Goal: Task Accomplishment & Management: Contribute content

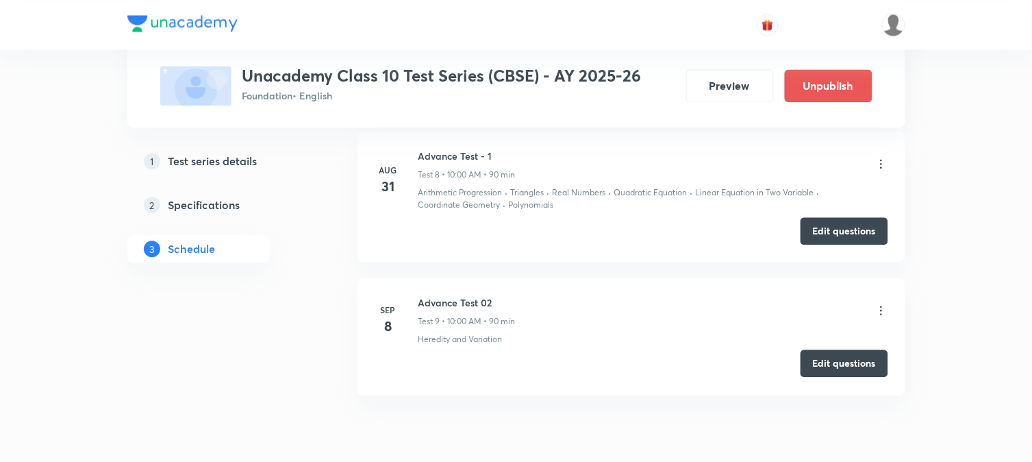
click at [838, 377] on button "Edit questions" at bounding box center [845, 362] width 88 height 27
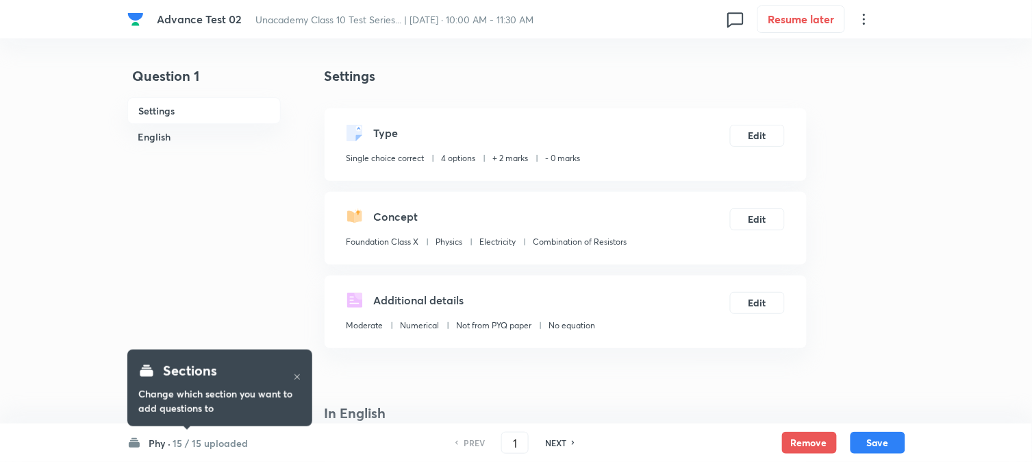
click at [193, 436] on h6 "15 / 15 uploaded" at bounding box center [210, 443] width 75 height 14
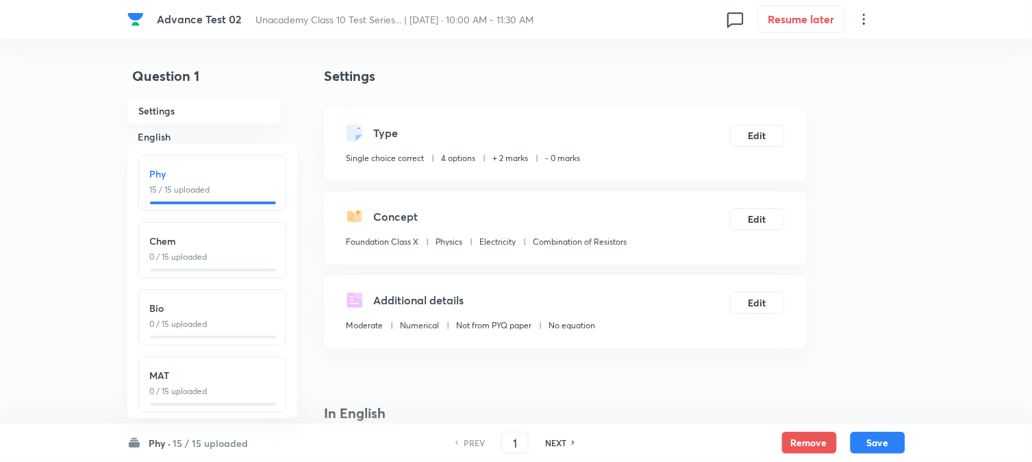
click at [204, 251] on p "0 / 15 uploaded" at bounding box center [212, 257] width 125 height 12
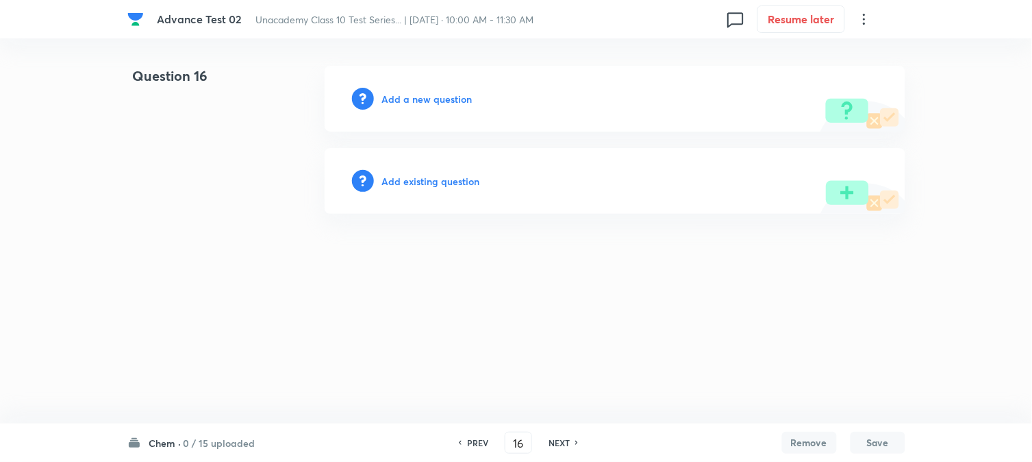
type input "16"
click at [214, 437] on h6 "0 / 15 uploaded" at bounding box center [223, 443] width 72 height 14
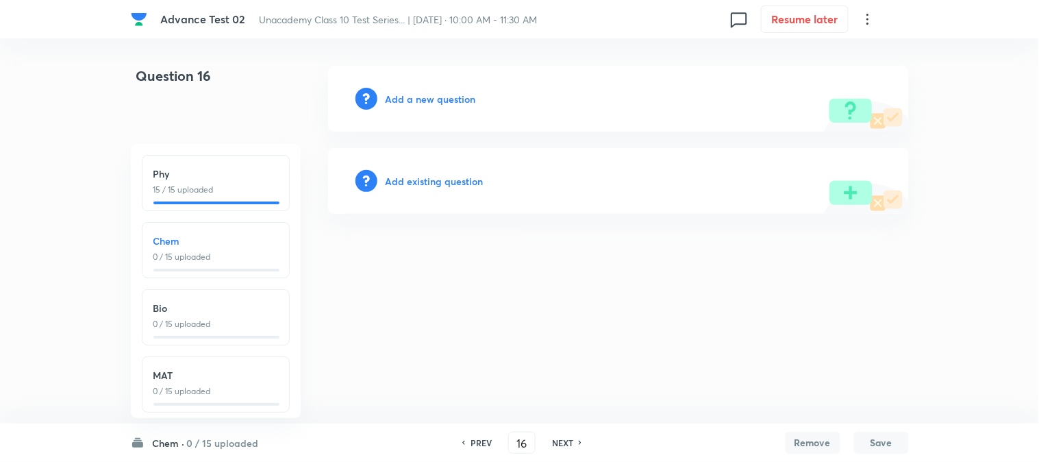
click at [193, 259] on p "0 / 15 uploaded" at bounding box center [215, 257] width 125 height 12
click at [193, 447] on h6 "0 / 15 uploaded" at bounding box center [223, 443] width 72 height 14
click at [410, 98] on h6 "Add a new question" at bounding box center [431, 99] width 90 height 14
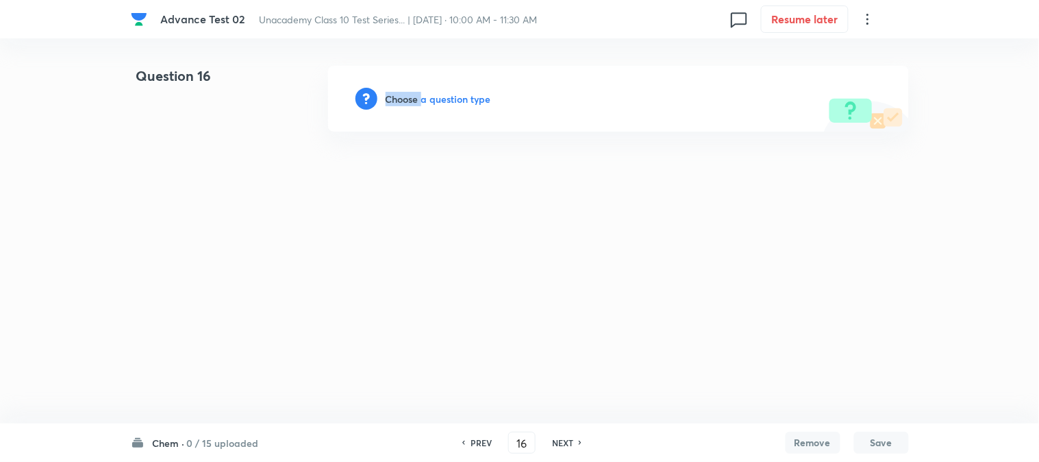
click at [410, 98] on h6 "Choose a question type" at bounding box center [439, 99] width 106 height 14
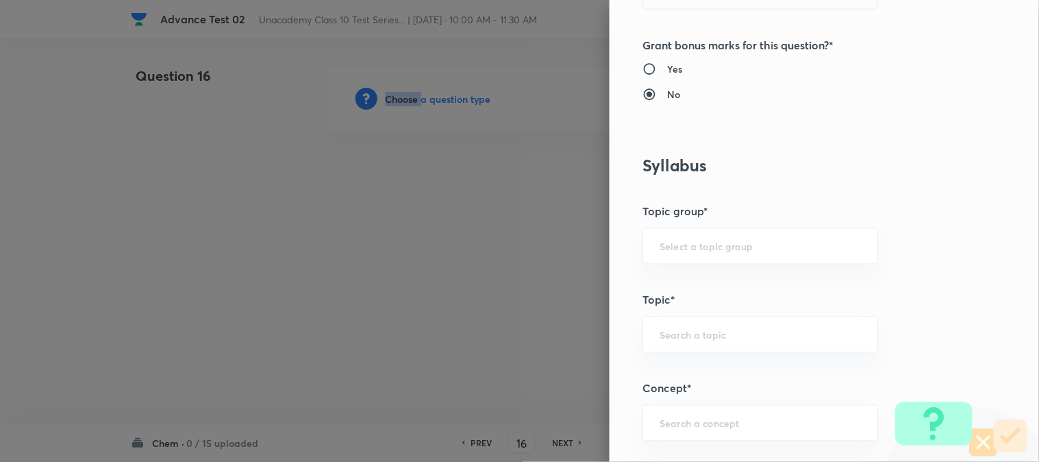
scroll to position [532, 0]
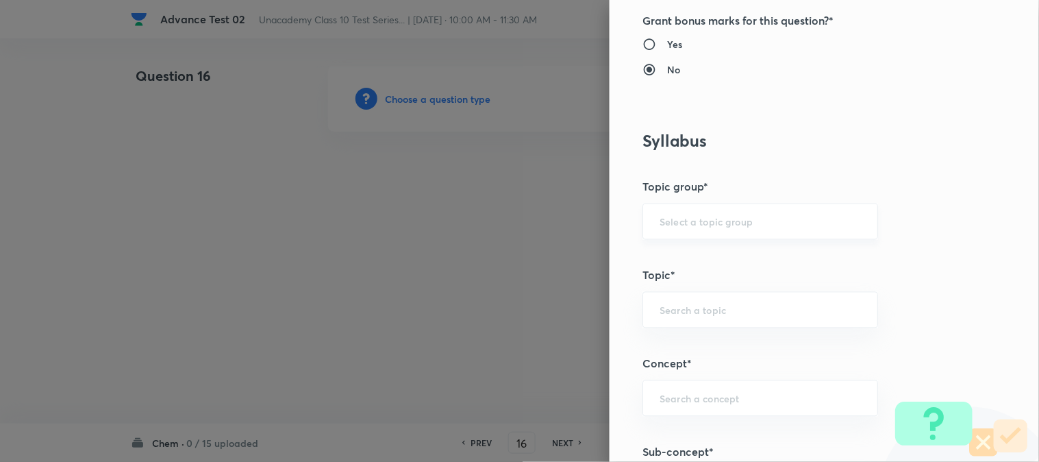
click at [673, 220] on input "text" at bounding box center [760, 221] width 201 height 13
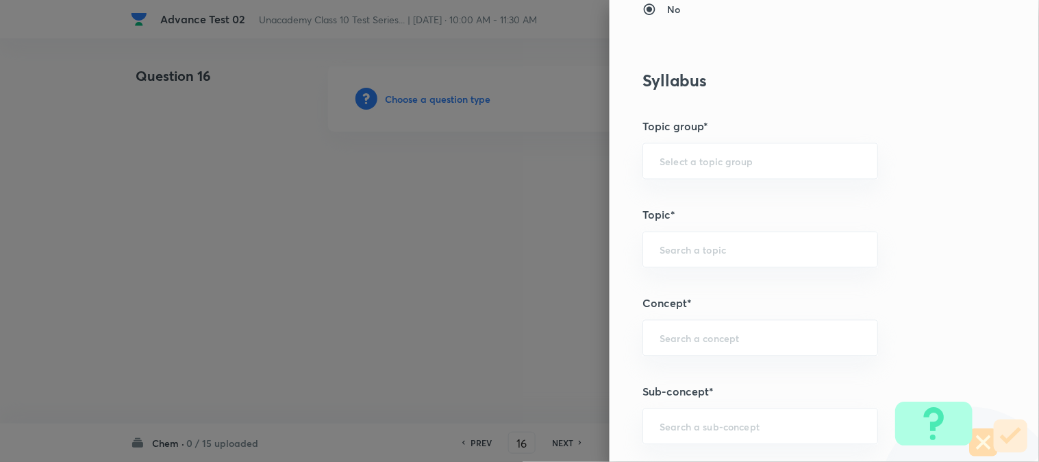
scroll to position [685, 0]
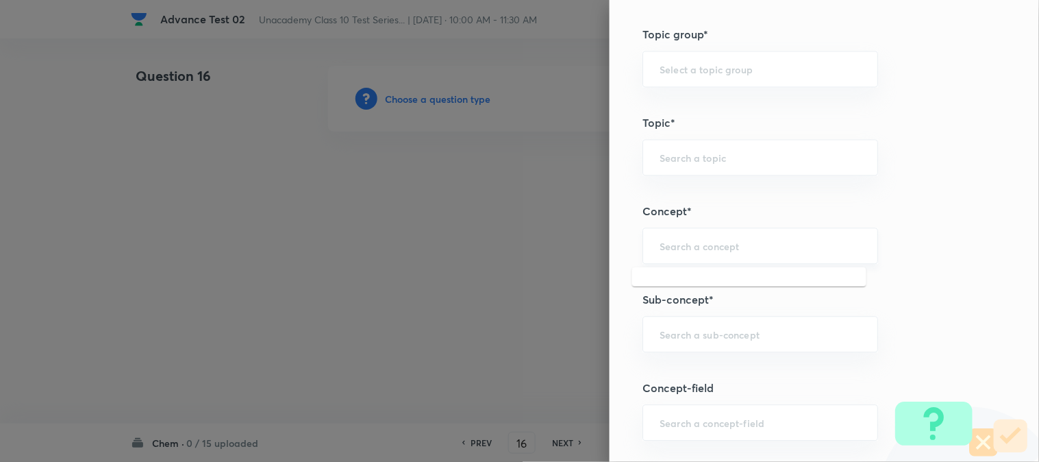
click at [692, 250] on input "text" at bounding box center [760, 245] width 201 height 13
paste input "Chemical Reactions & Equations"
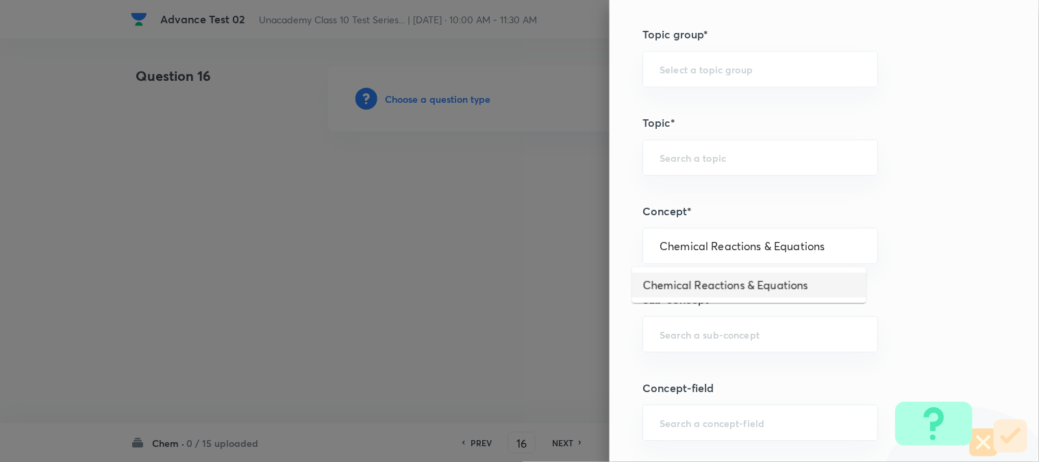
click at [684, 286] on li "Chemical Reactions & Equations" at bounding box center [749, 285] width 234 height 25
type input "Chemical Reactions & Equations"
type input "Foundation Class X"
type input "Chemistry"
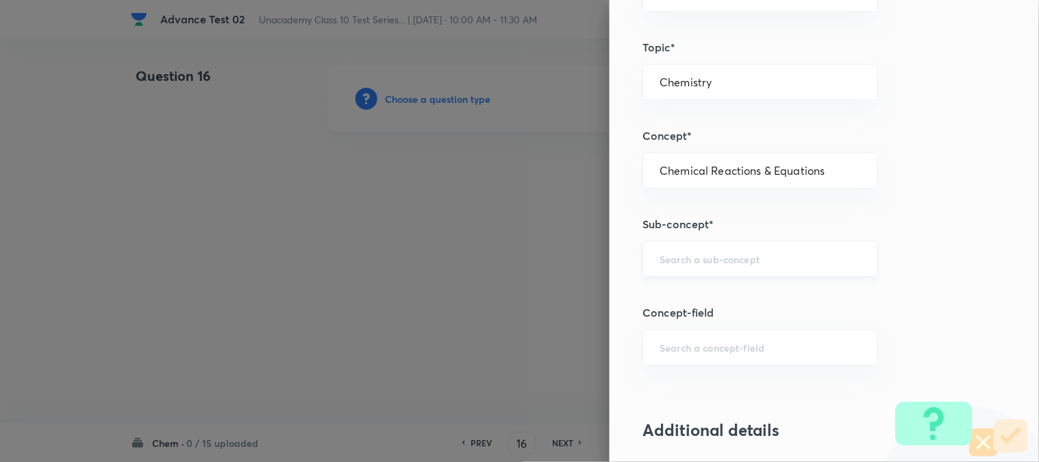
scroll to position [761, 0]
click at [699, 258] on input "text" at bounding box center [760, 257] width 201 height 13
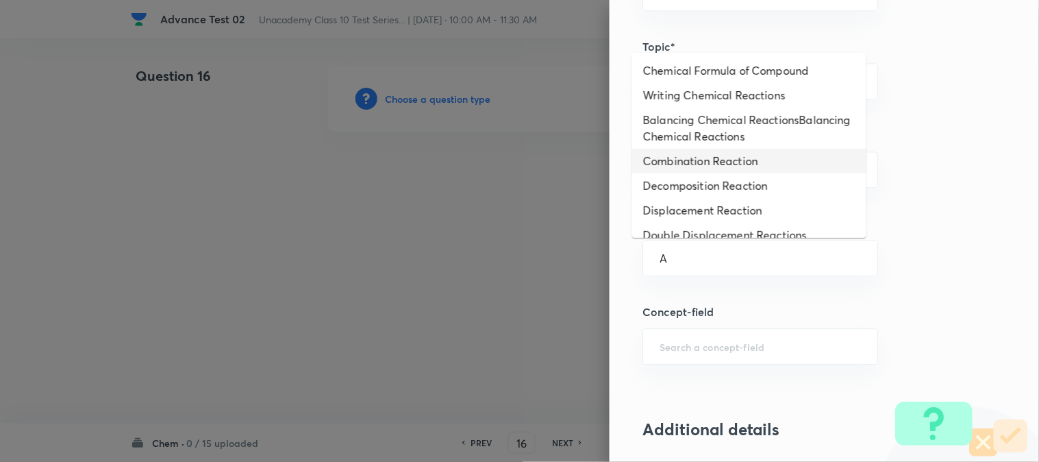
click at [695, 173] on li "Combination Reaction" at bounding box center [749, 161] width 234 height 25
type input "Combination Reaction"
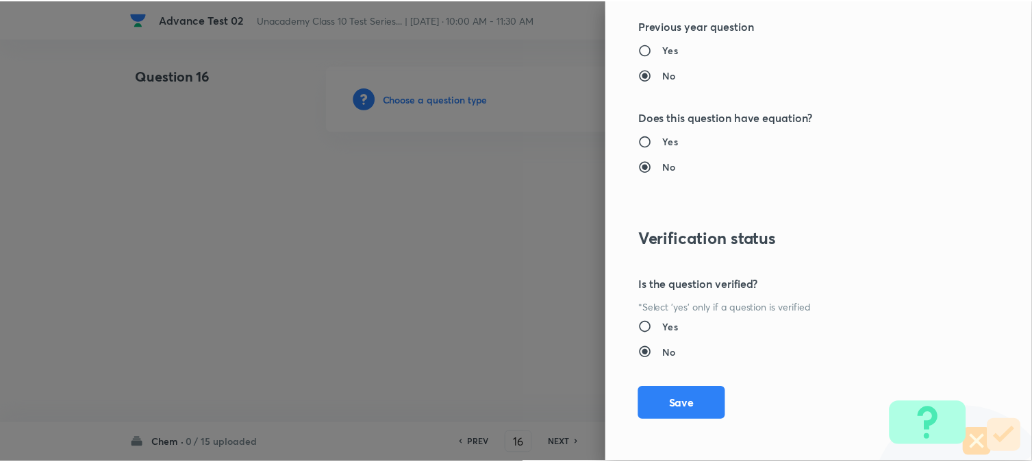
scroll to position [1498, 0]
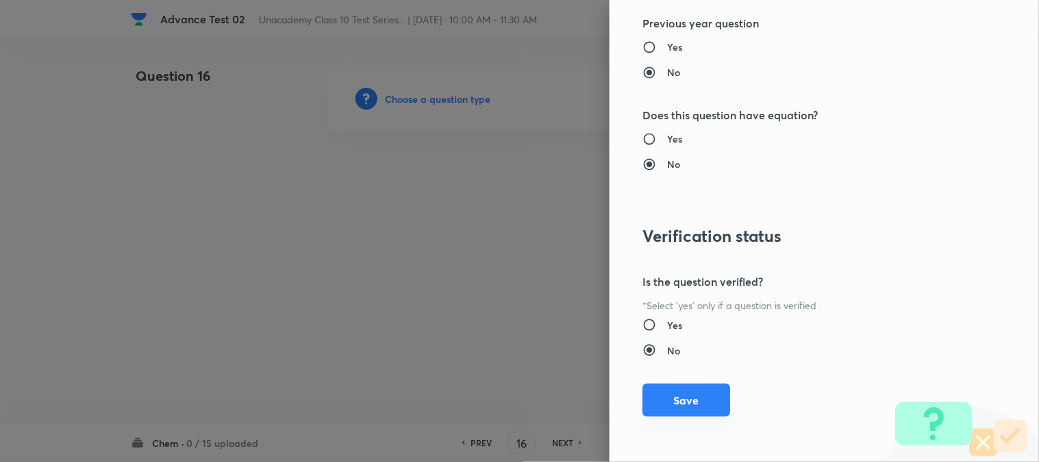
click at [675, 392] on button "Save" at bounding box center [687, 400] width 88 height 33
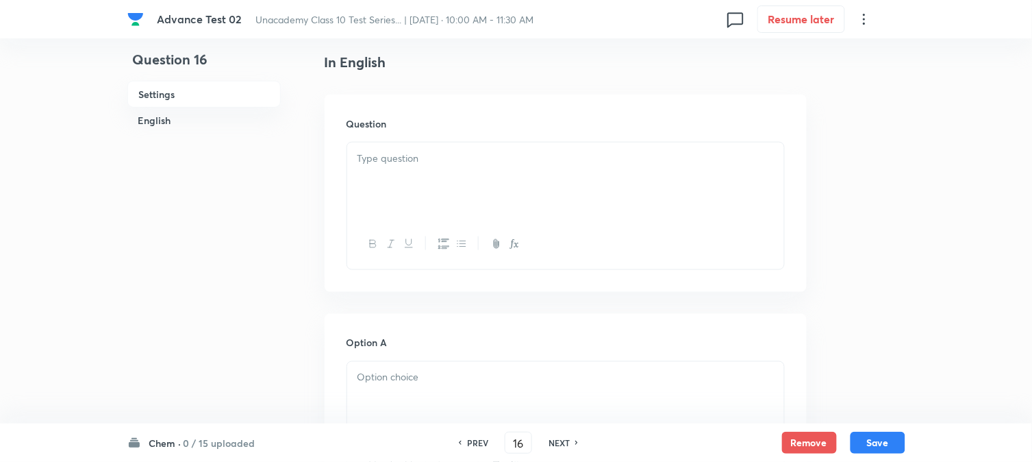
scroll to position [380, 0]
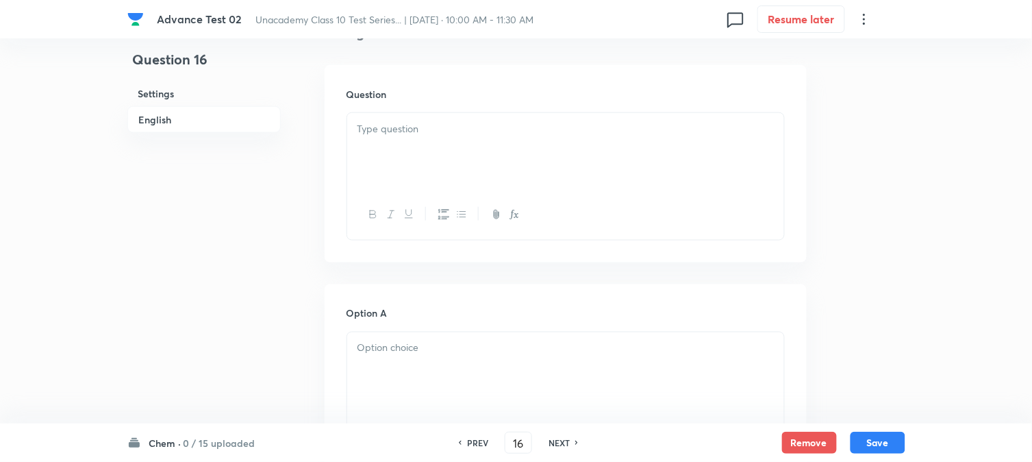
click at [448, 154] on div at bounding box center [565, 151] width 437 height 77
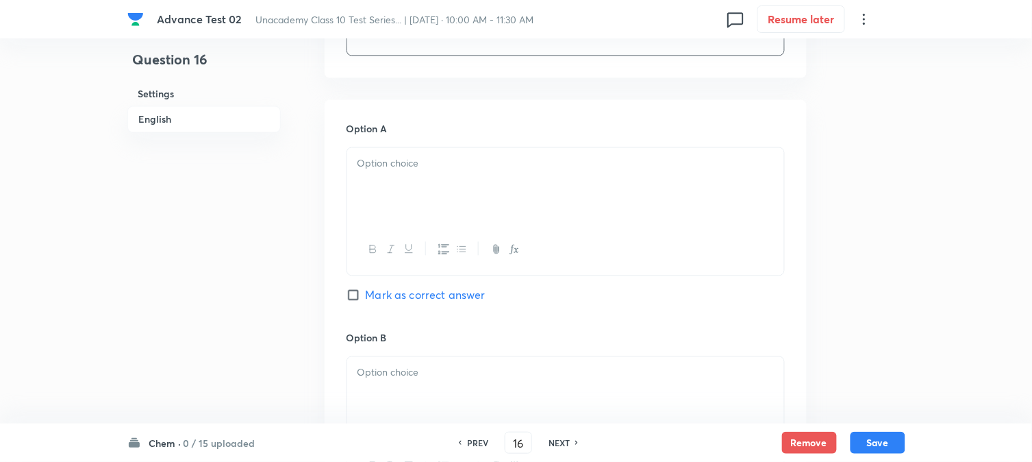
scroll to position [608, 0]
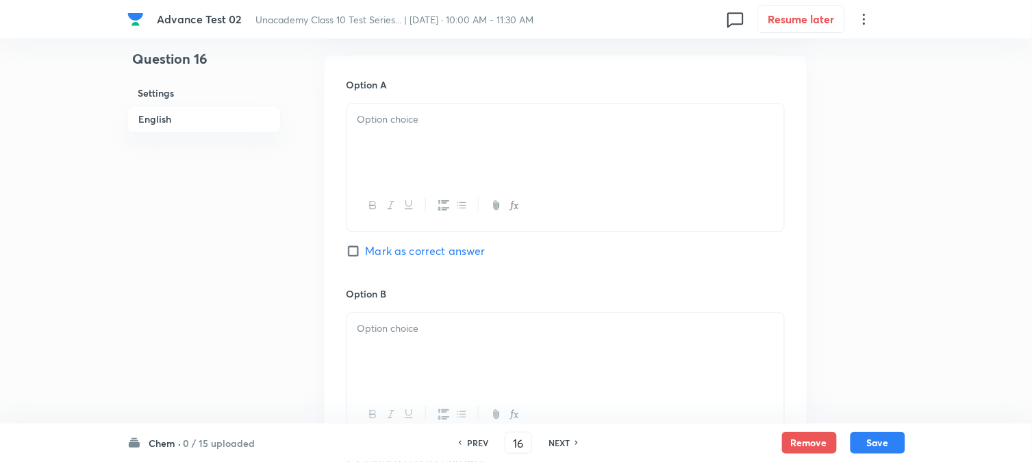
click at [432, 149] on div at bounding box center [565, 142] width 437 height 77
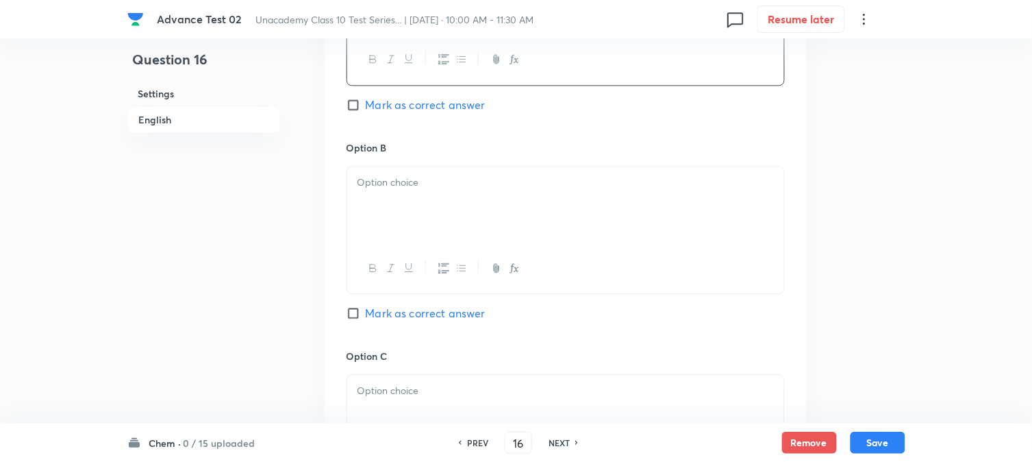
scroll to position [761, 0]
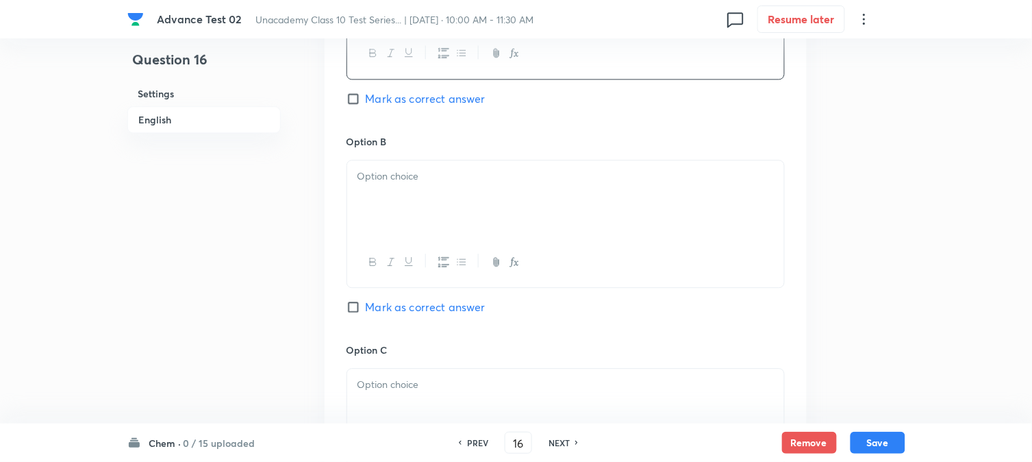
click at [413, 214] on div at bounding box center [565, 198] width 437 height 77
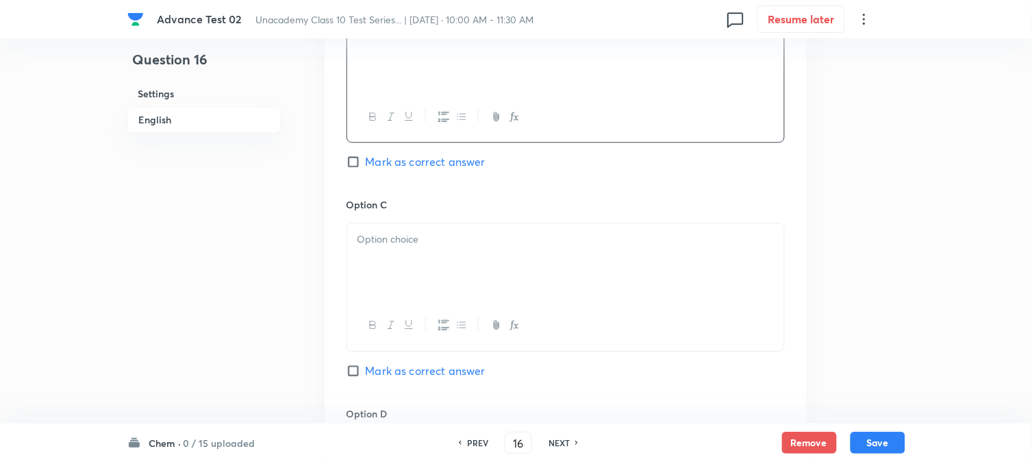
scroll to position [913, 0]
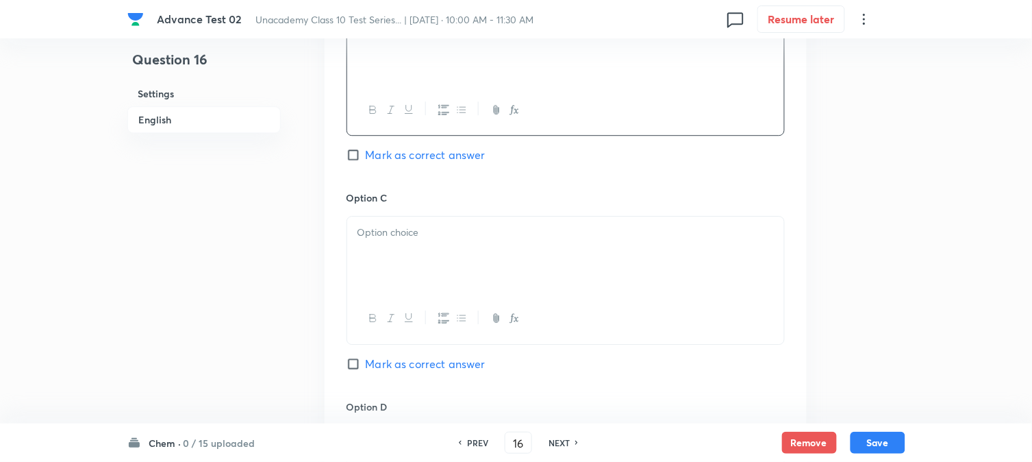
click at [399, 244] on div at bounding box center [565, 254] width 437 height 77
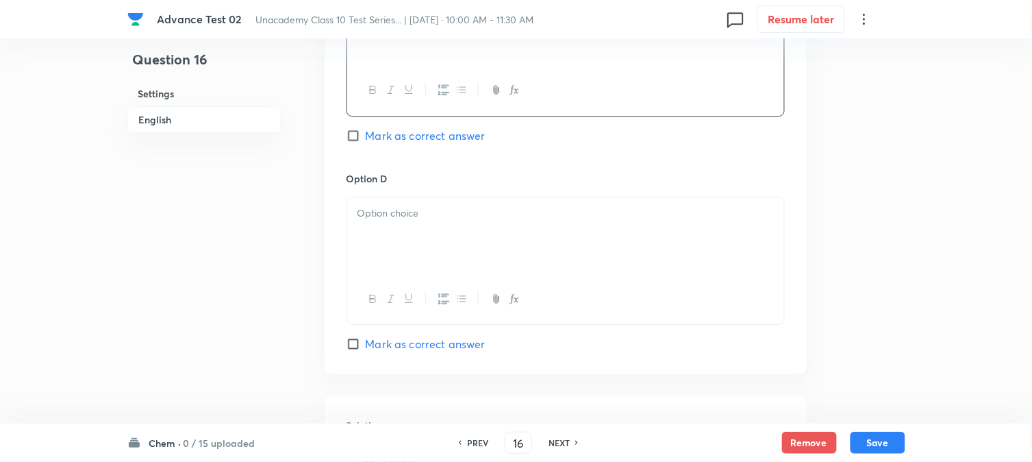
click at [419, 216] on p at bounding box center [566, 214] width 417 height 16
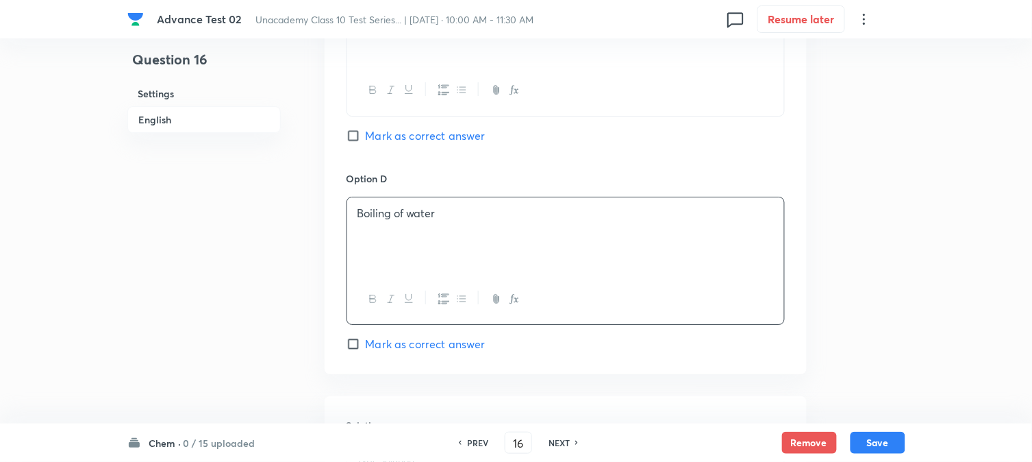
click at [370, 144] on span "Mark as correct answer" at bounding box center [426, 135] width 120 height 16
click at [366, 142] on input "Mark as correct answer" at bounding box center [356, 136] width 19 height 14
checkbox input "true"
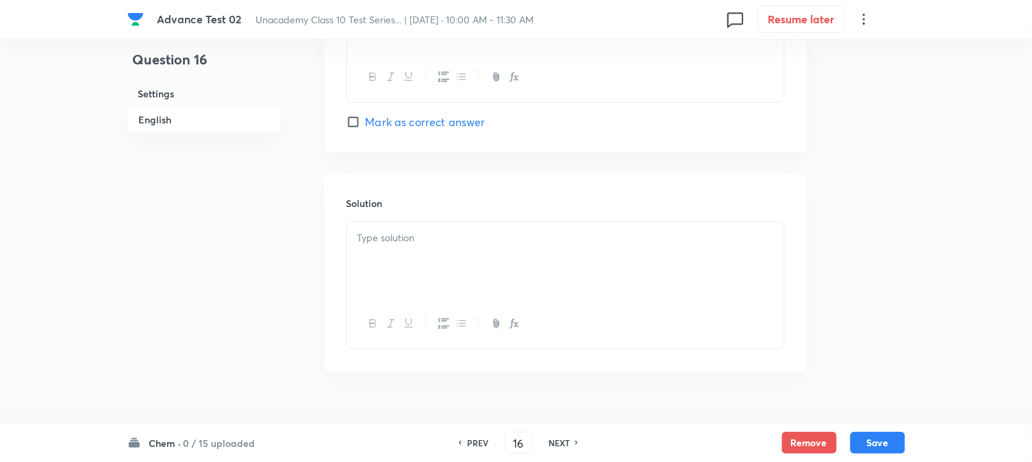
scroll to position [1370, 0]
click at [406, 238] on p at bounding box center [566, 231] width 417 height 16
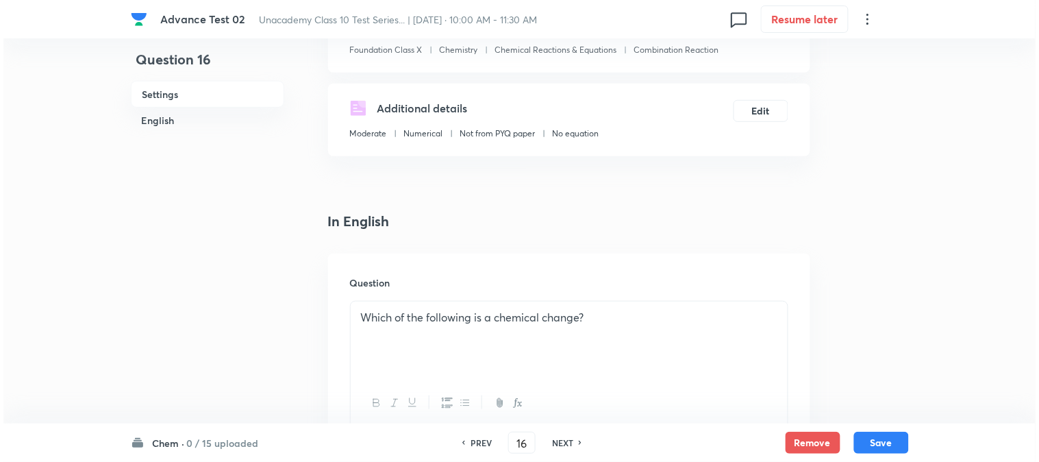
scroll to position [0, 0]
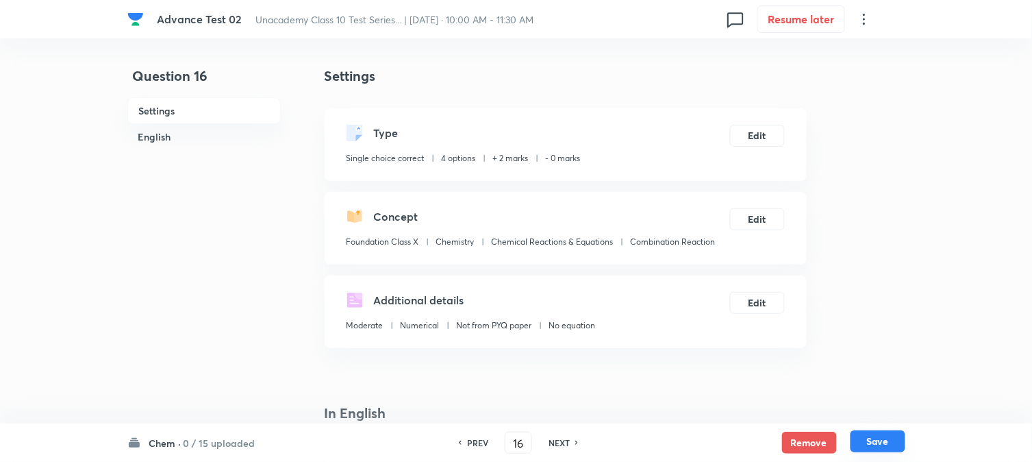
click at [881, 441] on button "Save" at bounding box center [878, 441] width 55 height 22
type input "17"
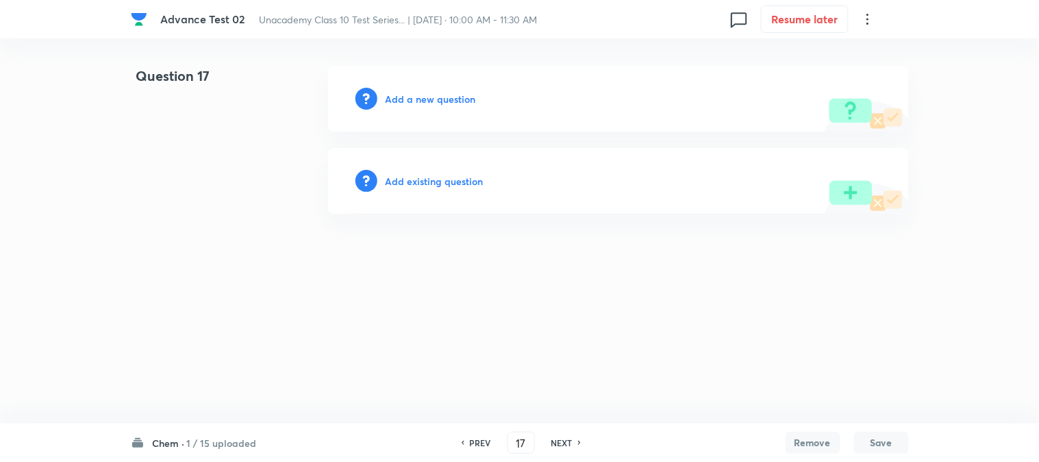
click at [405, 101] on h6 "Add a new question" at bounding box center [431, 99] width 90 height 14
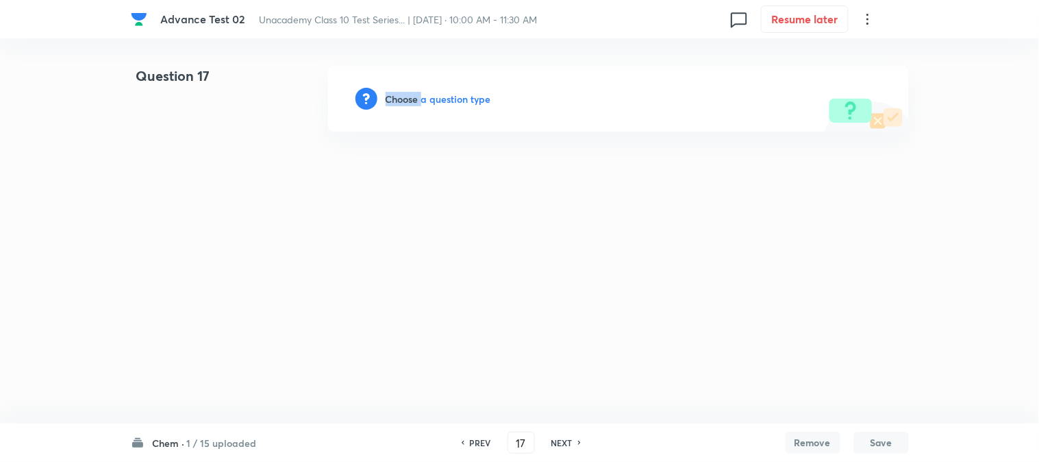
click at [405, 101] on h6 "Choose a question type" at bounding box center [439, 99] width 106 height 14
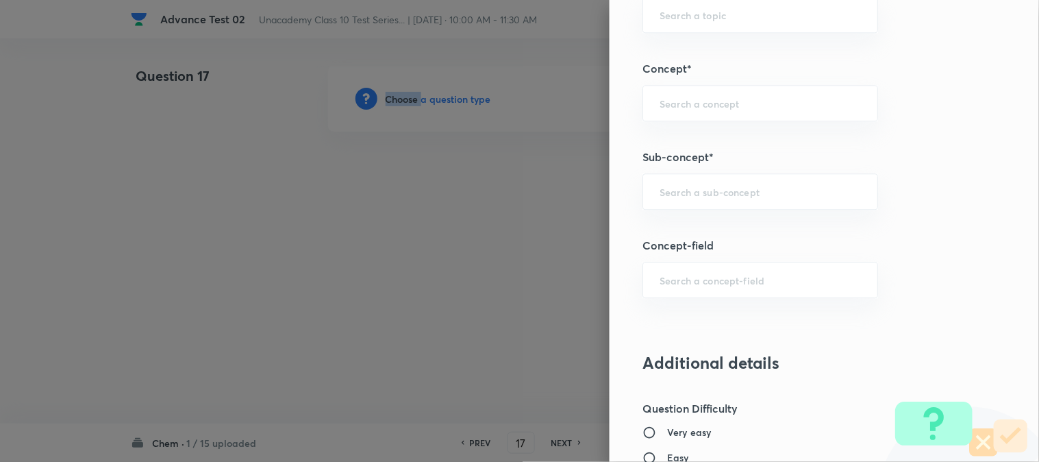
scroll to position [837, 0]
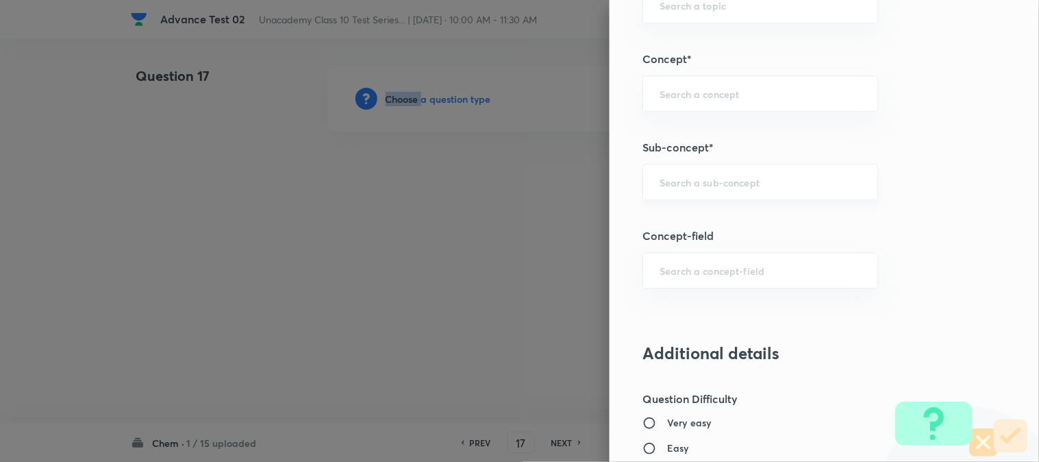
click at [687, 192] on div "​" at bounding box center [761, 182] width 236 height 36
paste input "Indicator"
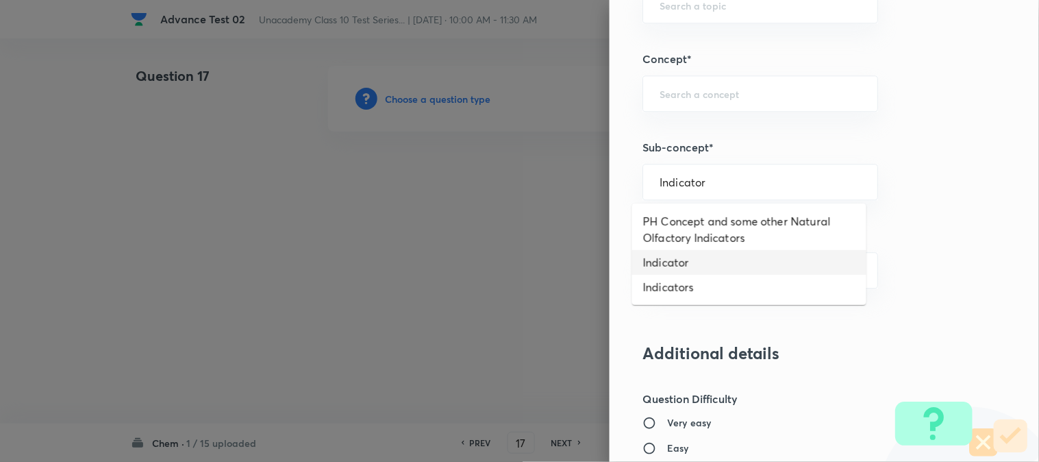
click at [696, 262] on li "Indicator" at bounding box center [749, 262] width 234 height 25
type input "Indicator"
type input "Foundation Class X"
type input "Chemistry"
type input "Acids, Bases and Salts"
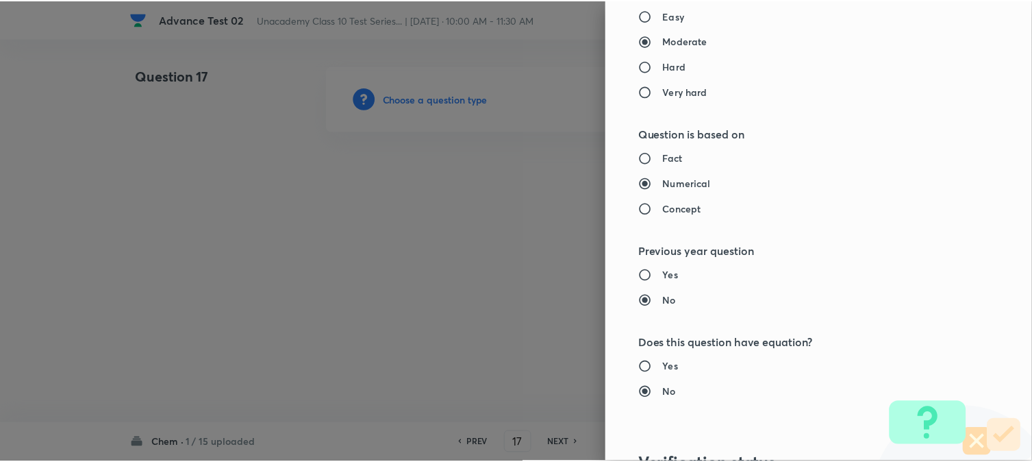
scroll to position [1498, 0]
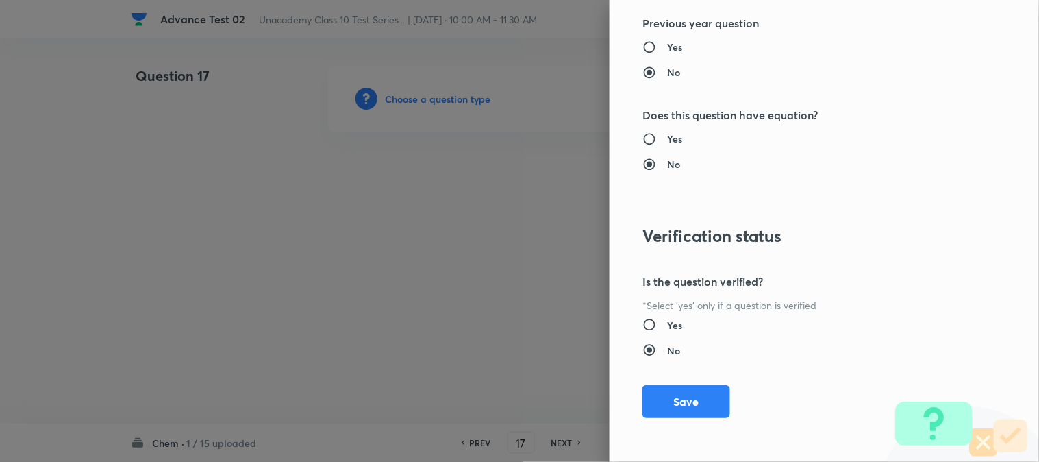
click at [673, 400] on button "Save" at bounding box center [687, 401] width 88 height 33
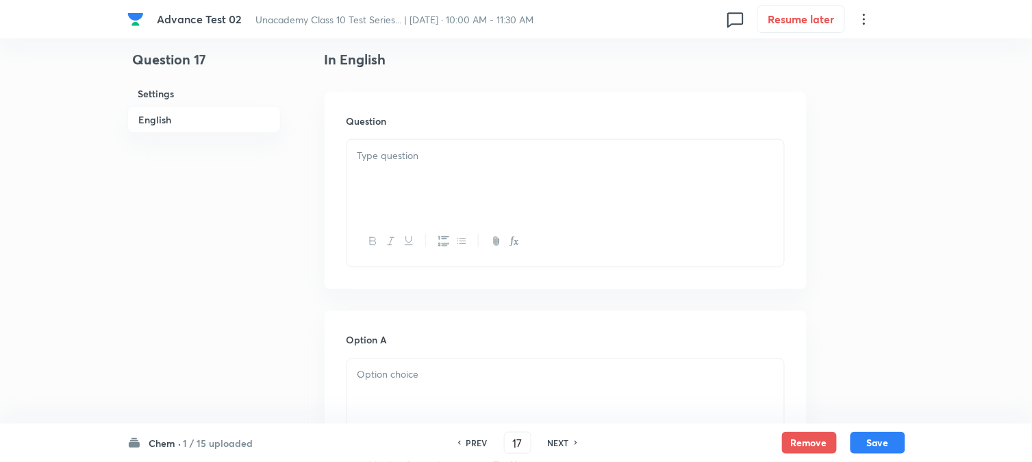
scroll to position [380, 0]
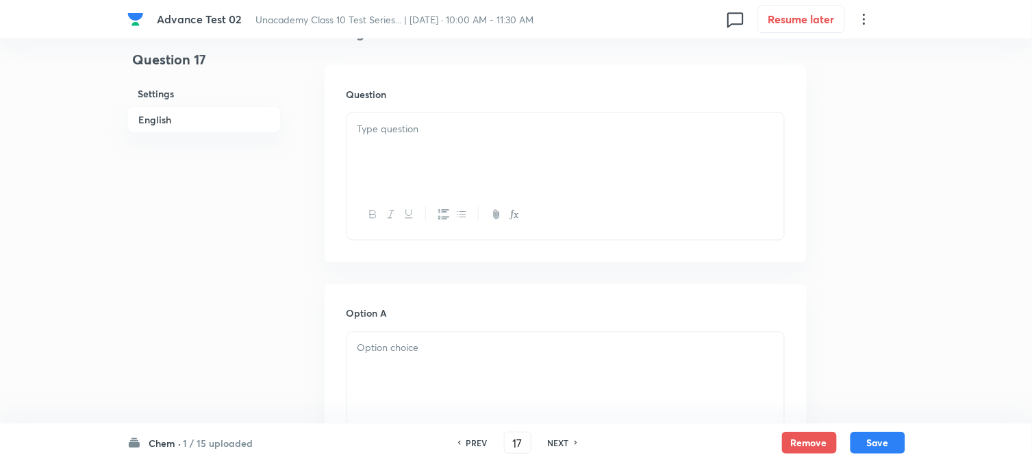
click at [421, 142] on div at bounding box center [565, 151] width 437 height 77
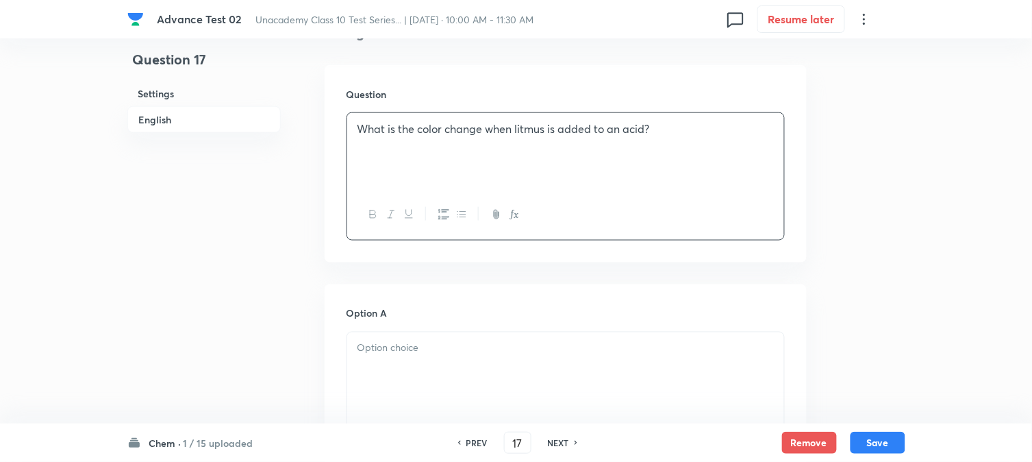
scroll to position [532, 0]
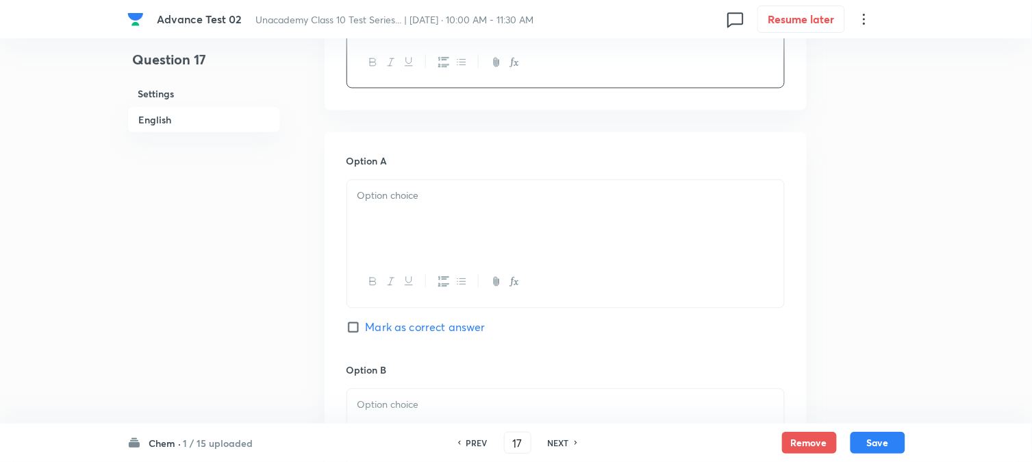
drag, startPoint x: 416, startPoint y: 203, endPoint x: 394, endPoint y: 224, distance: 30.1
click at [417, 203] on p at bounding box center [566, 196] width 417 height 16
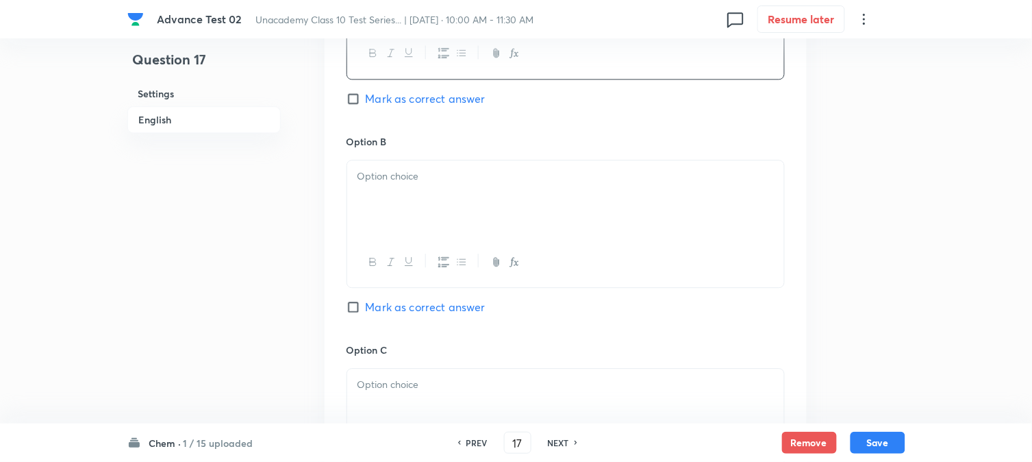
click at [427, 211] on div at bounding box center [565, 198] width 437 height 77
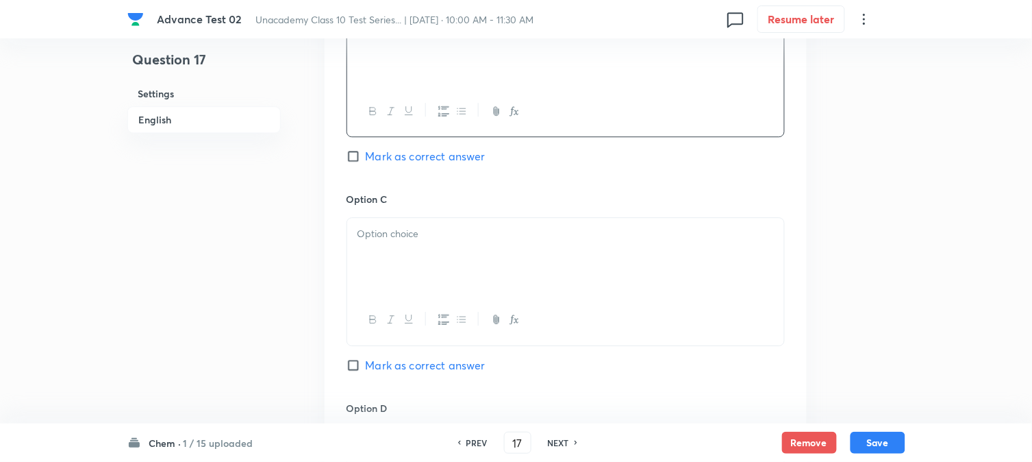
scroll to position [913, 0]
click at [402, 256] on div at bounding box center [565, 254] width 437 height 77
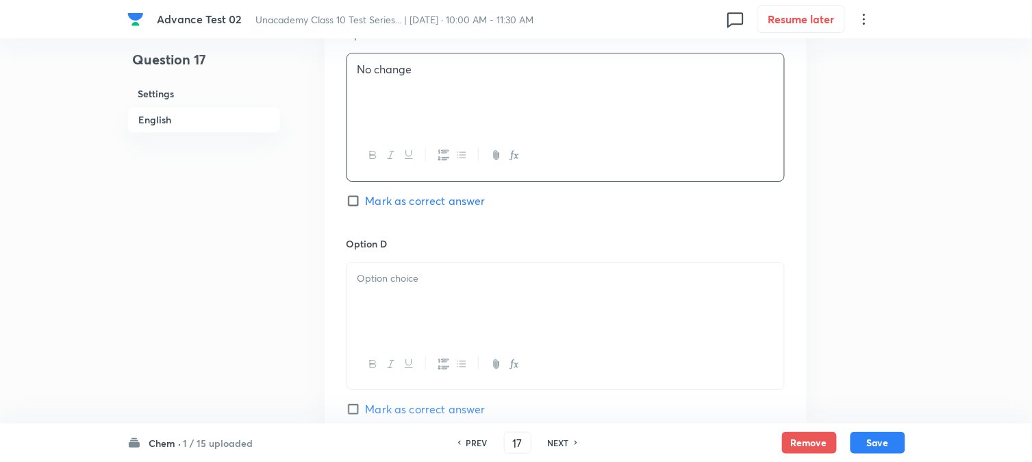
scroll to position [1141, 0]
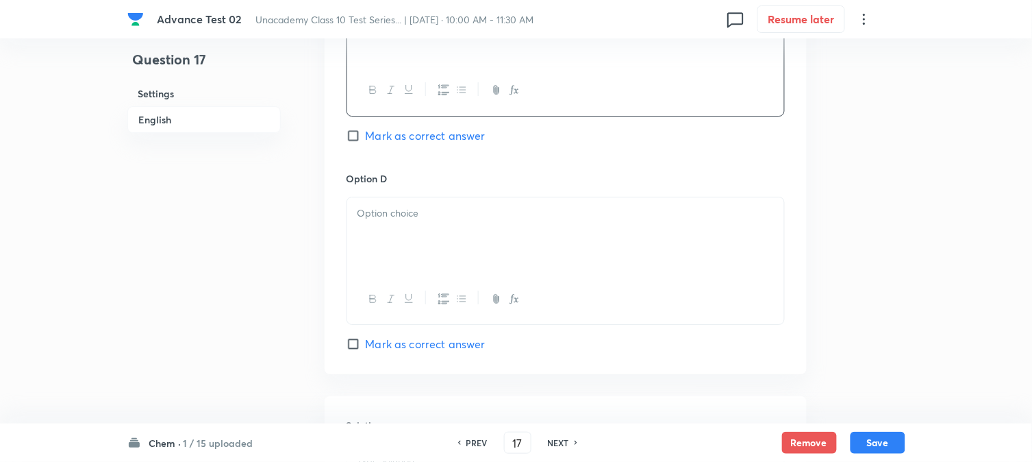
click at [416, 249] on div at bounding box center [565, 235] width 437 height 77
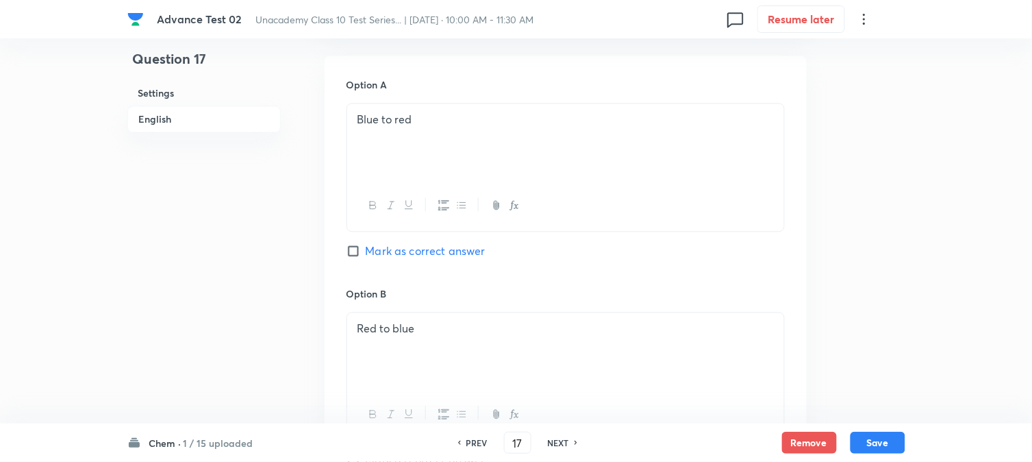
click at [380, 252] on span "Mark as correct answer" at bounding box center [426, 251] width 120 height 16
click at [366, 252] on input "Mark as correct answer" at bounding box center [356, 252] width 19 height 14
checkbox input "true"
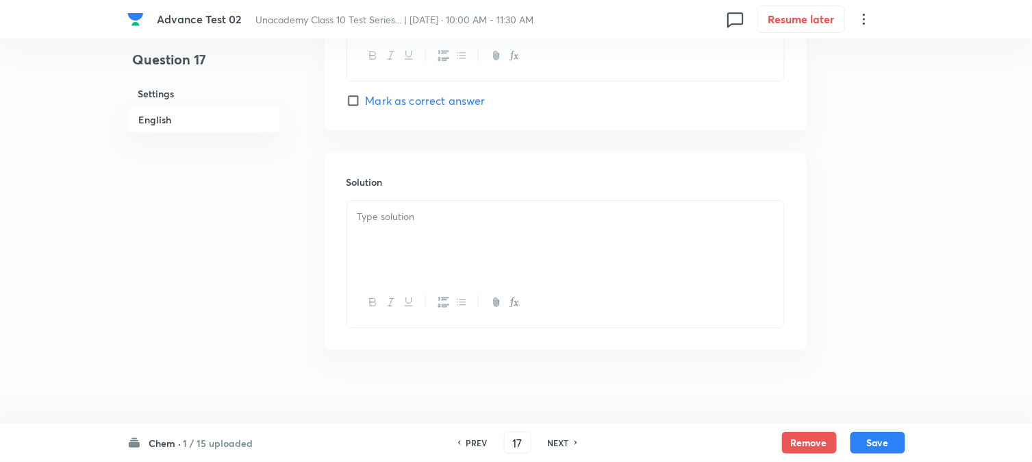
scroll to position [1396, 0]
click at [423, 249] on div at bounding box center [565, 230] width 437 height 77
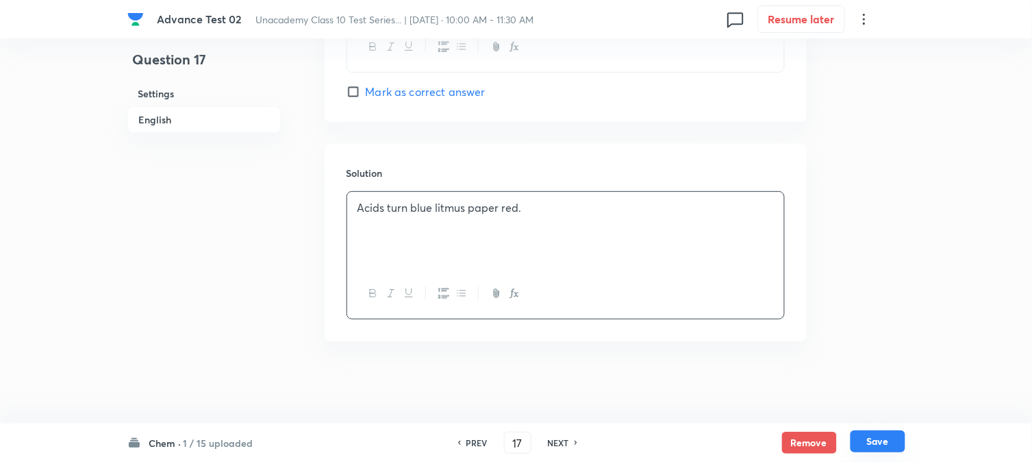
click at [872, 437] on button "Save" at bounding box center [878, 441] width 55 height 22
type input "18"
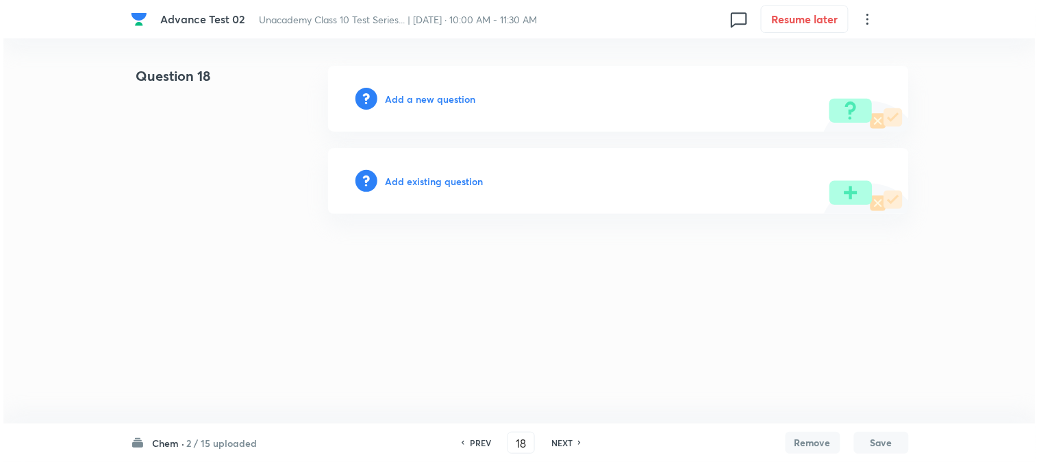
scroll to position [0, 0]
click at [398, 97] on h6 "Add a new question" at bounding box center [431, 99] width 90 height 14
click at [398, 97] on h6 "Choose a question type" at bounding box center [439, 99] width 106 height 14
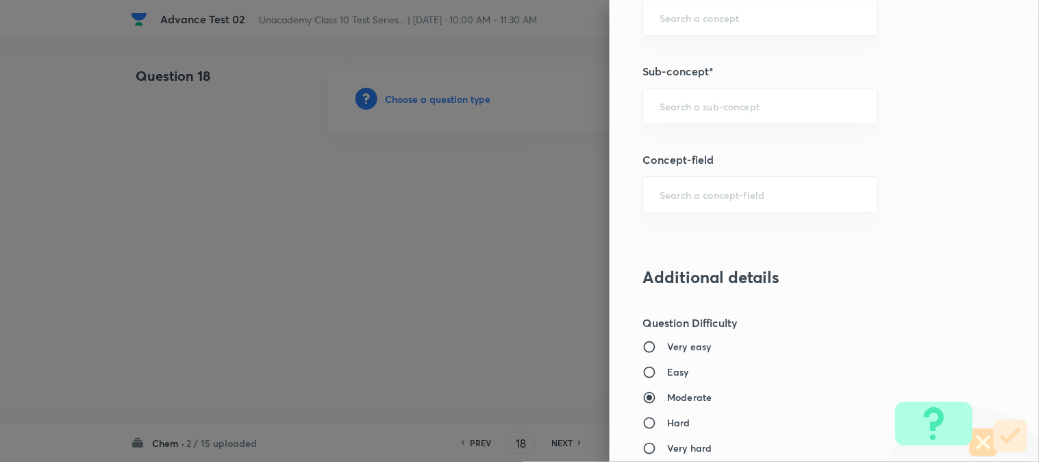
scroll to position [837, 0]
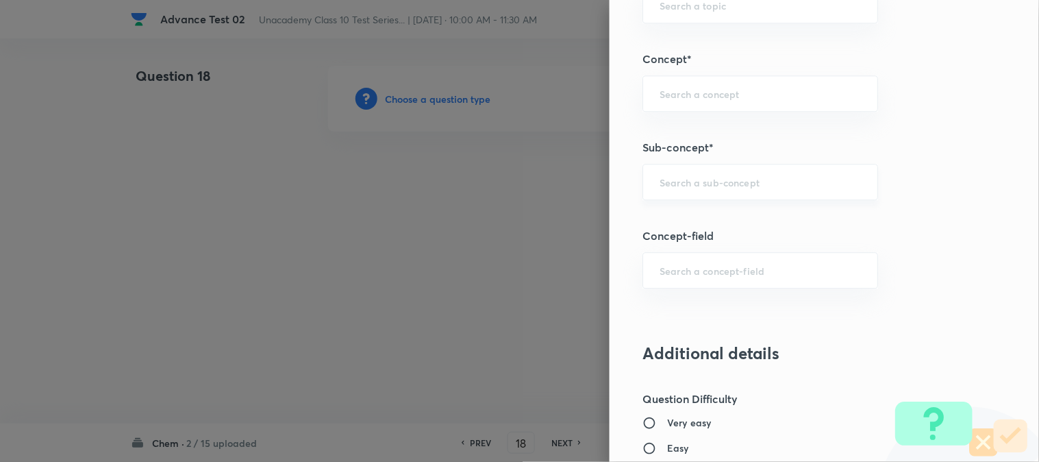
click at [710, 185] on input "text" at bounding box center [760, 181] width 201 height 13
paste input "Combination Reaction"
click at [678, 228] on li "Combination Reaction" at bounding box center [749, 221] width 234 height 25
type input "Combination Reaction"
type input "Foundation Class X"
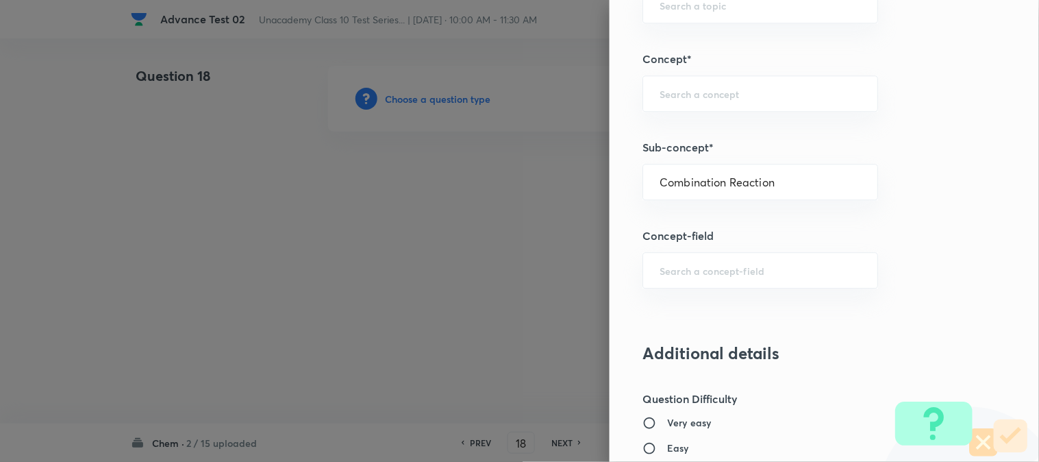
type input "Chemistry"
type input "Chemical Reactions & Equations"
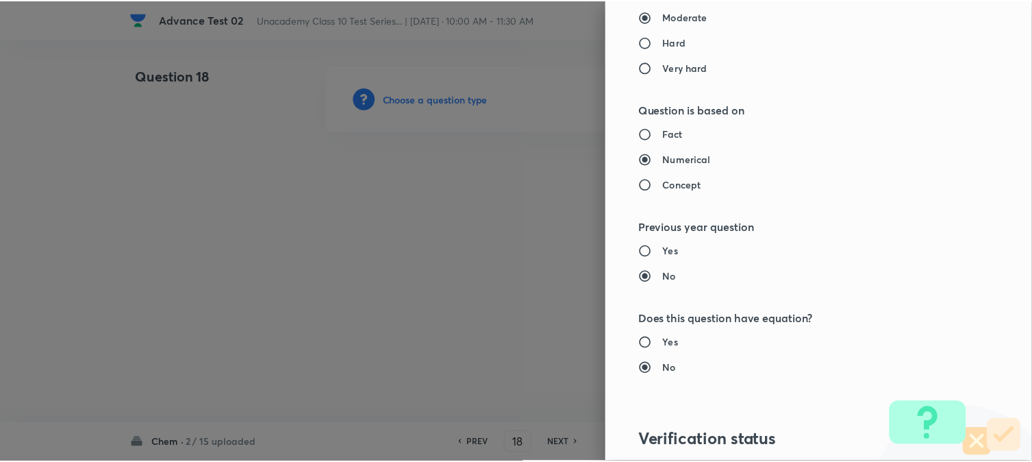
scroll to position [1498, 0]
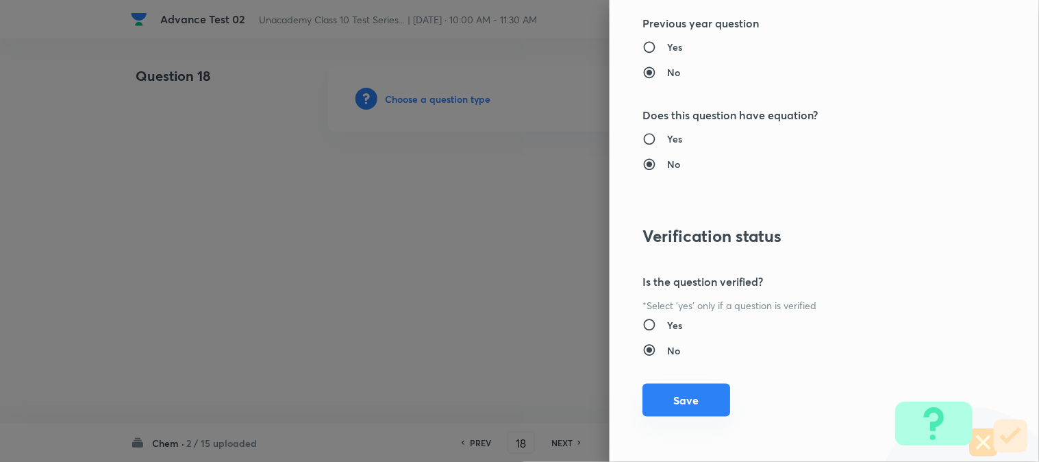
click at [668, 403] on button "Save" at bounding box center [687, 400] width 88 height 33
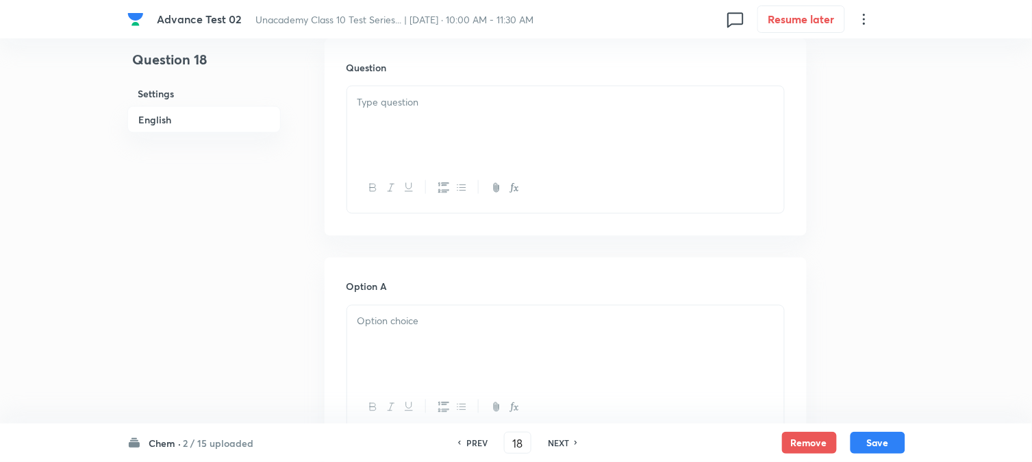
scroll to position [380, 0]
click at [425, 162] on div at bounding box center [565, 151] width 437 height 77
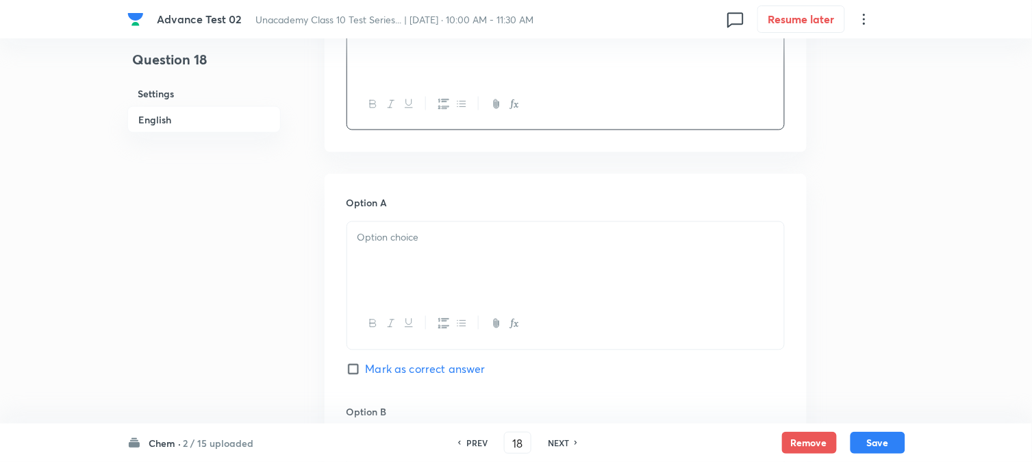
scroll to position [532, 0]
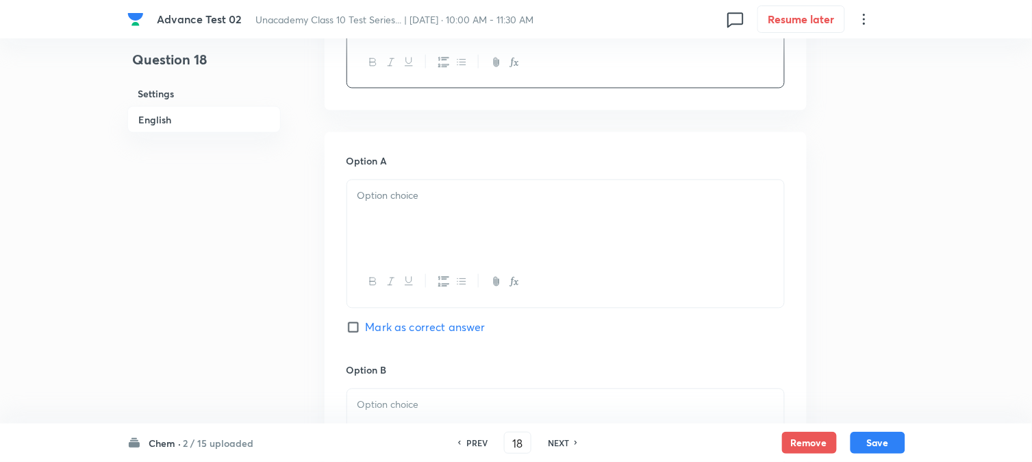
click at [415, 233] on div at bounding box center [565, 218] width 437 height 77
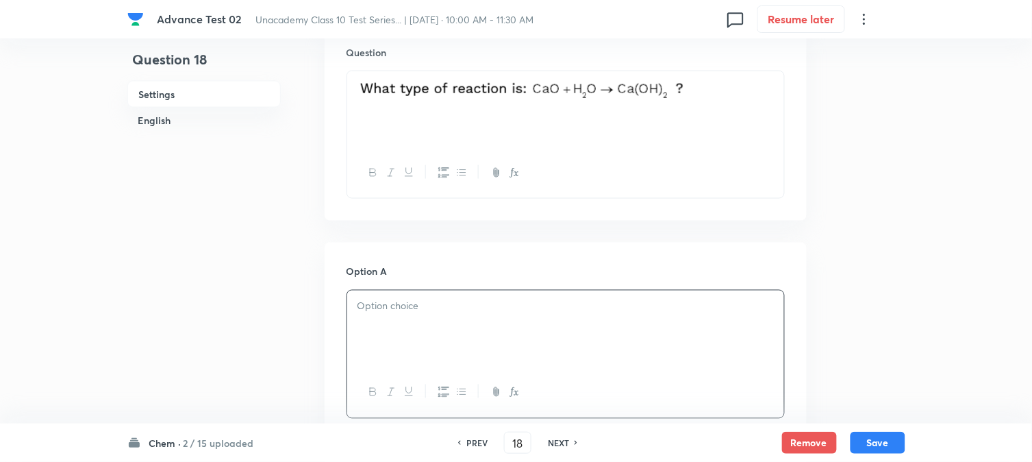
scroll to position [304, 0]
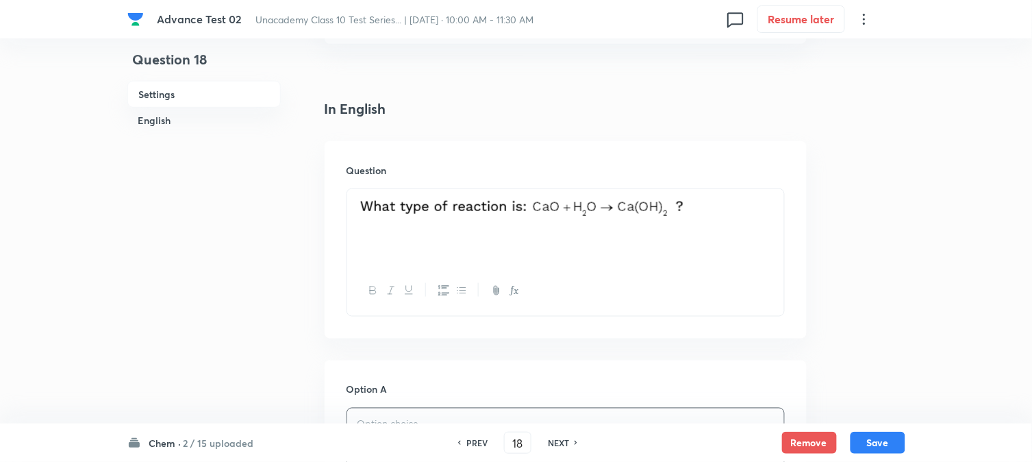
click at [716, 217] on p at bounding box center [566, 209] width 417 height 25
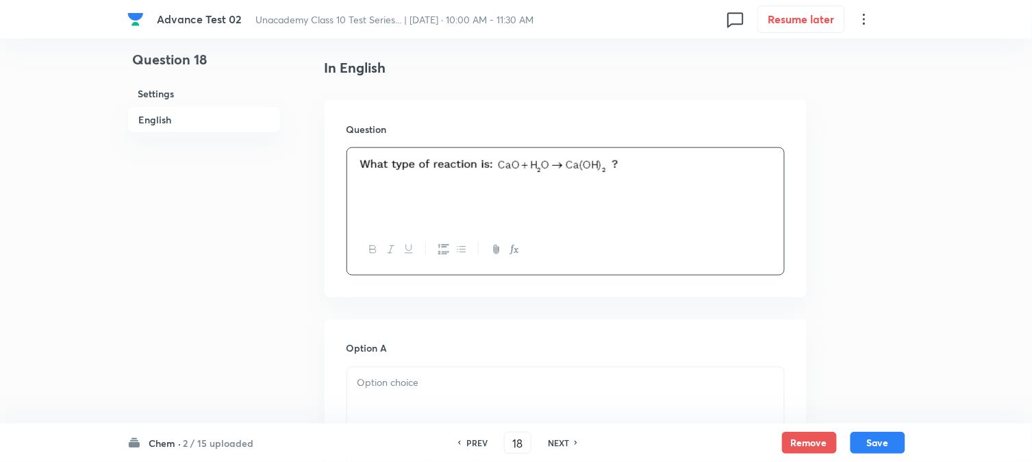
scroll to position [380, 0]
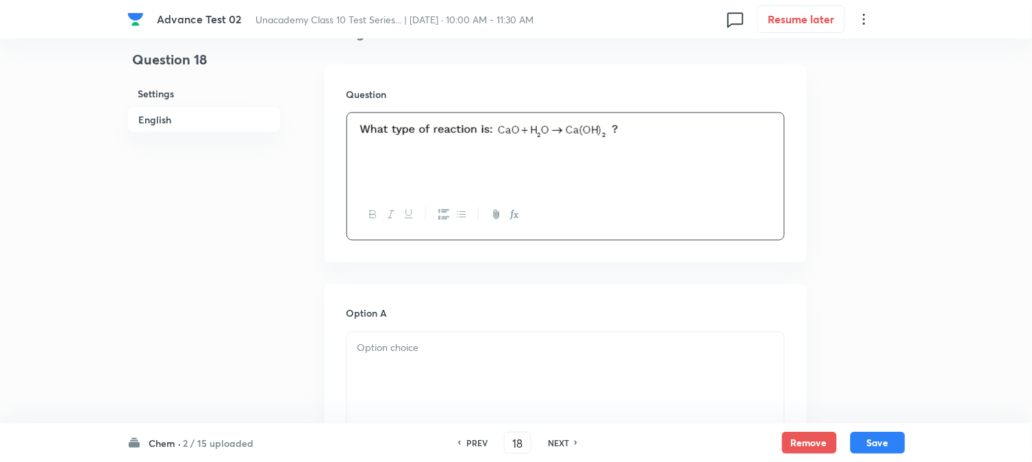
click at [386, 345] on p at bounding box center [566, 348] width 417 height 16
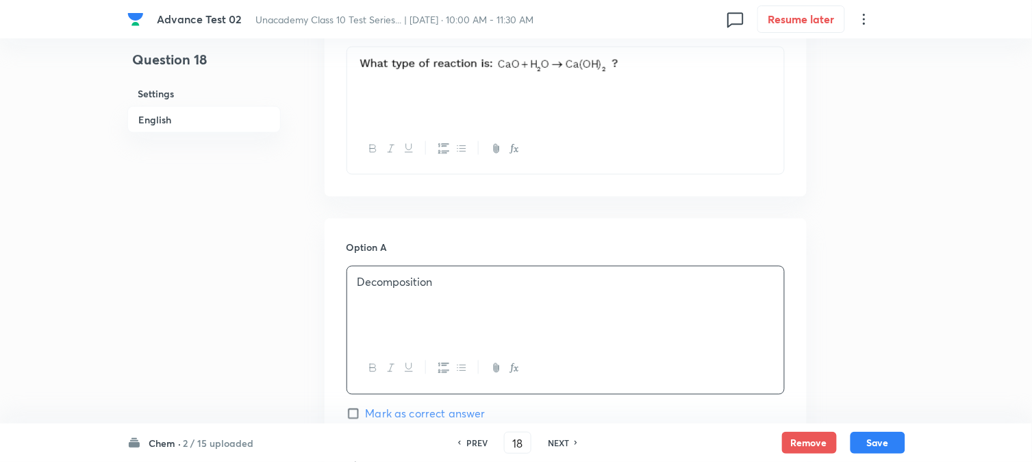
scroll to position [761, 0]
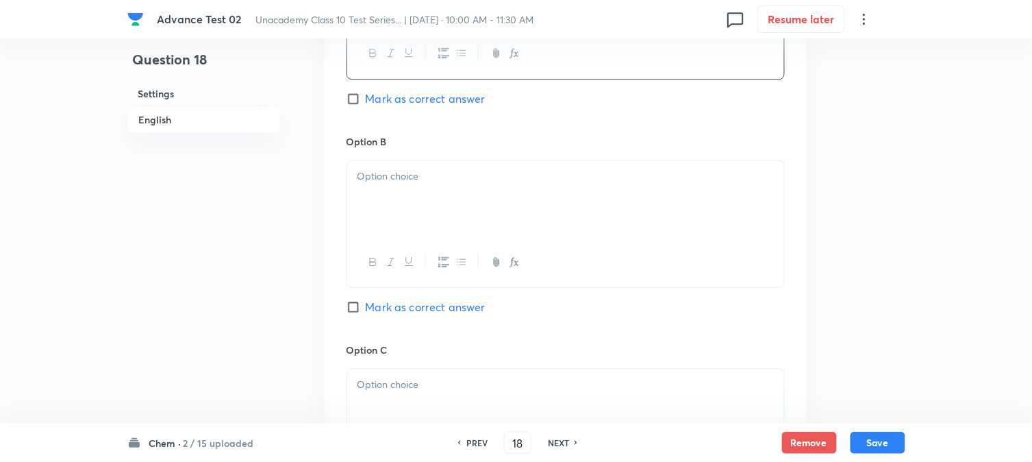
click at [421, 221] on div at bounding box center [565, 198] width 437 height 77
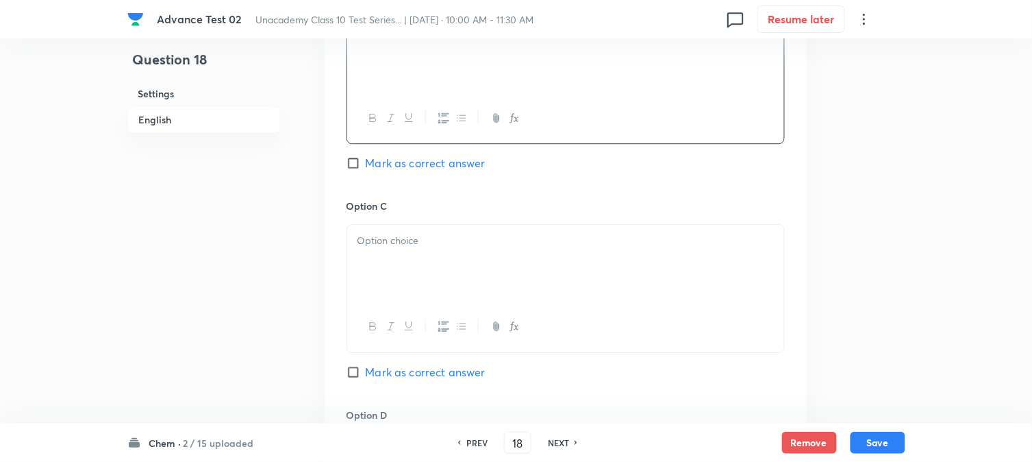
scroll to position [913, 0]
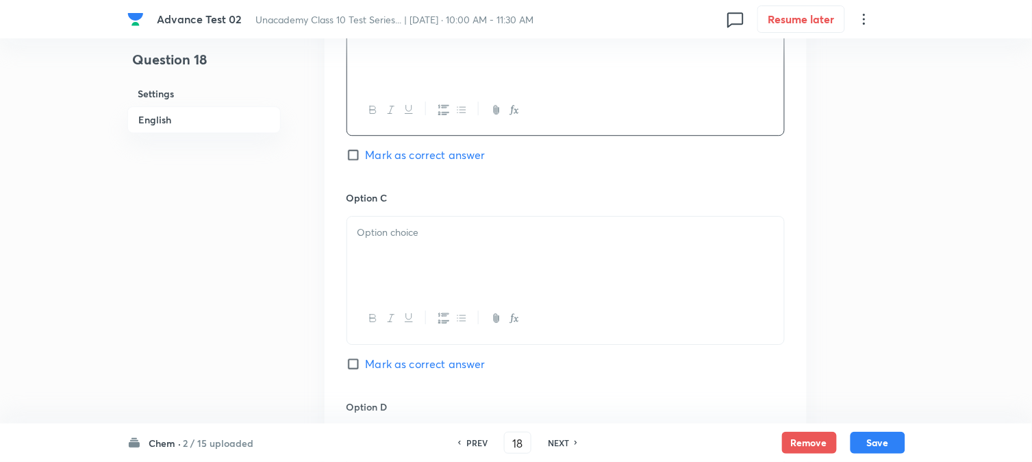
click at [412, 245] on div at bounding box center [565, 254] width 437 height 77
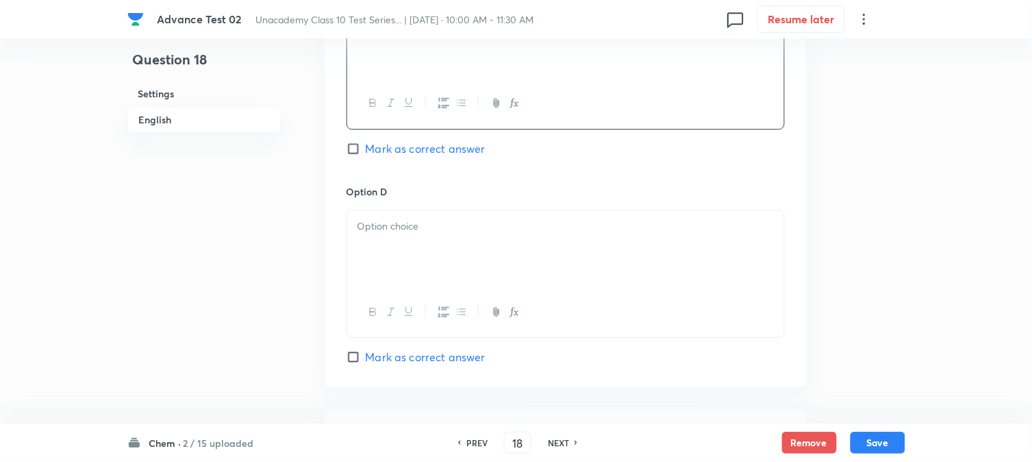
scroll to position [1141, 0]
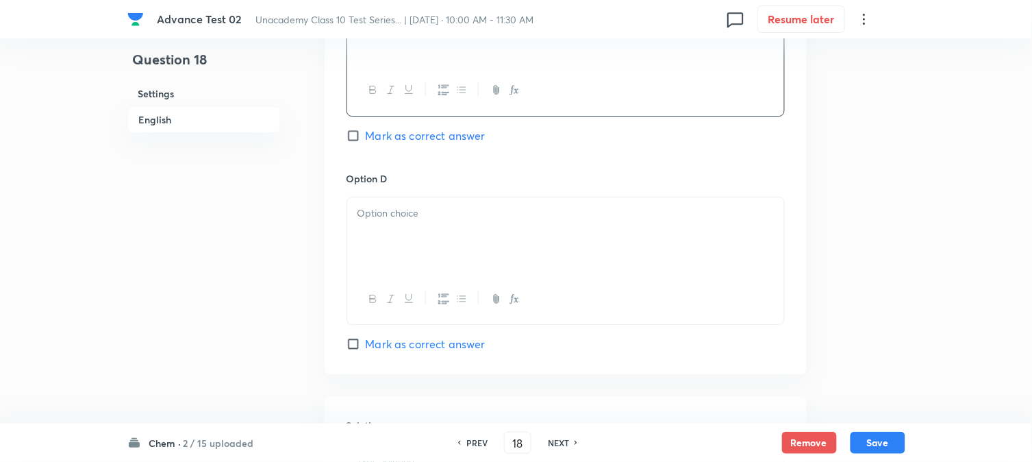
click at [395, 256] on div at bounding box center [565, 235] width 437 height 77
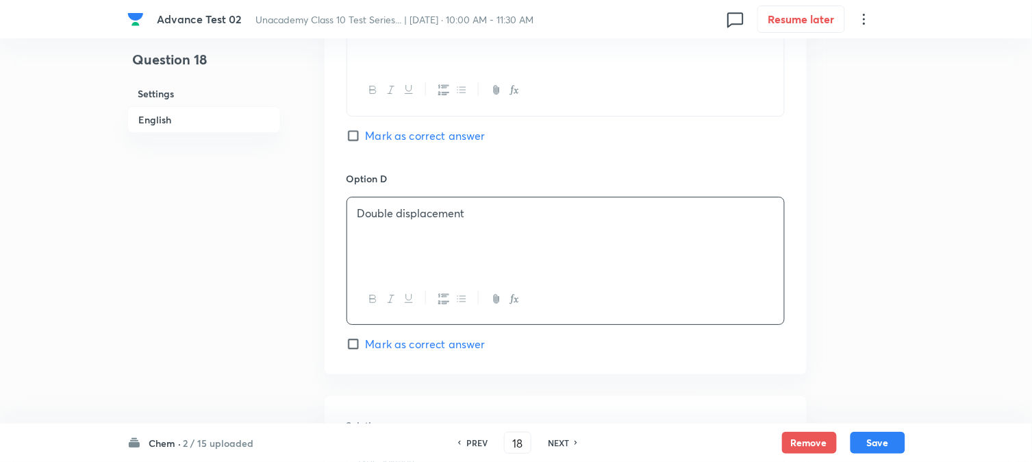
click at [384, 141] on span "Mark as correct answer" at bounding box center [426, 135] width 120 height 16
click at [366, 141] on input "Mark as correct answer" at bounding box center [356, 136] width 19 height 14
checkbox input "true"
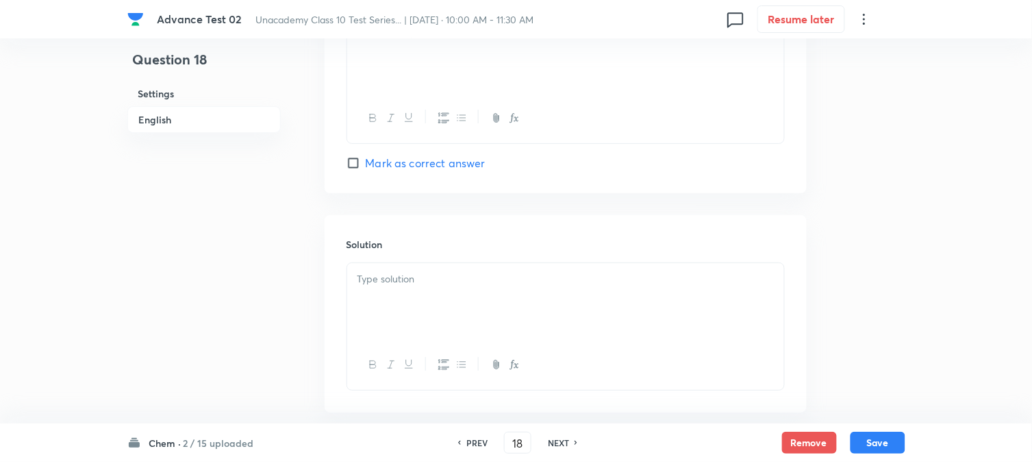
scroll to position [1370, 0]
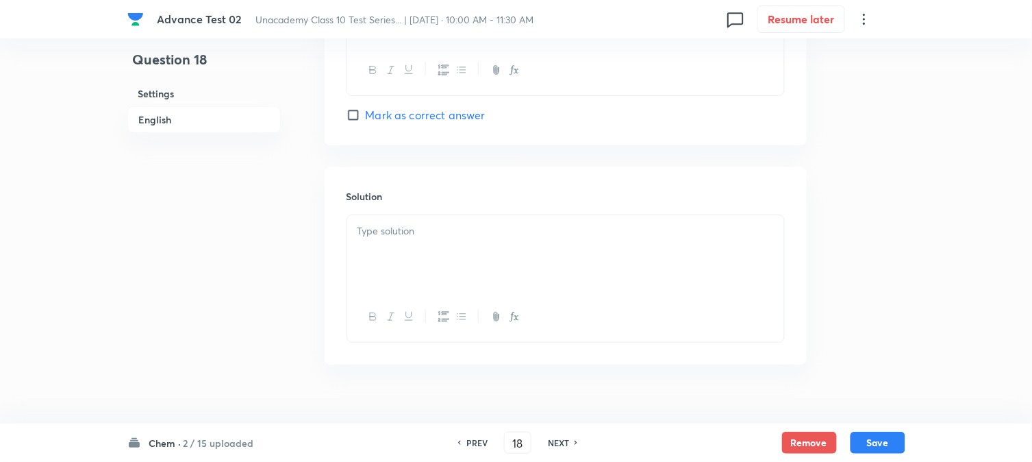
click at [428, 250] on div at bounding box center [565, 253] width 437 height 77
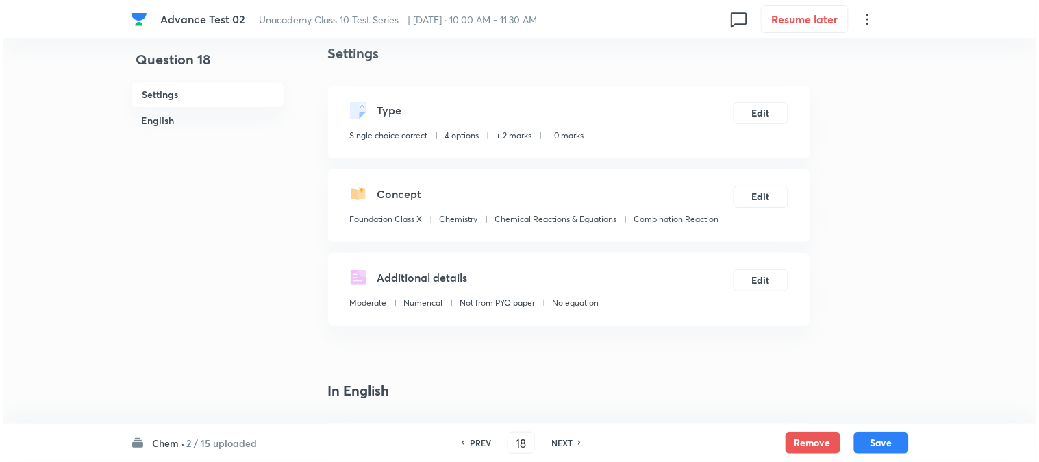
scroll to position [0, 0]
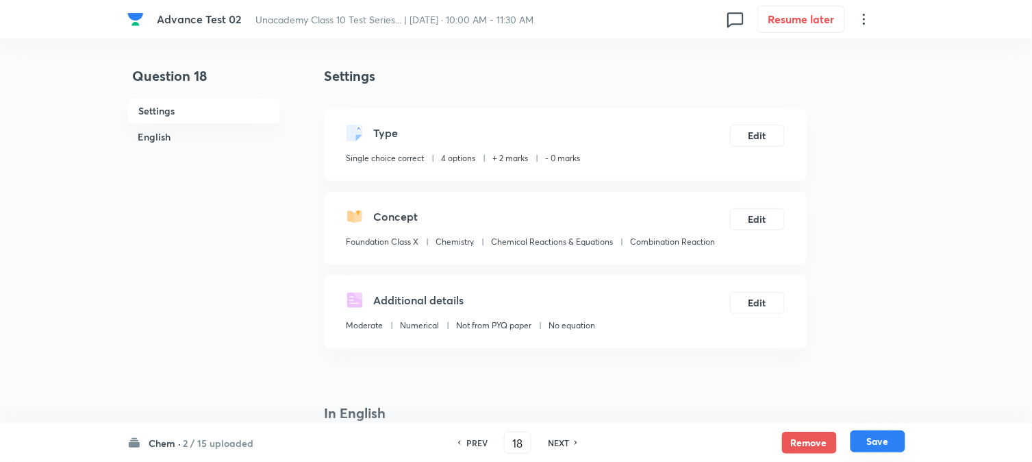
click at [871, 443] on button "Save" at bounding box center [878, 441] width 55 height 22
type input "19"
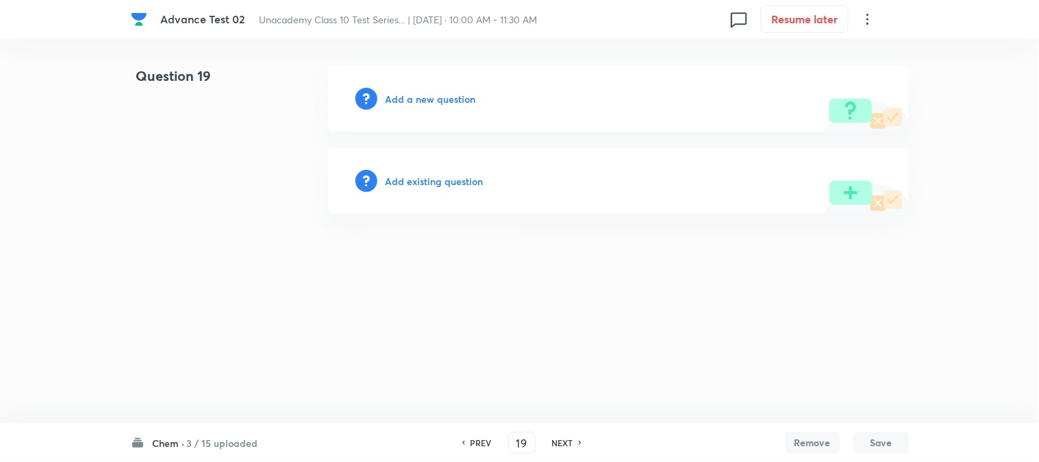
click at [412, 99] on h6 "Add a new question" at bounding box center [431, 99] width 90 height 14
click at [412, 99] on h6 "Choose a question type" at bounding box center [439, 99] width 106 height 14
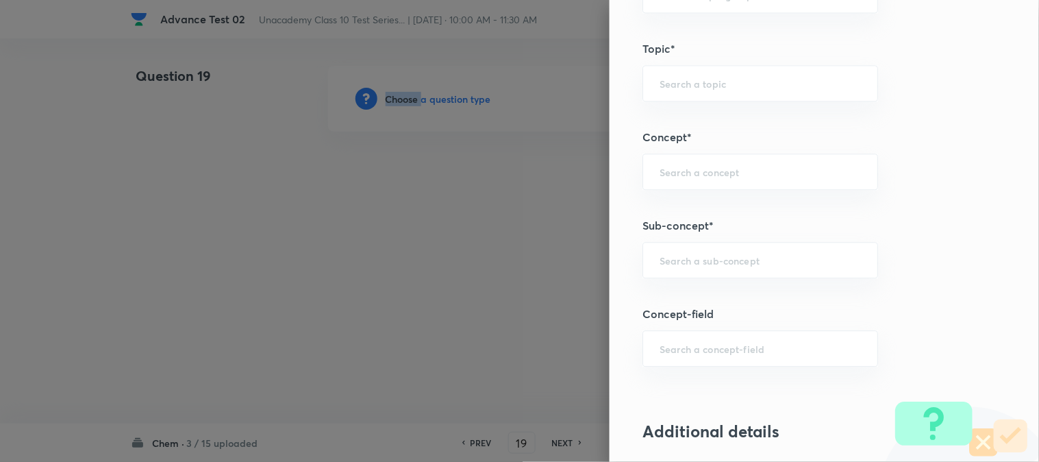
scroll to position [761, 0]
click at [696, 249] on div "​" at bounding box center [761, 258] width 236 height 36
paste input "Displacement Reaction"
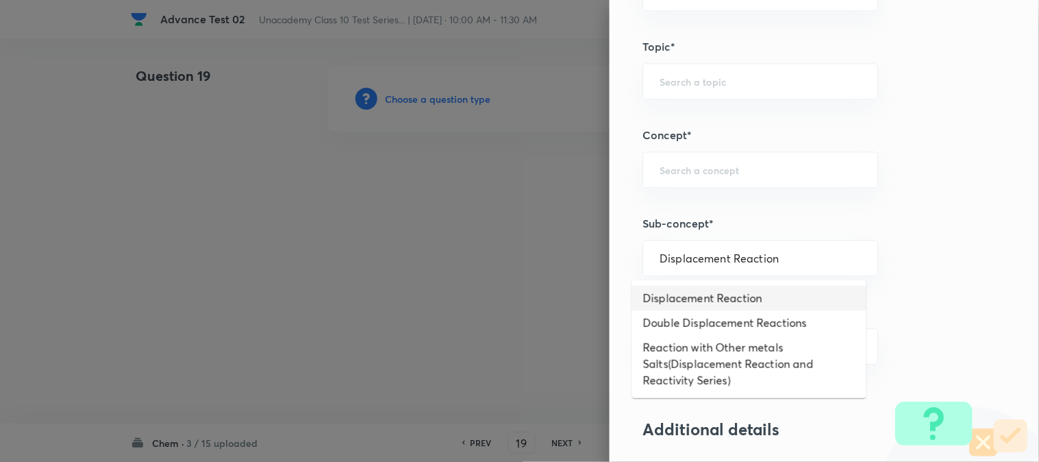
click at [686, 288] on li "Displacement Reaction" at bounding box center [749, 298] width 234 height 25
type input "Displacement Reaction"
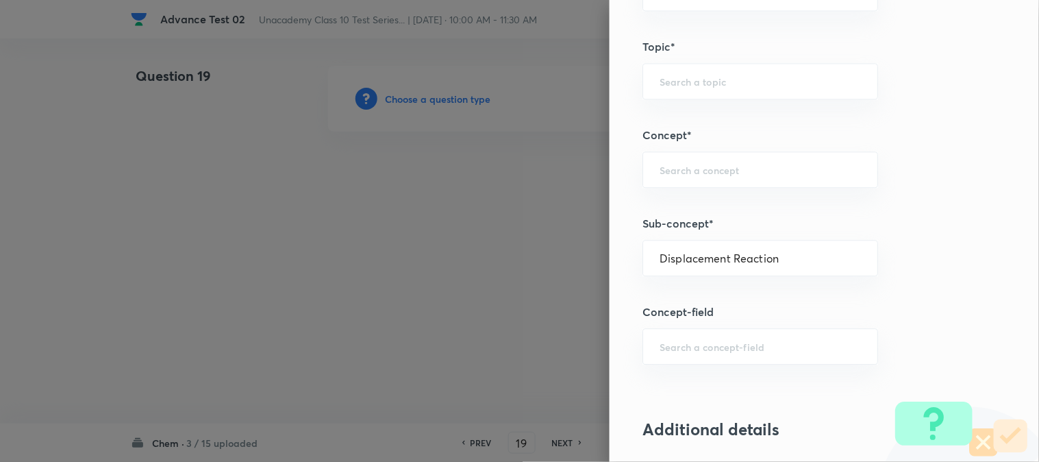
type input "Foundation Class X"
type input "Chemistry"
type input "Chemical Reactions & Equations"
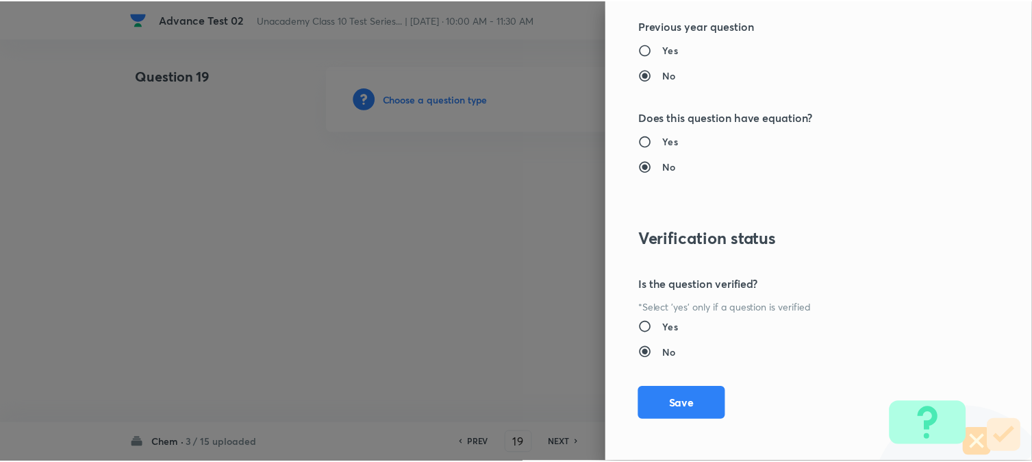
scroll to position [1498, 0]
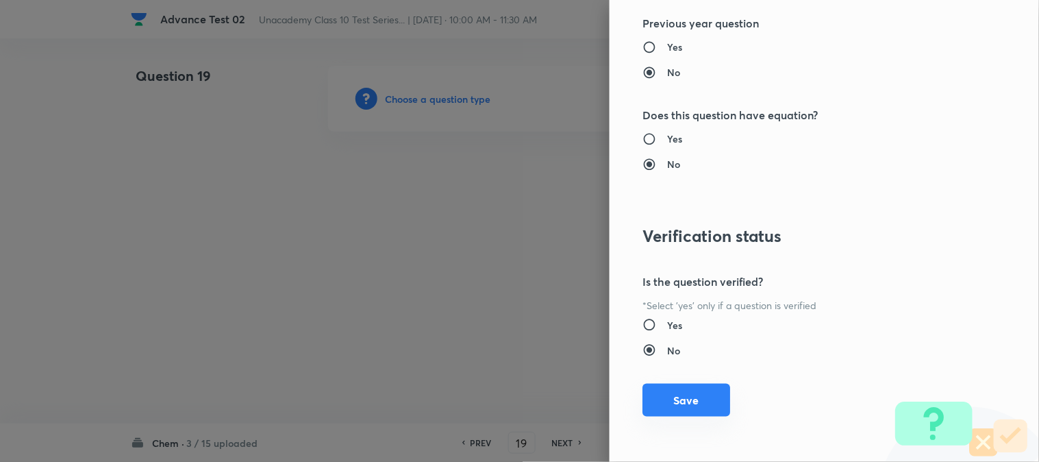
click at [660, 407] on button "Save" at bounding box center [687, 400] width 88 height 33
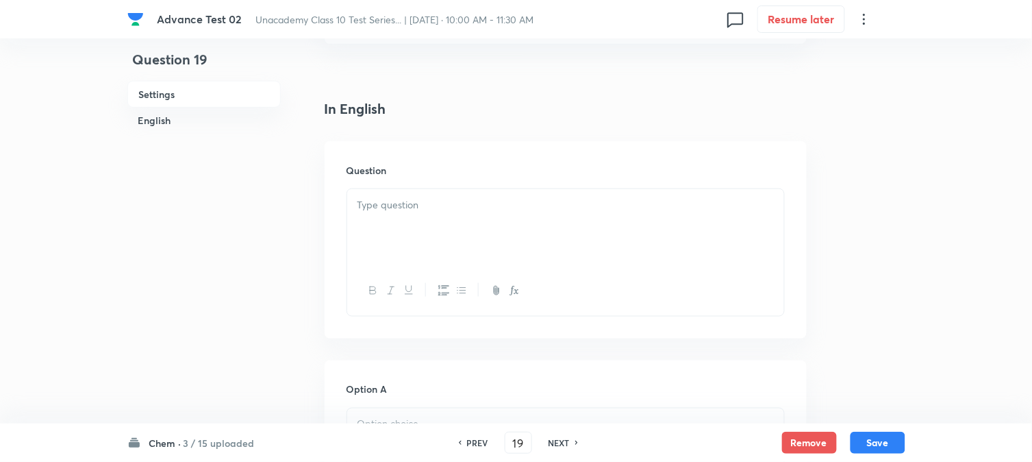
scroll to position [456, 0]
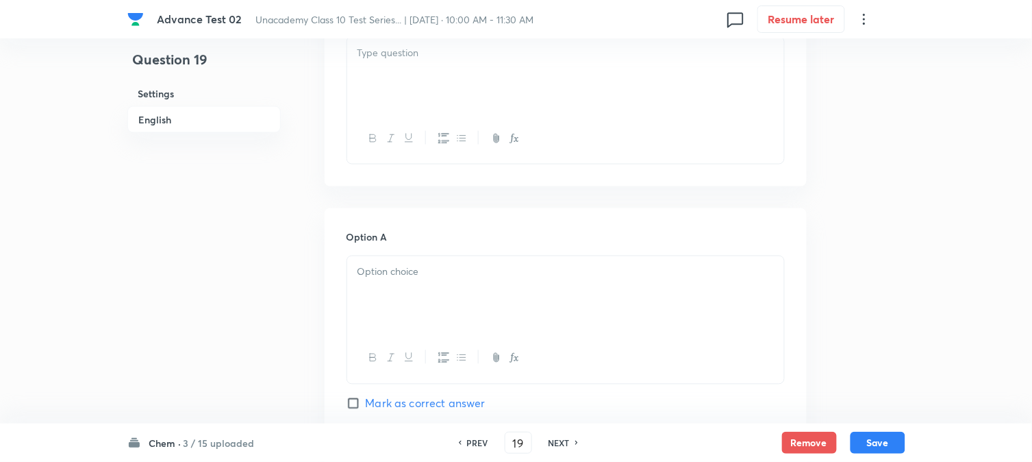
click at [422, 80] on div at bounding box center [565, 75] width 437 height 77
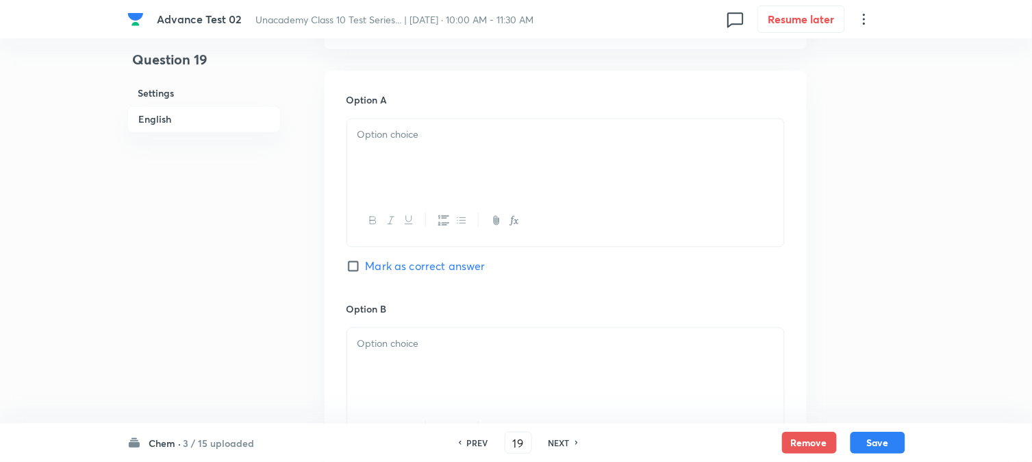
scroll to position [608, 0]
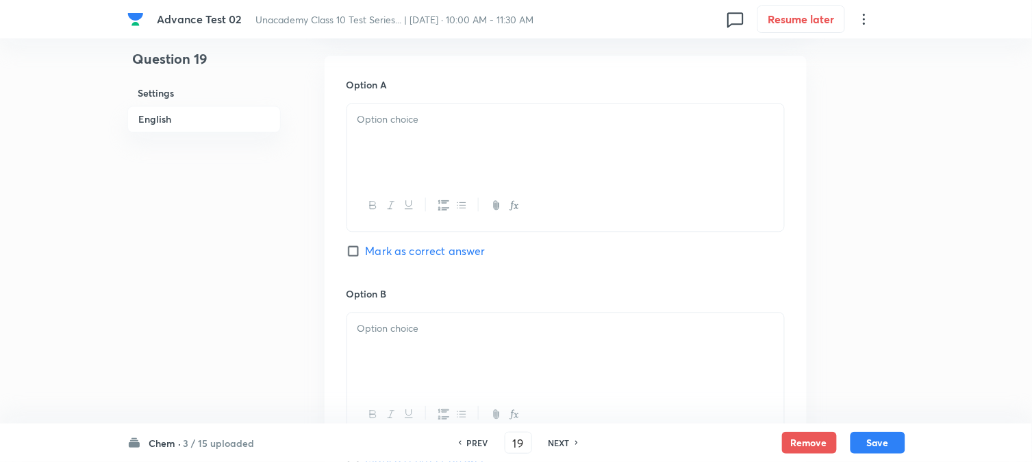
click at [422, 164] on div at bounding box center [565, 142] width 437 height 77
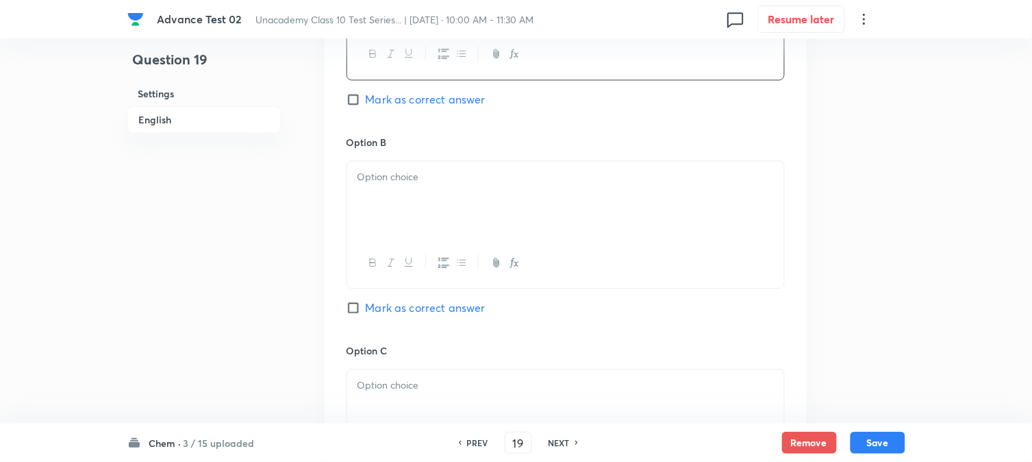
scroll to position [761, 0]
click at [432, 203] on div at bounding box center [565, 198] width 437 height 77
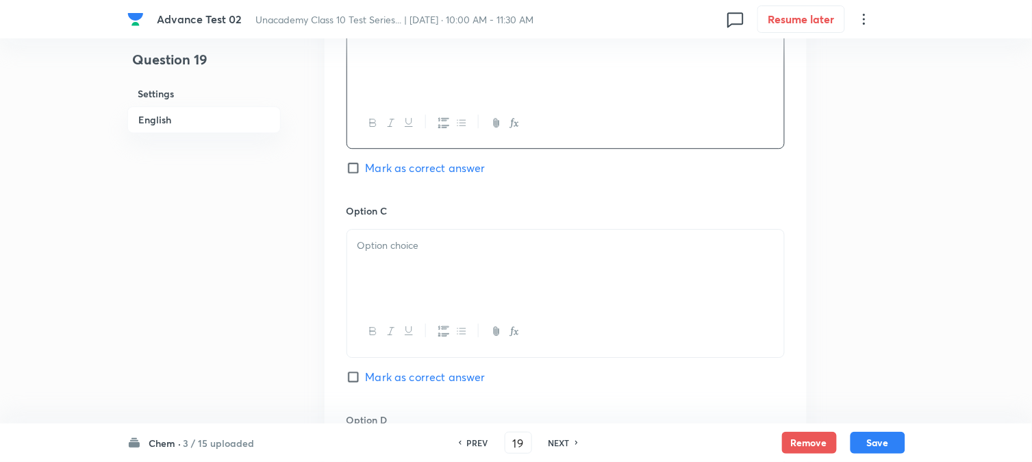
scroll to position [913, 0]
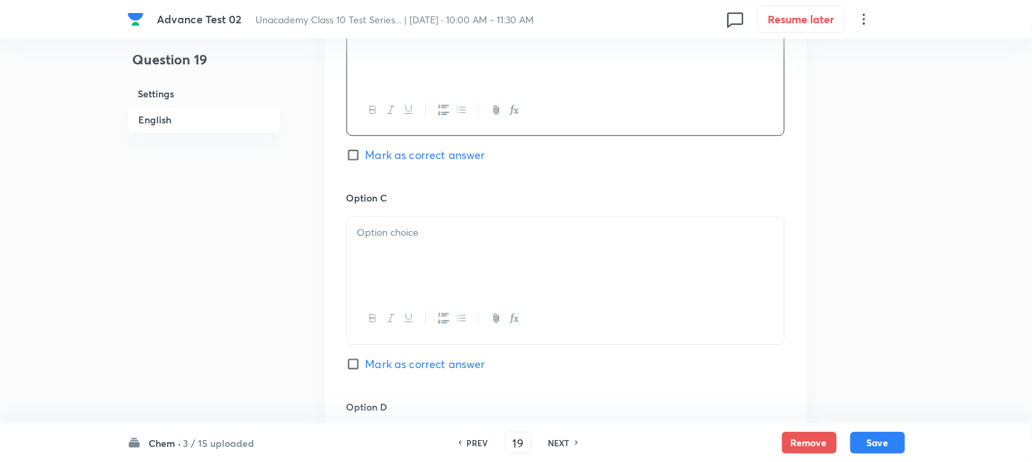
click at [445, 268] on div at bounding box center [565, 254] width 437 height 77
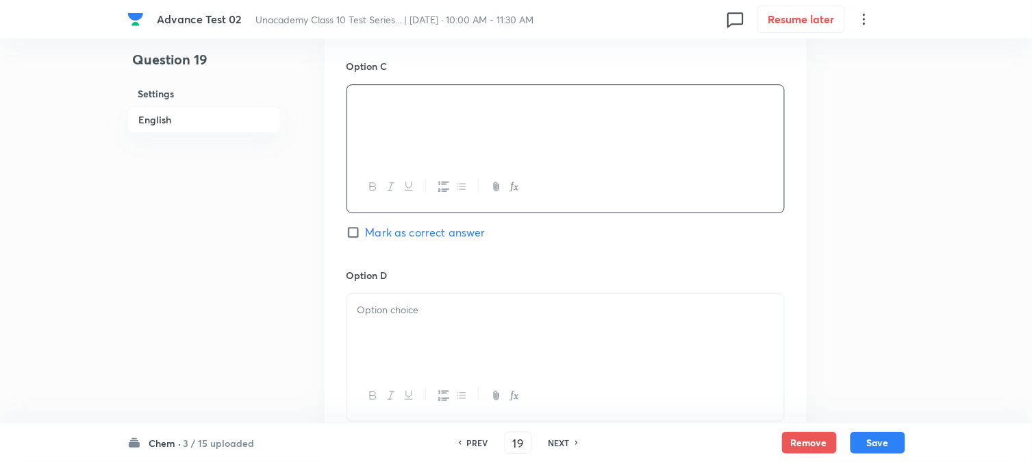
scroll to position [1065, 0]
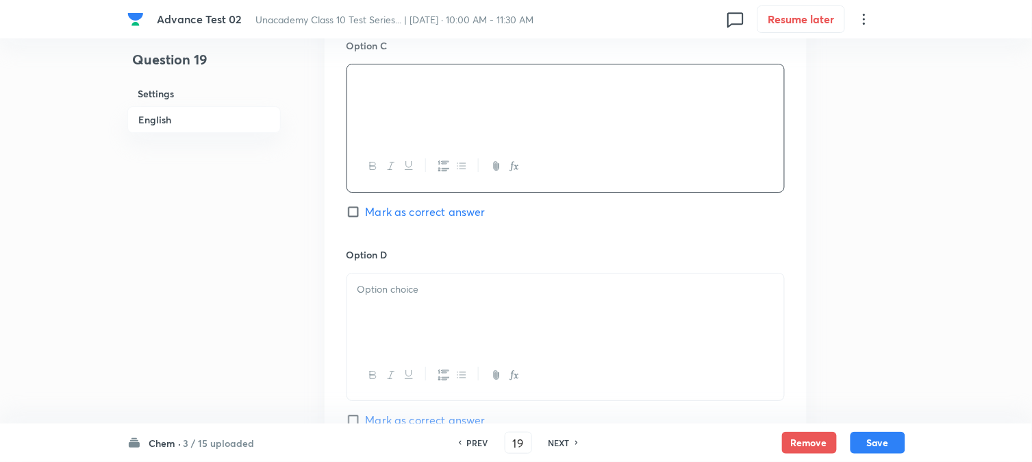
click at [422, 288] on p at bounding box center [566, 290] width 417 height 16
click at [403, 214] on span "Mark as correct answer" at bounding box center [426, 211] width 120 height 16
click at [366, 214] on input "Mark as correct answer" at bounding box center [356, 212] width 19 height 14
checkbox input "true"
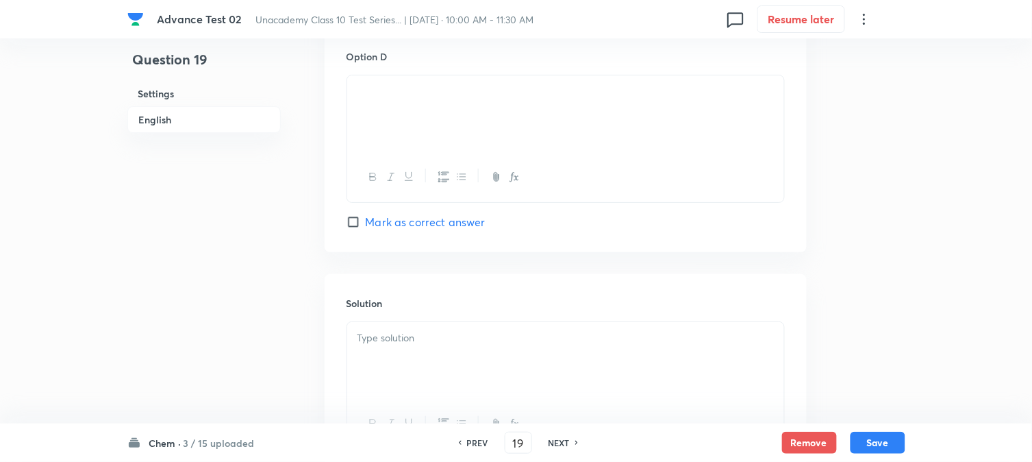
scroll to position [1370, 0]
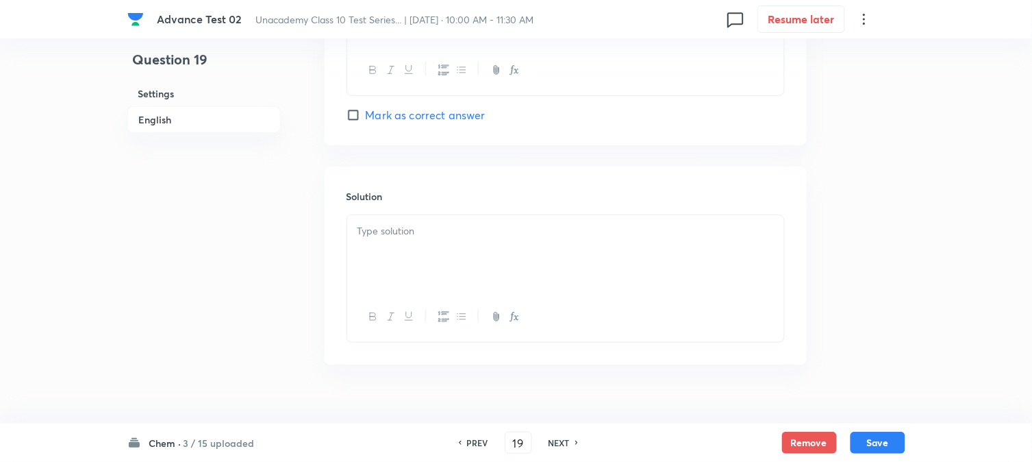
click at [443, 236] on p at bounding box center [566, 231] width 417 height 16
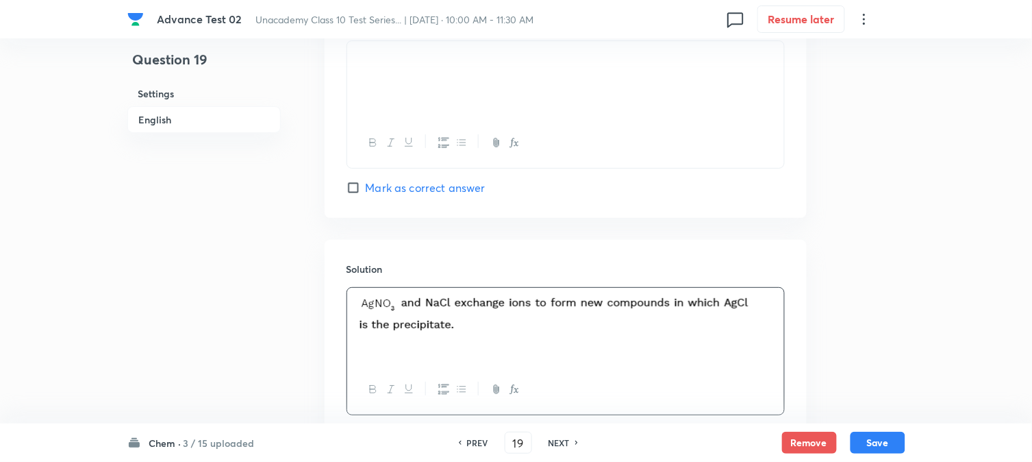
scroll to position [1396, 0]
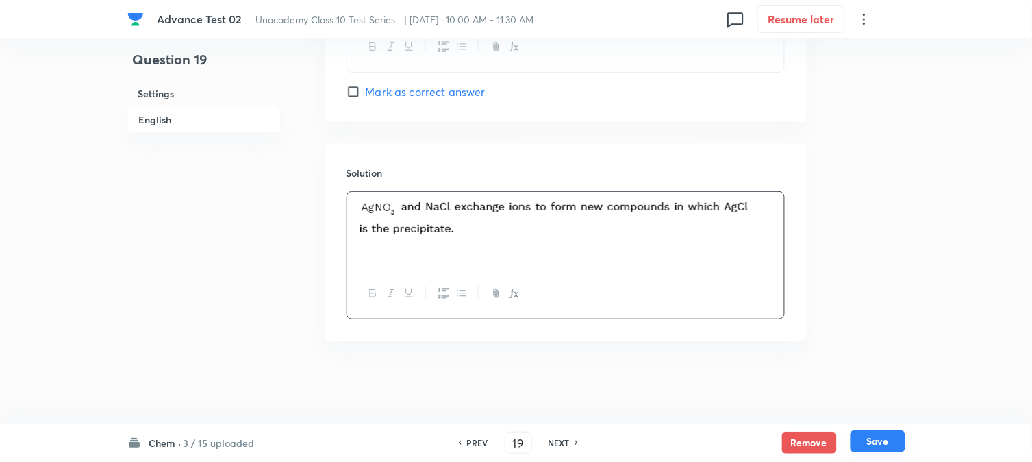
click at [884, 441] on button "Save" at bounding box center [878, 441] width 55 height 22
type input "20"
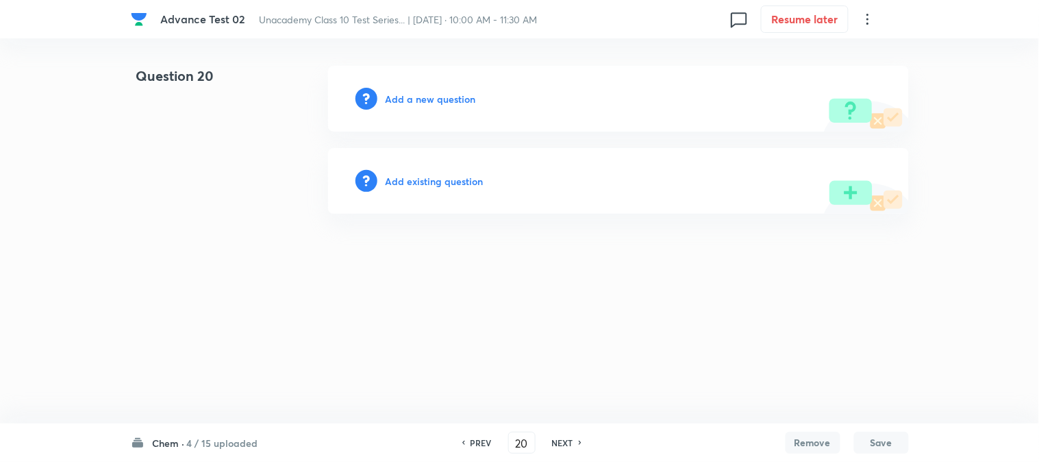
click at [413, 103] on h6 "Add a new question" at bounding box center [431, 99] width 90 height 14
click at [412, 103] on h6 "Choose a question type" at bounding box center [439, 99] width 106 height 14
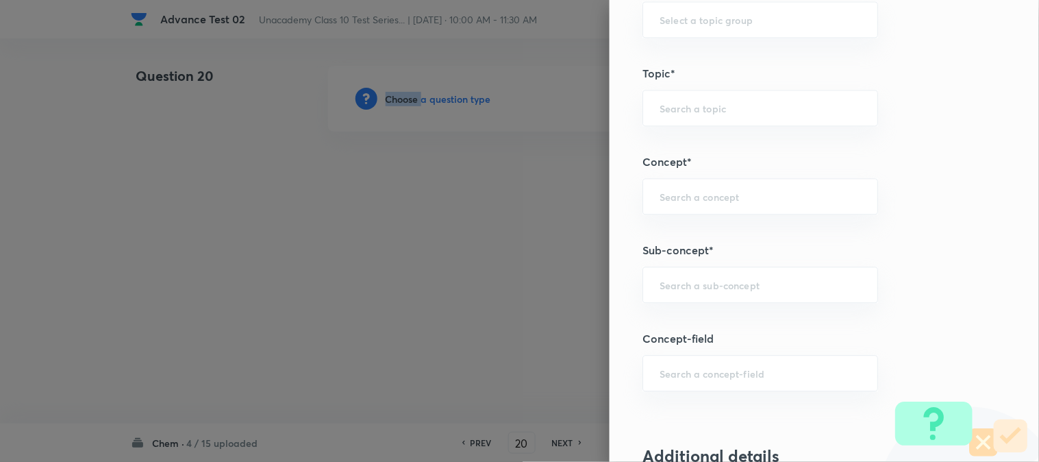
scroll to position [761, 0]
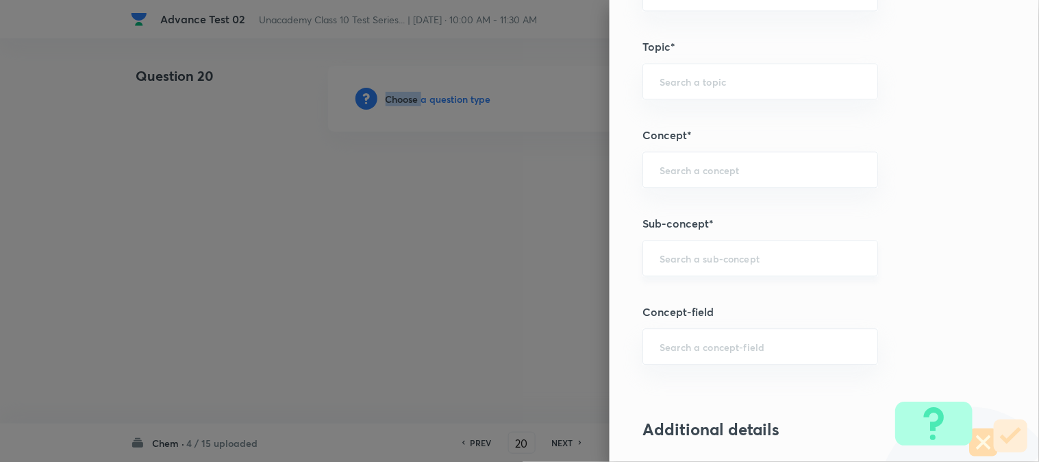
click at [690, 270] on div "​" at bounding box center [761, 258] width 236 height 36
click at [701, 176] on input "text" at bounding box center [760, 169] width 201 height 13
paste input "Metals And Non Metals"
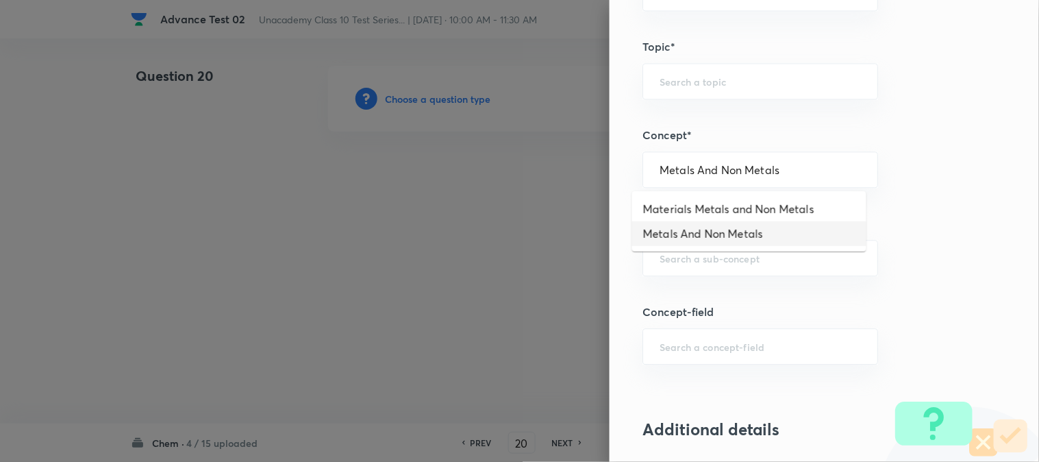
click at [704, 233] on li "Metals And Non Metals" at bounding box center [749, 233] width 234 height 25
type input "Metals And Non Metals"
type input "Foundation Class X"
type input "Chemistry"
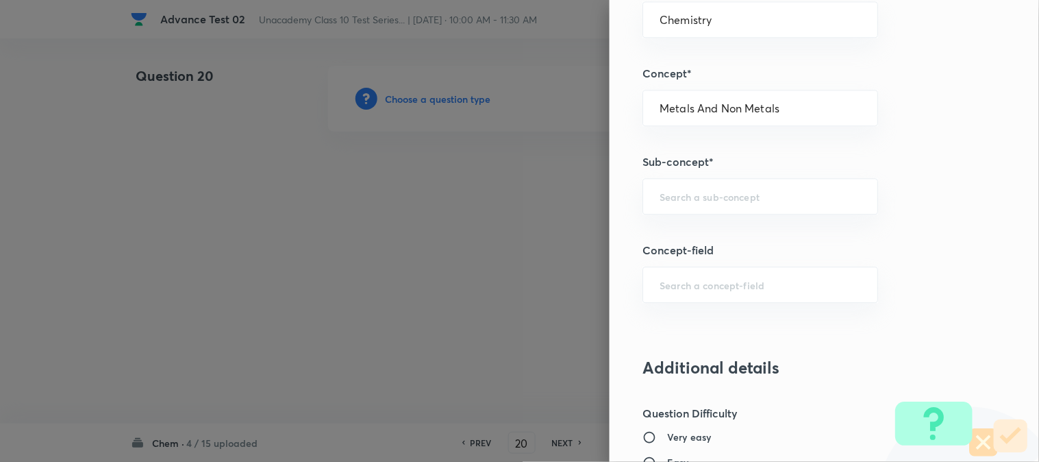
scroll to position [837, 0]
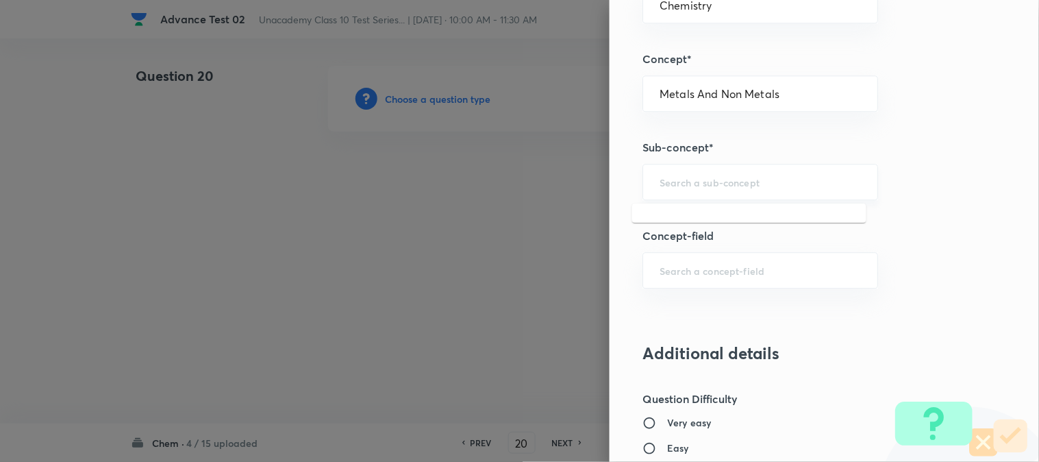
click at [697, 185] on input "text" at bounding box center [760, 181] width 201 height 13
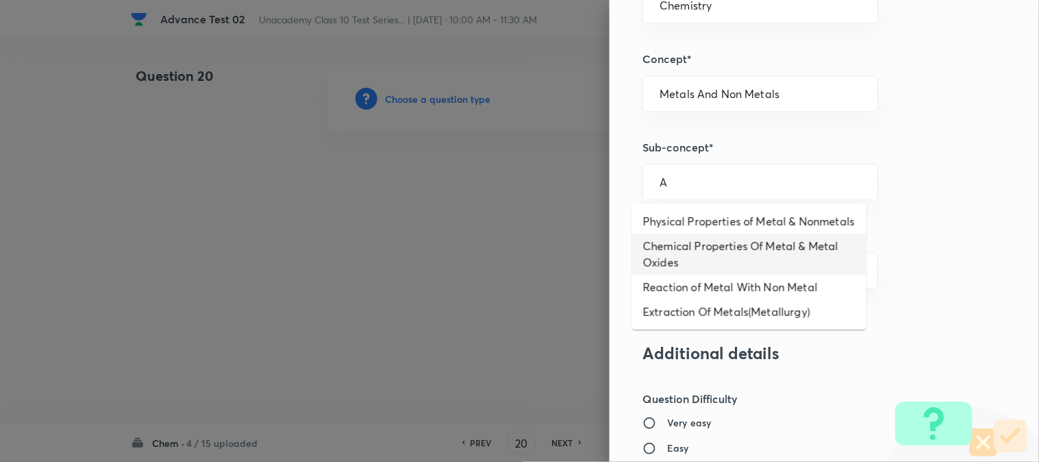
click at [693, 254] on li "Chemical Properties Of Metal & Metal Oxides" at bounding box center [749, 254] width 234 height 41
type input "Chemical Properties Of Metal & Metal Oxides"
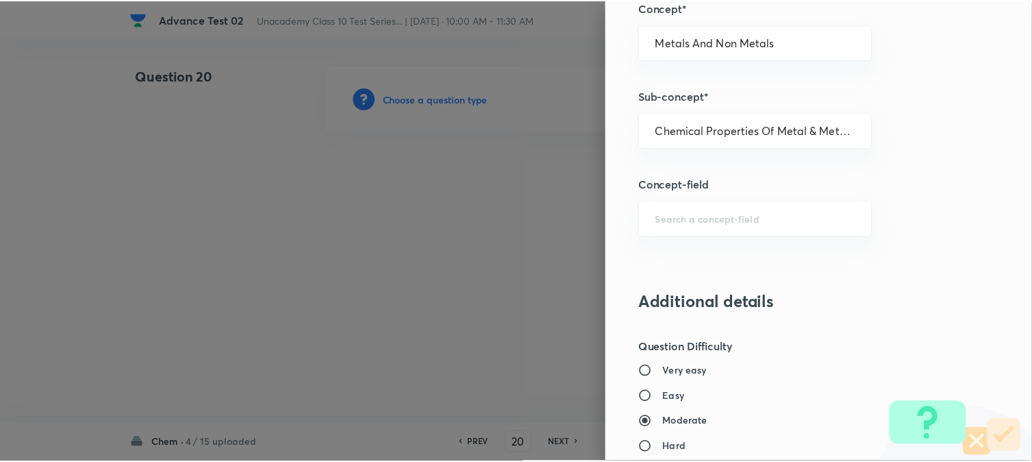
scroll to position [1498, 0]
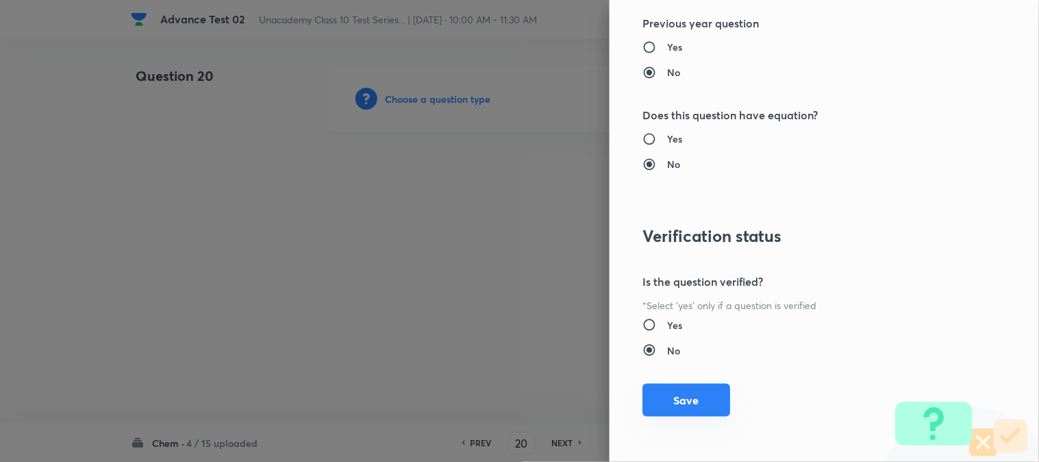
click at [680, 404] on button "Save" at bounding box center [687, 400] width 88 height 33
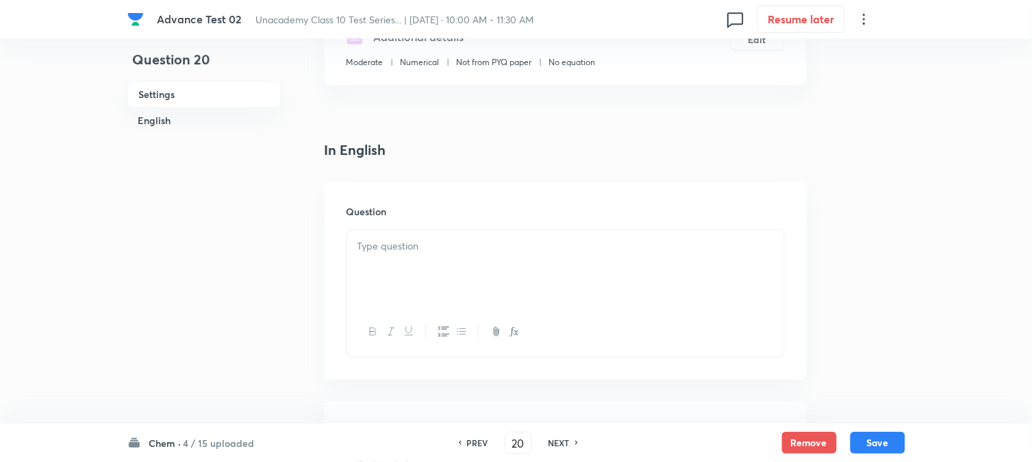
scroll to position [304, 0]
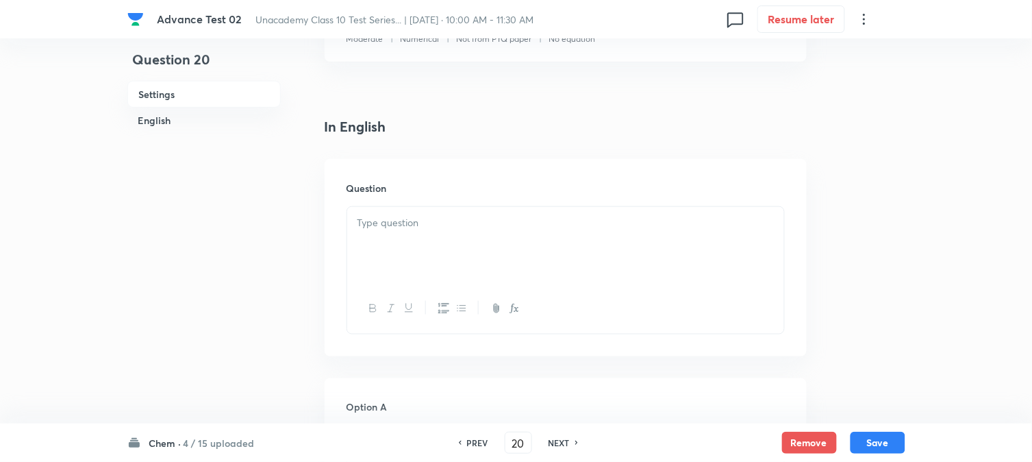
click at [423, 227] on p at bounding box center [566, 223] width 417 height 16
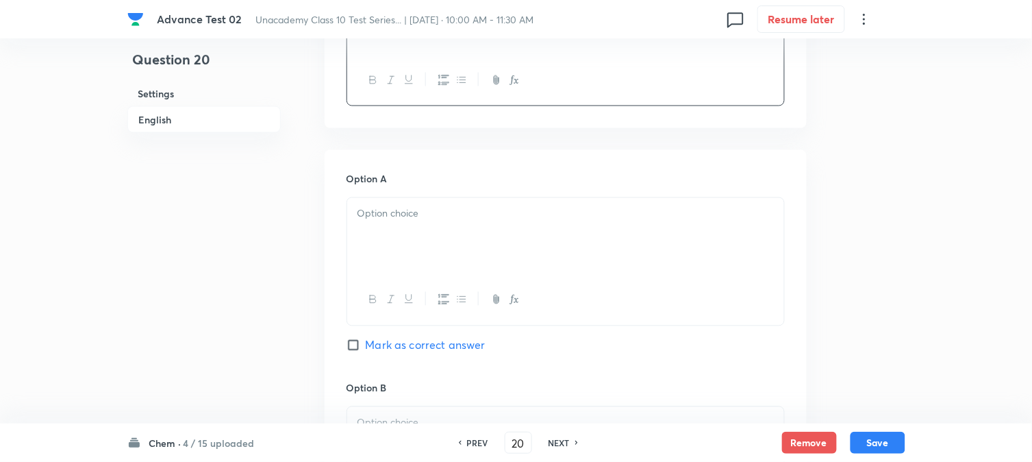
click at [421, 221] on p at bounding box center [566, 214] width 417 height 16
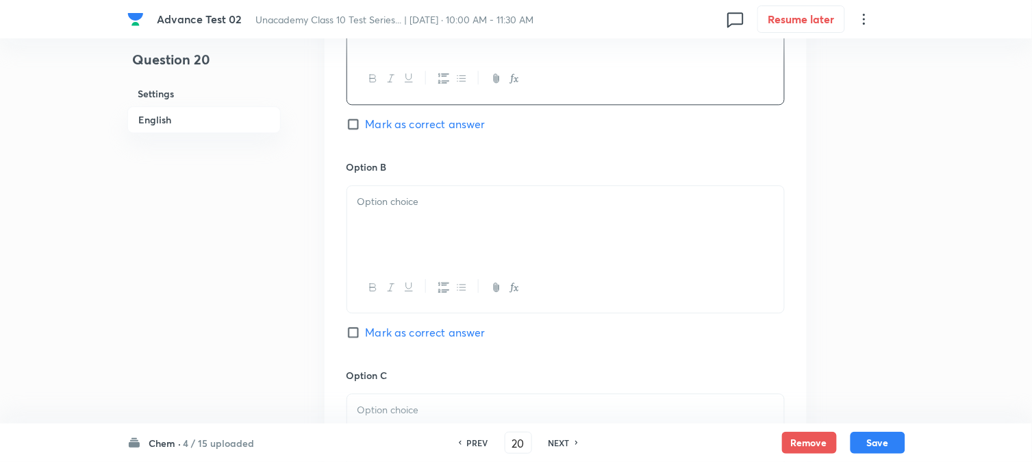
scroll to position [761, 0]
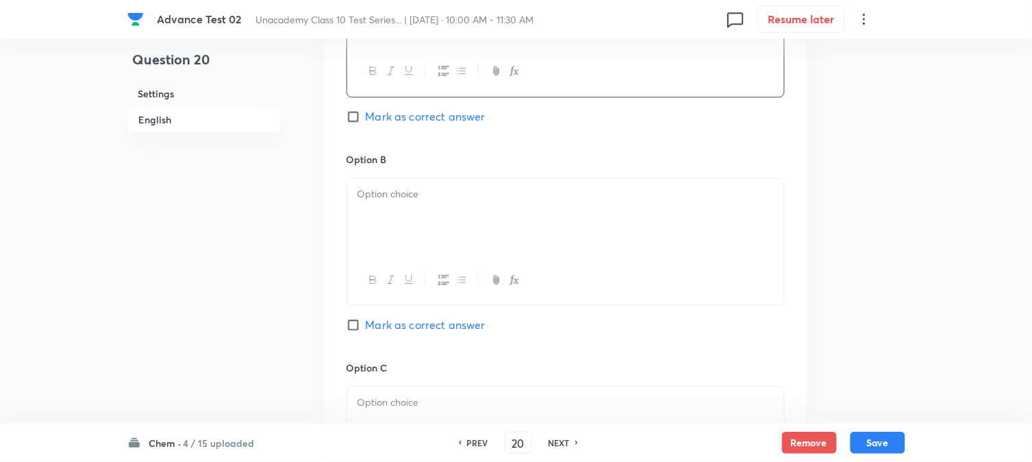
click at [432, 234] on div at bounding box center [565, 216] width 437 height 77
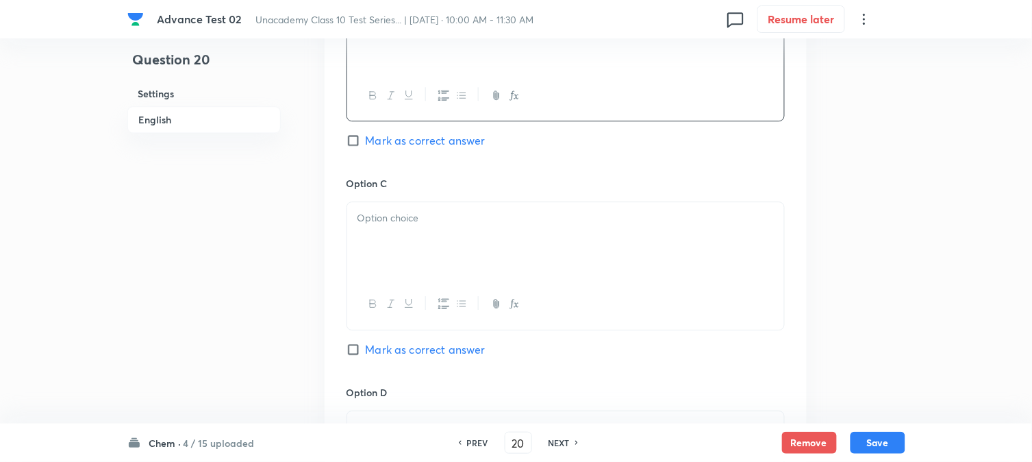
scroll to position [989, 0]
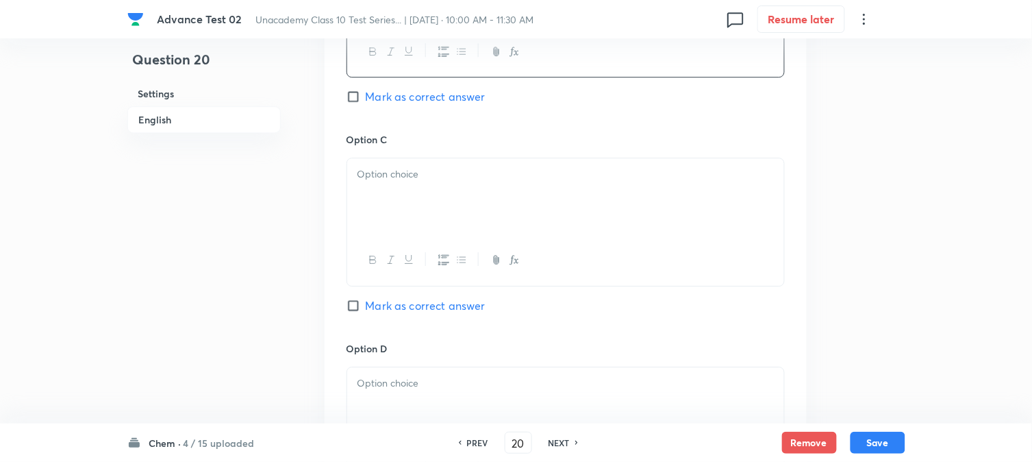
click at [446, 208] on div at bounding box center [565, 196] width 437 height 77
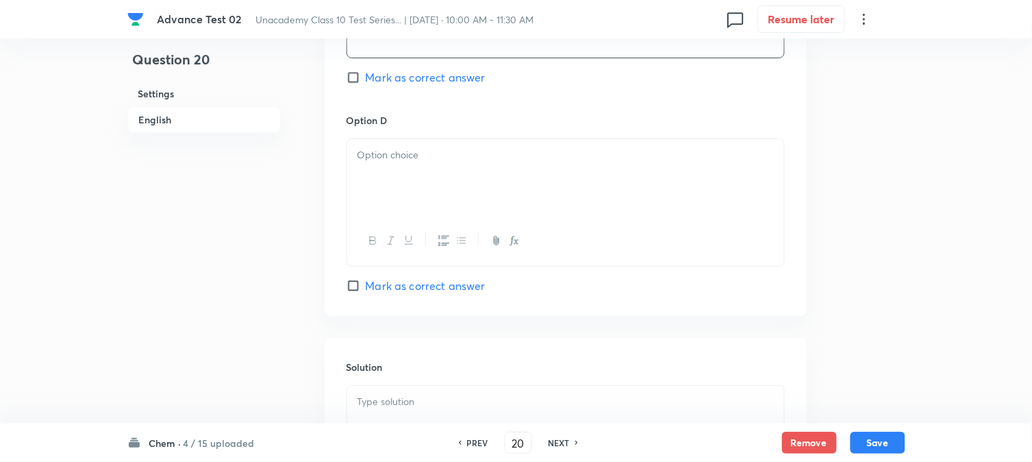
click at [426, 186] on div at bounding box center [565, 177] width 437 height 77
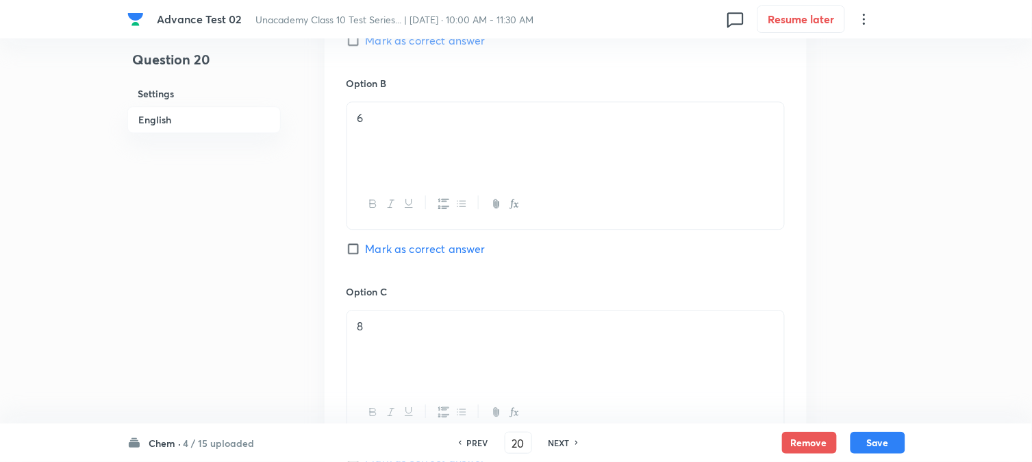
click at [372, 250] on span "Mark as correct answer" at bounding box center [426, 248] width 120 height 16
click at [366, 250] on input "Mark as correct answer" at bounding box center [356, 249] width 19 height 14
checkbox input "true"
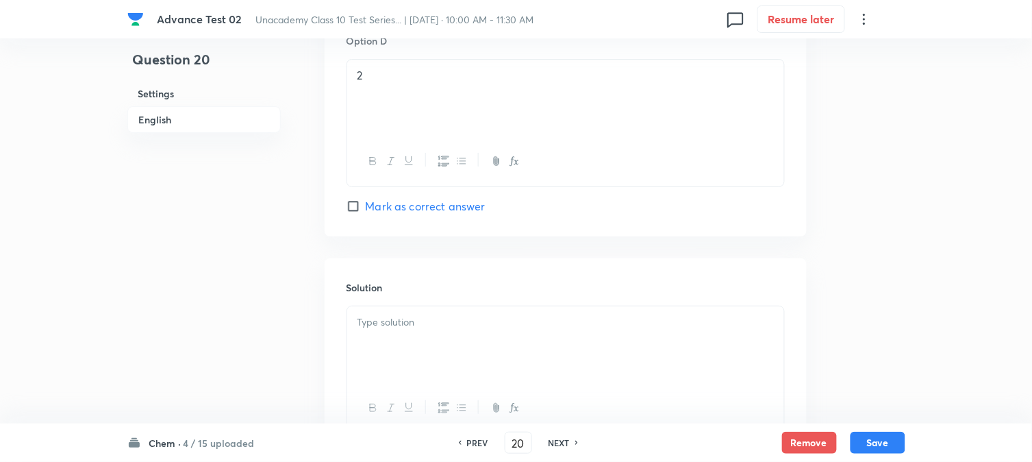
scroll to position [1414, 0]
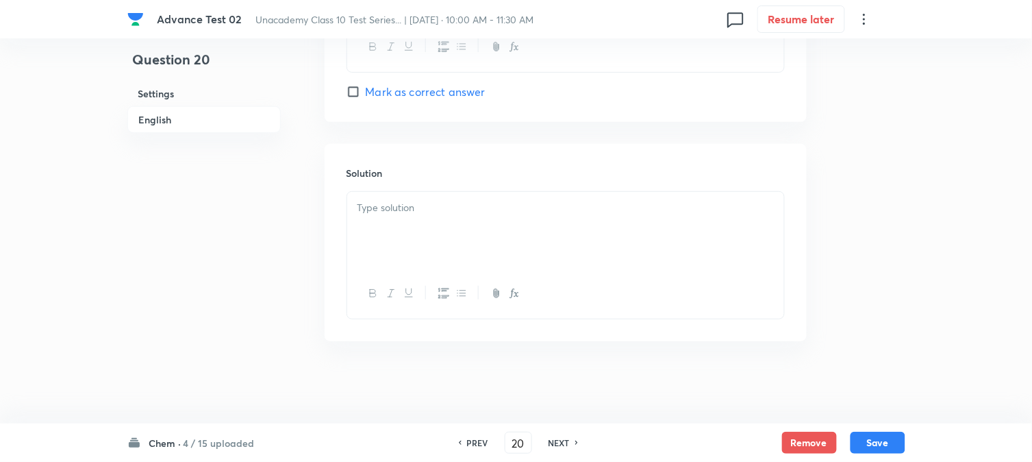
click at [402, 240] on div at bounding box center [565, 230] width 437 height 77
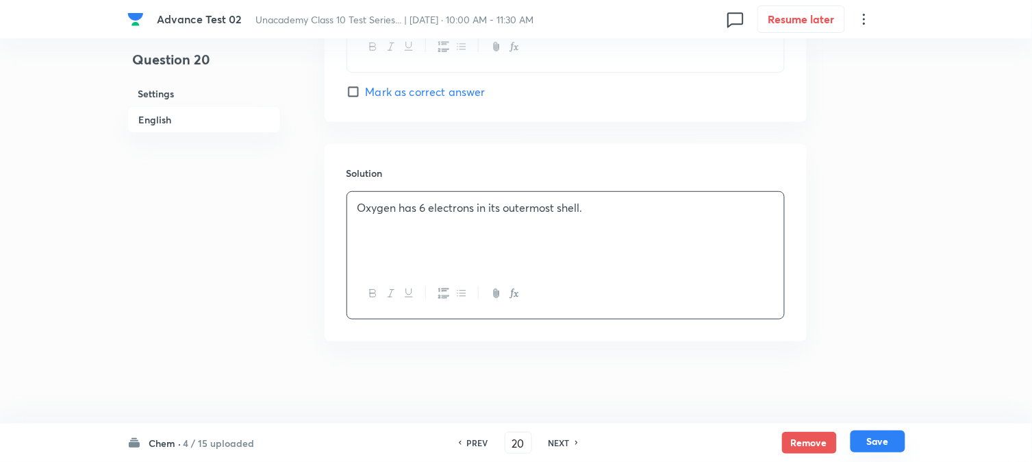
click at [882, 437] on button "Save" at bounding box center [878, 441] width 55 height 22
type input "21"
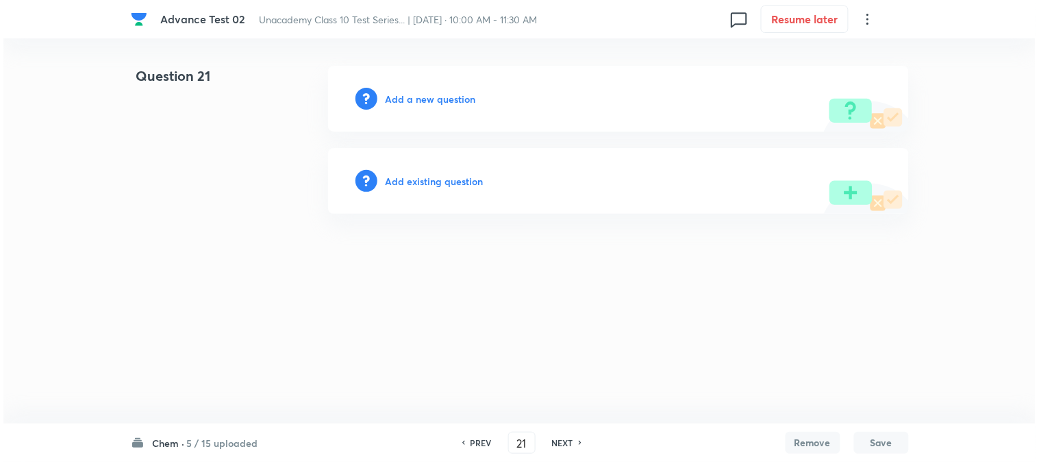
scroll to position [0, 0]
click at [398, 101] on h6 "Add a new question" at bounding box center [431, 99] width 90 height 14
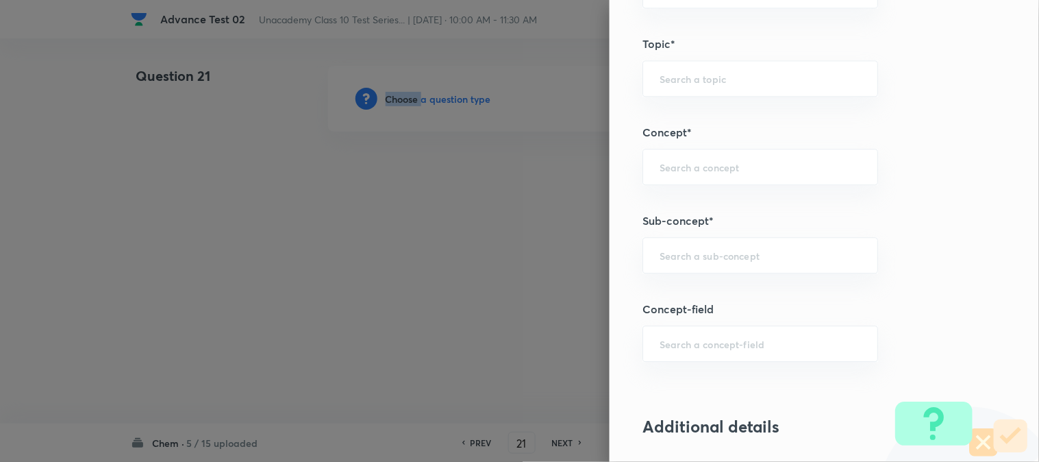
scroll to position [837, 0]
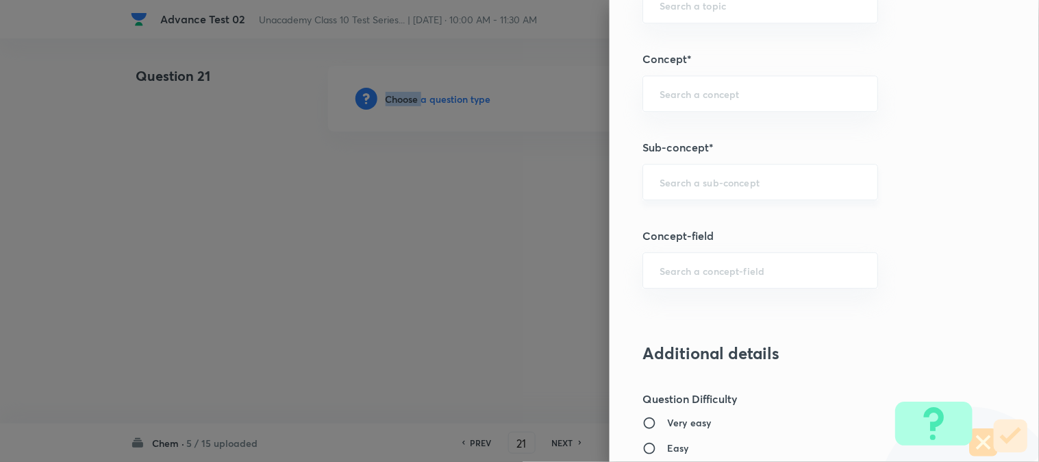
click at [682, 172] on div "​" at bounding box center [761, 182] width 236 height 36
click at [660, 99] on input "text" at bounding box center [760, 93] width 201 height 13
paste input "Metals And Non Metals"
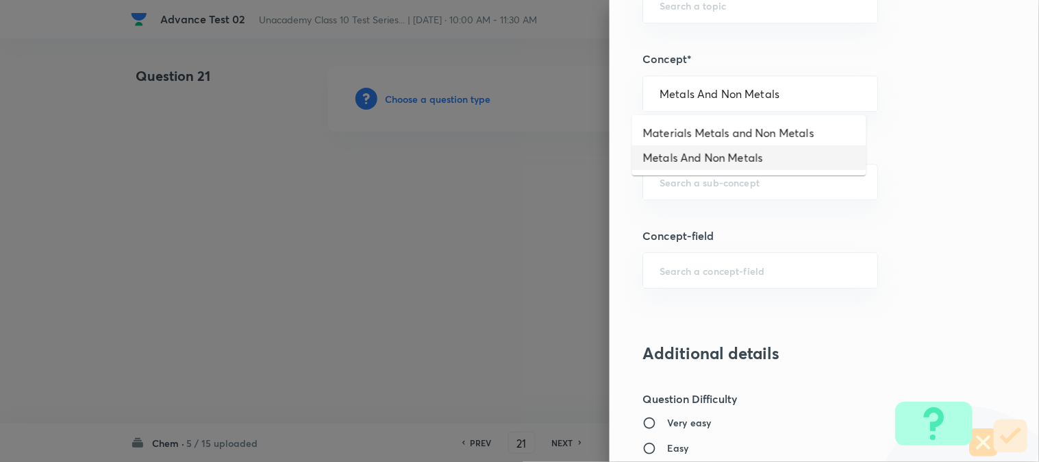
click at [700, 160] on li "Metals And Non Metals" at bounding box center [749, 157] width 234 height 25
type input "Metals And Non Metals"
type input "Foundation Class X"
type input "Chemistry"
click at [684, 185] on input "text" at bounding box center [760, 181] width 201 height 13
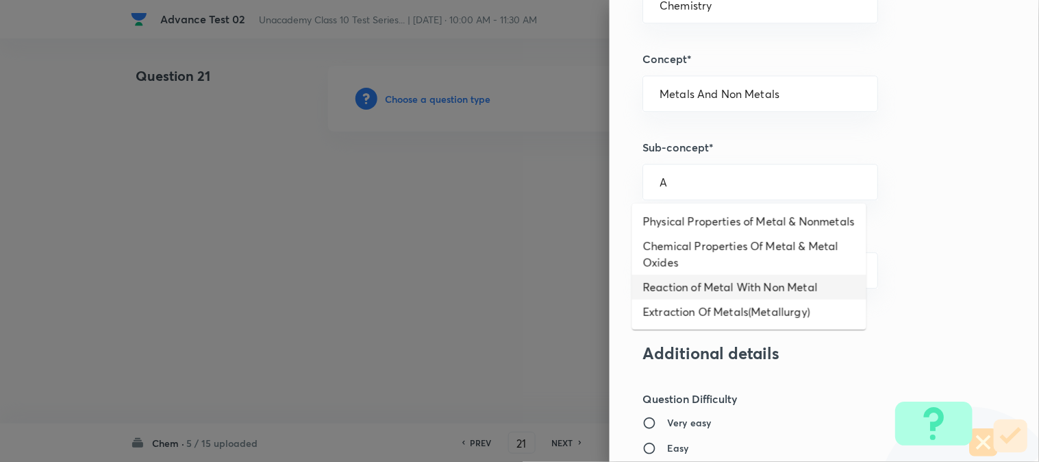
click at [684, 282] on li "Reaction of Metal With Non Metal" at bounding box center [749, 287] width 234 height 25
type input "Reaction of Metal With Non Metal"
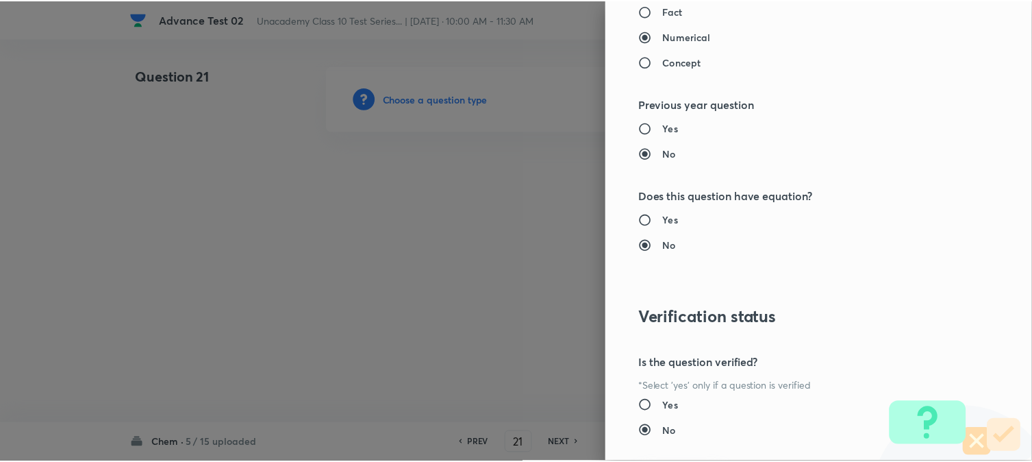
scroll to position [1498, 0]
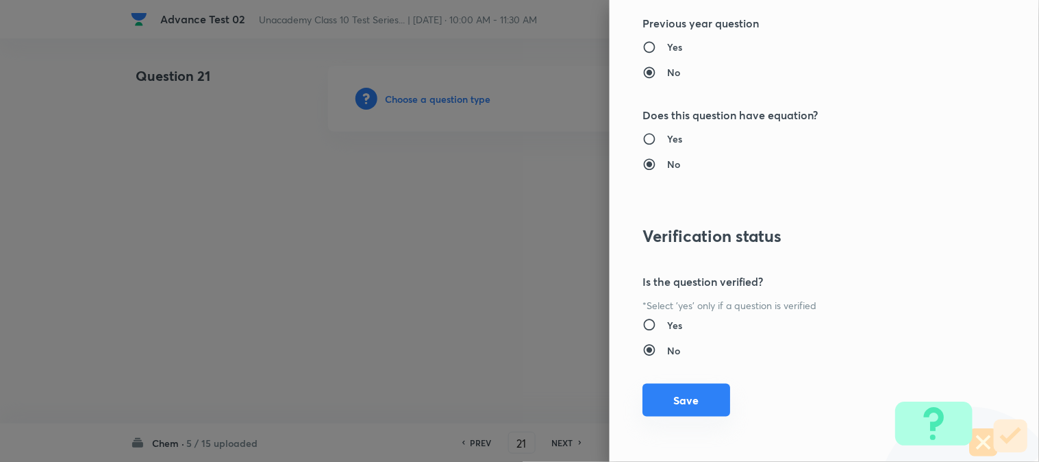
click at [681, 406] on button "Save" at bounding box center [687, 400] width 88 height 33
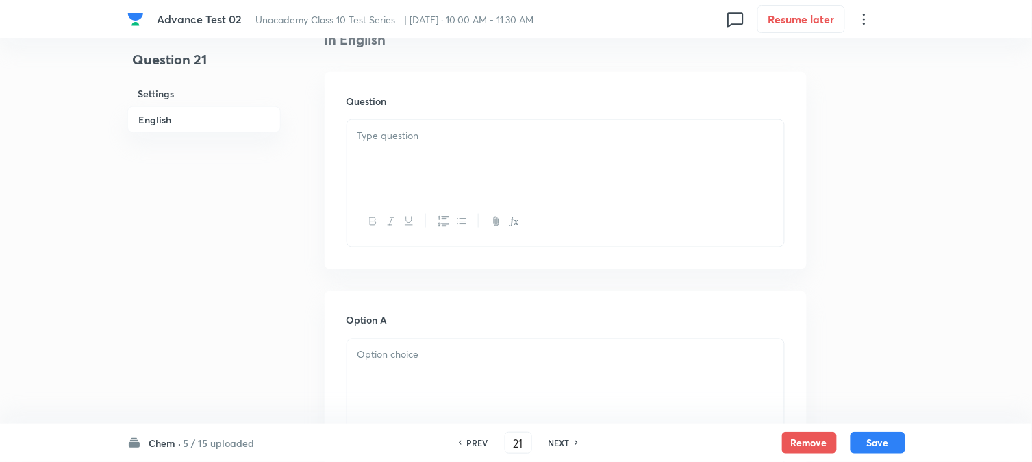
scroll to position [380, 0]
click at [453, 145] on div at bounding box center [565, 151] width 437 height 77
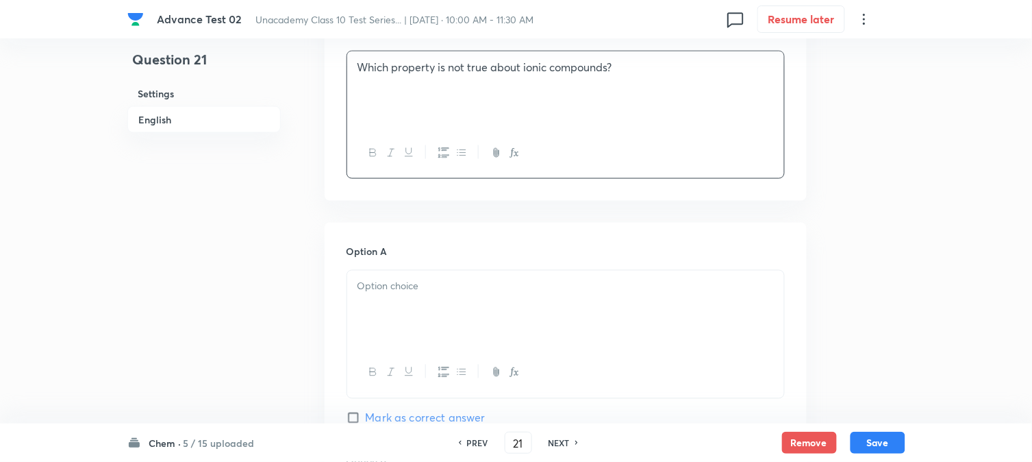
scroll to position [532, 0]
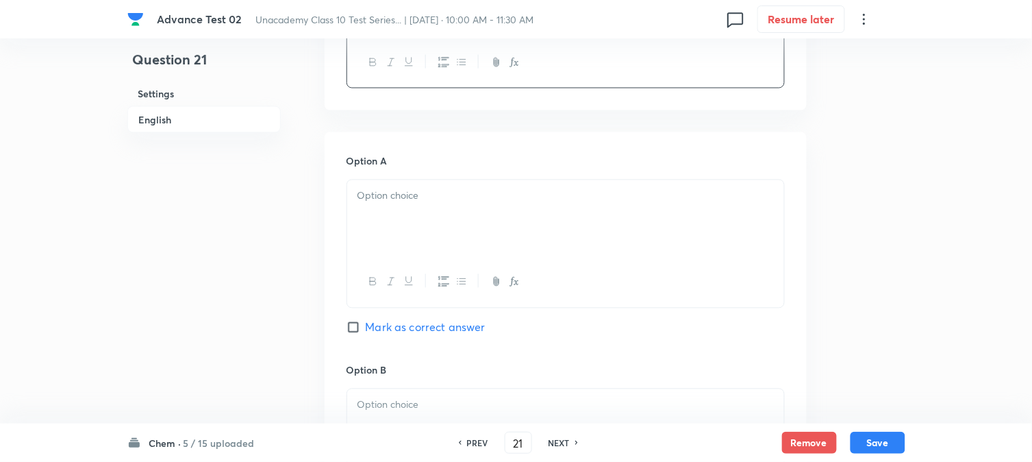
click at [471, 207] on div at bounding box center [565, 218] width 437 height 77
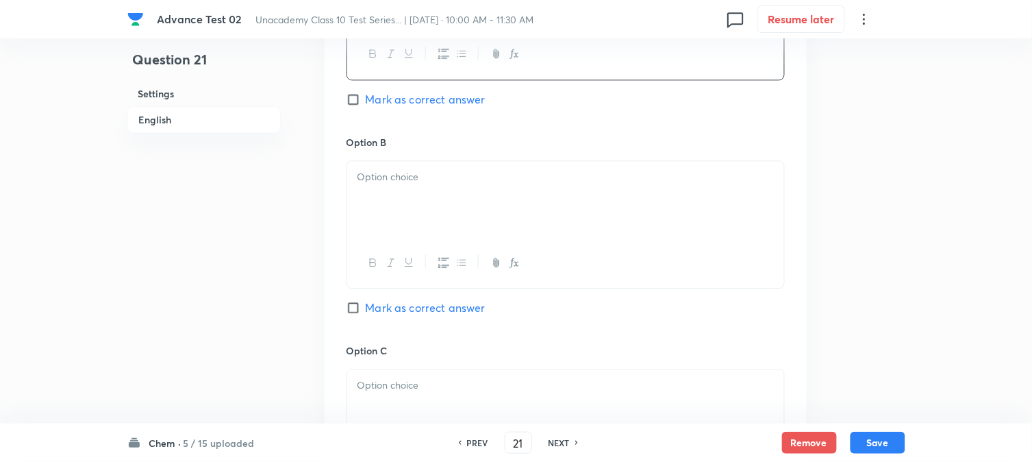
scroll to position [761, 0]
click at [404, 203] on div at bounding box center [565, 198] width 437 height 77
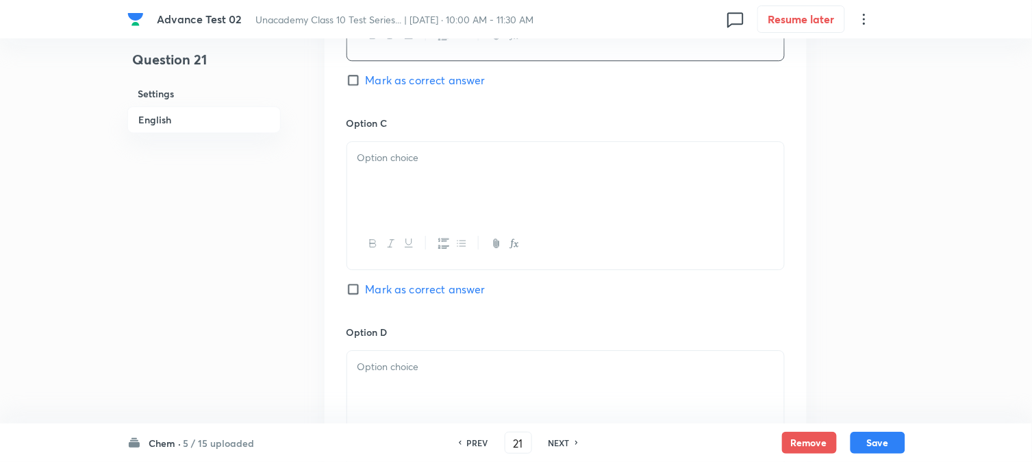
scroll to position [989, 0]
click at [417, 194] on div at bounding box center [565, 178] width 437 height 77
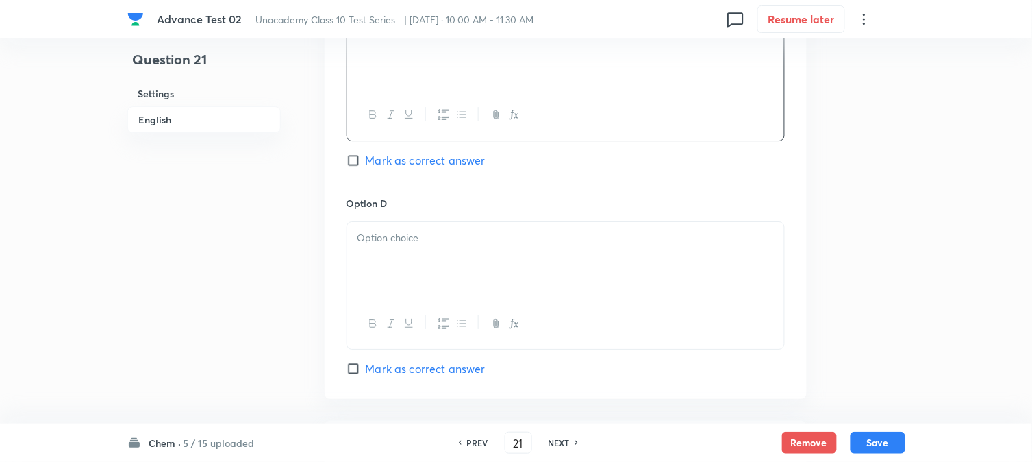
scroll to position [1141, 0]
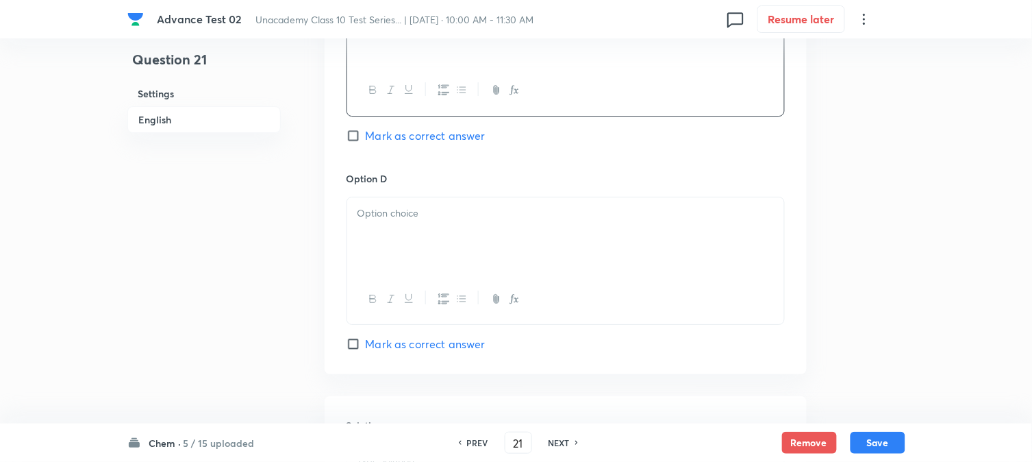
click at [395, 240] on div at bounding box center [565, 235] width 437 height 77
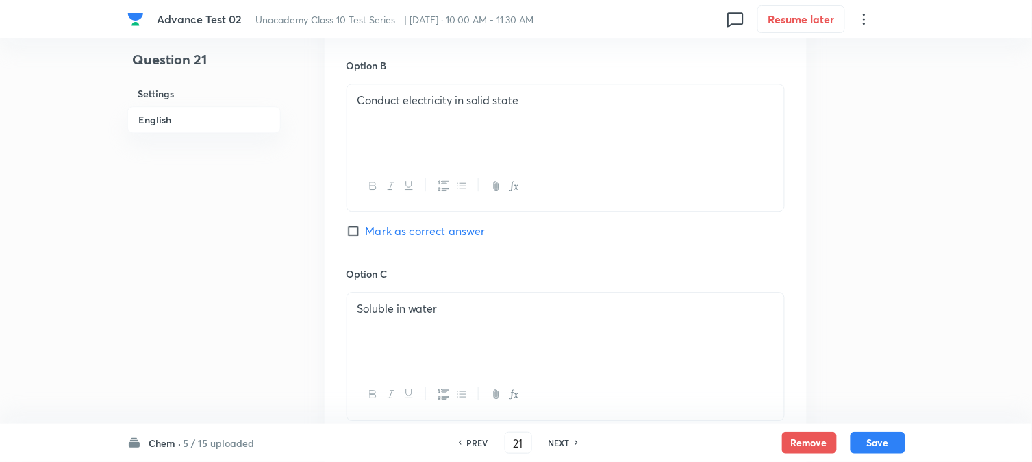
click at [385, 232] on span "Mark as correct answer" at bounding box center [426, 231] width 120 height 16
click at [366, 232] on input "Mark as correct answer" at bounding box center [356, 231] width 19 height 14
checkbox input "true"
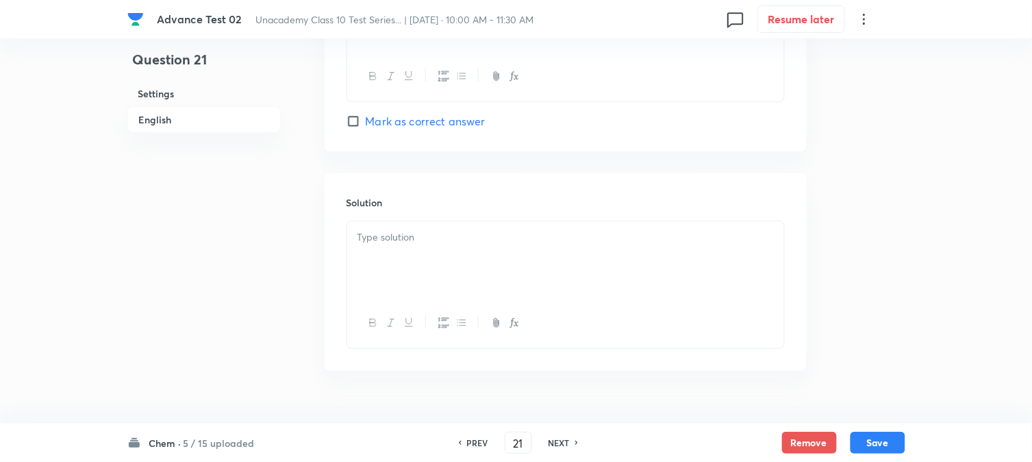
scroll to position [1370, 0]
click at [418, 250] on div at bounding box center [565, 253] width 437 height 77
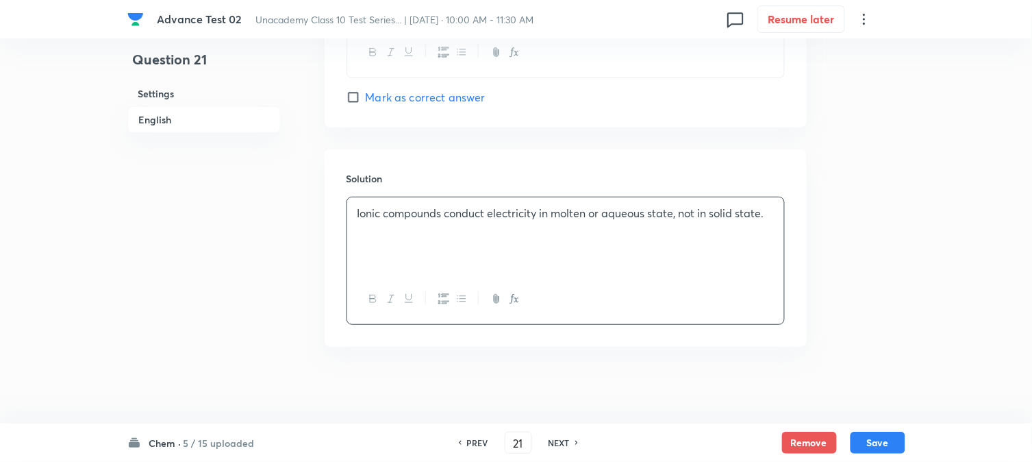
scroll to position [1396, 0]
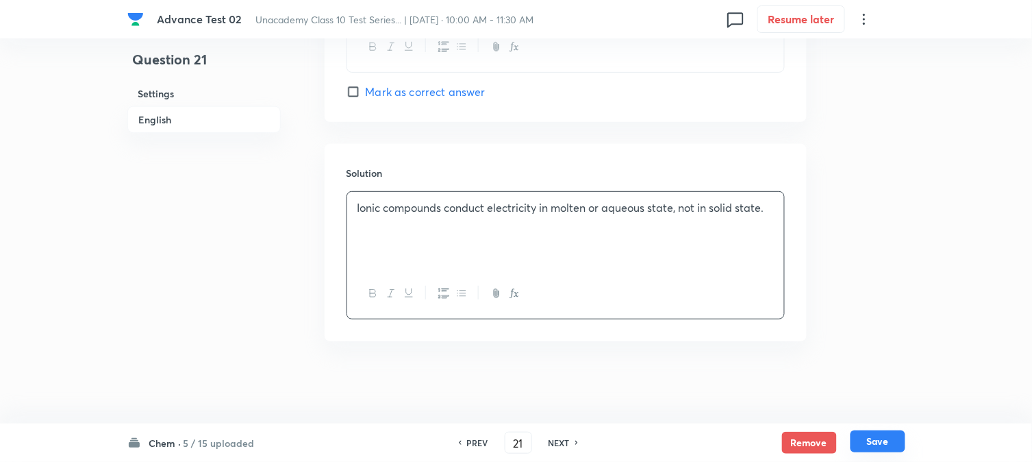
click at [879, 436] on button "Save" at bounding box center [878, 441] width 55 height 22
type input "22"
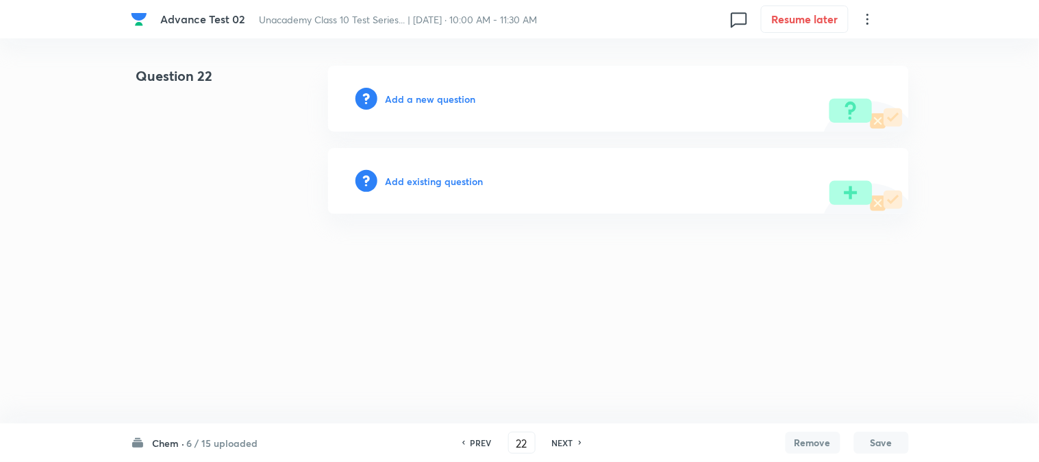
click at [432, 99] on h6 "Add a new question" at bounding box center [431, 99] width 90 height 14
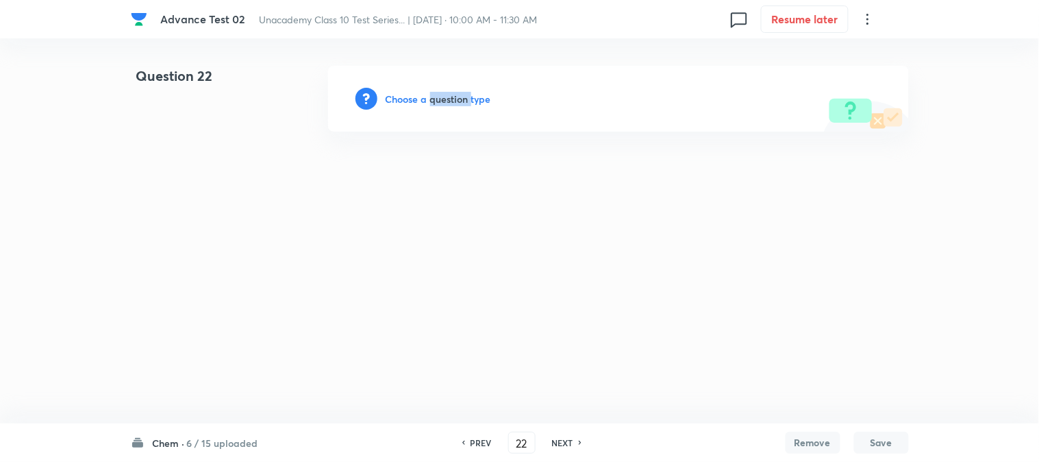
click at [432, 99] on h6 "Choose a question type" at bounding box center [439, 99] width 106 height 14
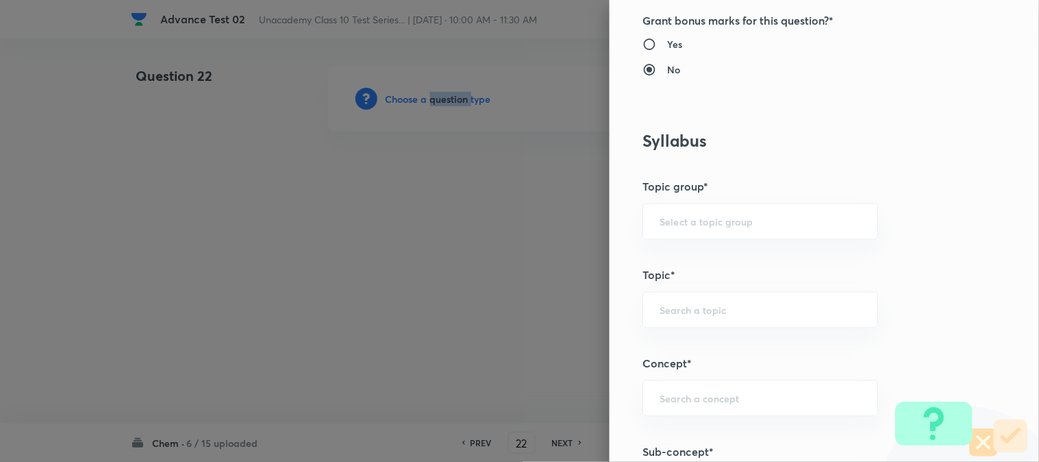
scroll to position [685, 0]
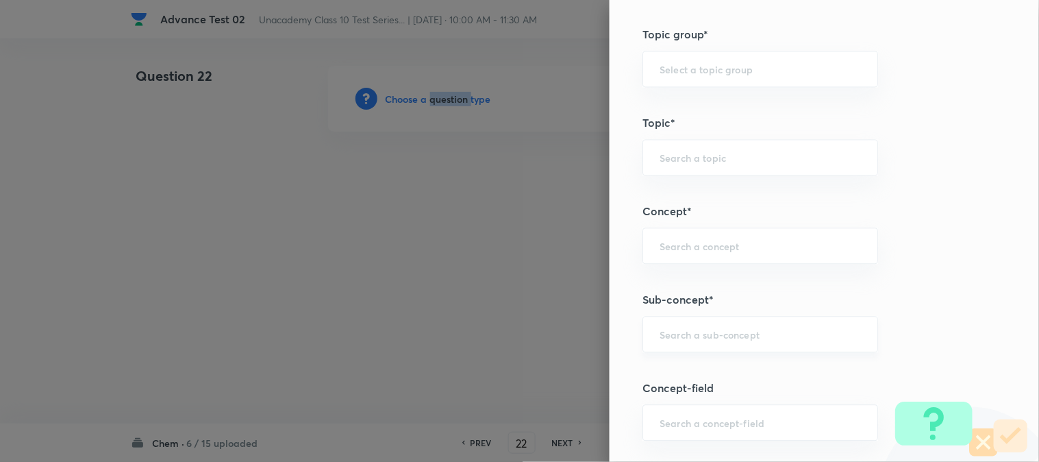
click at [686, 330] on input "text" at bounding box center [760, 333] width 201 height 13
paste input "Chemical Properties of Acids/bases"
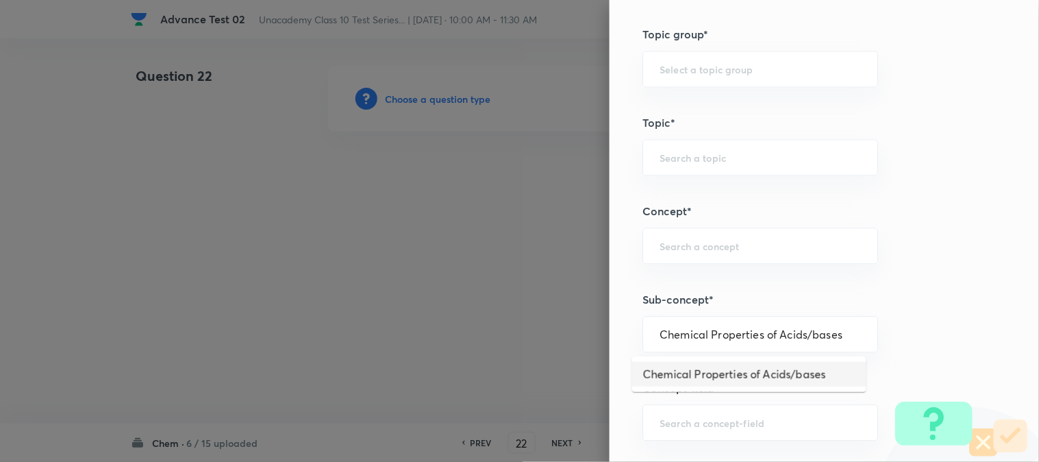
click at [722, 380] on li "Chemical Properties of Acids/bases" at bounding box center [749, 374] width 234 height 25
type input "Chemical Properties of Acids/bases"
type input "Foundation Class X"
type input "Chemistry"
type input "Acids and Bases"
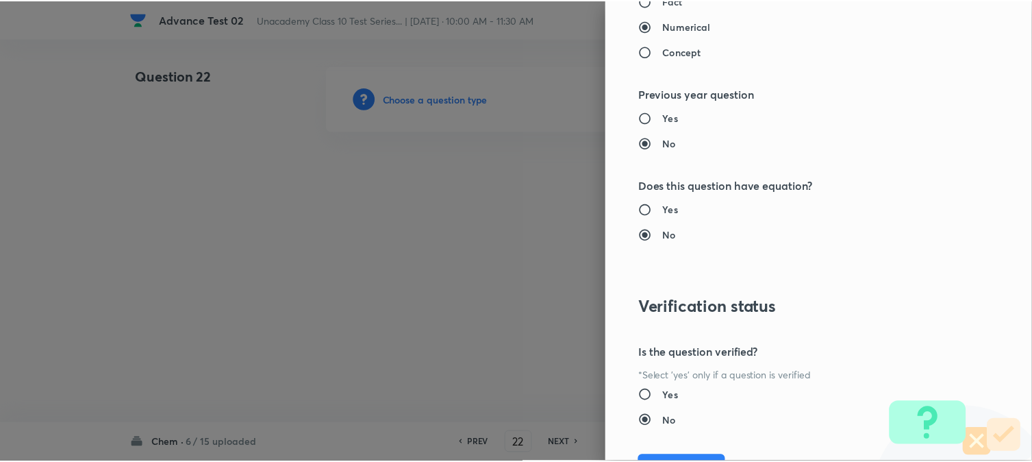
scroll to position [1498, 0]
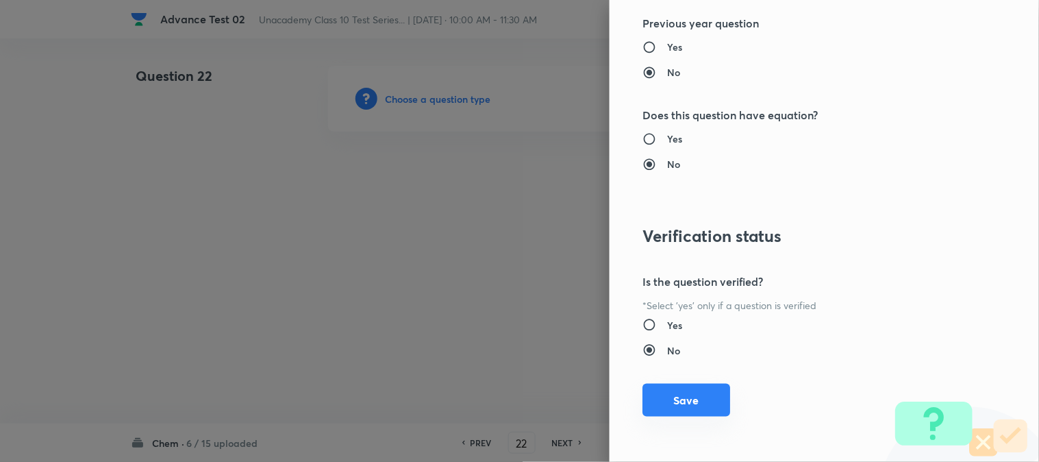
click at [668, 399] on button "Save" at bounding box center [687, 400] width 88 height 33
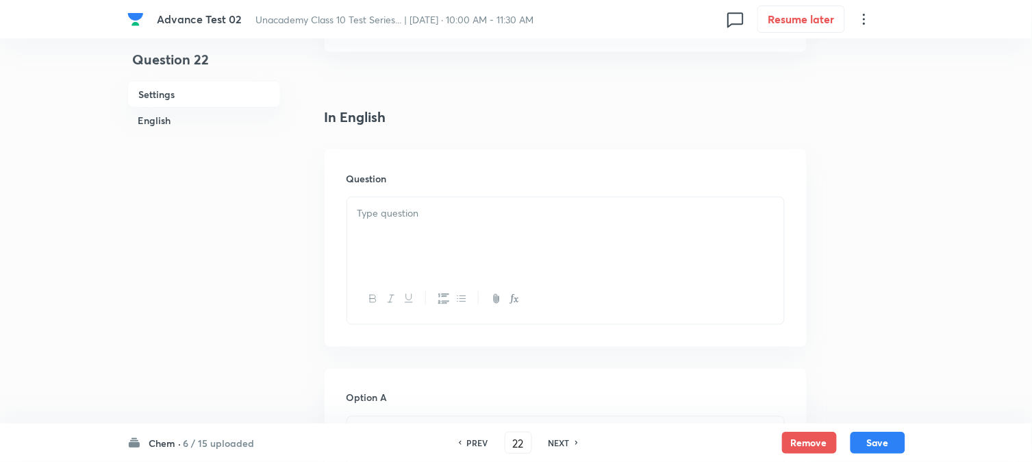
scroll to position [304, 0]
click at [414, 216] on div at bounding box center [565, 227] width 437 height 77
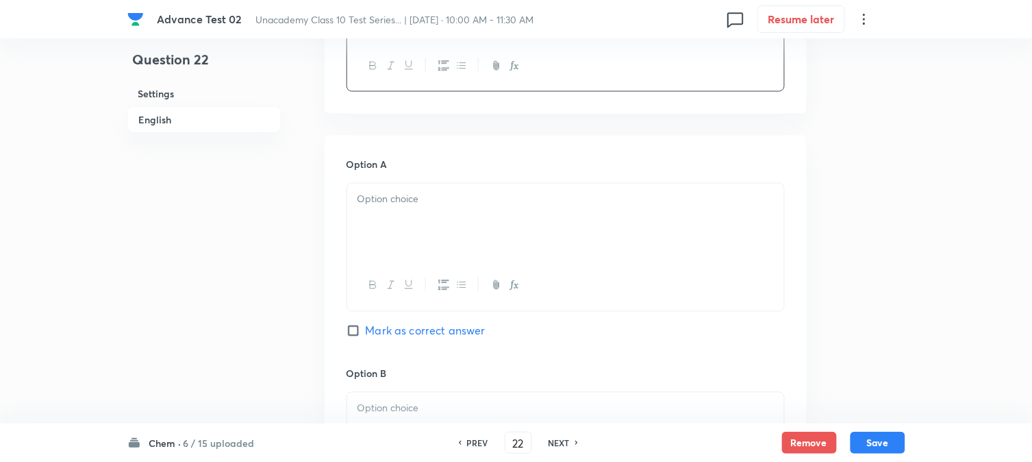
scroll to position [532, 0]
click at [438, 203] on p at bounding box center [566, 196] width 417 height 16
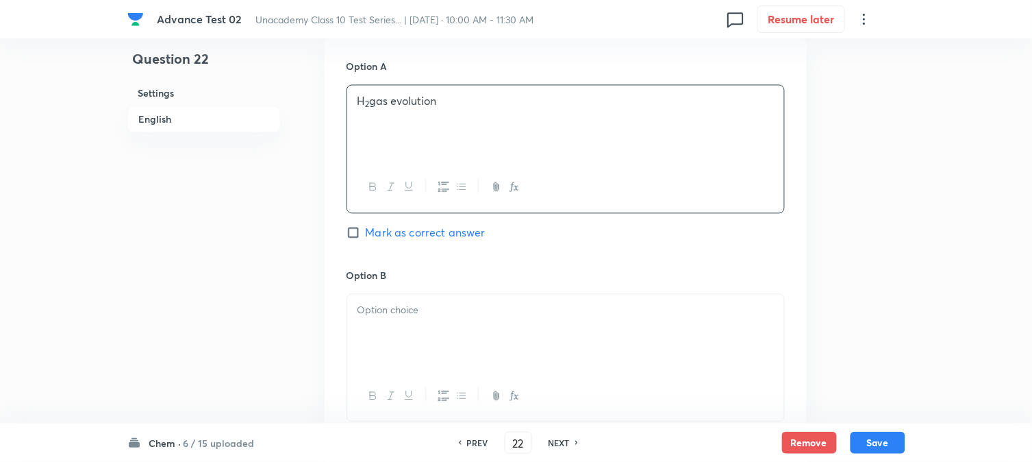
scroll to position [761, 0]
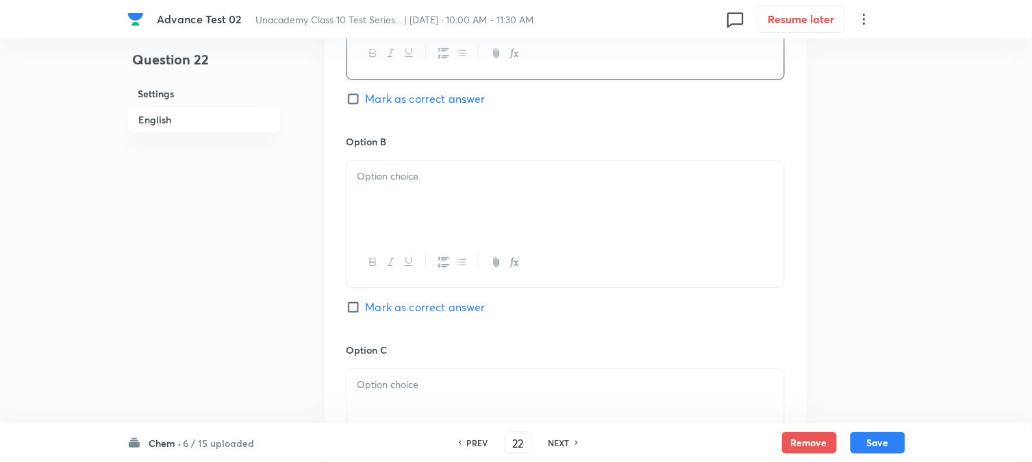
click at [425, 224] on div at bounding box center [565, 198] width 437 height 77
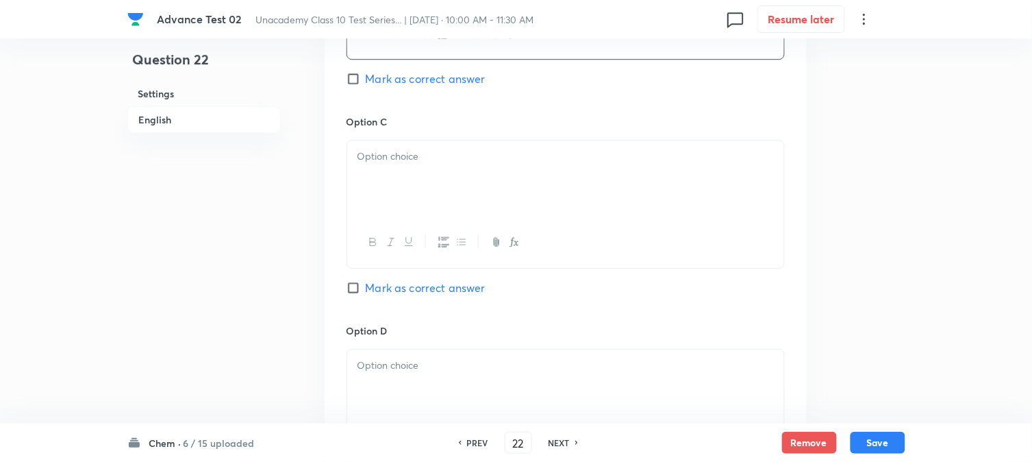
click at [432, 194] on div at bounding box center [565, 178] width 437 height 77
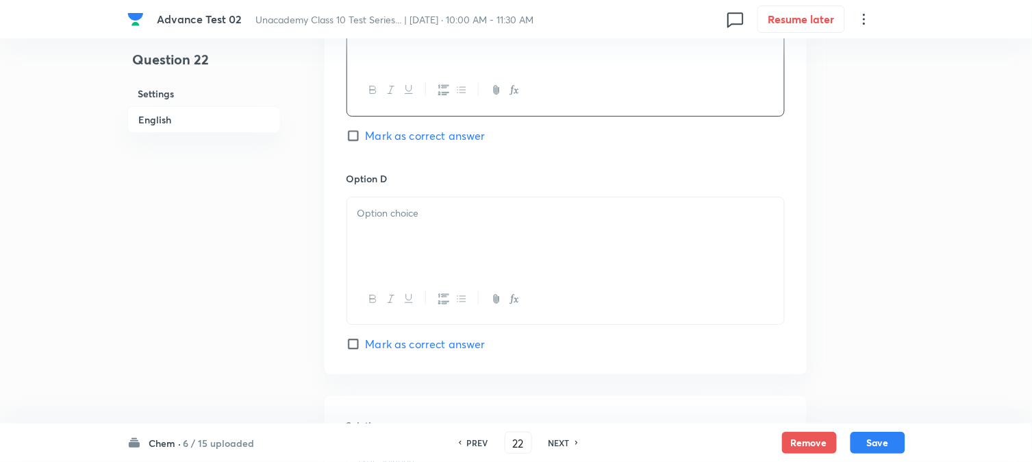
click at [419, 227] on div at bounding box center [565, 235] width 437 height 77
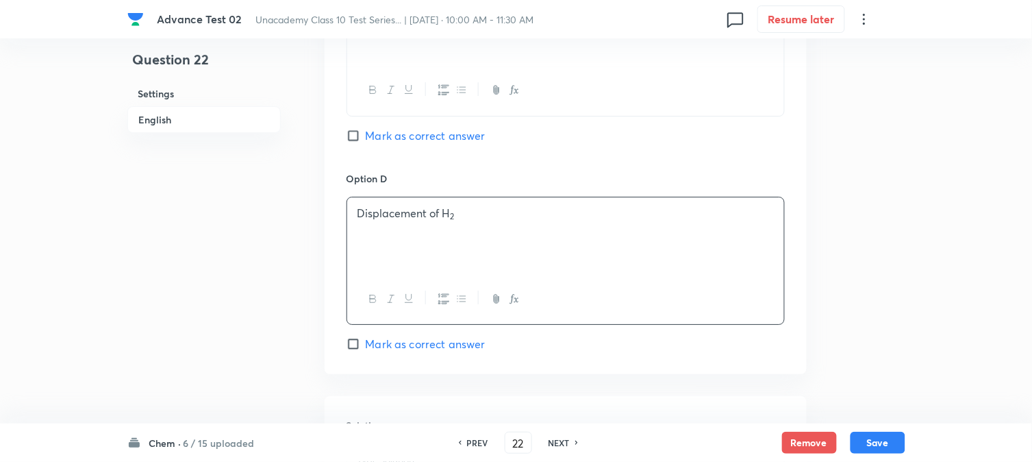
click at [364, 139] on input "Mark as correct answer" at bounding box center [356, 136] width 19 height 14
checkbox input "true"
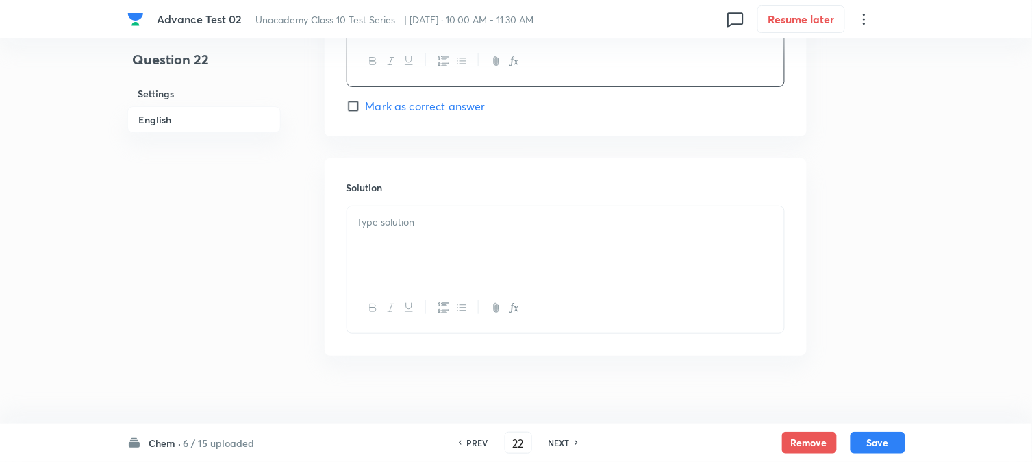
scroll to position [1396, 0]
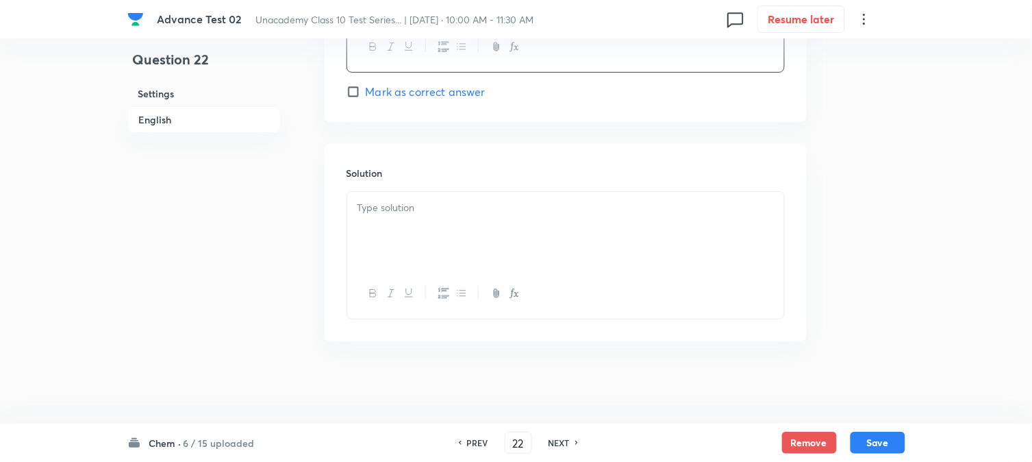
click at [430, 235] on div at bounding box center [565, 230] width 437 height 77
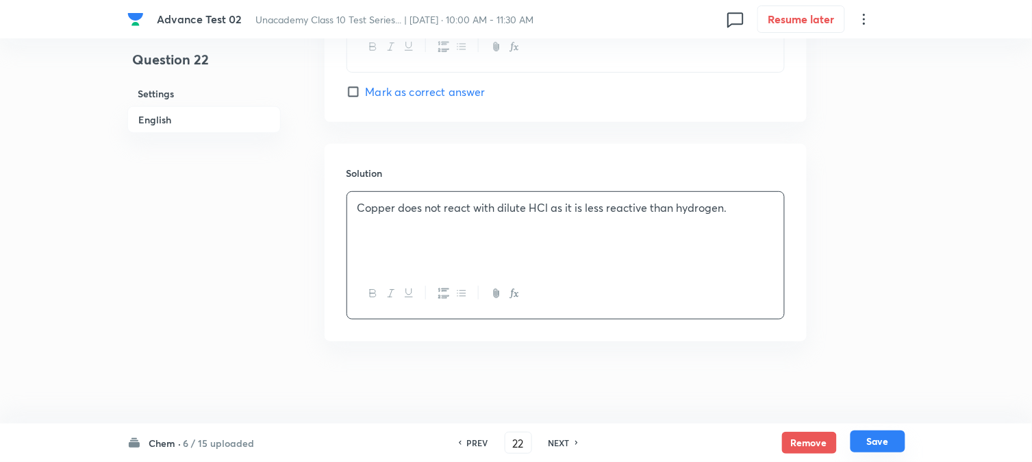
click at [889, 441] on button "Save" at bounding box center [878, 441] width 55 height 22
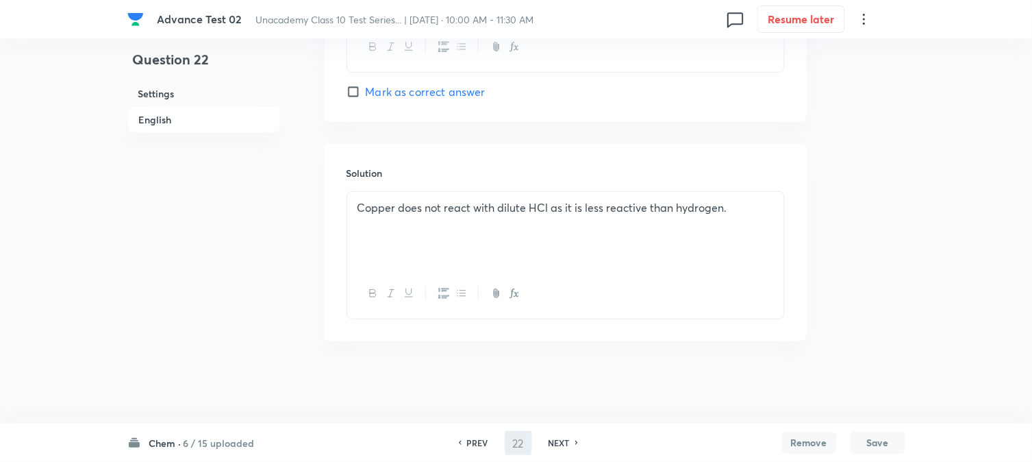
type input "23"
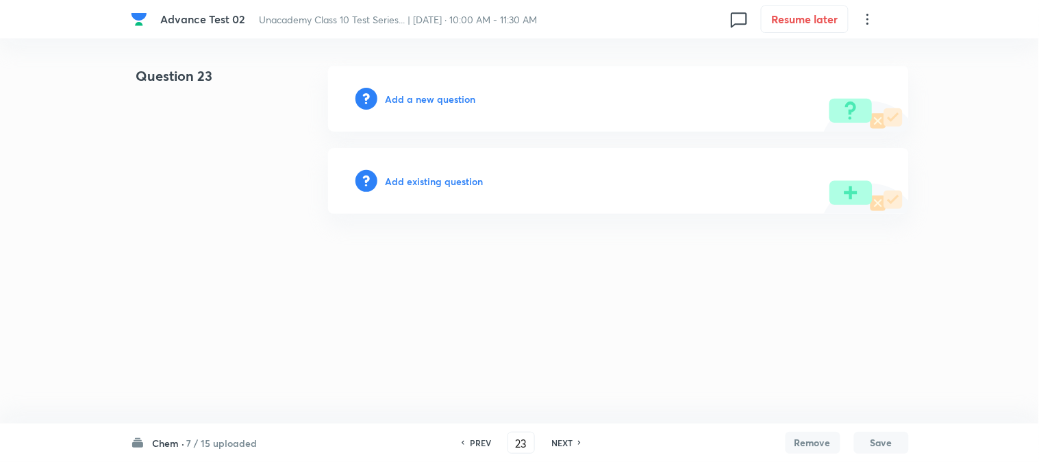
click at [405, 97] on h6 "Add a new question" at bounding box center [431, 99] width 90 height 14
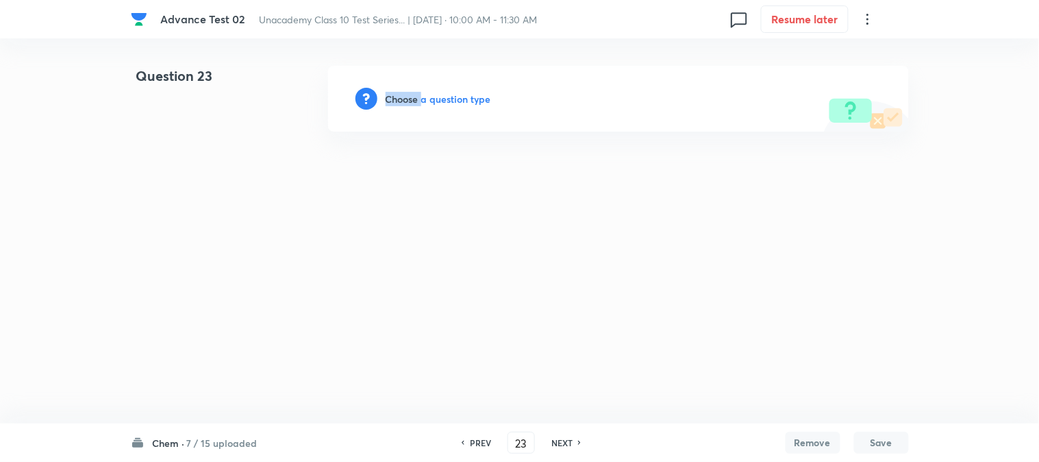
click at [405, 97] on h6 "Choose a question type" at bounding box center [439, 99] width 106 height 14
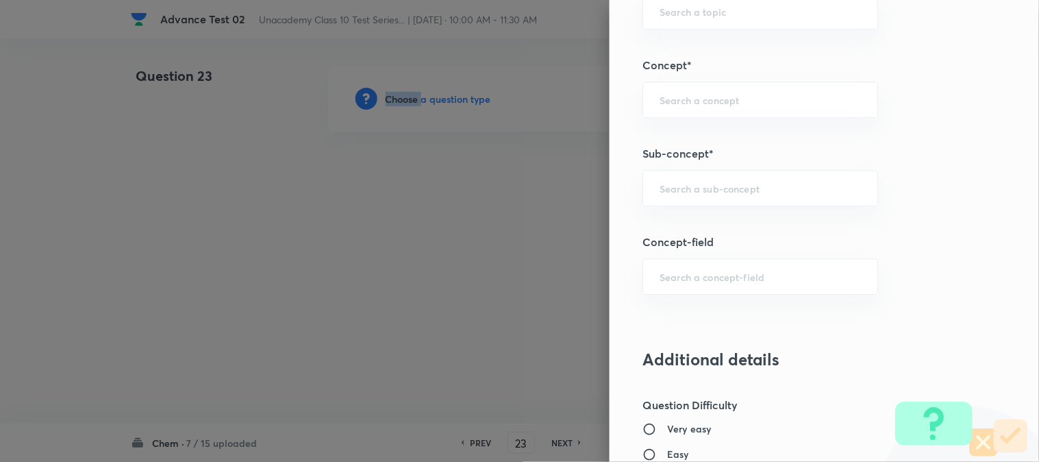
scroll to position [837, 0]
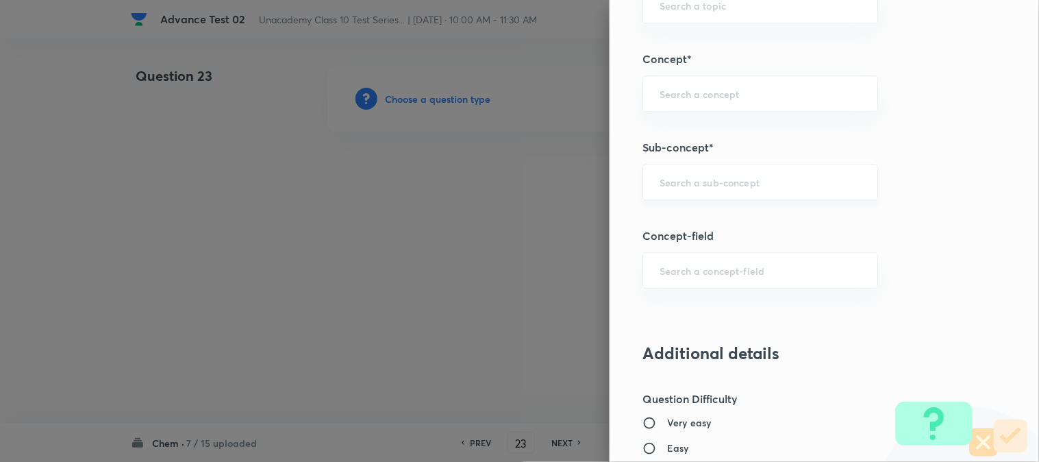
click at [694, 181] on input "text" at bounding box center [760, 181] width 201 height 13
paste input "Chemical Properties of Acids/bases"
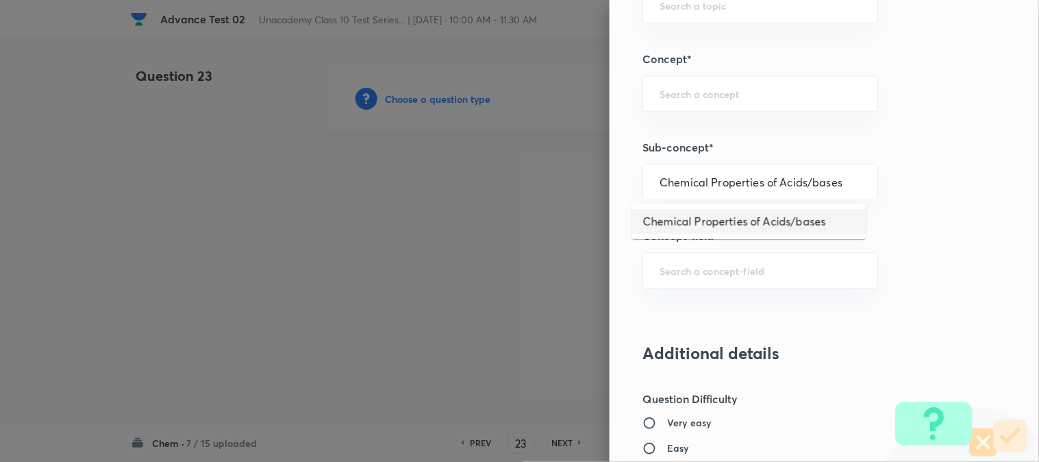
click at [711, 228] on li "Chemical Properties of Acids/bases" at bounding box center [749, 221] width 234 height 25
type input "Chemical Properties of Acids/bases"
type input "Foundation Class X"
type input "Chemistry"
type input "Acids and Bases"
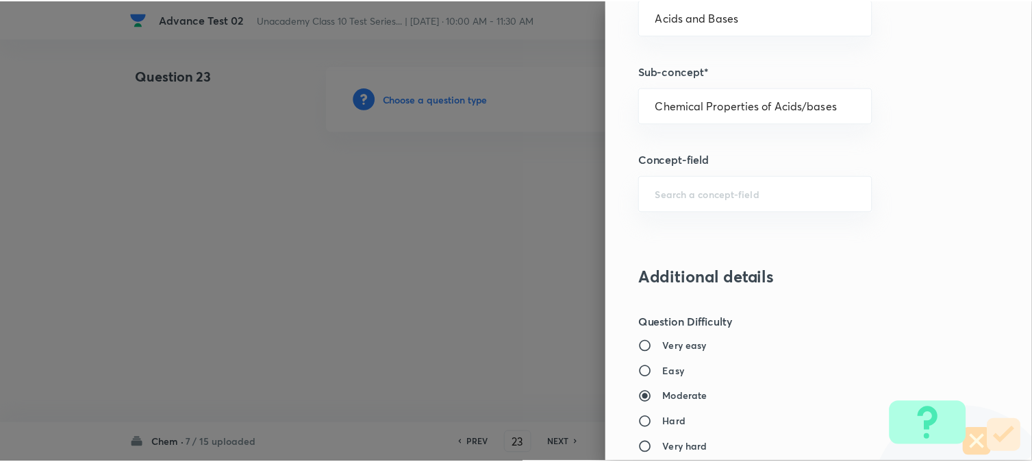
scroll to position [1498, 0]
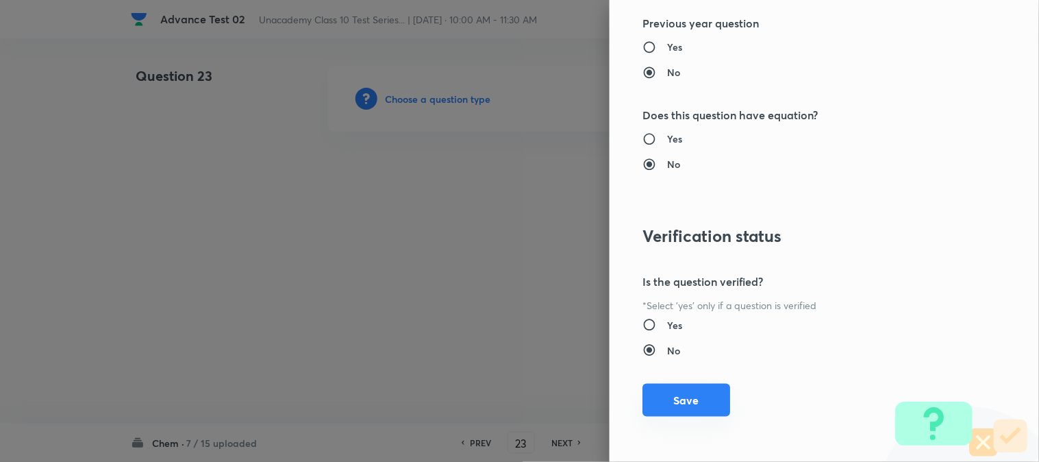
click at [680, 392] on button "Save" at bounding box center [687, 400] width 88 height 33
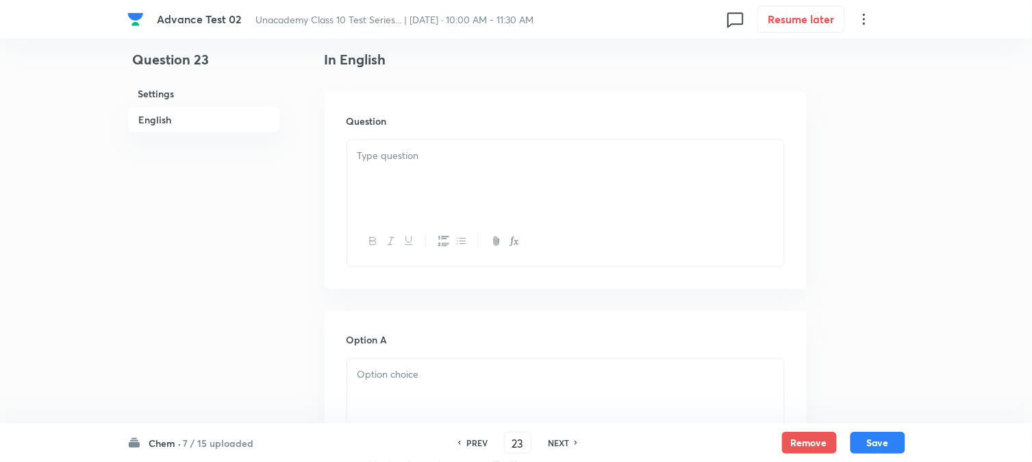
scroll to position [380, 0]
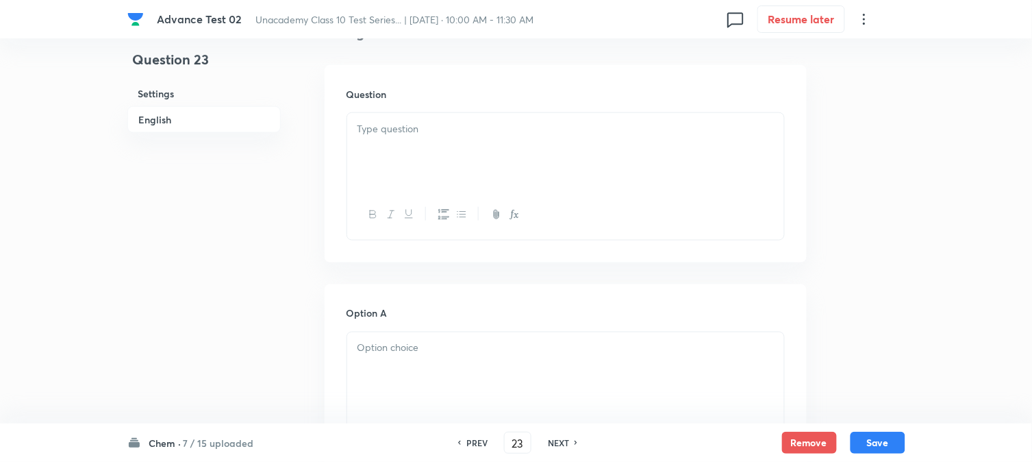
click at [443, 158] on div at bounding box center [565, 151] width 437 height 77
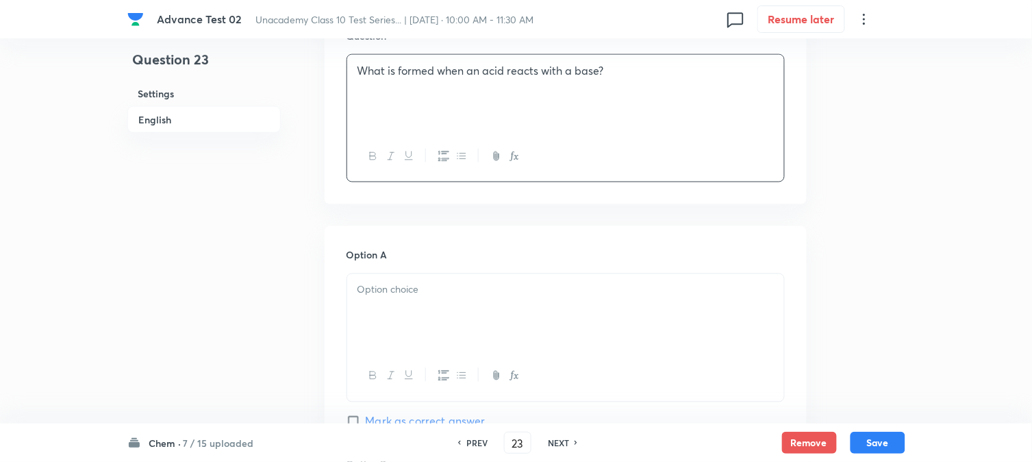
scroll to position [532, 0]
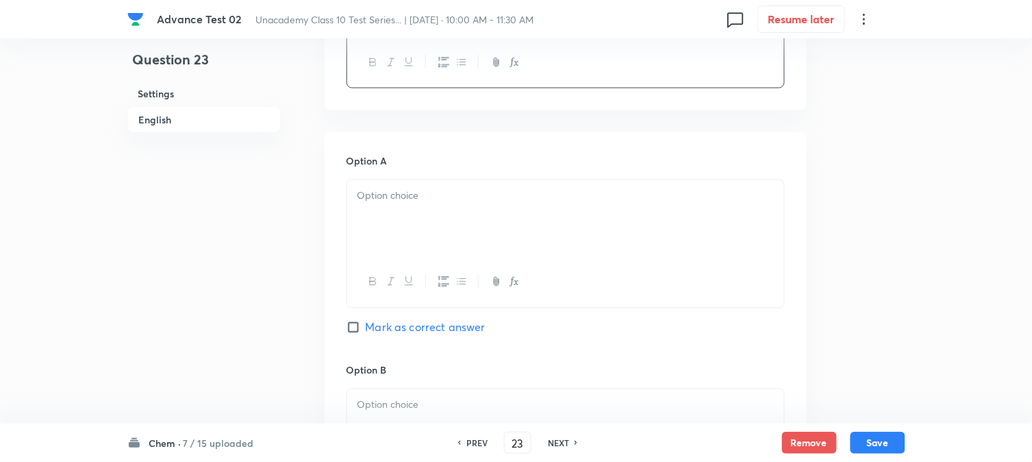
click at [423, 203] on p at bounding box center [566, 196] width 417 height 16
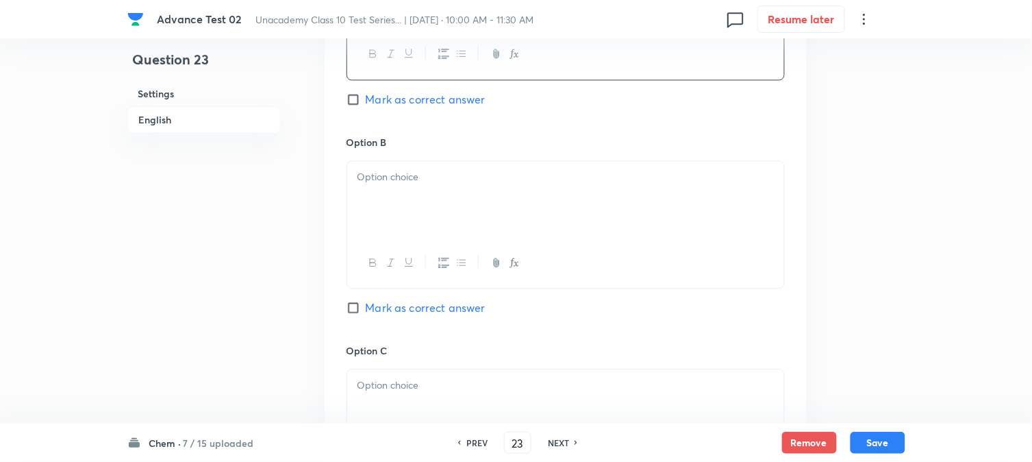
scroll to position [761, 0]
click at [423, 223] on div at bounding box center [565, 198] width 437 height 77
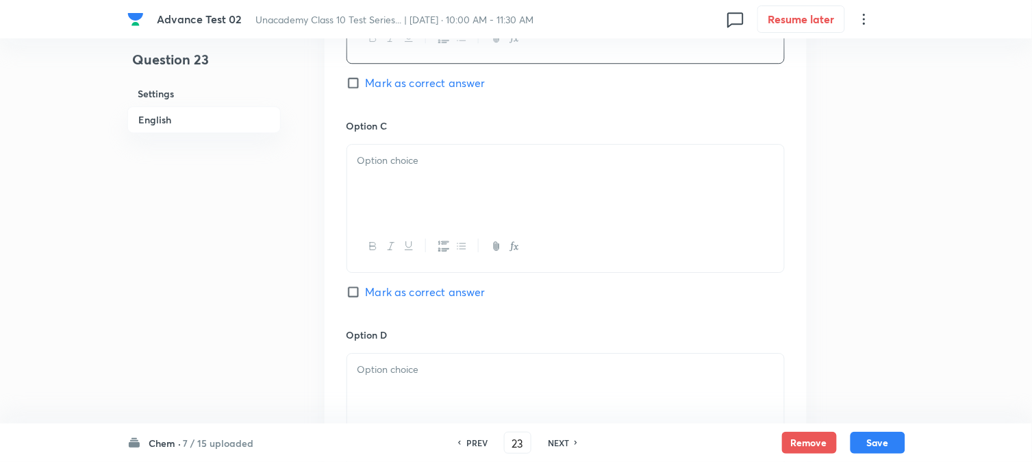
scroll to position [989, 0]
click at [422, 197] on div at bounding box center [565, 178] width 437 height 77
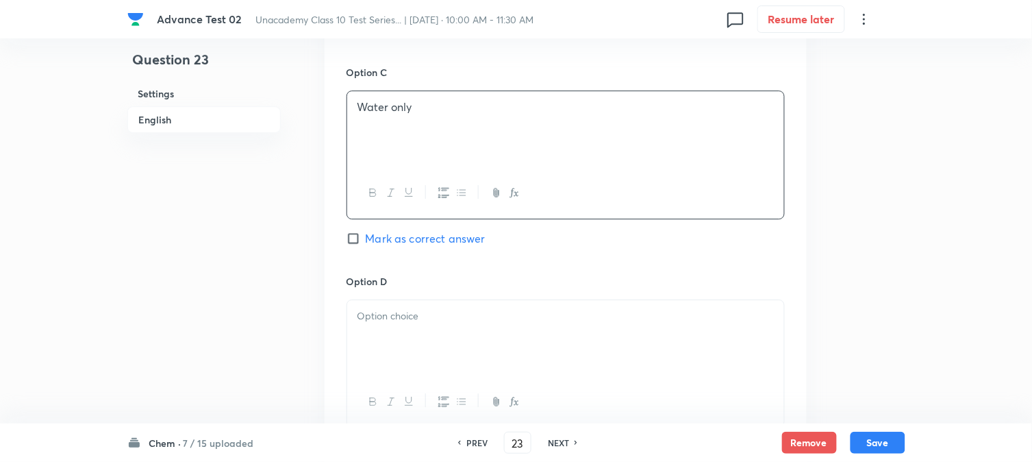
scroll to position [1217, 0]
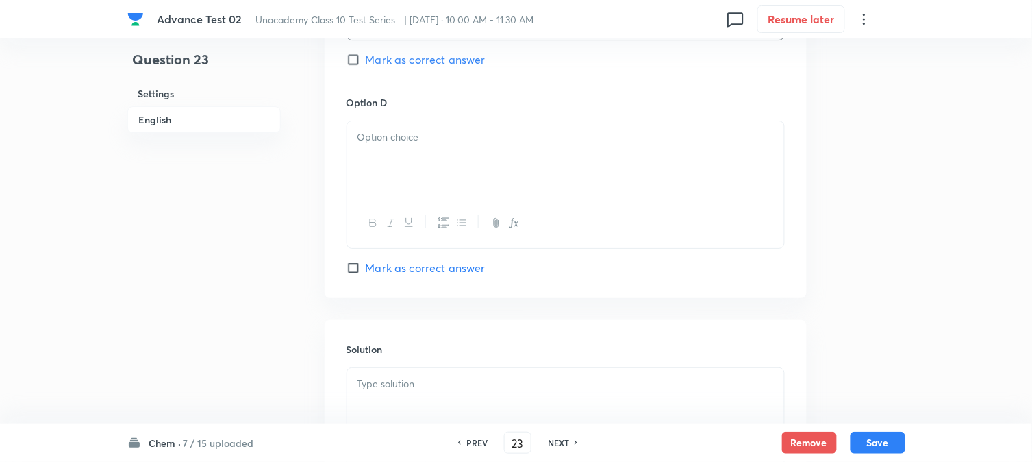
click at [436, 169] on div at bounding box center [565, 159] width 437 height 77
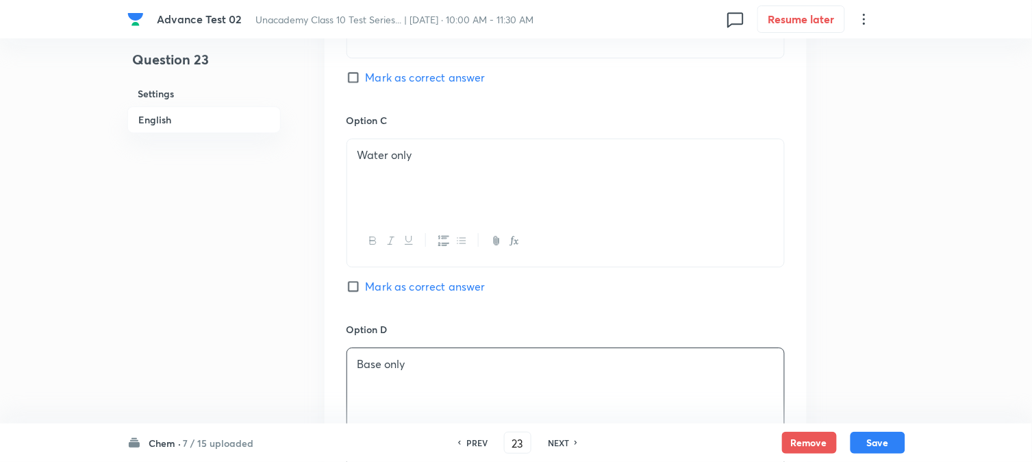
scroll to position [989, 0]
click at [361, 87] on label "Mark as correct answer" at bounding box center [416, 79] width 139 height 16
click at [361, 86] on input "Mark as correct answer" at bounding box center [356, 79] width 19 height 14
checkbox input "true"
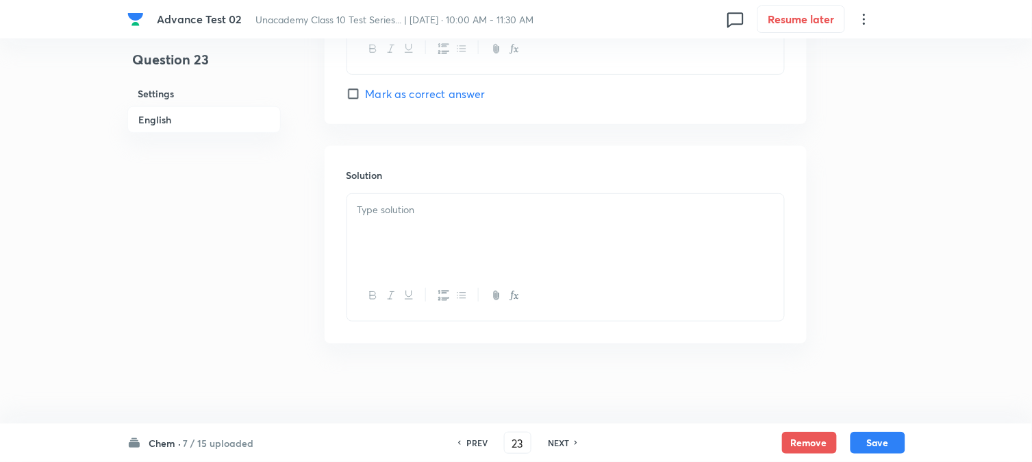
scroll to position [1396, 0]
drag, startPoint x: 414, startPoint y: 207, endPoint x: 421, endPoint y: 236, distance: 29.7
click at [413, 207] on p at bounding box center [566, 208] width 417 height 16
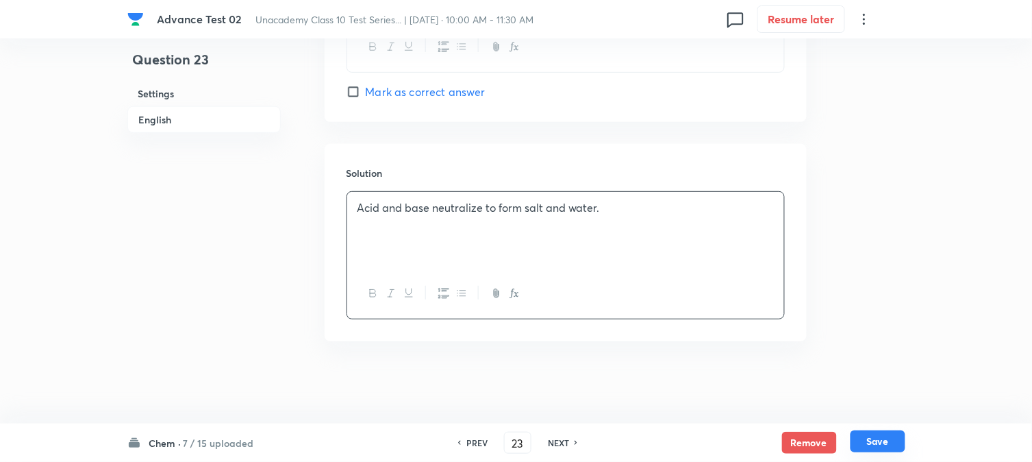
click at [887, 433] on button "Save" at bounding box center [878, 441] width 55 height 22
type input "24"
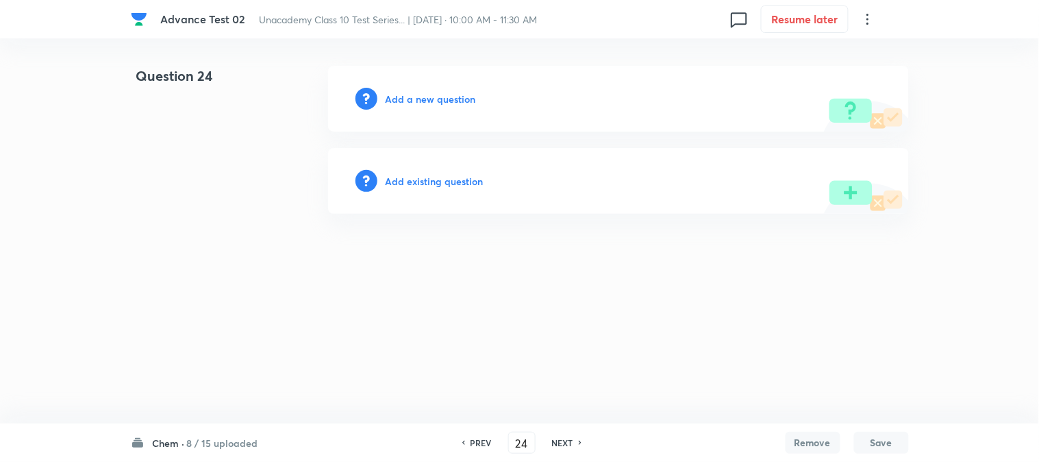
click at [418, 92] on h6 "Add a new question" at bounding box center [431, 99] width 90 height 14
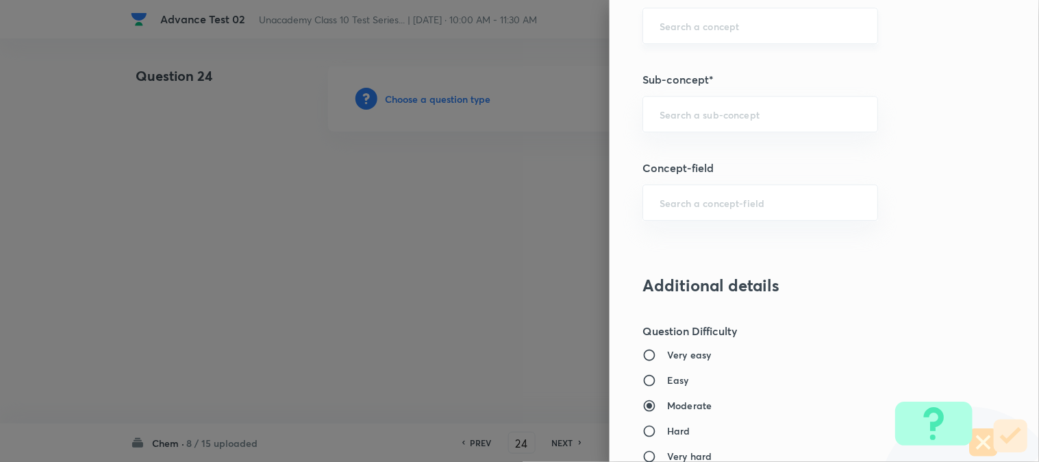
scroll to position [913, 0]
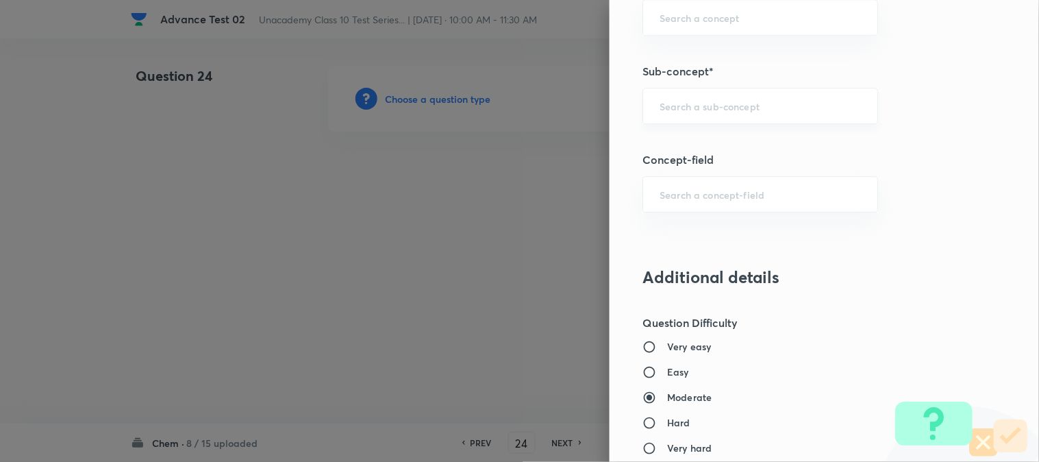
click at [706, 103] on input "text" at bounding box center [760, 105] width 201 height 13
paste input "Definition of Acids and Bases"
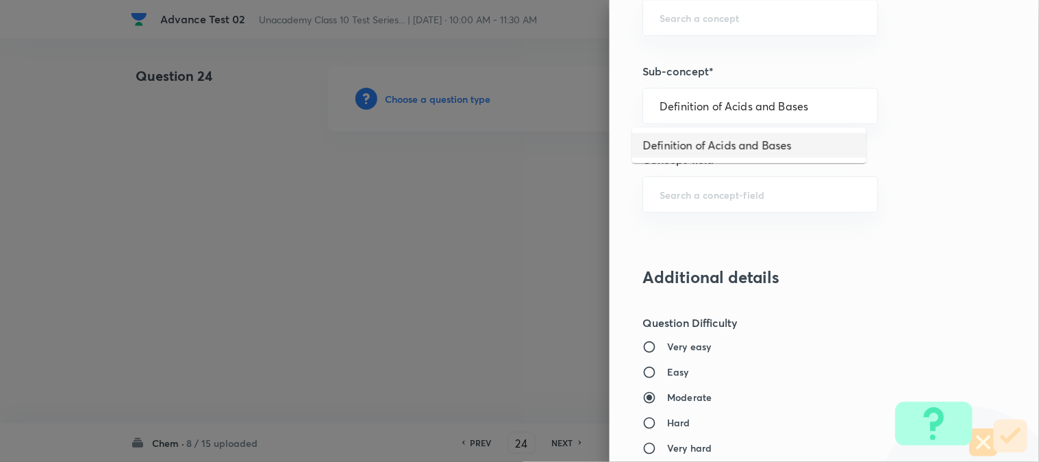
click at [699, 145] on li "Definition of Acids and Bases" at bounding box center [749, 145] width 234 height 25
type input "Definition of Acids and Bases"
type input "Foundation Class X"
type input "Chemistry"
type input "Acids and Bases"
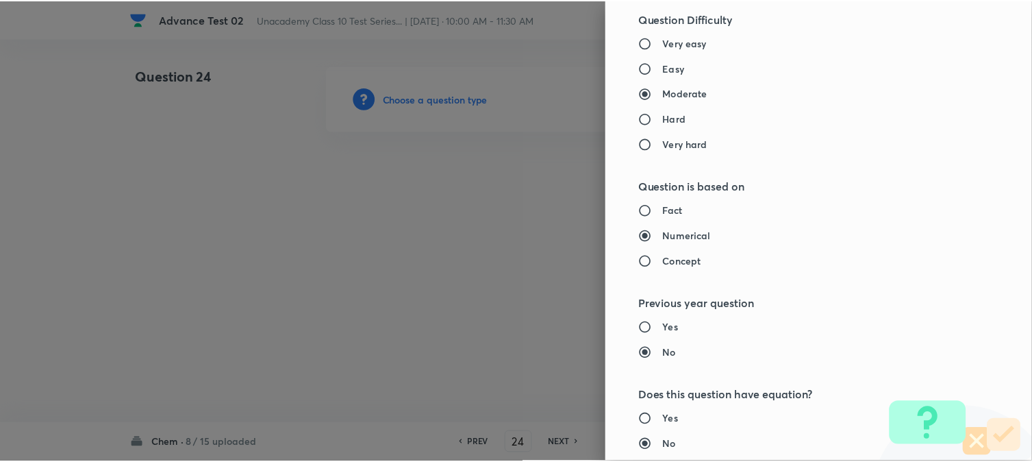
scroll to position [1498, 0]
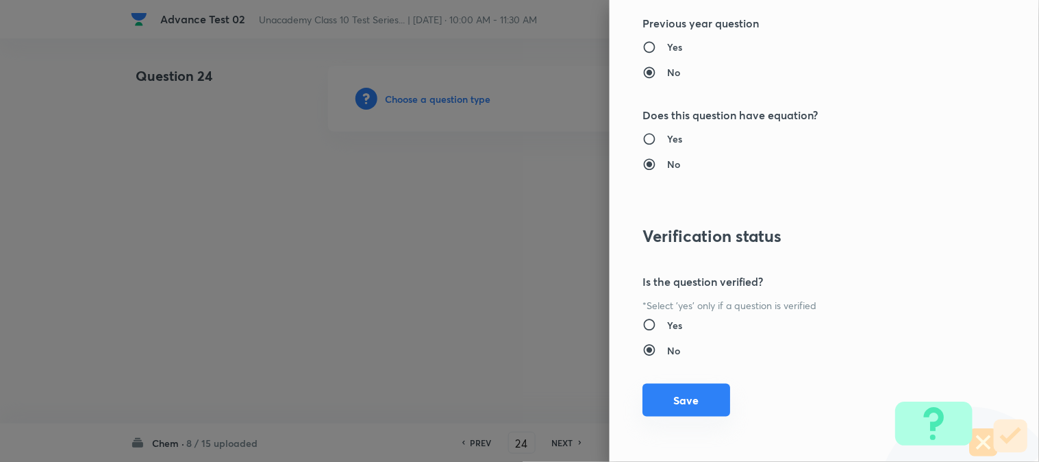
click at [689, 400] on button "Save" at bounding box center [687, 400] width 88 height 33
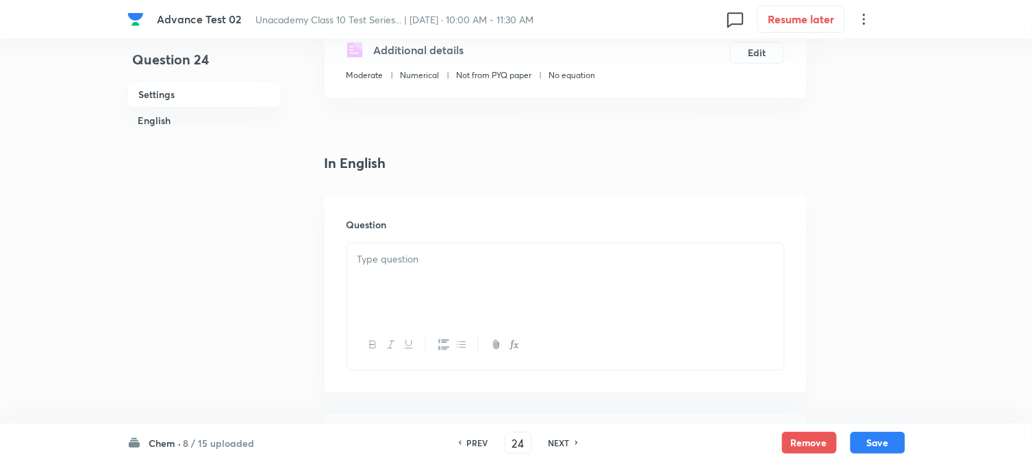
scroll to position [304, 0]
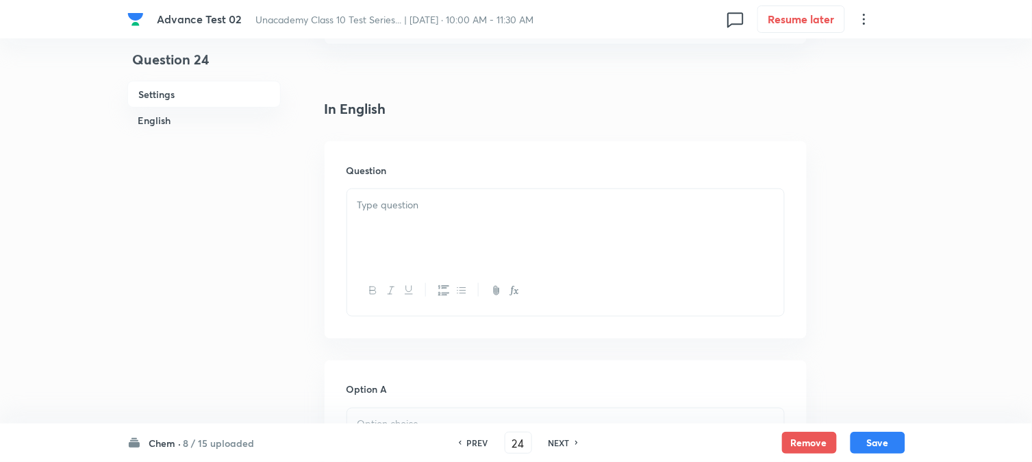
click at [481, 210] on p at bounding box center [566, 205] width 417 height 16
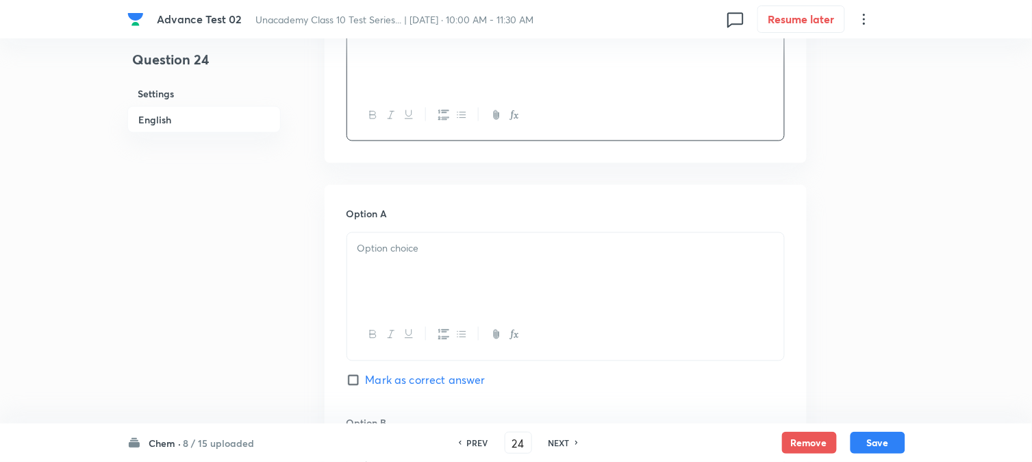
scroll to position [532, 0]
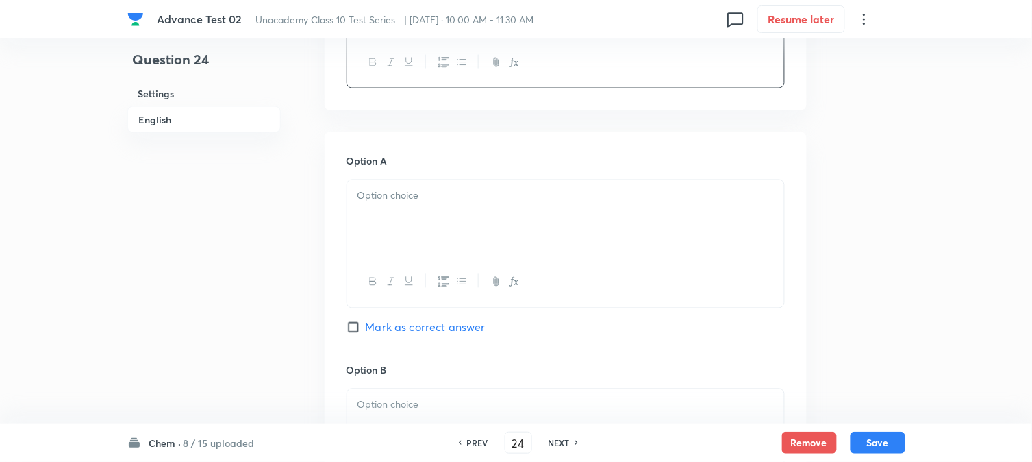
click at [429, 251] on div at bounding box center [565, 218] width 437 height 77
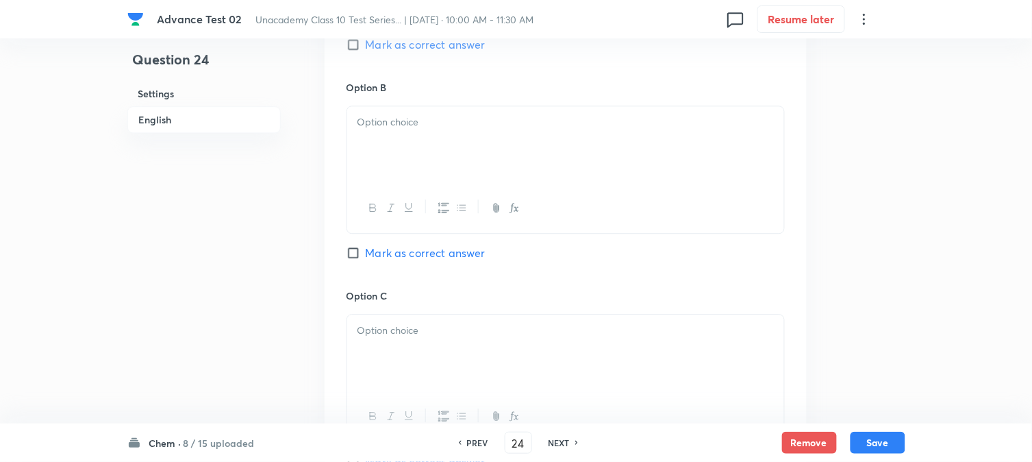
scroll to position [837, 0]
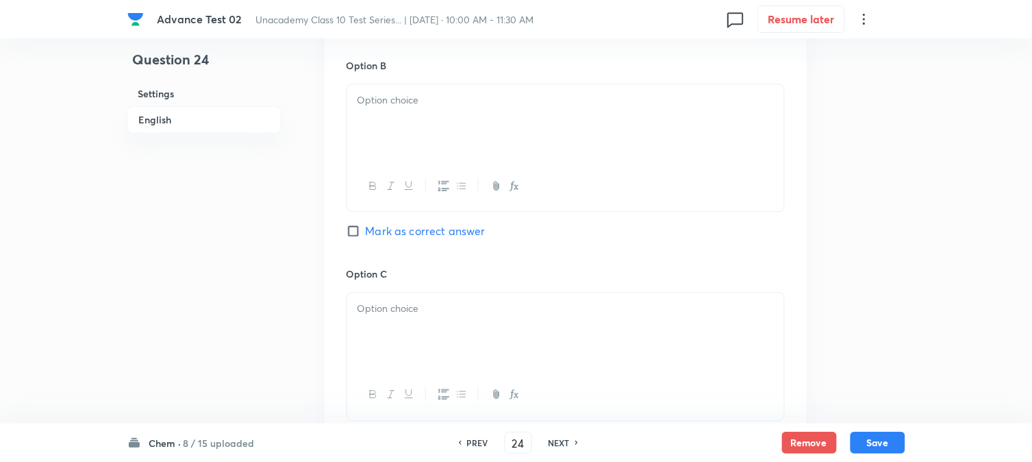
click at [438, 156] on div at bounding box center [565, 122] width 437 height 77
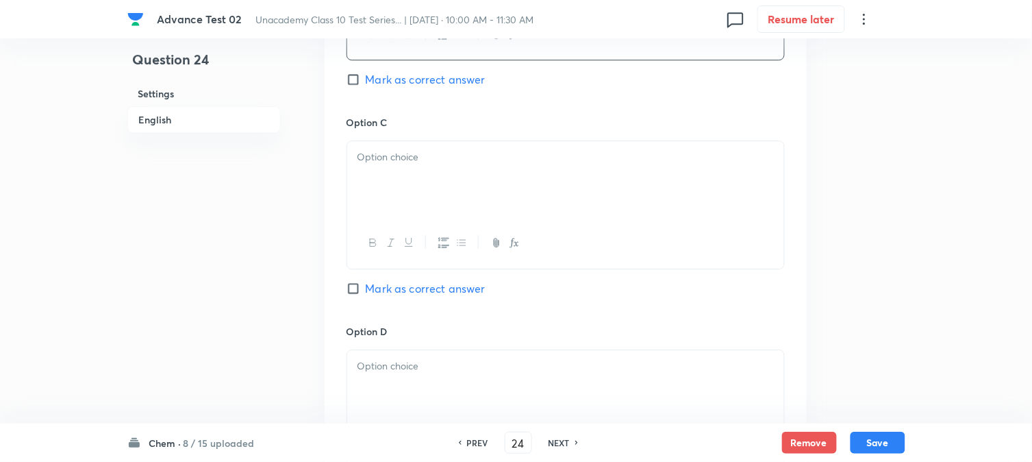
scroll to position [989, 0]
click at [447, 179] on div at bounding box center [565, 178] width 437 height 77
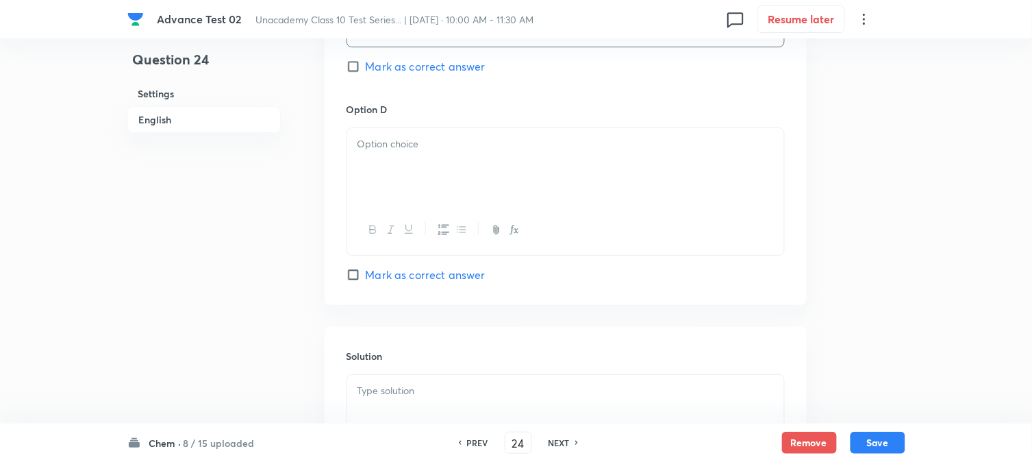
scroll to position [1217, 0]
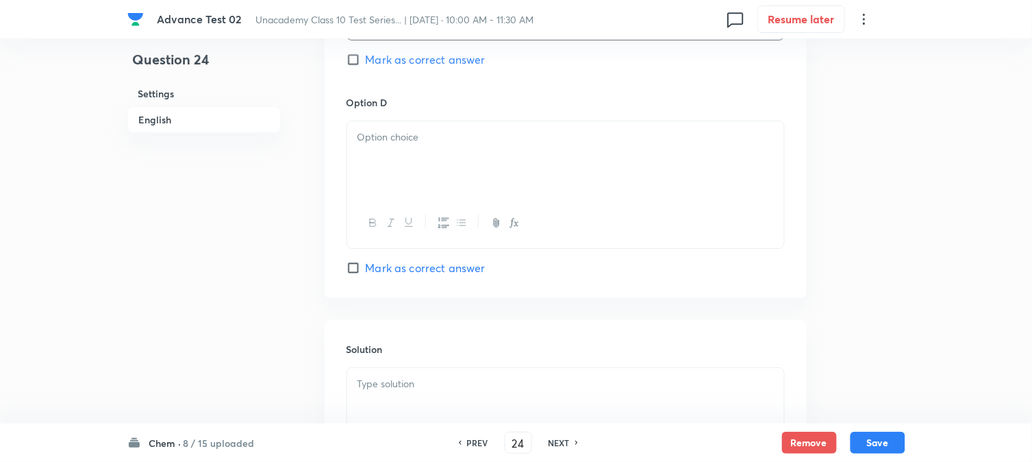
click at [417, 169] on div at bounding box center [565, 159] width 437 height 77
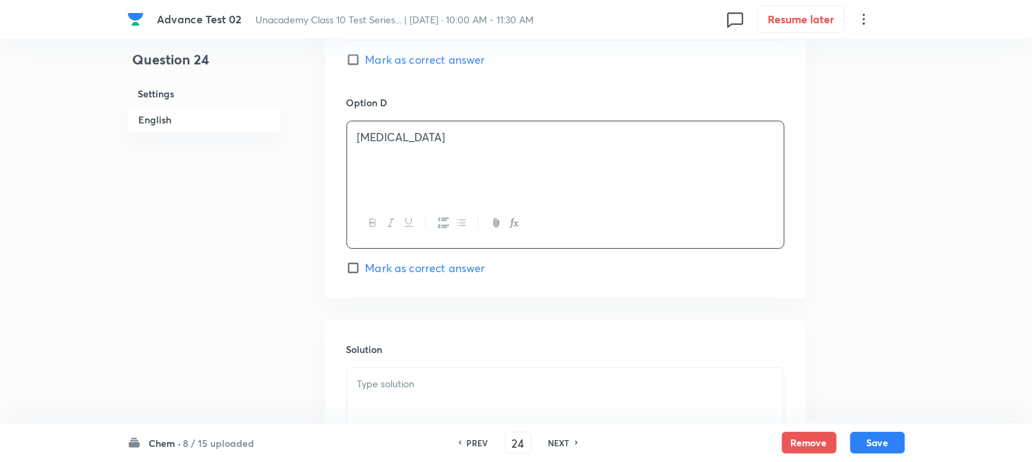
click at [363, 62] on input "Mark as correct answer" at bounding box center [356, 60] width 19 height 14
checkbox input "true"
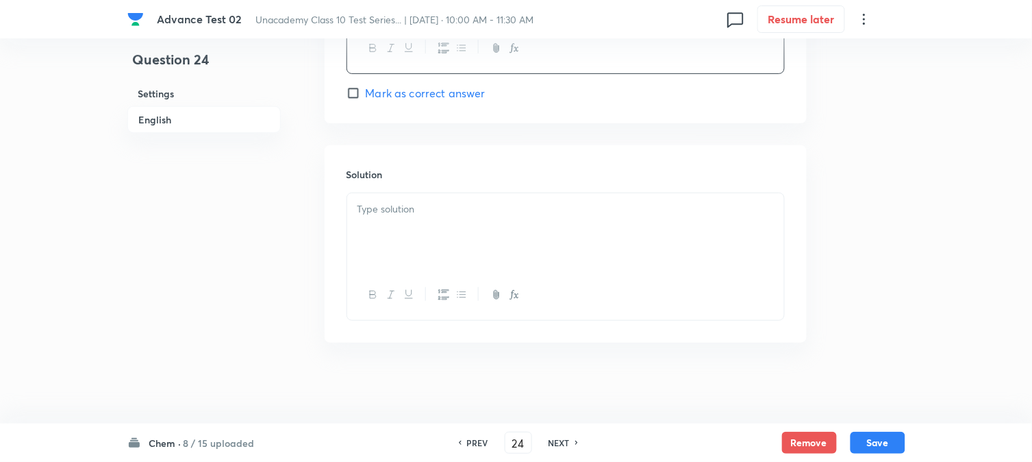
scroll to position [1396, 0]
click at [432, 208] on p at bounding box center [566, 208] width 417 height 16
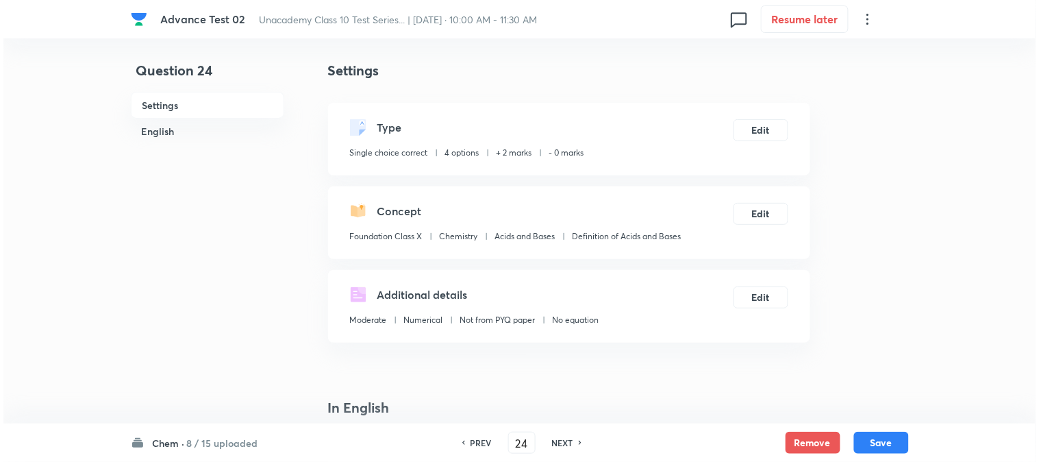
scroll to position [0, 0]
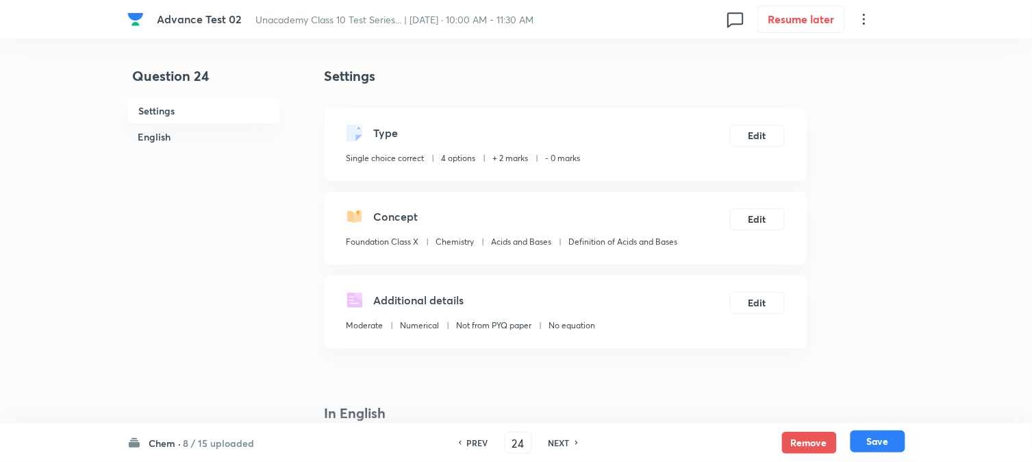
click at [873, 450] on button "Save" at bounding box center [878, 441] width 55 height 22
type input "25"
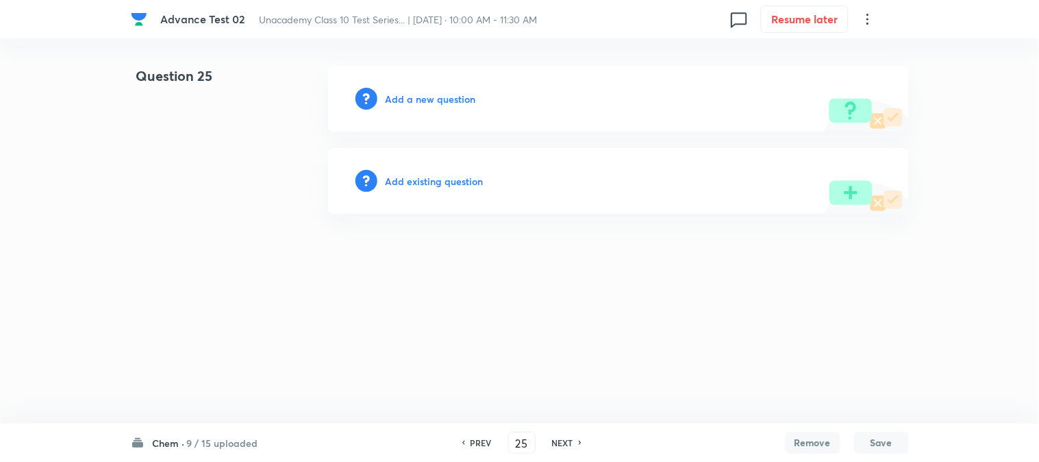
click at [414, 101] on h6 "Add a new question" at bounding box center [431, 99] width 90 height 14
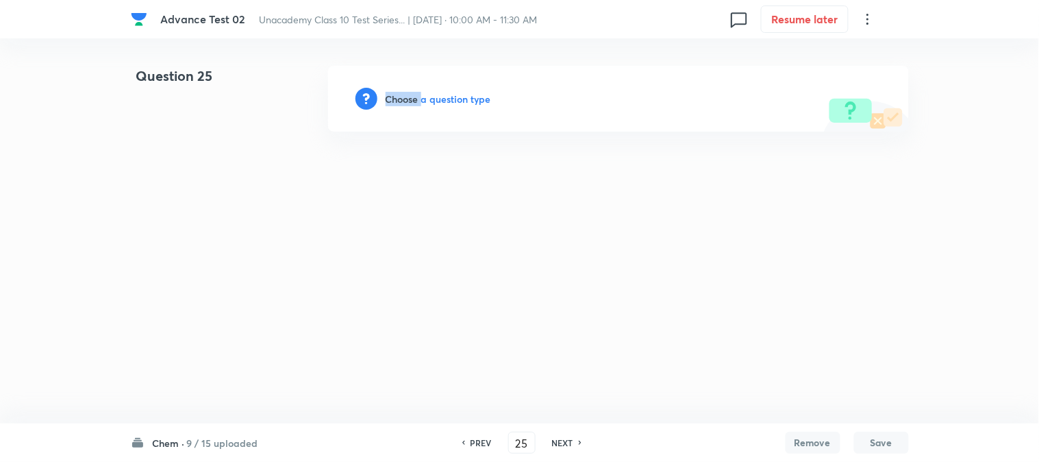
click at [414, 101] on h6 "Choose a question type" at bounding box center [439, 99] width 106 height 14
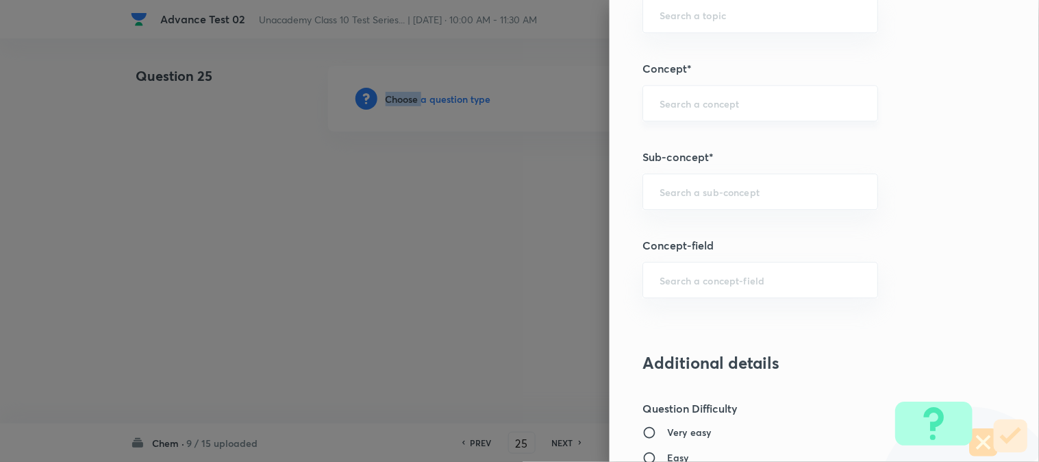
scroll to position [837, 0]
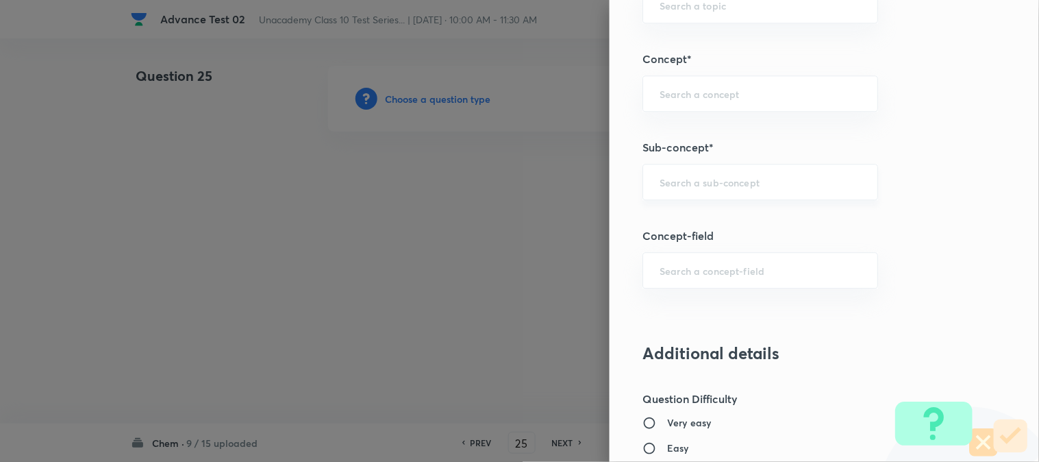
click at [695, 179] on input "text" at bounding box center [760, 181] width 201 height 13
paste input "Displacement Reaction"
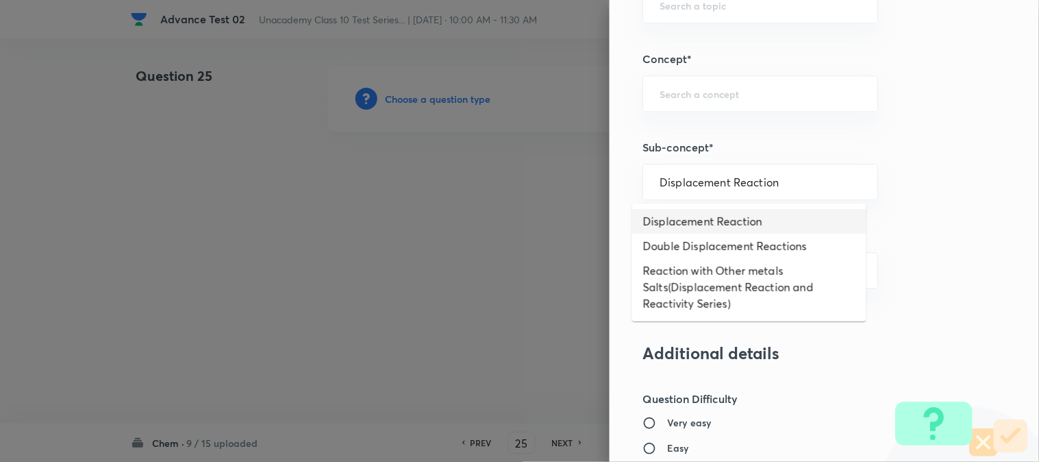
click at [689, 225] on li "Displacement Reaction" at bounding box center [749, 221] width 234 height 25
type input "Displacement Reaction"
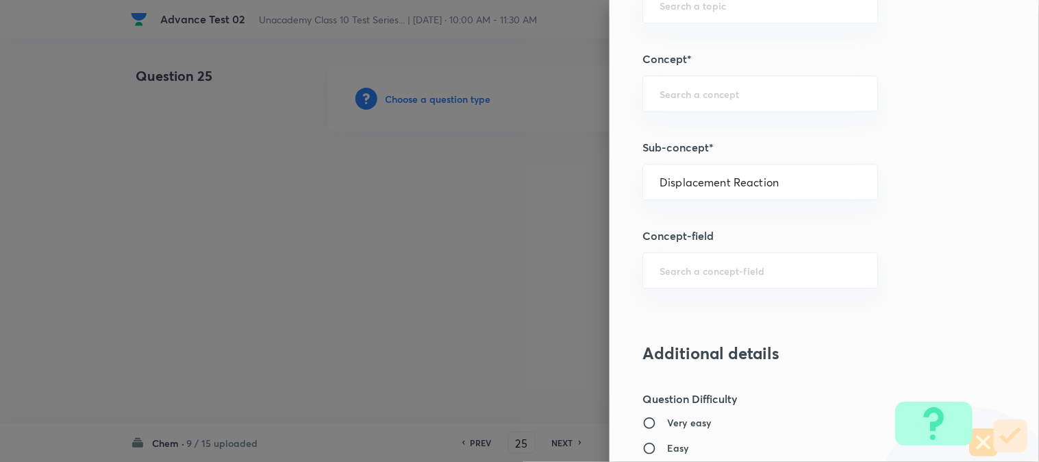
type input "Foundation Class X"
type input "Chemistry"
type input "Chemical Reactions & Equations"
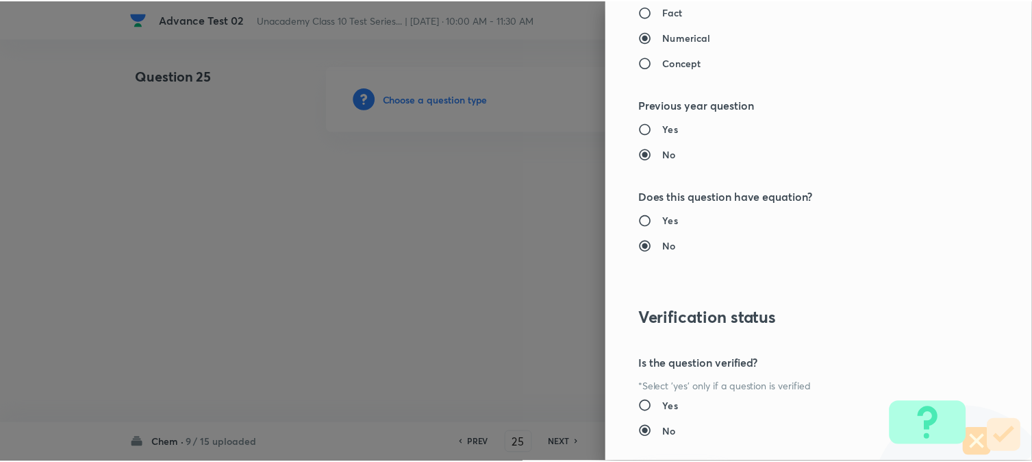
scroll to position [1498, 0]
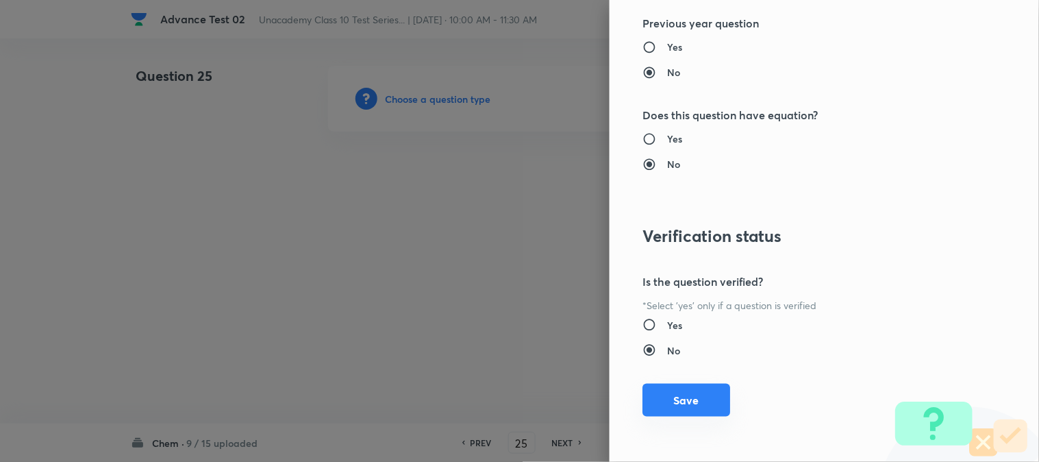
click at [703, 392] on button "Save" at bounding box center [687, 400] width 88 height 33
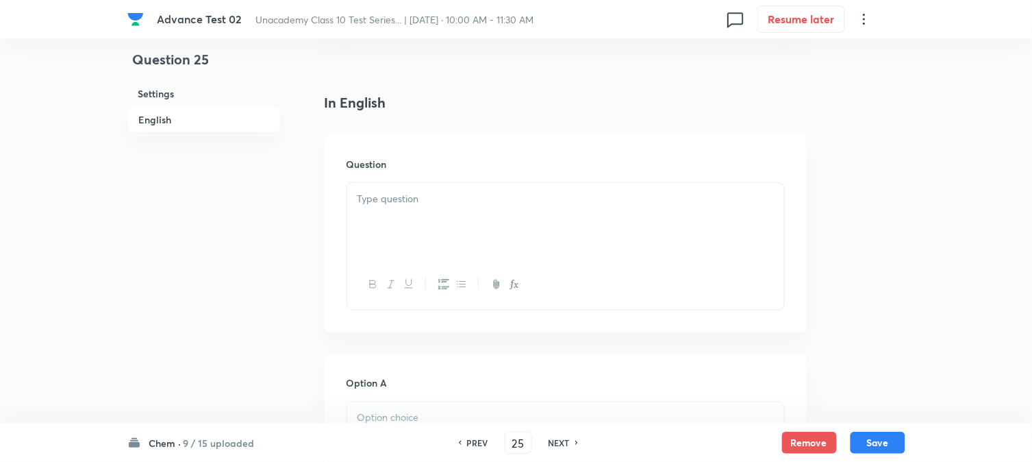
scroll to position [380, 0]
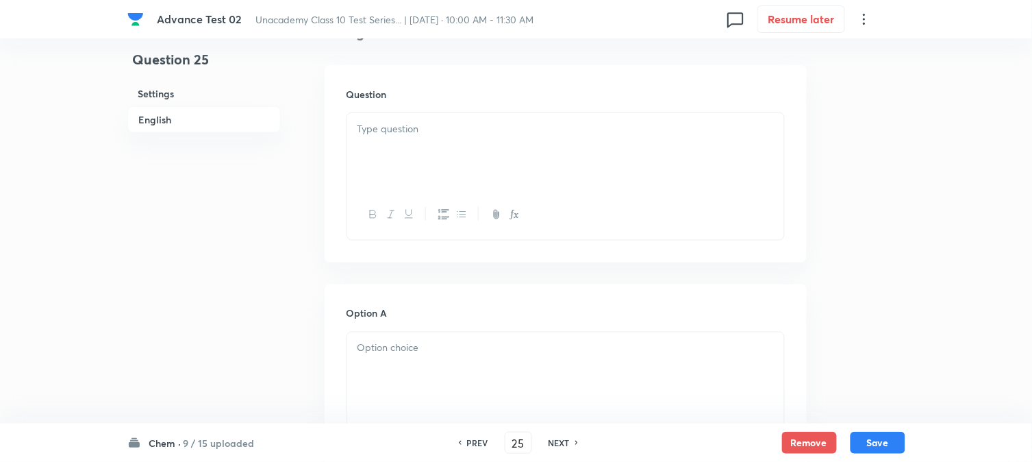
click at [456, 166] on div at bounding box center [565, 151] width 437 height 77
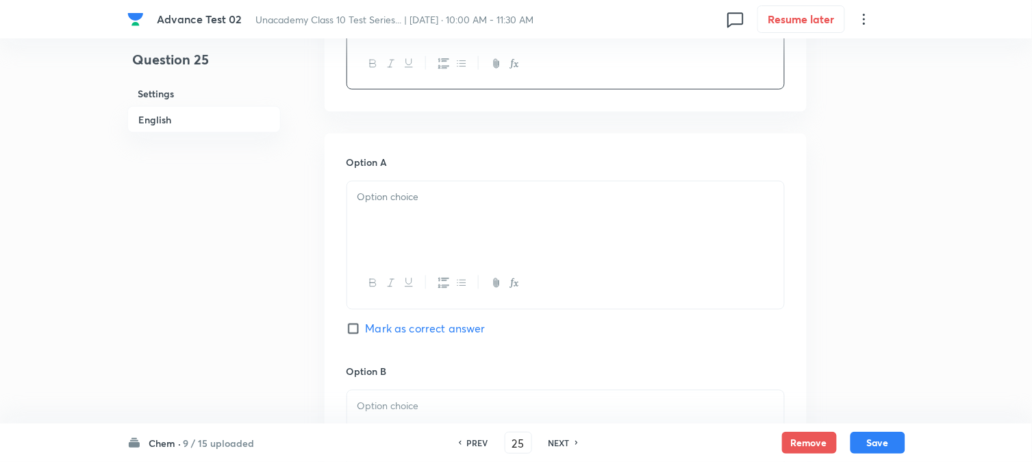
scroll to position [532, 0]
click at [439, 222] on div at bounding box center [565, 218] width 437 height 77
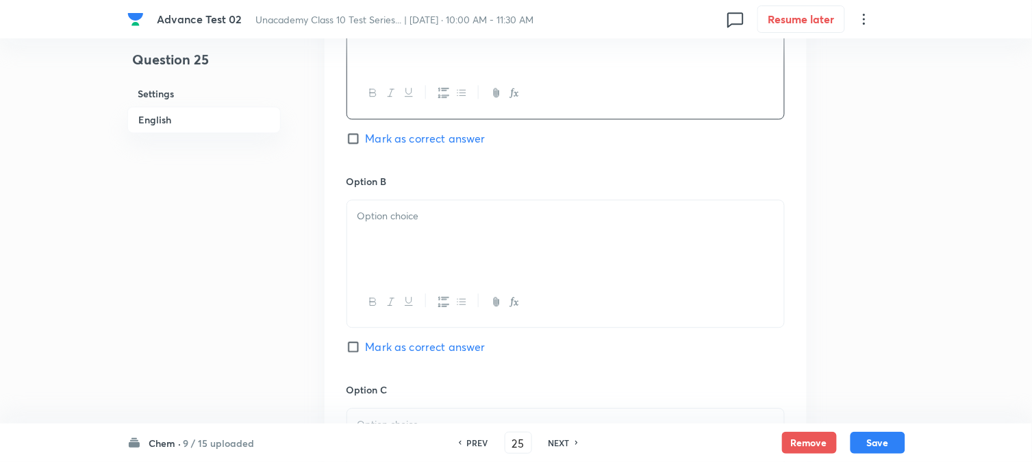
scroll to position [761, 0]
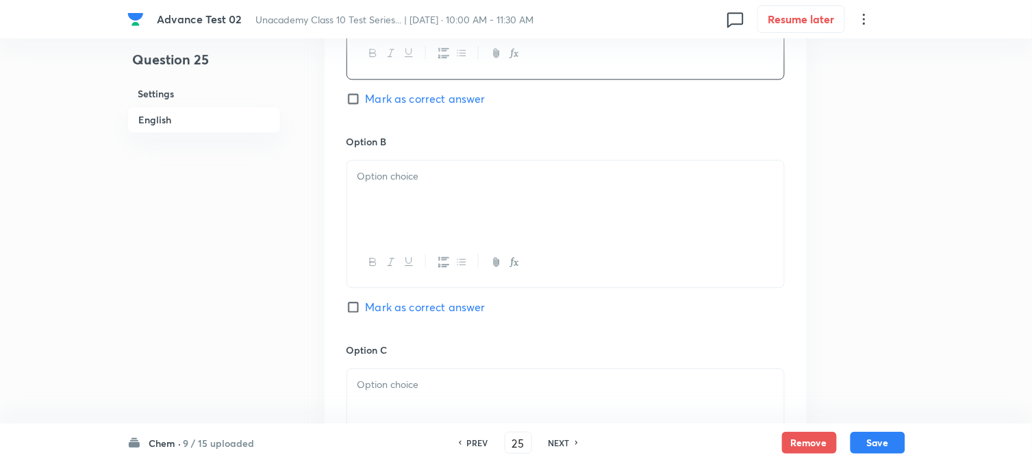
click at [429, 242] on div at bounding box center [565, 262] width 437 height 50
click at [453, 211] on div at bounding box center [565, 198] width 437 height 77
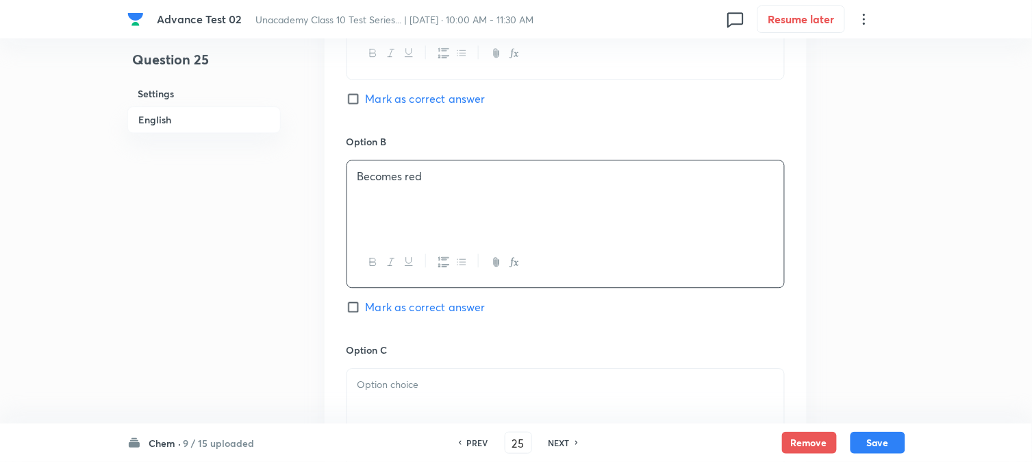
scroll to position [913, 0]
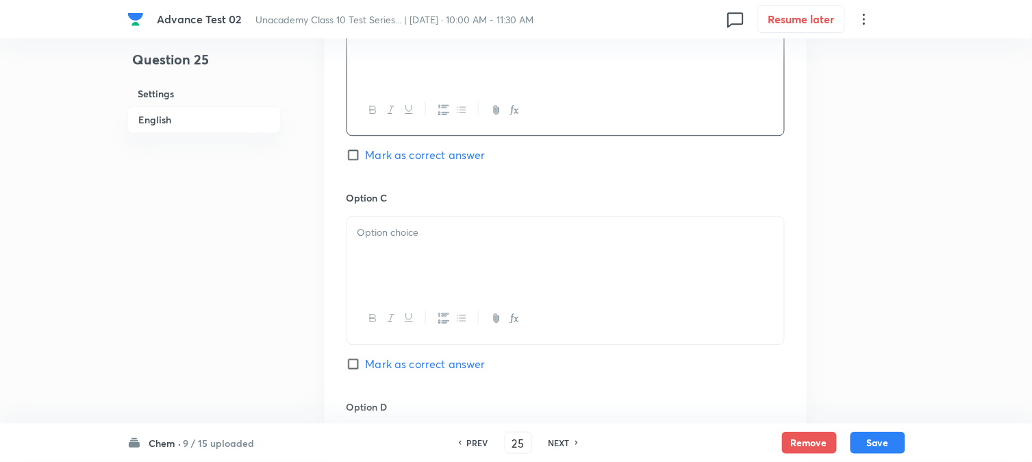
click at [446, 216] on div at bounding box center [566, 280] width 438 height 128
click at [507, 238] on p at bounding box center [566, 233] width 417 height 16
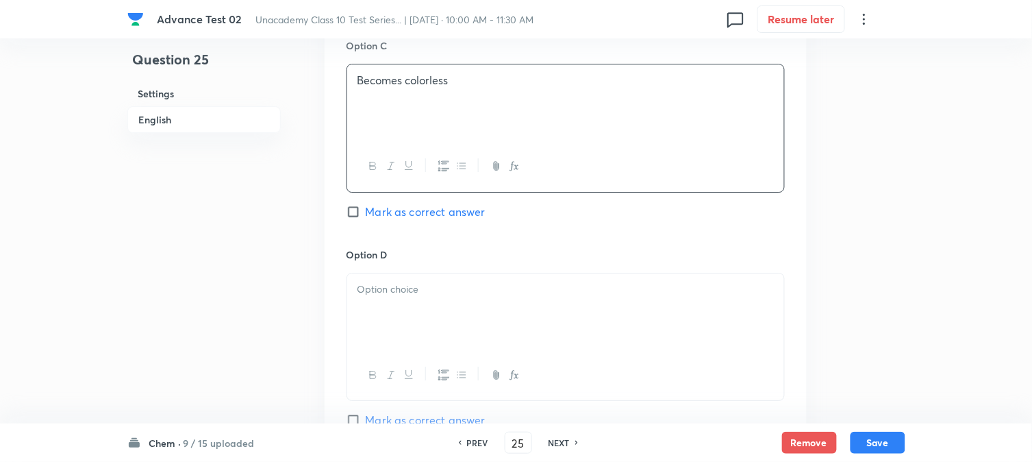
scroll to position [1141, 0]
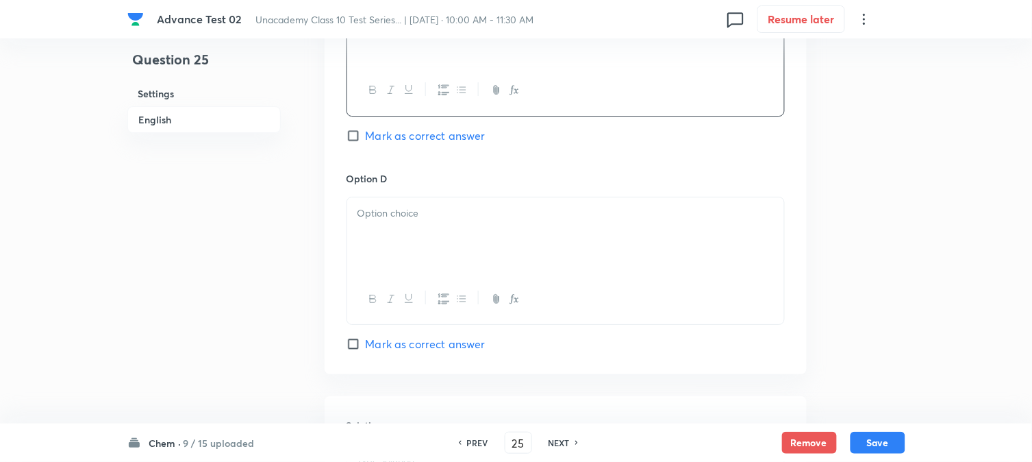
click at [419, 255] on div at bounding box center [565, 235] width 437 height 77
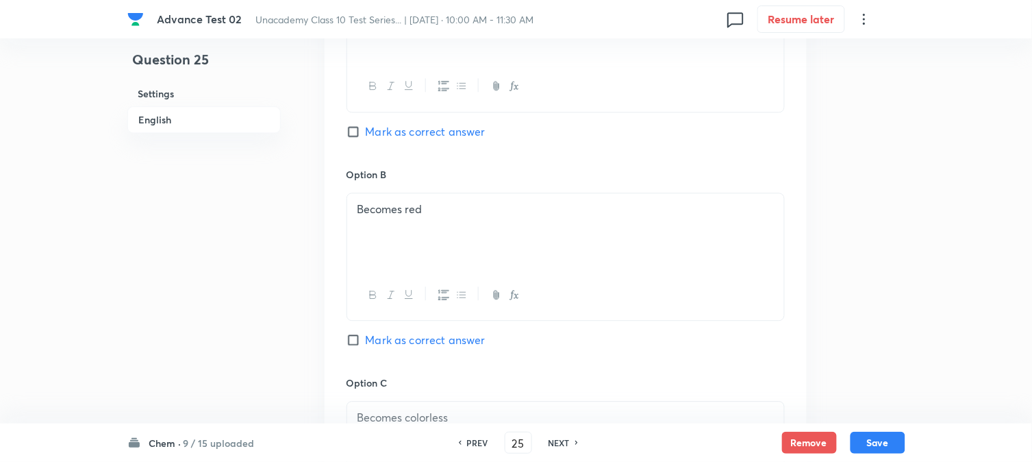
scroll to position [532, 0]
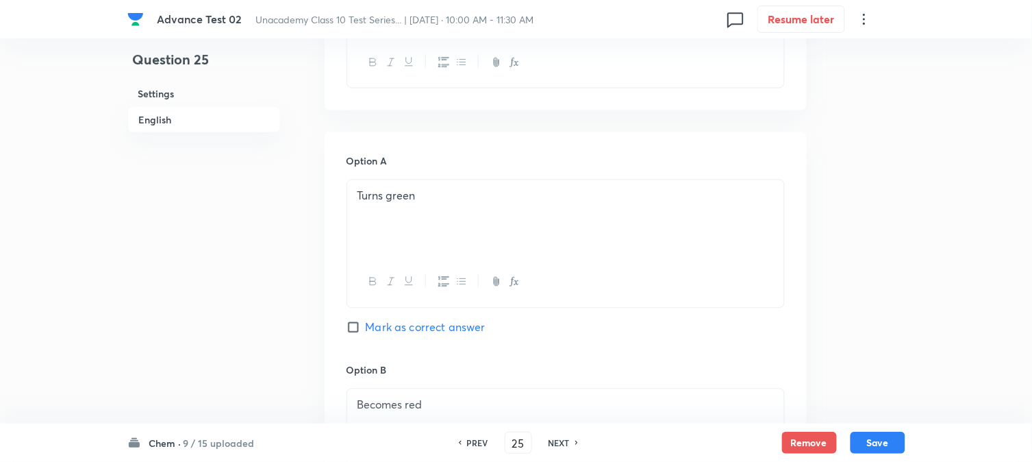
click at [356, 322] on input "Mark as correct answer" at bounding box center [356, 328] width 19 height 14
checkbox input "true"
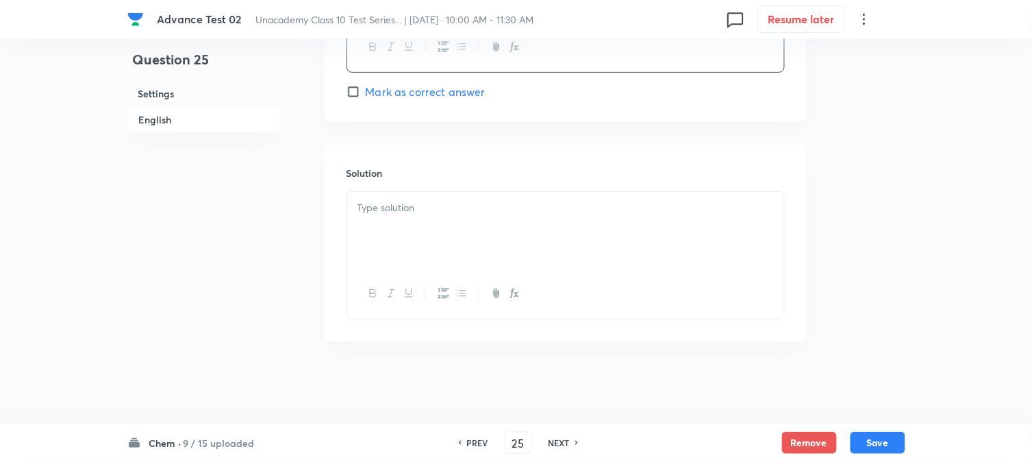
scroll to position [1396, 0]
click at [432, 249] on div at bounding box center [565, 230] width 437 height 77
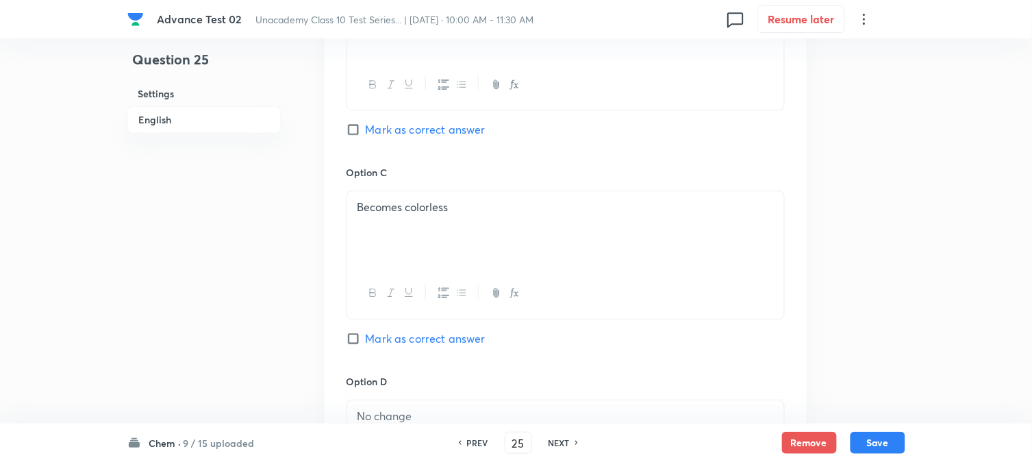
scroll to position [634, 0]
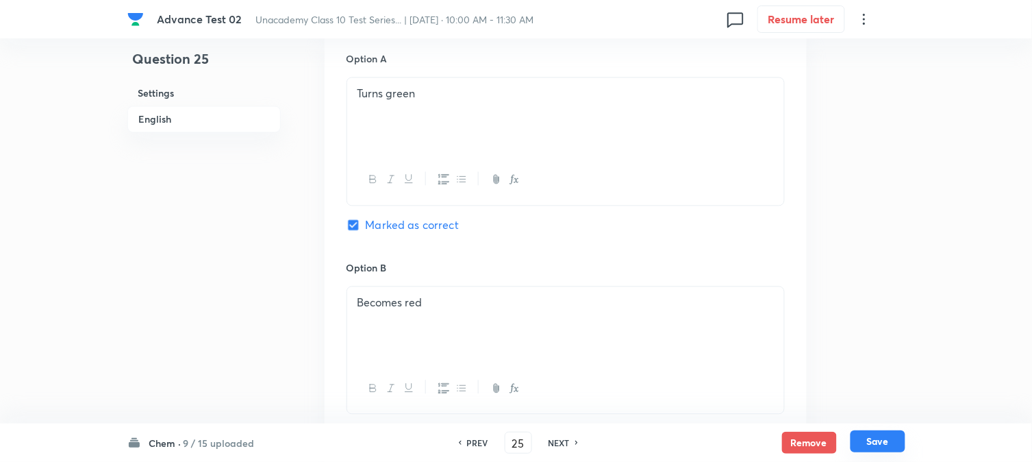
click at [878, 439] on button "Save" at bounding box center [878, 441] width 55 height 22
type input "26"
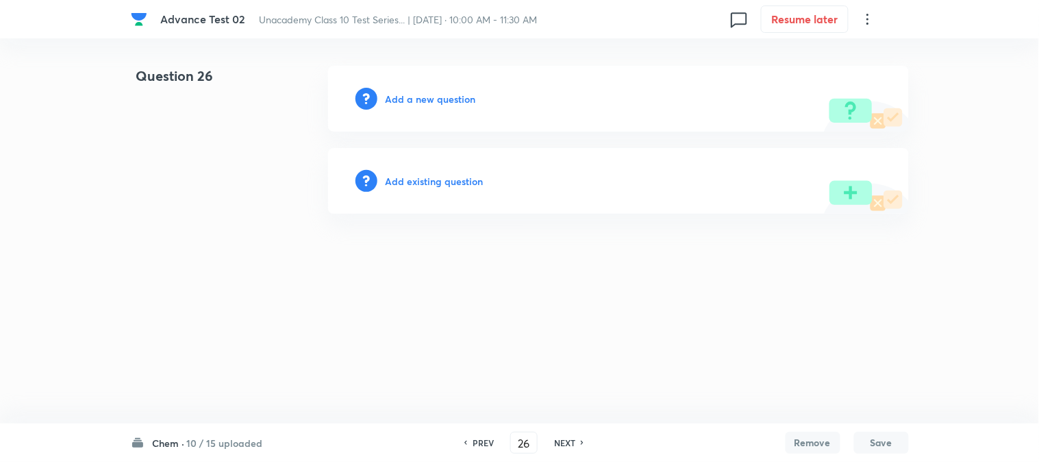
click at [423, 95] on h6 "Add a new question" at bounding box center [431, 99] width 90 height 14
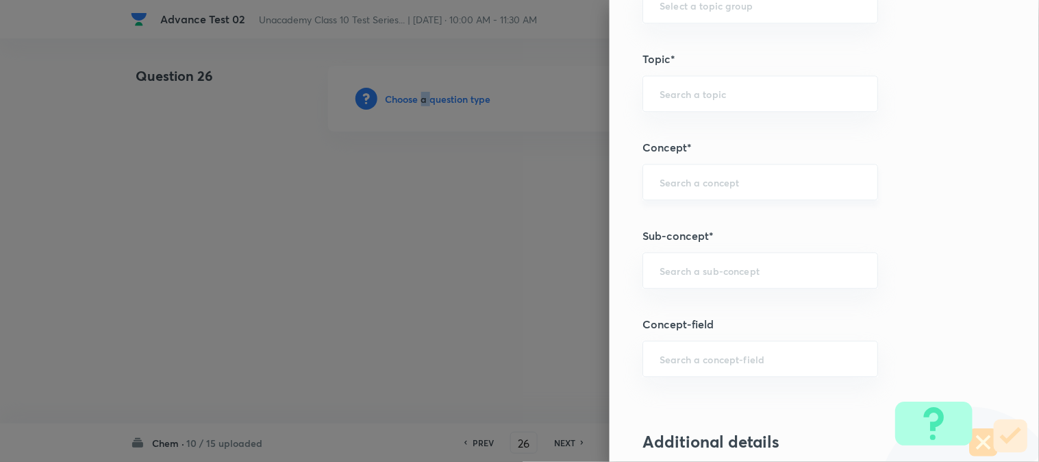
scroll to position [761, 0]
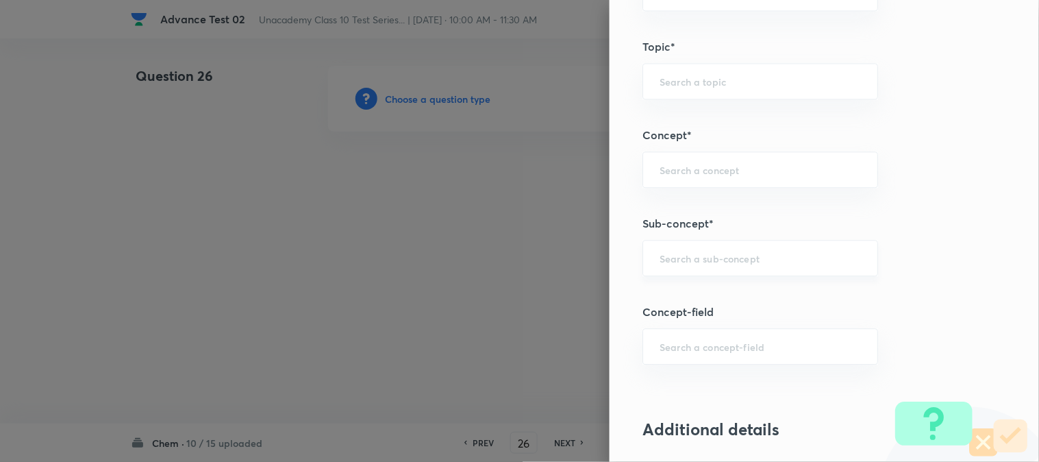
click at [673, 252] on input "text" at bounding box center [760, 257] width 201 height 13
paste input "Chemical Properties of Acids/bases"
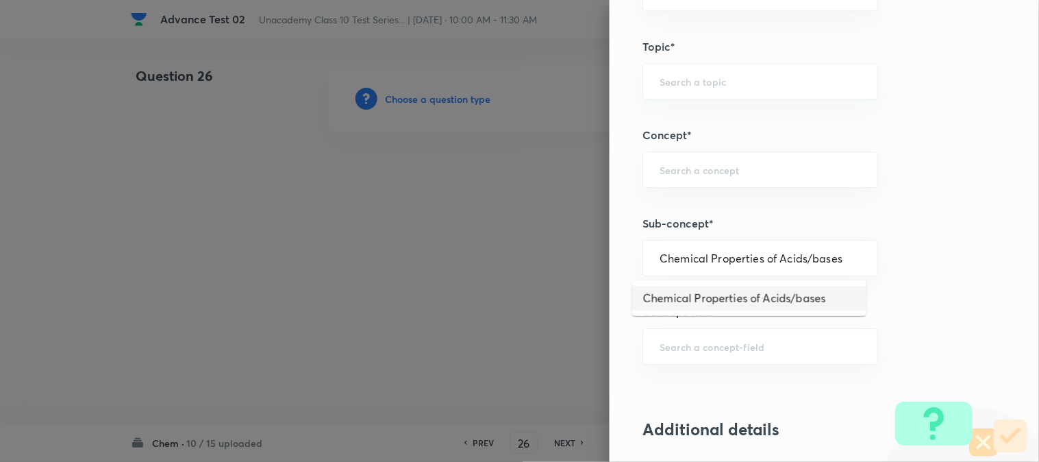
click at [740, 303] on li "Chemical Properties of Acids/bases" at bounding box center [749, 298] width 234 height 25
type input "Chemical Properties of Acids/bases"
type input "Foundation Class X"
type input "Chemistry"
type input "Acids and Bases"
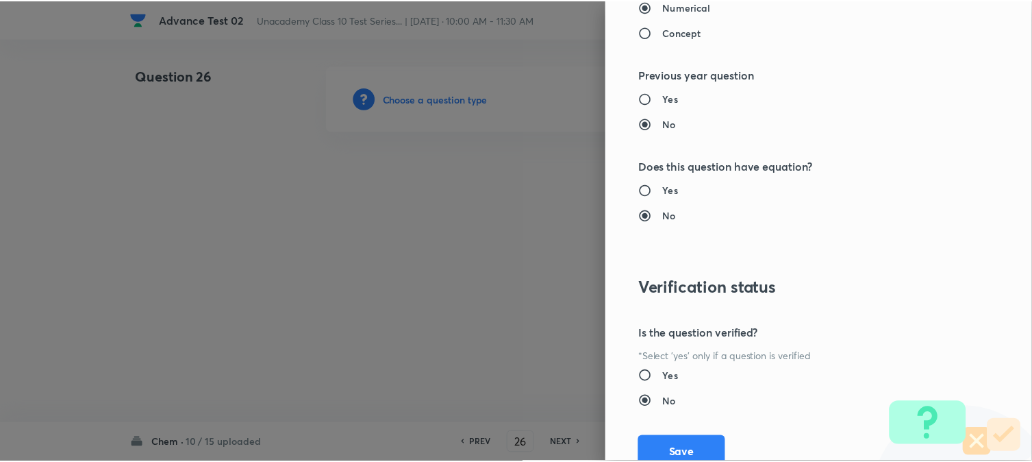
scroll to position [1498, 0]
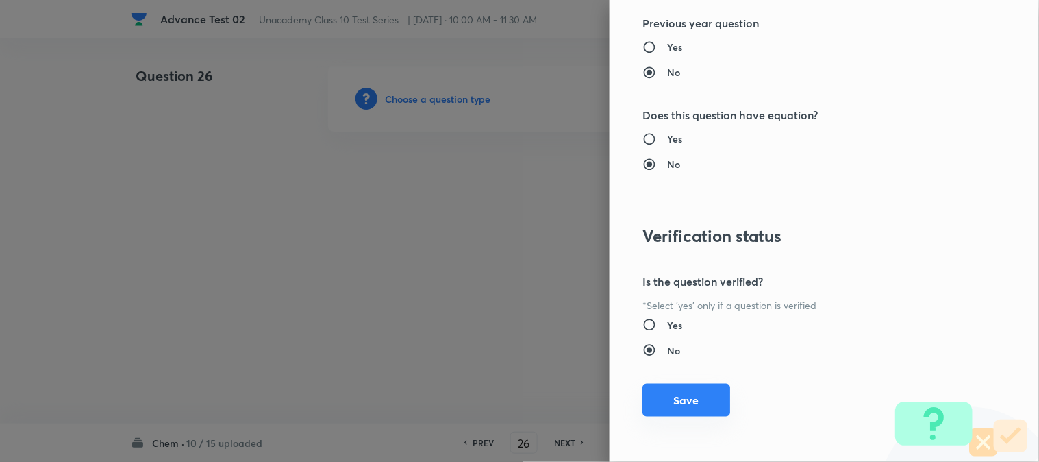
click at [667, 389] on button "Save" at bounding box center [687, 400] width 88 height 33
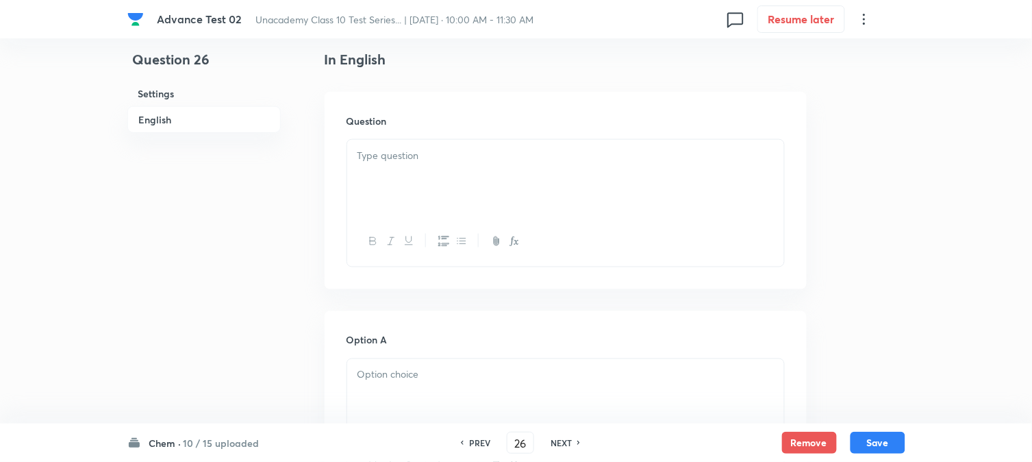
scroll to position [380, 0]
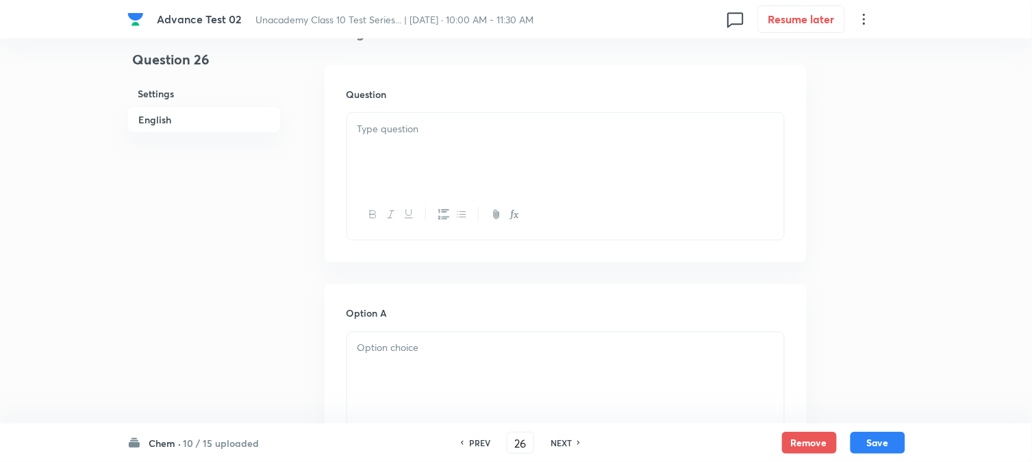
click at [407, 159] on div at bounding box center [565, 151] width 437 height 77
drag, startPoint x: 445, startPoint y: 137, endPoint x: 447, endPoint y: 144, distance: 7.2
click at [446, 137] on div at bounding box center [565, 142] width 437 height 77
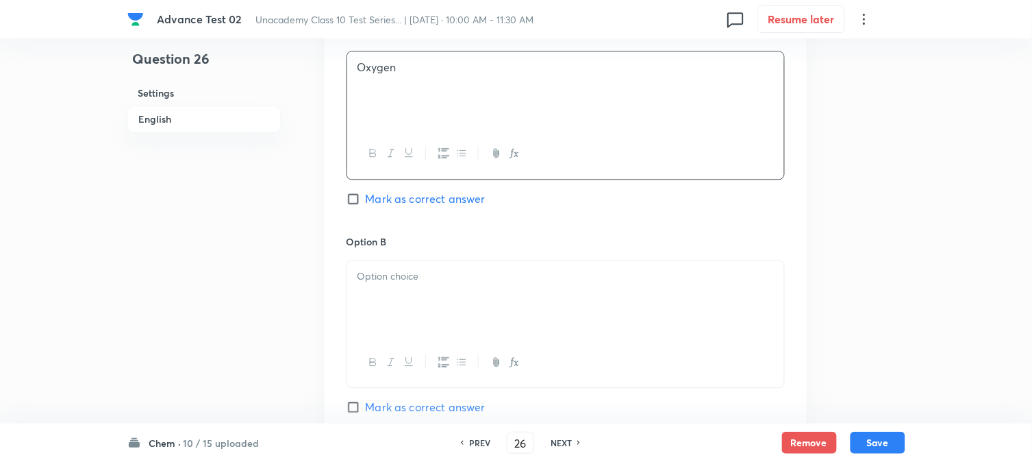
scroll to position [685, 0]
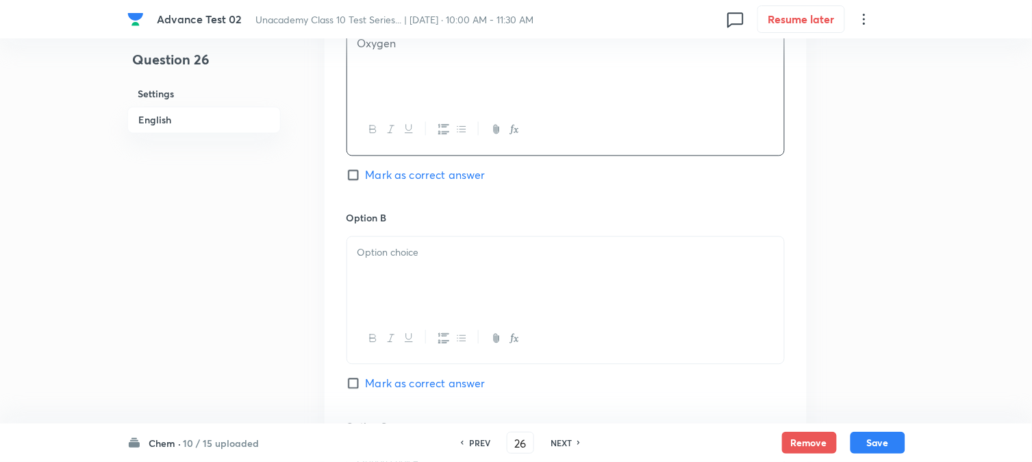
click at [446, 263] on div at bounding box center [565, 274] width 437 height 77
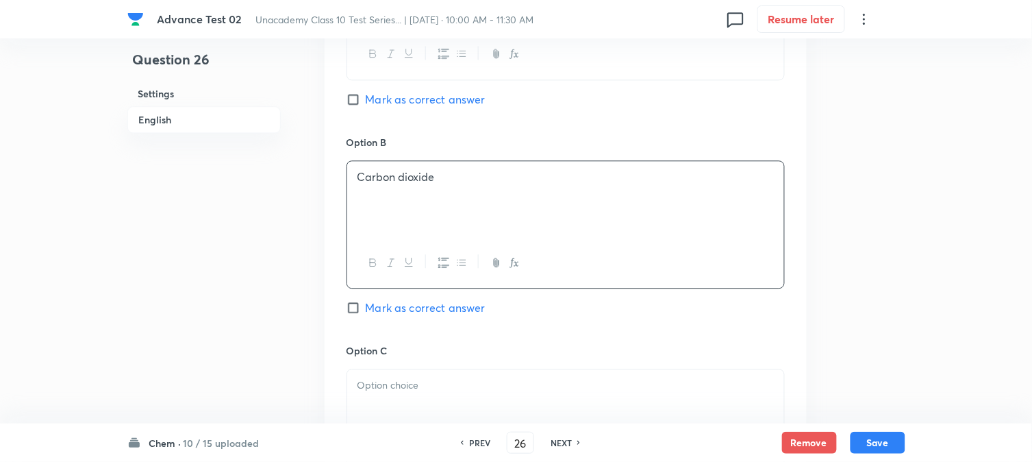
scroll to position [913, 0]
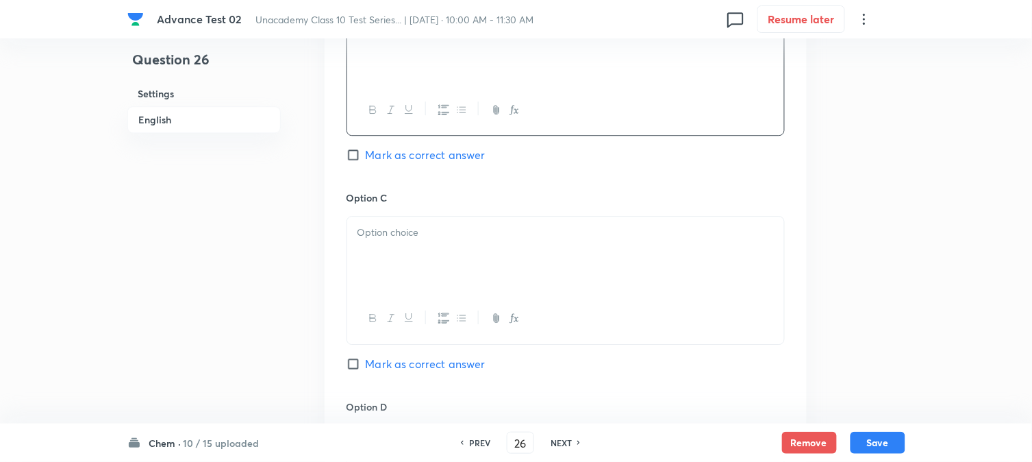
click at [416, 240] on p at bounding box center [566, 233] width 417 height 16
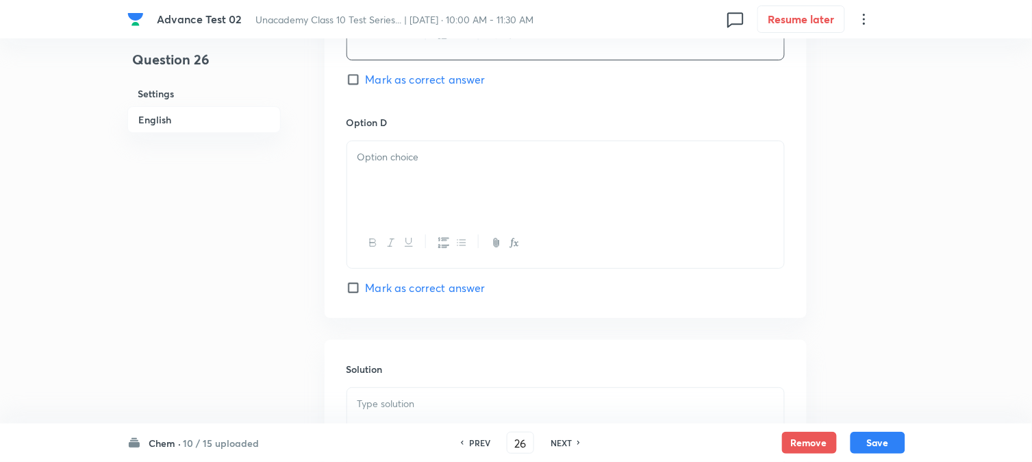
scroll to position [1217, 0]
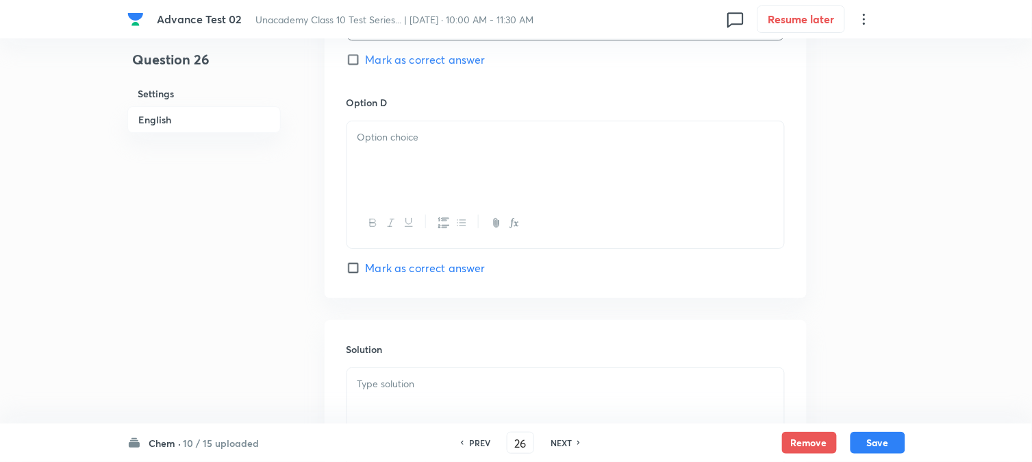
click at [433, 175] on div at bounding box center [565, 159] width 437 height 77
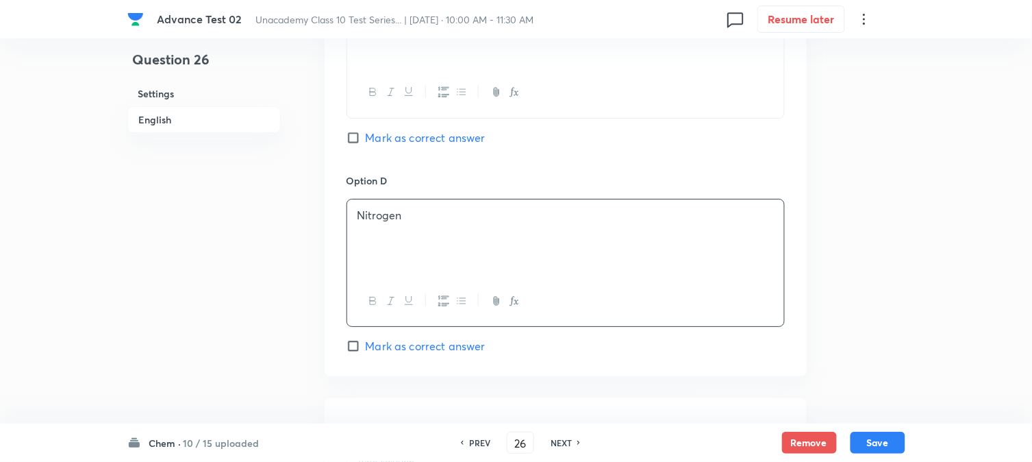
scroll to position [1065, 0]
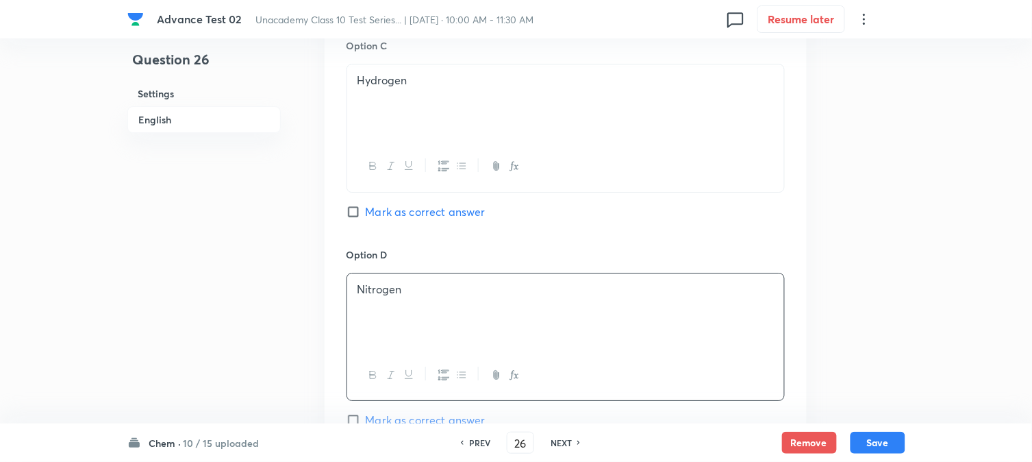
click at [386, 216] on span "Mark as correct answer" at bounding box center [426, 211] width 120 height 16
click at [366, 216] on input "Mark as correct answer" at bounding box center [356, 212] width 19 height 14
checkbox input "true"
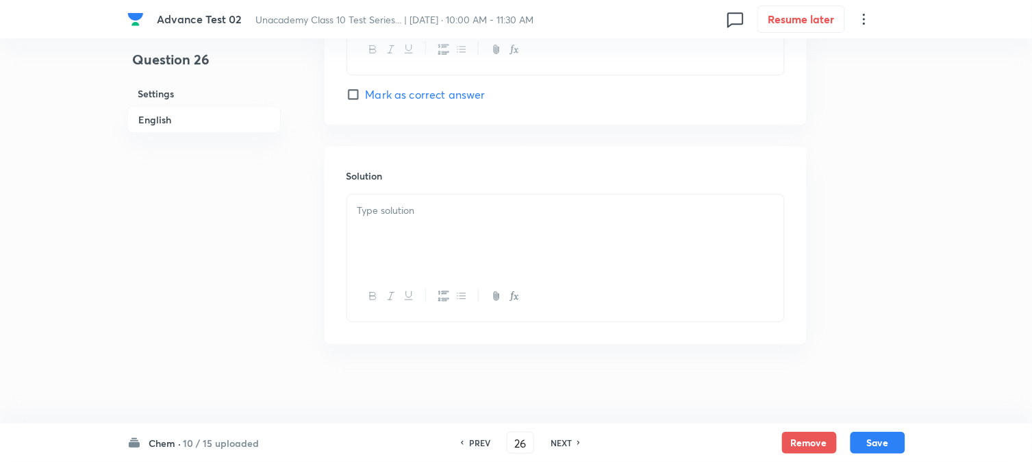
scroll to position [1396, 0]
click at [409, 213] on p at bounding box center [566, 208] width 417 height 16
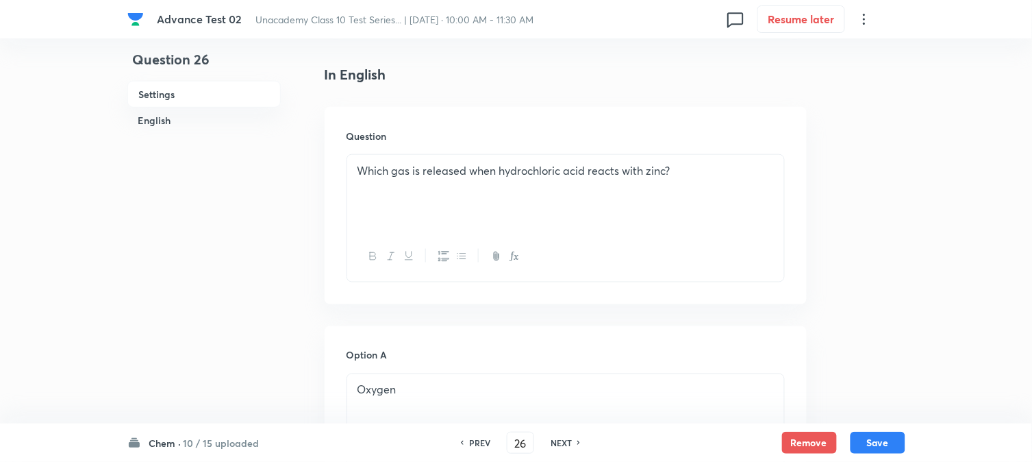
scroll to position [101, 0]
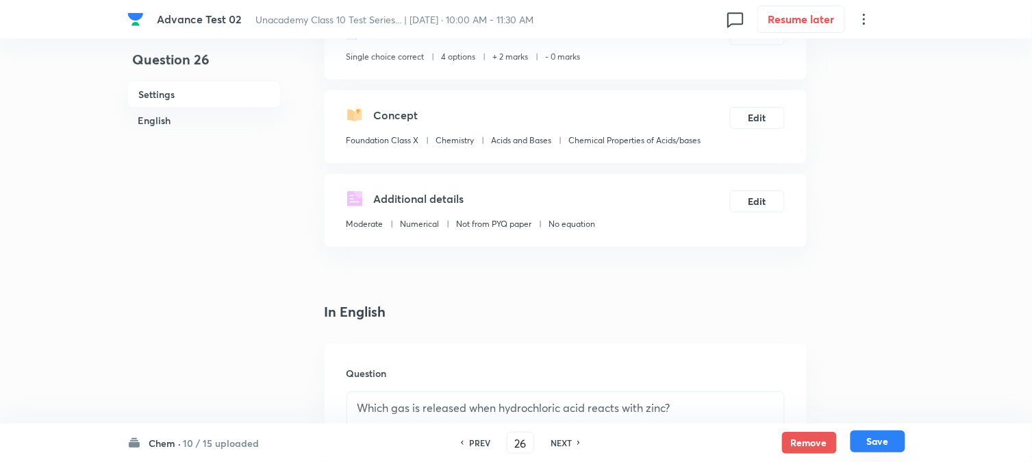
click at [873, 443] on button "Save" at bounding box center [878, 441] width 55 height 22
type input "27"
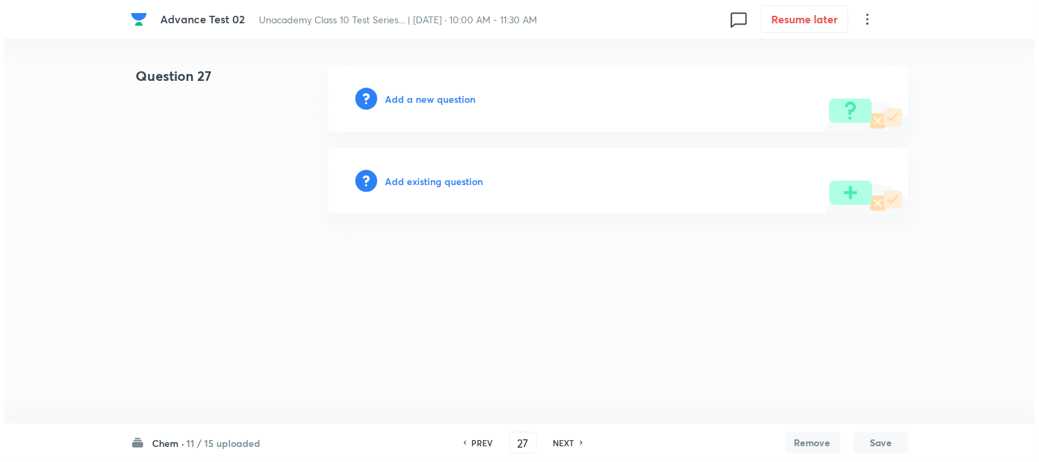
scroll to position [0, 0]
click at [421, 97] on h6 "Add a new question" at bounding box center [431, 99] width 90 height 14
click at [421, 97] on h6 "Choose a question type" at bounding box center [439, 99] width 106 height 14
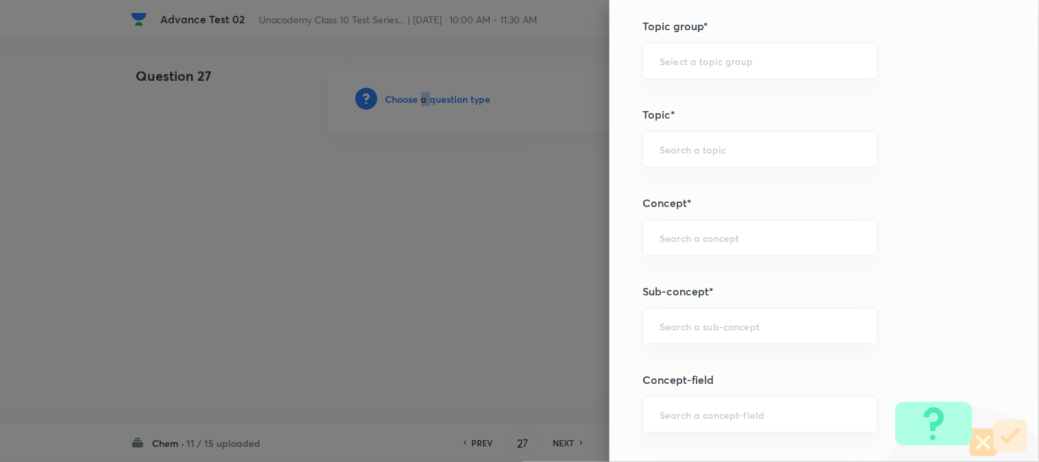
scroll to position [761, 0]
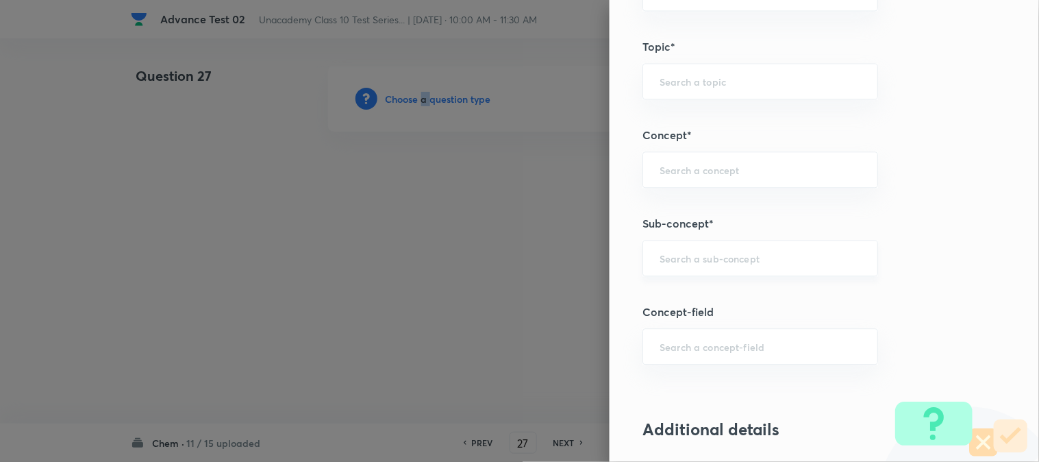
click at [674, 249] on div "​" at bounding box center [761, 258] width 236 height 36
paste input "Physical Properties of Metal & Nonmetals"
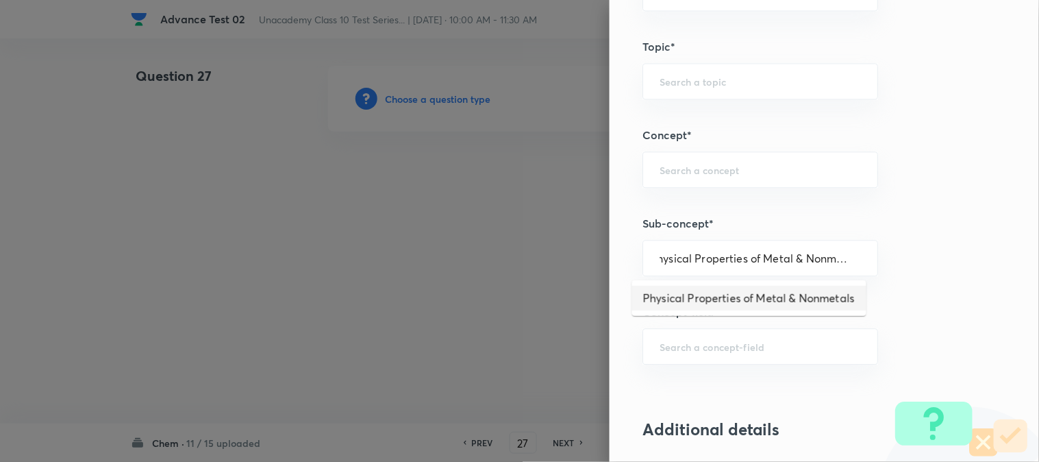
click at [699, 300] on li "Physical Properties of Metal & Nonmetals" at bounding box center [749, 298] width 234 height 25
type input "Physical Properties of Metal & Nonmetals"
type input "Foundation Class X"
type input "Chemistry"
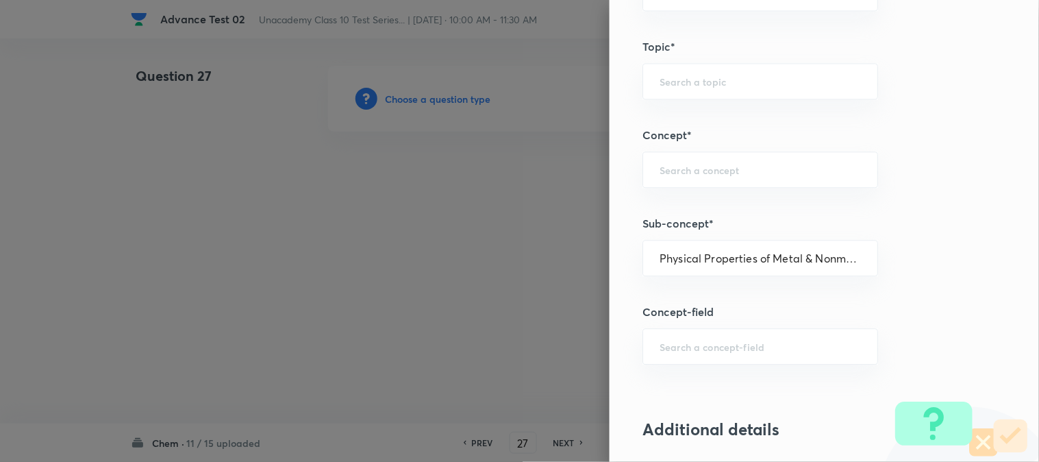
type input "Metals And Non Metals"
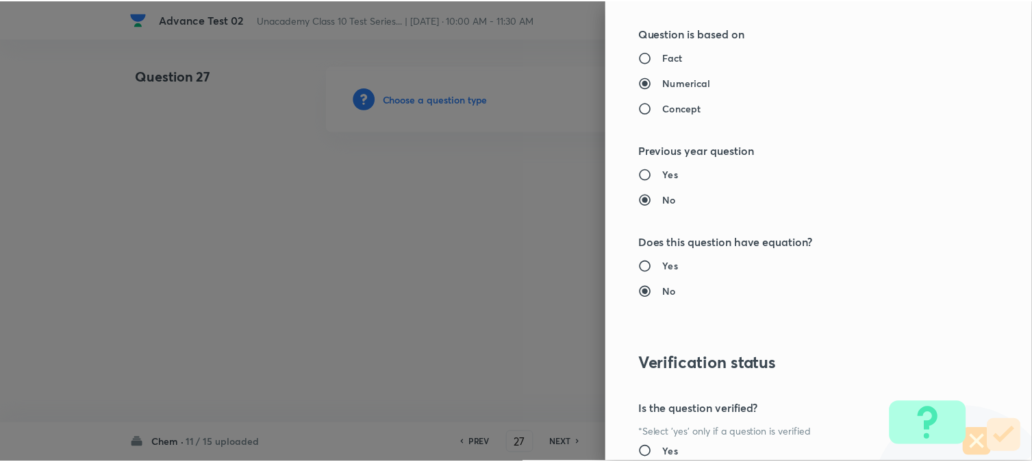
scroll to position [1498, 0]
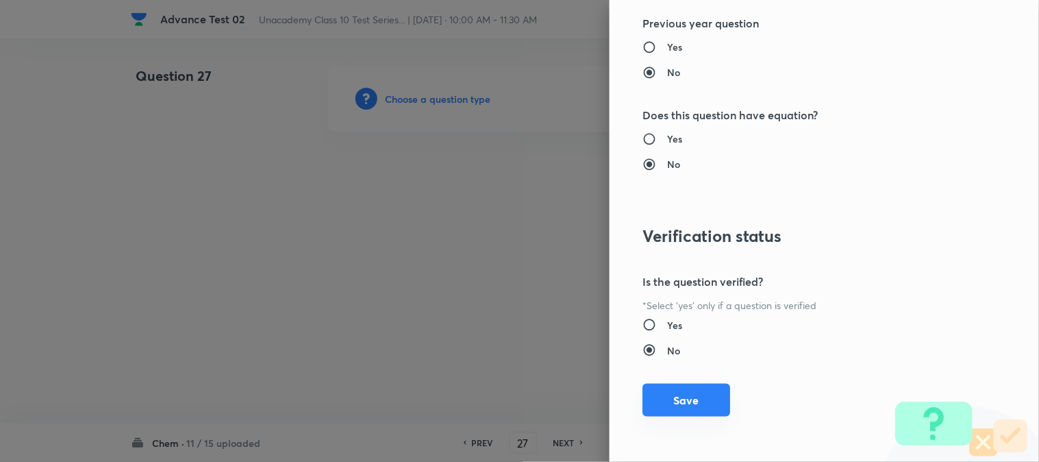
click at [676, 388] on button "Save" at bounding box center [687, 400] width 88 height 33
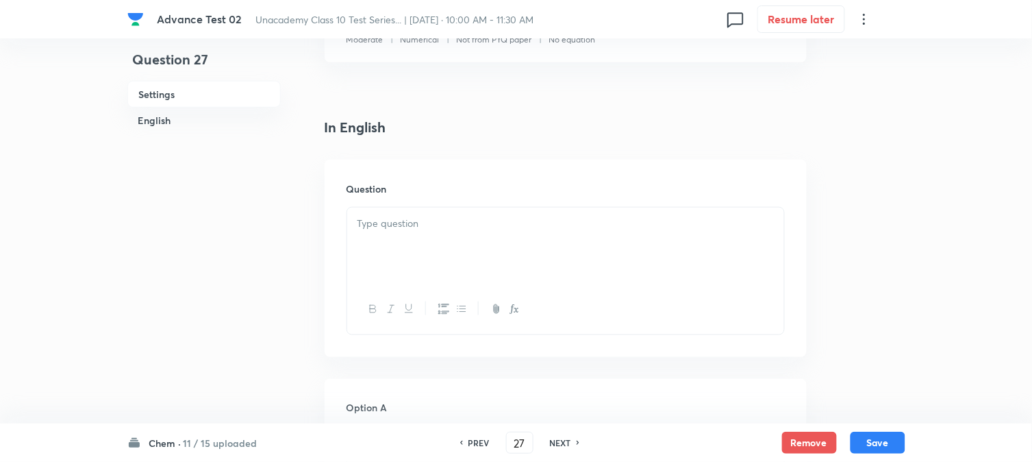
scroll to position [304, 0]
click at [457, 229] on p at bounding box center [566, 223] width 417 height 16
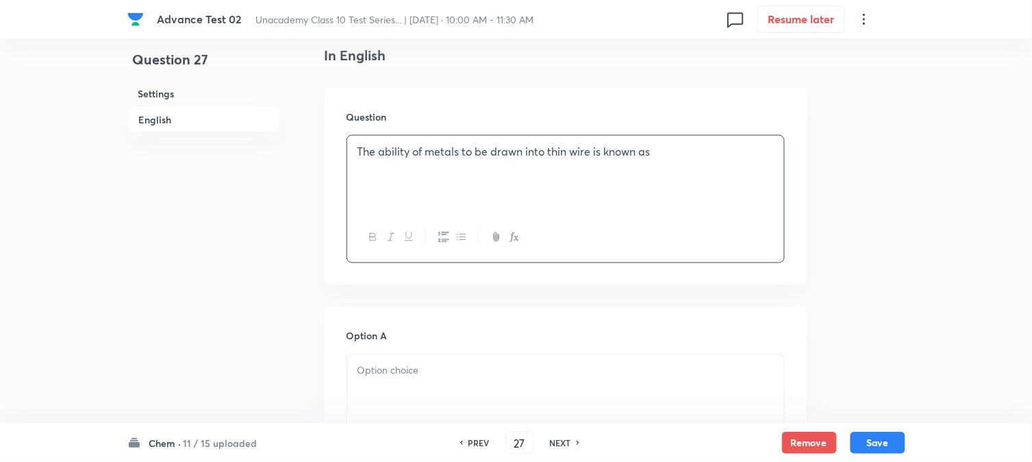
scroll to position [532, 0]
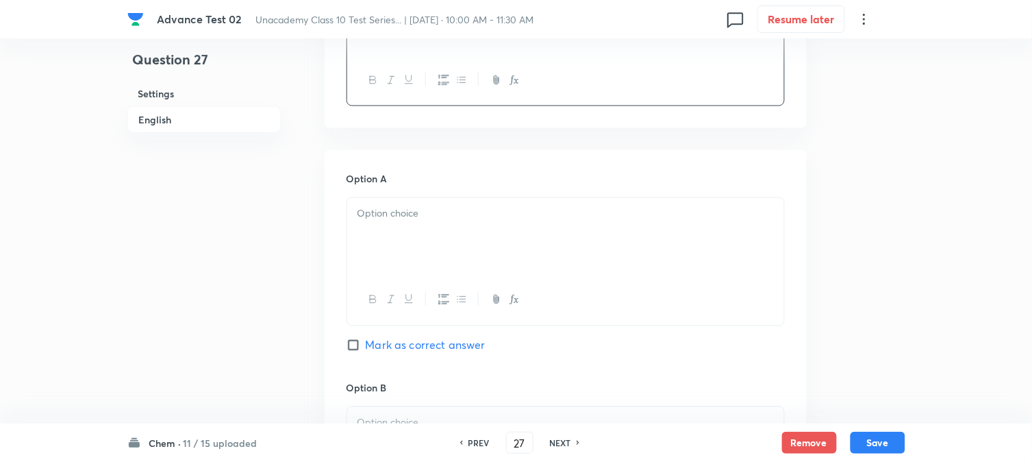
click at [414, 201] on div at bounding box center [565, 236] width 437 height 77
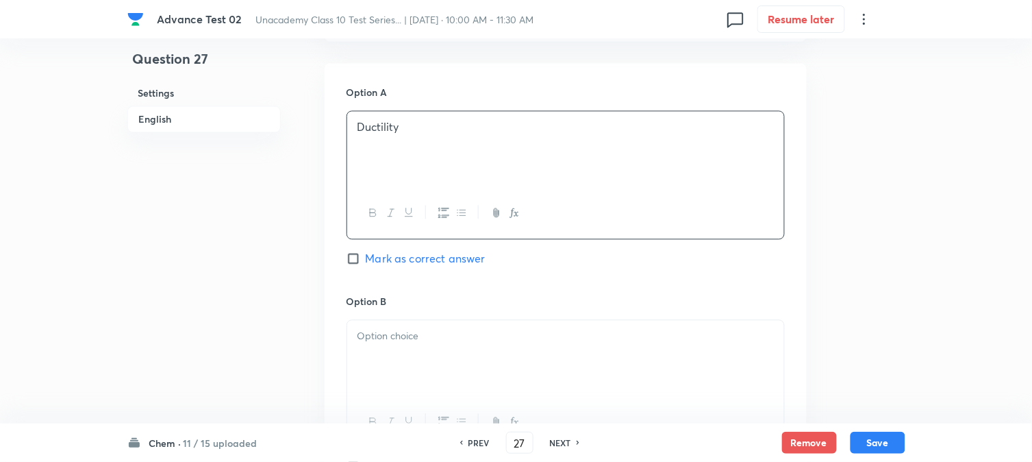
scroll to position [761, 0]
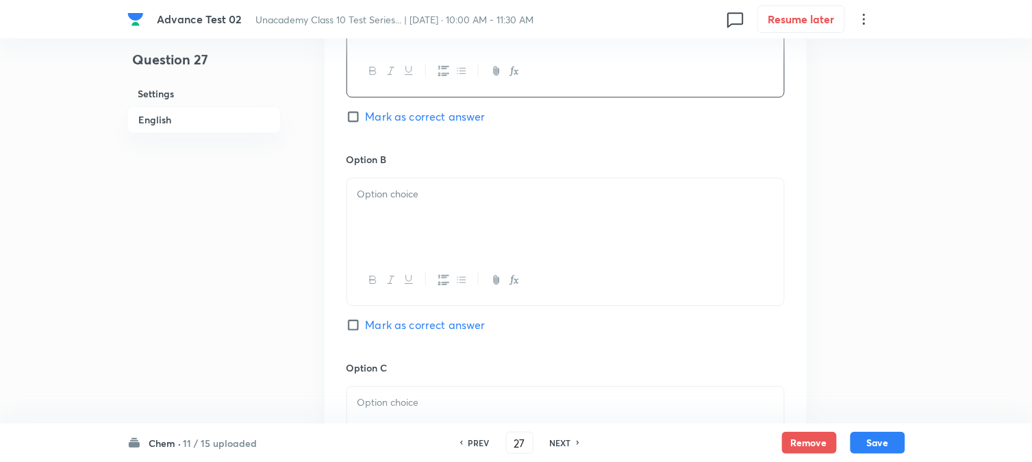
click at [414, 224] on div at bounding box center [565, 216] width 437 height 77
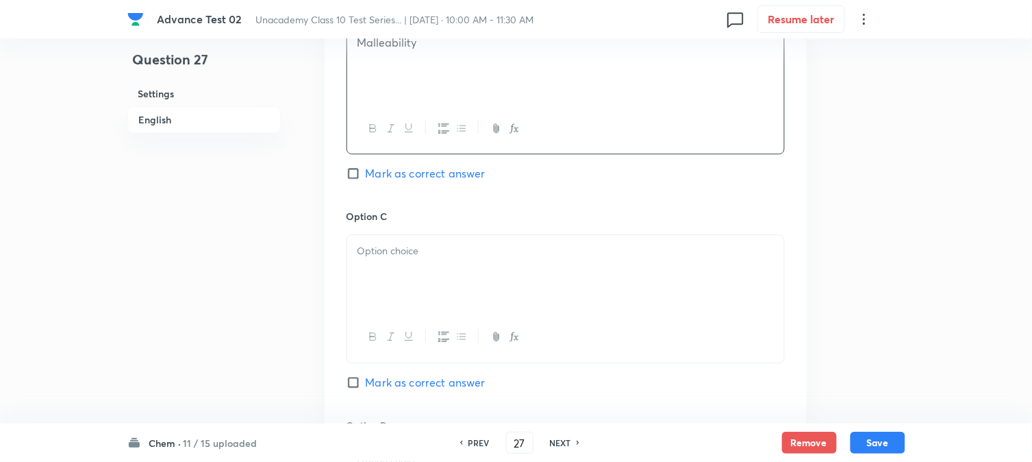
scroll to position [913, 0]
click at [403, 240] on div at bounding box center [565, 272] width 437 height 77
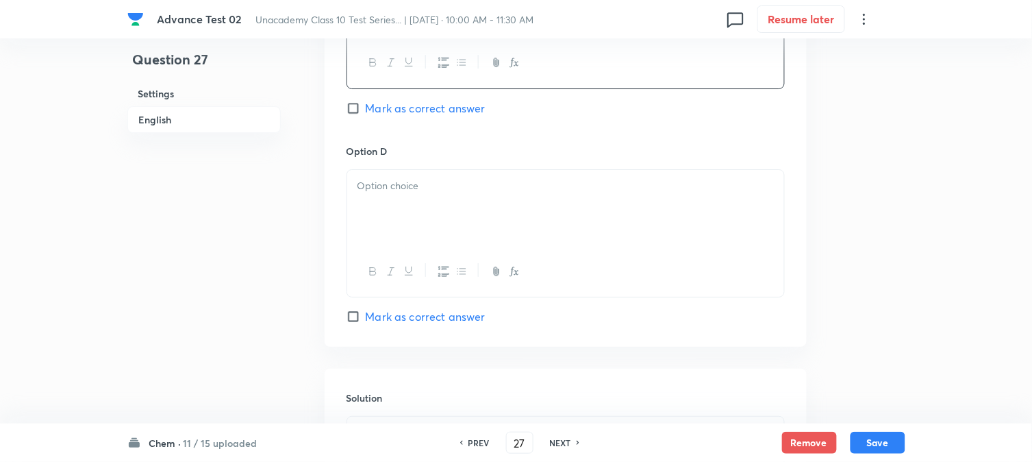
scroll to position [1217, 0]
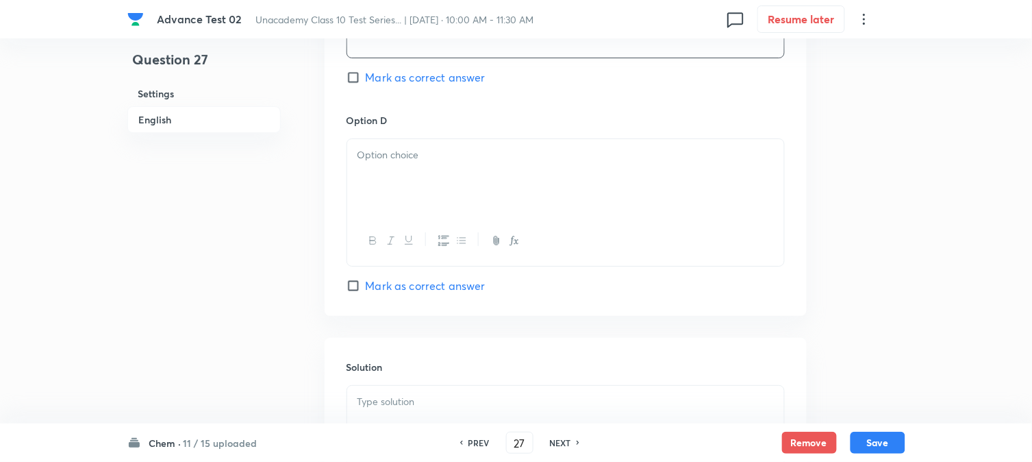
click at [441, 187] on div at bounding box center [565, 177] width 437 height 77
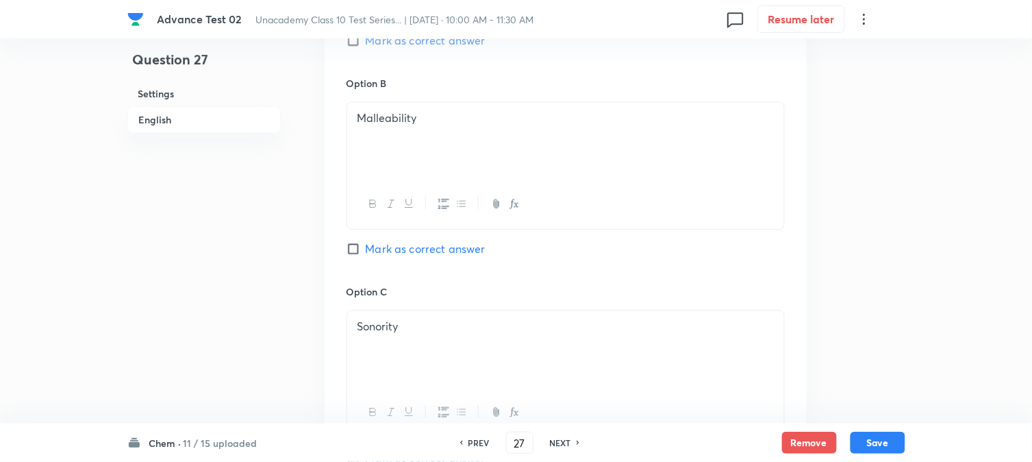
scroll to position [532, 0]
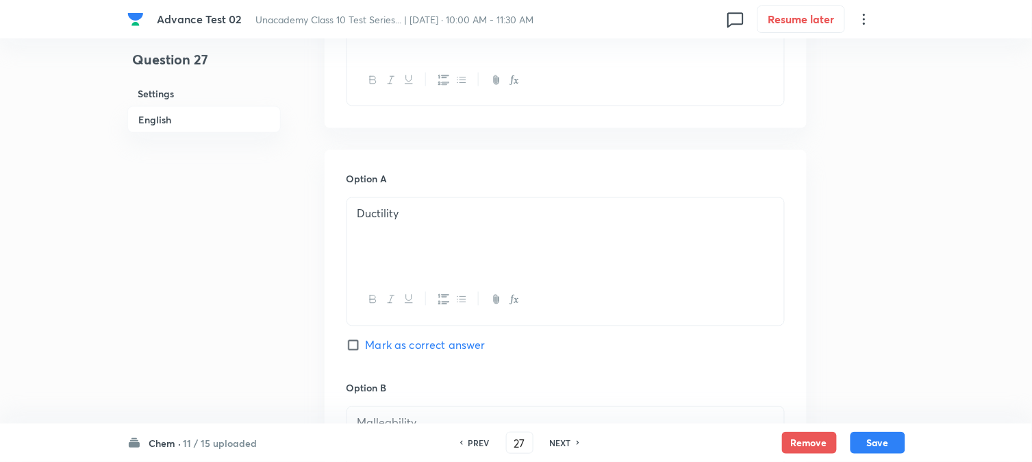
click at [366, 345] on span "Mark as correct answer" at bounding box center [426, 345] width 120 height 16
click at [366, 345] on input "Mark as correct answer" at bounding box center [356, 345] width 19 height 14
checkbox input "true"
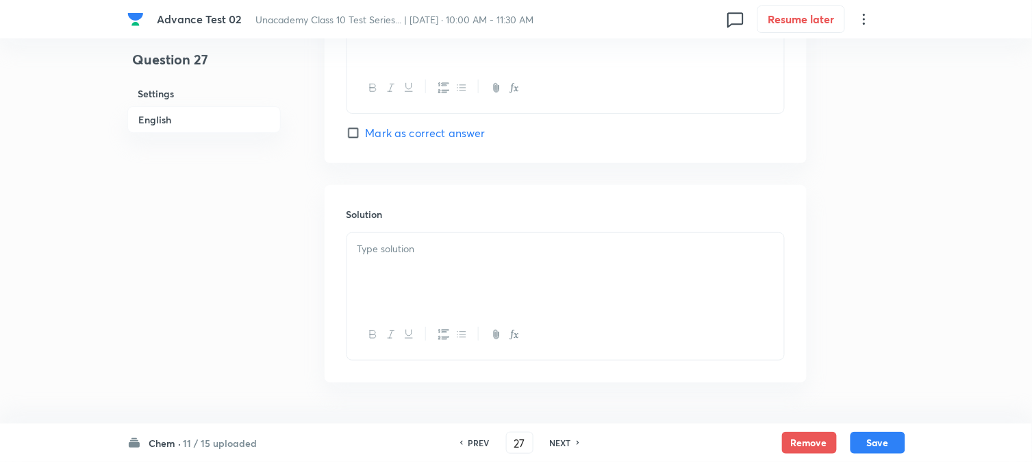
scroll to position [1414, 0]
click at [419, 224] on div at bounding box center [565, 230] width 437 height 77
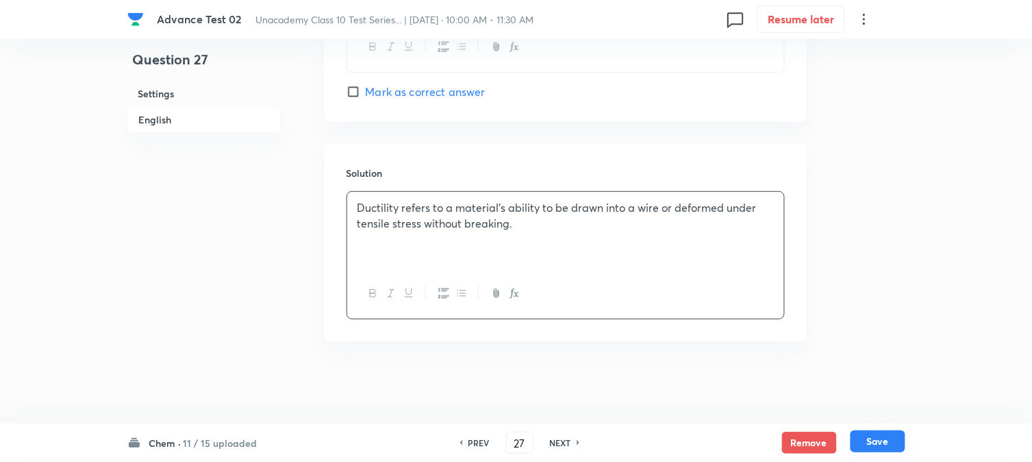
click at [888, 441] on button "Save" at bounding box center [878, 441] width 55 height 22
type input "28"
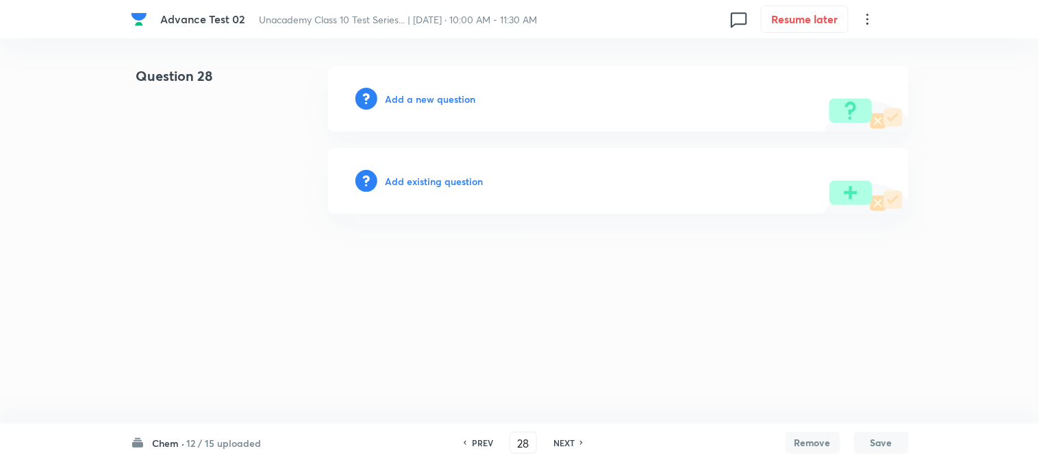
click at [408, 99] on h6 "Add a new question" at bounding box center [431, 99] width 90 height 14
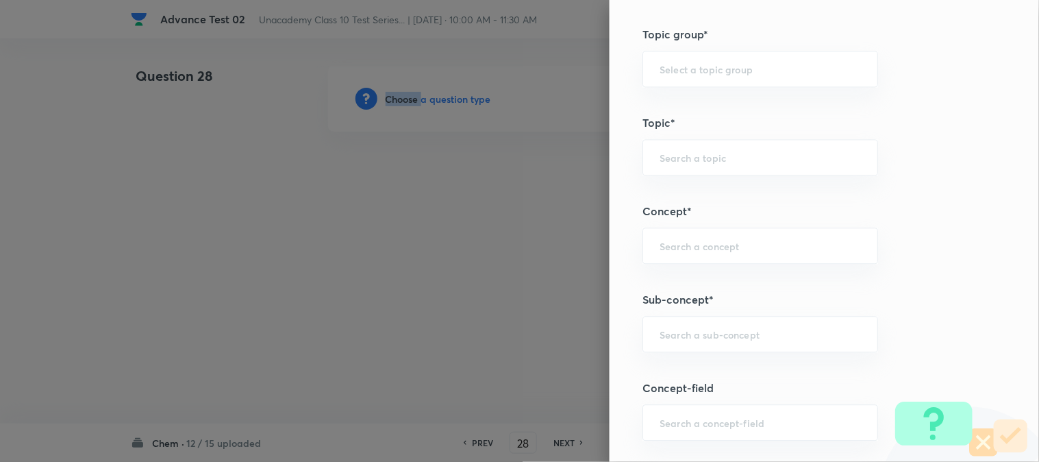
scroll to position [837, 0]
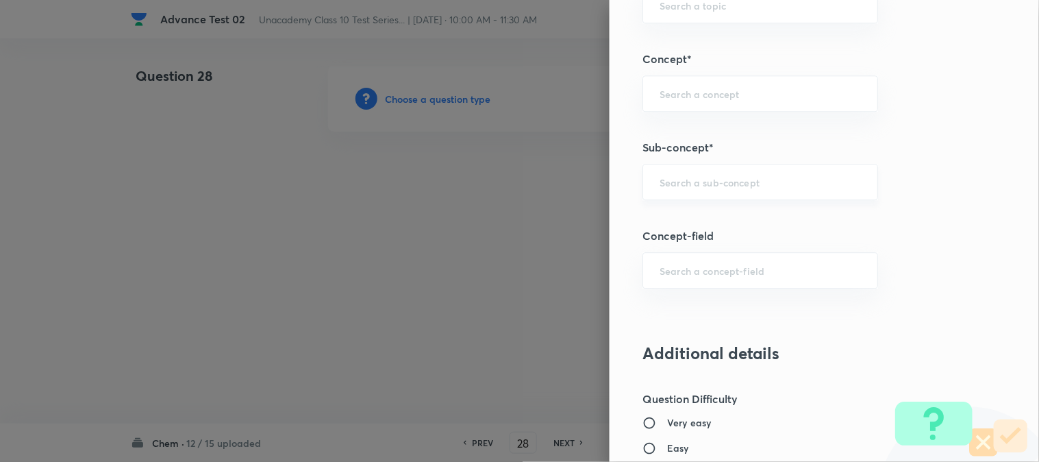
click at [693, 186] on input "text" at bounding box center [760, 181] width 201 height 13
paste input "Common Compounds"
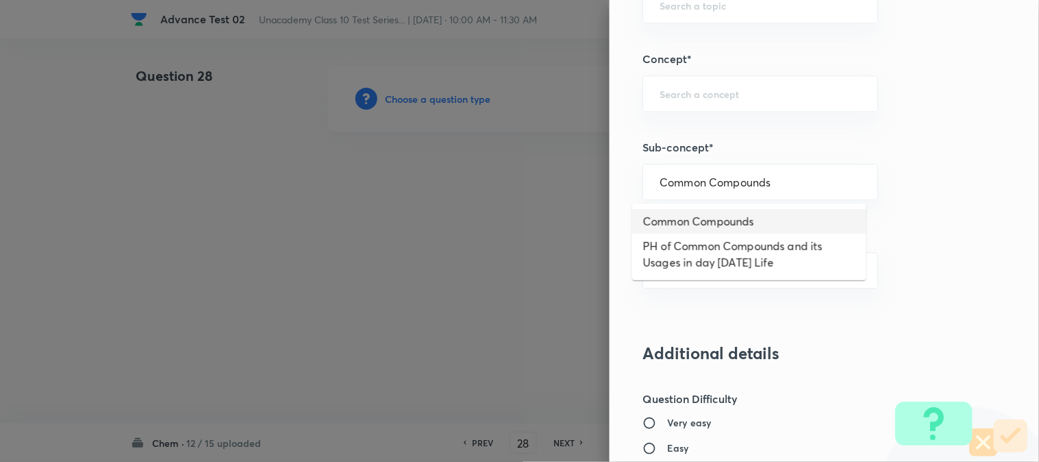
click at [709, 214] on li "Common Compounds" at bounding box center [749, 221] width 234 height 25
type input "Common Compounds"
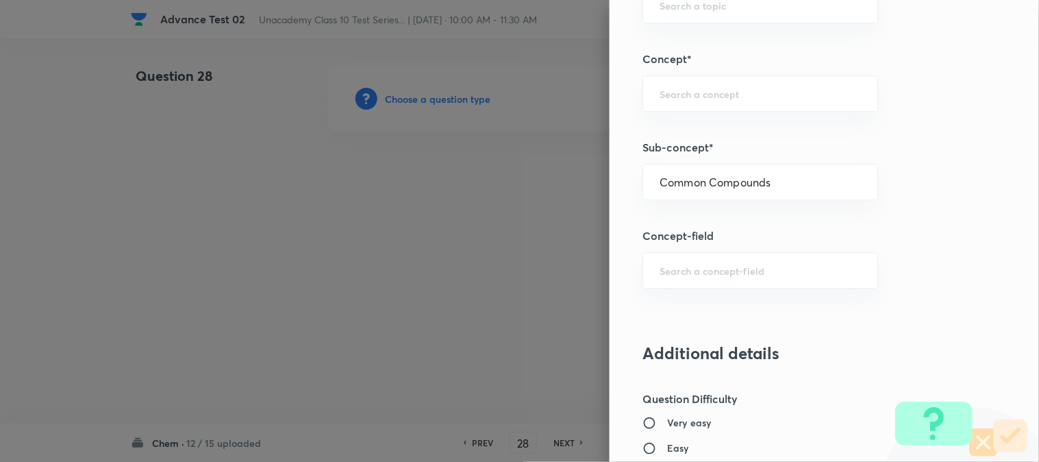
type input "Foundation Class X"
type input "Chemistry"
type input "Acids and Bases"
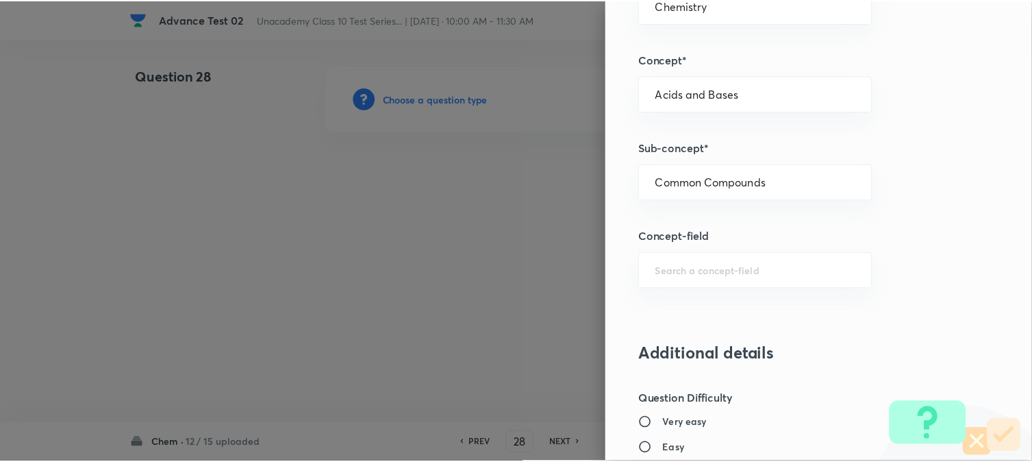
scroll to position [1446, 0]
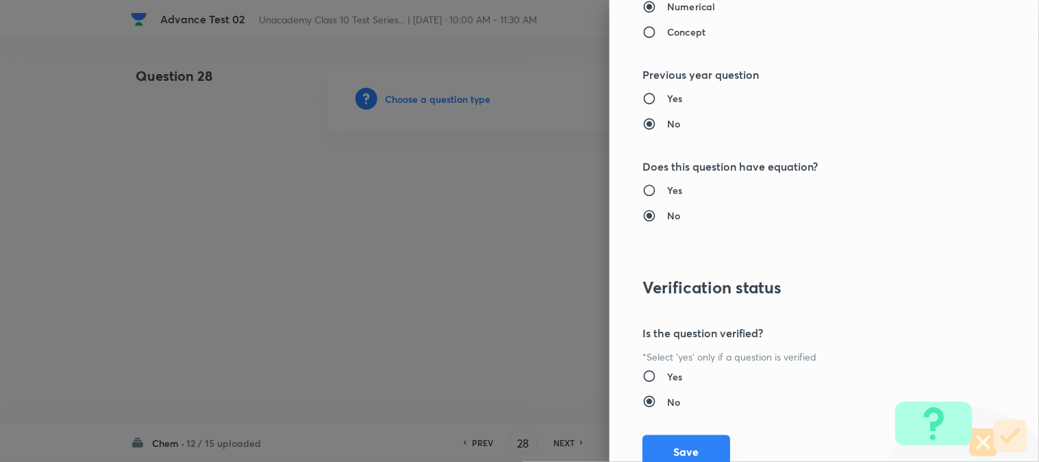
click at [696, 443] on button "Save" at bounding box center [687, 451] width 88 height 33
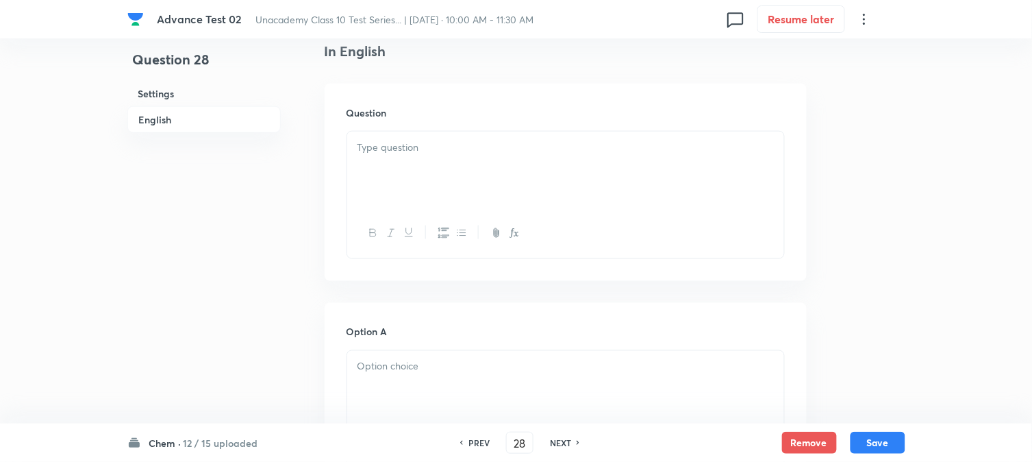
scroll to position [380, 0]
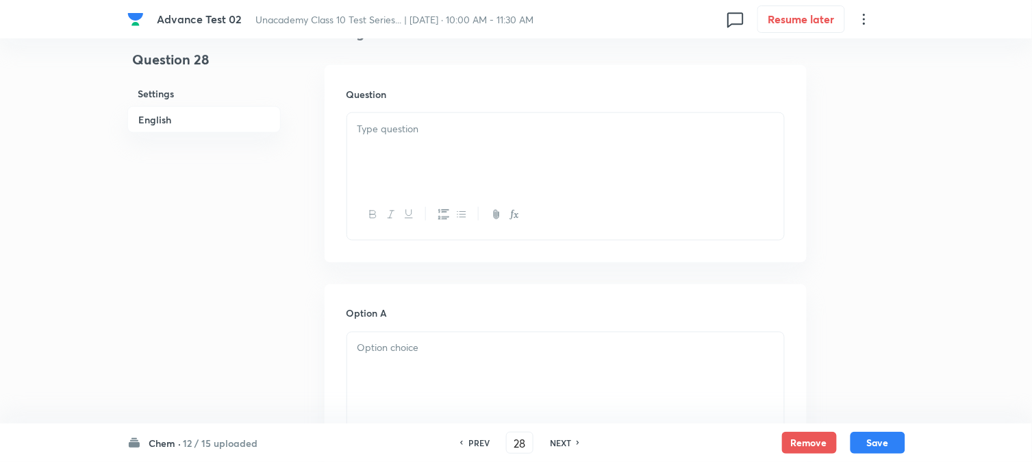
click at [499, 158] on div at bounding box center [565, 151] width 437 height 77
click at [471, 169] on div at bounding box center [565, 142] width 437 height 77
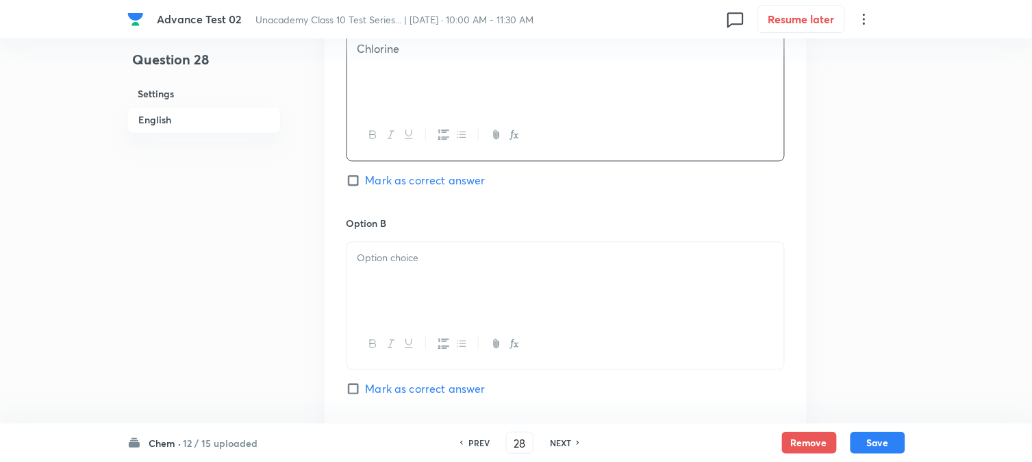
scroll to position [761, 0]
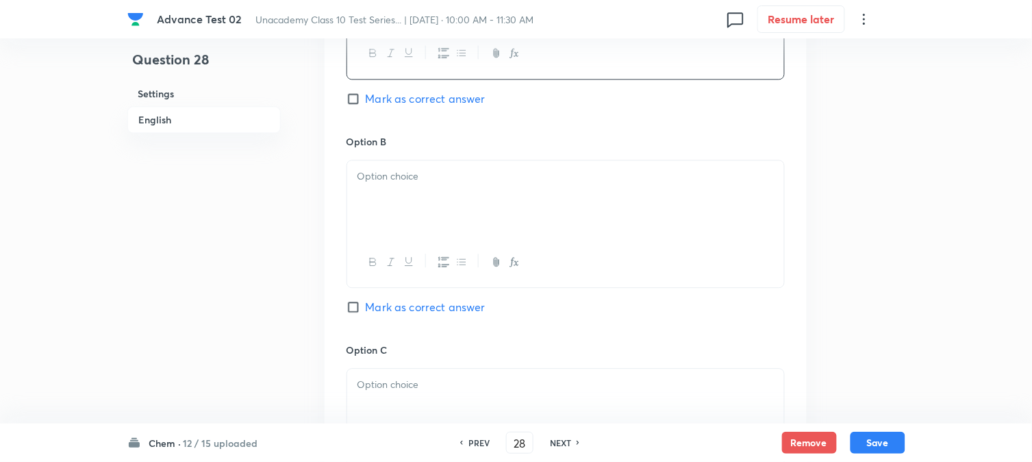
click at [423, 171] on p at bounding box center [566, 177] width 417 height 16
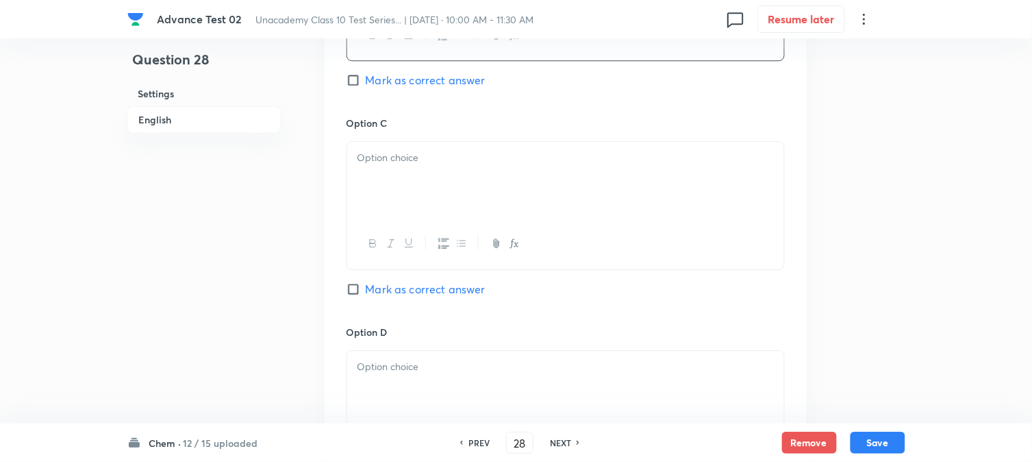
scroll to position [989, 0]
click at [421, 183] on div at bounding box center [565, 178] width 437 height 77
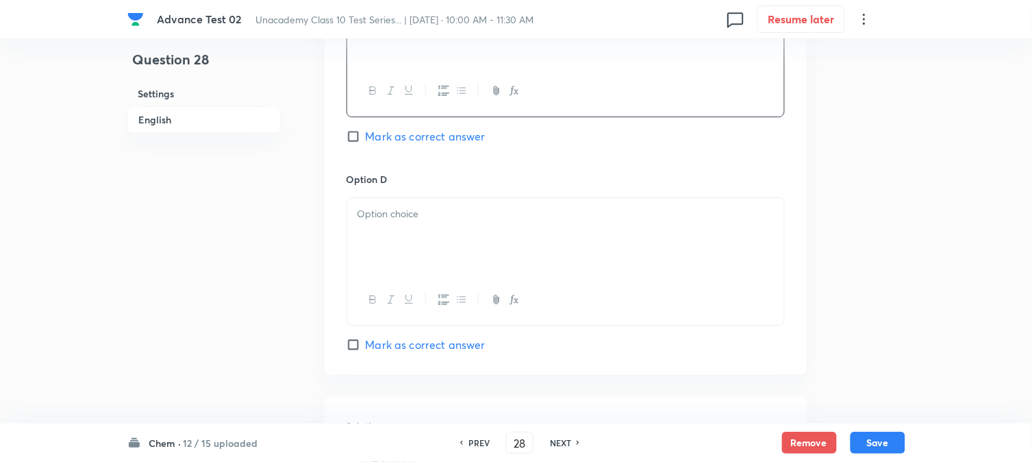
scroll to position [1141, 0]
click at [423, 223] on div at bounding box center [565, 235] width 437 height 77
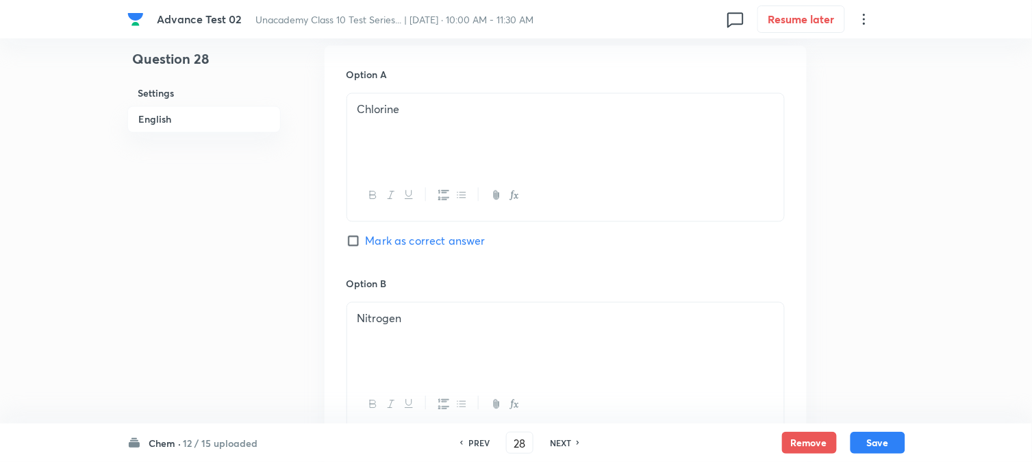
scroll to position [456, 0]
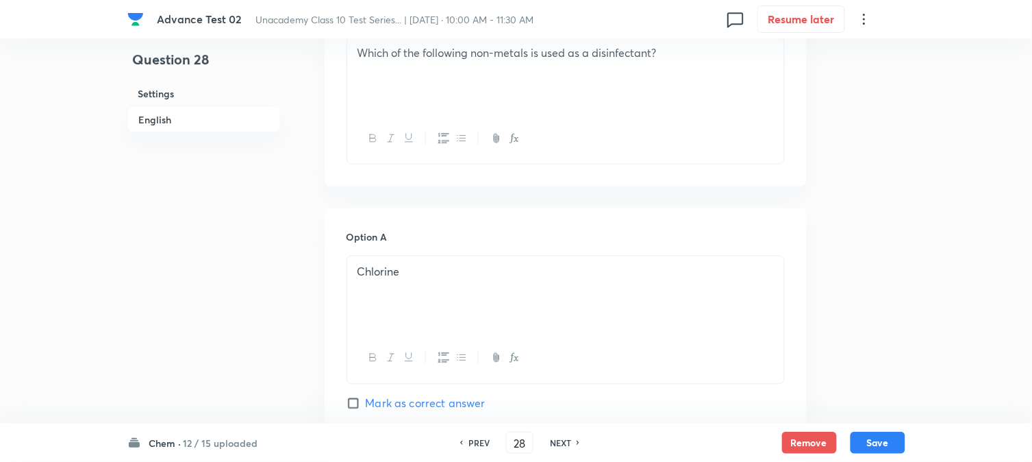
click at [371, 395] on span "Mark as correct answer" at bounding box center [426, 403] width 120 height 16
click at [366, 397] on input "Mark as correct answer" at bounding box center [356, 404] width 19 height 14
checkbox input "true"
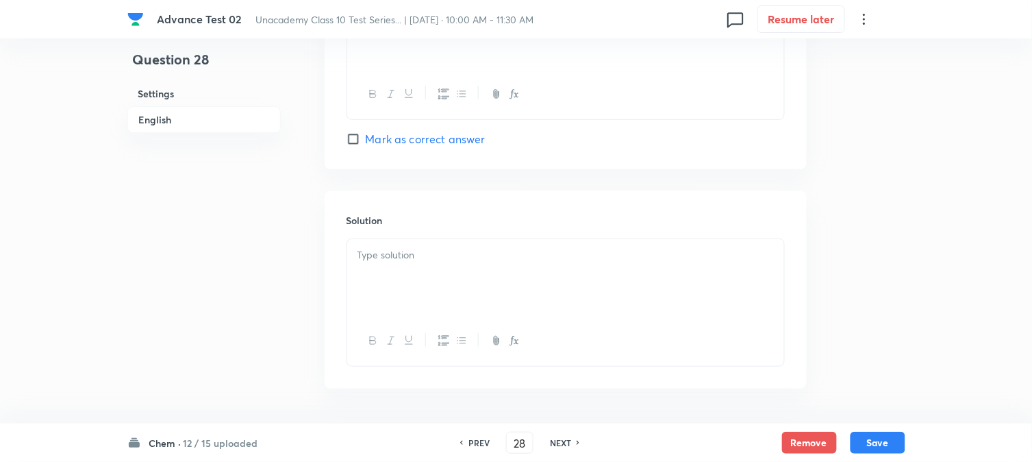
scroll to position [1396, 0]
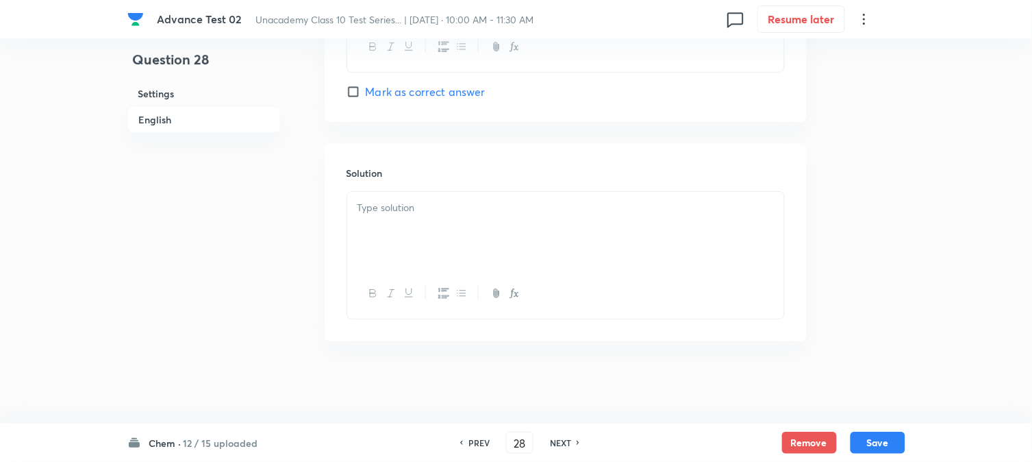
click at [427, 234] on div at bounding box center [565, 230] width 437 height 77
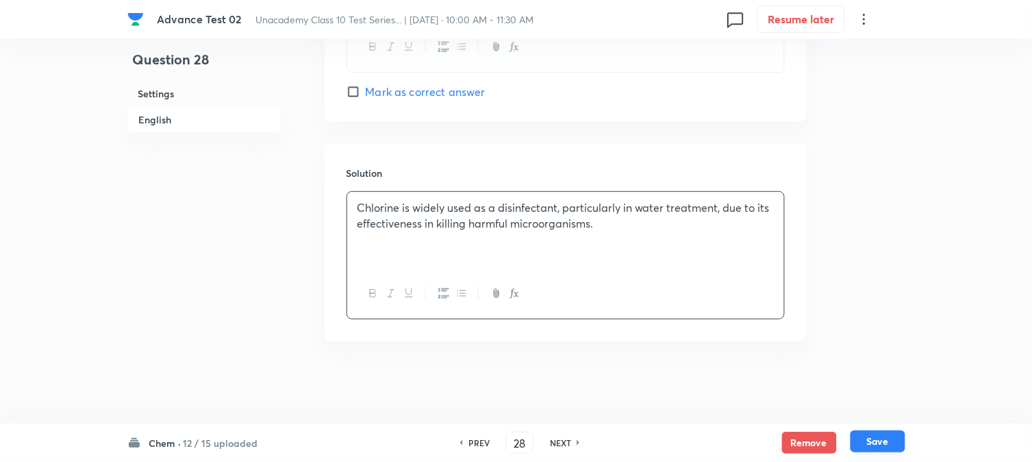
click at [895, 436] on button "Save" at bounding box center [878, 441] width 55 height 22
type input "29"
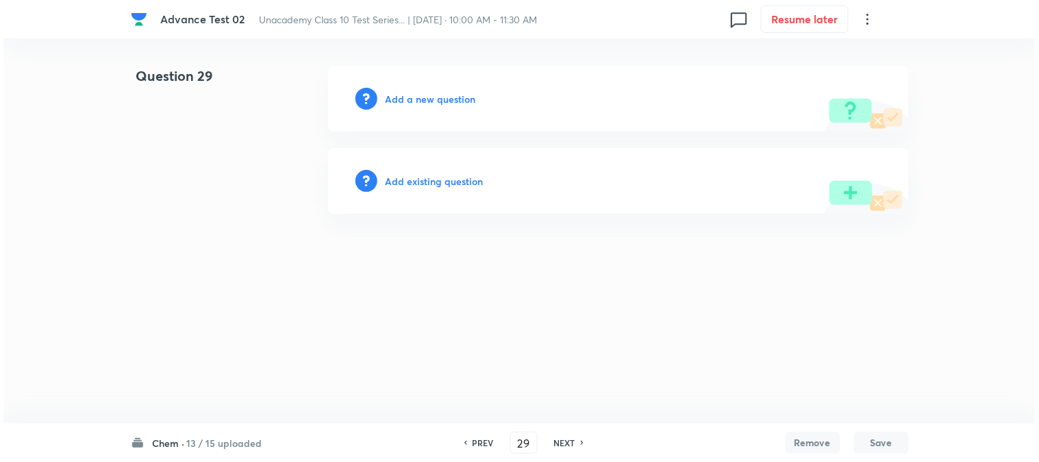
scroll to position [0, 0]
click at [395, 99] on h6 "Add a new question" at bounding box center [431, 99] width 90 height 14
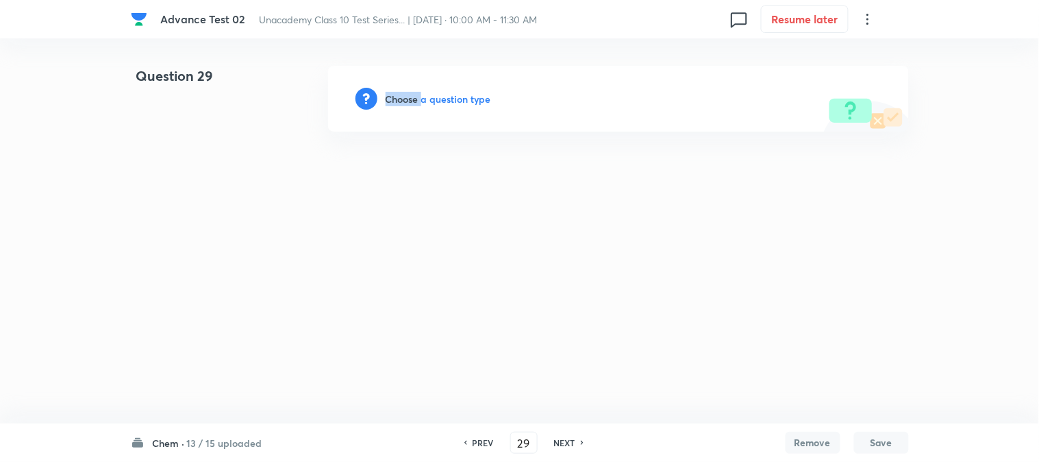
click at [395, 99] on h6 "Choose a question type" at bounding box center [439, 99] width 106 height 14
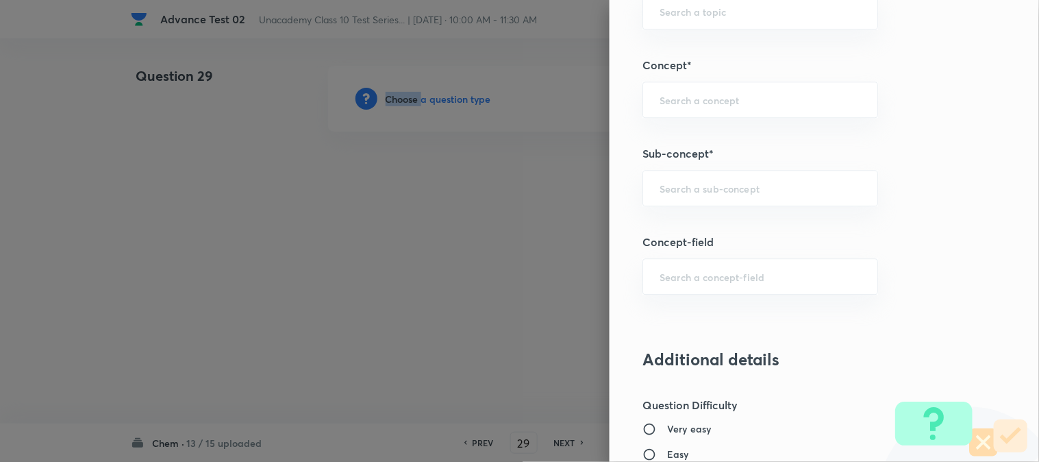
scroll to position [837, 0]
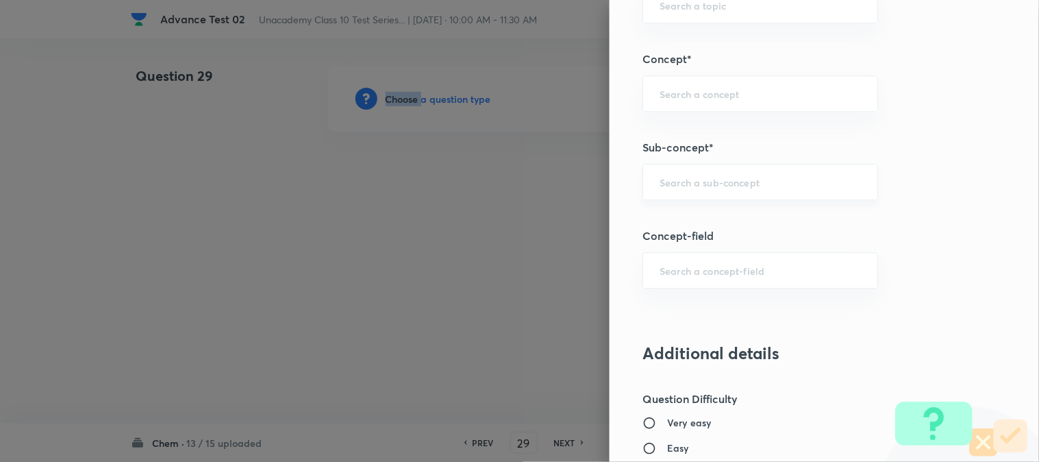
click at [708, 173] on div "​" at bounding box center [761, 182] width 236 height 36
paste input "Chemical Properties Of Metal & Metal Oxides"
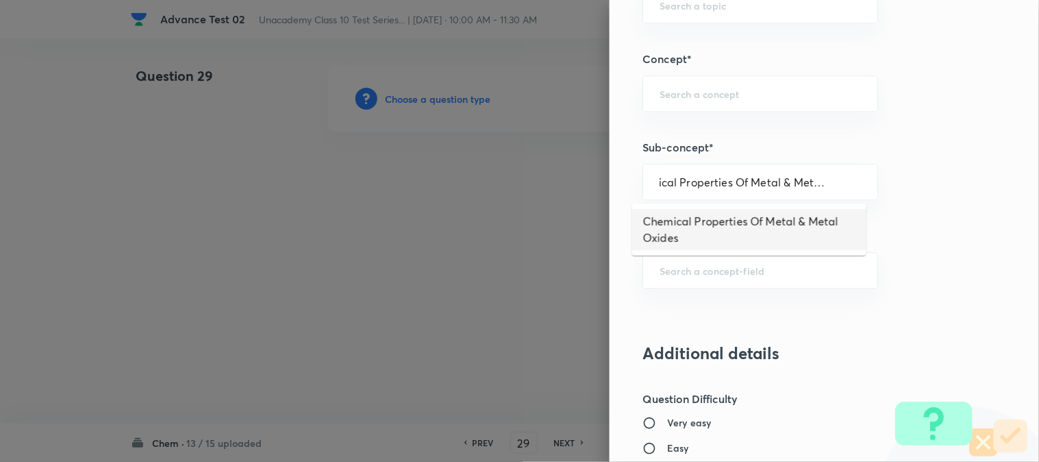
click at [748, 214] on li "Chemical Properties Of Metal & Metal Oxides" at bounding box center [749, 229] width 234 height 41
type input "Chemical Properties Of Metal & Metal Oxides"
type input "Foundation Class X"
type input "Chemistry"
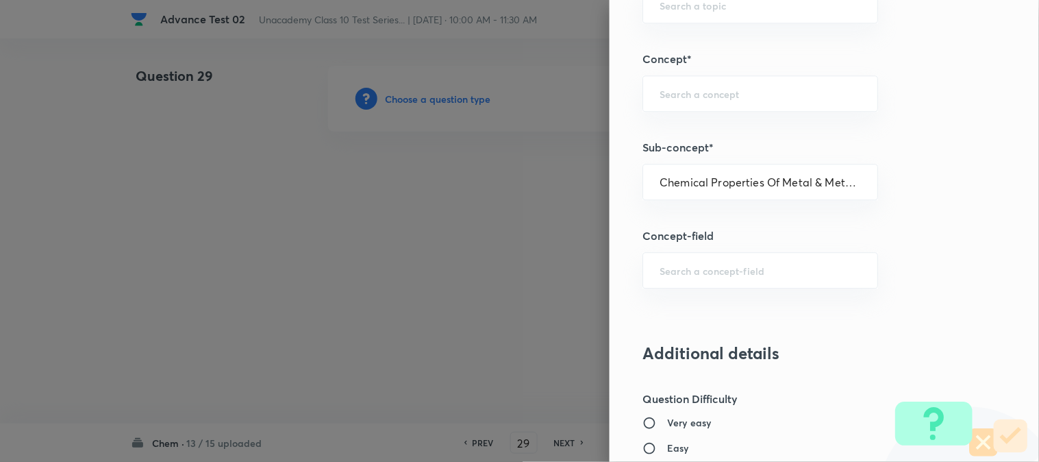
type input "Metals And Non Metals"
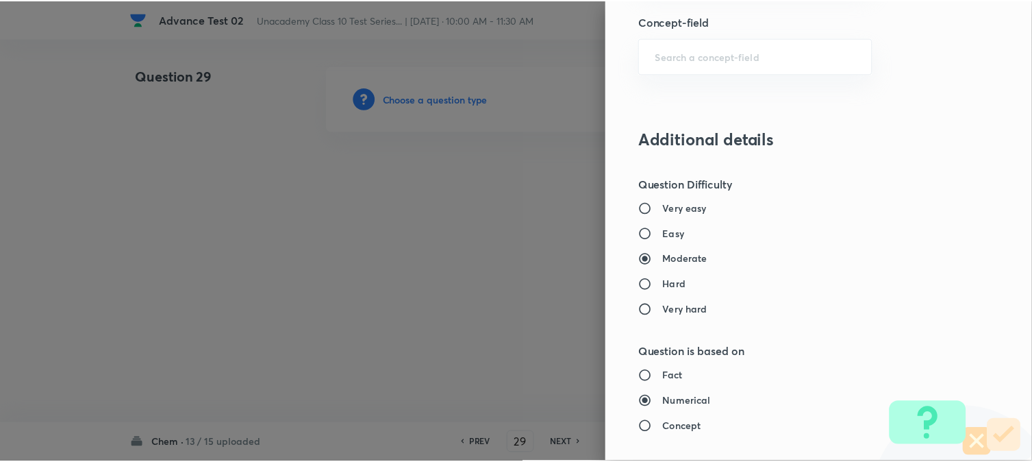
scroll to position [1498, 0]
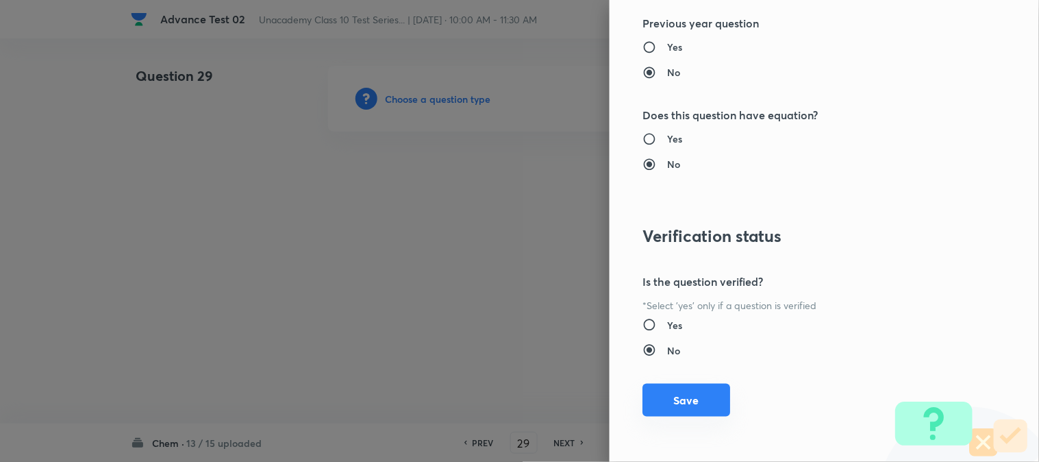
click at [654, 415] on button "Save" at bounding box center [687, 400] width 88 height 33
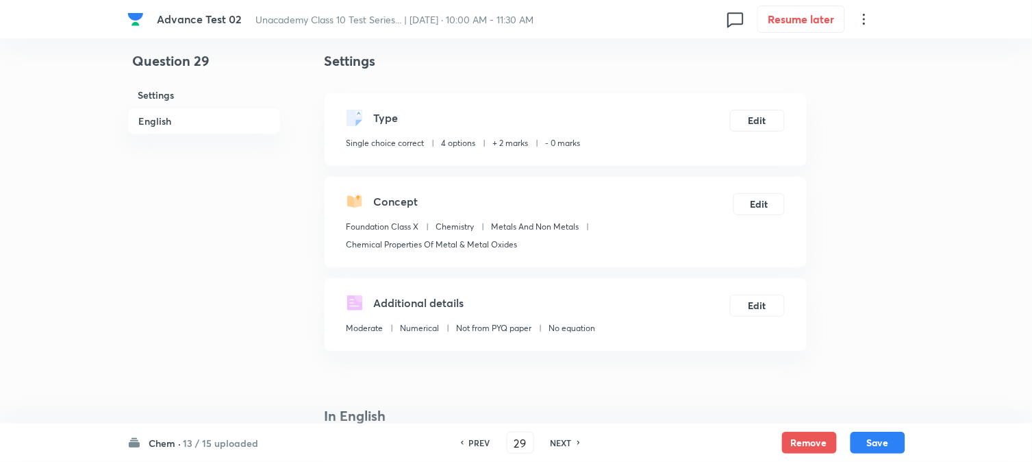
scroll to position [380, 0]
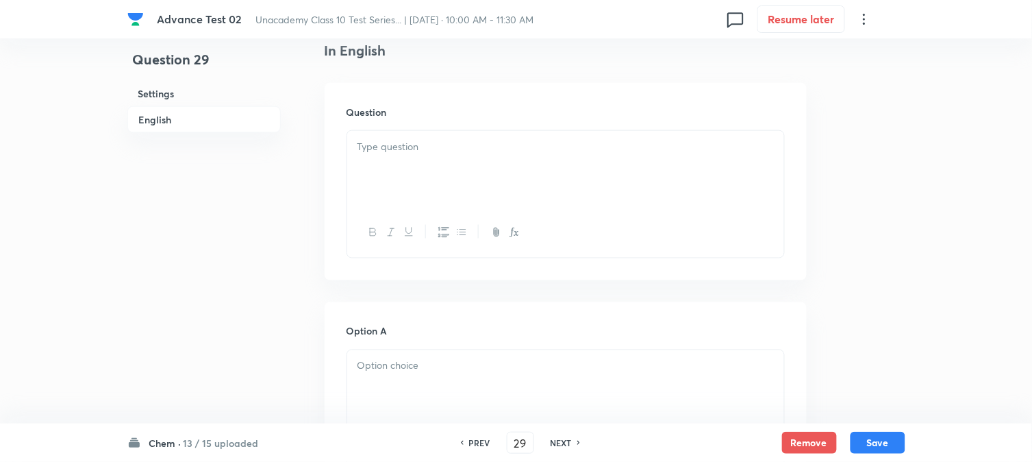
click at [462, 162] on div at bounding box center [565, 169] width 437 height 77
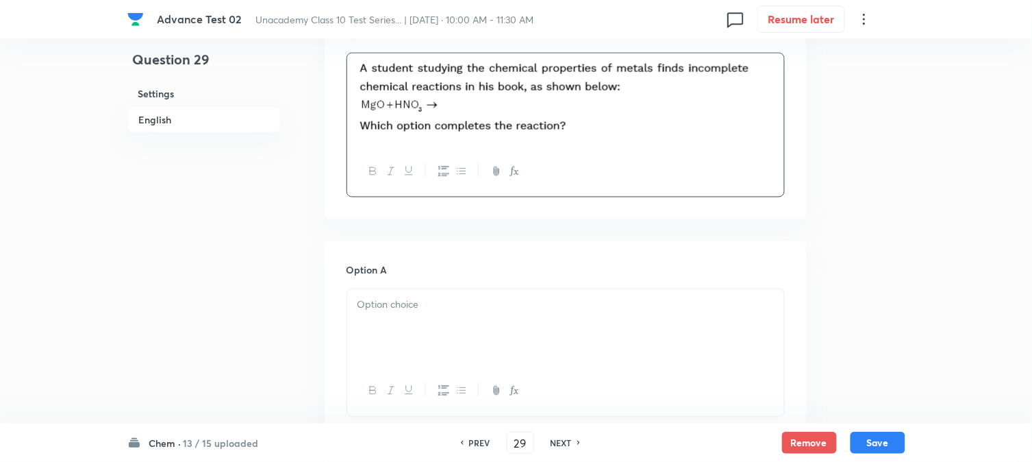
scroll to position [532, 0]
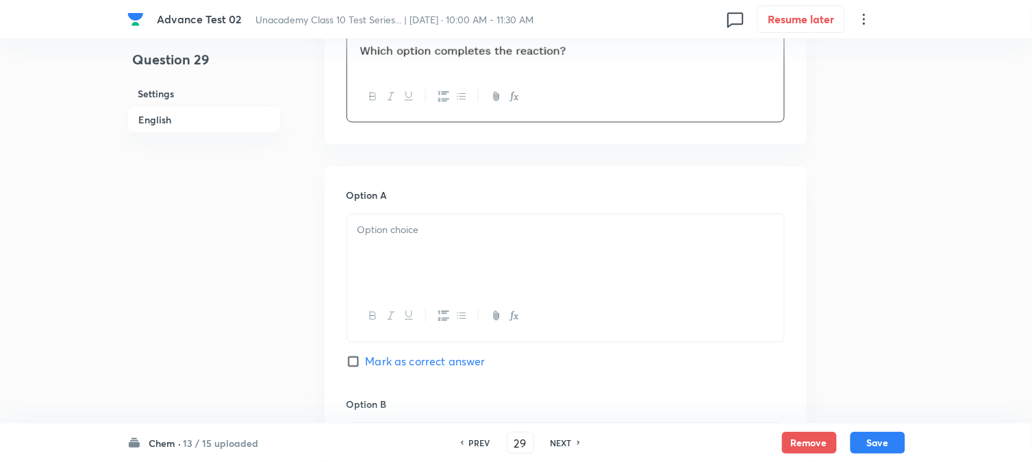
click at [418, 258] on div at bounding box center [565, 252] width 437 height 77
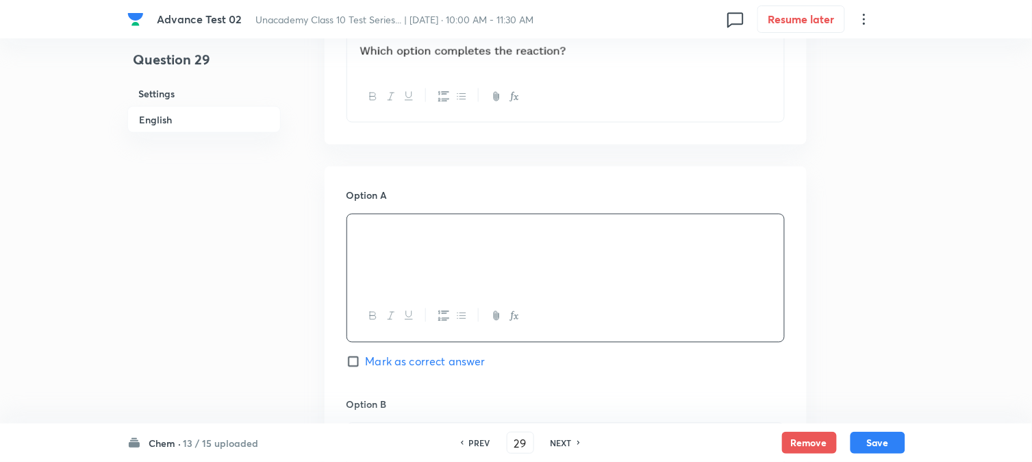
scroll to position [685, 0]
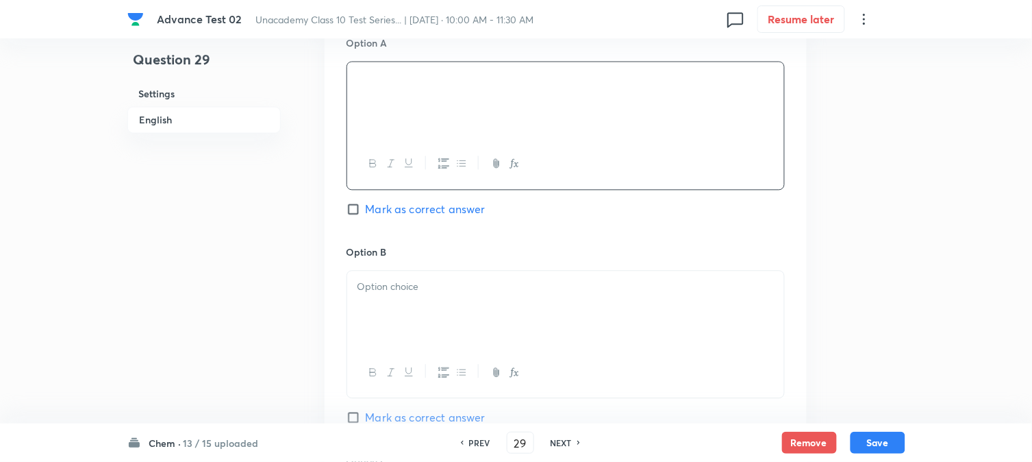
click at [425, 277] on div at bounding box center [565, 309] width 437 height 77
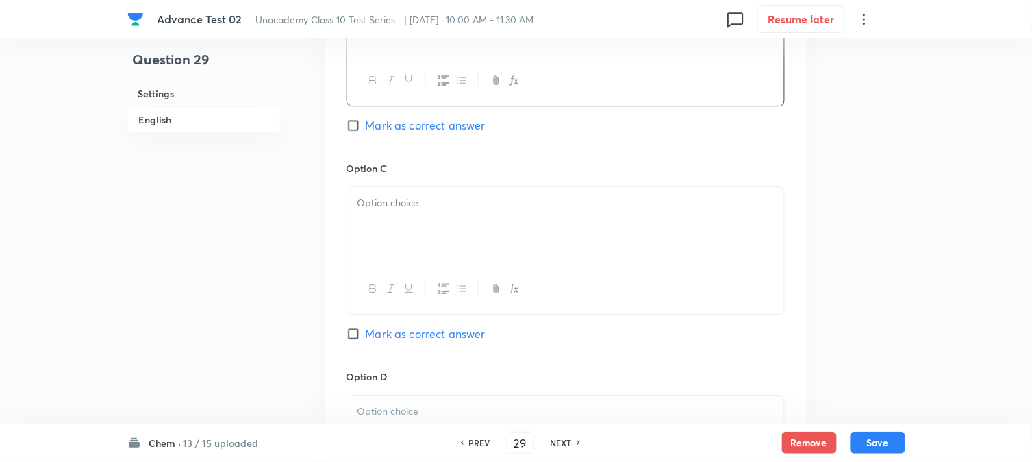
scroll to position [989, 0]
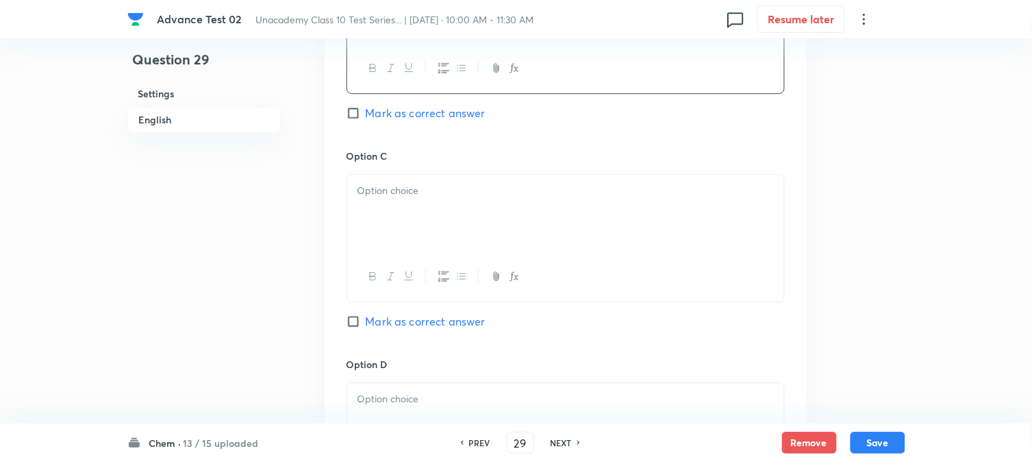
click at [417, 210] on div at bounding box center [565, 213] width 437 height 77
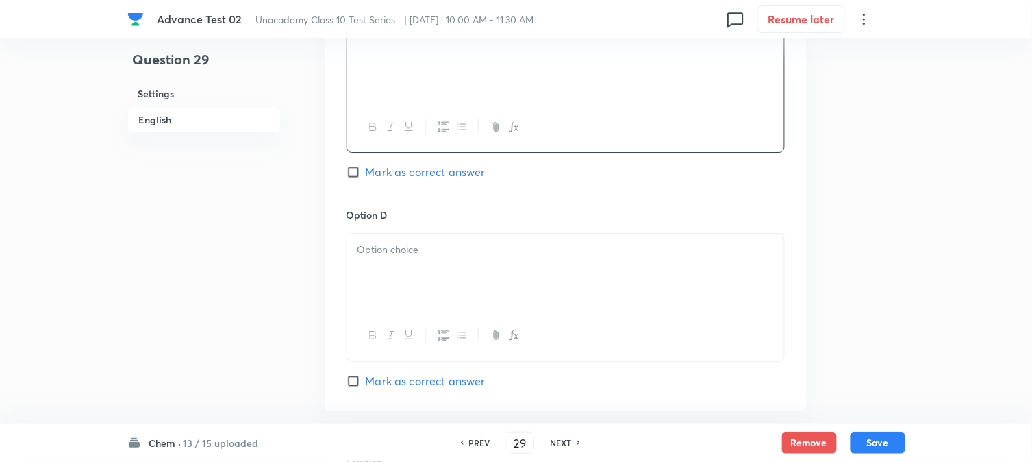
scroll to position [1141, 0]
click at [400, 265] on div at bounding box center [565, 269] width 437 height 77
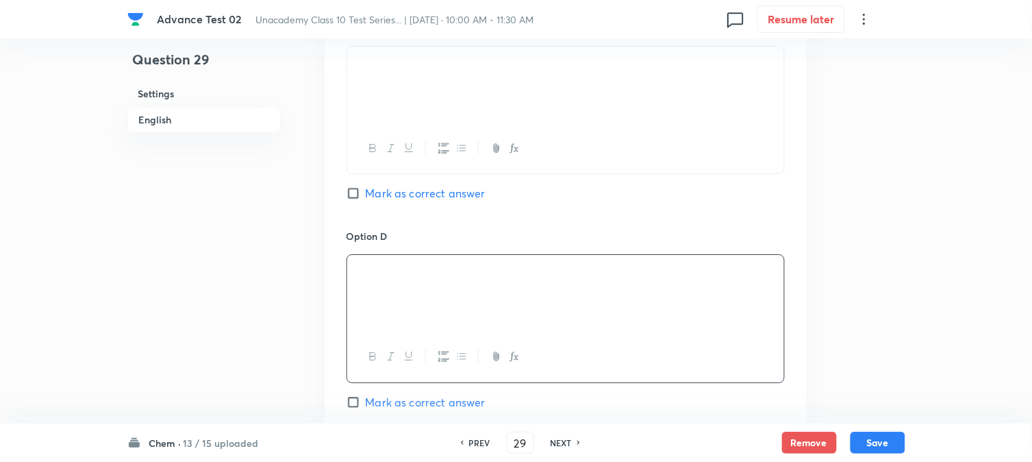
scroll to position [1217, 0]
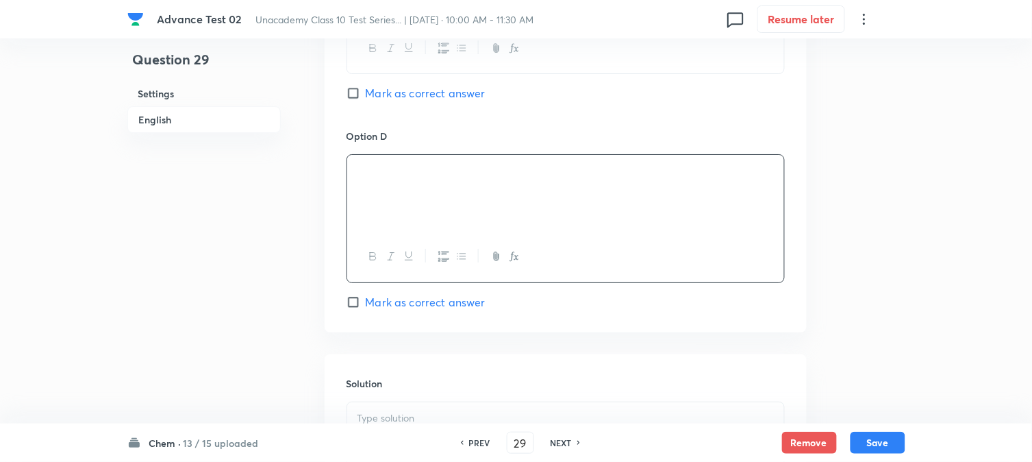
click at [394, 299] on span "Mark as correct answer" at bounding box center [426, 302] width 120 height 16
click at [366, 299] on input "Mark as correct answer" at bounding box center [356, 302] width 19 height 14
checkbox input "true"
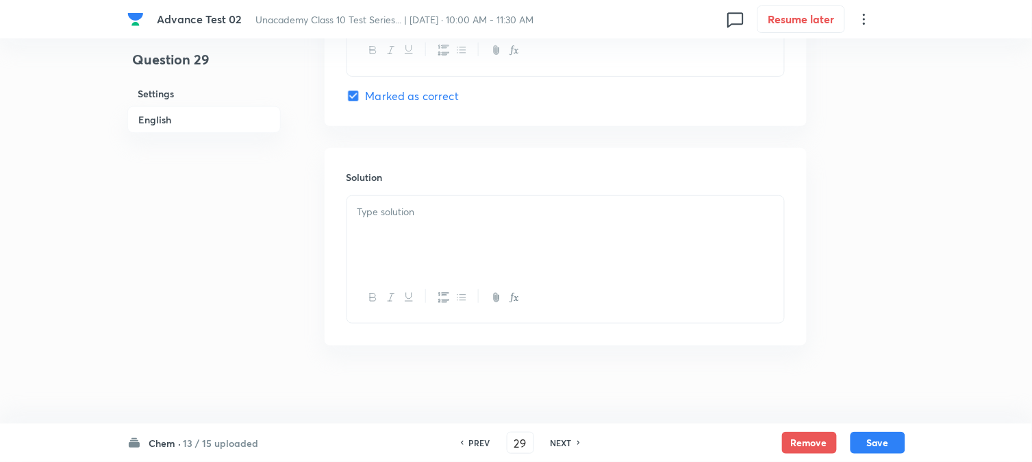
scroll to position [1430, 0]
click at [441, 243] on div at bounding box center [565, 230] width 437 height 77
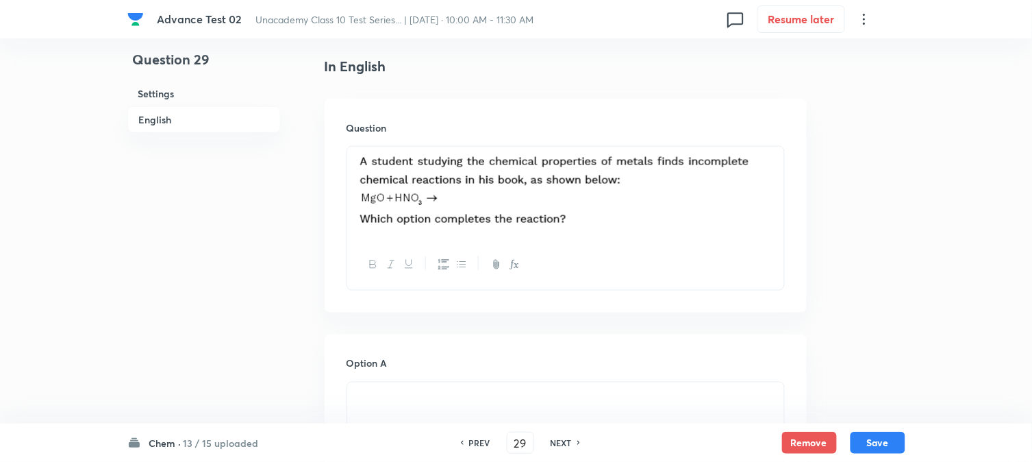
scroll to position [212, 0]
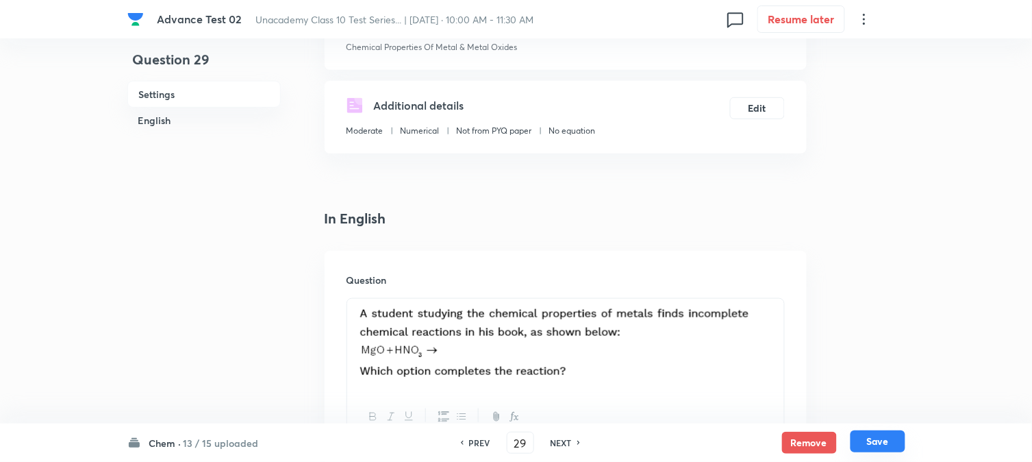
click at [876, 439] on button "Save" at bounding box center [878, 441] width 55 height 22
type input "30"
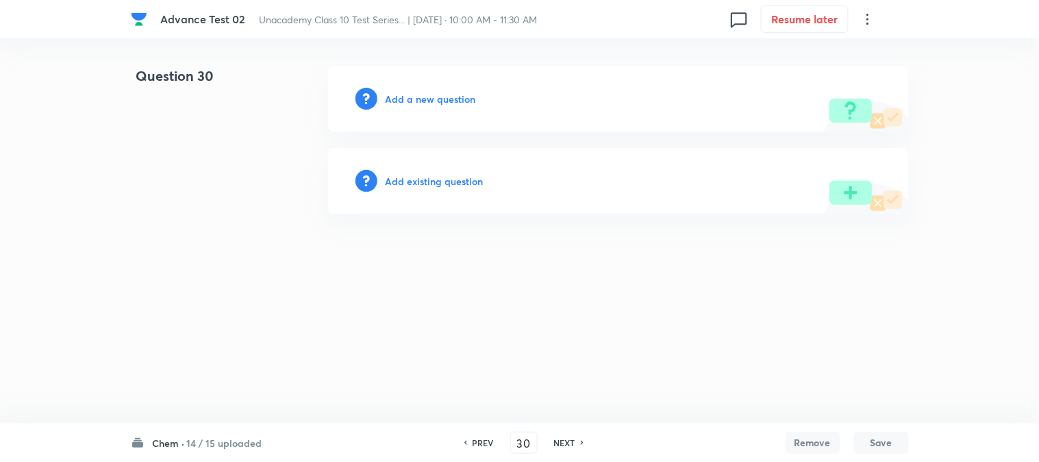
click at [393, 103] on h6 "Add a new question" at bounding box center [431, 99] width 90 height 14
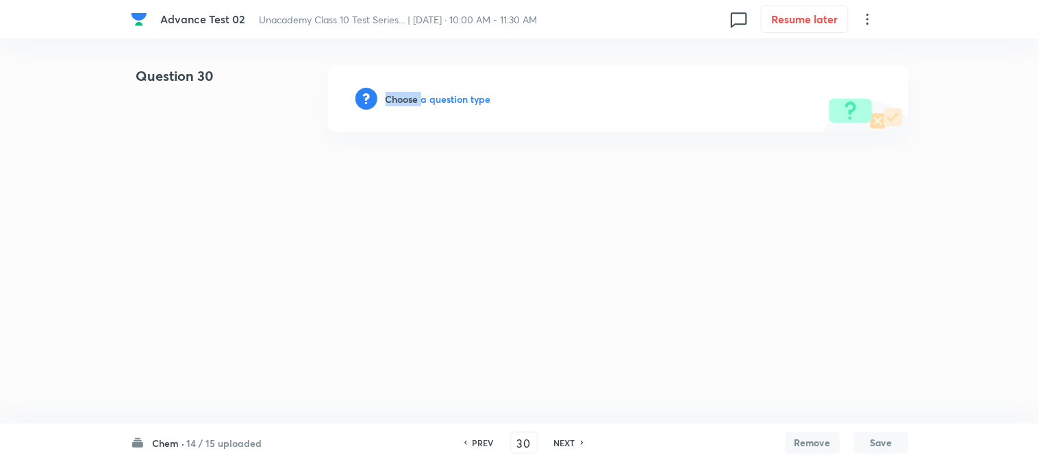
click at [393, 103] on h6 "Choose a question type" at bounding box center [439, 99] width 106 height 14
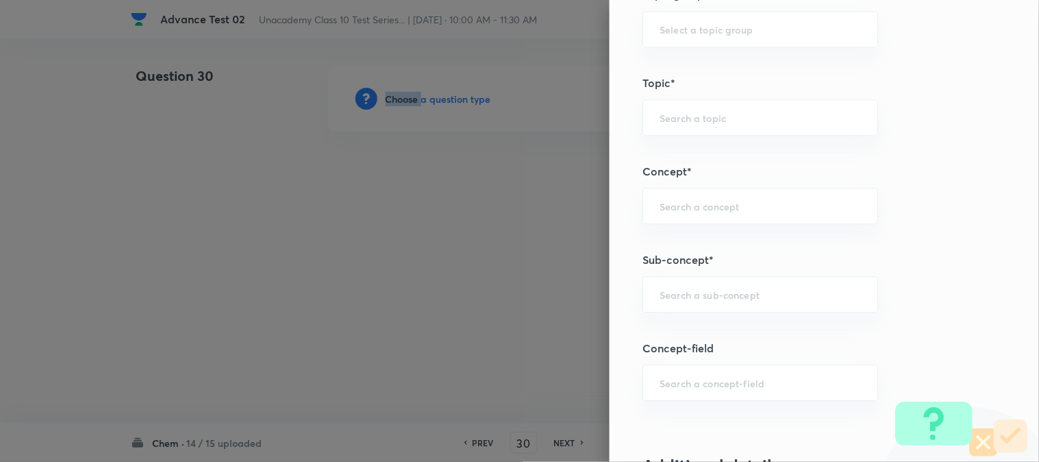
scroll to position [837, 0]
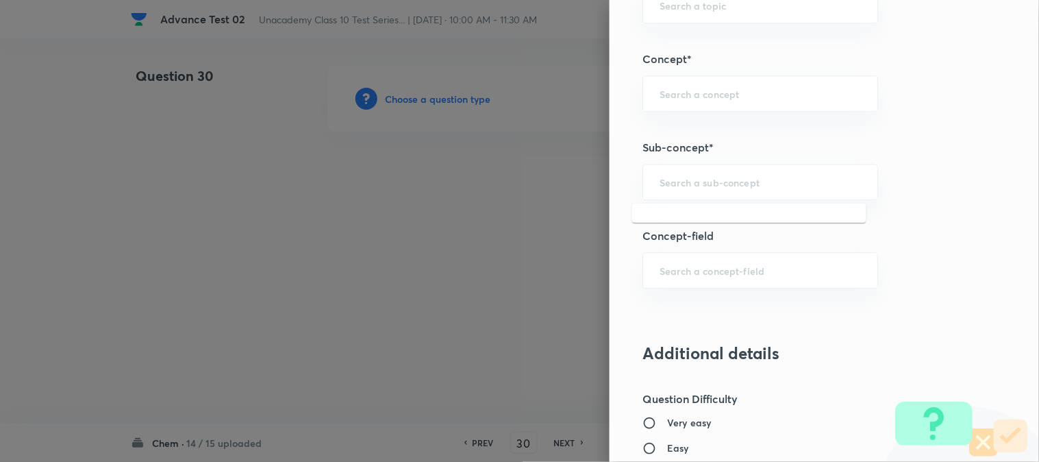
click at [678, 182] on input "text" at bounding box center [760, 181] width 201 height 13
paste input "Neutralisation Reaction"
click at [682, 218] on li "Neutralisation Reaction" at bounding box center [749, 221] width 234 height 25
type input "Neutralisation Reaction"
type input "Foundation Class X"
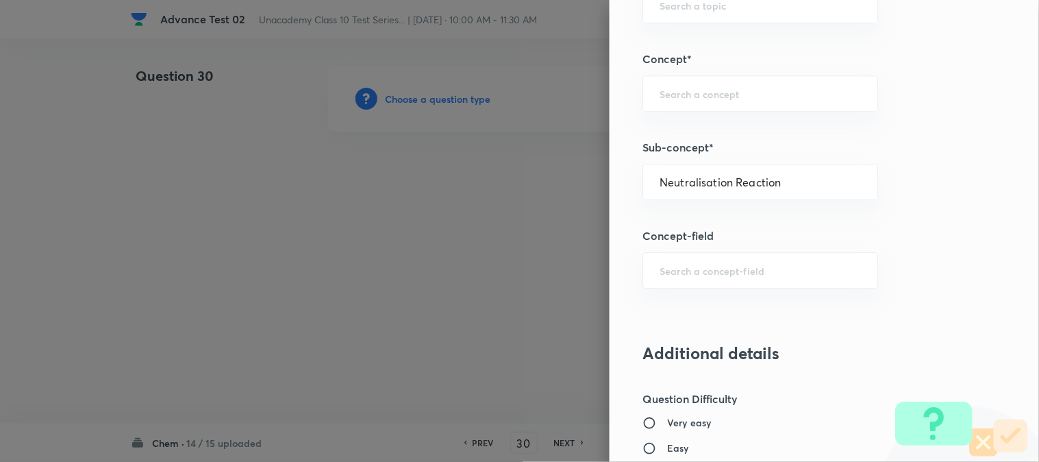
type input "Chemistry"
type input "Chemical Properties Of Acids/Bases"
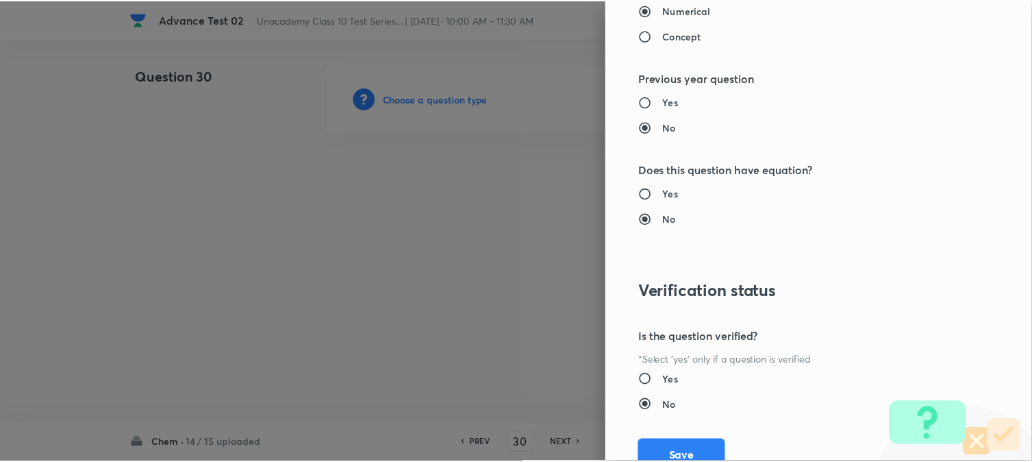
scroll to position [1498, 0]
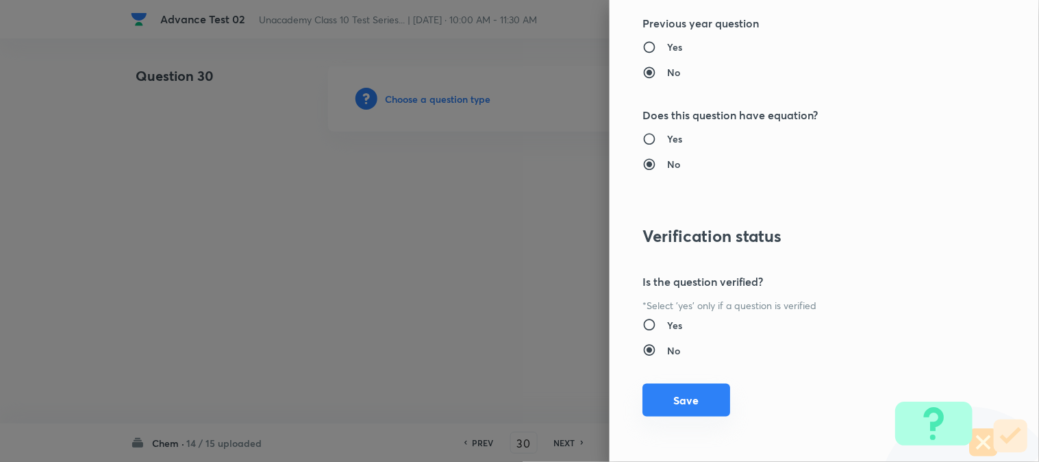
click at [659, 401] on button "Save" at bounding box center [687, 400] width 88 height 33
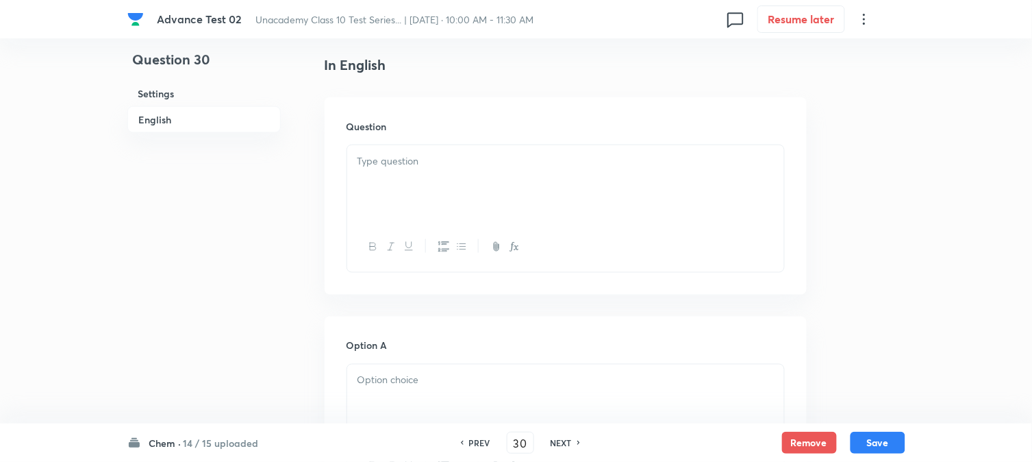
scroll to position [380, 0]
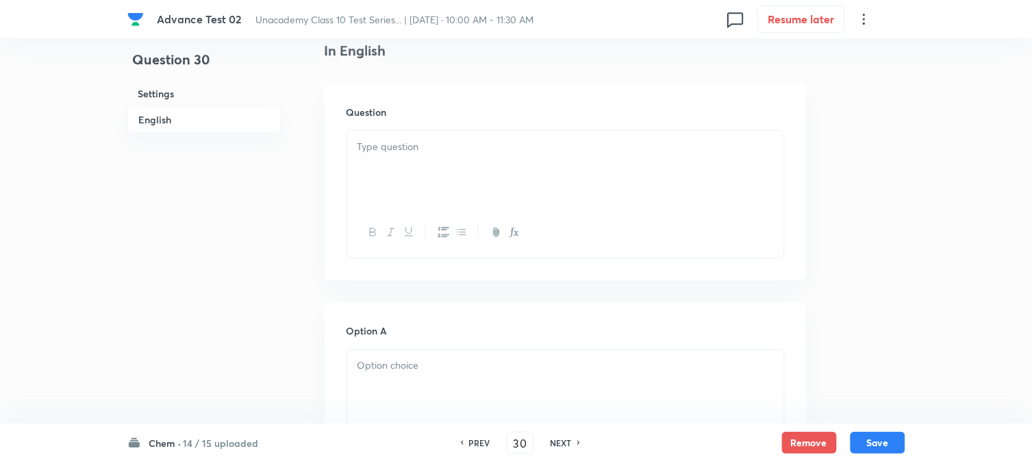
click at [404, 177] on div at bounding box center [565, 169] width 437 height 77
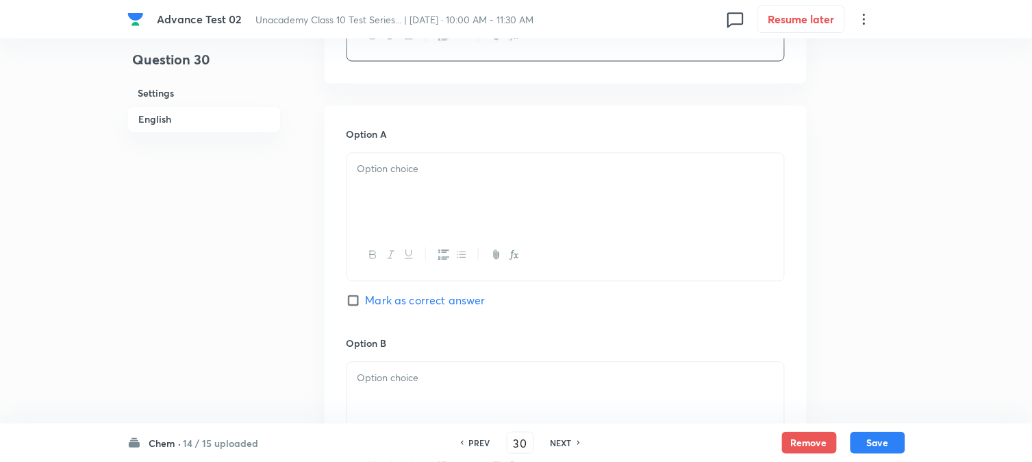
scroll to position [608, 0]
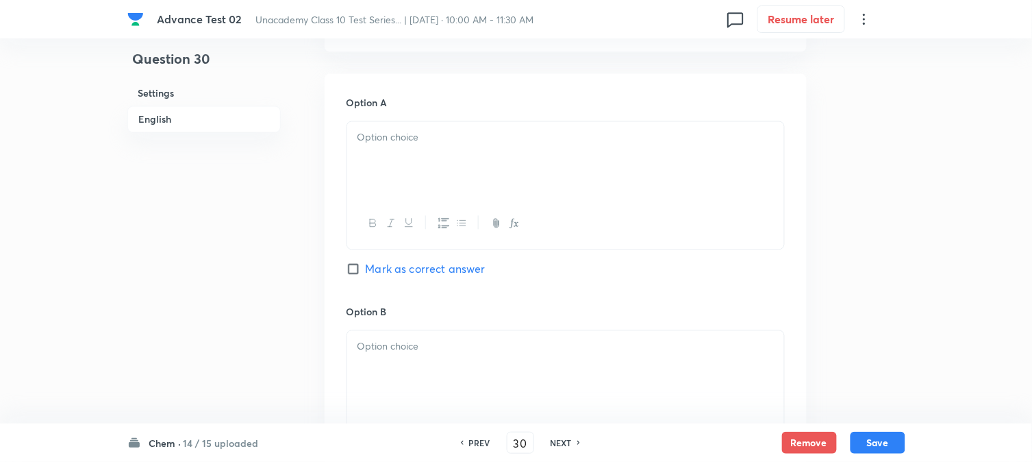
click at [397, 186] on div at bounding box center [565, 160] width 437 height 77
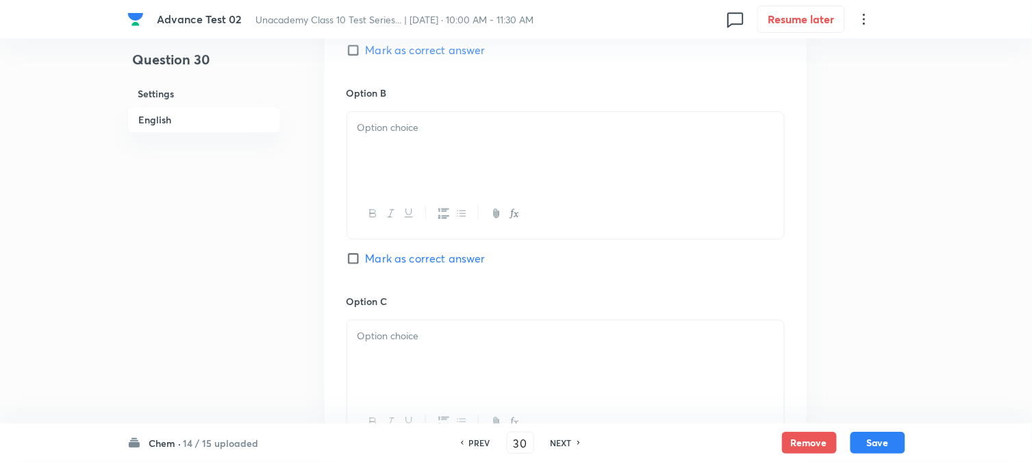
scroll to position [837, 0]
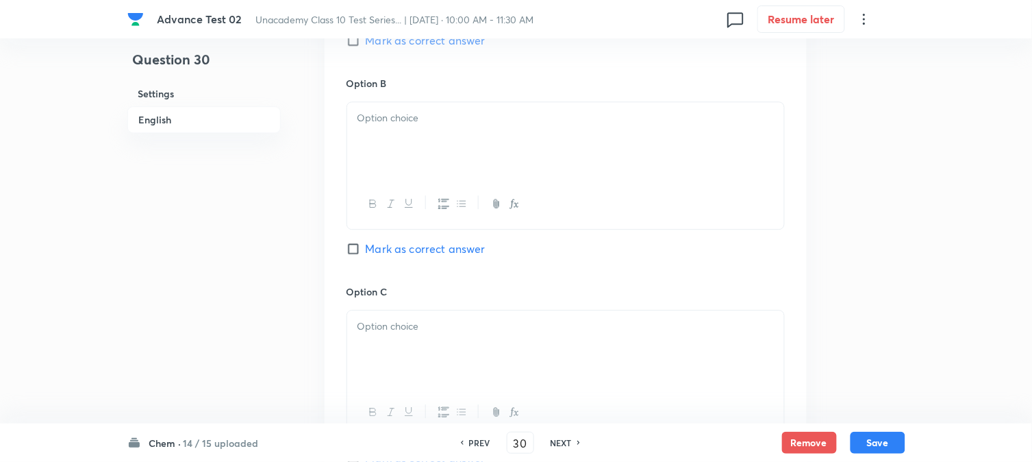
click at [411, 153] on div at bounding box center [565, 140] width 437 height 77
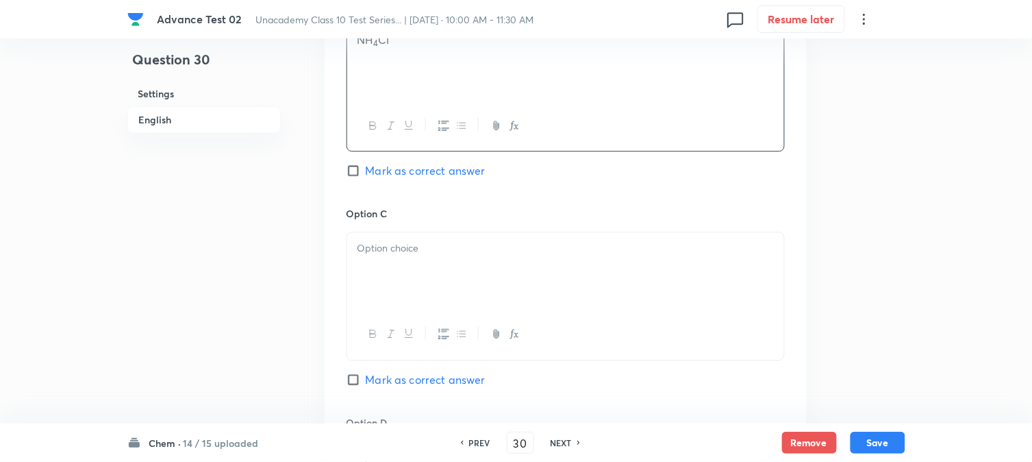
scroll to position [989, 0]
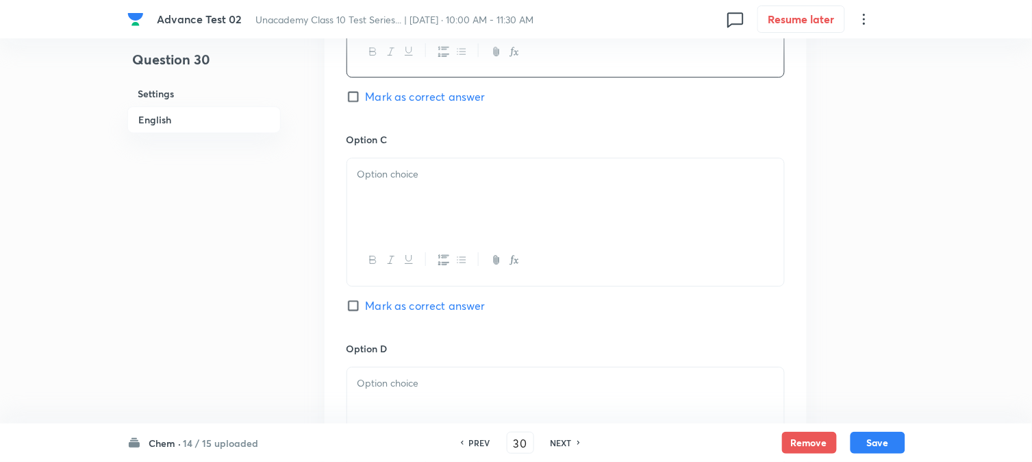
click at [406, 173] on p at bounding box center [566, 174] width 417 height 16
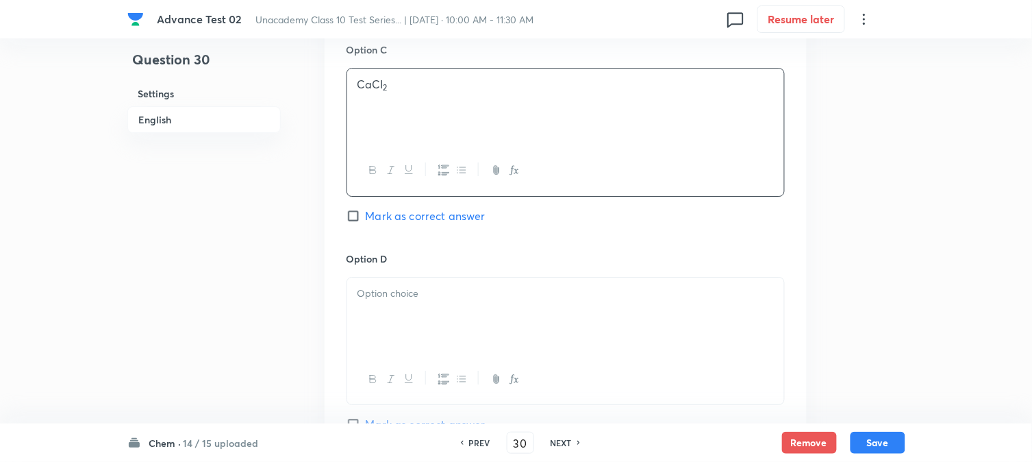
scroll to position [1217, 0]
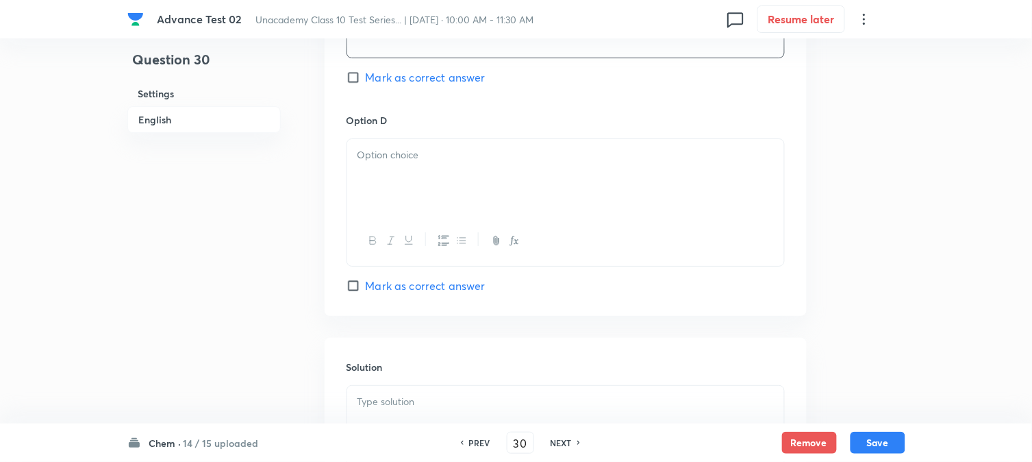
click at [425, 190] on div at bounding box center [565, 177] width 437 height 77
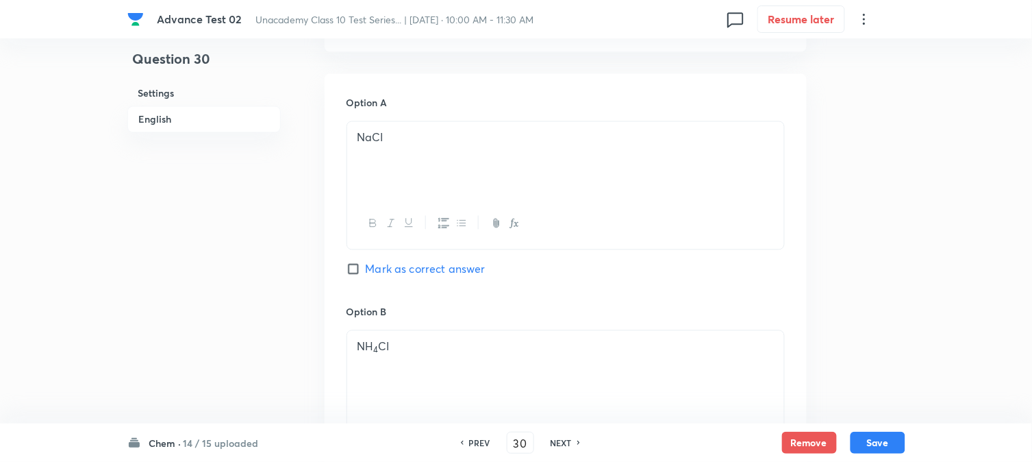
click at [372, 271] on span "Mark as correct answer" at bounding box center [426, 269] width 120 height 16
click at [366, 271] on input "Mark as correct answer" at bounding box center [356, 269] width 19 height 14
checkbox input "true"
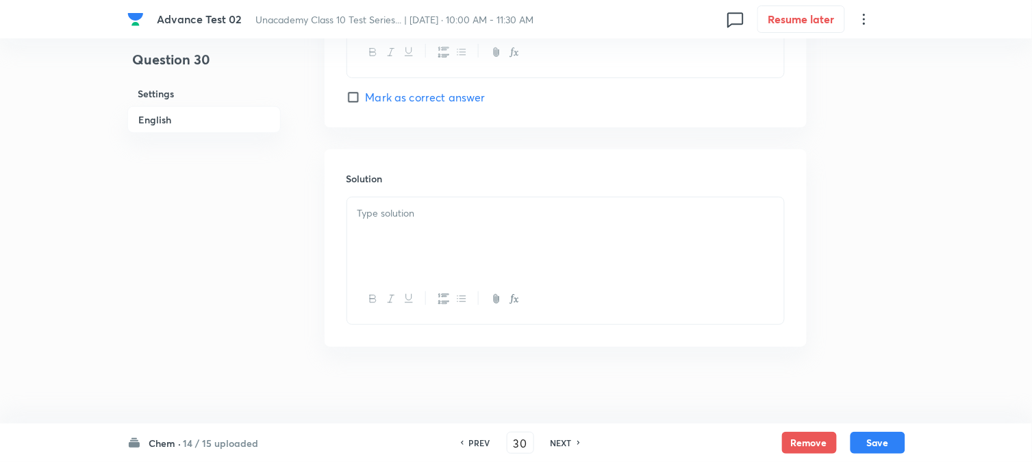
scroll to position [1414, 0]
click at [440, 242] on div at bounding box center [565, 230] width 437 height 77
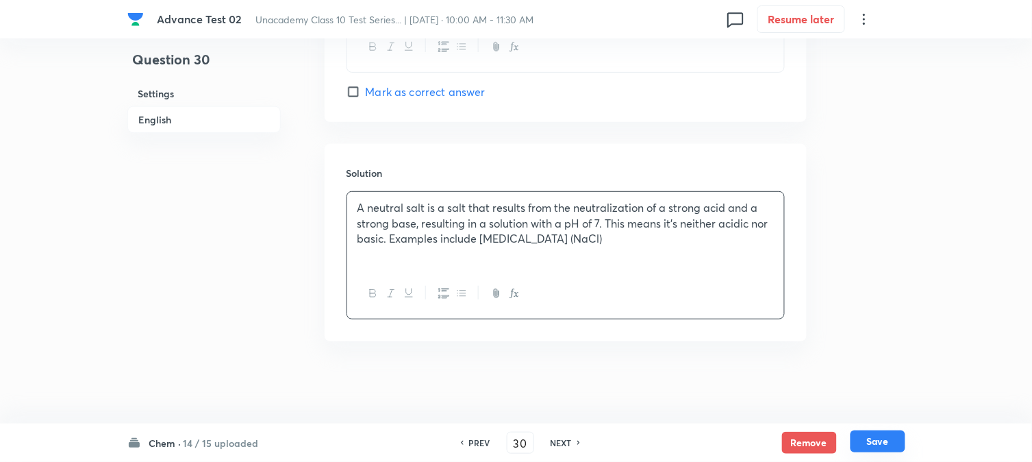
click at [874, 438] on button "Save" at bounding box center [878, 441] width 55 height 22
type input "31"
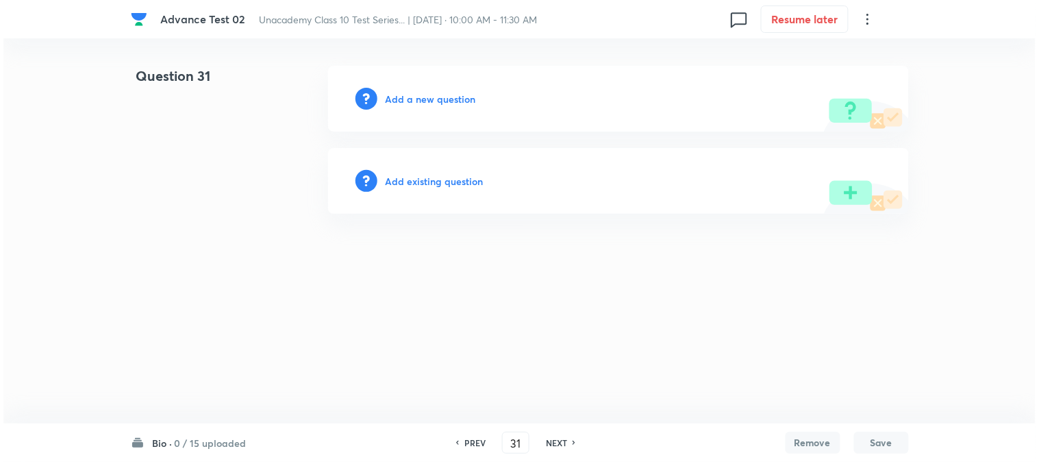
scroll to position [0, 0]
click at [393, 92] on h6 "Add a new question" at bounding box center [431, 99] width 90 height 14
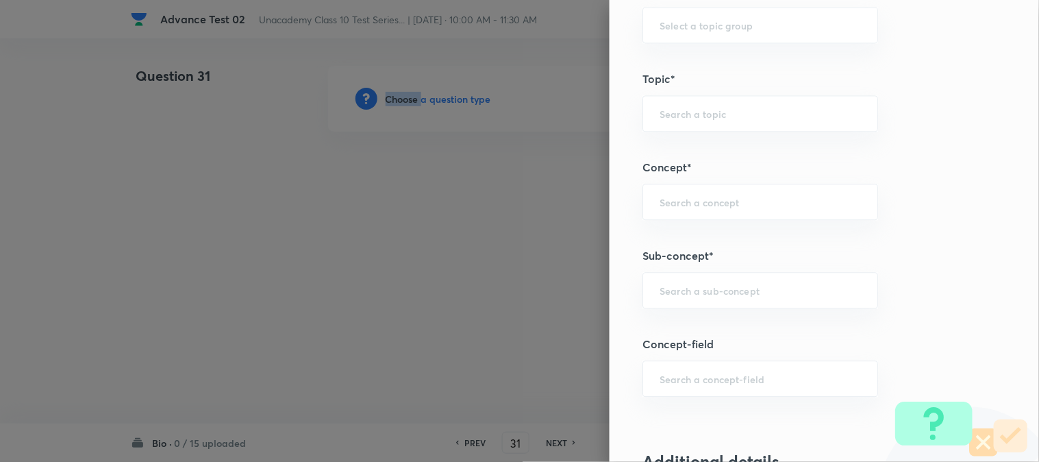
scroll to position [761, 0]
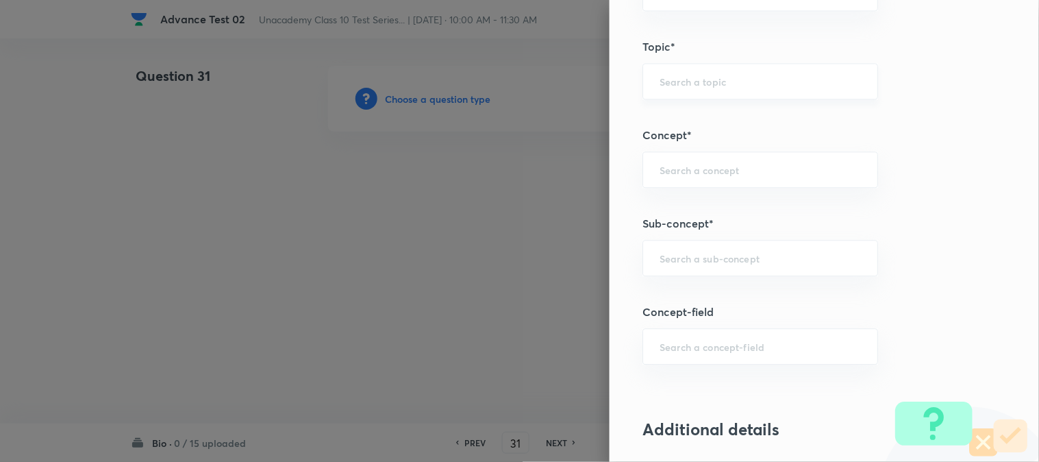
click at [699, 85] on input "text" at bounding box center [760, 81] width 201 height 13
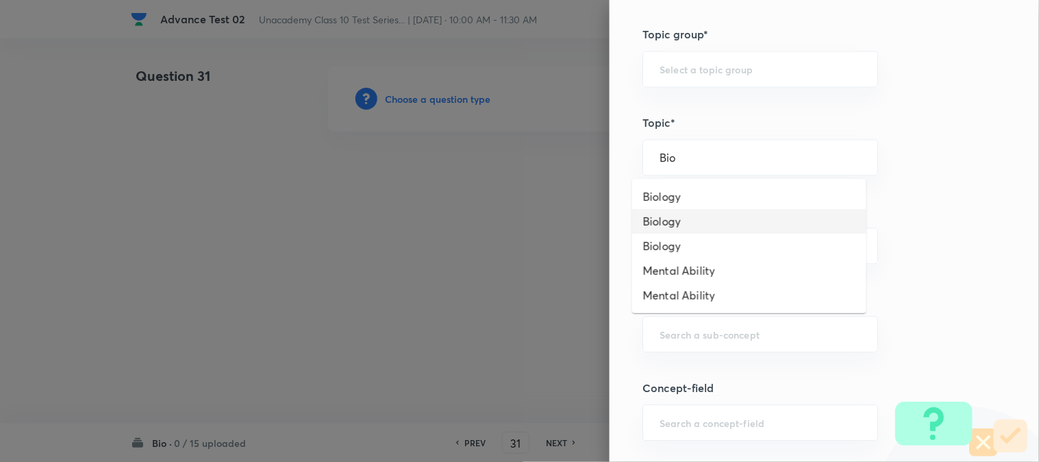
click at [692, 210] on li "Biology" at bounding box center [749, 221] width 234 height 25
type input "Biology"
type input "Foundation Class IX"
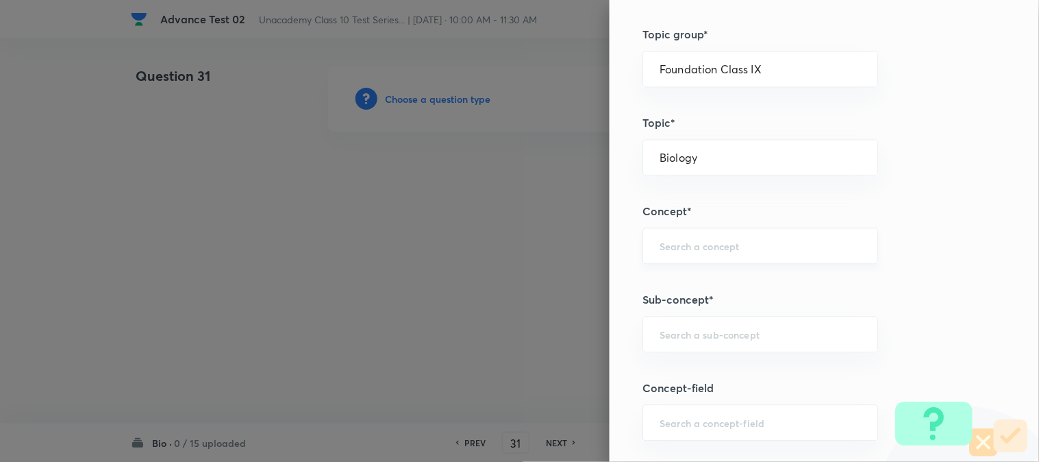
click at [686, 237] on div "​" at bounding box center [761, 245] width 236 height 36
type input "A"
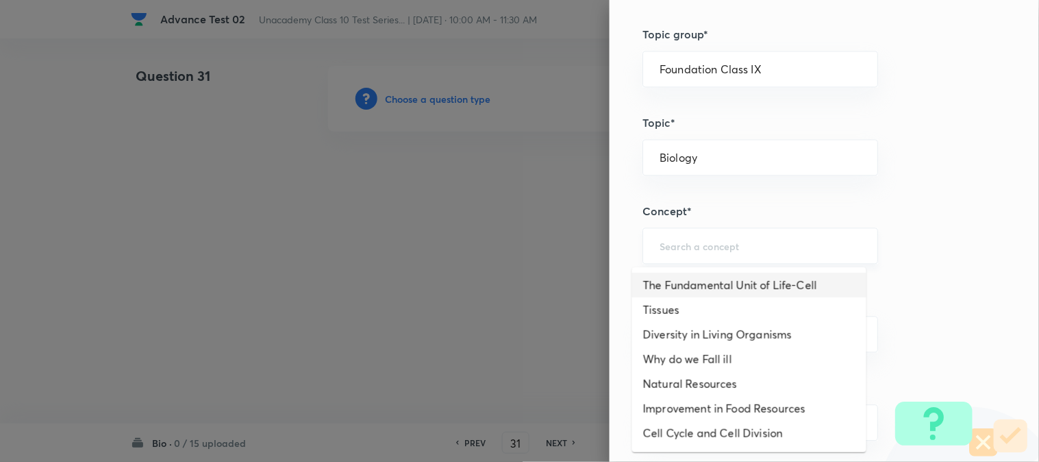
click at [681, 247] on input "text" at bounding box center [760, 245] width 201 height 13
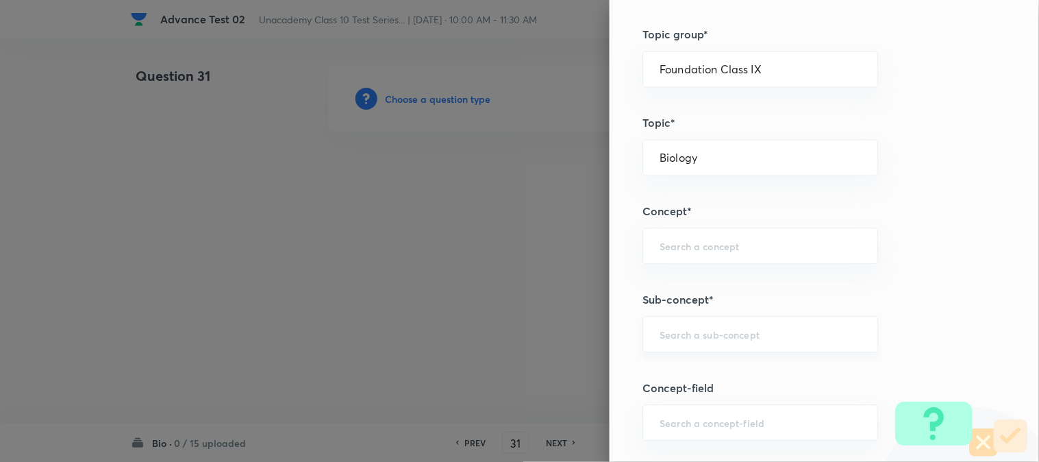
click at [697, 324] on div "​" at bounding box center [761, 334] width 236 height 36
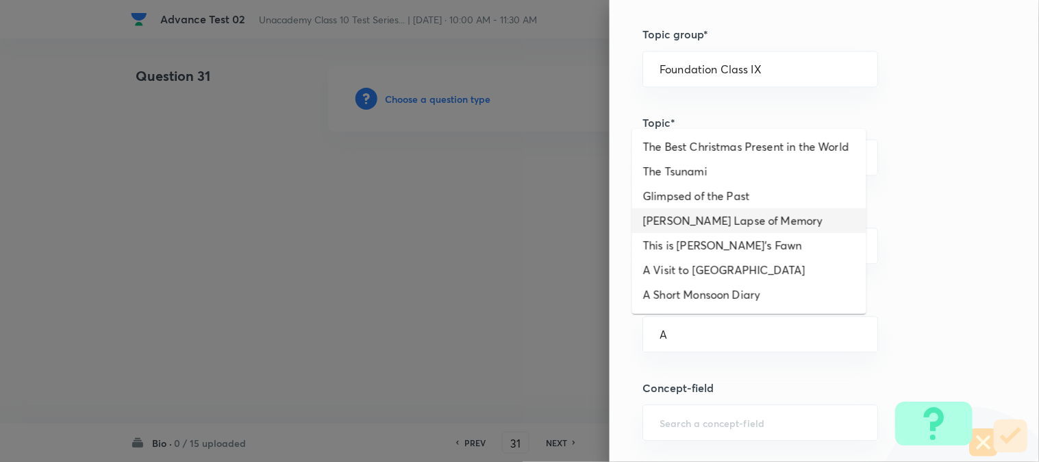
click at [672, 230] on li "Bepin Choudhury's Lapse of Memory" at bounding box center [749, 220] width 234 height 25
type input "Bepin Choudhury's Lapse of Memory"
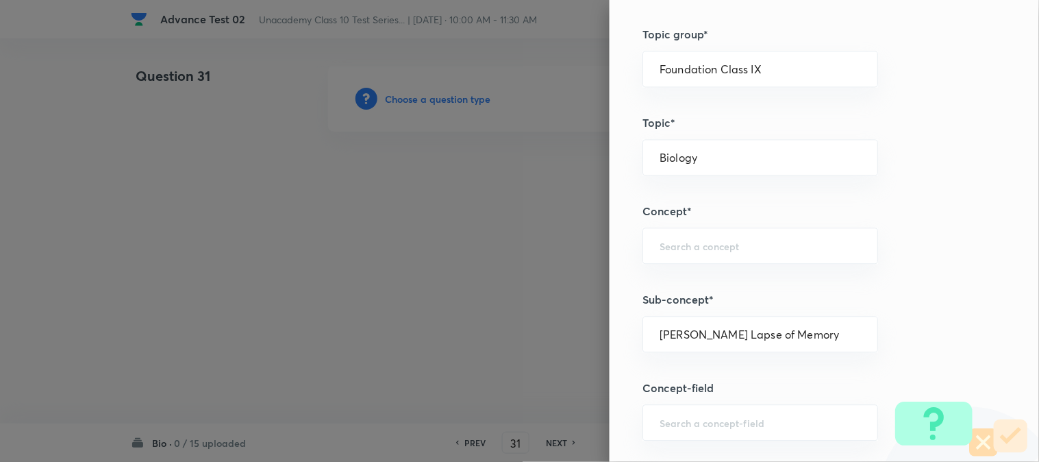
type input "Foundation Class 8"
type input "English"
type input "Bepin Choudhury's Lapse of Memory"
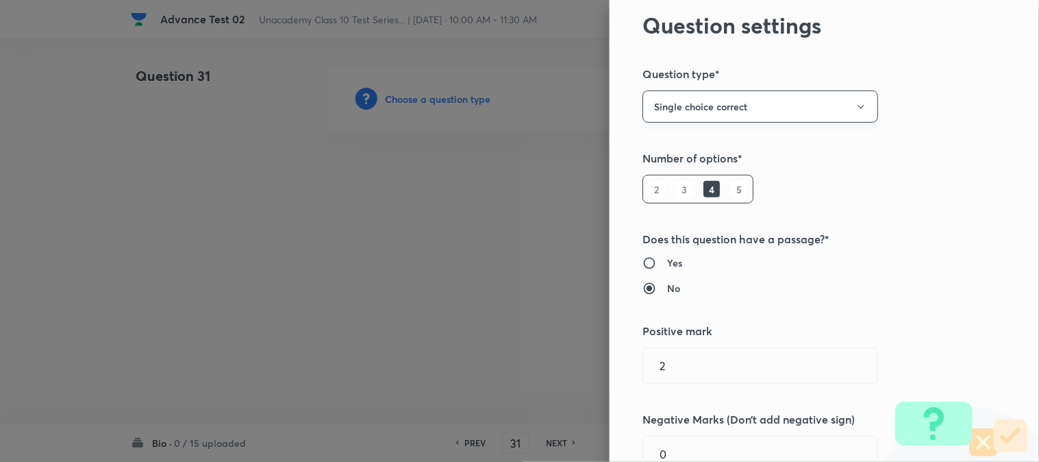
scroll to position [0, 0]
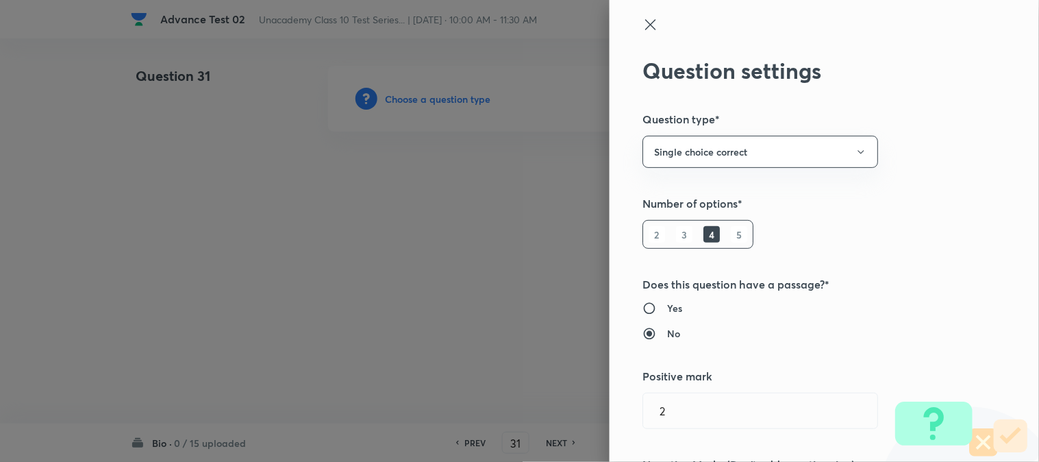
click at [643, 29] on icon at bounding box center [651, 24] width 16 height 16
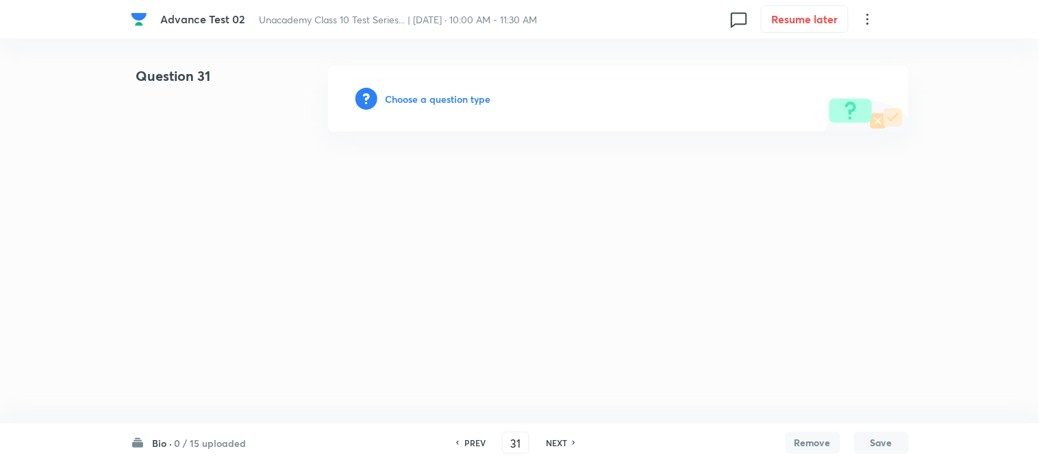
click at [471, 94] on h6 "Choose a question type" at bounding box center [439, 99] width 106 height 14
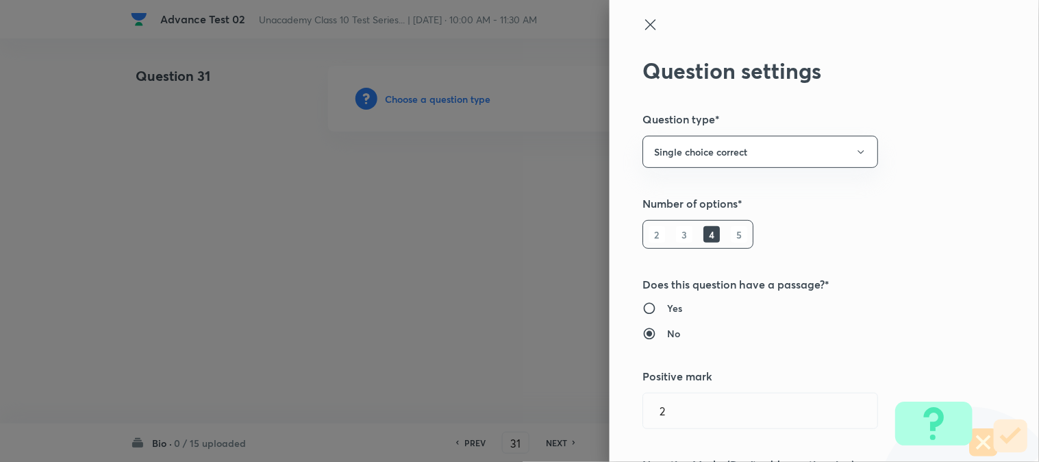
type input "Foundation Class 8"
type input "English"
type input "Bepin Choudhury's Lapse of Memory"
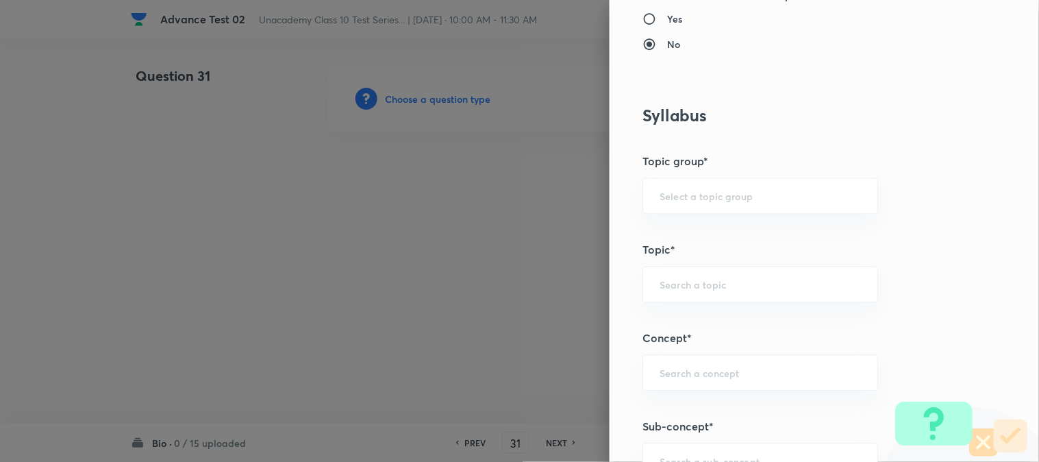
scroll to position [608, 0]
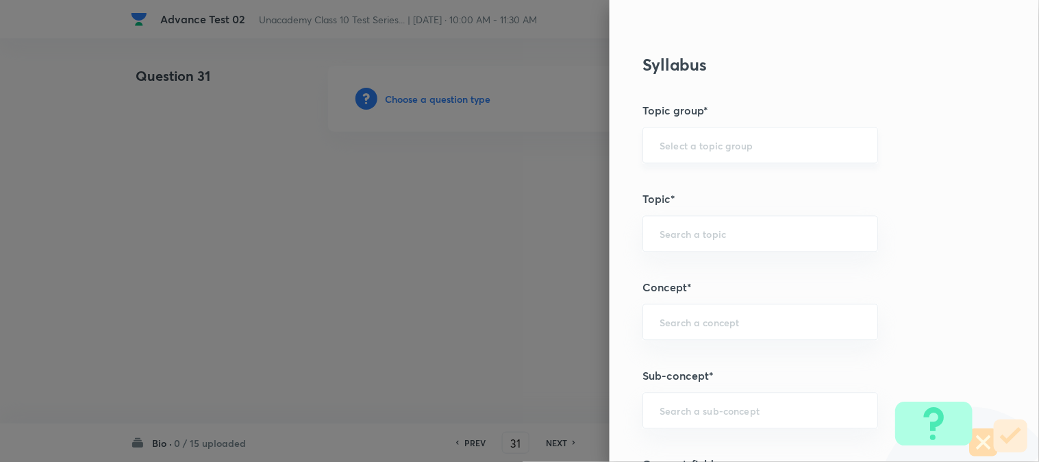
click at [699, 156] on div "​" at bounding box center [761, 145] width 236 height 36
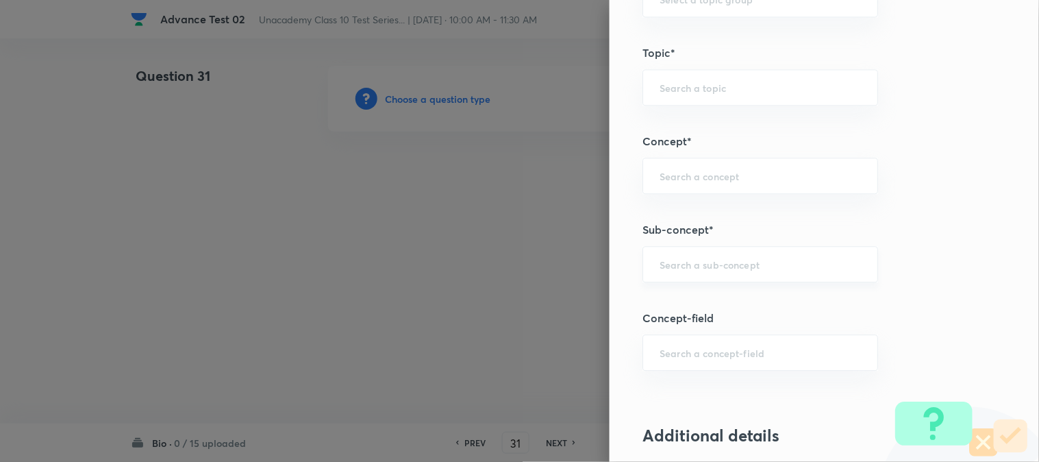
scroll to position [761, 0]
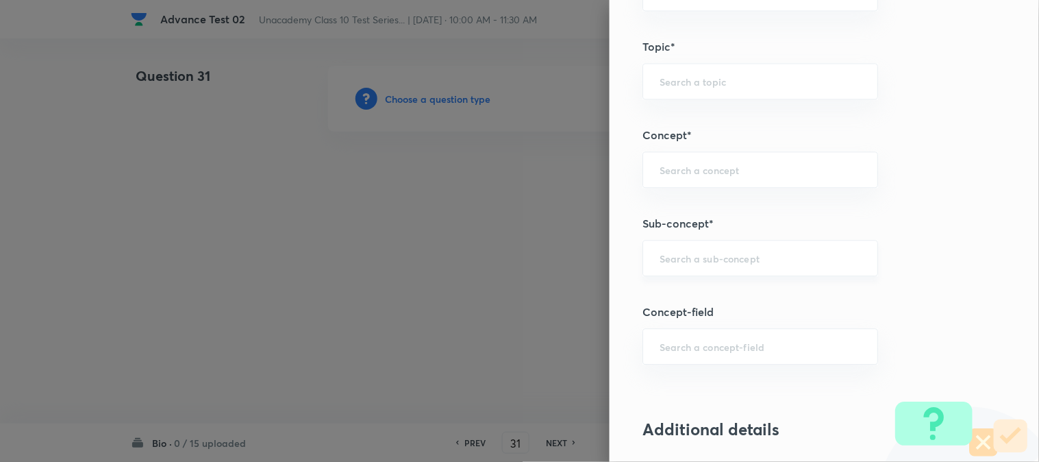
click at [697, 263] on input "text" at bounding box center [760, 257] width 201 height 13
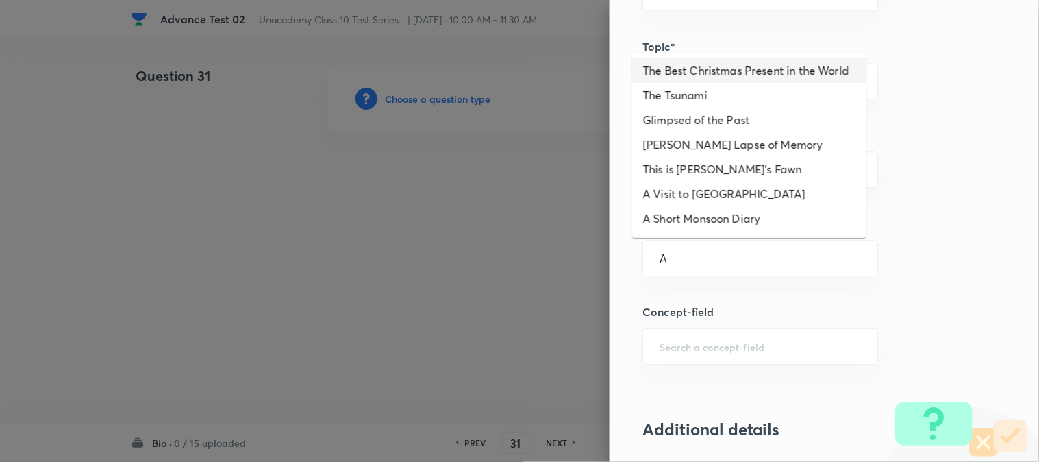
click at [701, 83] on li "The Best Christmas Present in the World" at bounding box center [749, 70] width 234 height 25
type input "The Best Christmas Present in the World"
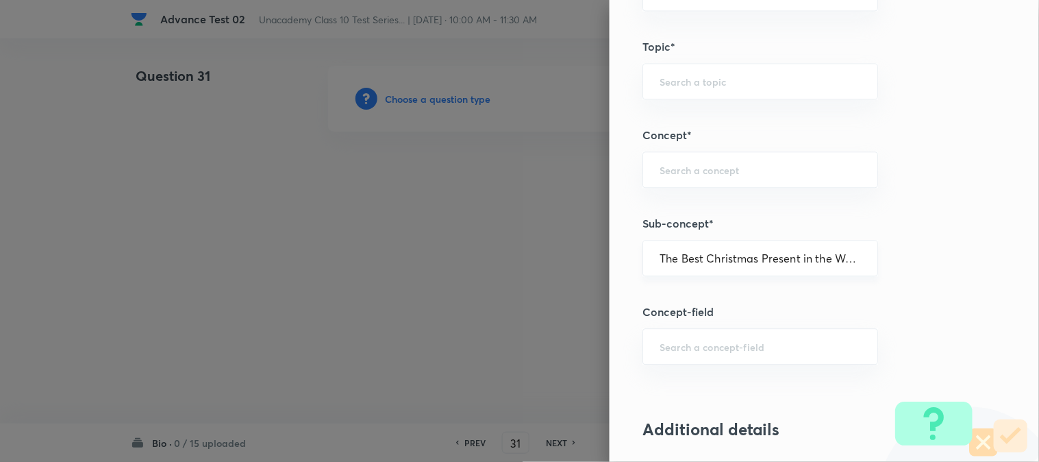
type input "Foundation Class 8"
type input "English"
type input "The Best Christmas Present"
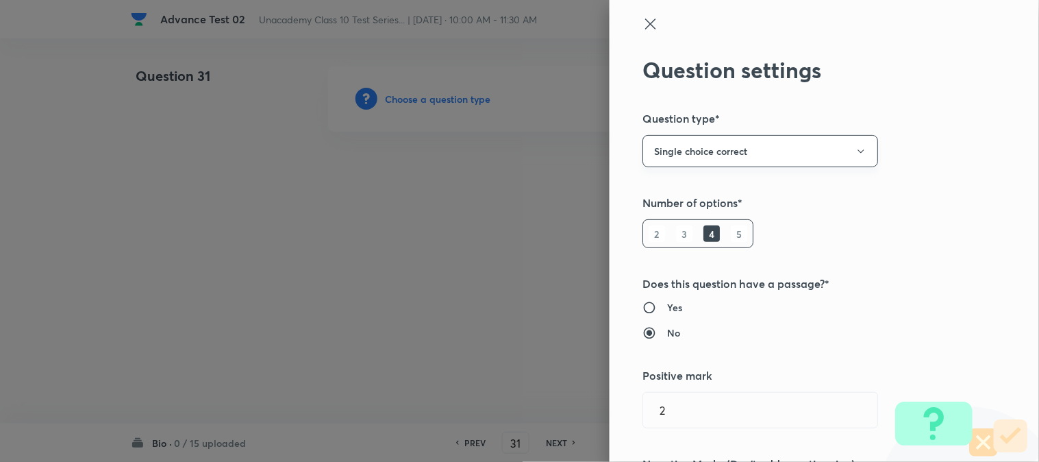
scroll to position [0, 0]
click at [645, 18] on icon at bounding box center [651, 24] width 16 height 16
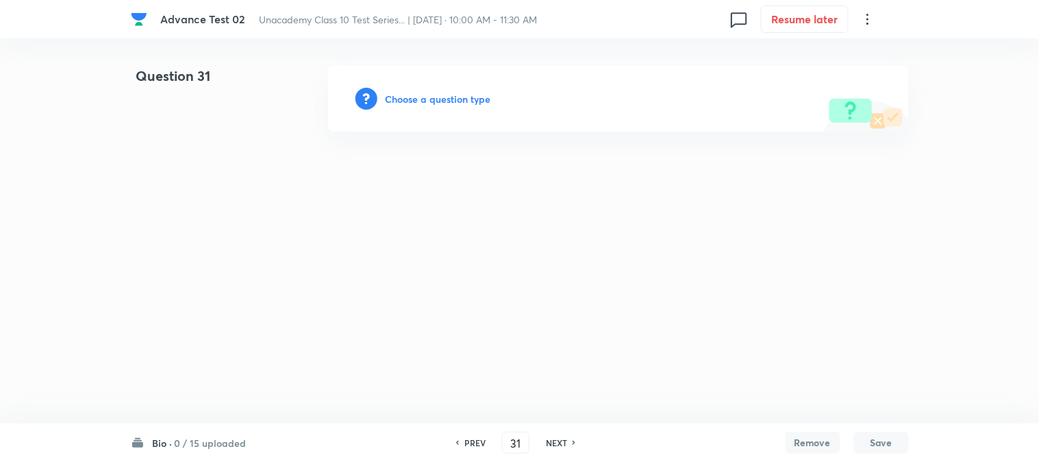
click at [460, 106] on h6 "Choose a question type" at bounding box center [439, 99] width 106 height 14
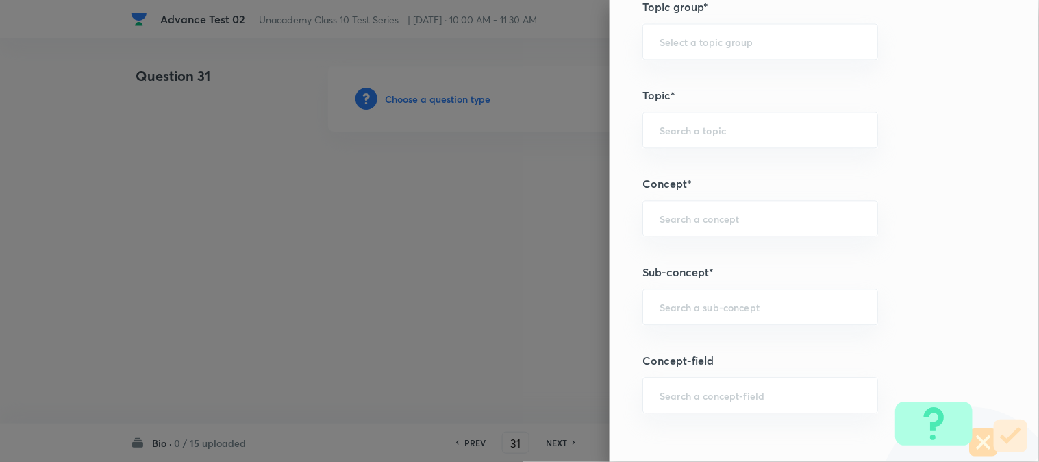
scroll to position [608, 0]
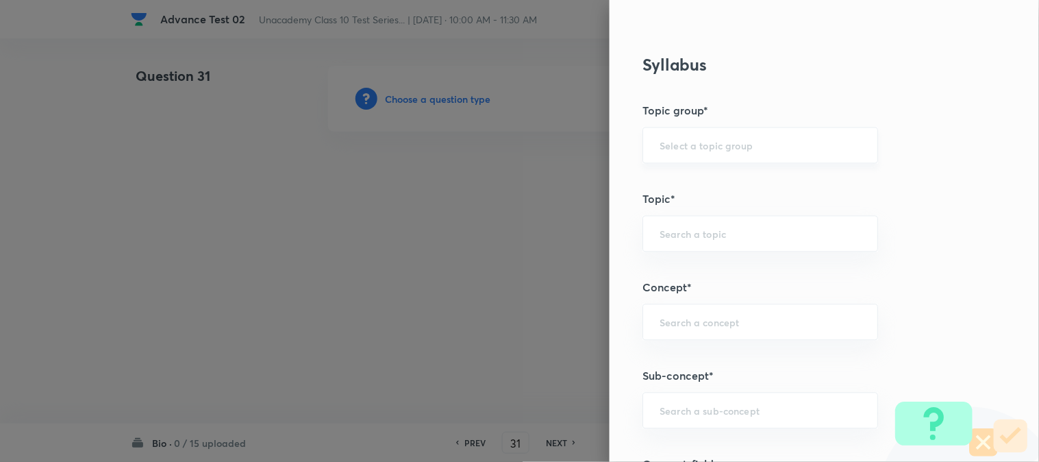
click at [697, 135] on div "​" at bounding box center [761, 145] width 236 height 36
click at [700, 145] on input "text" at bounding box center [760, 145] width 201 height 13
click at [716, 186] on li "Foundation Class X" at bounding box center [749, 184] width 234 height 25
type input "Foundation Class X"
click at [691, 235] on input "text" at bounding box center [760, 233] width 201 height 13
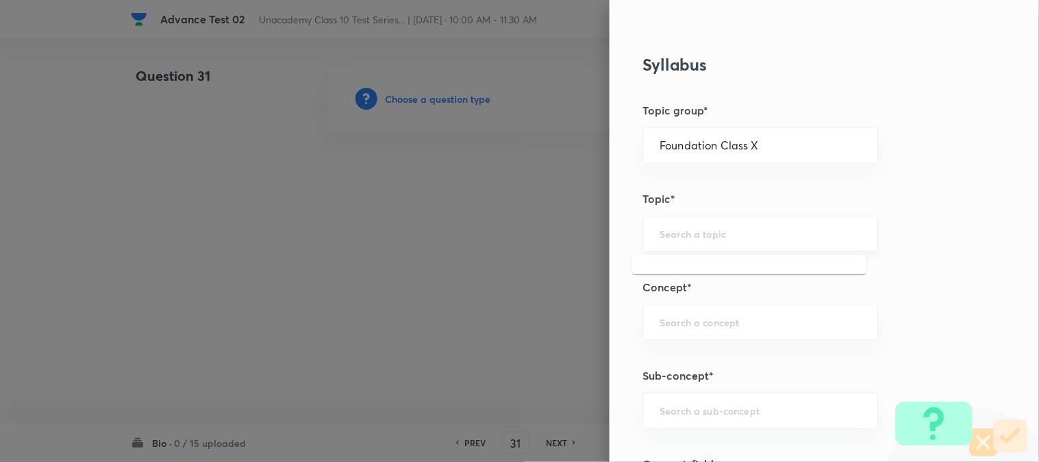
type input "a"
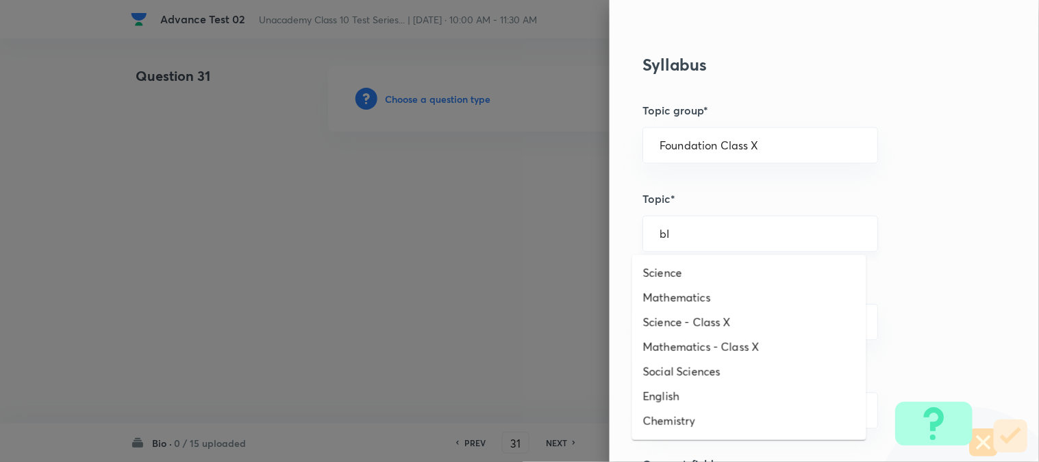
type input "b"
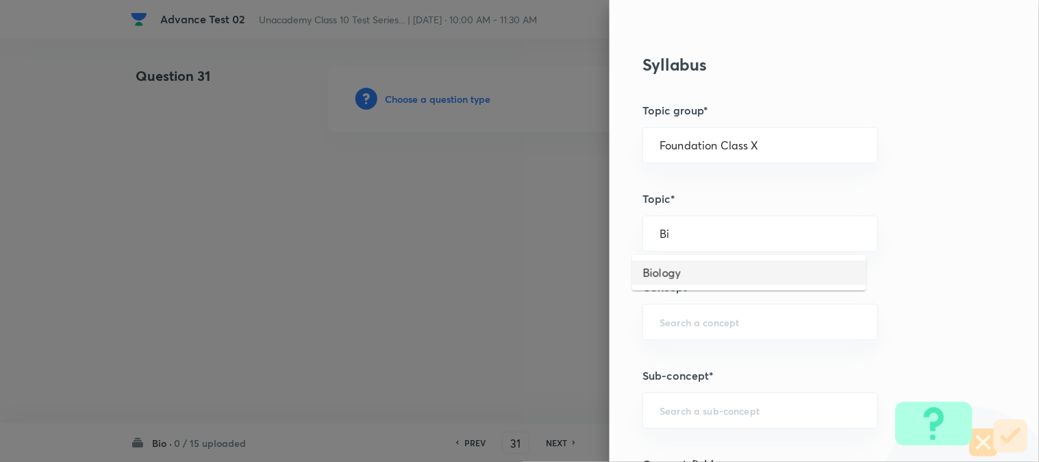
click at [686, 275] on li "Biology" at bounding box center [749, 272] width 234 height 25
type input "Biology"
click at [680, 322] on input "text" at bounding box center [760, 322] width 201 height 13
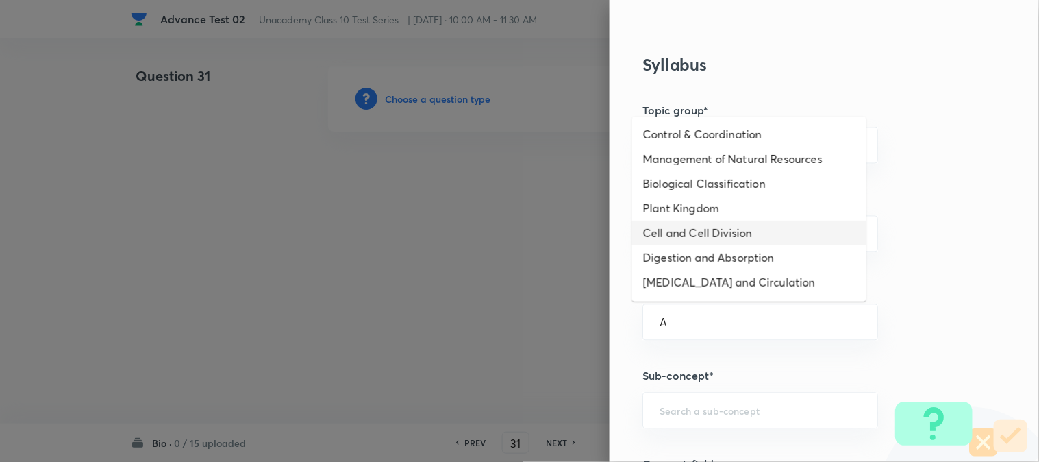
click at [673, 235] on li "Cell and Cell Division" at bounding box center [749, 233] width 234 height 25
type input "Cell and Cell Division"
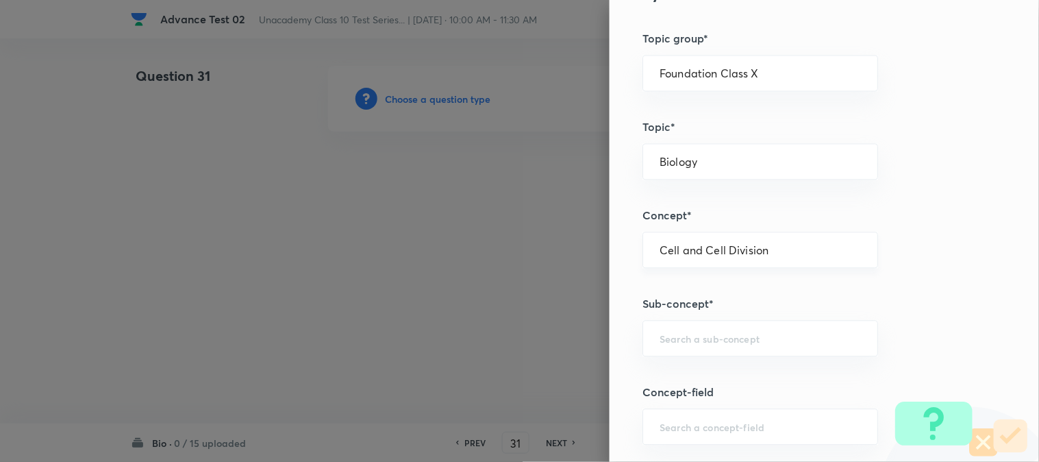
scroll to position [761, 0]
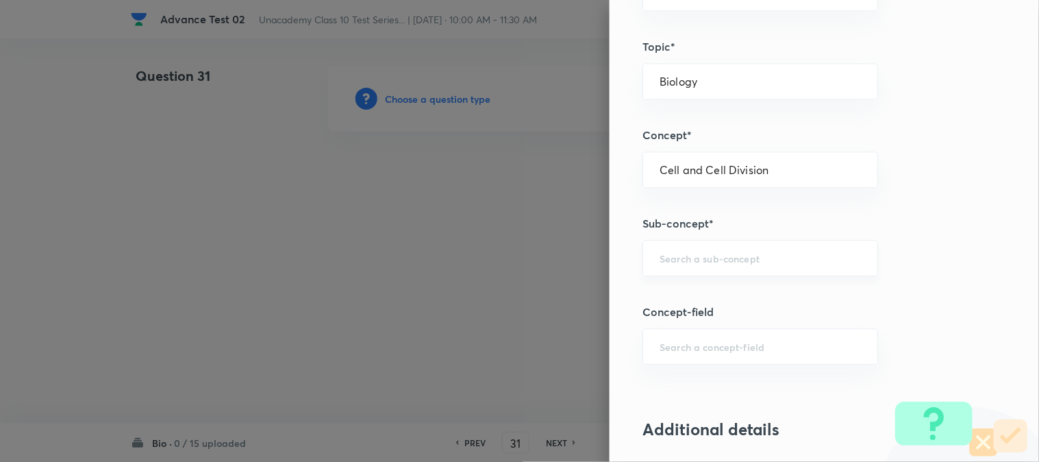
click at [689, 262] on input "text" at bounding box center [760, 257] width 201 height 13
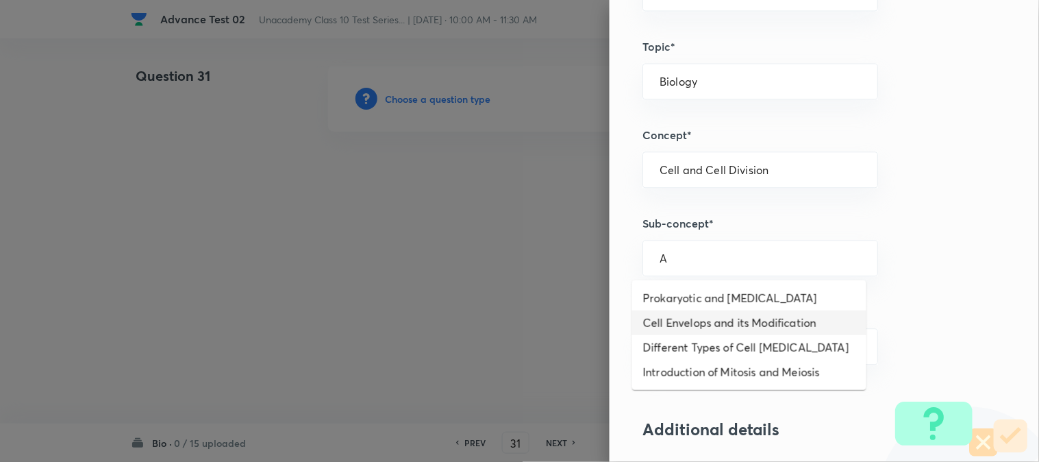
click at [699, 314] on li "Cell Envelops and its Modification" at bounding box center [749, 322] width 234 height 25
type input "Cell Envelops and its Modification"
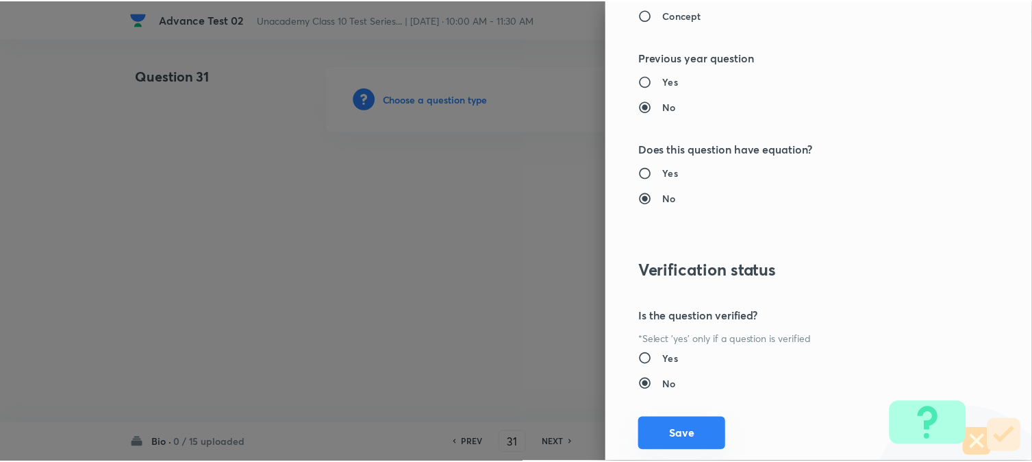
scroll to position [1498, 0]
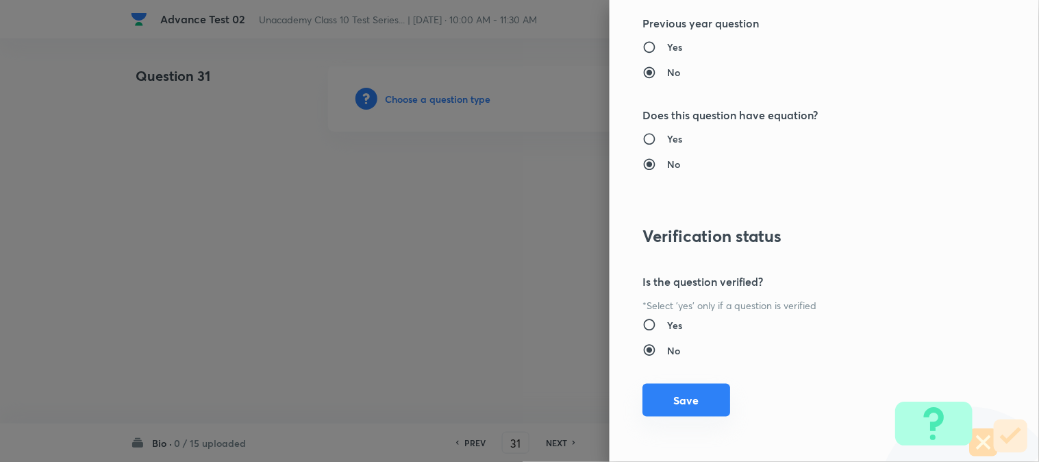
click at [669, 404] on button "Save" at bounding box center [687, 400] width 88 height 33
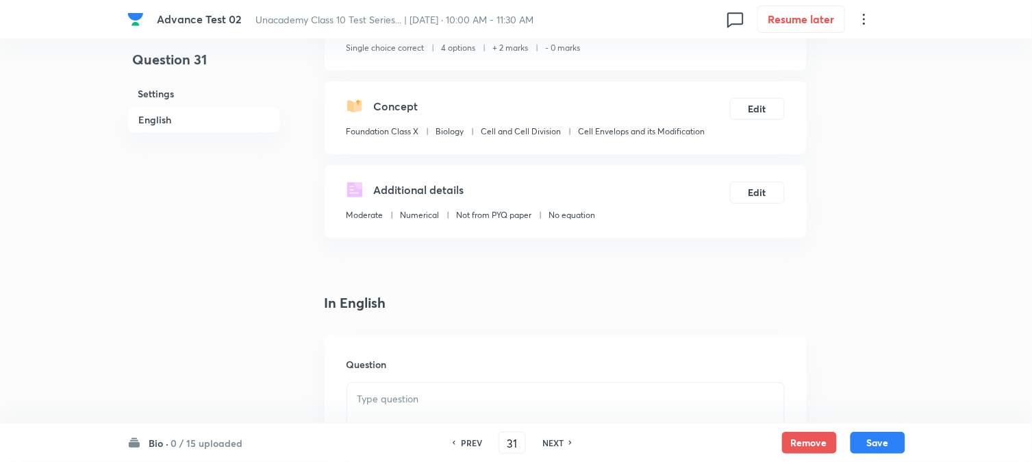
scroll to position [304, 0]
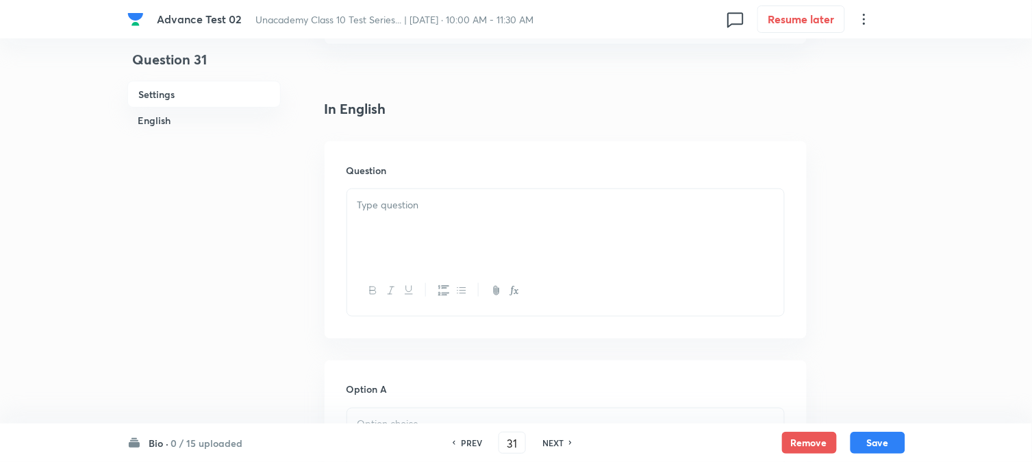
click at [421, 231] on div at bounding box center [565, 227] width 437 height 77
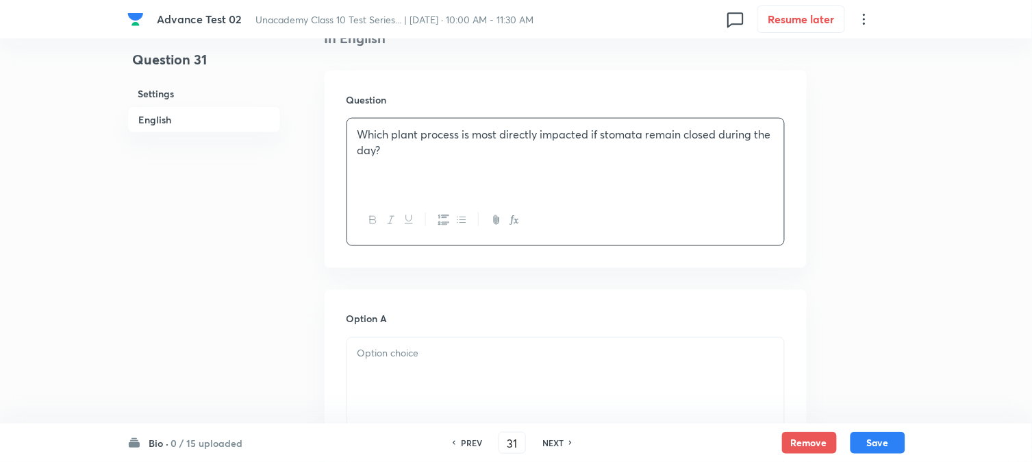
scroll to position [456, 0]
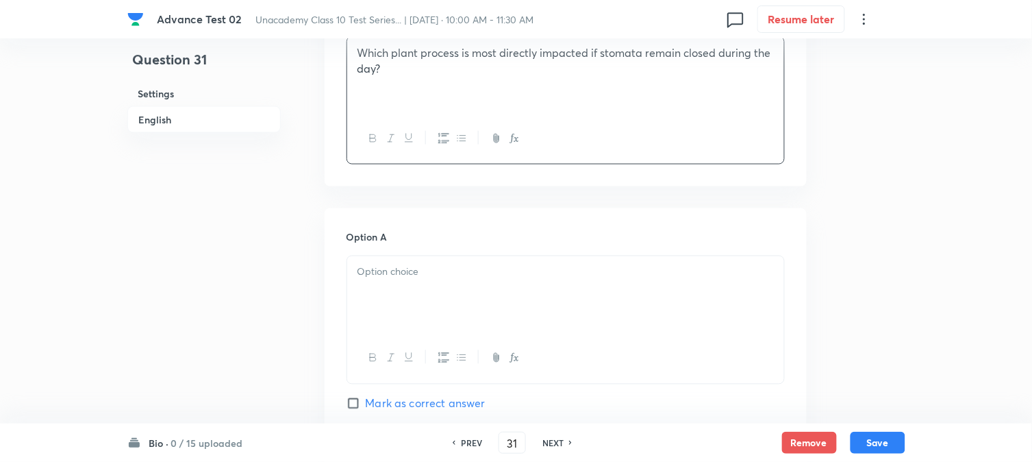
click at [408, 238] on h6 "Option A" at bounding box center [566, 237] width 438 height 14
click at [406, 271] on p at bounding box center [566, 272] width 417 height 16
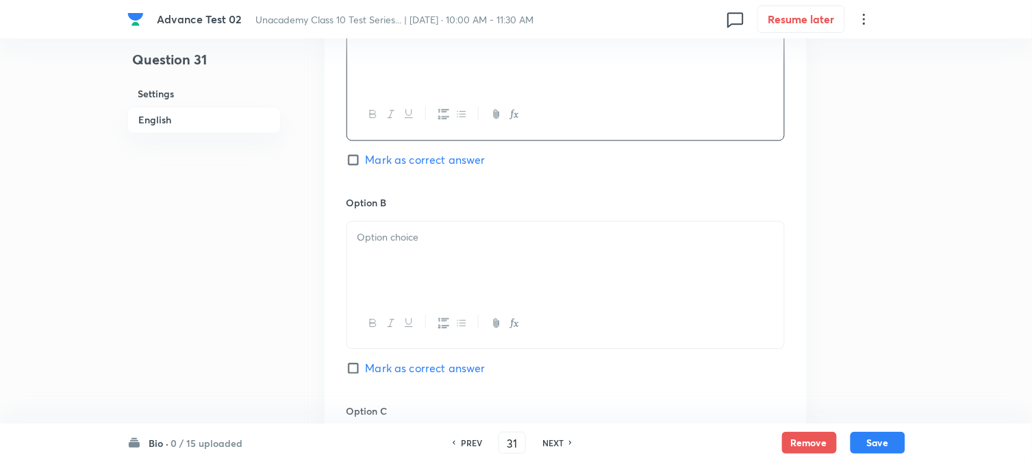
scroll to position [761, 0]
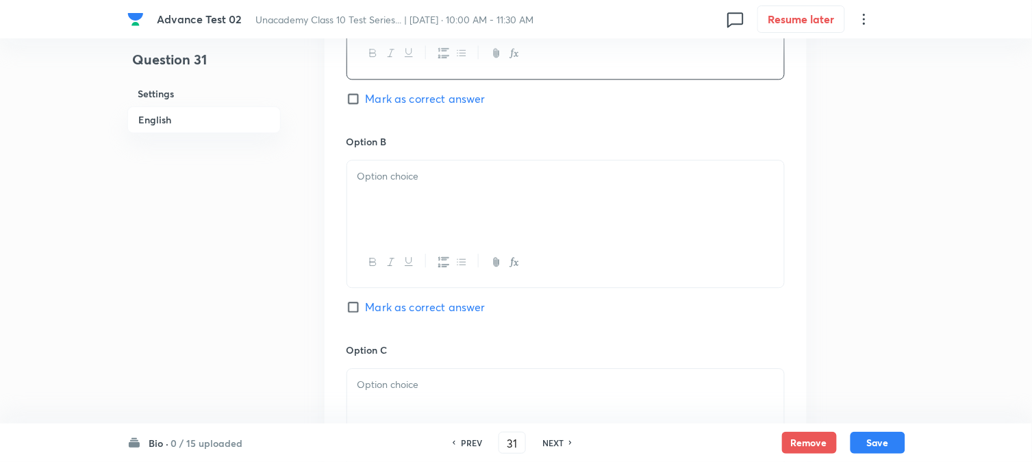
click at [401, 201] on div at bounding box center [565, 198] width 437 height 77
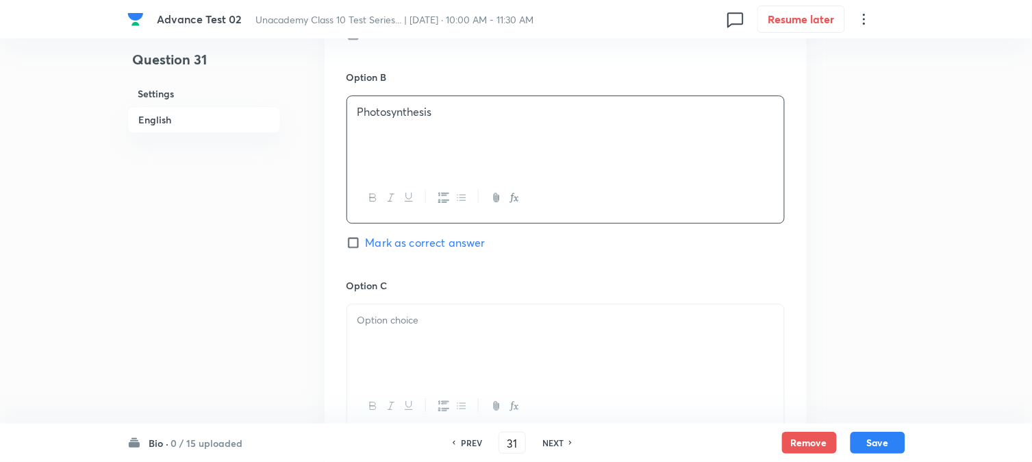
scroll to position [913, 0]
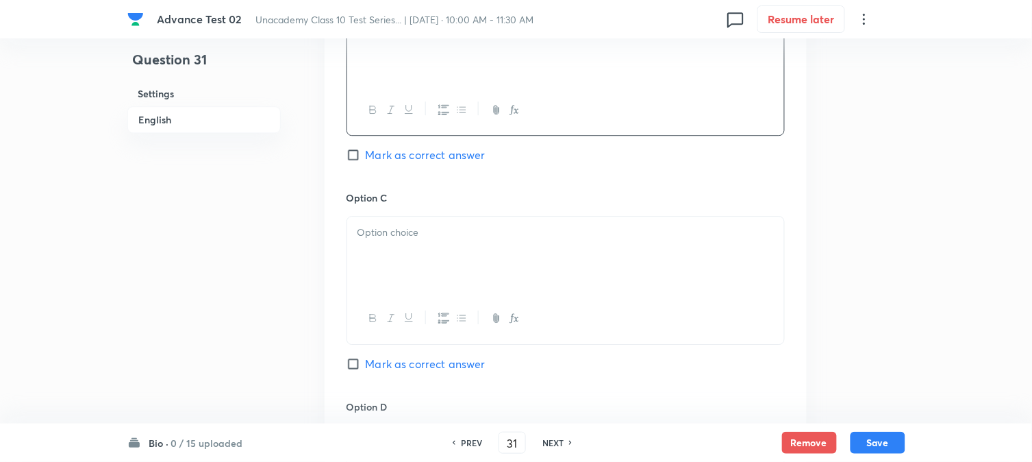
click at [443, 228] on p at bounding box center [566, 233] width 417 height 16
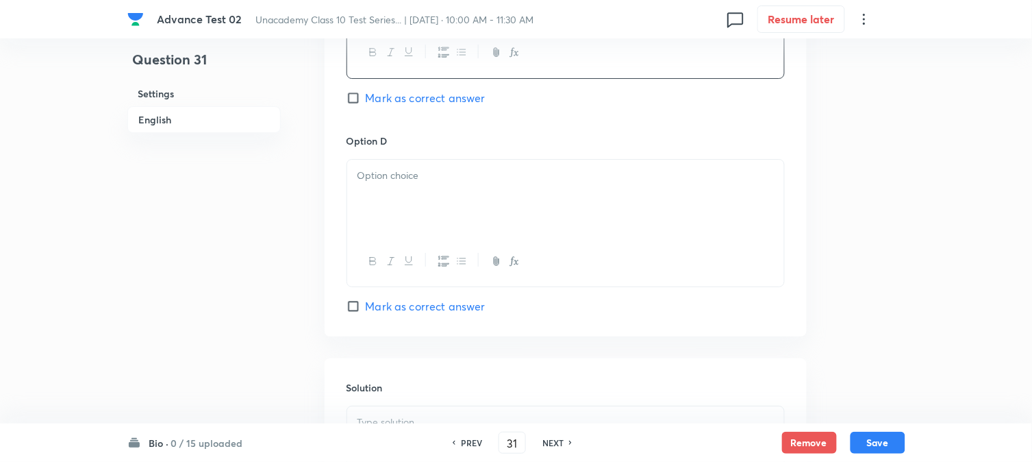
scroll to position [1217, 0]
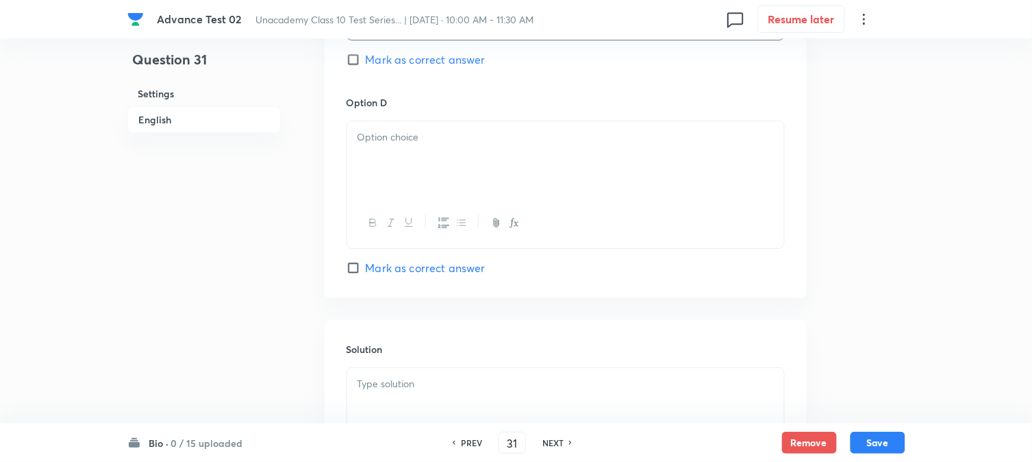
click at [448, 201] on div at bounding box center [565, 223] width 437 height 50
click at [487, 182] on div at bounding box center [565, 159] width 437 height 77
click at [382, 271] on span "Mark as correct answer" at bounding box center [426, 268] width 120 height 16
click at [366, 271] on input "Mark as correct answer" at bounding box center [356, 268] width 19 height 14
checkbox input "true"
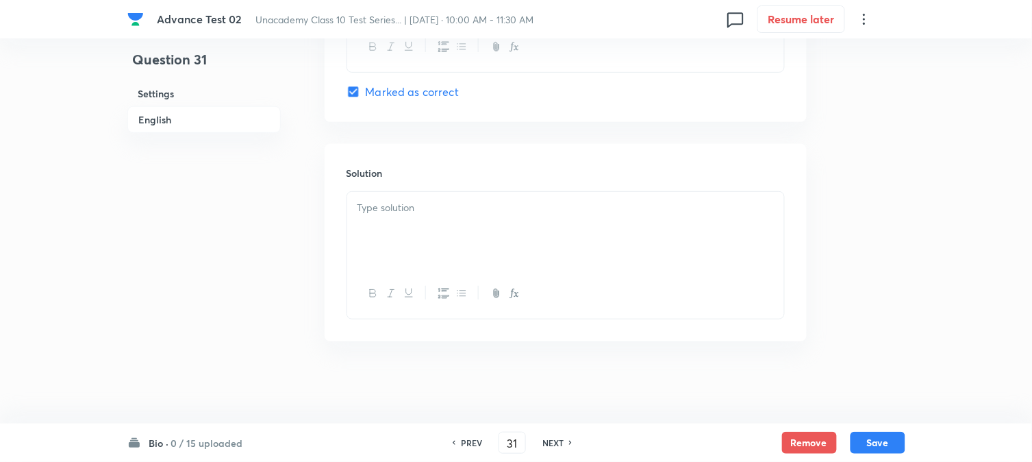
scroll to position [1396, 0]
click at [427, 227] on div at bounding box center [565, 230] width 437 height 77
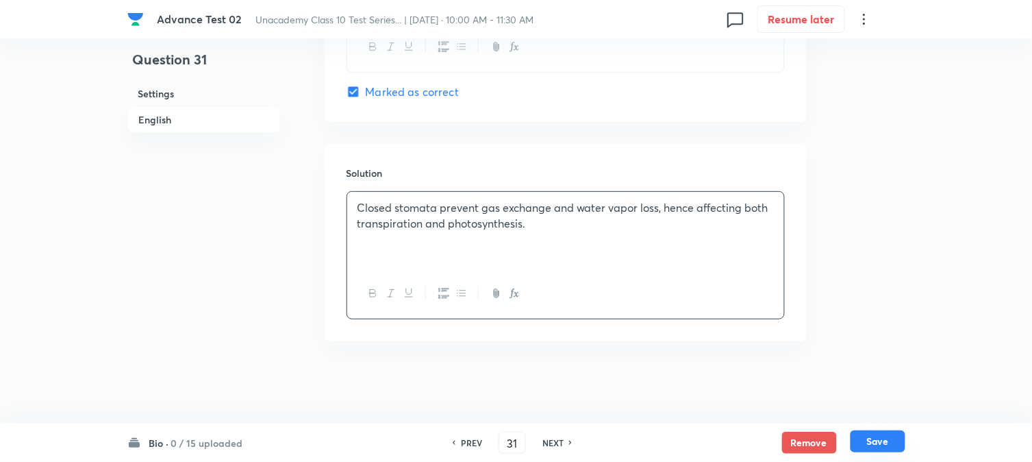
click at [879, 441] on button "Save" at bounding box center [878, 441] width 55 height 22
type input "32"
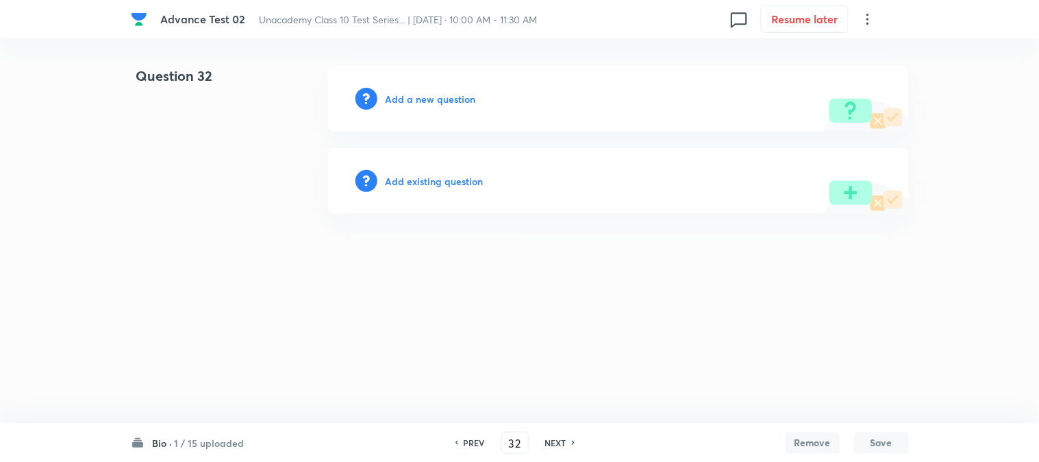
click at [400, 97] on h6 "Add a new question" at bounding box center [431, 99] width 90 height 14
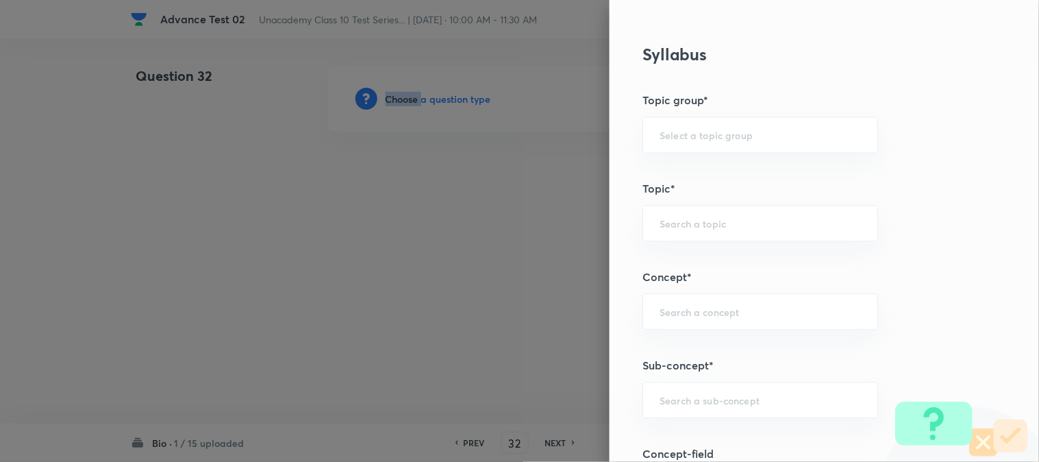
scroll to position [608, 0]
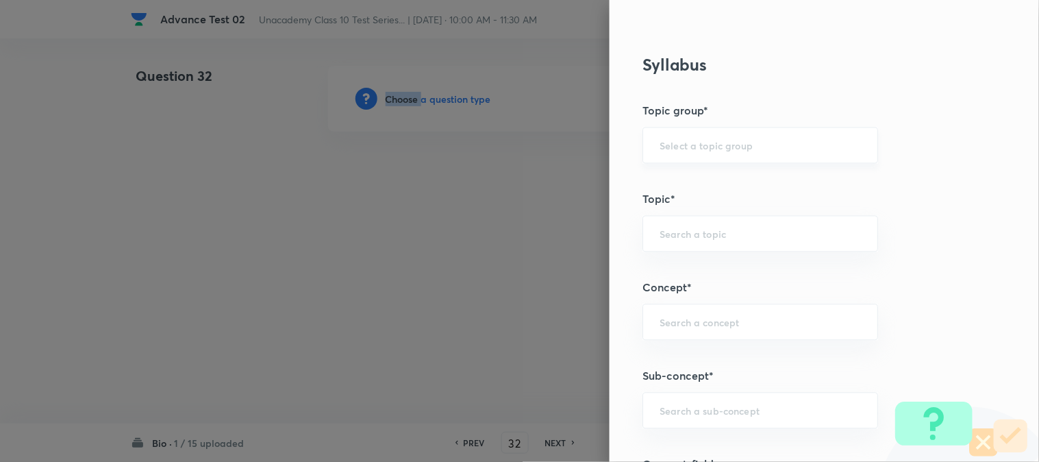
click at [688, 136] on div "​" at bounding box center [761, 145] width 236 height 36
click at [690, 182] on li "Foundation Class X" at bounding box center [749, 184] width 234 height 25
type input "Foundation Class X"
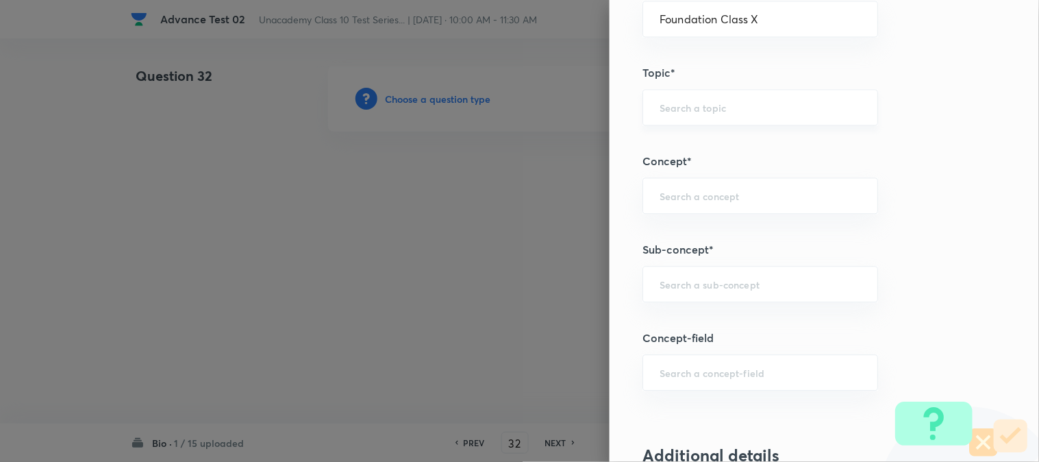
scroll to position [761, 0]
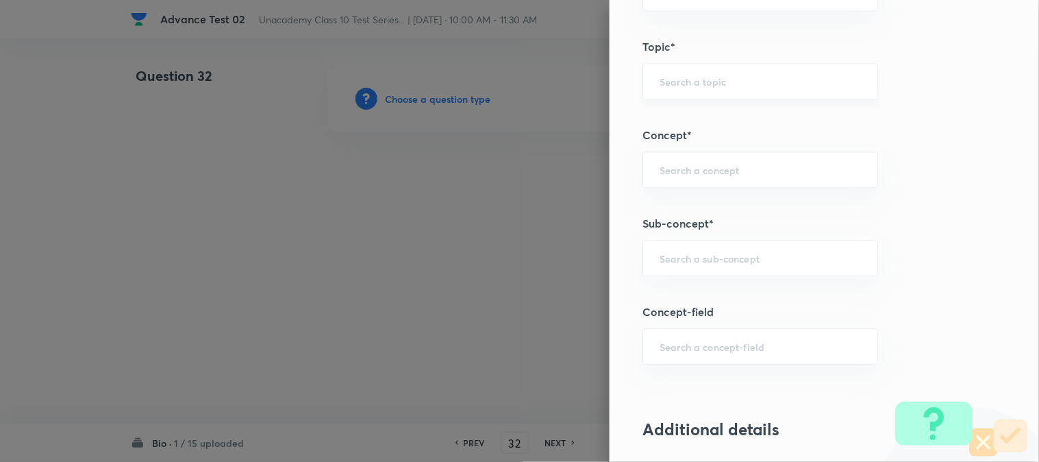
click at [692, 89] on div "​" at bounding box center [761, 81] width 236 height 36
type input "a"
click at [678, 119] on li "Biology" at bounding box center [749, 120] width 234 height 25
type input "Biology"
click at [676, 195] on div "Question settings Question type* Single choice correct Number of options* 2 3 4…" at bounding box center [825, 231] width 430 height 462
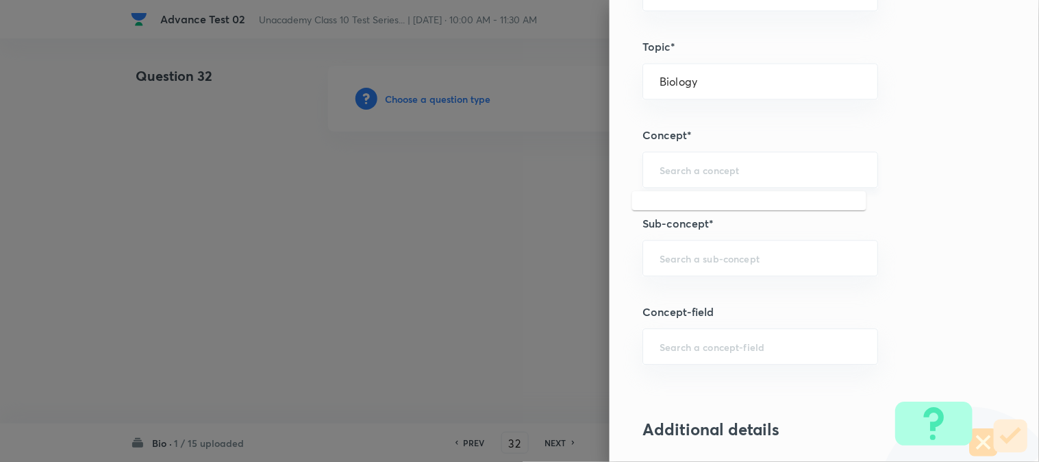
click at [674, 175] on input "text" at bounding box center [760, 169] width 201 height 13
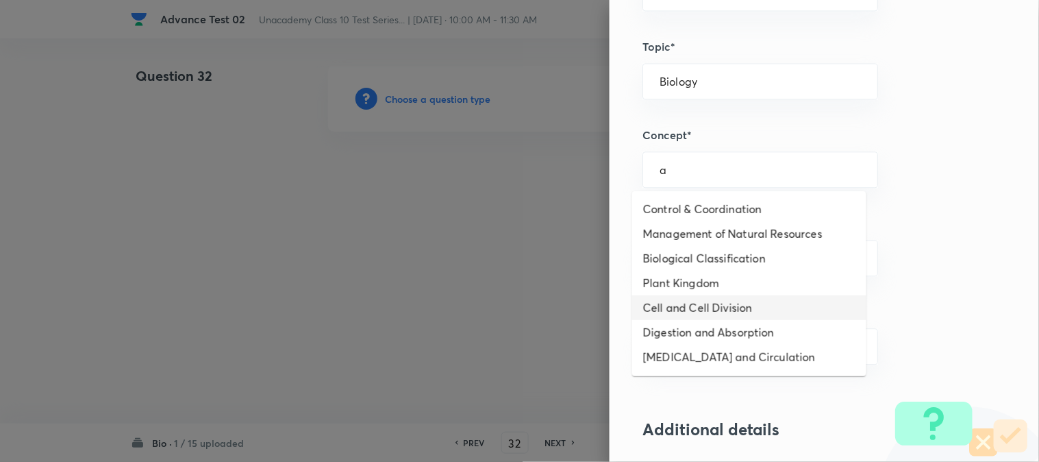
click at [697, 305] on li "Cell and Cell Division" at bounding box center [749, 307] width 234 height 25
type input "Cell and Cell Division"
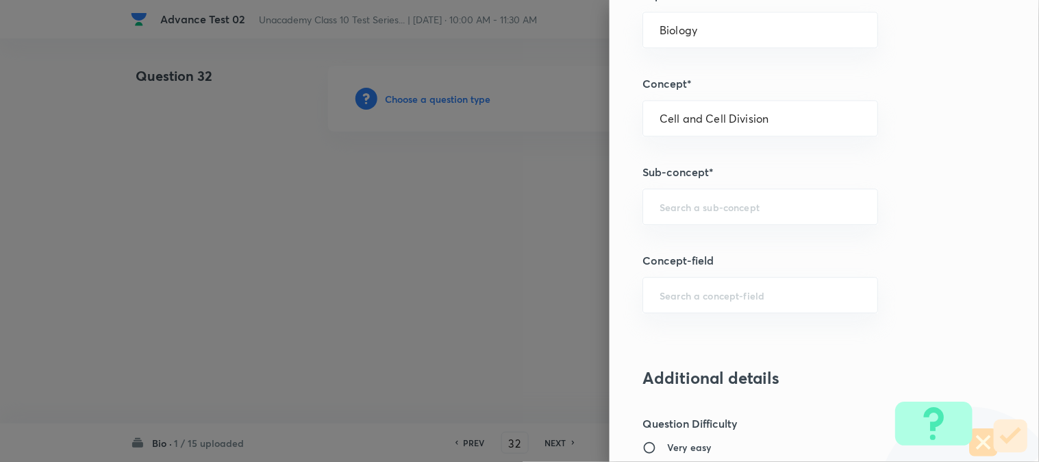
scroll to position [837, 0]
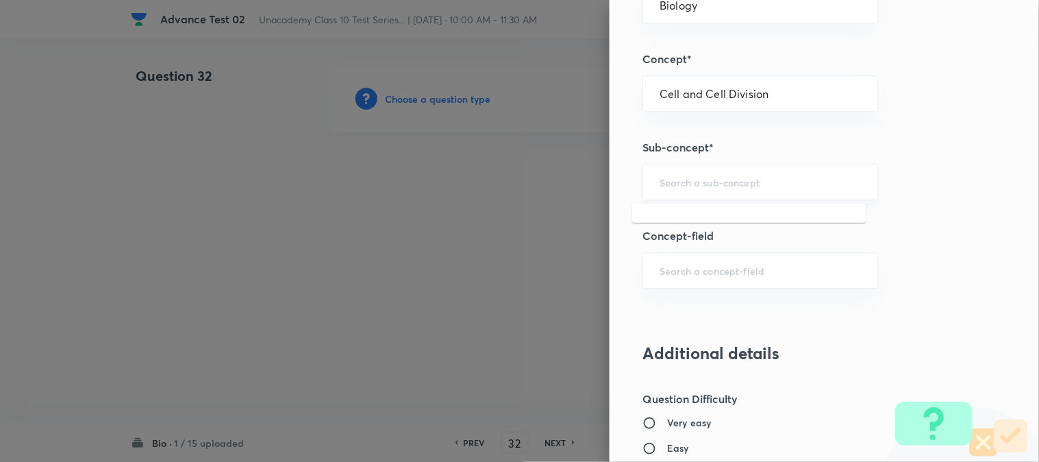
click at [682, 186] on input "text" at bounding box center [760, 181] width 201 height 13
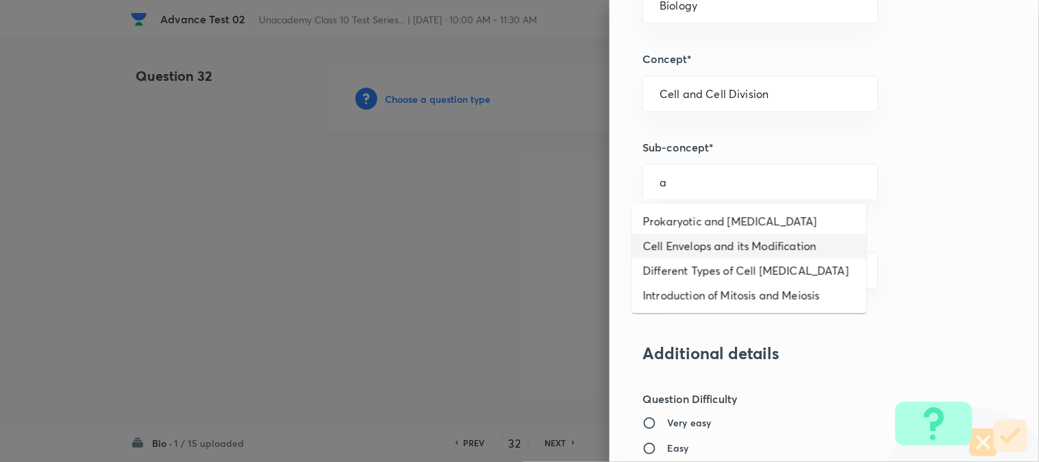
click at [676, 251] on li "Cell Envelops and its Modification" at bounding box center [749, 246] width 234 height 25
type input "Cell Envelops and its Modification"
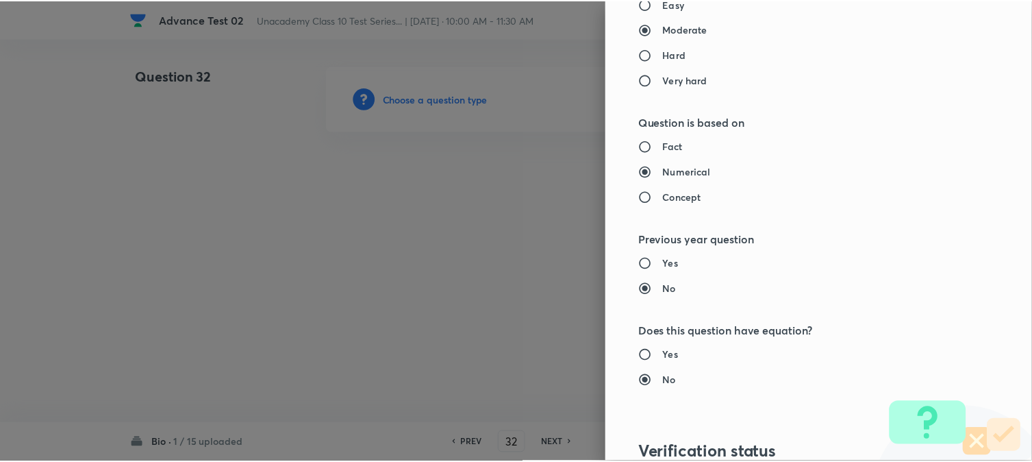
scroll to position [1498, 0]
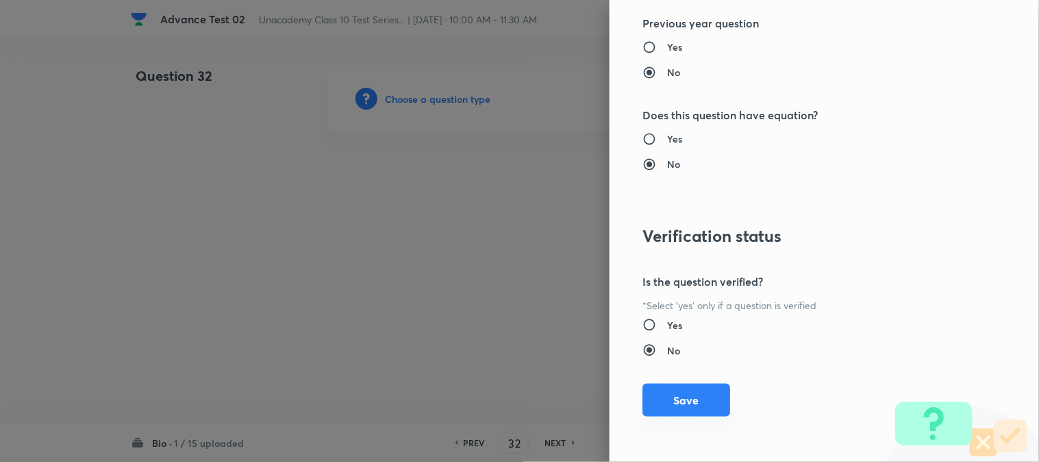
click at [663, 395] on button "Save" at bounding box center [687, 400] width 88 height 33
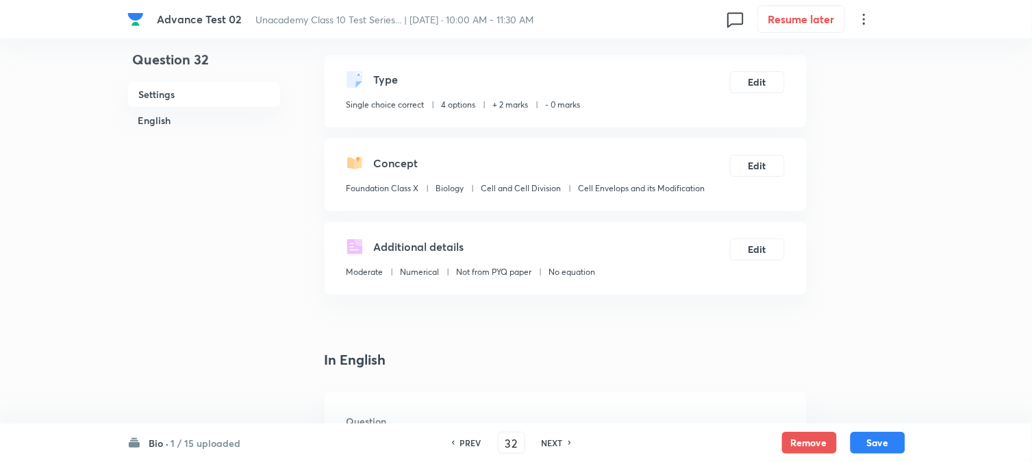
scroll to position [380, 0]
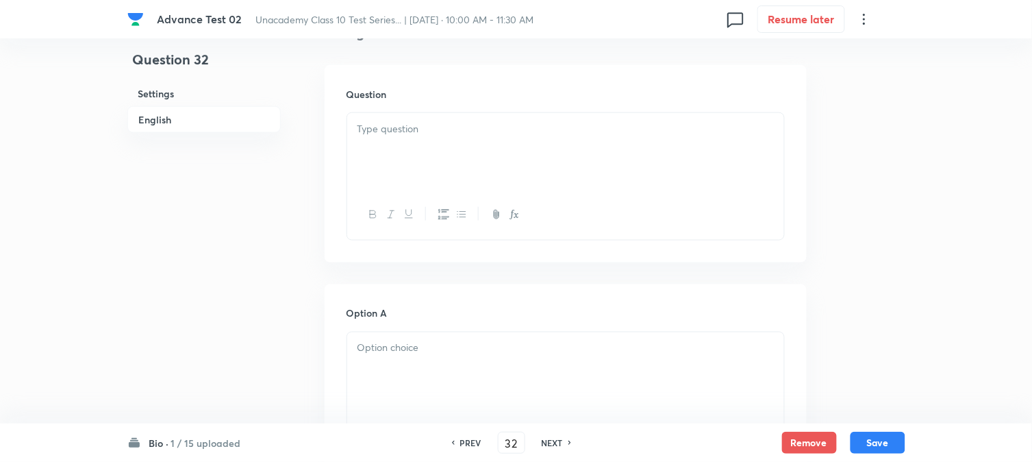
click at [459, 180] on div at bounding box center [565, 151] width 437 height 77
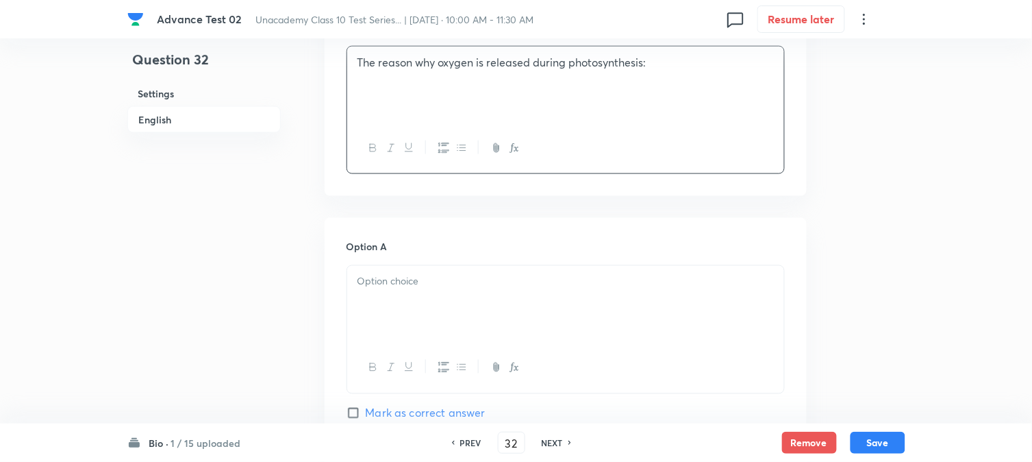
scroll to position [532, 0]
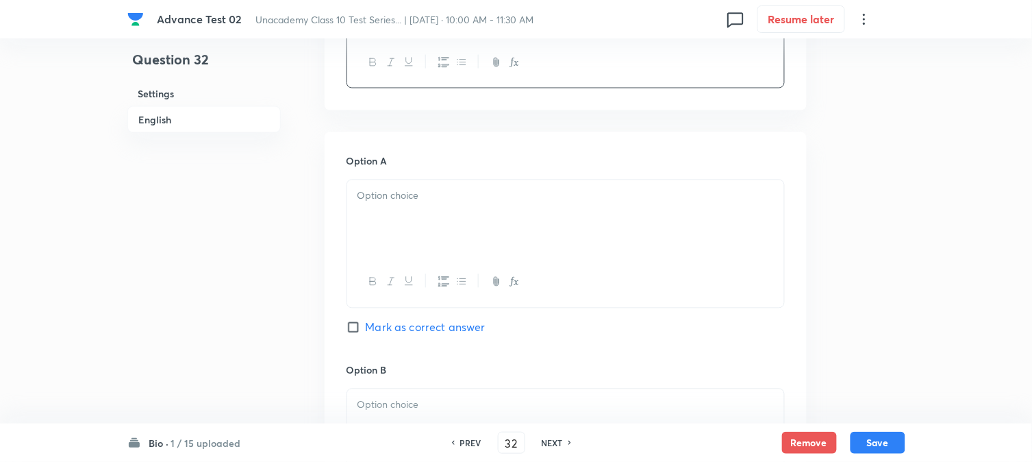
click at [432, 190] on p at bounding box center [566, 196] width 417 height 16
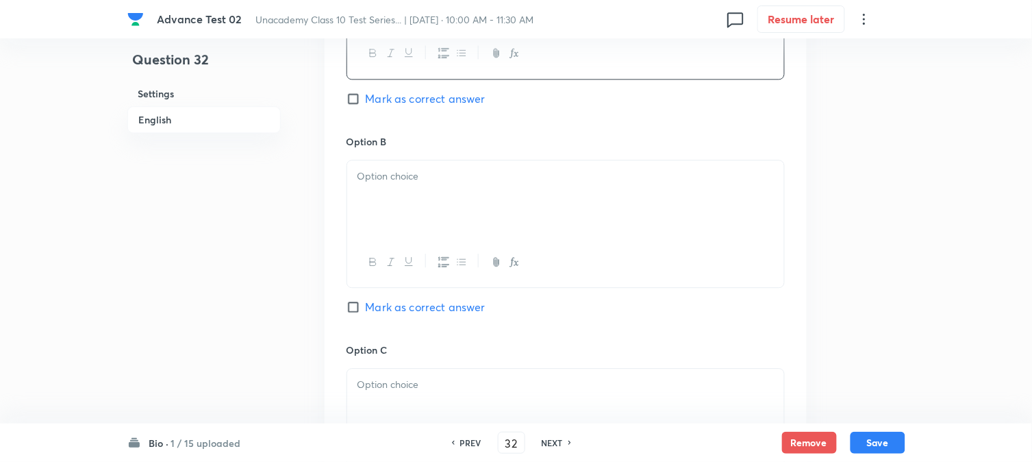
click at [430, 201] on div at bounding box center [565, 198] width 437 height 77
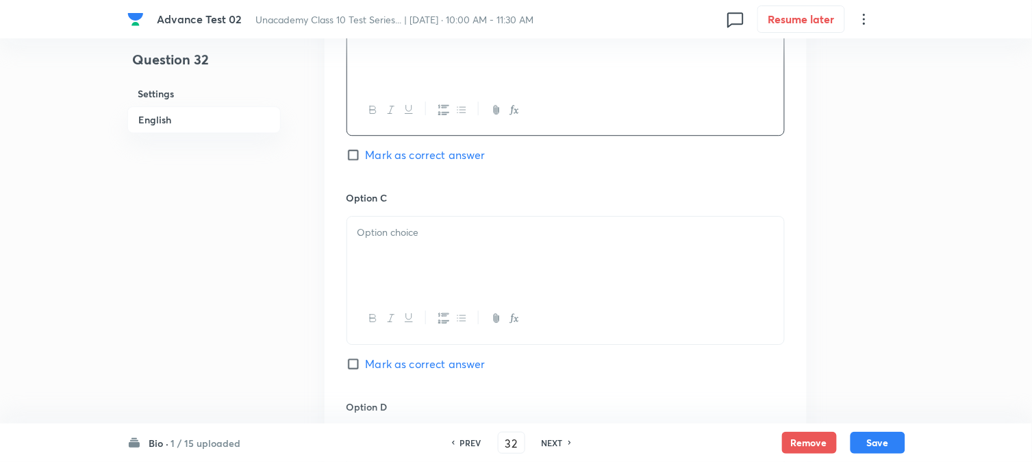
click at [425, 251] on div at bounding box center [565, 254] width 437 height 77
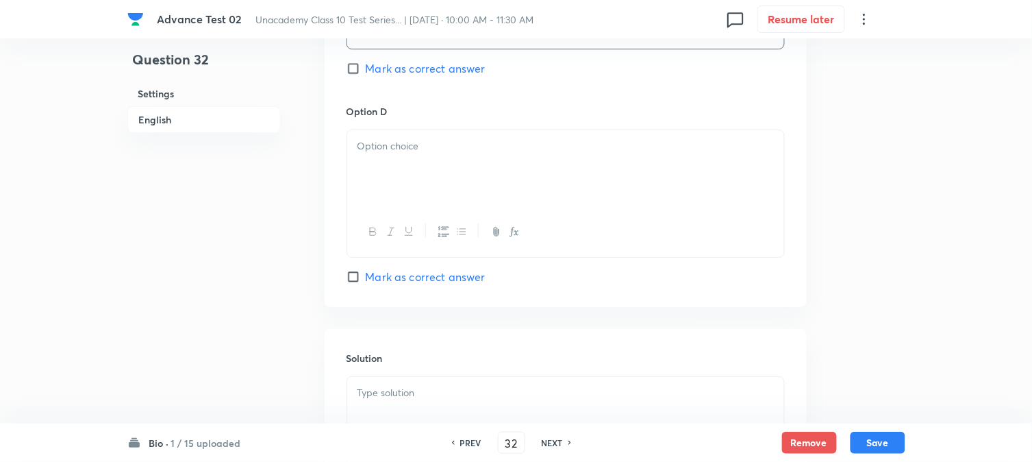
scroll to position [1217, 0]
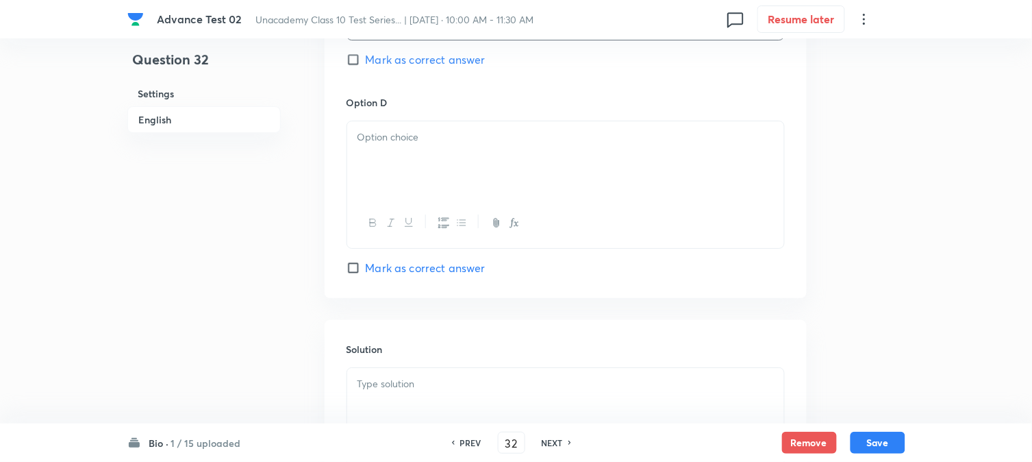
click at [434, 192] on div at bounding box center [565, 159] width 437 height 77
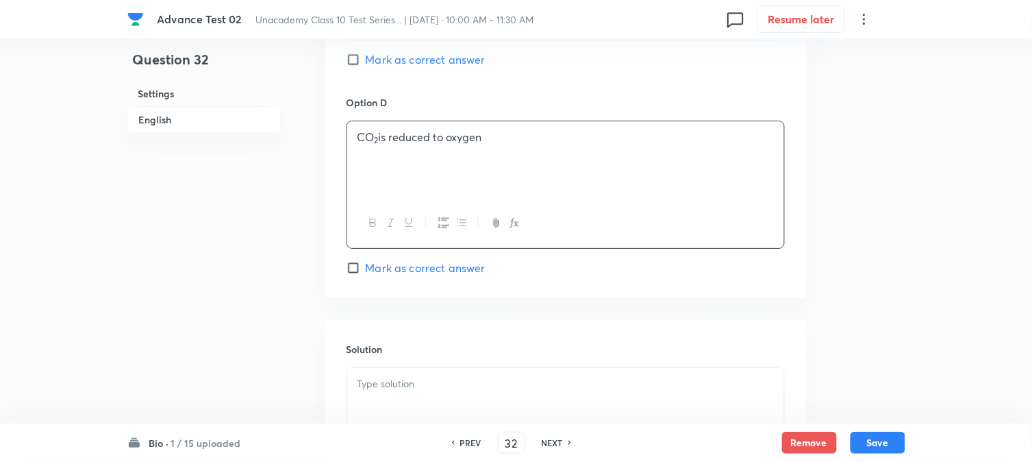
click at [377, 60] on span "Mark as correct answer" at bounding box center [426, 59] width 120 height 16
click at [366, 60] on input "Mark as correct answer" at bounding box center [356, 60] width 19 height 14
checkbox input "true"
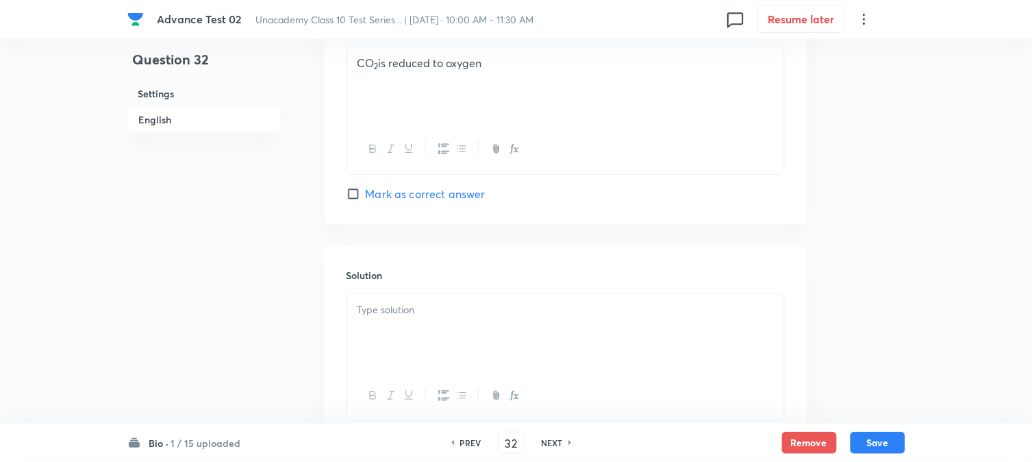
scroll to position [1396, 0]
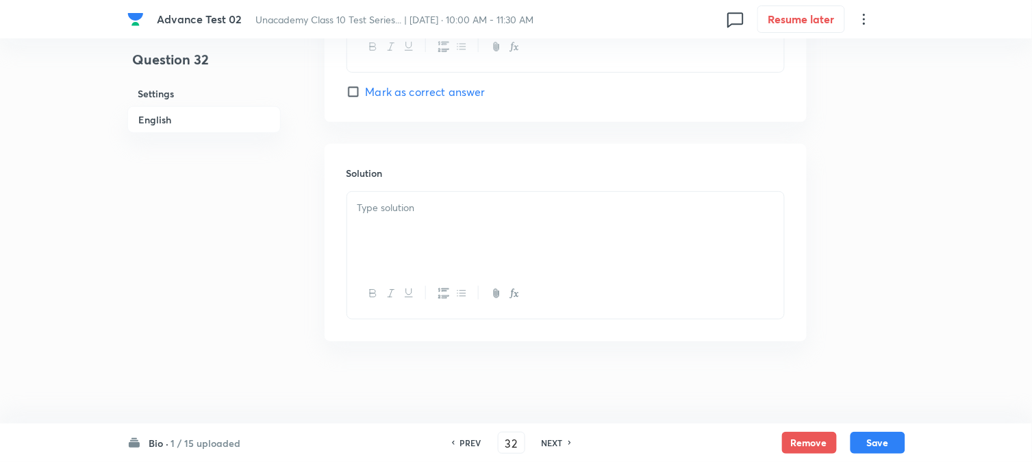
click at [414, 208] on p at bounding box center [566, 208] width 417 height 16
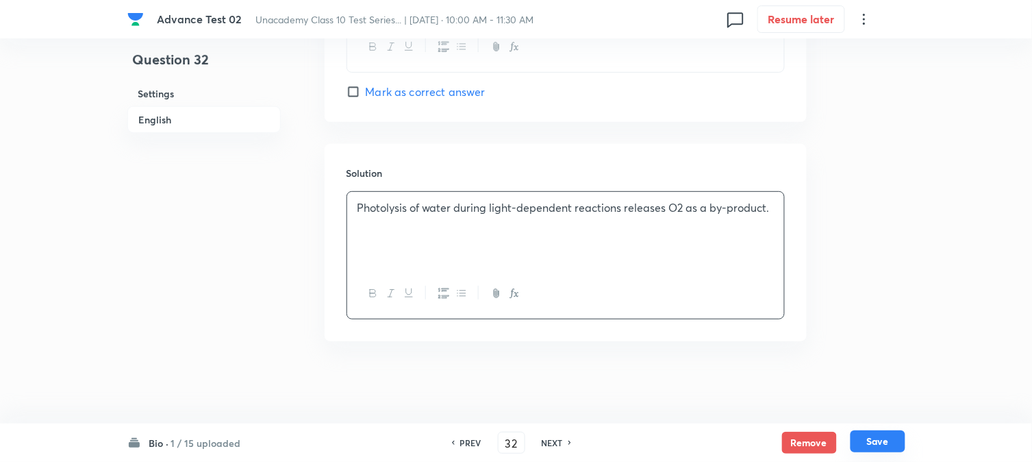
click at [885, 432] on button "Save" at bounding box center [878, 441] width 55 height 22
type input "33"
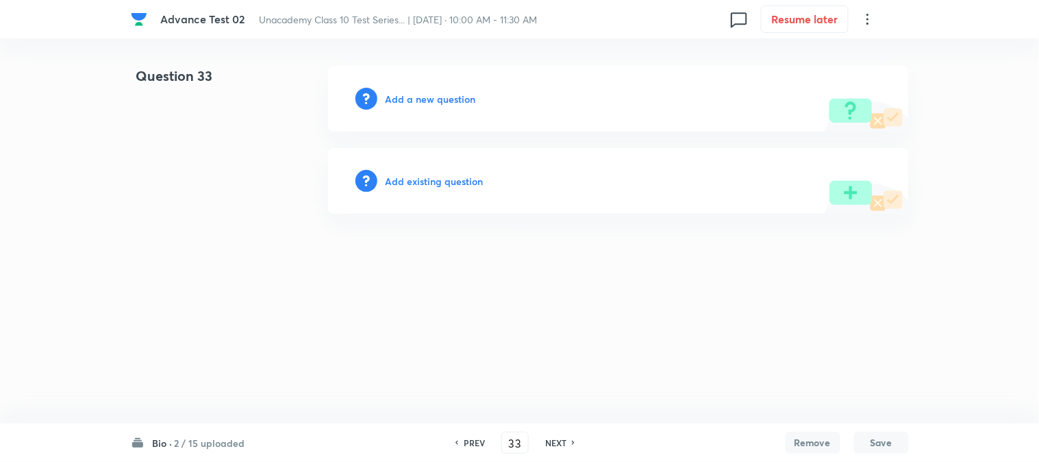
click at [441, 103] on h6 "Add a new question" at bounding box center [431, 99] width 90 height 14
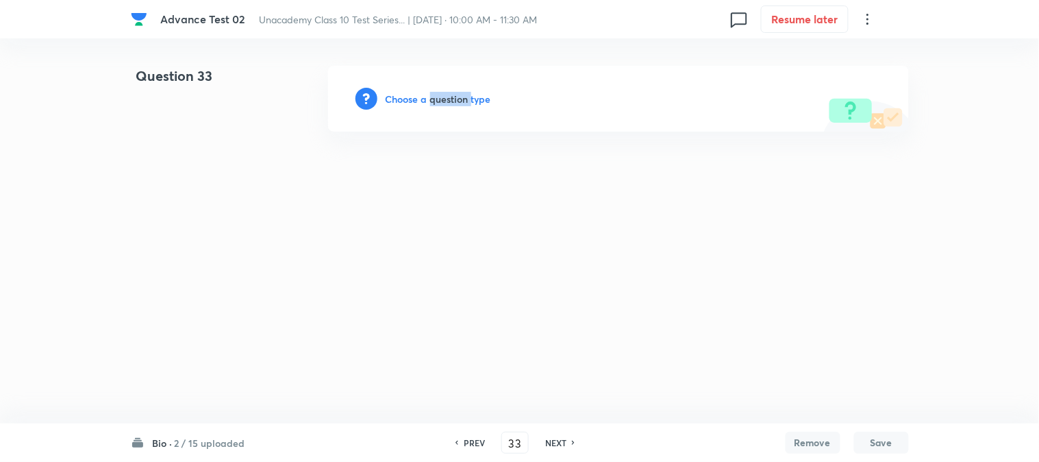
click at [441, 103] on h6 "Choose a question type" at bounding box center [439, 99] width 106 height 14
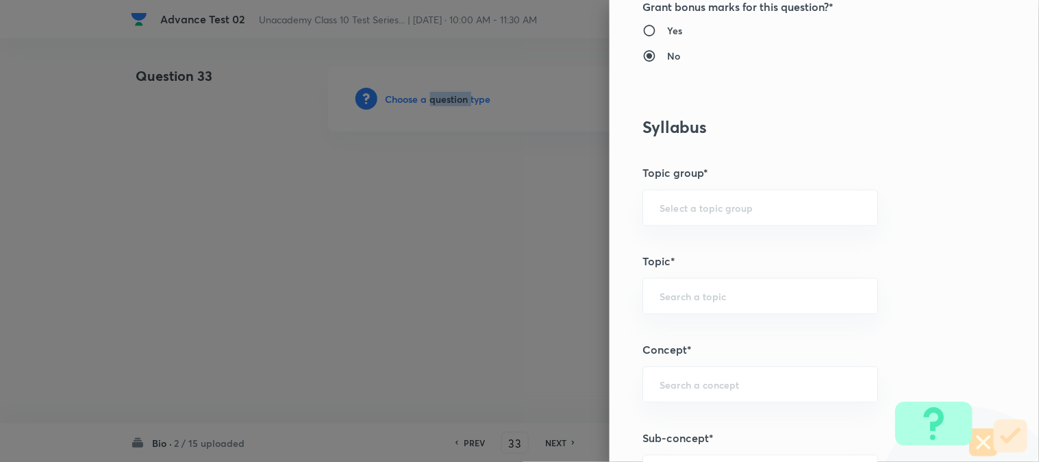
scroll to position [608, 0]
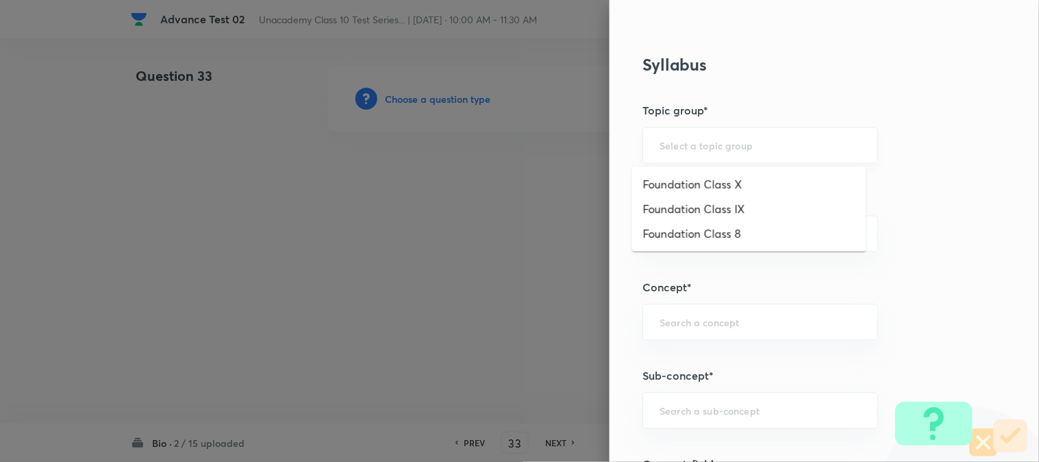
click at [689, 145] on input "text" at bounding box center [760, 145] width 201 height 13
click at [689, 176] on li "Foundation Class X" at bounding box center [749, 184] width 234 height 25
type input "Foundation Class X"
click at [676, 240] on div "​" at bounding box center [761, 234] width 236 height 36
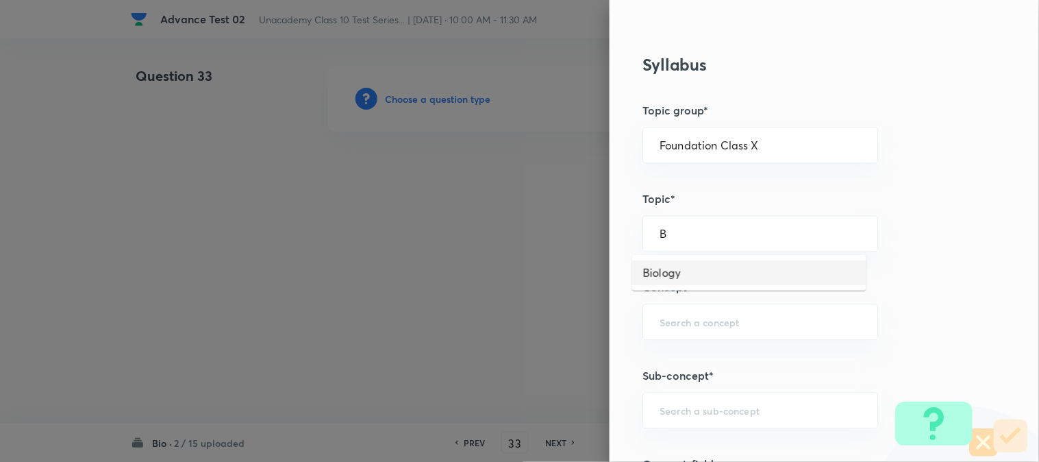
click at [669, 282] on li "Biology" at bounding box center [749, 272] width 234 height 25
type input "Biology"
click at [676, 316] on div "​" at bounding box center [761, 322] width 236 height 36
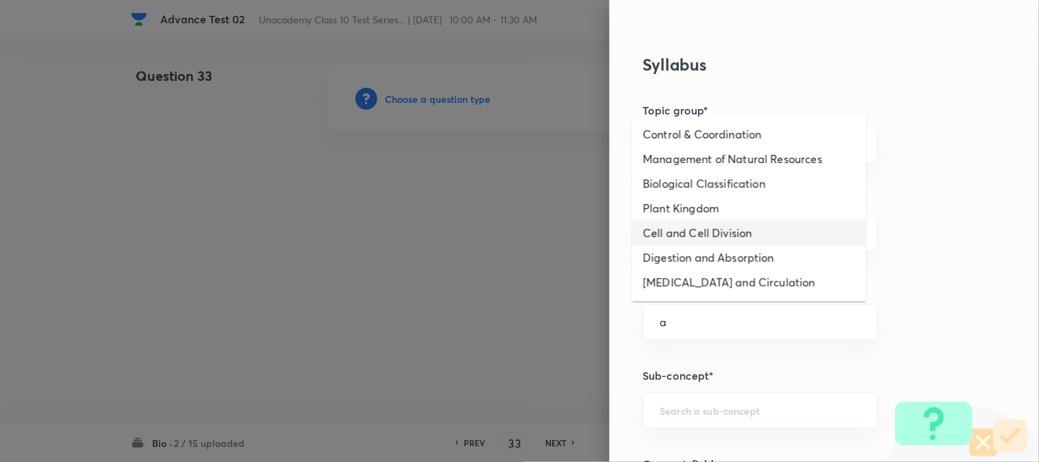
click at [686, 240] on li "Cell and Cell Division" at bounding box center [749, 233] width 234 height 25
type input "Cell and Cell Division"
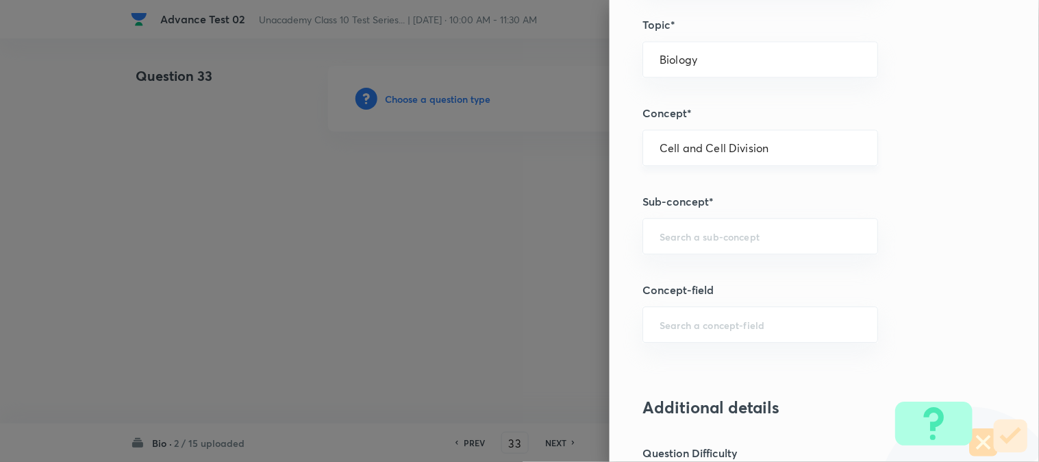
scroll to position [837, 0]
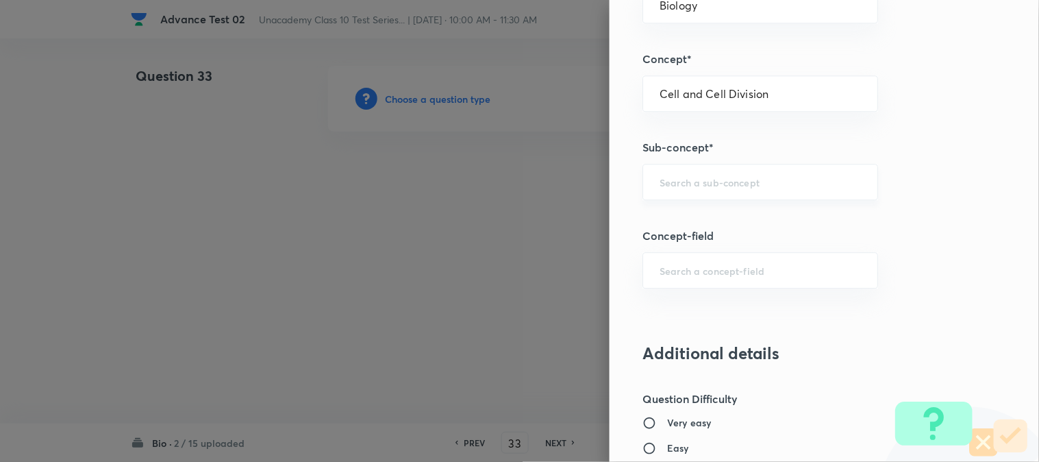
click at [686, 193] on div "​" at bounding box center [761, 182] width 236 height 36
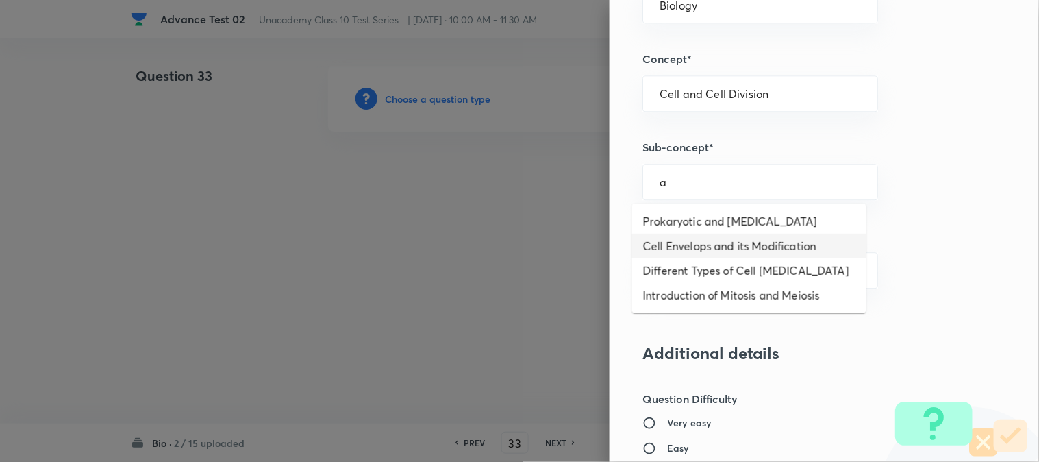
click at [687, 255] on li "Cell Envelops and its Modification" at bounding box center [749, 246] width 234 height 25
type input "Cell Envelops and its Modification"
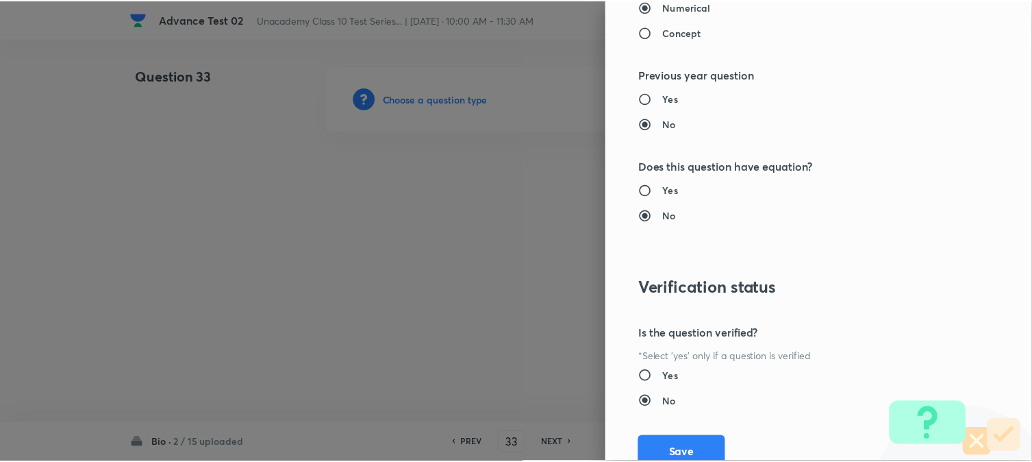
scroll to position [1498, 0]
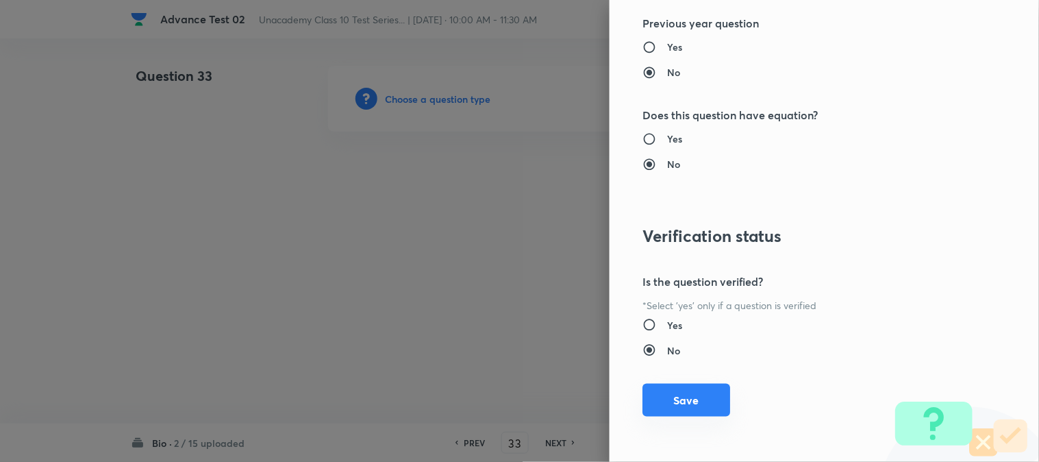
click at [681, 405] on button "Save" at bounding box center [687, 400] width 88 height 33
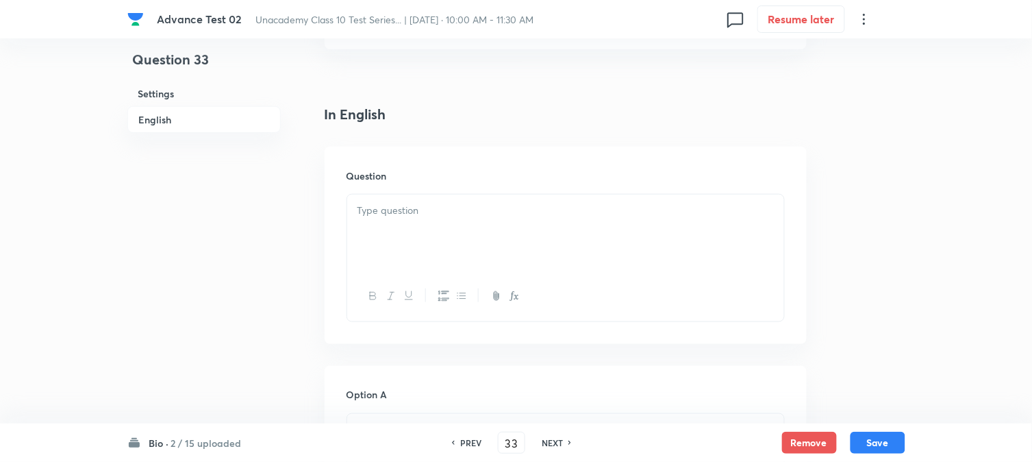
scroll to position [380, 0]
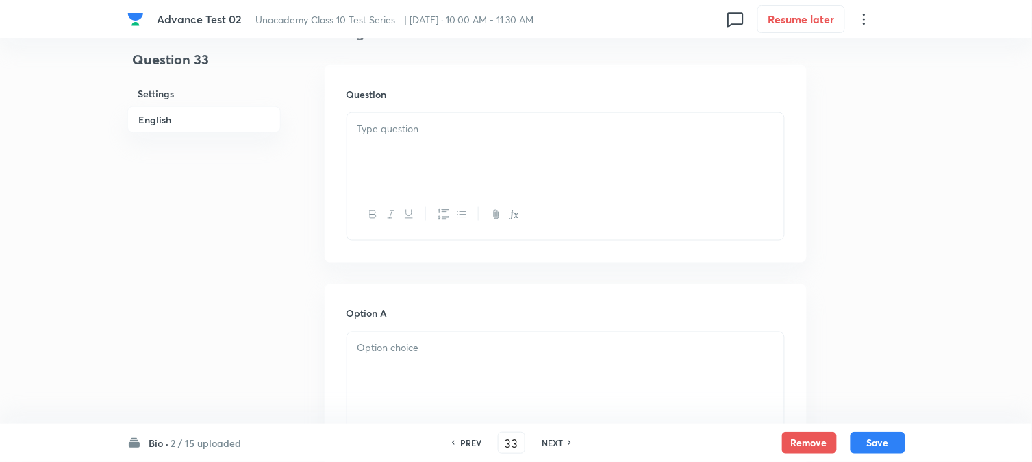
click at [454, 156] on div at bounding box center [565, 151] width 437 height 77
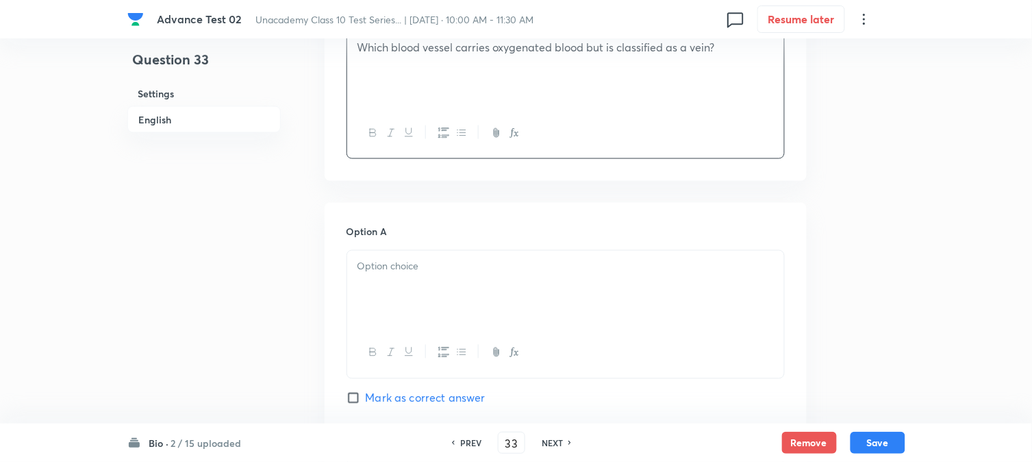
scroll to position [608, 0]
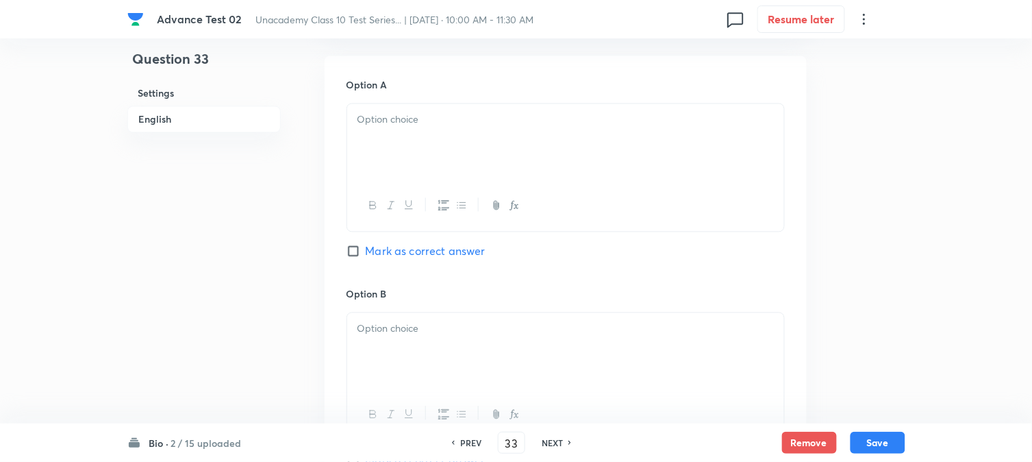
click at [435, 129] on div at bounding box center [565, 142] width 437 height 77
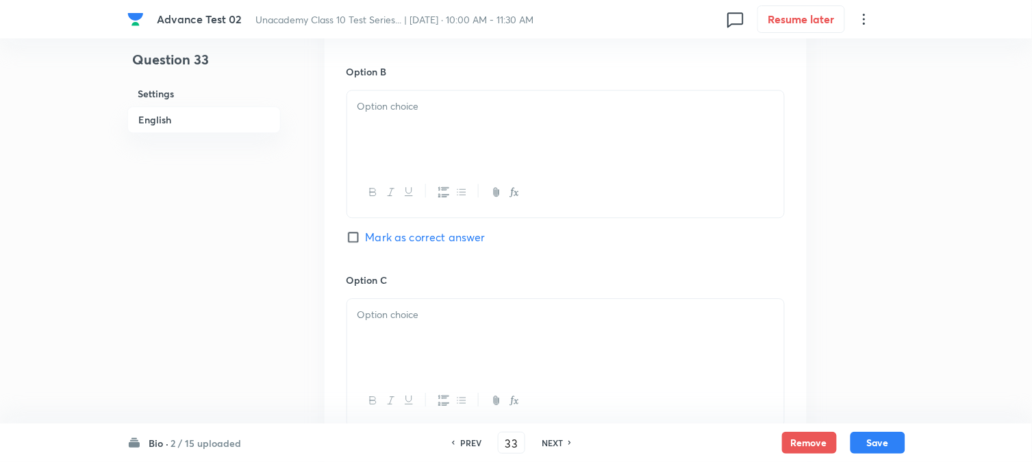
scroll to position [837, 0]
click at [440, 125] on div at bounding box center [565, 122] width 437 height 77
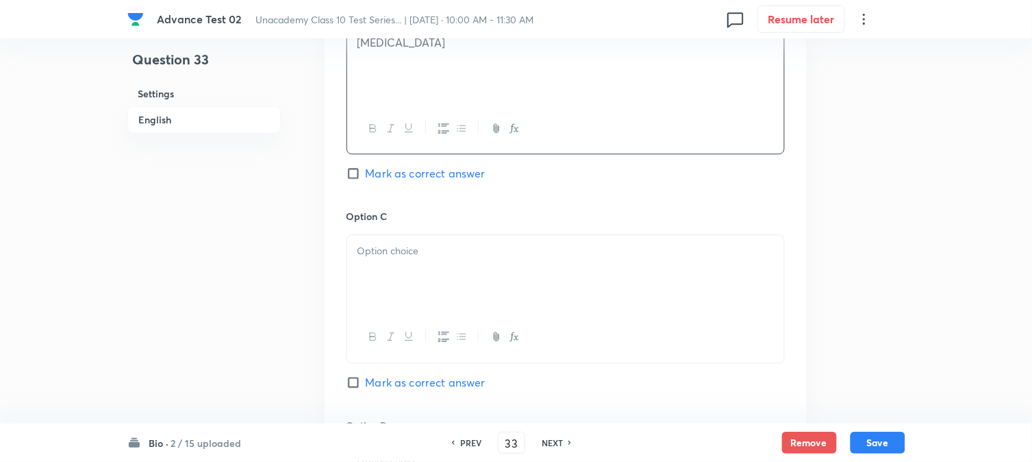
scroll to position [989, 0]
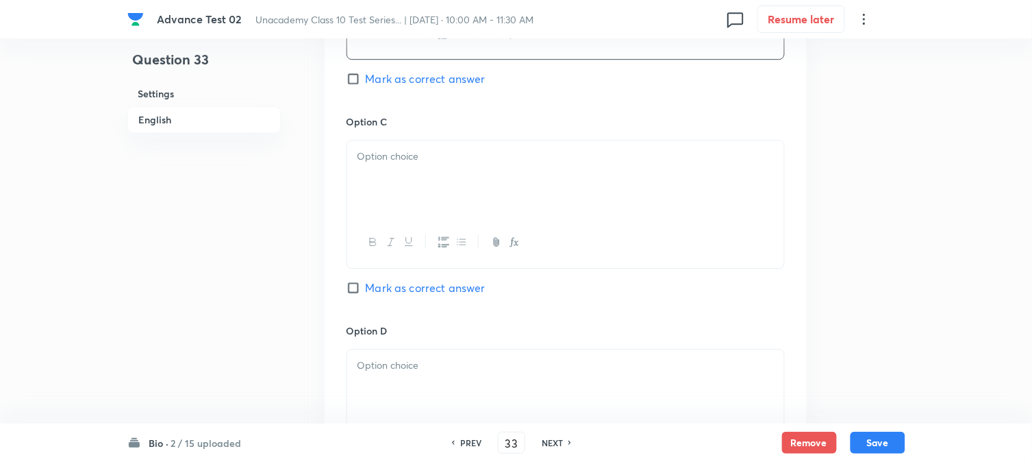
click at [419, 179] on div at bounding box center [565, 178] width 437 height 77
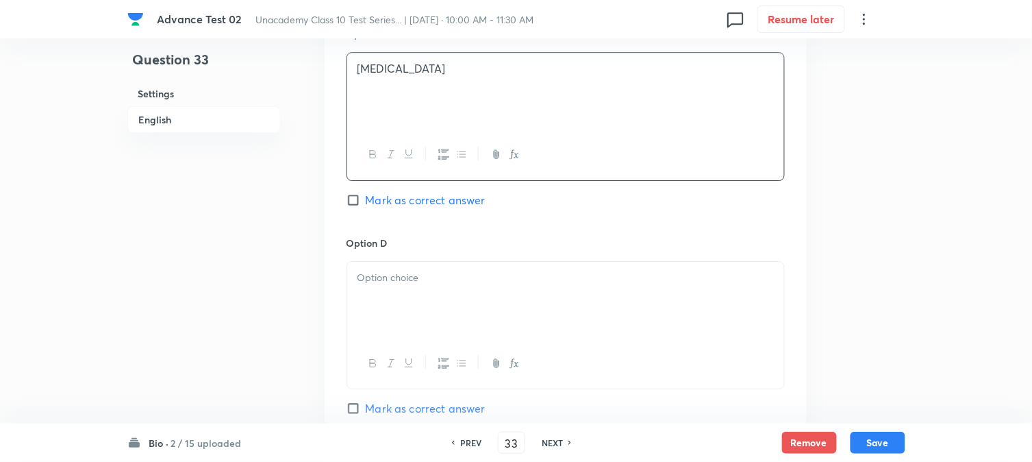
scroll to position [1217, 0]
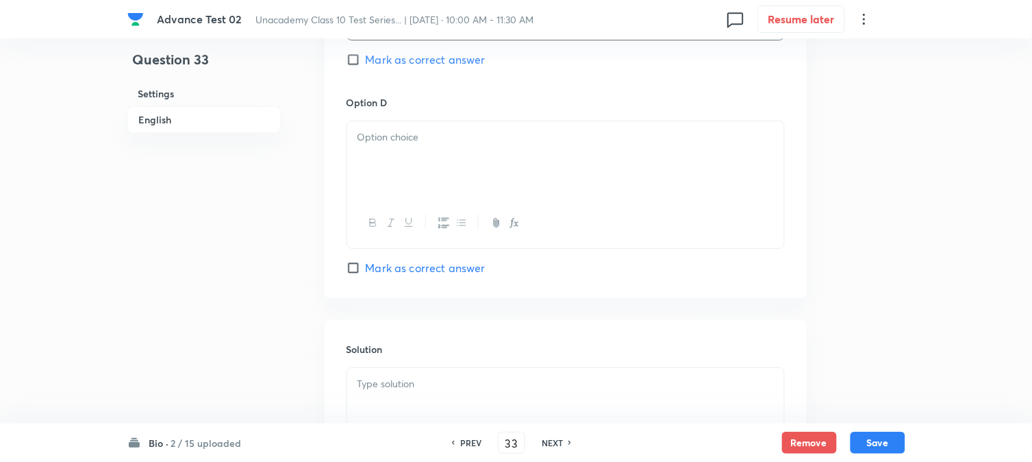
click at [446, 174] on div at bounding box center [565, 159] width 437 height 77
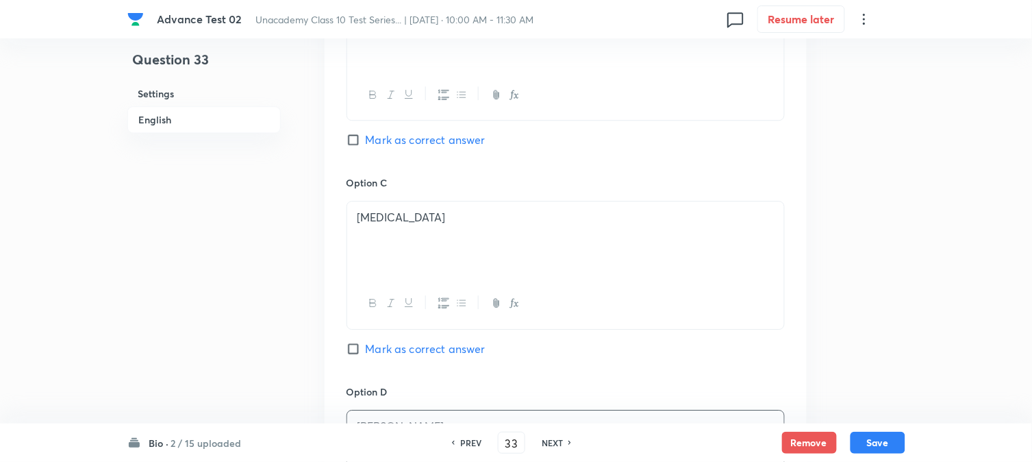
scroll to position [913, 0]
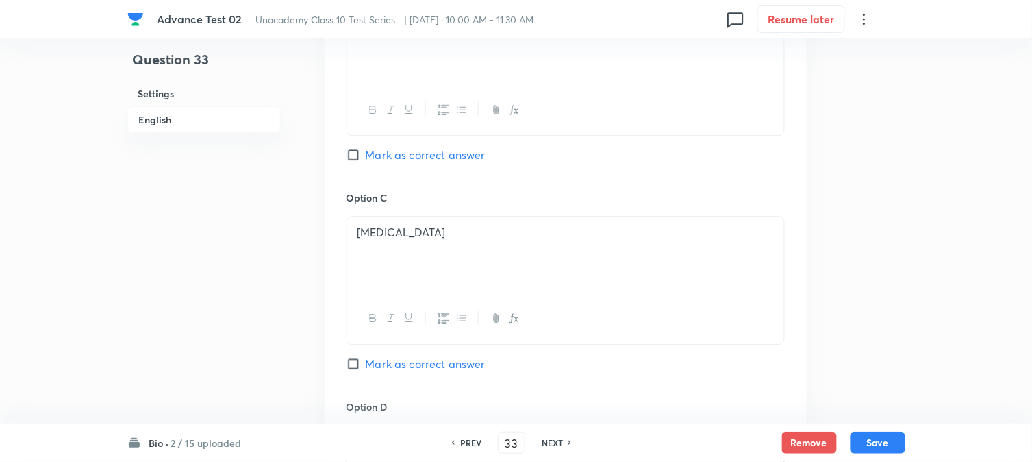
click at [375, 160] on span "Mark as correct answer" at bounding box center [426, 155] width 120 height 16
click at [366, 160] on input "Mark as correct answer" at bounding box center [356, 155] width 19 height 14
checkbox input "true"
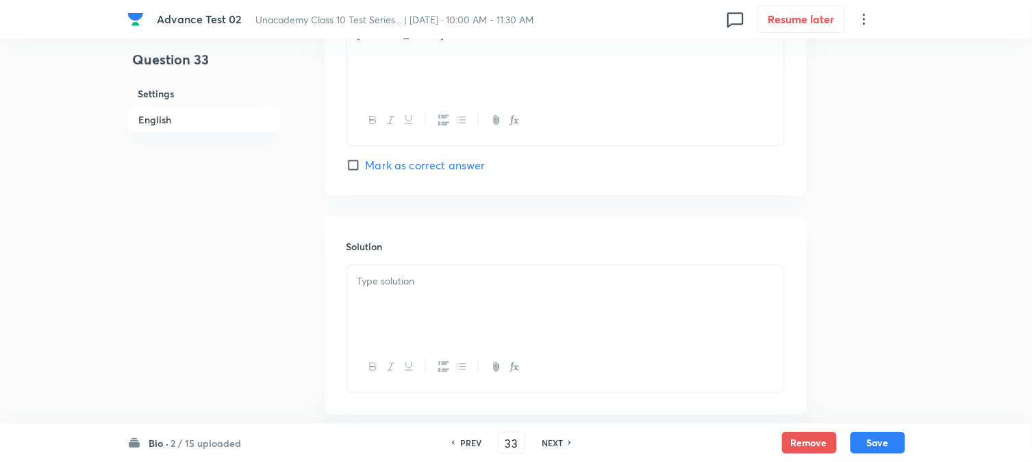
scroll to position [1396, 0]
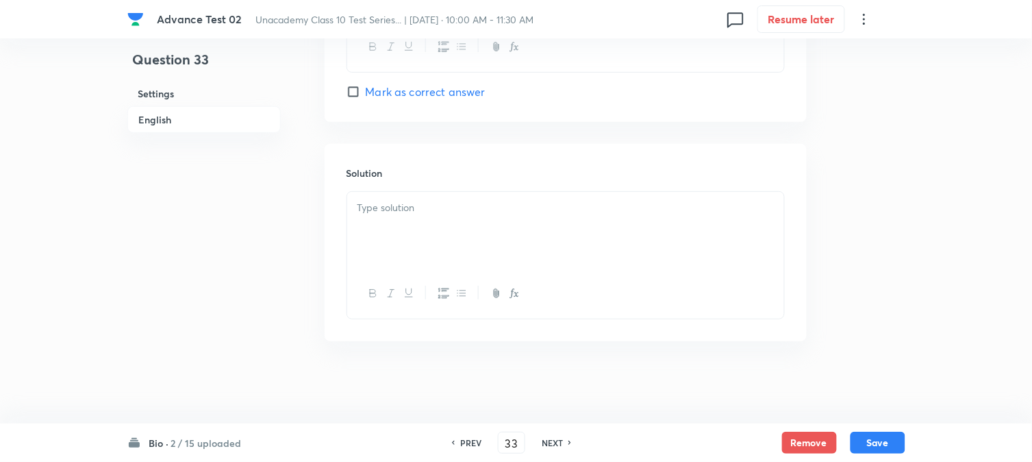
click at [420, 220] on div at bounding box center [565, 230] width 437 height 77
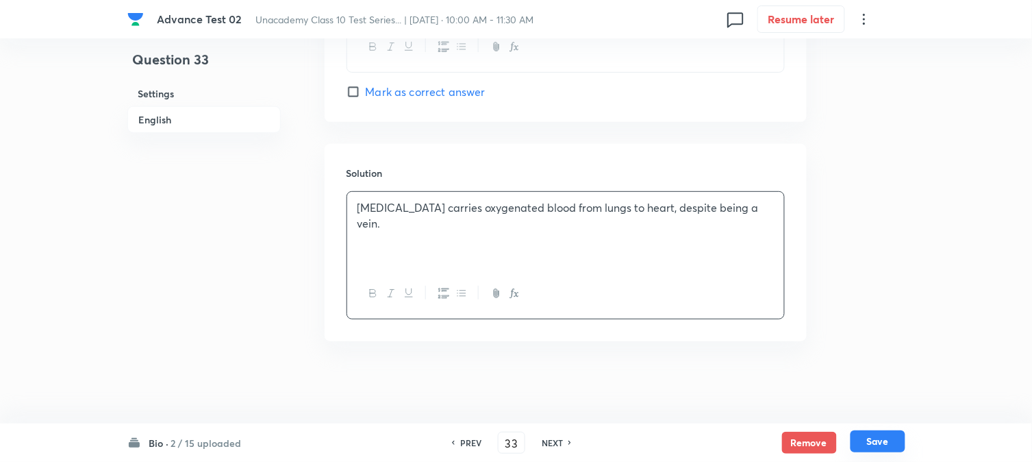
click at [878, 449] on button "Save" at bounding box center [878, 441] width 55 height 22
type input "34"
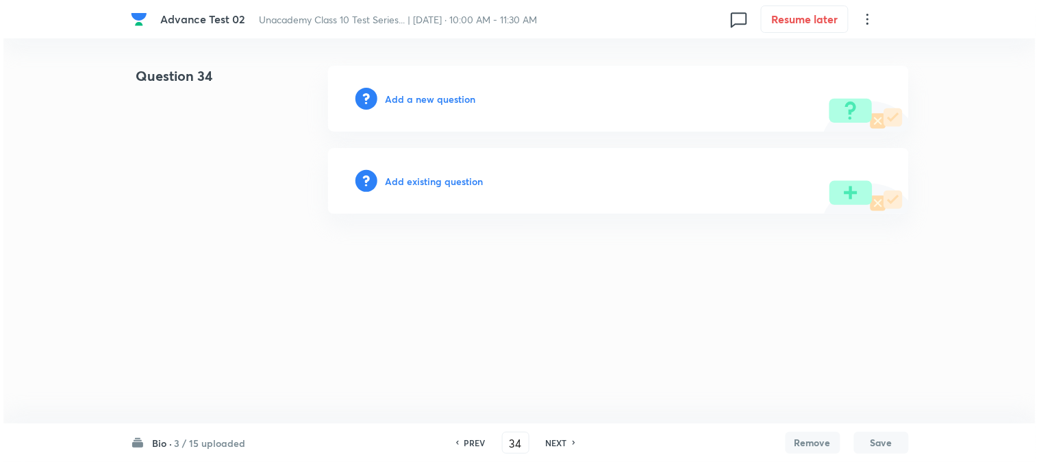
scroll to position [0, 0]
click at [408, 100] on h6 "Add a new question" at bounding box center [431, 99] width 90 height 14
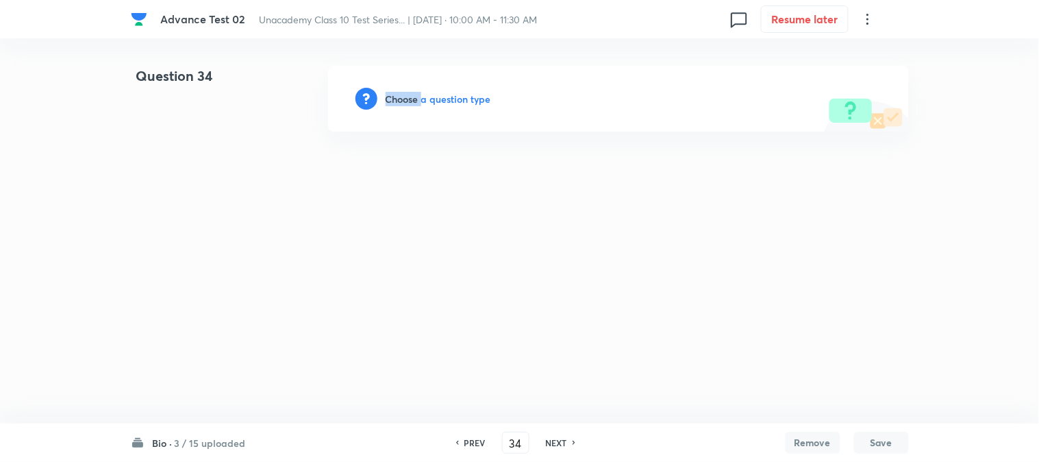
click at [408, 100] on h6 "Choose a question type" at bounding box center [439, 99] width 106 height 14
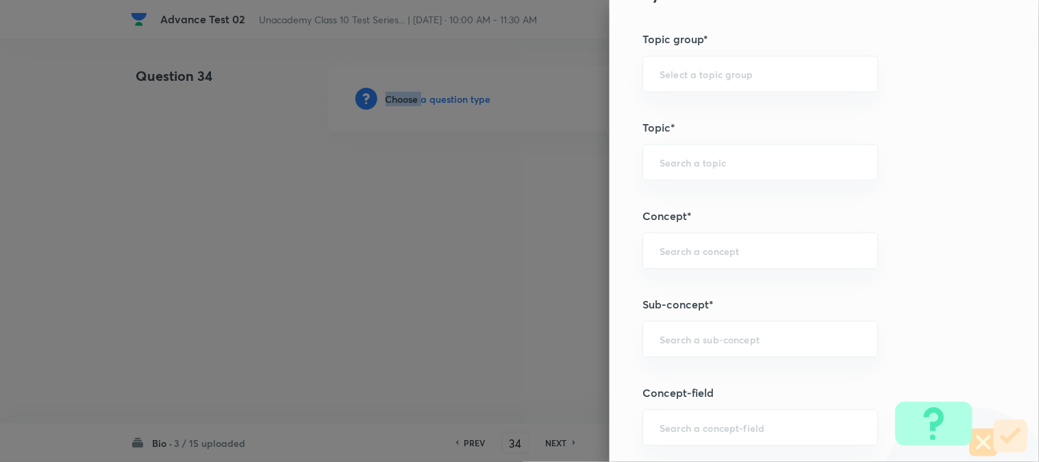
scroll to position [532, 0]
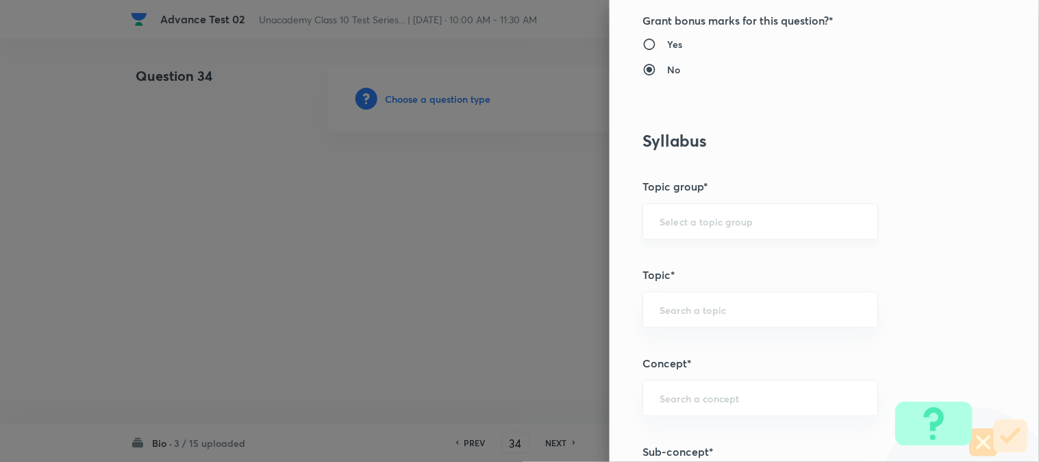
click at [670, 227] on input "text" at bounding box center [760, 221] width 201 height 13
click at [686, 262] on li "Foundation Class X" at bounding box center [749, 260] width 234 height 25
type input "Foundation Class X"
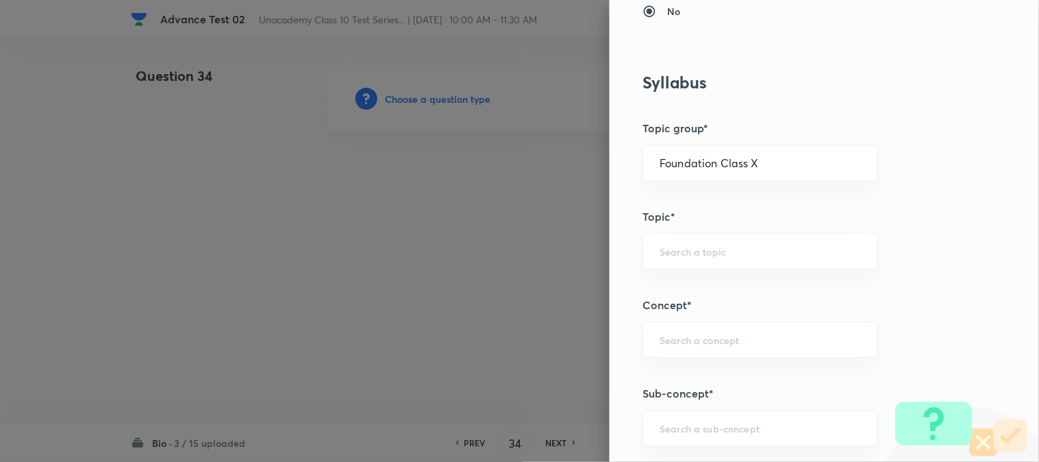
scroll to position [685, 0]
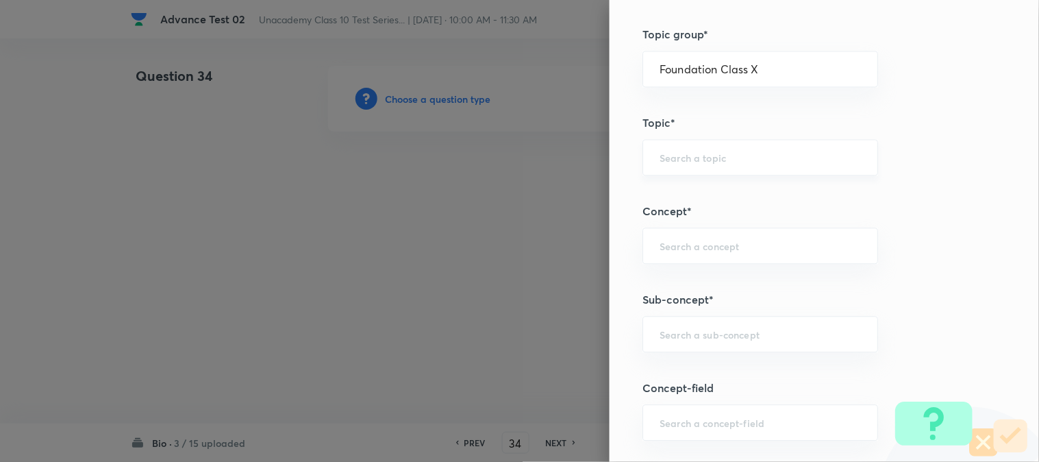
click at [680, 168] on div "​" at bounding box center [761, 157] width 236 height 36
click at [671, 197] on li "Biology" at bounding box center [749, 196] width 234 height 25
type input "Biology"
click at [673, 260] on div "​" at bounding box center [761, 245] width 236 height 36
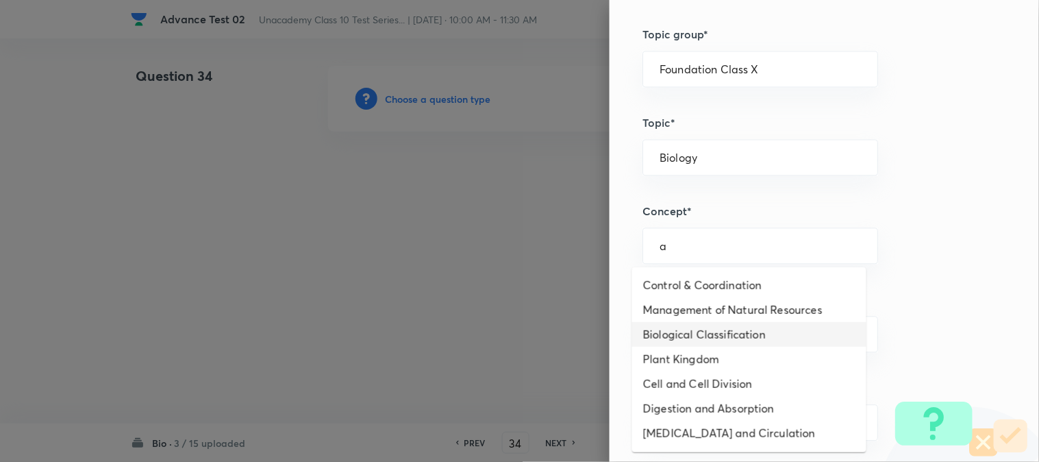
click at [682, 334] on li "Biological Classification" at bounding box center [749, 334] width 234 height 25
type input "Biological Classification"
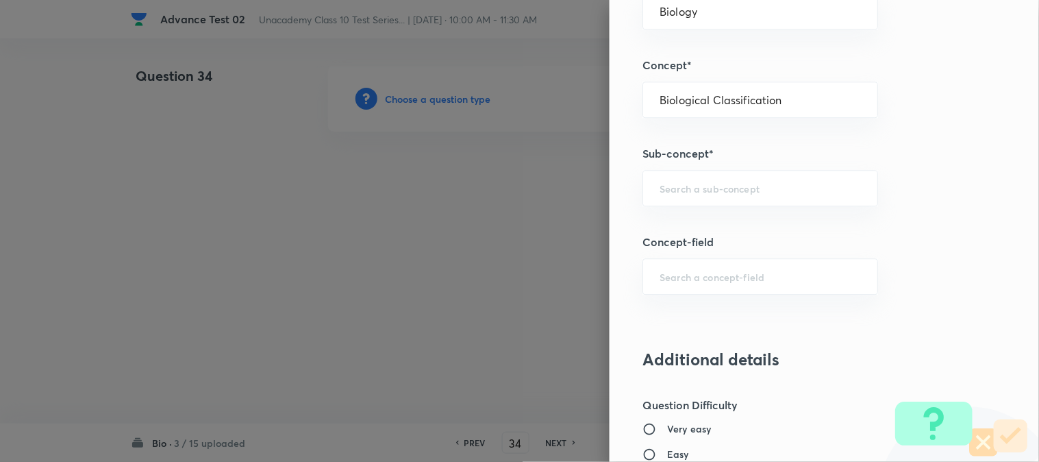
scroll to position [837, 0]
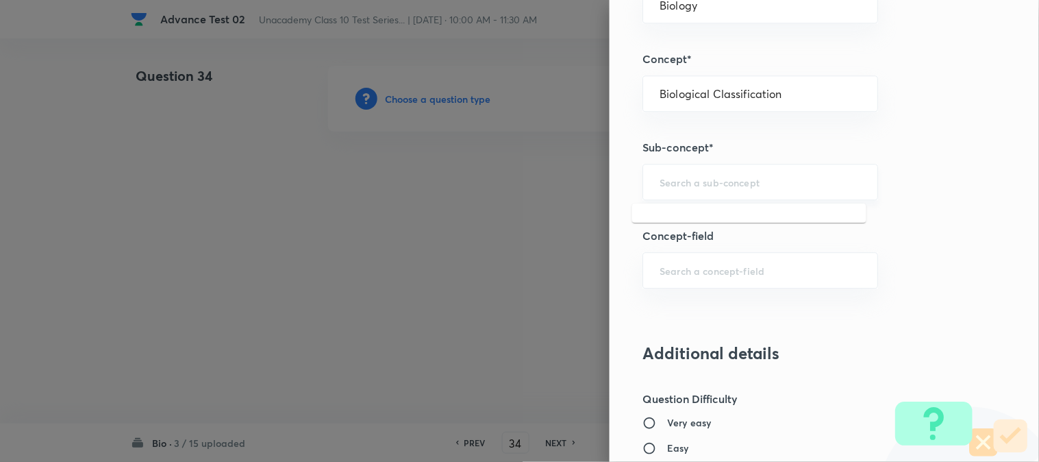
click at [687, 175] on input "text" at bounding box center [760, 181] width 201 height 13
click at [687, 251] on li "Kingdom Monera" at bounding box center [749, 246] width 234 height 25
type input "Kingdom Monera"
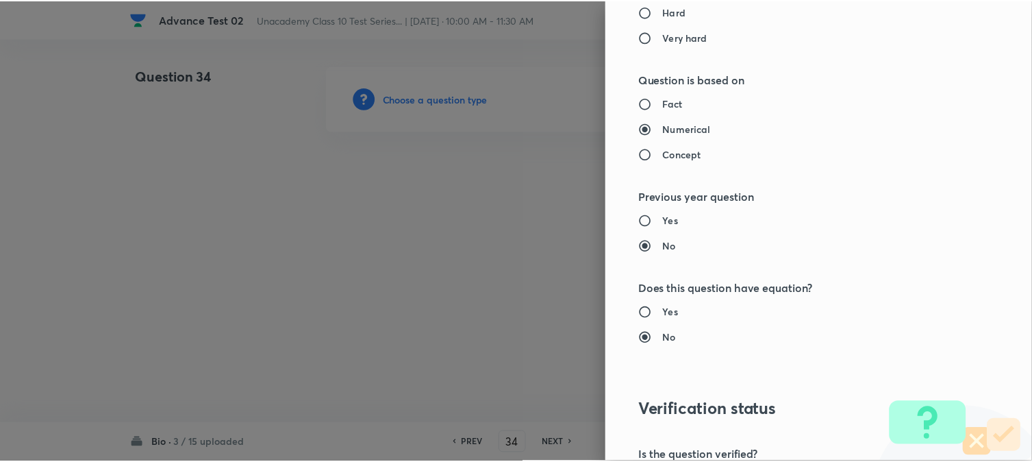
scroll to position [1498, 0]
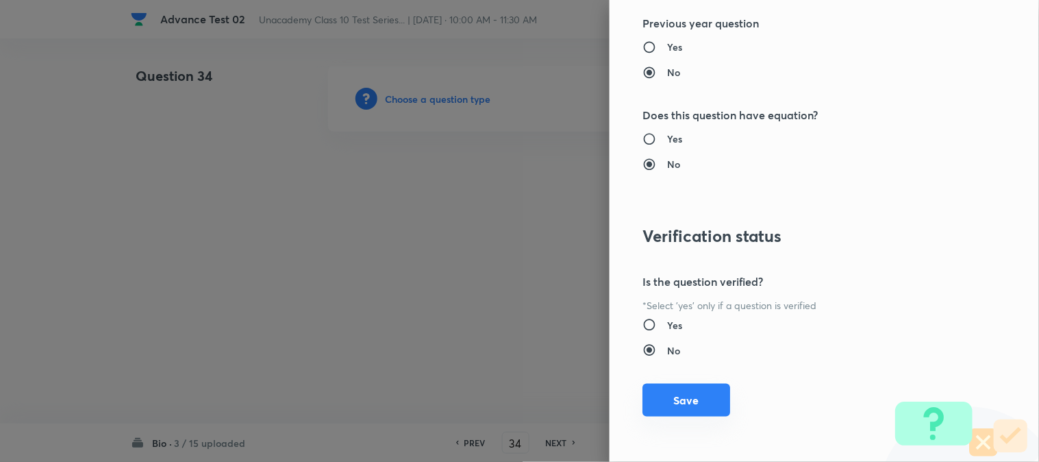
click at [660, 398] on button "Save" at bounding box center [687, 400] width 88 height 33
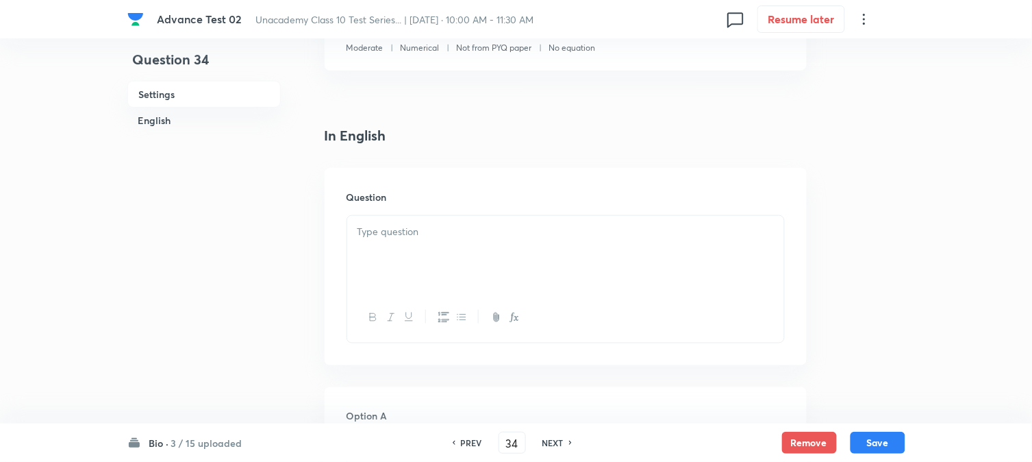
scroll to position [304, 0]
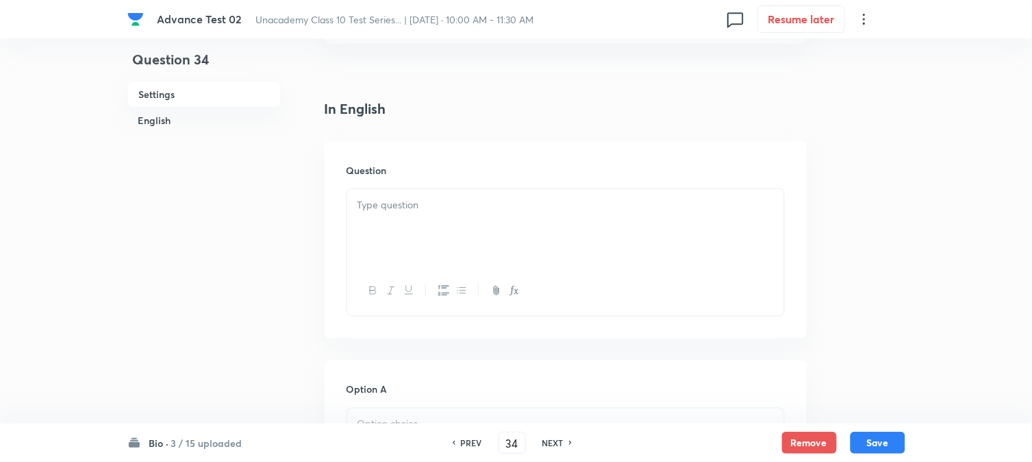
click at [420, 210] on p at bounding box center [566, 205] width 417 height 16
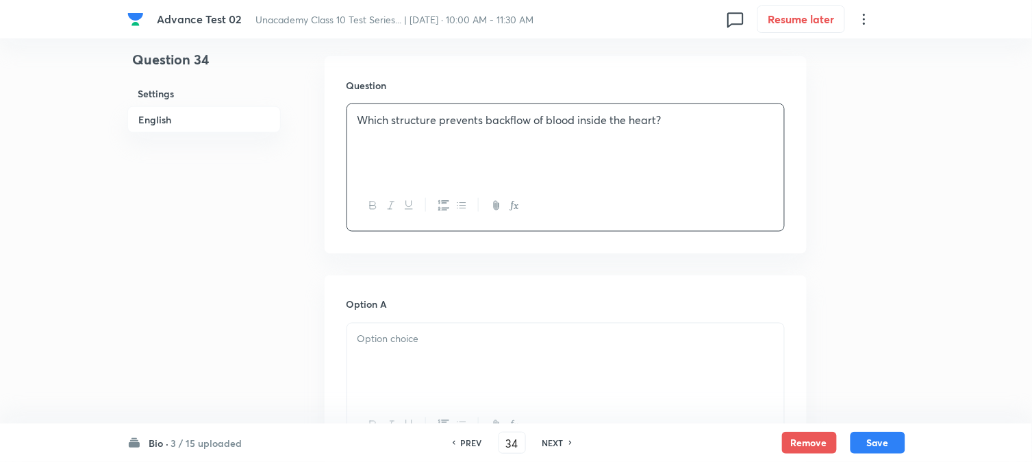
scroll to position [532, 0]
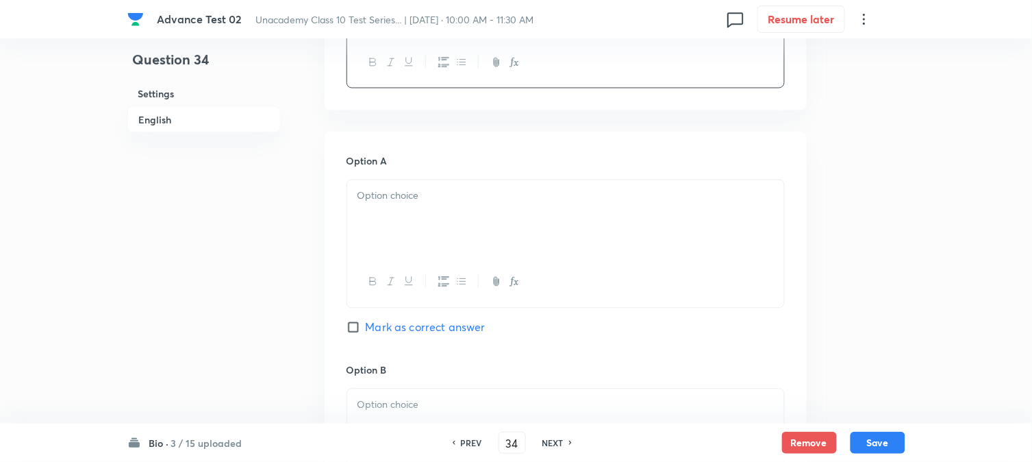
drag, startPoint x: 421, startPoint y: 188, endPoint x: 391, endPoint y: 231, distance: 51.7
click at [421, 188] on p at bounding box center [566, 196] width 417 height 16
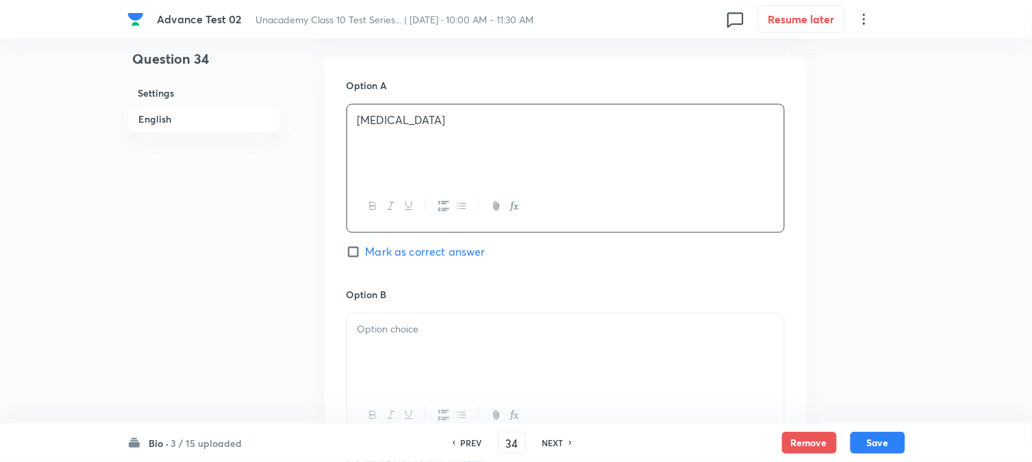
scroll to position [761, 0]
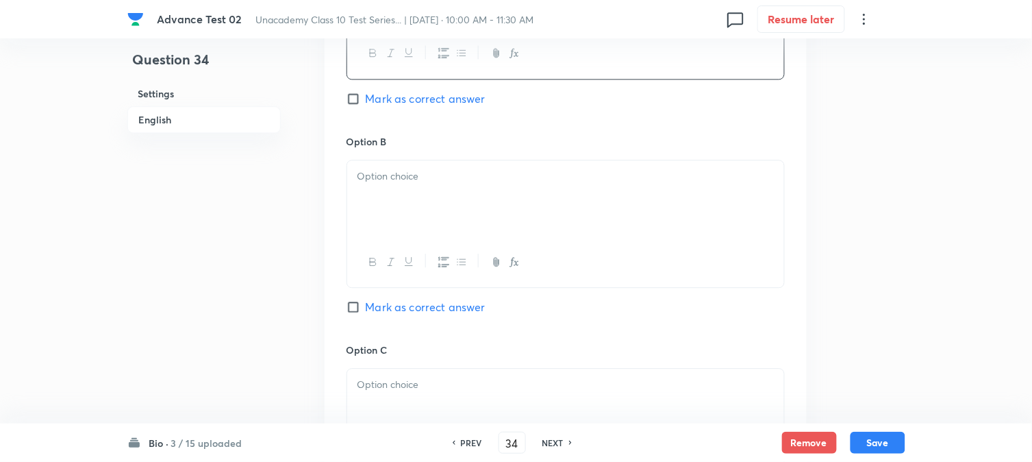
click at [414, 207] on div at bounding box center [565, 198] width 437 height 77
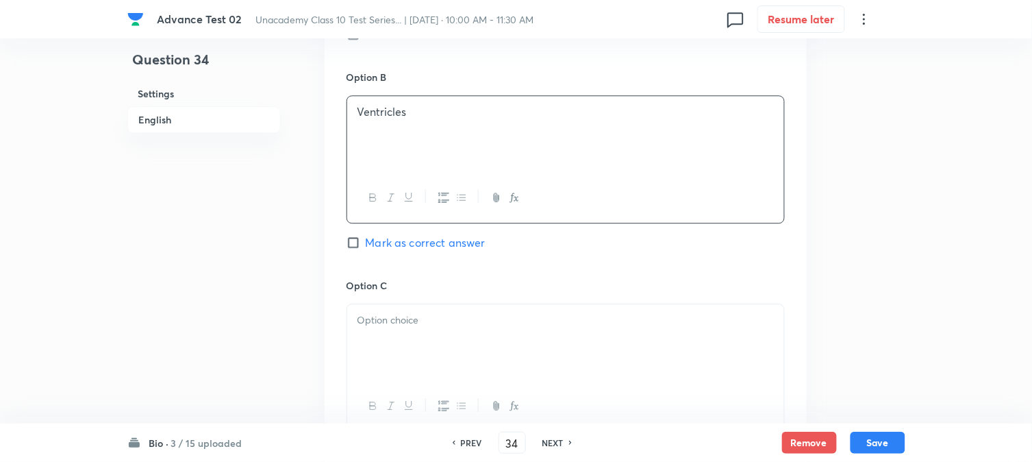
scroll to position [913, 0]
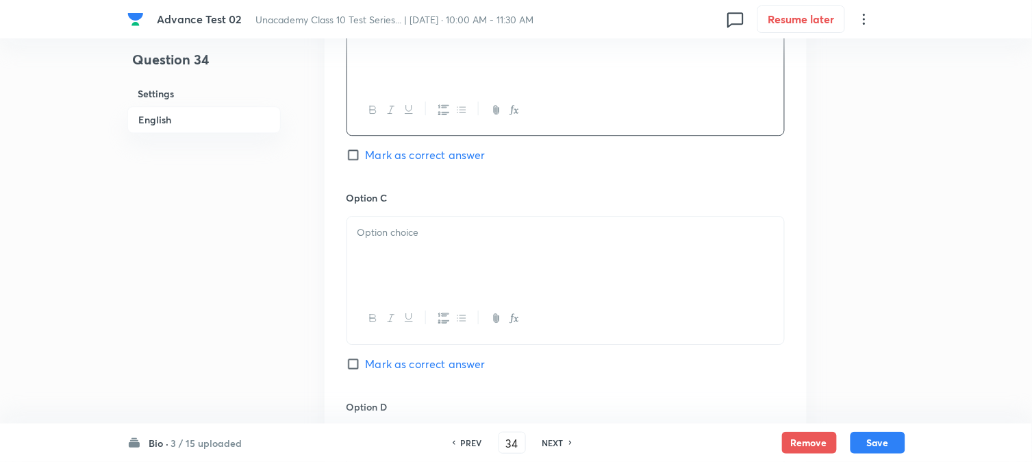
click at [391, 229] on p at bounding box center [566, 233] width 417 height 16
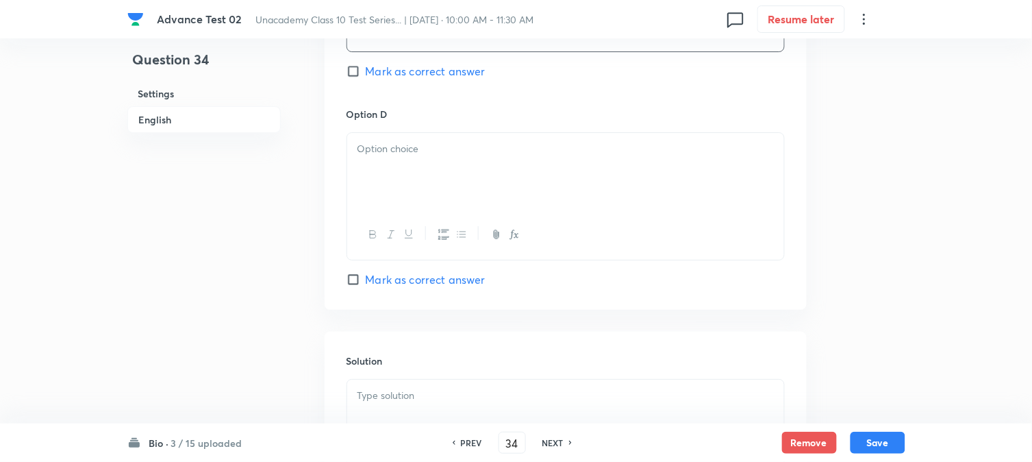
scroll to position [1217, 0]
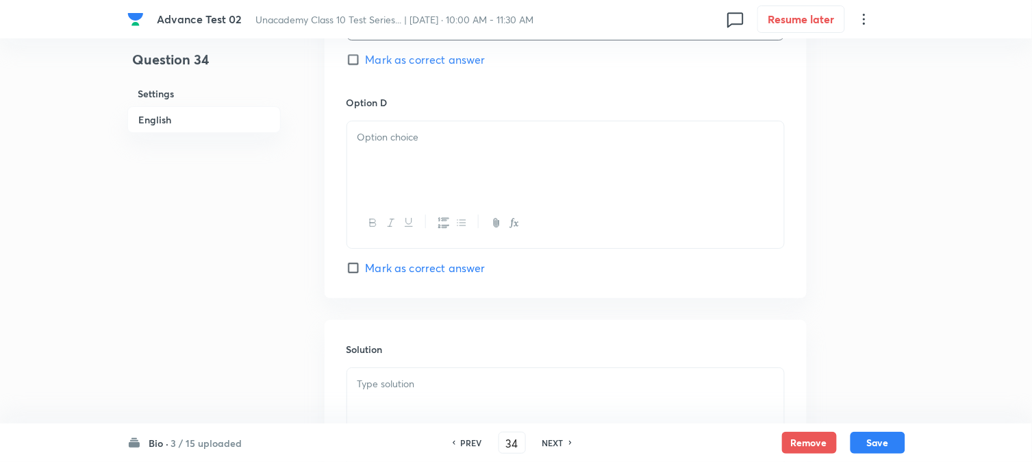
click at [458, 156] on div at bounding box center [565, 159] width 437 height 77
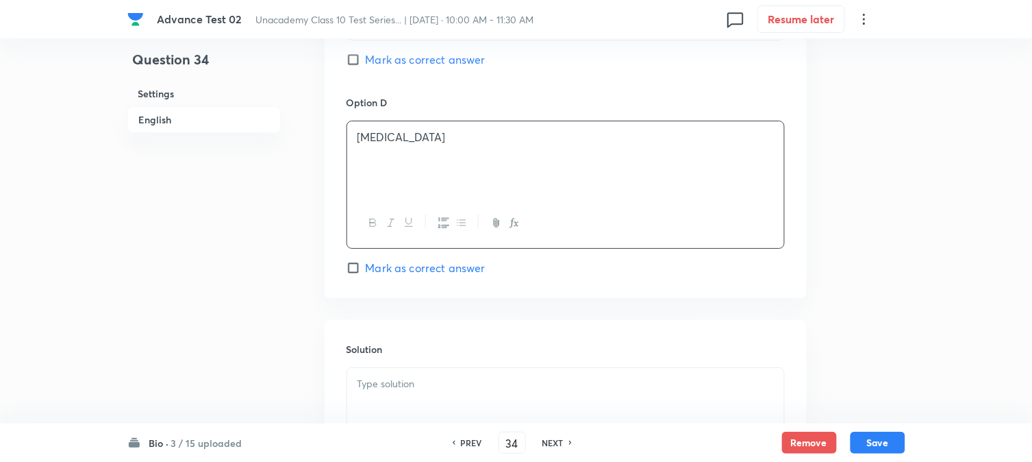
click at [359, 62] on input "Mark as correct answer" at bounding box center [356, 60] width 19 height 14
checkbox input "true"
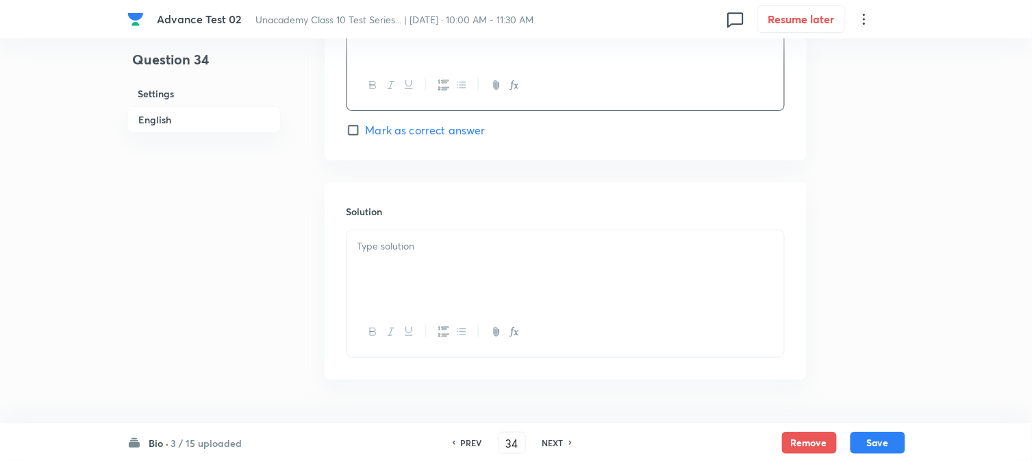
scroll to position [1370, 0]
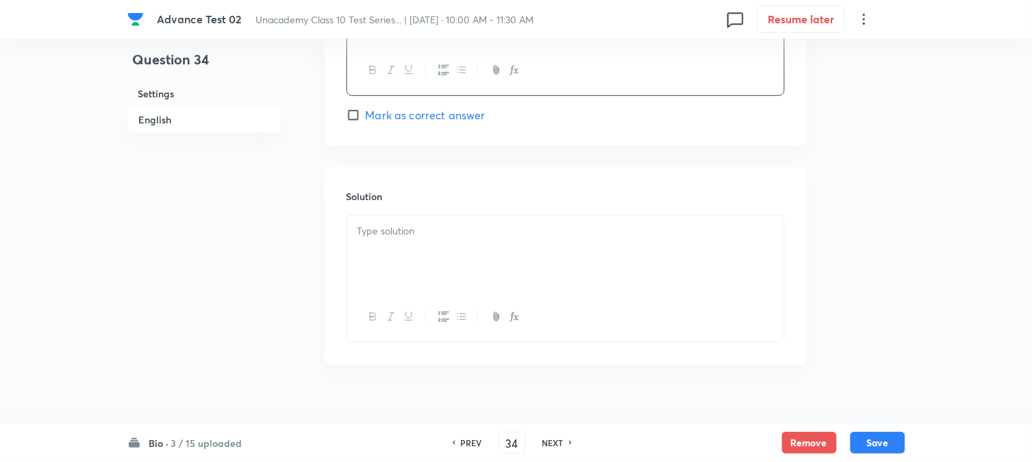
click at [426, 251] on div at bounding box center [565, 253] width 437 height 77
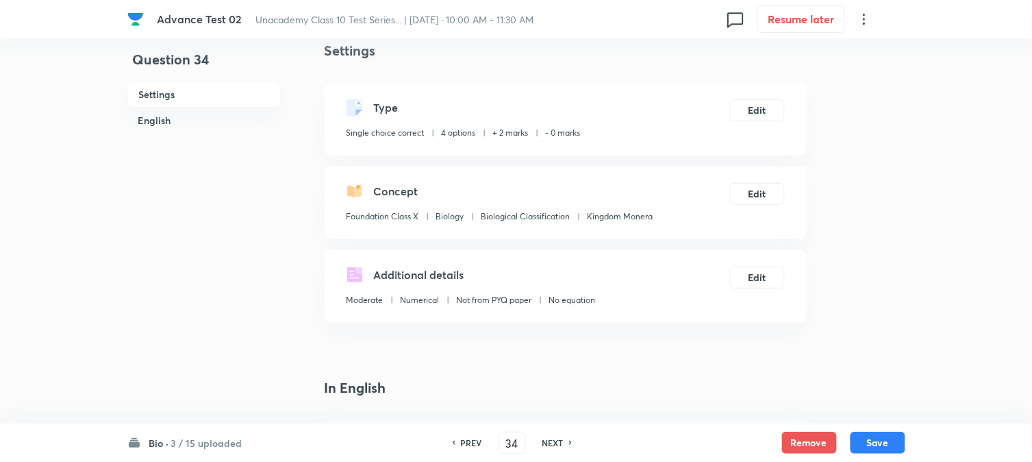
scroll to position [0, 0]
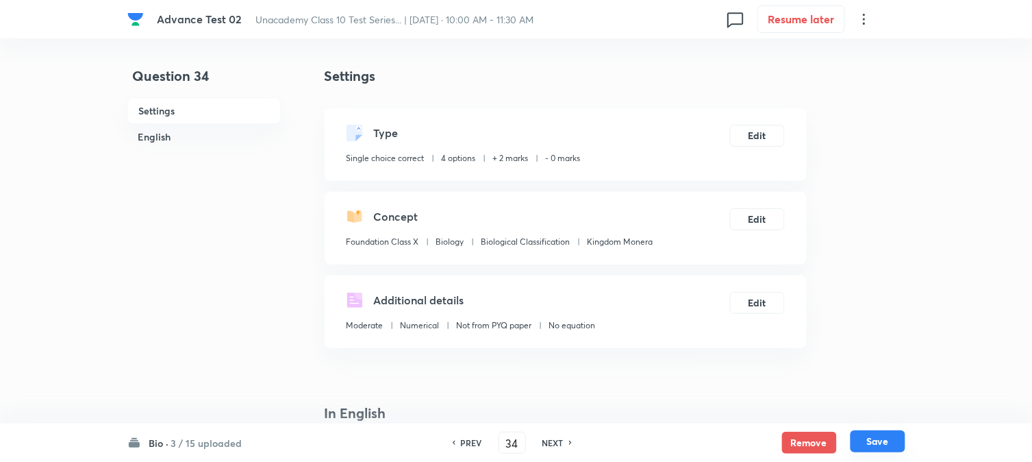
click at [885, 443] on button "Save" at bounding box center [878, 441] width 55 height 22
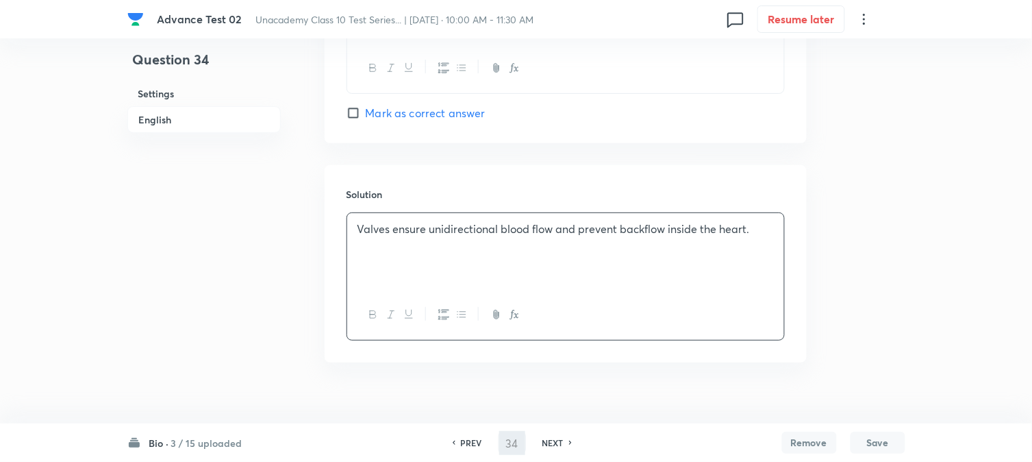
type input "35"
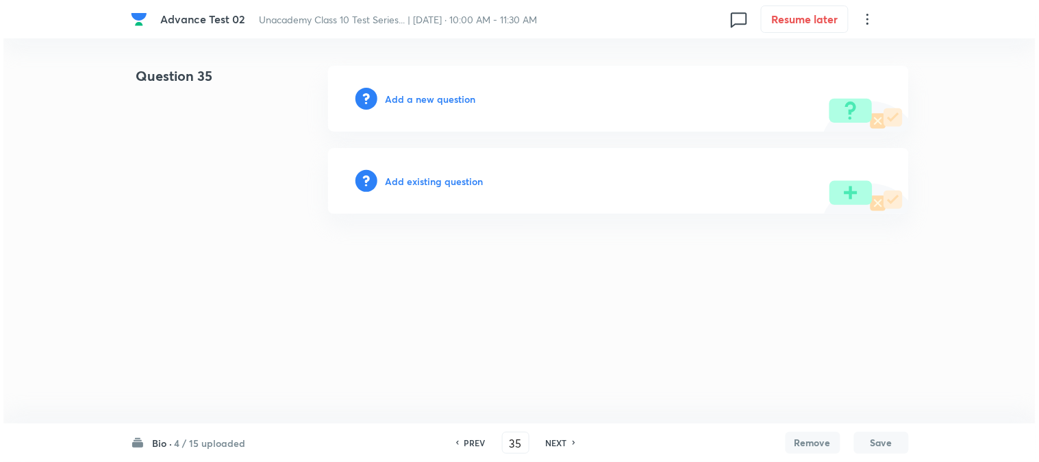
scroll to position [0, 0]
click at [416, 93] on h6 "Add a new question" at bounding box center [431, 99] width 90 height 14
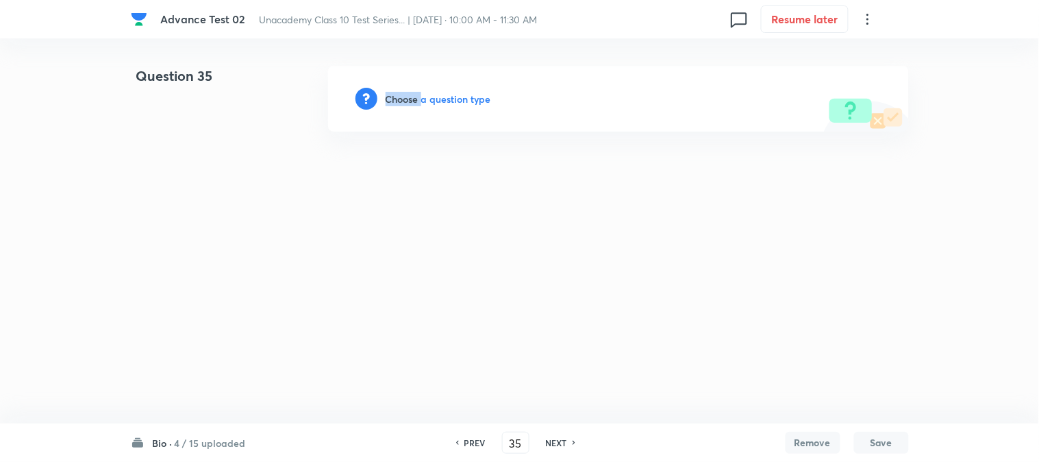
click at [416, 93] on h6 "Choose a question type" at bounding box center [439, 99] width 106 height 14
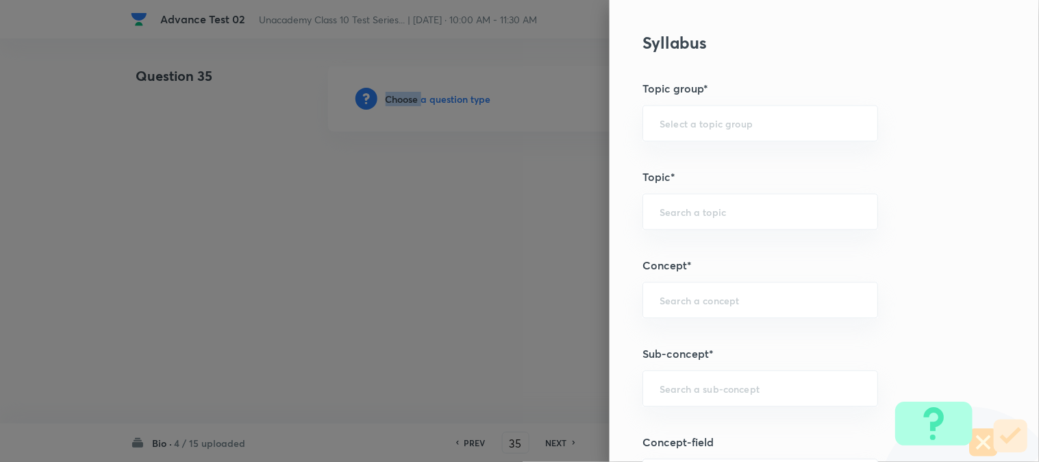
scroll to position [608, 0]
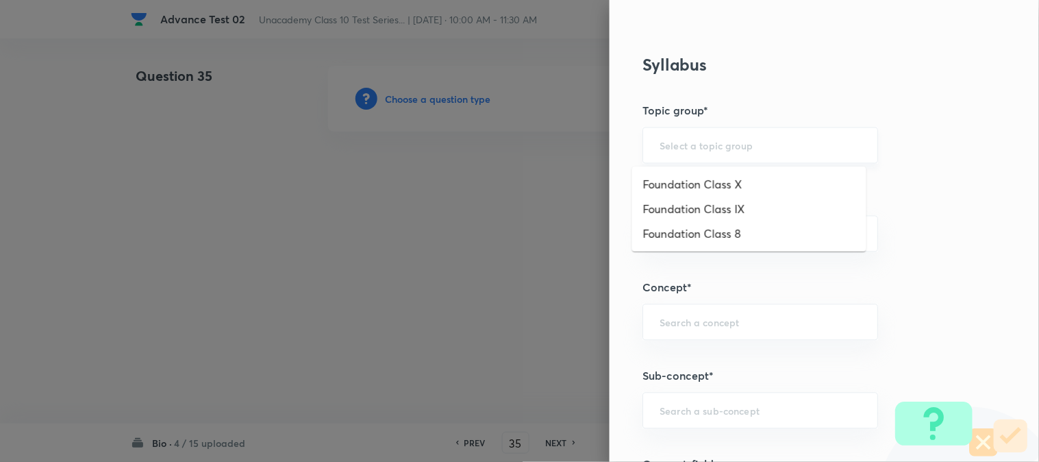
click at [680, 147] on input "text" at bounding box center [760, 145] width 201 height 13
click at [682, 172] on li "Foundation Class X" at bounding box center [749, 184] width 234 height 25
type input "Foundation Class X"
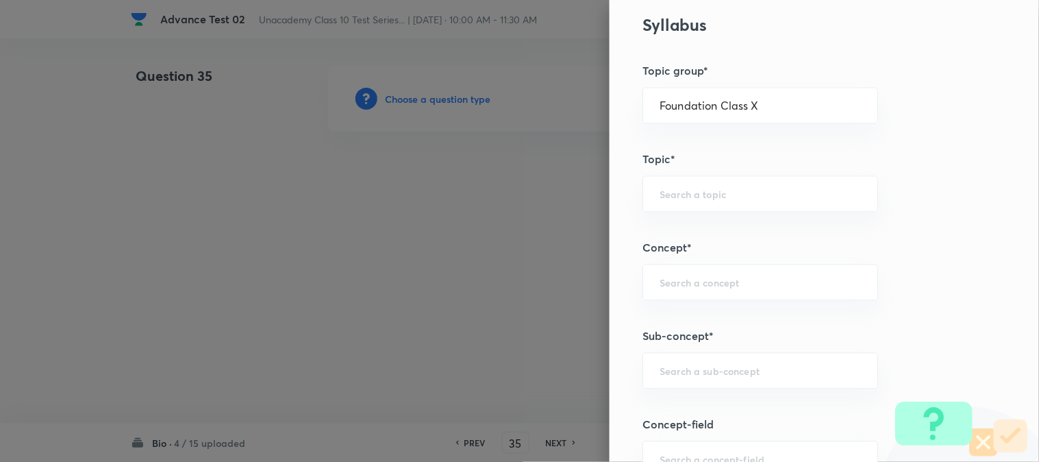
scroll to position [685, 0]
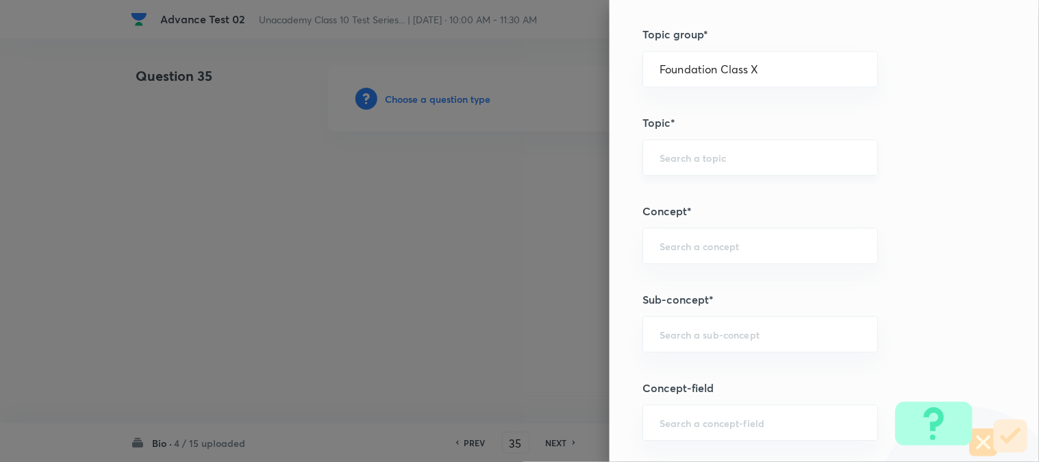
click at [692, 164] on div "​" at bounding box center [761, 157] width 236 height 36
click at [681, 187] on li "Biology" at bounding box center [749, 196] width 234 height 25
type input "Biology"
click at [689, 250] on input "text" at bounding box center [760, 245] width 201 height 13
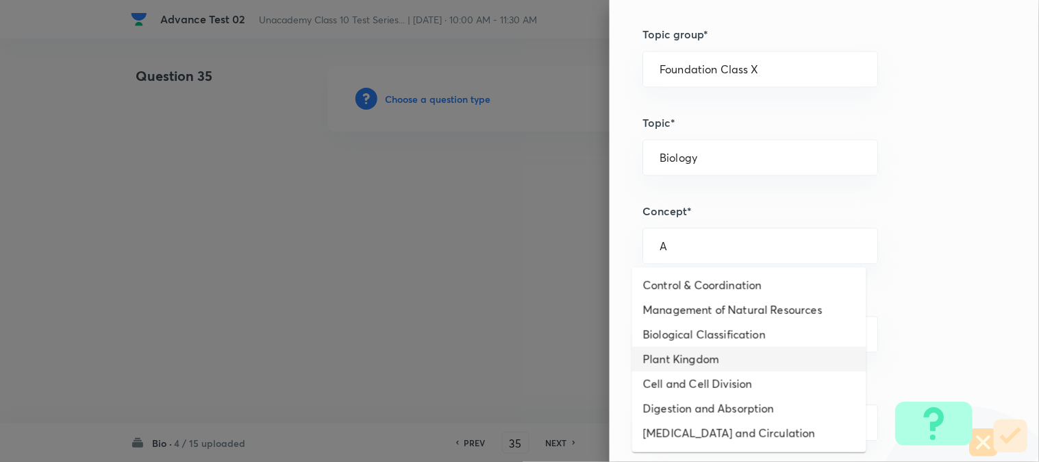
click at [696, 352] on li "Plant Kingdom" at bounding box center [749, 359] width 234 height 25
type input "Plant Kingdom"
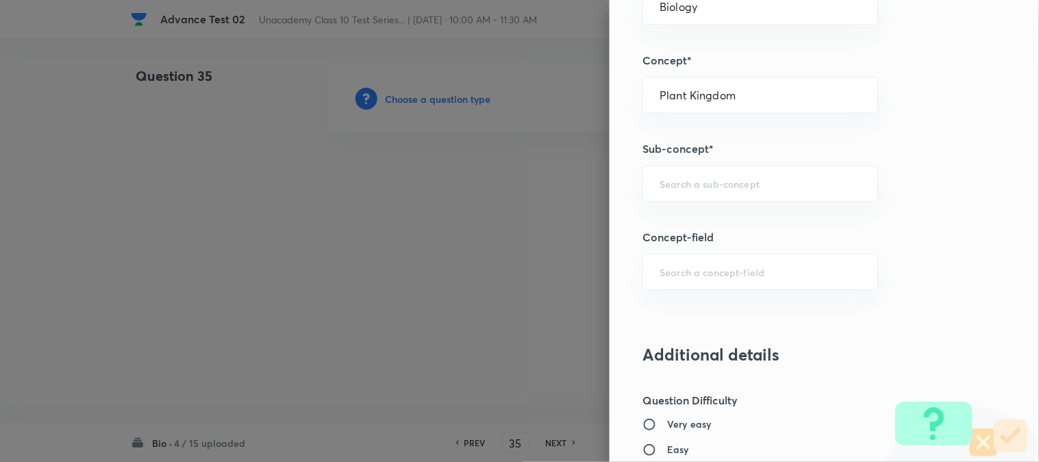
scroll to position [837, 0]
click at [702, 174] on div "​" at bounding box center [761, 182] width 236 height 36
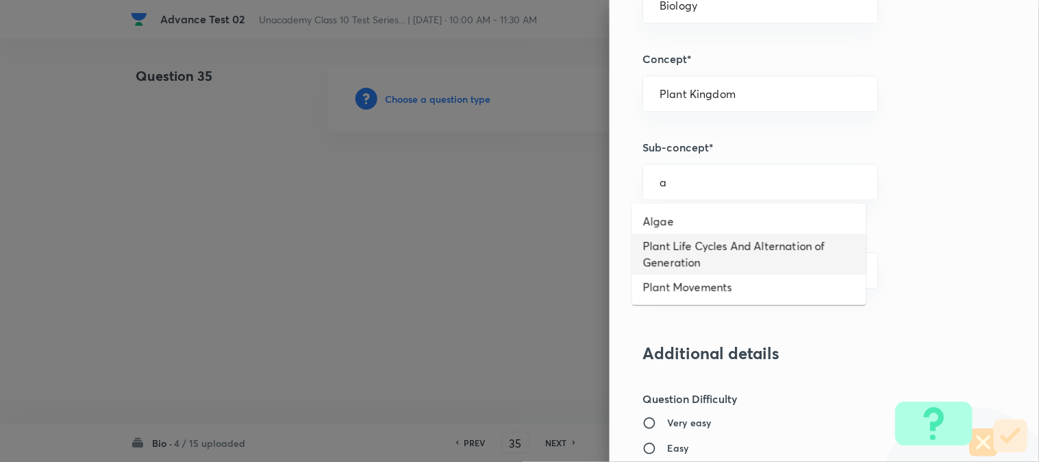
click at [693, 249] on li "Plant Life Cycles And Alternation of Generation" at bounding box center [749, 254] width 234 height 41
type input "Plant Life Cycles And Alternation of Generation"
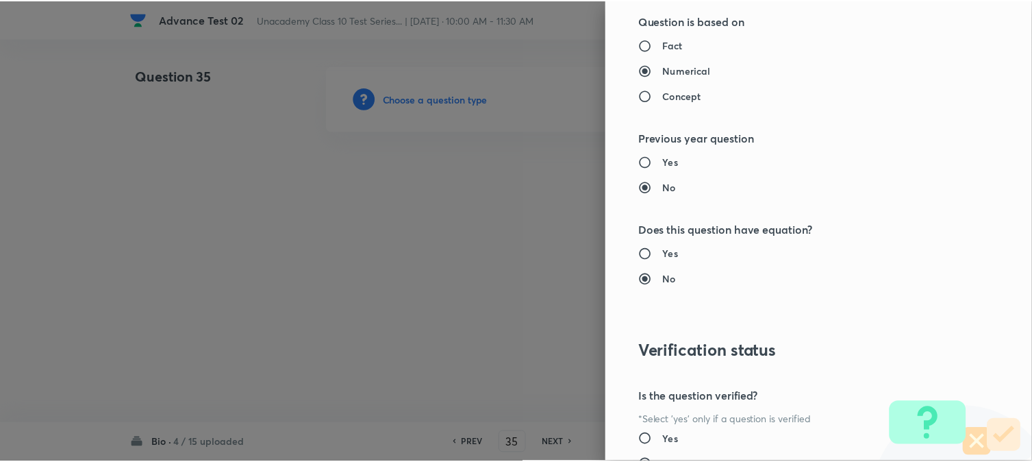
scroll to position [1498, 0]
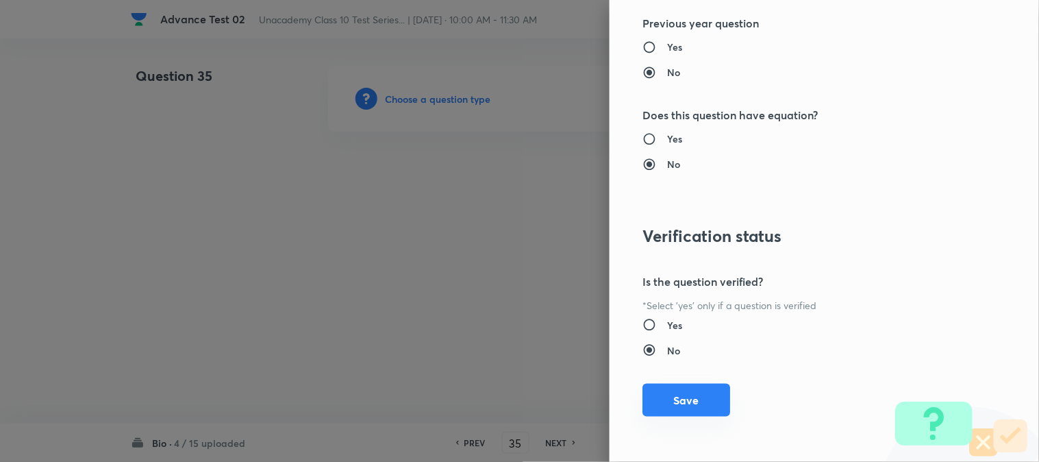
click at [708, 403] on button "Save" at bounding box center [687, 400] width 88 height 33
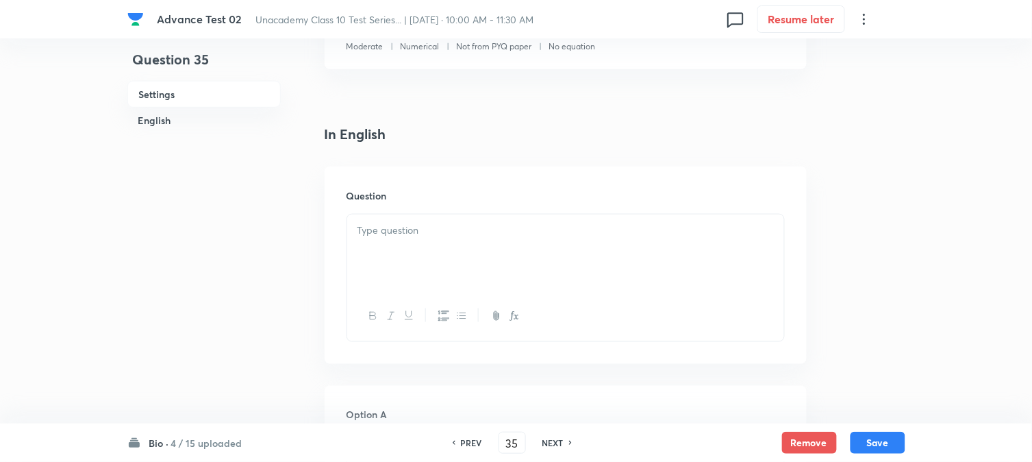
scroll to position [304, 0]
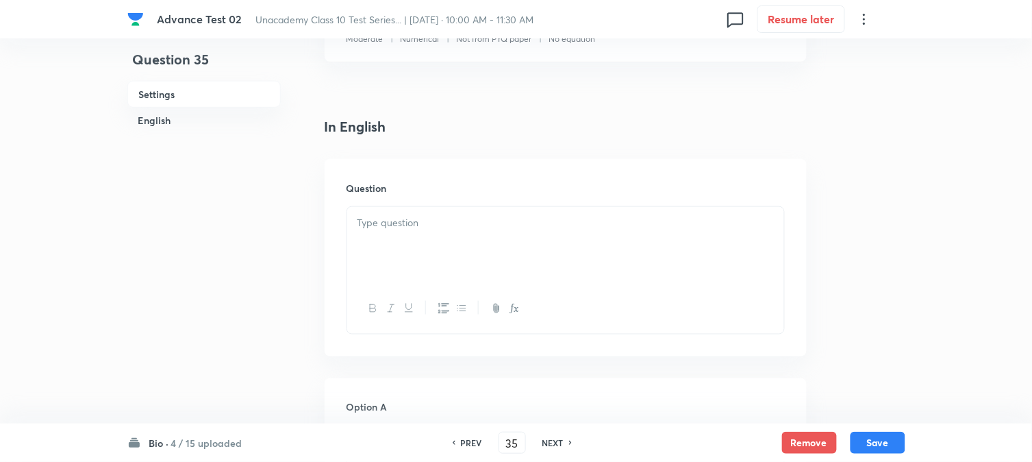
click at [484, 222] on p at bounding box center [566, 223] width 417 height 16
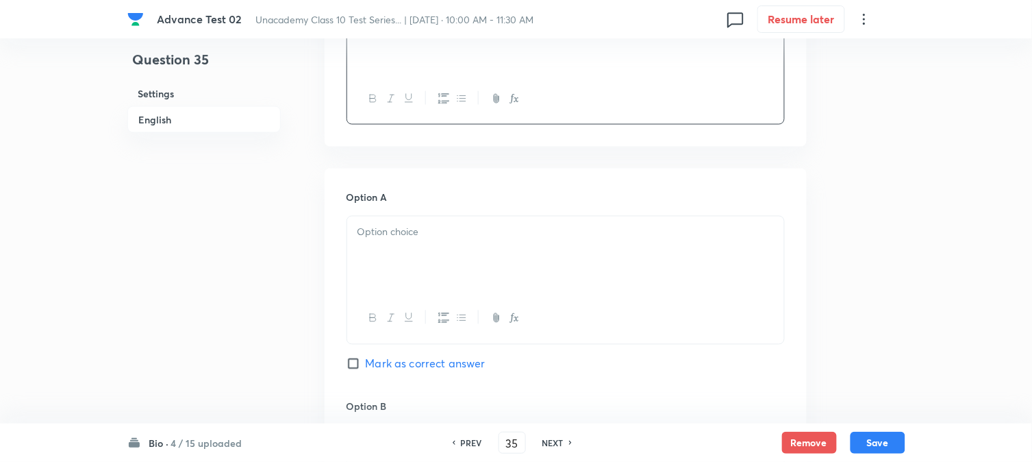
scroll to position [532, 0]
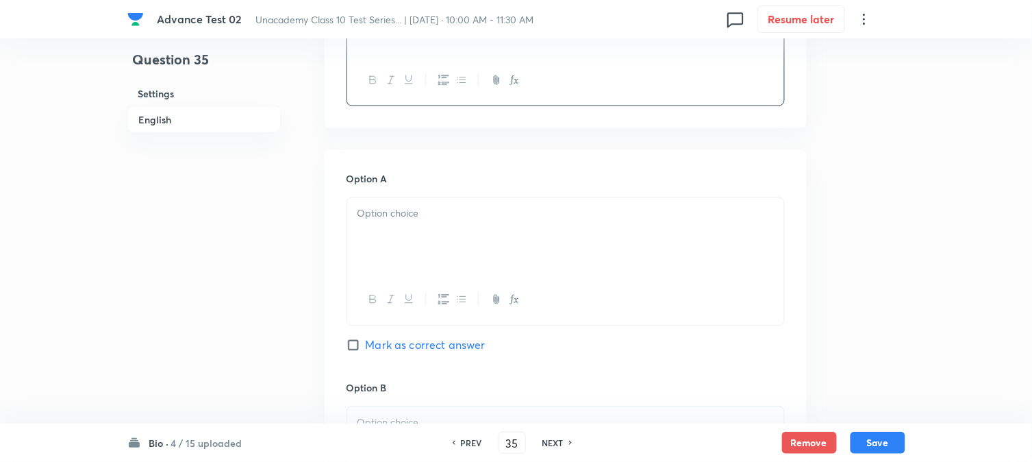
click at [412, 233] on div at bounding box center [565, 236] width 437 height 77
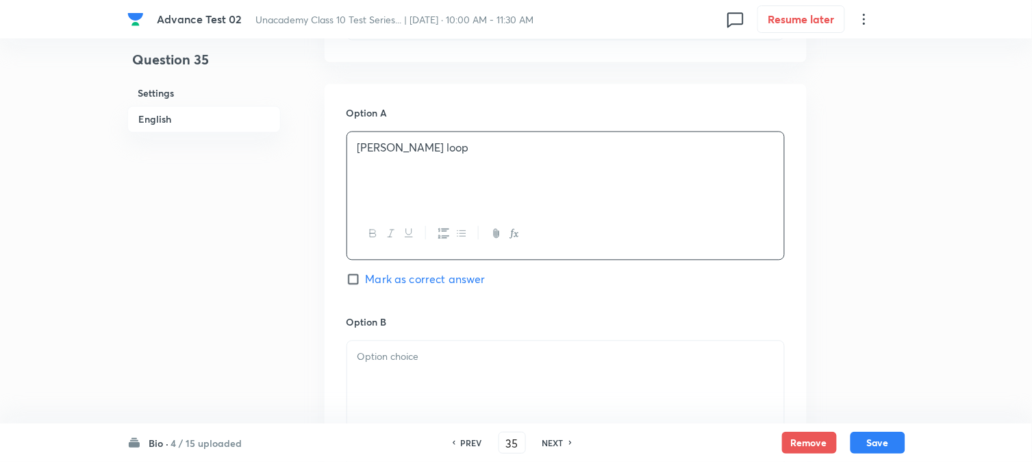
scroll to position [837, 0]
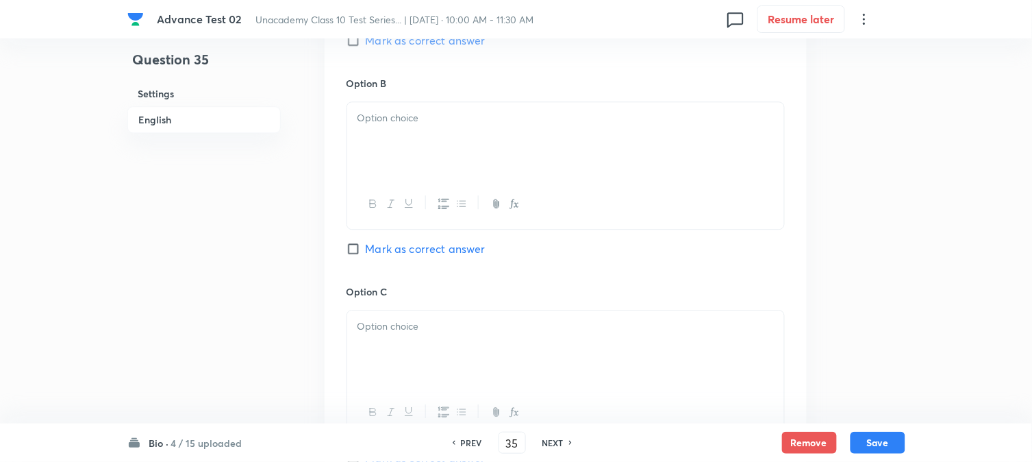
click at [454, 184] on div at bounding box center [565, 204] width 437 height 50
click at [432, 162] on div at bounding box center [565, 140] width 437 height 77
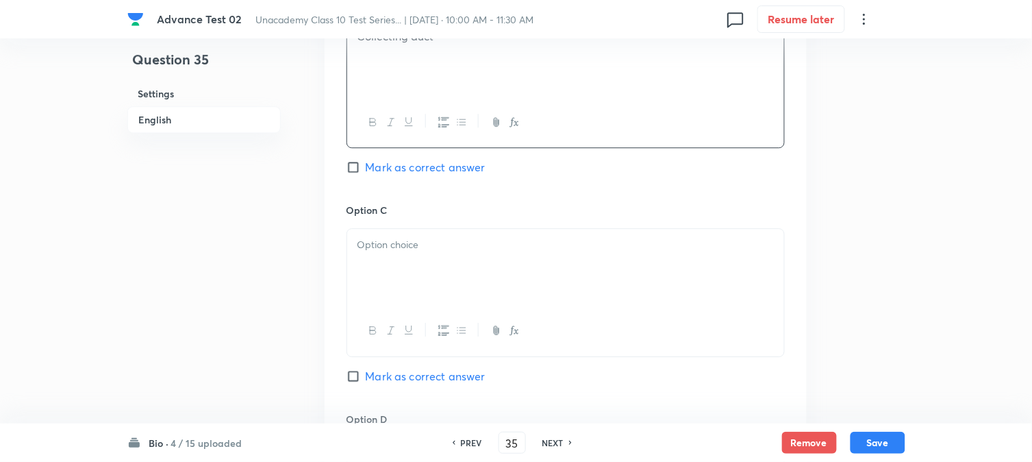
scroll to position [919, 0]
click at [411, 252] on p at bounding box center [566, 244] width 417 height 16
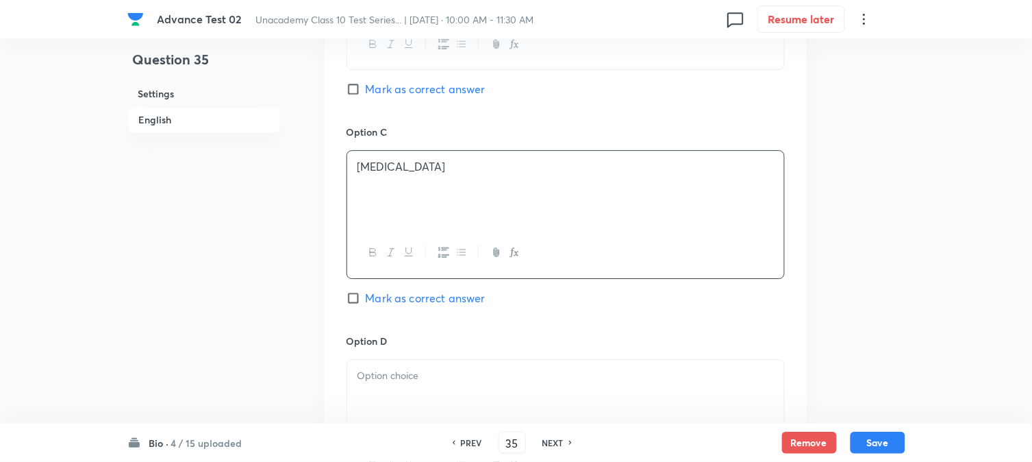
scroll to position [1224, 0]
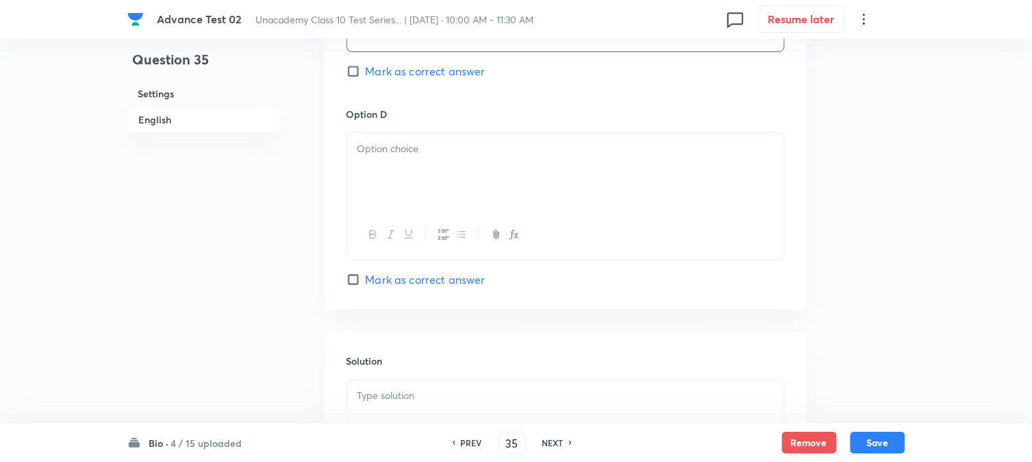
click at [432, 201] on div at bounding box center [565, 171] width 437 height 77
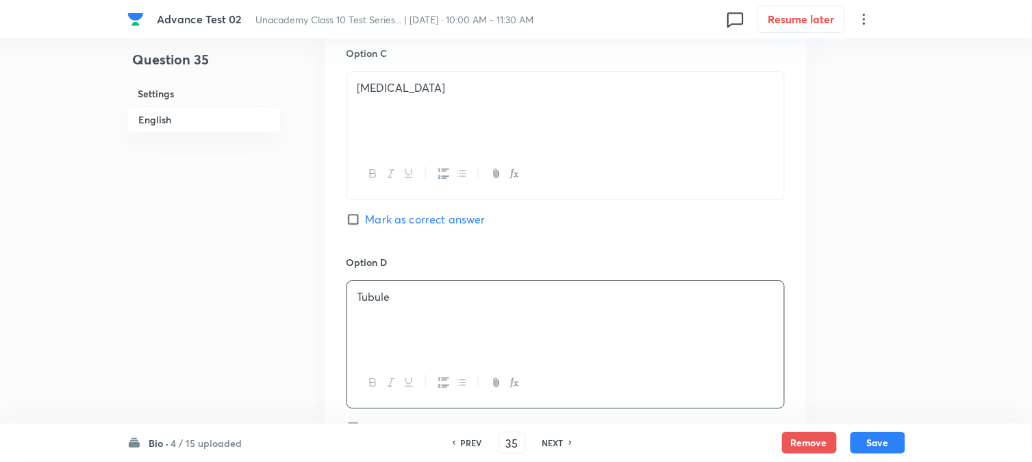
scroll to position [1071, 0]
click at [409, 231] on span "Mark as correct answer" at bounding box center [426, 223] width 120 height 16
click at [366, 230] on input "Mark as correct answer" at bounding box center [356, 223] width 19 height 14
checkbox input "true"
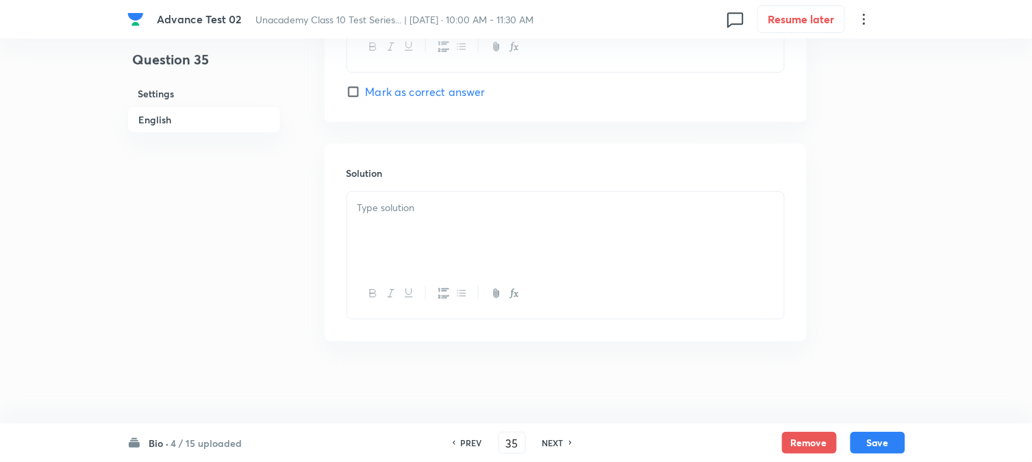
scroll to position [1414, 0]
click at [422, 208] on p at bounding box center [566, 208] width 417 height 16
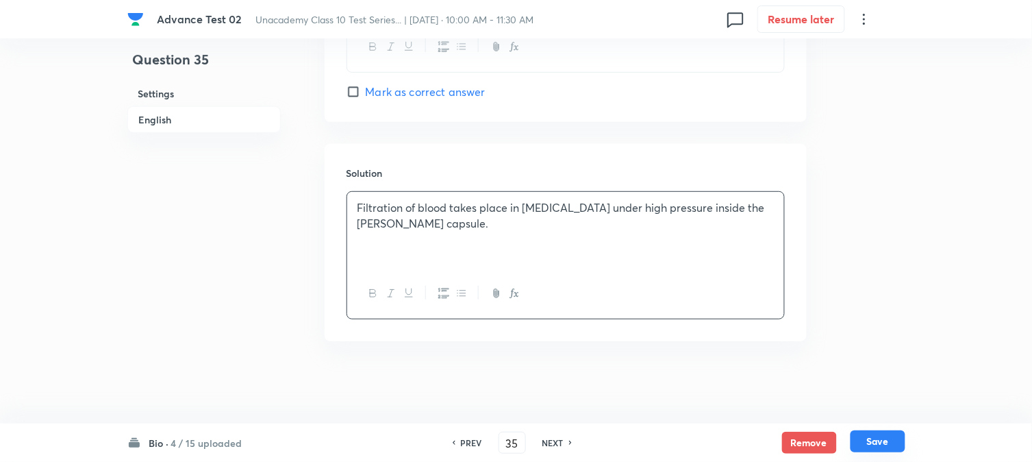
click at [894, 439] on button "Save" at bounding box center [878, 441] width 55 height 22
type input "36"
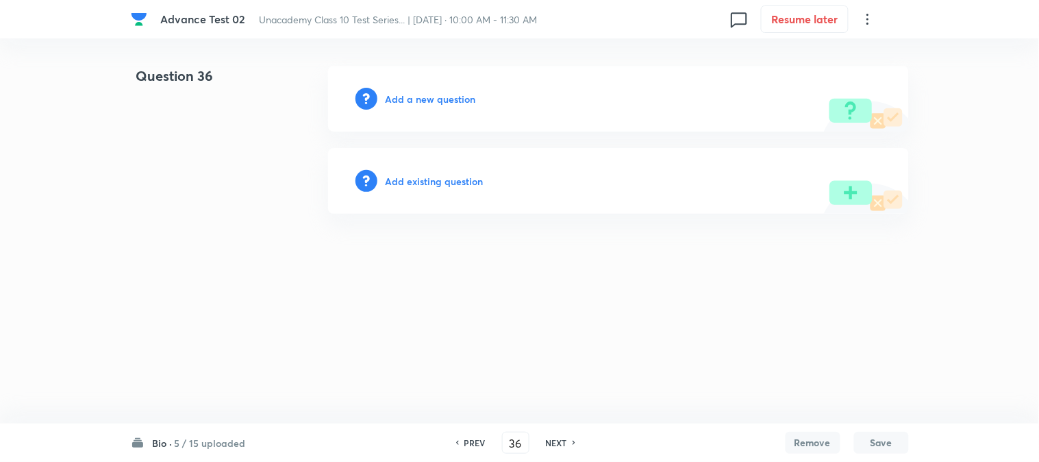
click at [409, 101] on h6 "Add a new question" at bounding box center [431, 99] width 90 height 14
click at [409, 101] on h6 "Choose a question type" at bounding box center [439, 99] width 106 height 14
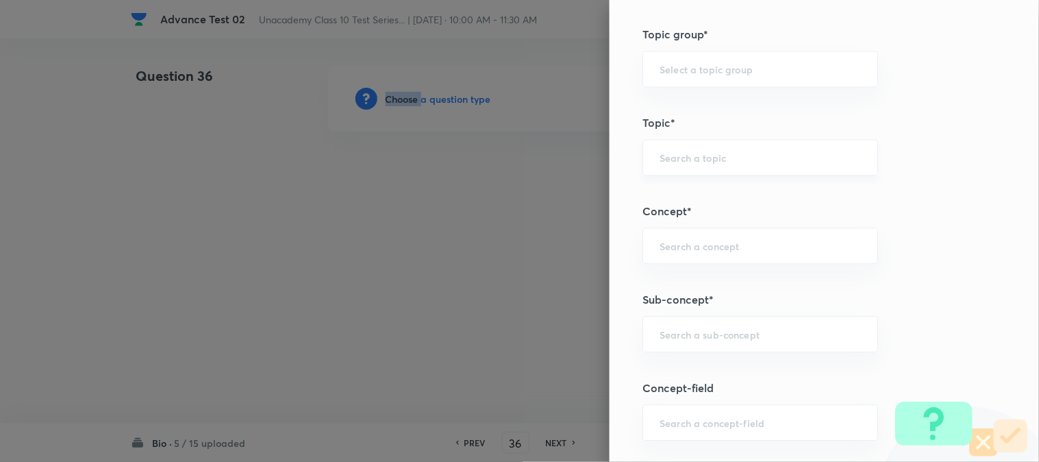
scroll to position [608, 0]
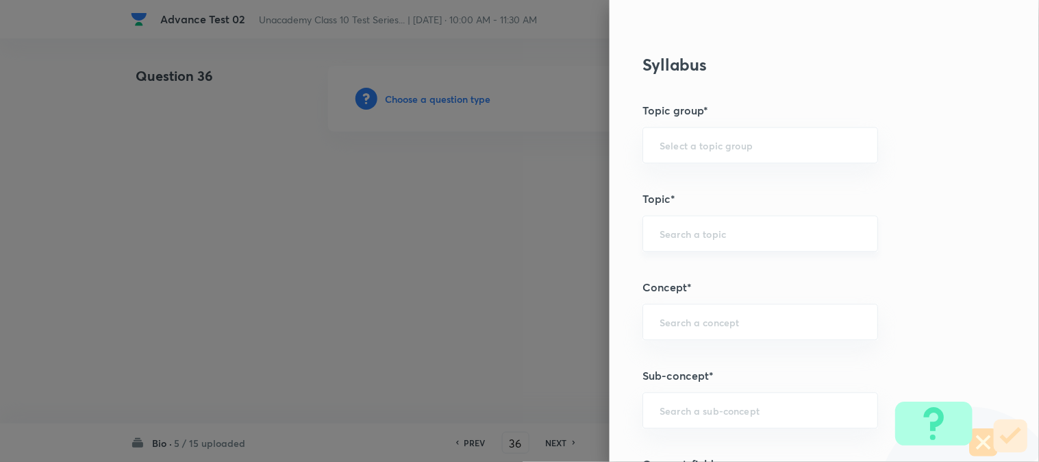
click at [692, 151] on input "text" at bounding box center [760, 145] width 201 height 13
click at [689, 187] on li "Foundation Class X" at bounding box center [749, 184] width 234 height 25
type input "Foundation Class X"
click at [686, 238] on input "text" at bounding box center [760, 233] width 201 height 13
click at [683, 270] on li "Biology" at bounding box center [749, 272] width 234 height 25
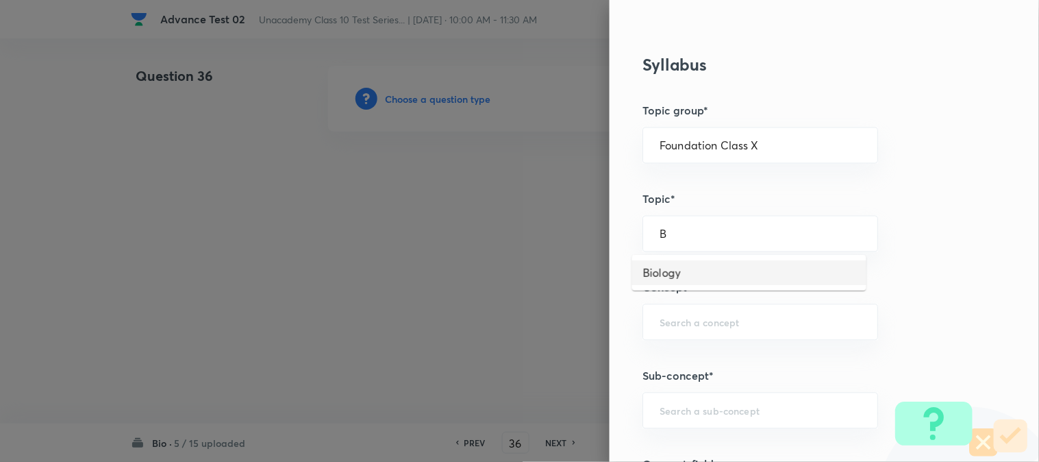
type input "Biology"
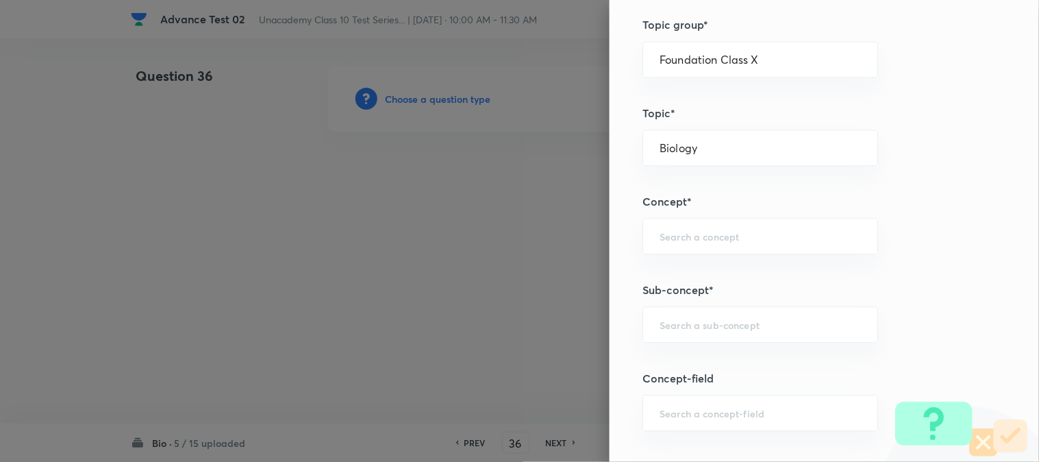
scroll to position [761, 0]
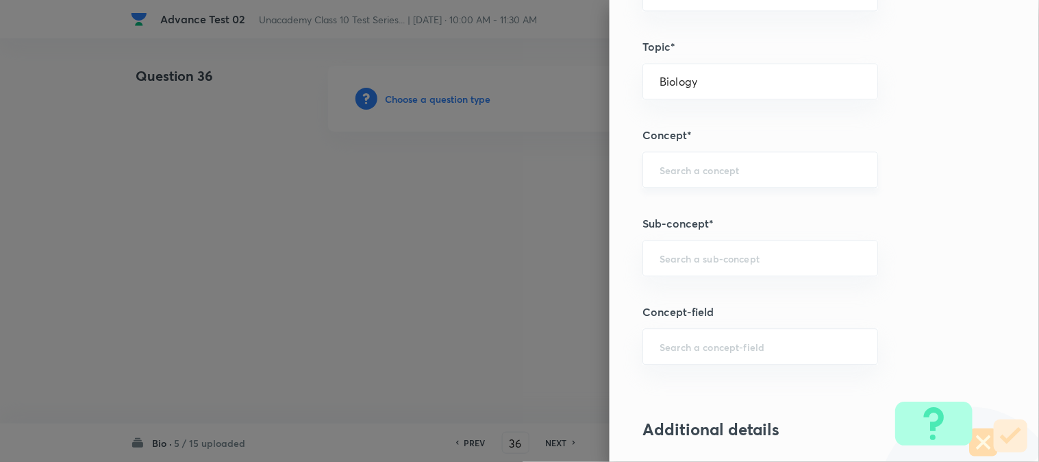
click at [686, 173] on input "text" at bounding box center [760, 169] width 201 height 13
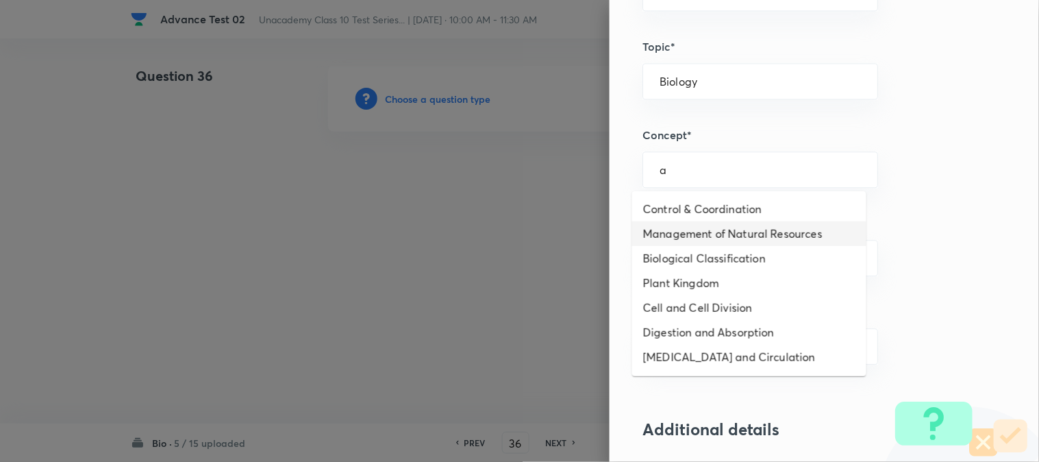
click at [699, 234] on li "Management of Natural Resources" at bounding box center [749, 233] width 234 height 25
type input "Management of Natural Resources"
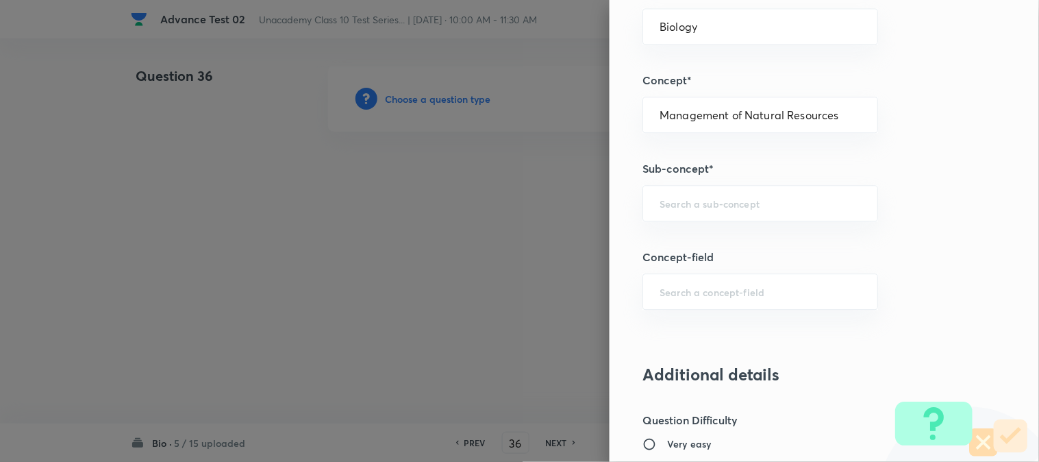
scroll to position [837, 0]
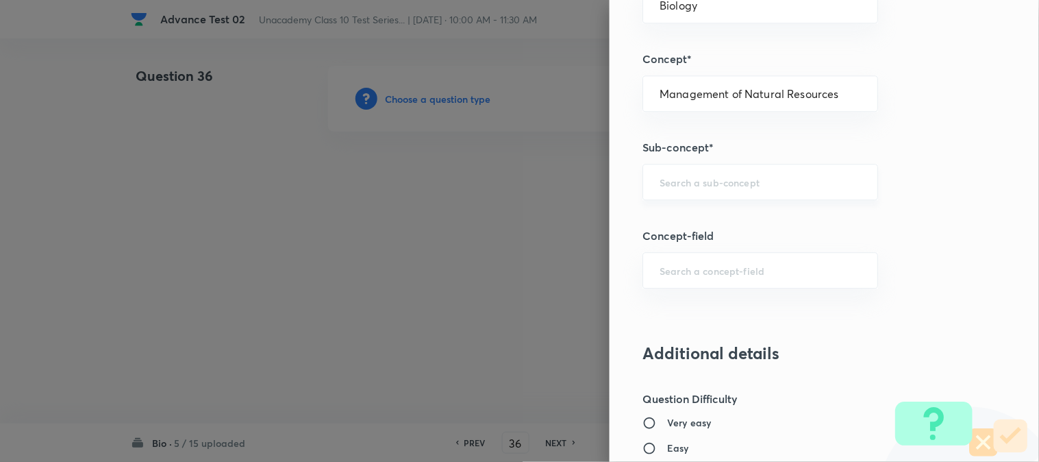
click at [691, 176] on input "text" at bounding box center [760, 181] width 201 height 13
click at [689, 218] on li "Natural Resource" at bounding box center [749, 221] width 234 height 25
type input "Natural Resource"
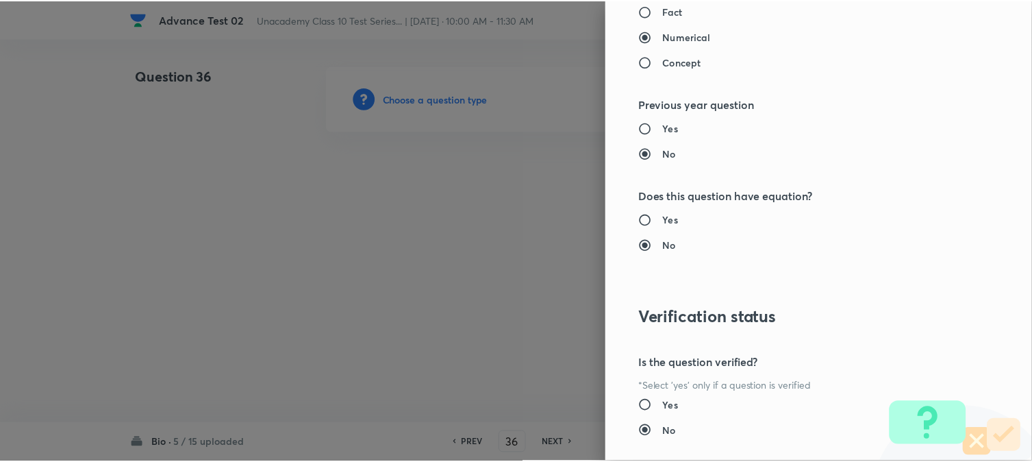
scroll to position [1498, 0]
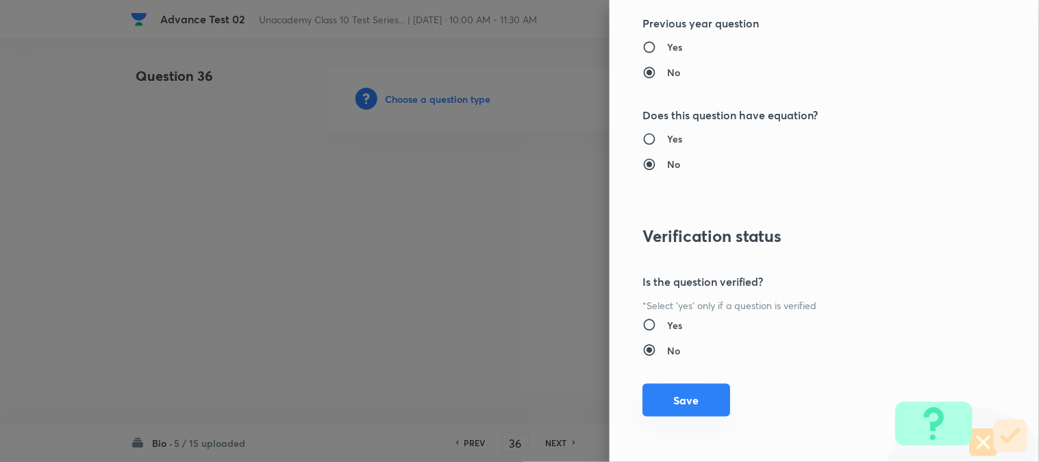
click at [660, 394] on button "Save" at bounding box center [687, 400] width 88 height 33
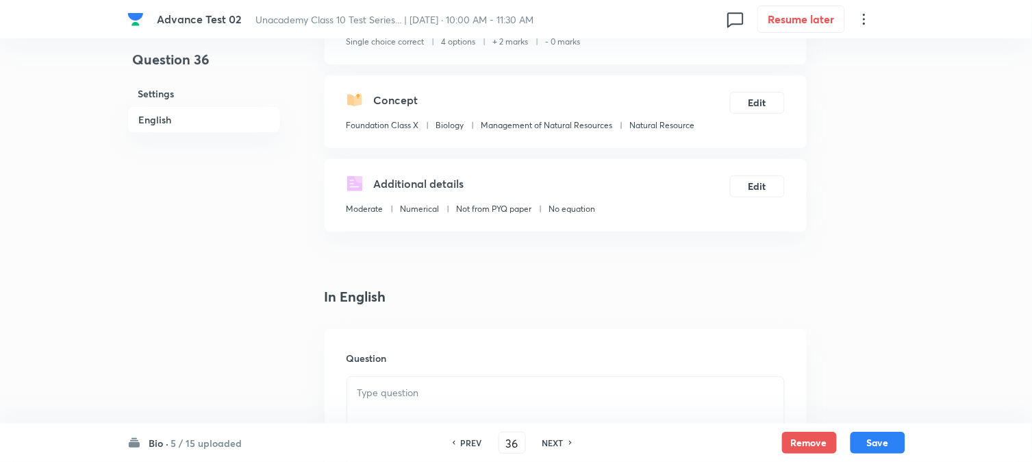
scroll to position [304, 0]
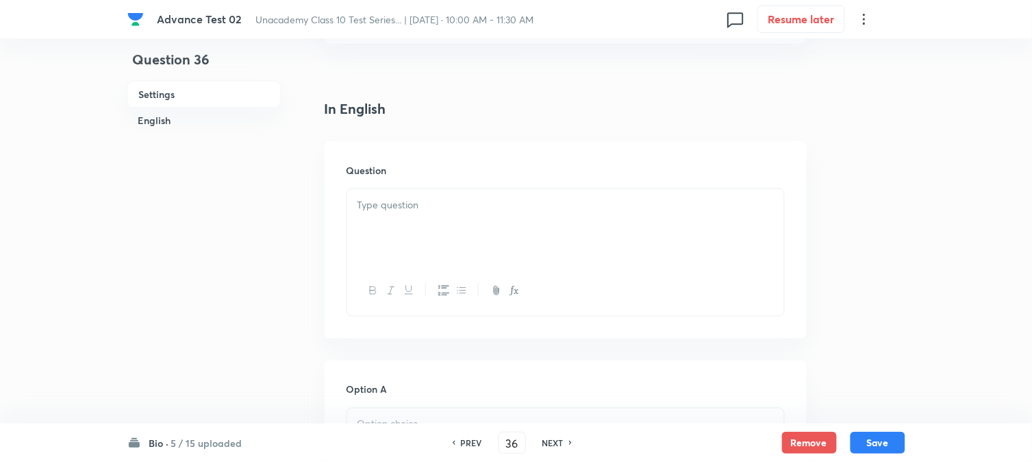
click at [393, 211] on p at bounding box center [566, 205] width 417 height 16
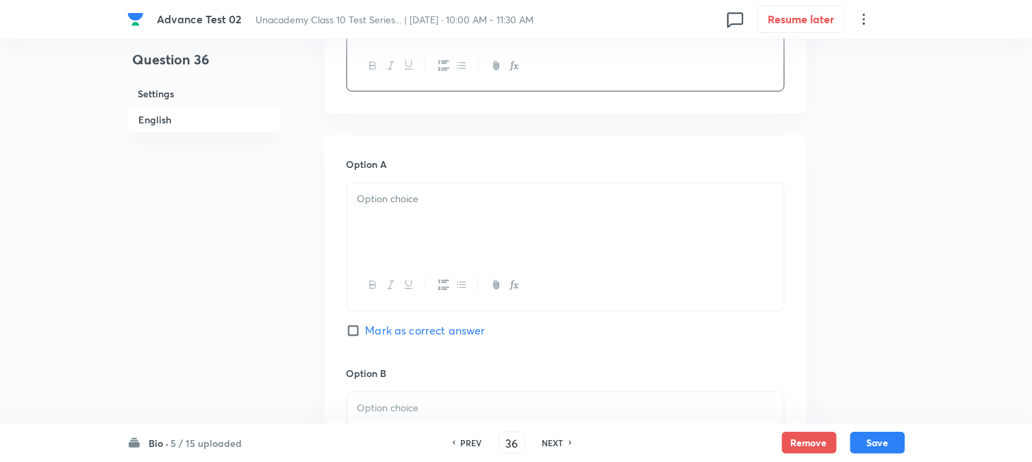
scroll to position [532, 0]
drag, startPoint x: 408, startPoint y: 193, endPoint x: 409, endPoint y: 204, distance: 11.0
click at [409, 193] on p at bounding box center [566, 196] width 417 height 16
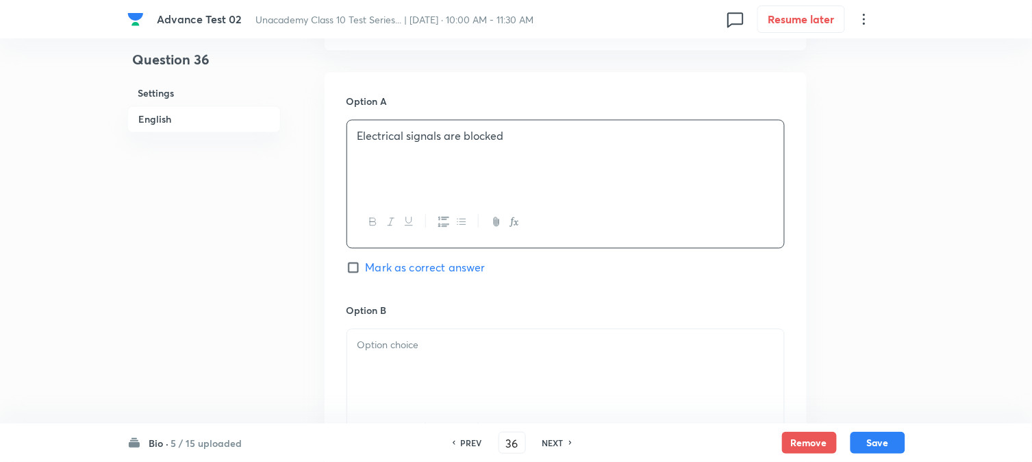
scroll to position [761, 0]
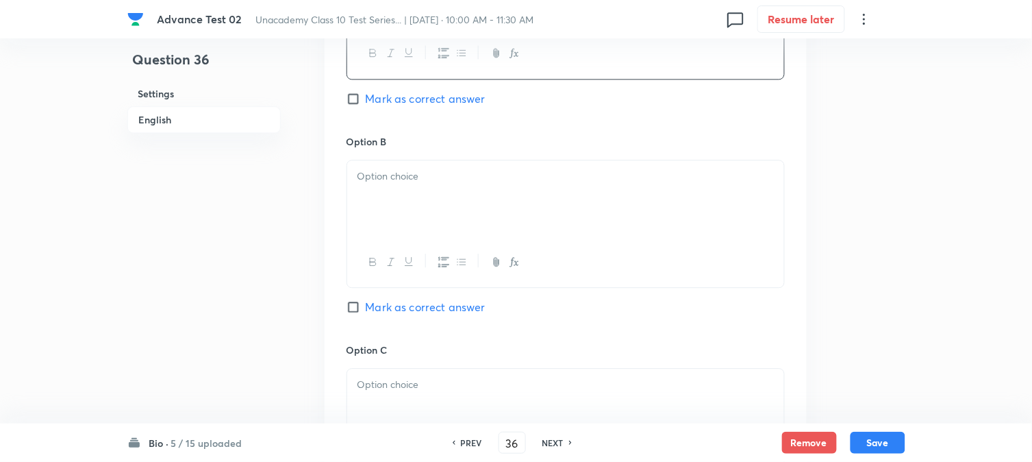
click at [401, 203] on div at bounding box center [565, 198] width 437 height 77
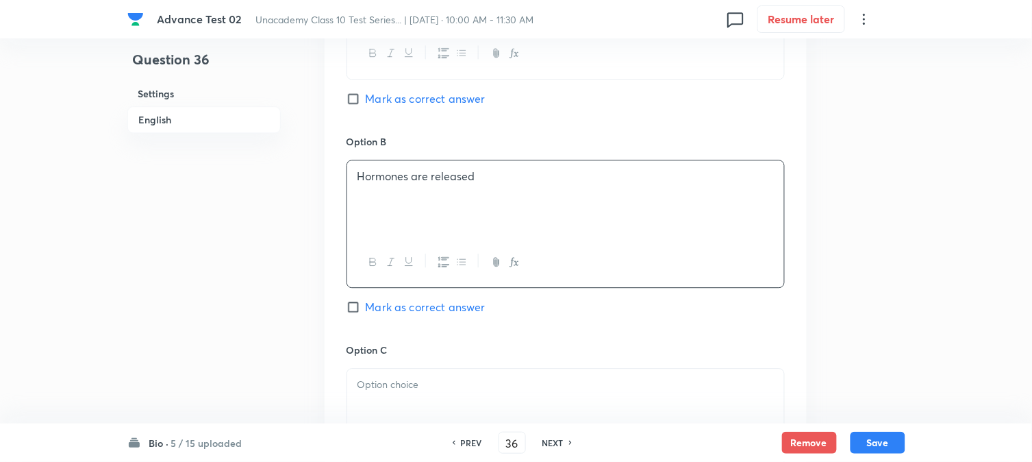
scroll to position [913, 0]
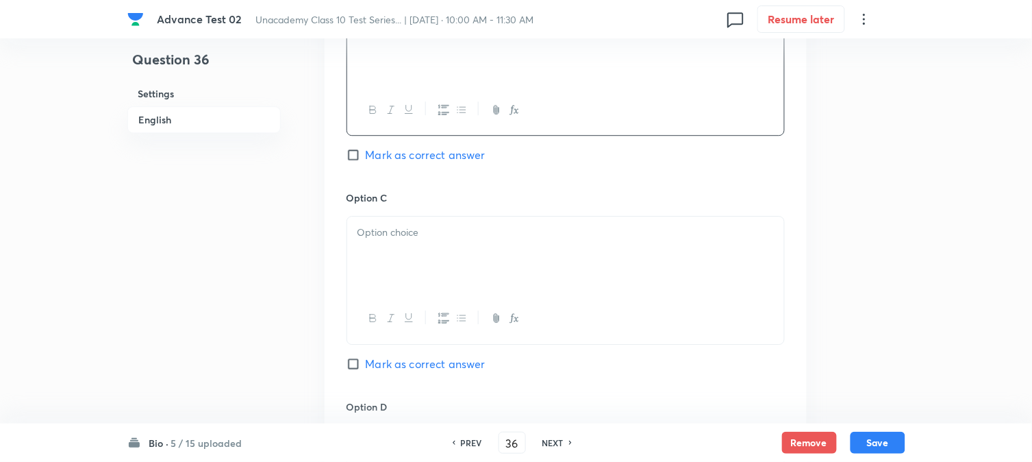
drag, startPoint x: 418, startPoint y: 223, endPoint x: 419, endPoint y: 245, distance: 21.2
click at [419, 223] on div at bounding box center [565, 254] width 437 height 77
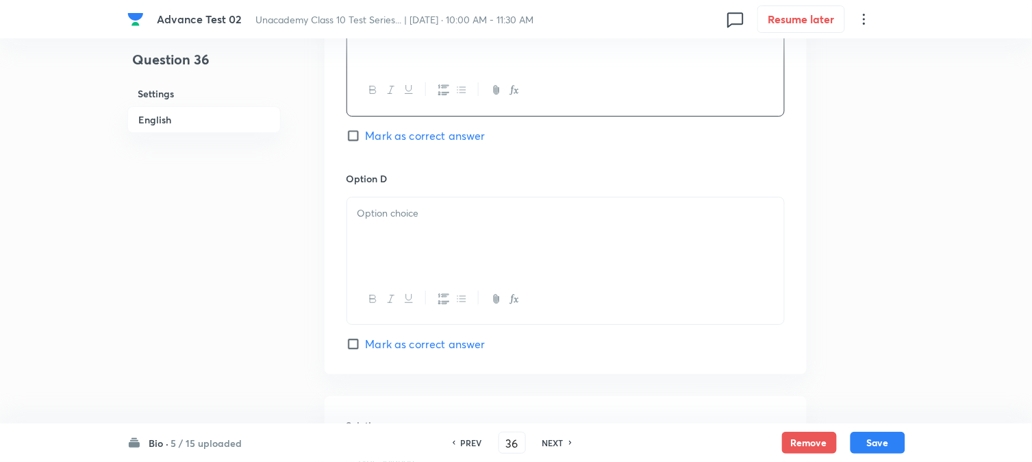
click at [426, 223] on div at bounding box center [565, 235] width 437 height 77
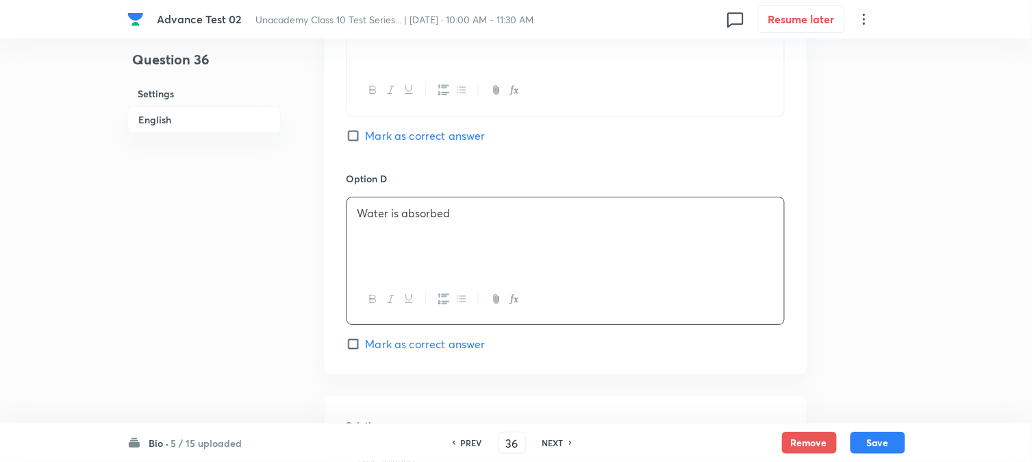
click at [380, 139] on span "Mark as correct answer" at bounding box center [426, 135] width 120 height 16
click at [366, 139] on input "Mark as correct answer" at bounding box center [356, 136] width 19 height 14
checkbox input "true"
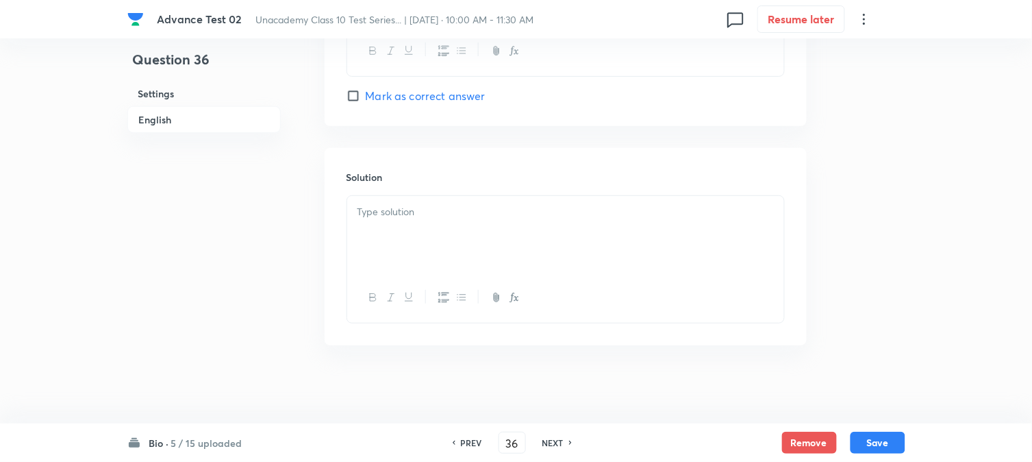
scroll to position [1396, 0]
click at [401, 218] on div at bounding box center [565, 230] width 437 height 77
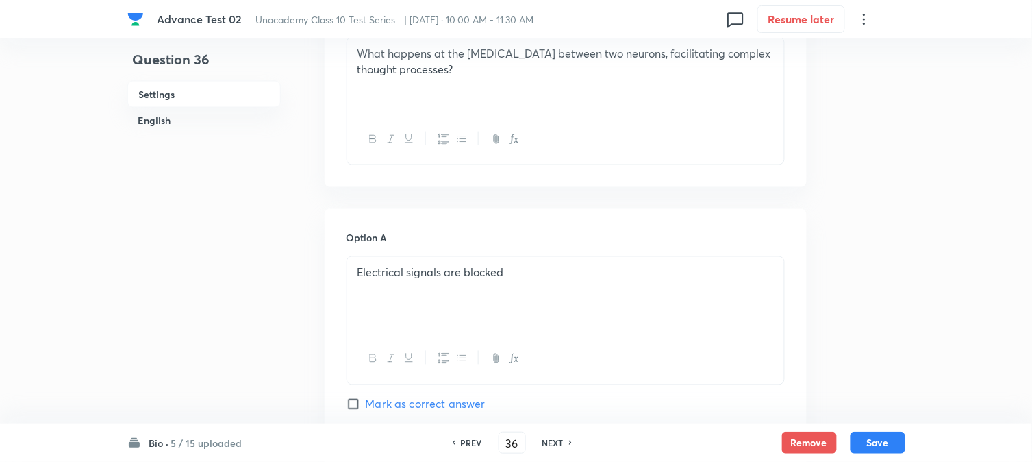
scroll to position [178, 0]
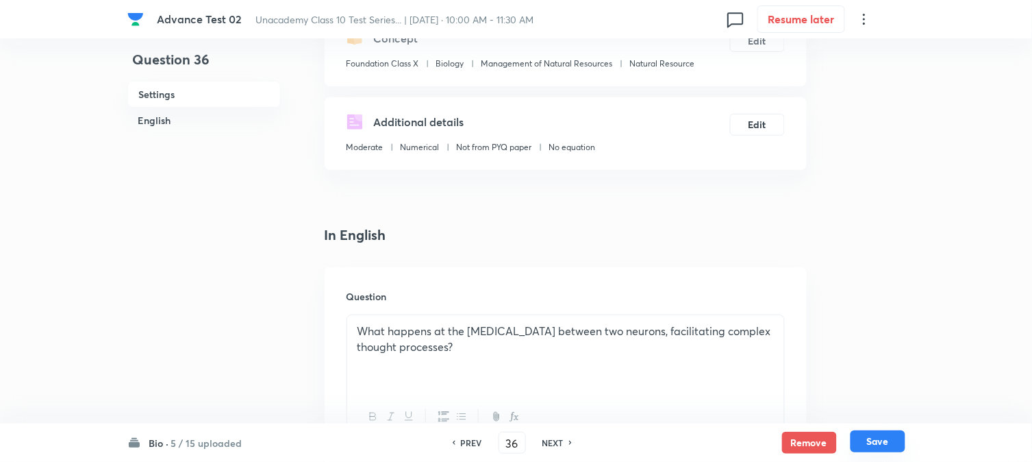
click at [879, 441] on button "Save" at bounding box center [878, 441] width 55 height 22
type input "37"
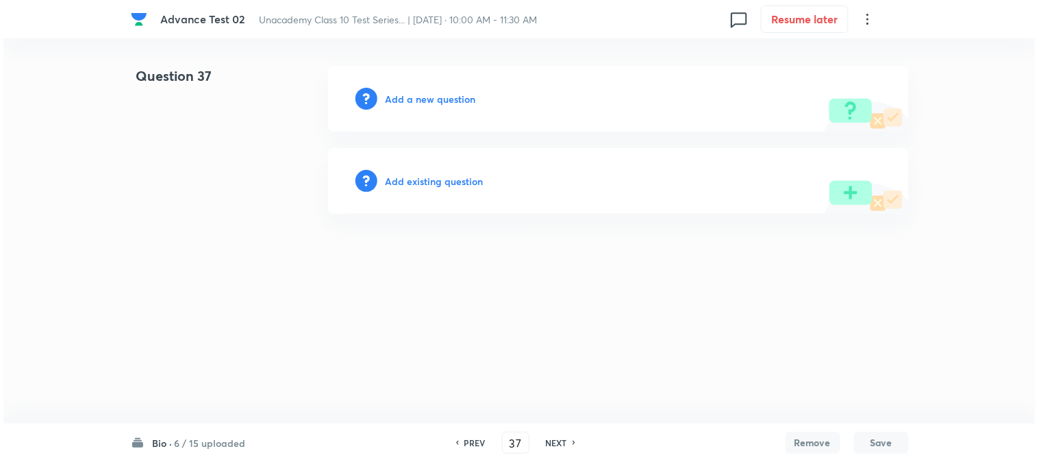
scroll to position [0, 0]
click at [403, 97] on h6 "Add a new question" at bounding box center [431, 99] width 90 height 14
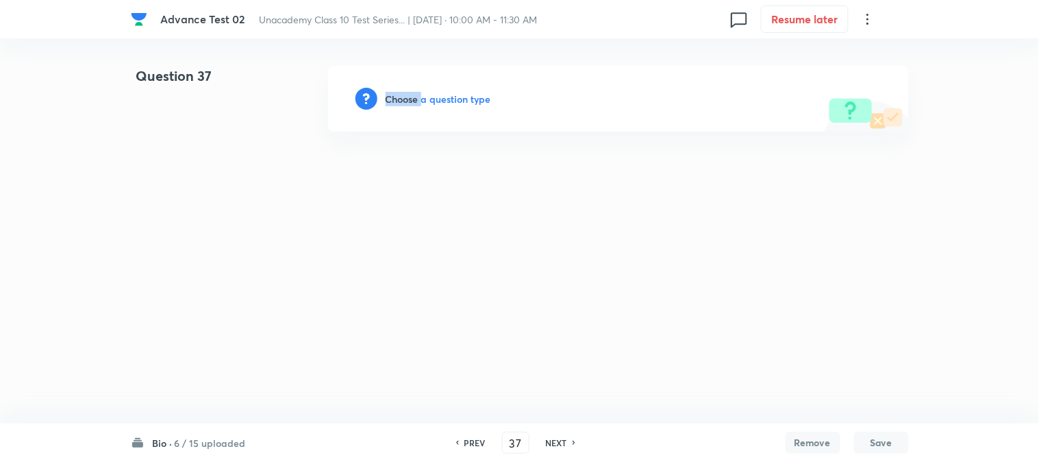
click at [403, 97] on h6 "Choose a question type" at bounding box center [439, 99] width 106 height 14
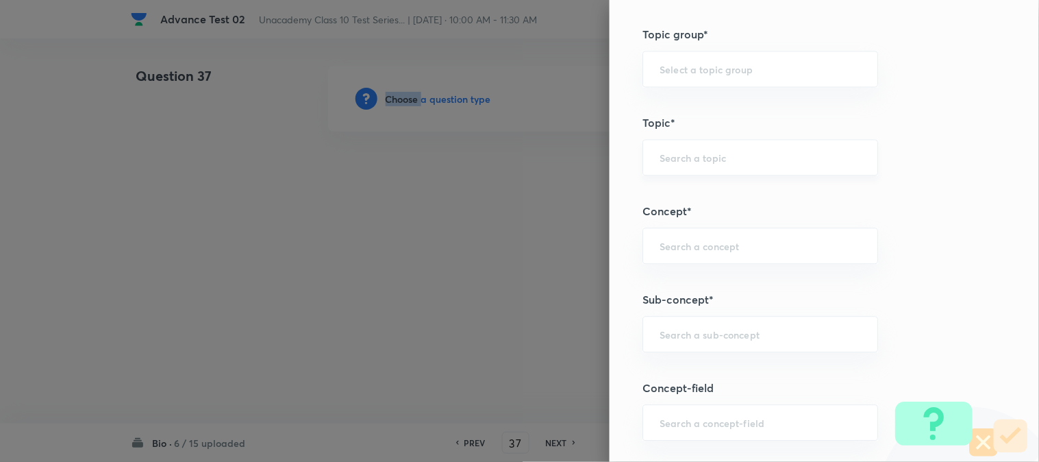
scroll to position [608, 0]
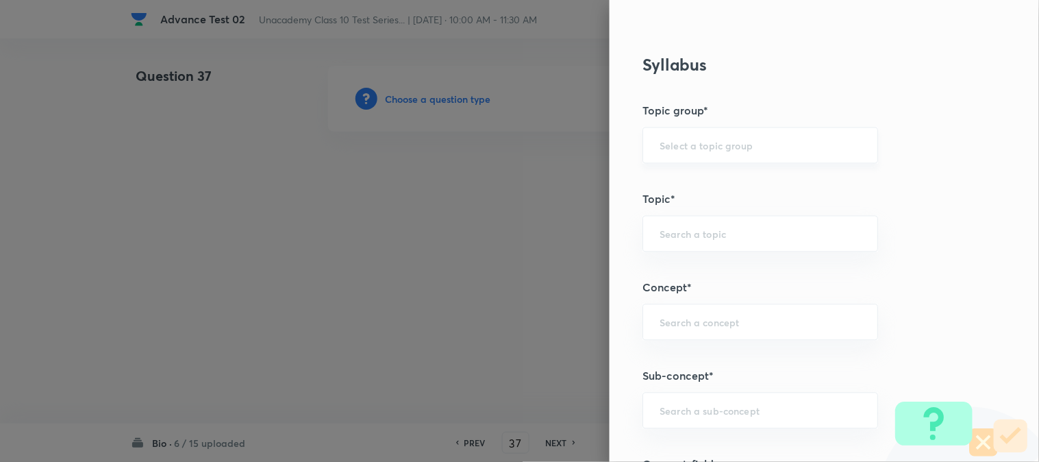
click at [686, 147] on input "text" at bounding box center [760, 145] width 201 height 13
click at [686, 179] on li "Foundation Class X" at bounding box center [749, 184] width 234 height 25
type input "Foundation Class X"
click at [667, 223] on div "​" at bounding box center [761, 234] width 236 height 36
click at [672, 282] on li "Biology" at bounding box center [749, 272] width 234 height 25
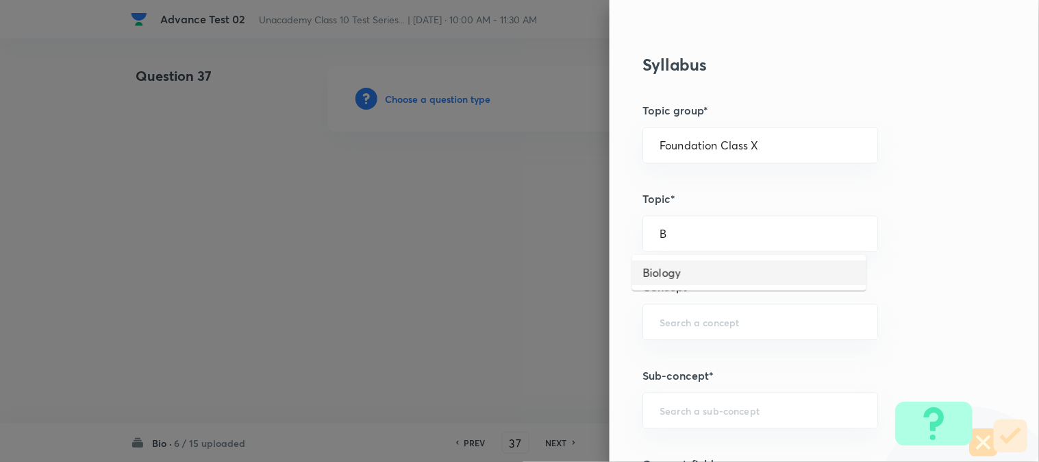
type input "Biology"
click at [669, 313] on div "​" at bounding box center [761, 322] width 236 height 36
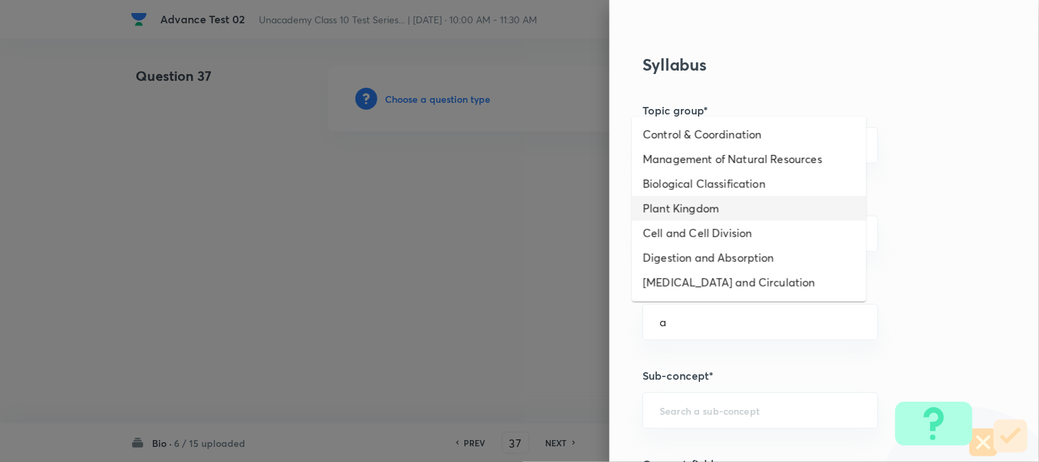
click at [687, 211] on li "Plant Kingdom" at bounding box center [749, 208] width 234 height 25
type input "Plant Kingdom"
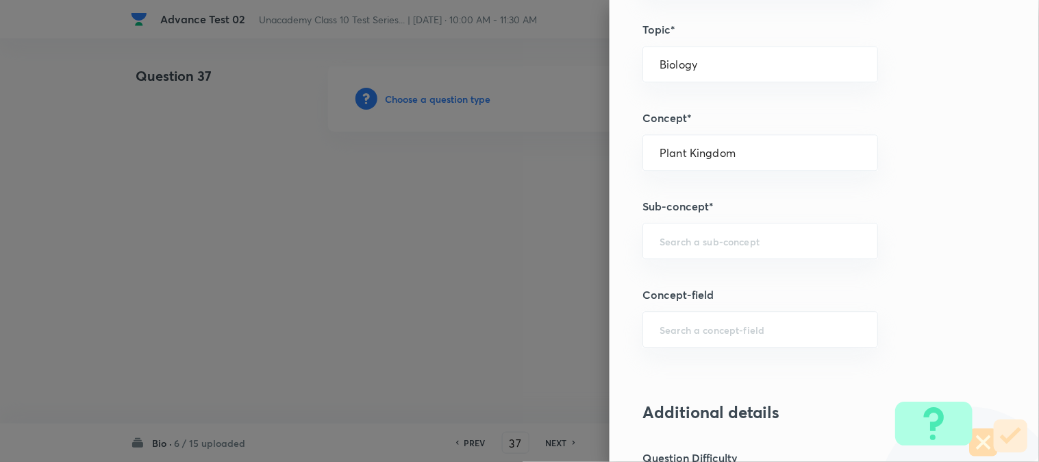
scroll to position [837, 0]
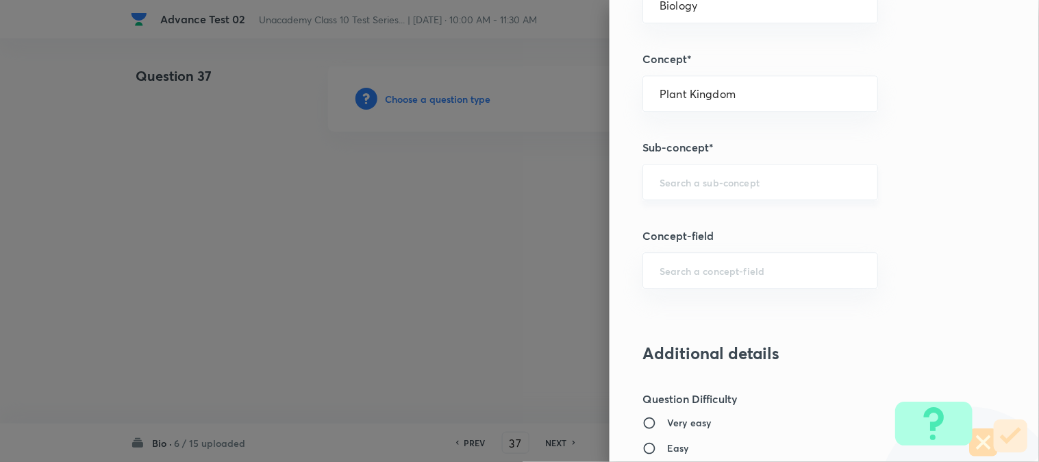
click at [702, 190] on div "​" at bounding box center [761, 182] width 236 height 36
click at [697, 184] on input "text" at bounding box center [760, 181] width 201 height 13
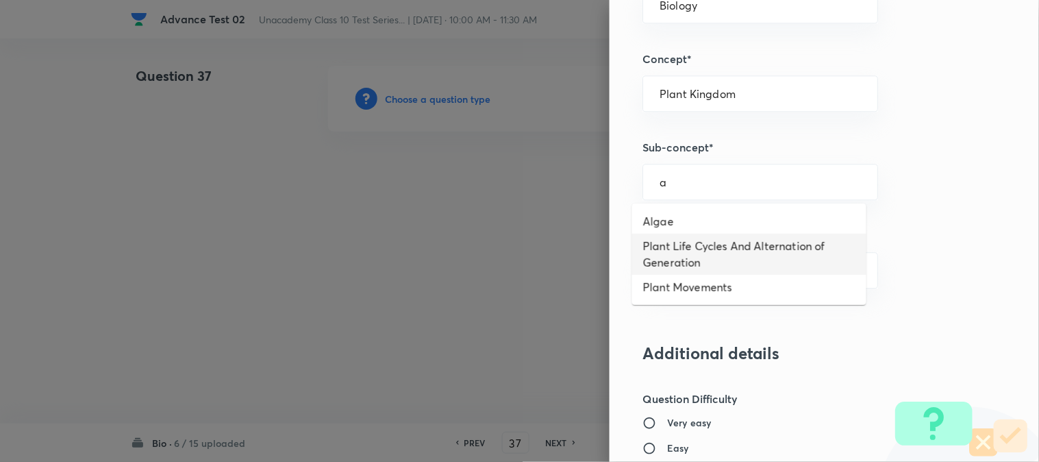
click at [693, 243] on li "Plant Life Cycles And Alternation of Generation" at bounding box center [749, 254] width 234 height 41
type input "Plant Life Cycles And Alternation of Generation"
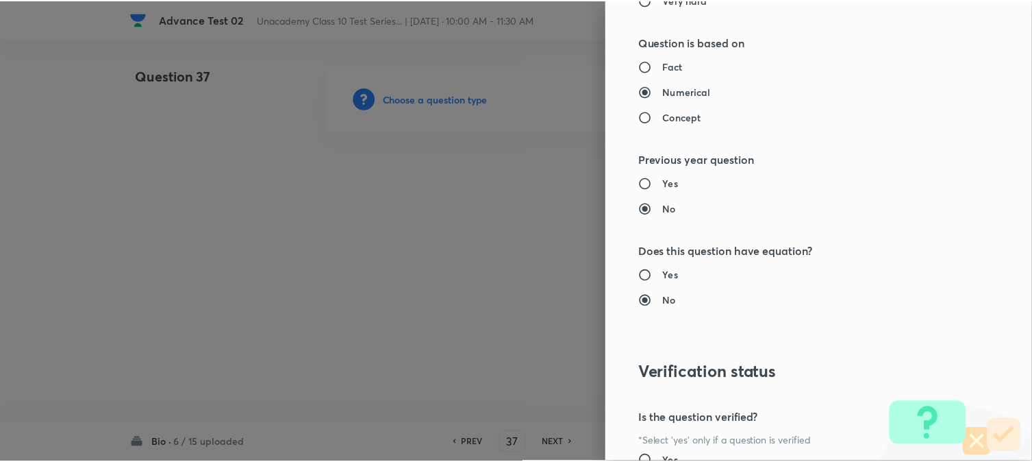
scroll to position [1498, 0]
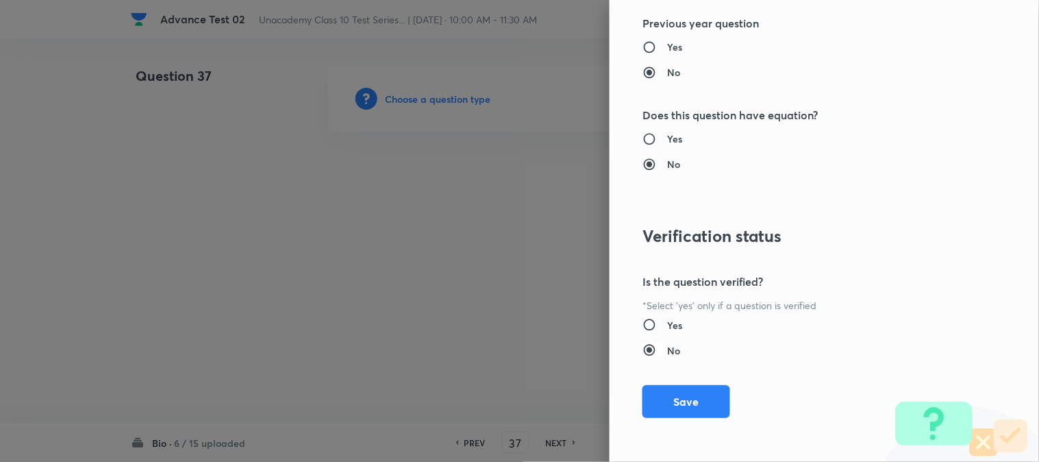
click at [684, 398] on button "Save" at bounding box center [687, 401] width 88 height 33
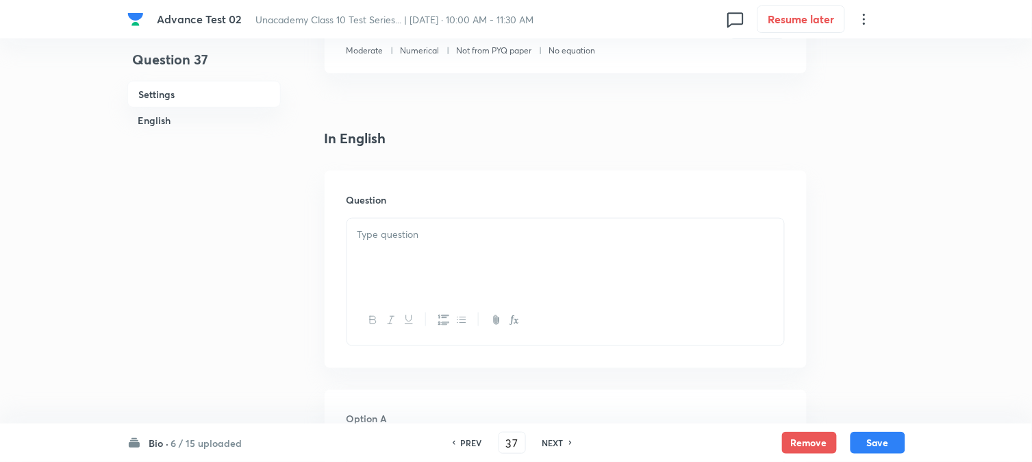
scroll to position [380, 0]
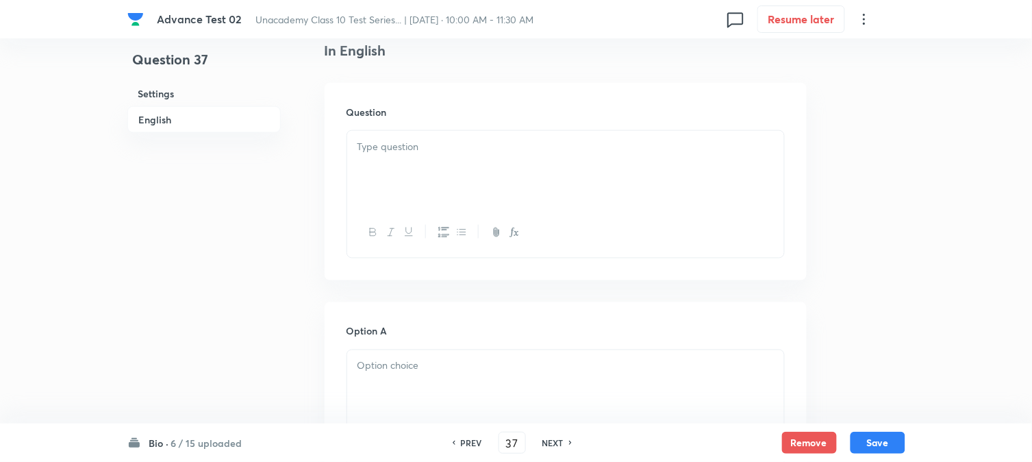
click at [446, 159] on div at bounding box center [565, 169] width 437 height 77
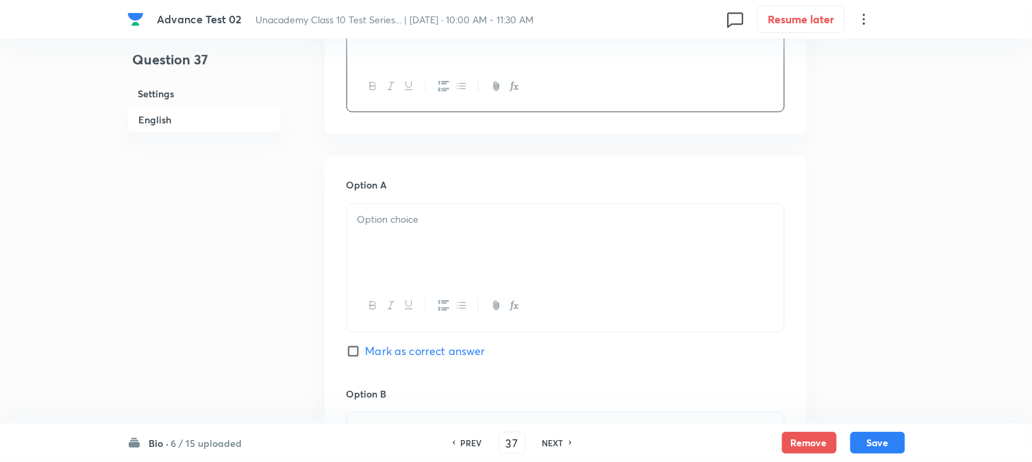
scroll to position [532, 0]
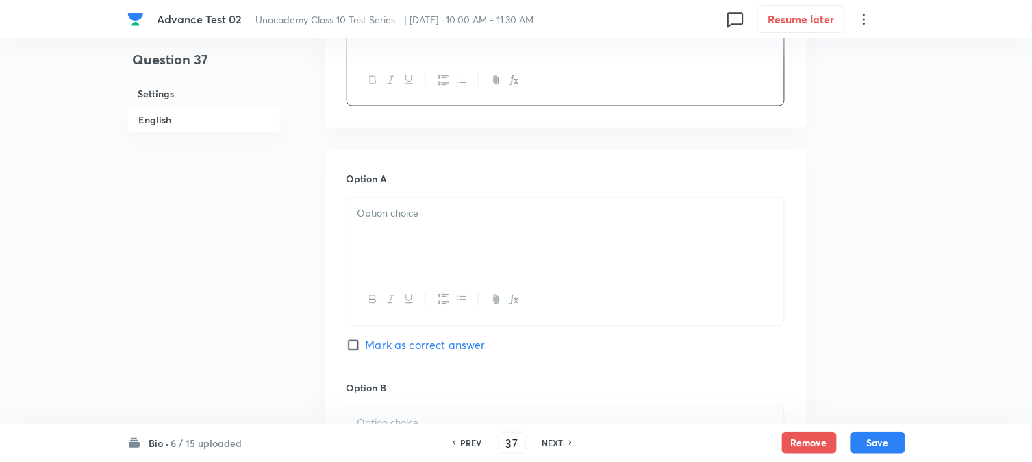
click at [404, 216] on p at bounding box center [566, 214] width 417 height 16
paste div
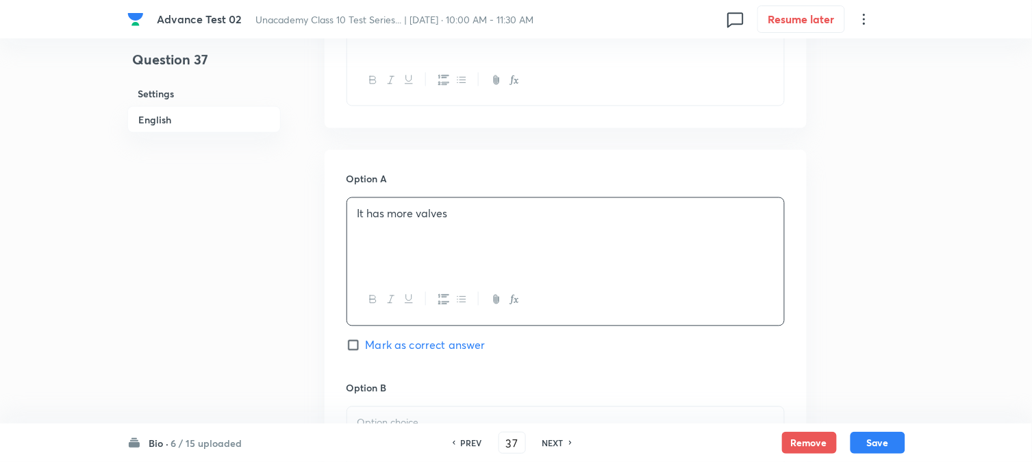
click at [354, 216] on div "It has more valves" at bounding box center [565, 236] width 437 height 77
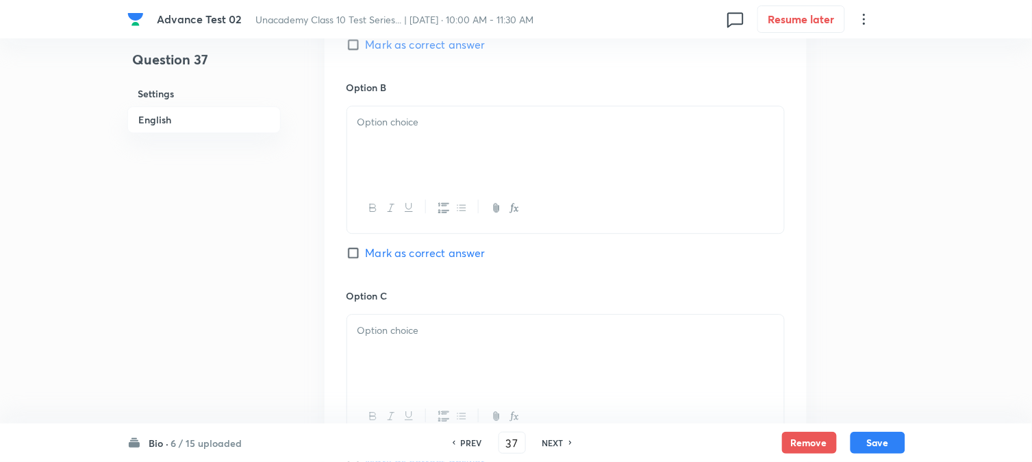
scroll to position [837, 0]
click at [419, 141] on div at bounding box center [565, 140] width 437 height 77
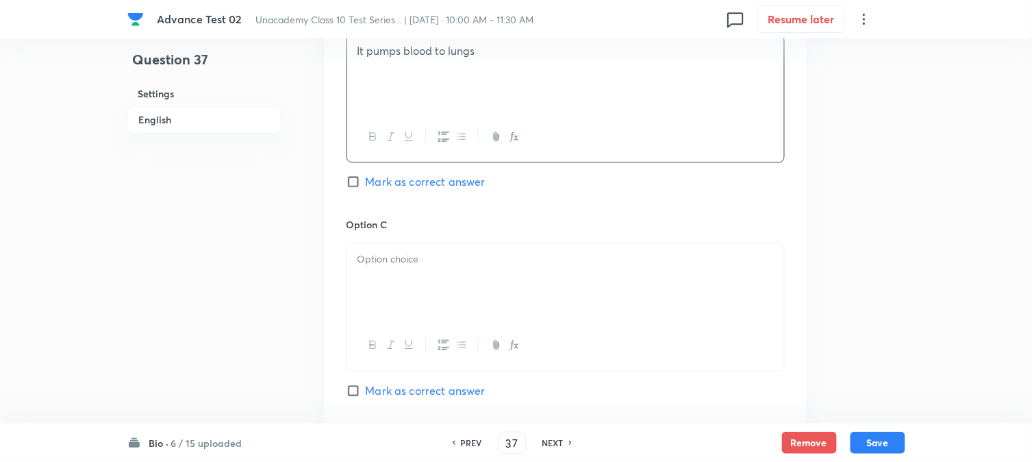
scroll to position [989, 0]
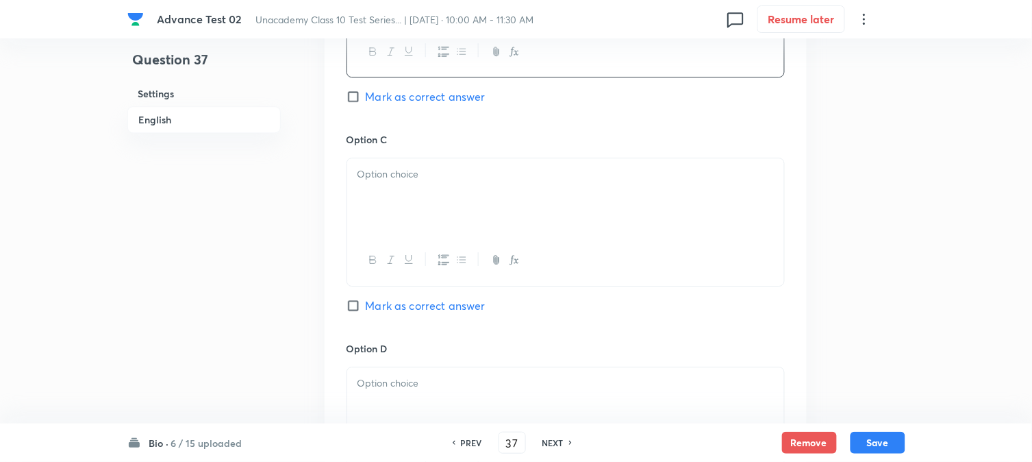
click at [407, 185] on div at bounding box center [565, 196] width 437 height 77
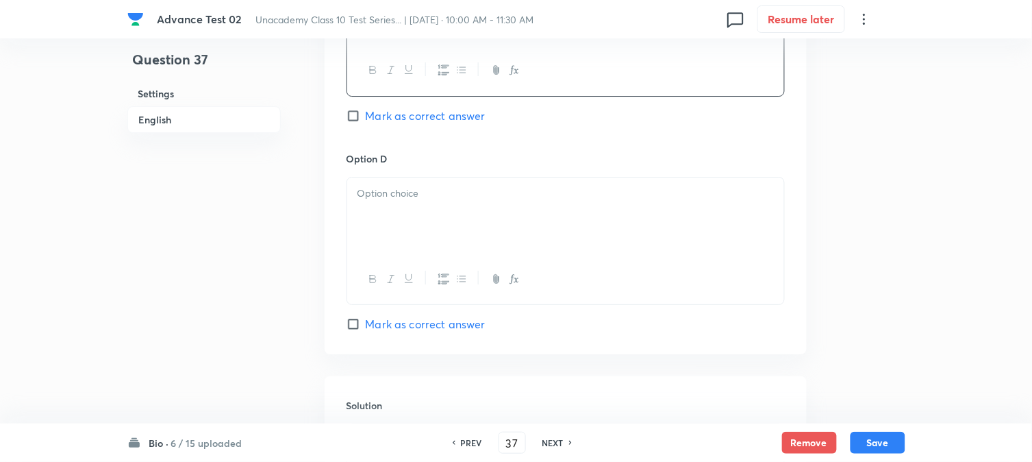
scroll to position [1217, 0]
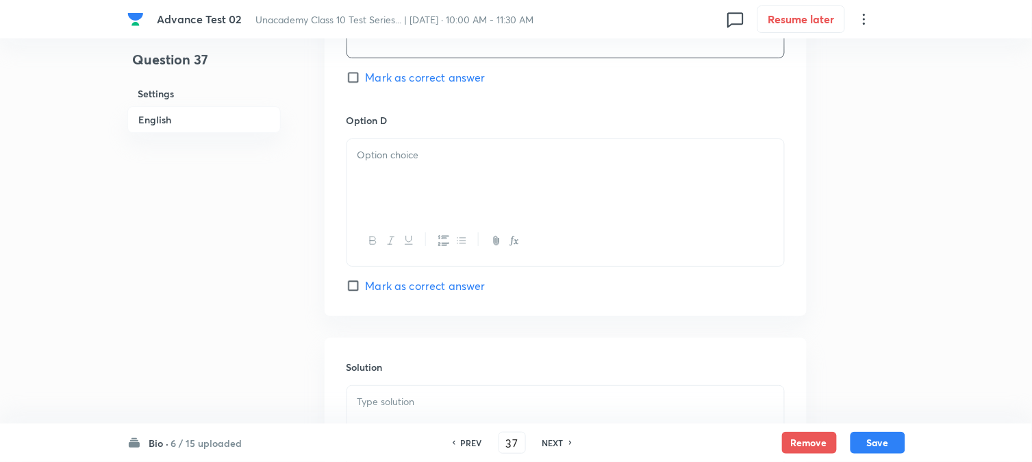
click at [414, 175] on div at bounding box center [565, 177] width 437 height 77
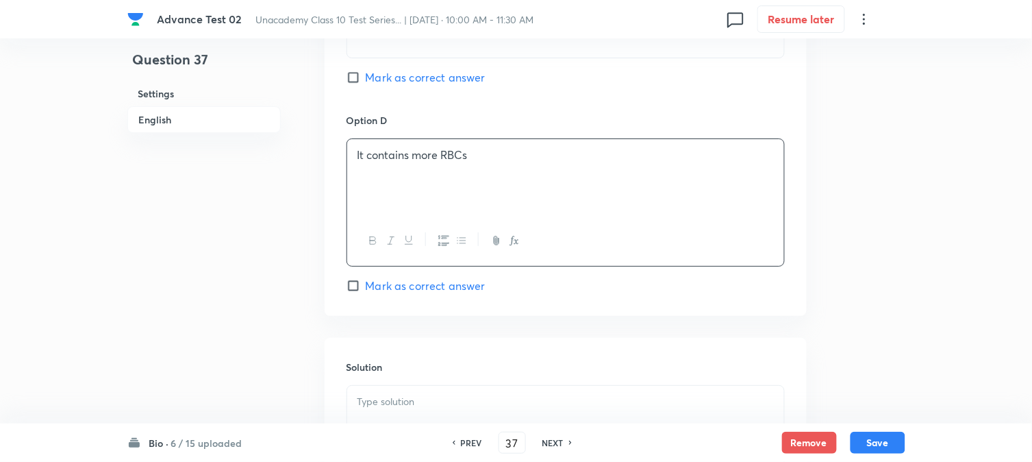
click at [364, 73] on input "Mark as correct answer" at bounding box center [356, 78] width 19 height 14
checkbox input "true"
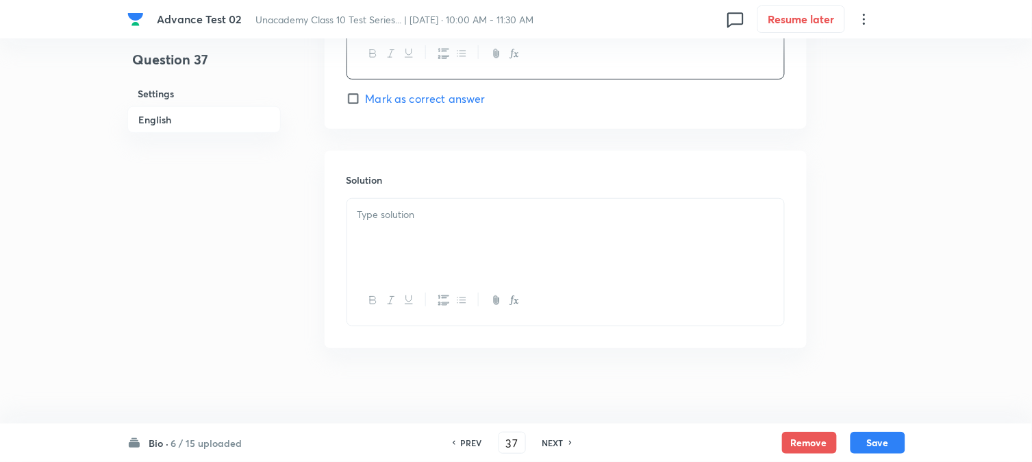
scroll to position [1414, 0]
click at [441, 199] on div at bounding box center [565, 230] width 437 height 77
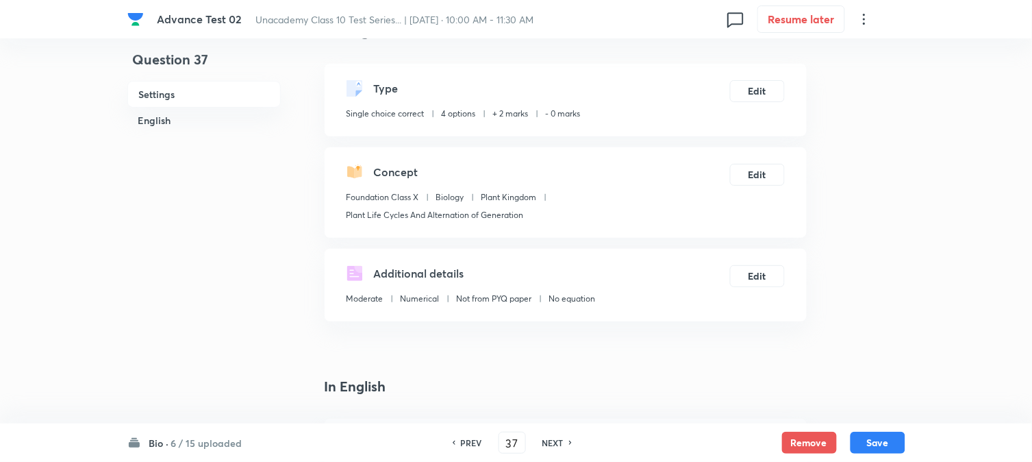
scroll to position [44, 0]
click at [876, 440] on button "Save" at bounding box center [878, 441] width 55 height 22
type input "38"
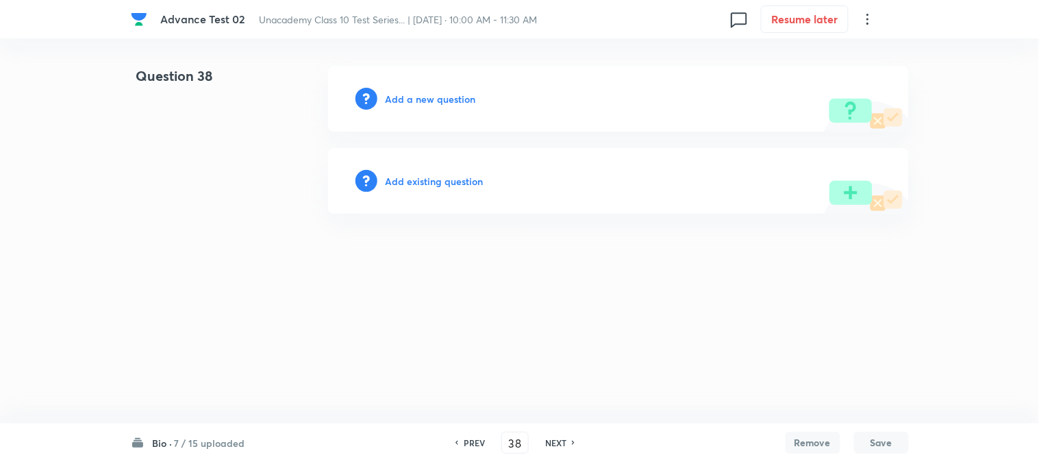
click at [392, 103] on h6 "Add a new question" at bounding box center [431, 99] width 90 height 14
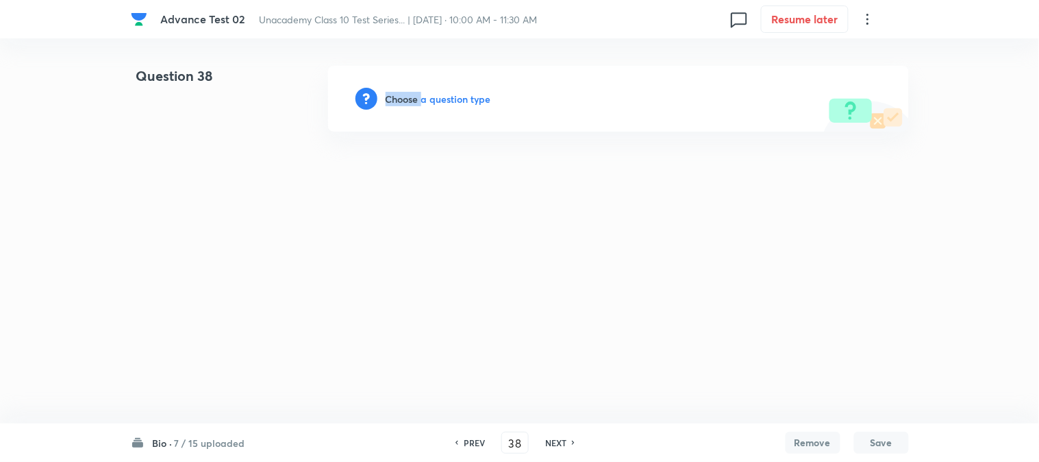
click at [392, 103] on h6 "Choose a question type" at bounding box center [439, 99] width 106 height 14
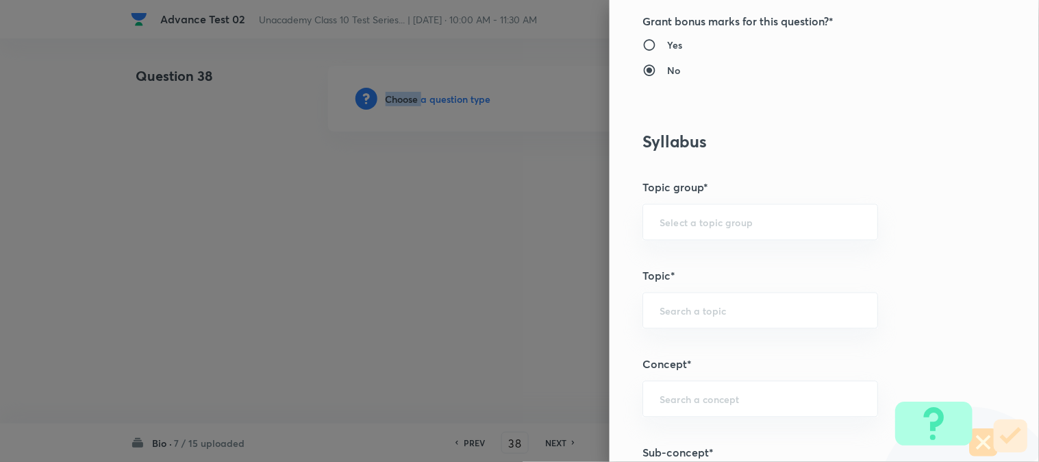
scroll to position [608, 0]
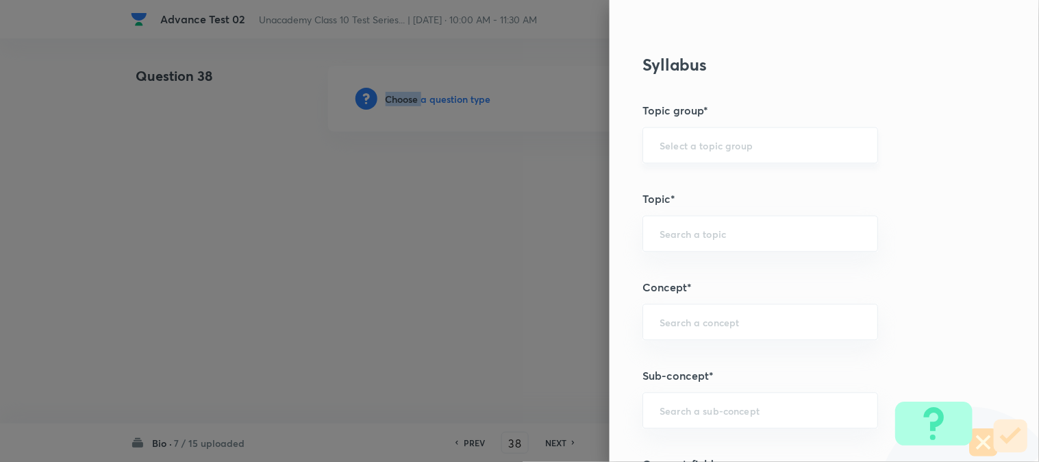
click at [714, 131] on div "​" at bounding box center [761, 145] width 236 height 36
click at [709, 141] on input "text" at bounding box center [760, 145] width 201 height 13
click at [703, 187] on li "Foundation Class X" at bounding box center [749, 184] width 234 height 25
type input "Foundation Class X"
click at [667, 235] on input "text" at bounding box center [760, 233] width 201 height 13
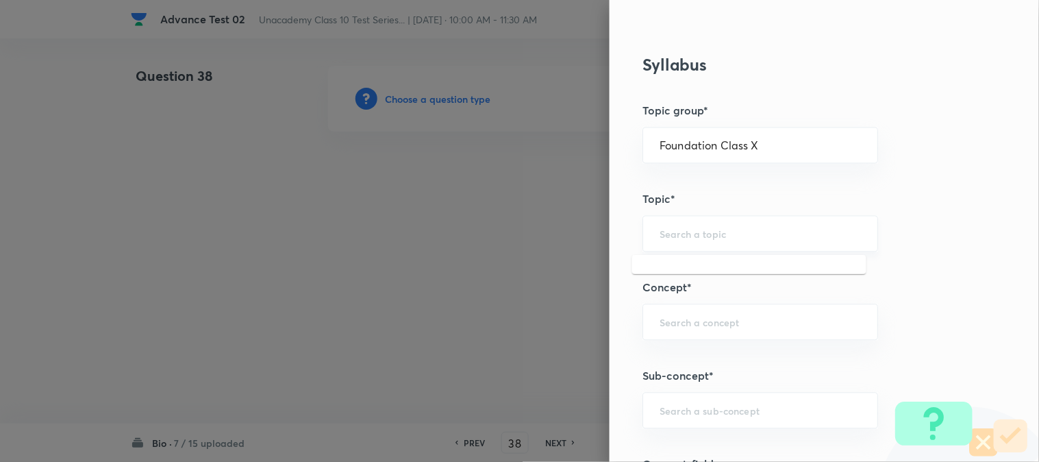
click at [686, 234] on input "text" at bounding box center [760, 233] width 201 height 13
type input "b"
click at [675, 271] on li "Biology" at bounding box center [749, 272] width 234 height 25
type input "Biology"
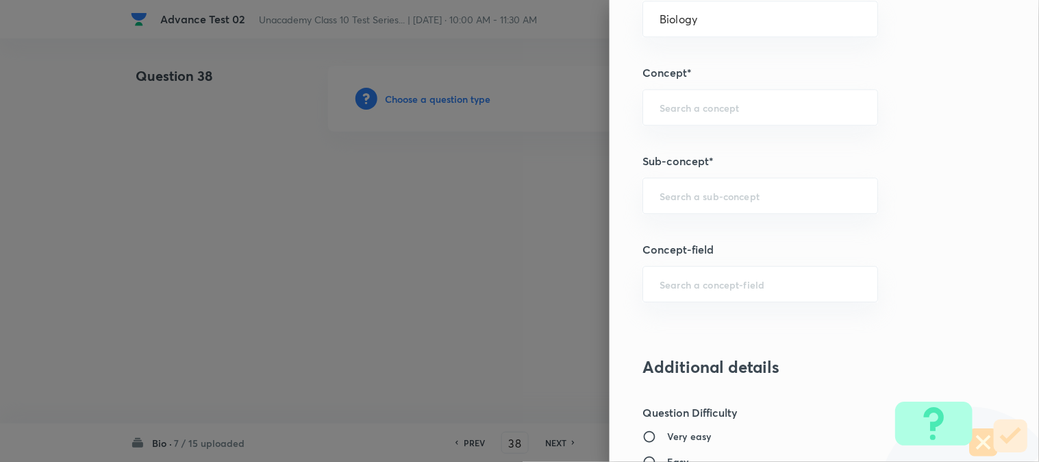
scroll to position [837, 0]
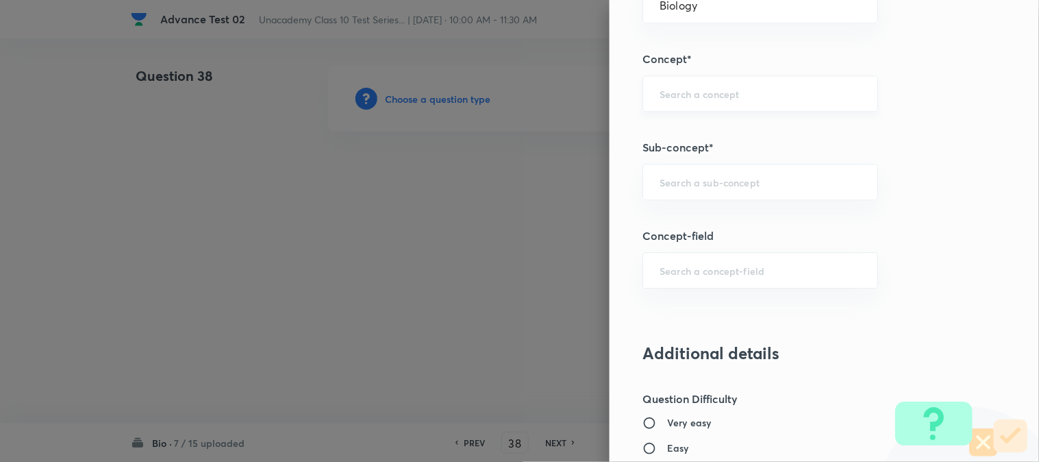
click at [662, 93] on input "text" at bounding box center [760, 93] width 201 height 13
click at [673, 98] on input "text" at bounding box center [760, 93] width 201 height 13
click at [673, 91] on input "text" at bounding box center [760, 93] width 201 height 13
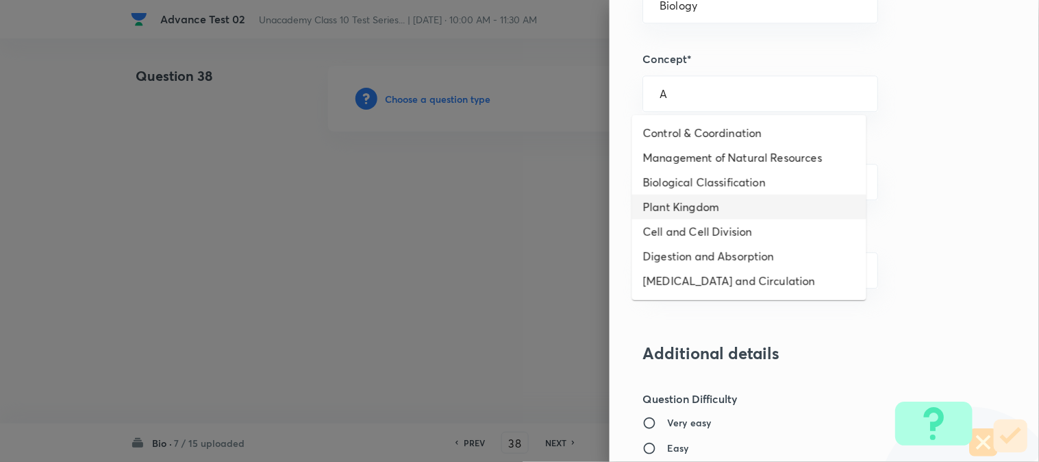
click at [686, 214] on li "Plant Kingdom" at bounding box center [749, 207] width 234 height 25
type input "Plant Kingdom"
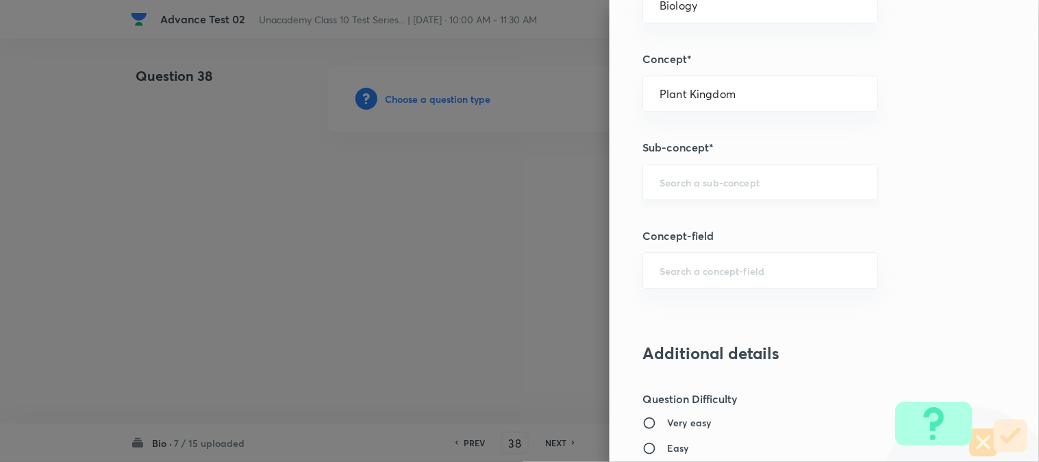
click at [680, 179] on input "text" at bounding box center [760, 181] width 201 height 13
click at [672, 226] on li "Algae" at bounding box center [749, 221] width 234 height 25
type input "Algae"
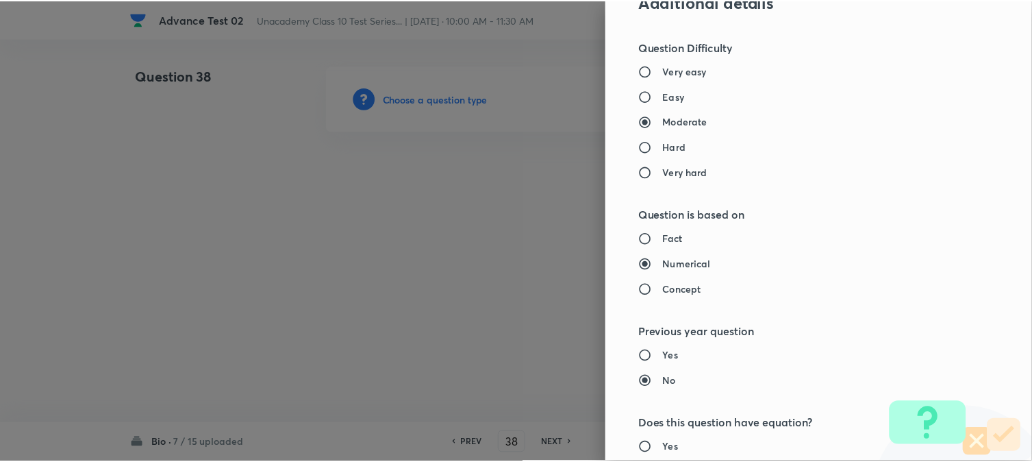
scroll to position [1498, 0]
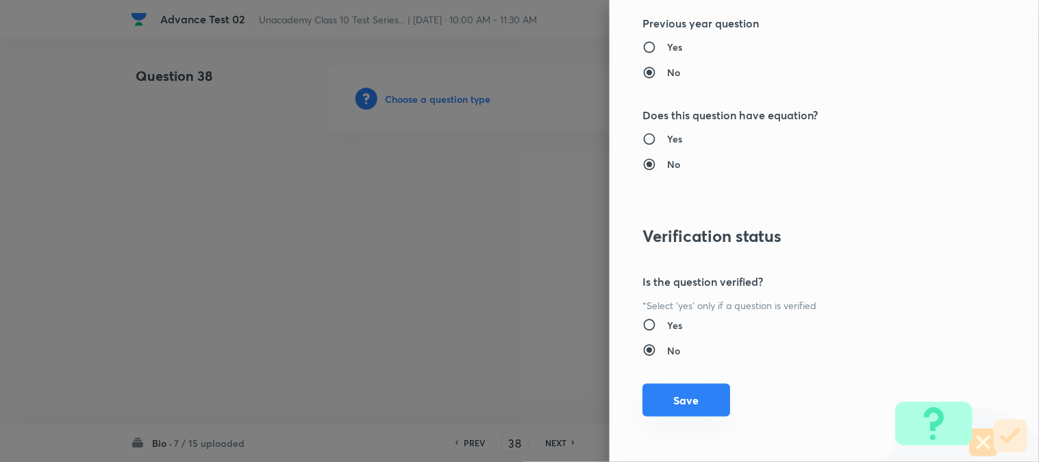
click at [669, 406] on button "Save" at bounding box center [687, 400] width 88 height 33
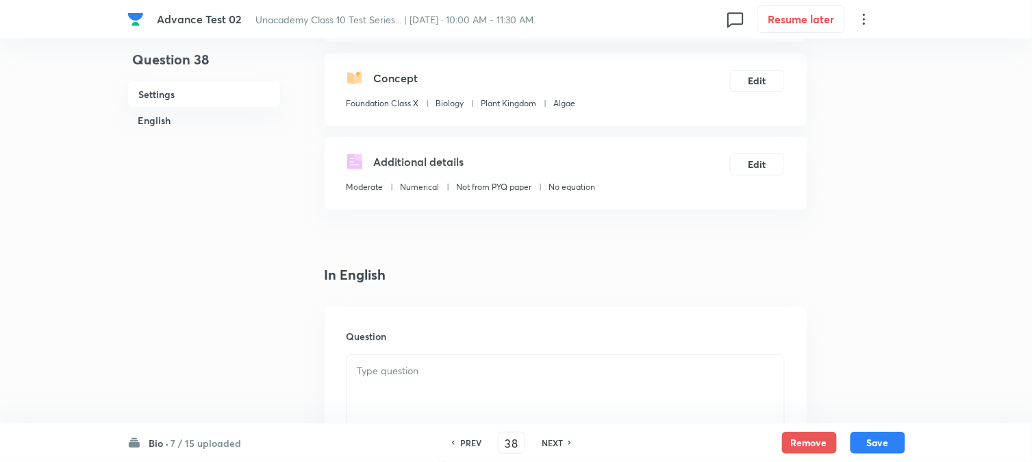
scroll to position [304, 0]
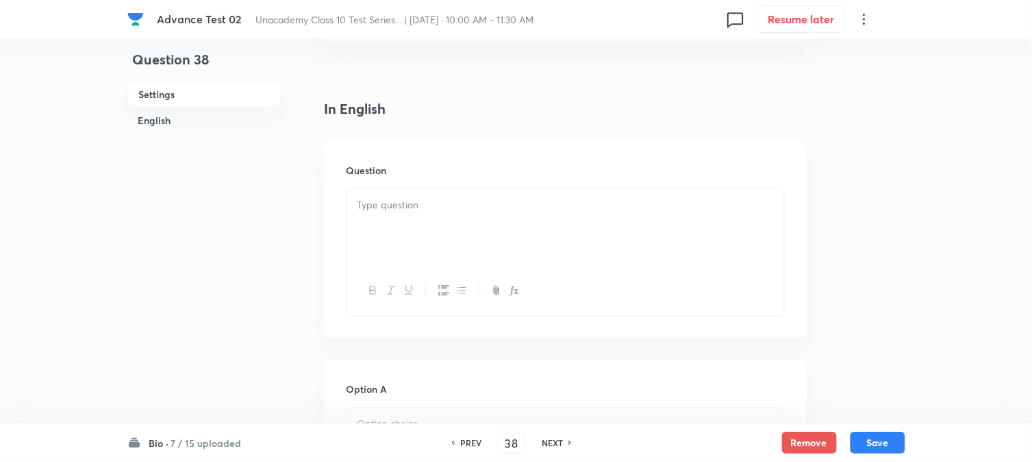
click at [413, 193] on div at bounding box center [565, 227] width 437 height 77
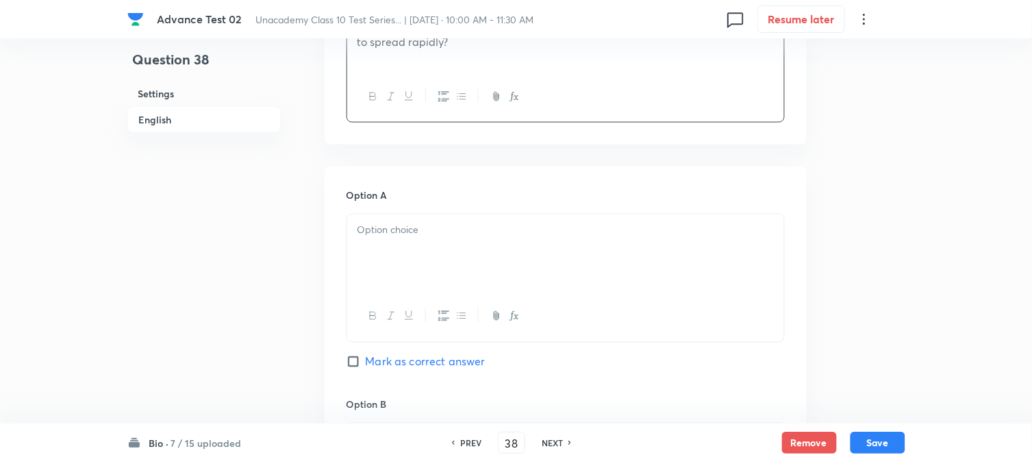
scroll to position [532, 0]
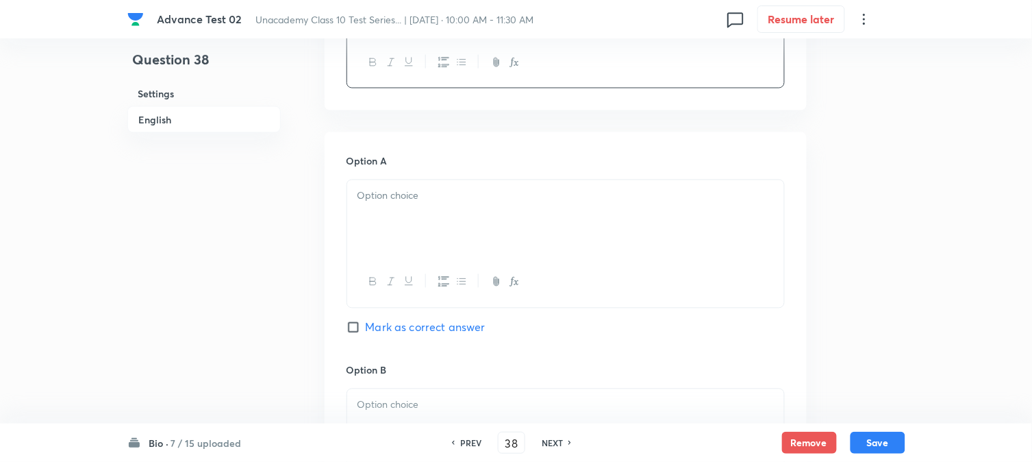
drag, startPoint x: 404, startPoint y: 211, endPoint x: 372, endPoint y: 242, distance: 44.6
click at [405, 211] on div at bounding box center [565, 218] width 437 height 77
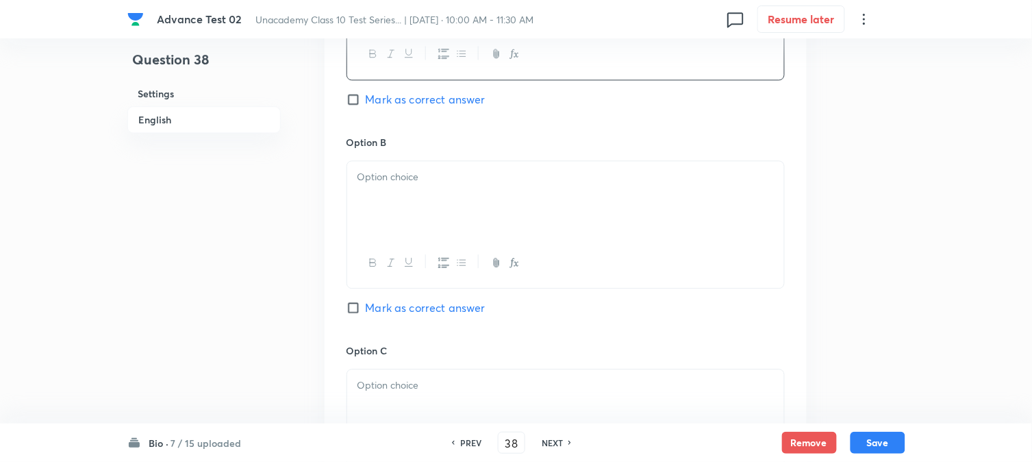
scroll to position [761, 0]
drag, startPoint x: 399, startPoint y: 206, endPoint x: 410, endPoint y: 232, distance: 28.2
click at [399, 204] on div at bounding box center [565, 198] width 437 height 77
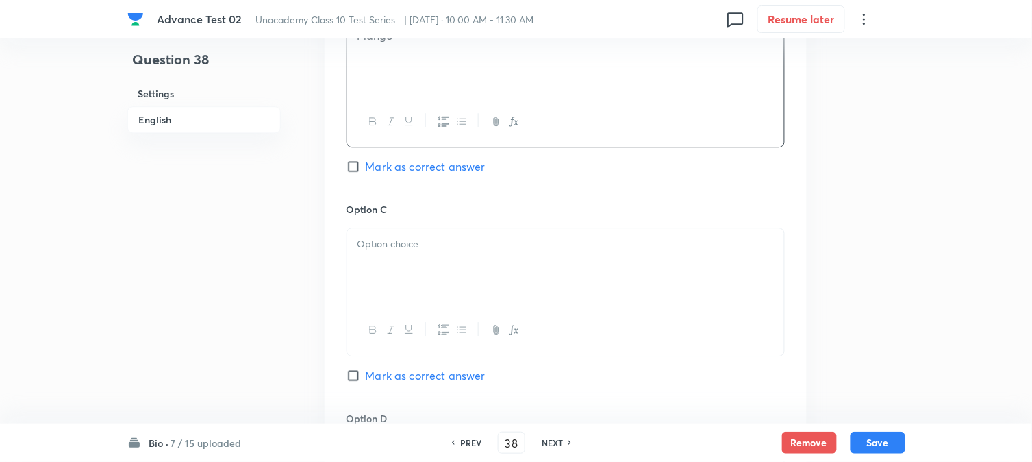
scroll to position [913, 0]
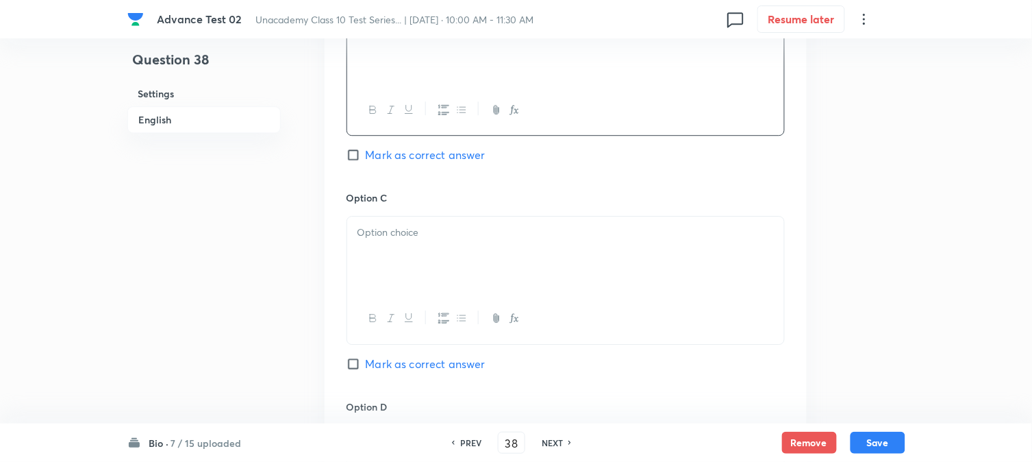
click at [404, 215] on div "Option C Mark as correct answer" at bounding box center [566, 294] width 438 height 208
click at [421, 257] on div at bounding box center [565, 254] width 437 height 77
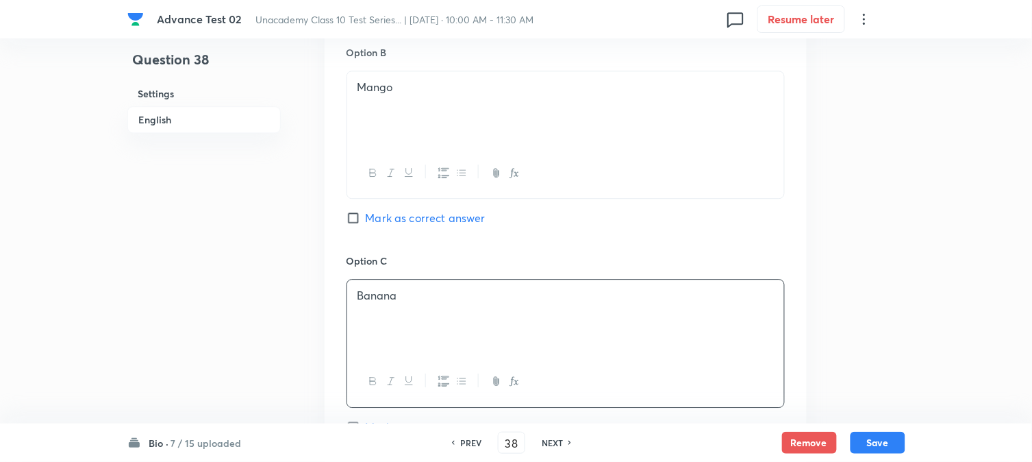
scroll to position [1065, 0]
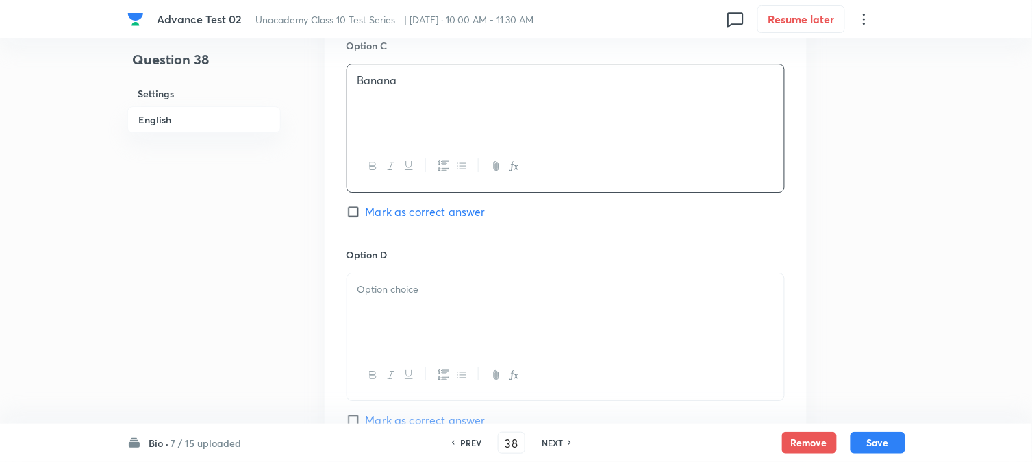
click at [414, 305] on div at bounding box center [565, 311] width 437 height 77
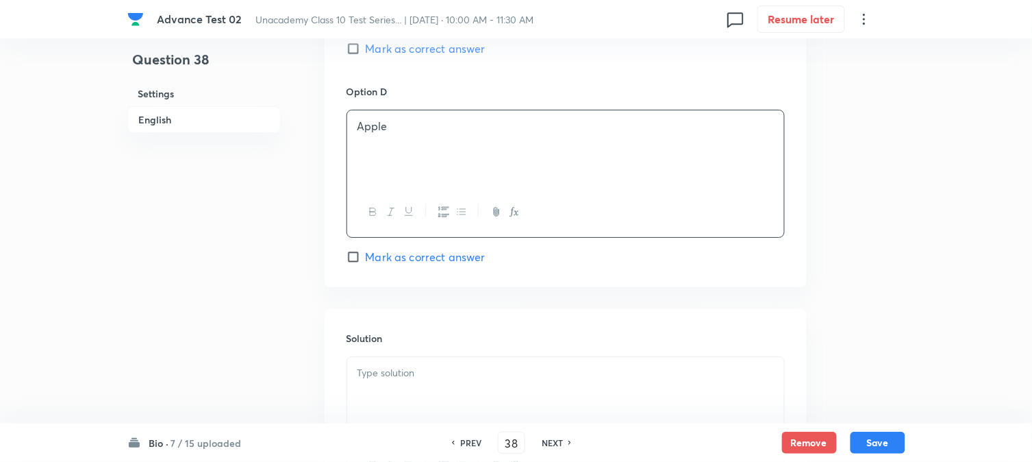
scroll to position [1396, 0]
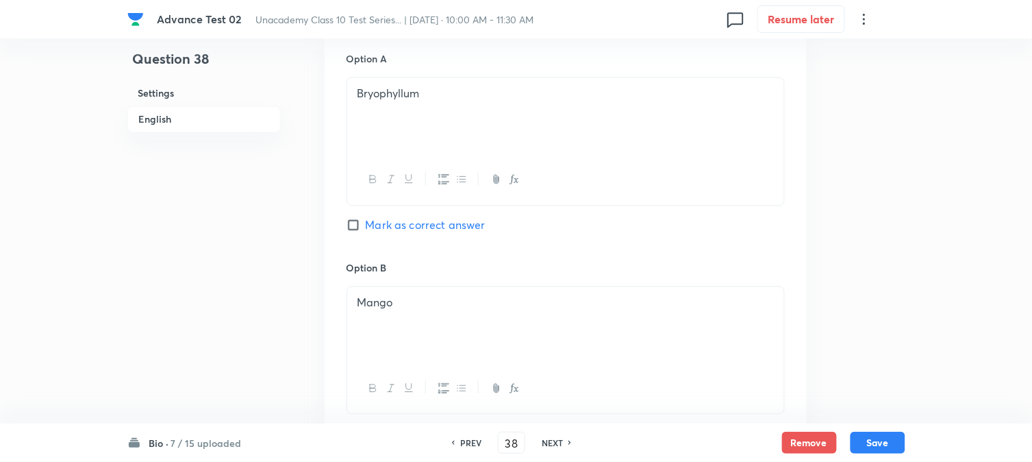
click at [377, 228] on span "Mark as correct answer" at bounding box center [426, 225] width 120 height 16
click at [366, 228] on input "Mark as correct answer" at bounding box center [356, 226] width 19 height 14
checkbox input "true"
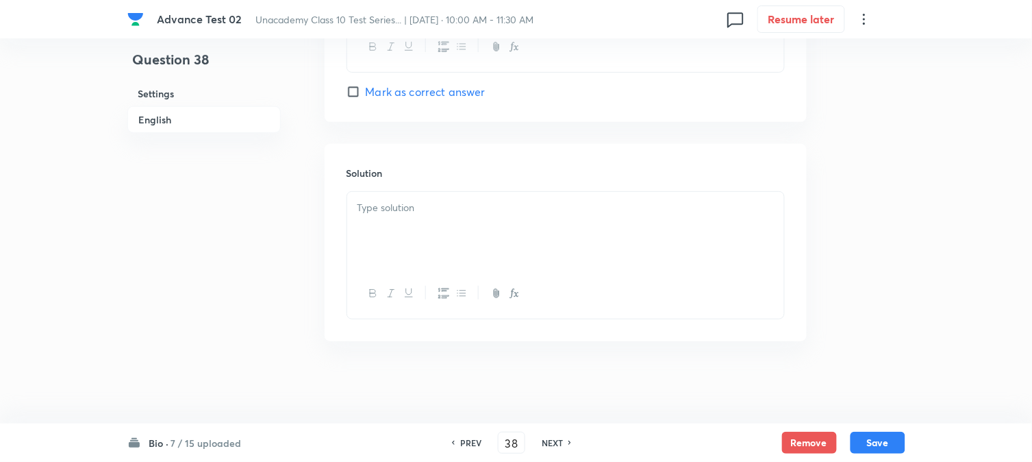
click at [421, 235] on div at bounding box center [565, 230] width 437 height 77
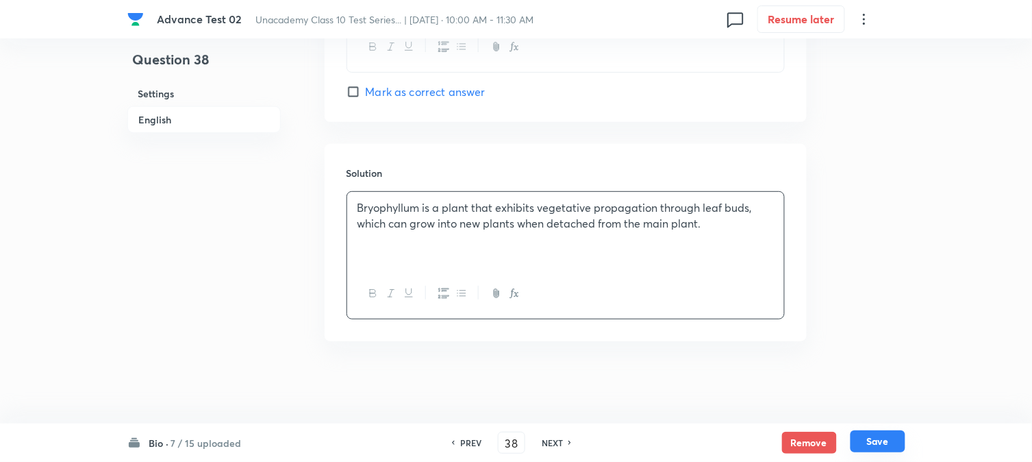
click at [884, 435] on button "Save" at bounding box center [878, 441] width 55 height 22
type input "39"
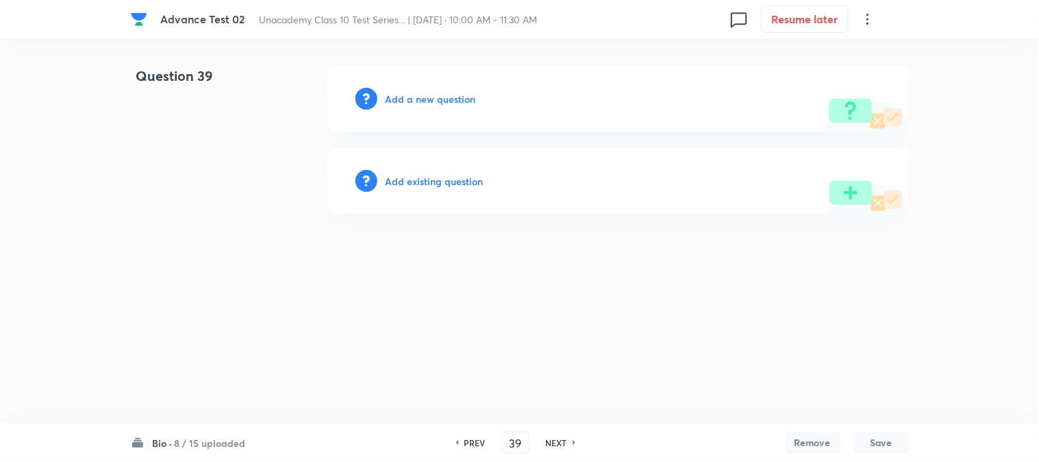
click at [413, 103] on h6 "Add a new question" at bounding box center [431, 99] width 90 height 14
click at [413, 101] on h6 "Choose a question type" at bounding box center [439, 99] width 106 height 14
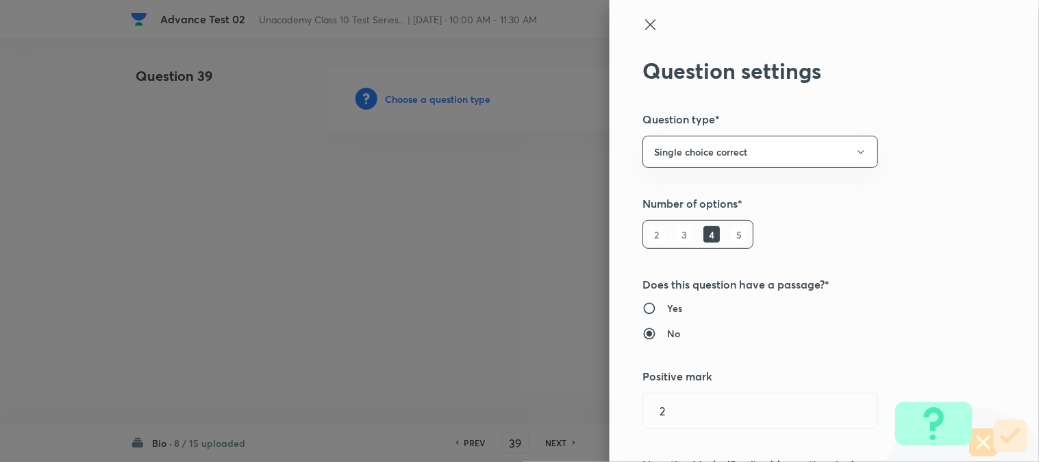
type input "Foundation Class X"
type input "Biology"
type input "Plant Kingdom"
type input "Algae"
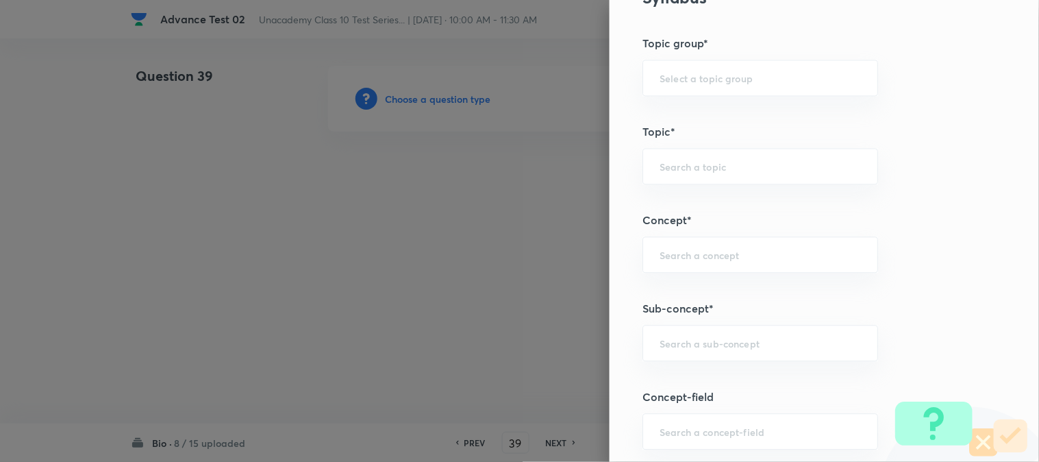
scroll to position [532, 0]
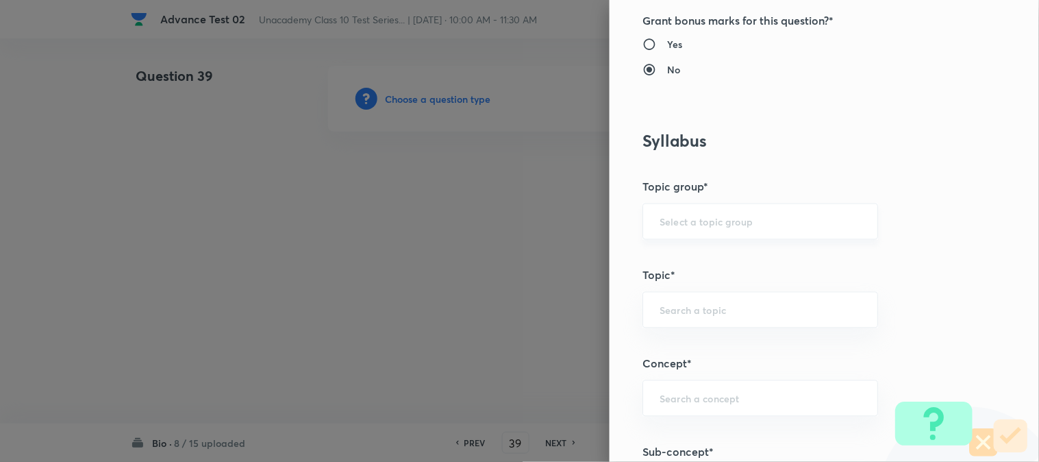
click at [676, 227] on input "text" at bounding box center [760, 221] width 201 height 13
click at [682, 250] on li "Foundation Class X" at bounding box center [749, 260] width 234 height 25
type input "Foundation Class X"
click at [683, 308] on input "text" at bounding box center [760, 309] width 201 height 13
click at [680, 351] on li "Biology" at bounding box center [749, 349] width 234 height 25
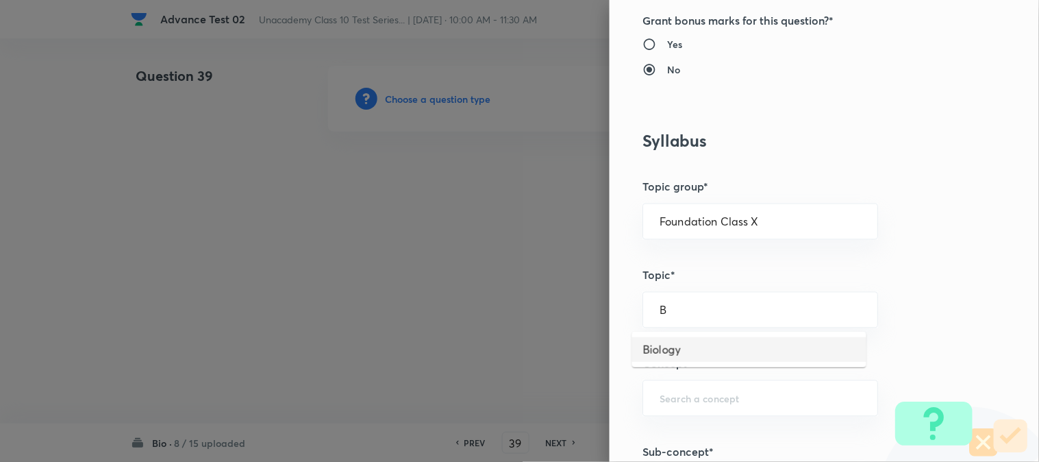
type input "Biology"
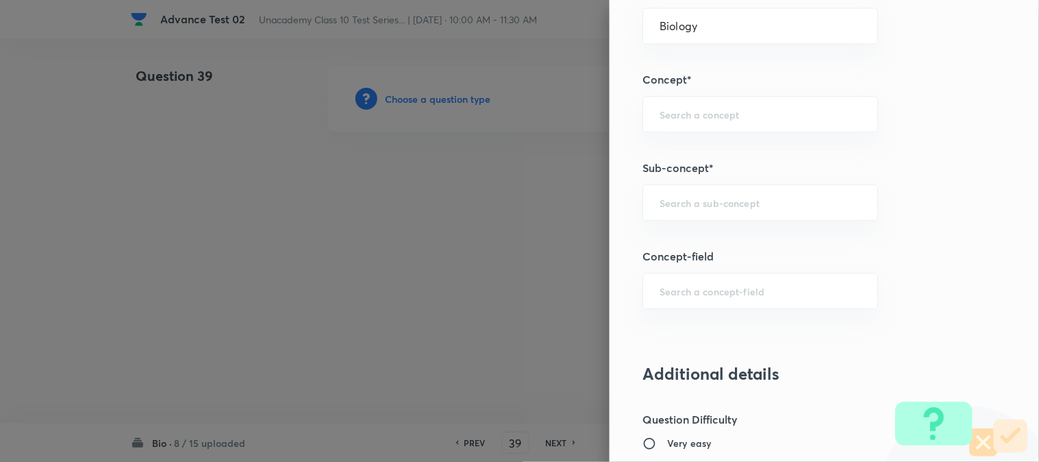
scroll to position [837, 0]
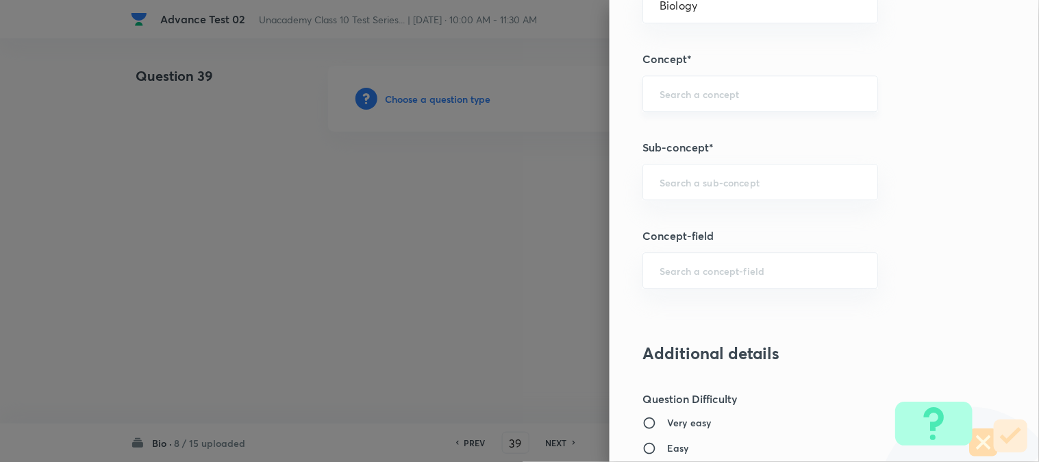
click at [669, 100] on input "text" at bounding box center [760, 93] width 201 height 13
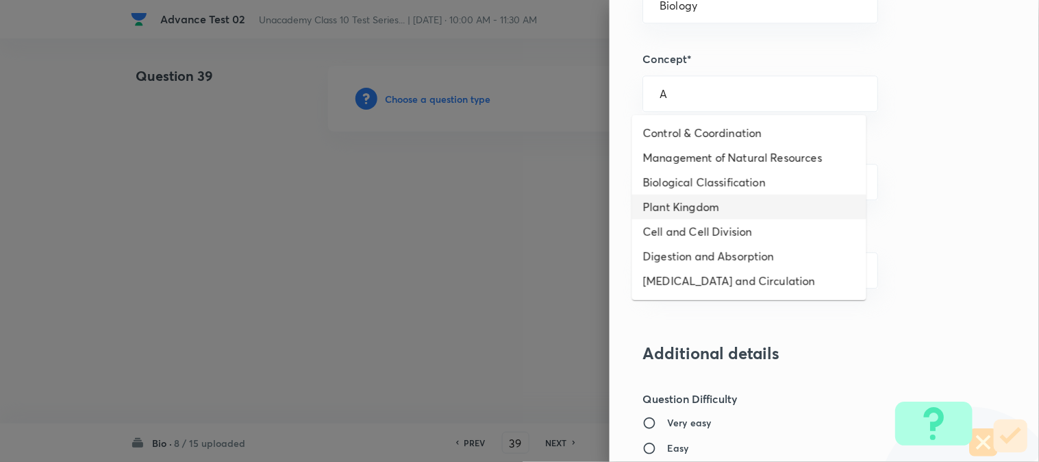
click at [692, 203] on li "Plant Kingdom" at bounding box center [749, 207] width 234 height 25
type input "Plant Kingdom"
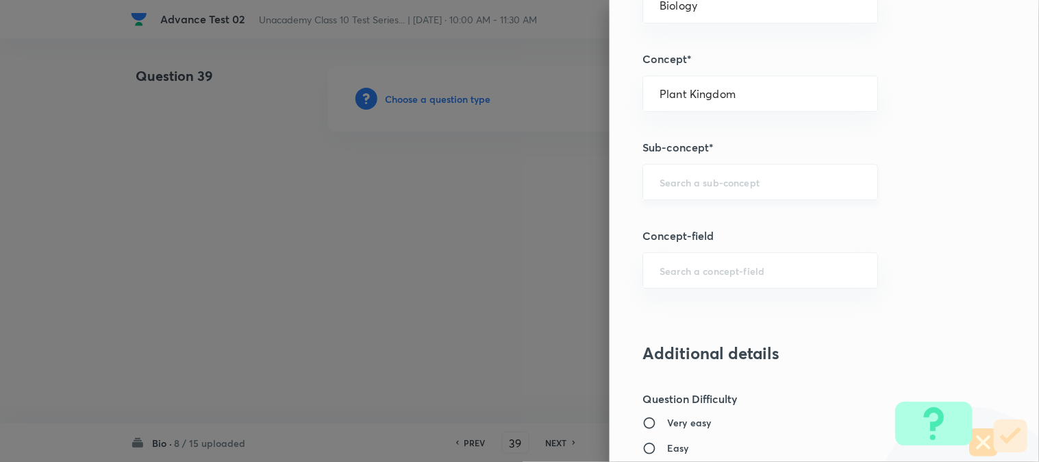
click at [680, 182] on input "text" at bounding box center [760, 181] width 201 height 13
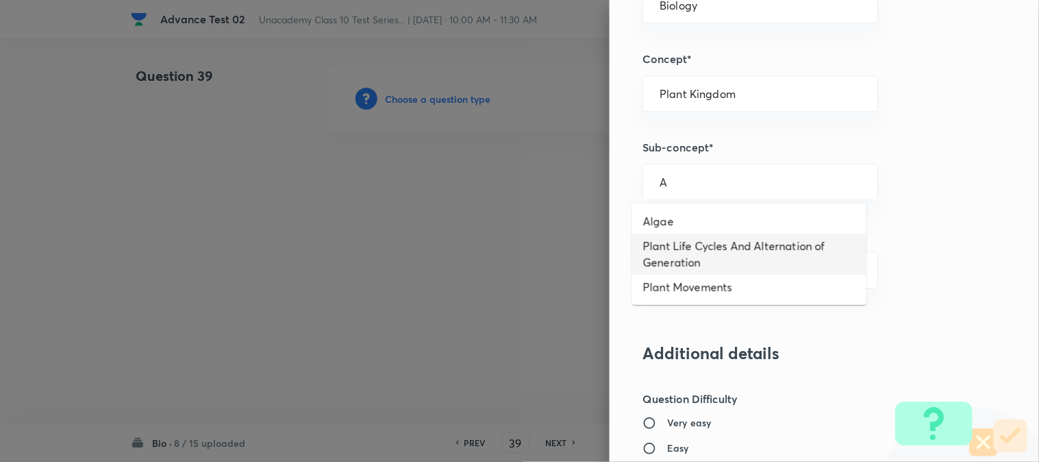
click at [676, 241] on li "Plant Life Cycles And Alternation of Generation" at bounding box center [749, 254] width 234 height 41
type input "Plant Life Cycles And Alternation of Generation"
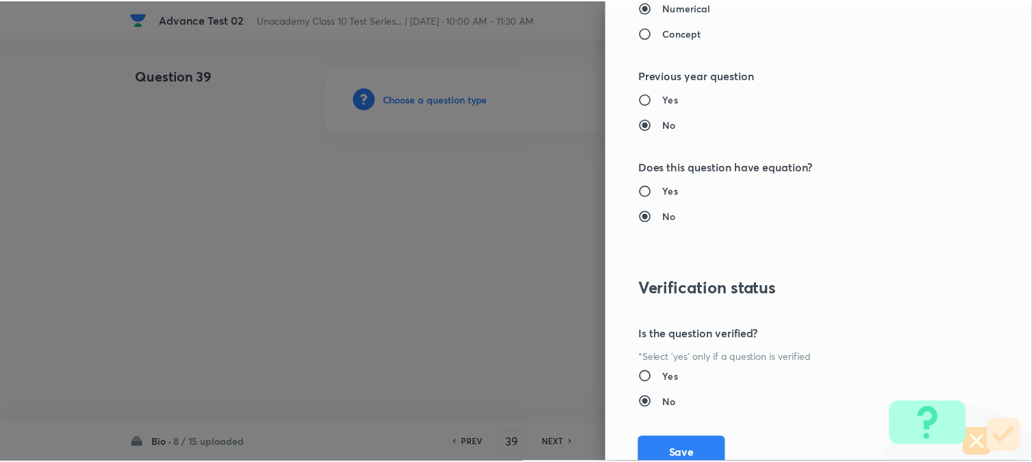
scroll to position [1498, 0]
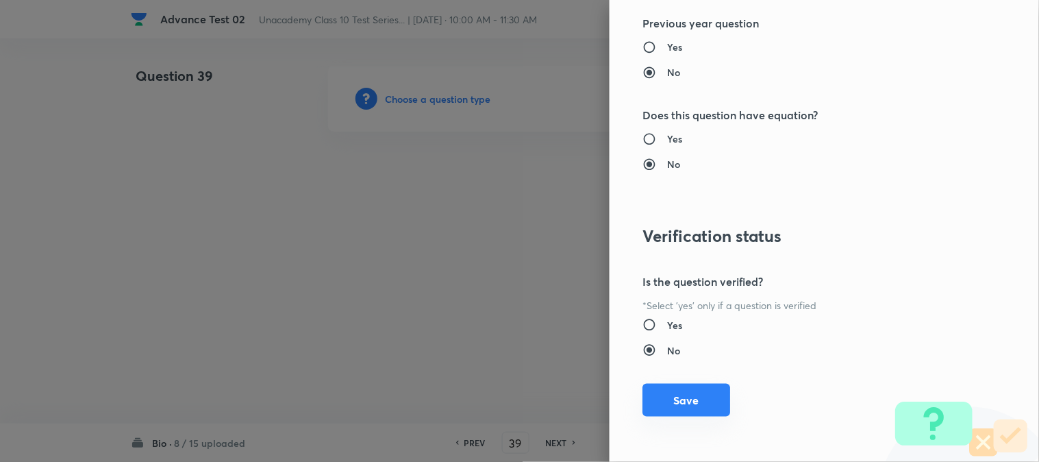
click at [680, 402] on button "Save" at bounding box center [687, 400] width 88 height 33
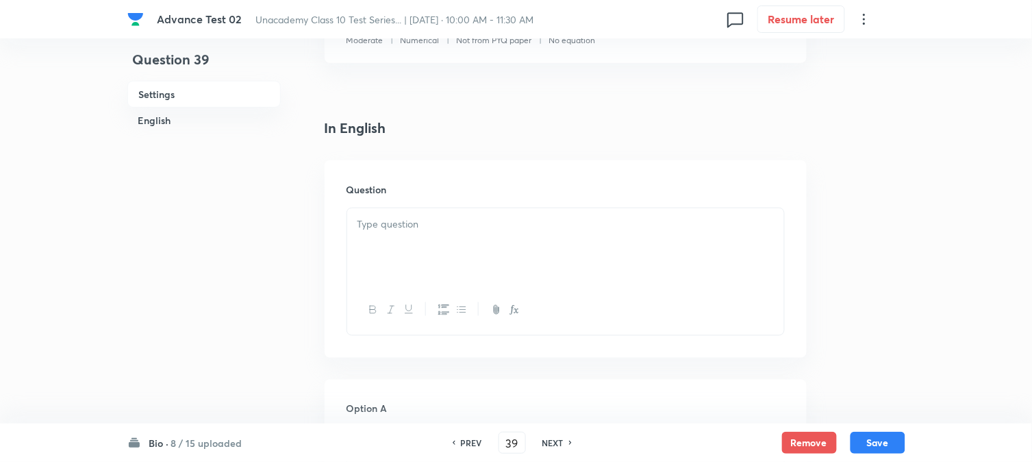
scroll to position [304, 0]
click at [408, 203] on div "Question" at bounding box center [566, 257] width 482 height 197
click at [437, 238] on div at bounding box center [565, 245] width 437 height 77
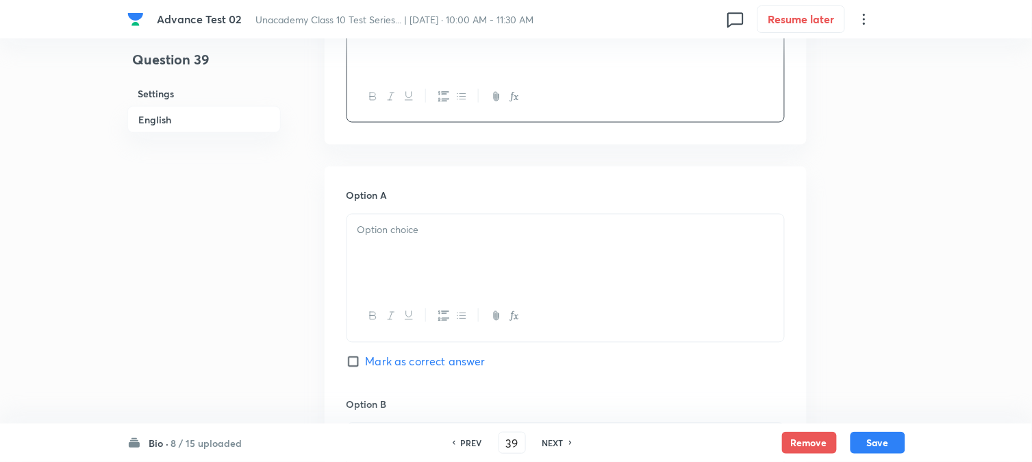
scroll to position [532, 0]
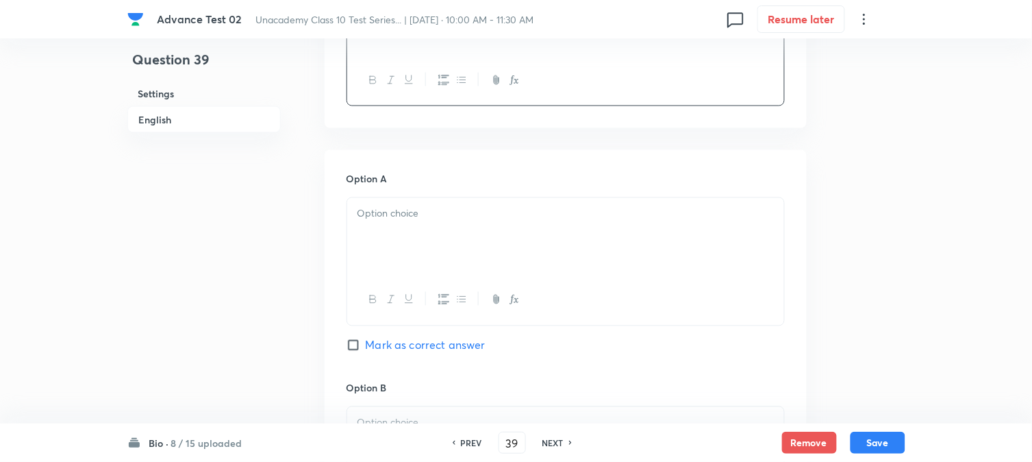
click at [454, 215] on p at bounding box center [566, 214] width 417 height 16
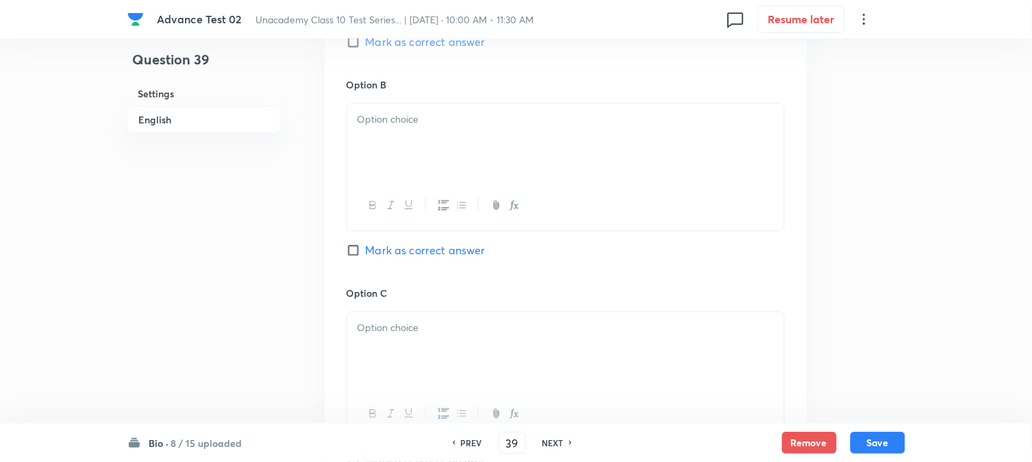
scroll to position [837, 0]
click at [440, 158] on div at bounding box center [565, 140] width 437 height 77
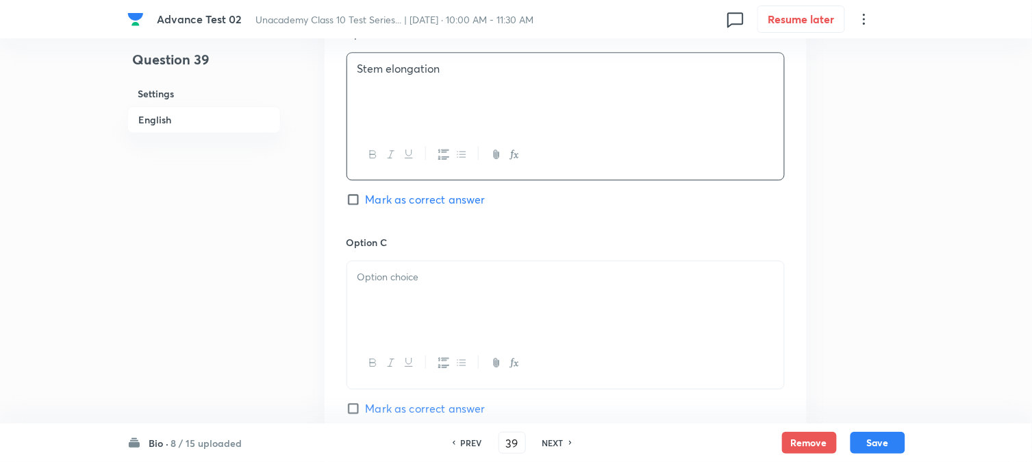
scroll to position [913, 0]
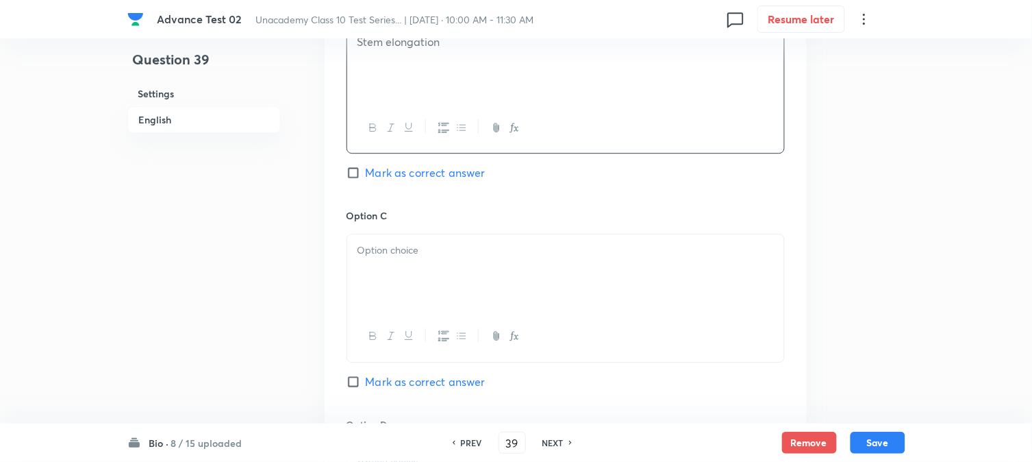
click at [401, 240] on div at bounding box center [565, 272] width 437 height 77
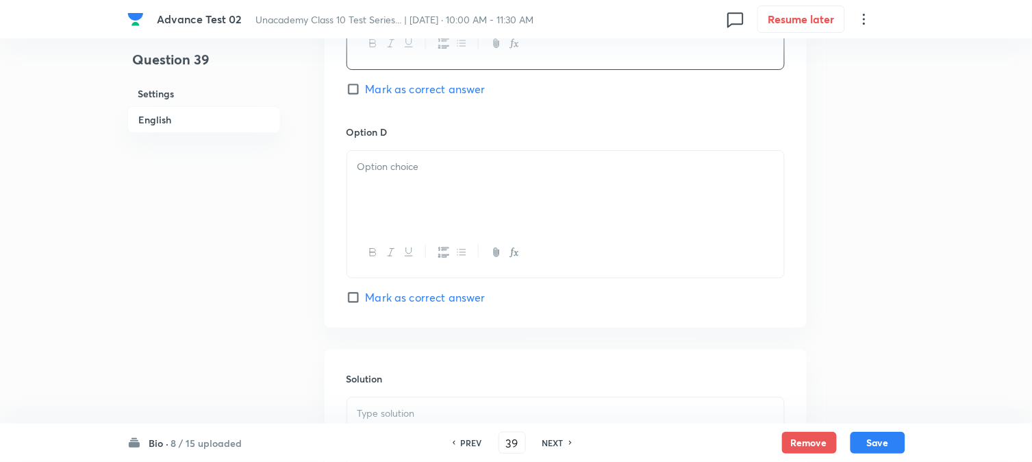
scroll to position [1217, 0]
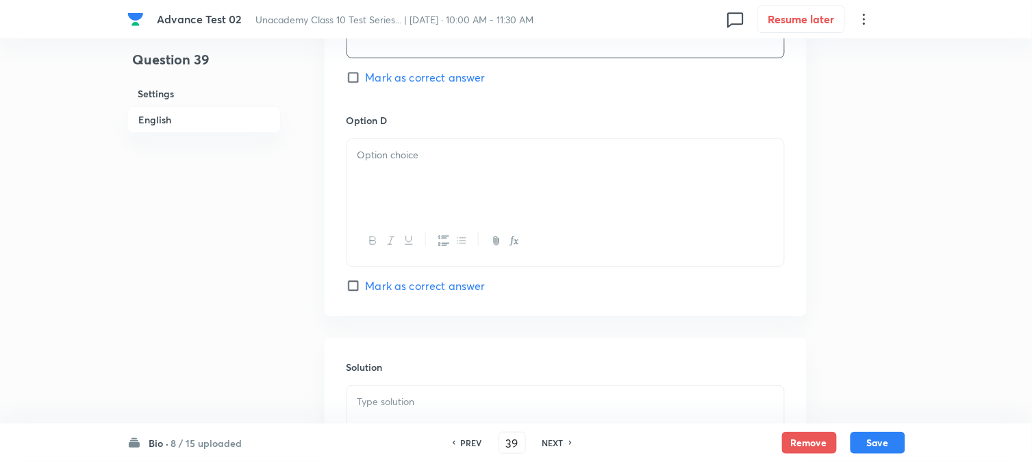
click at [421, 193] on div at bounding box center [565, 177] width 437 height 77
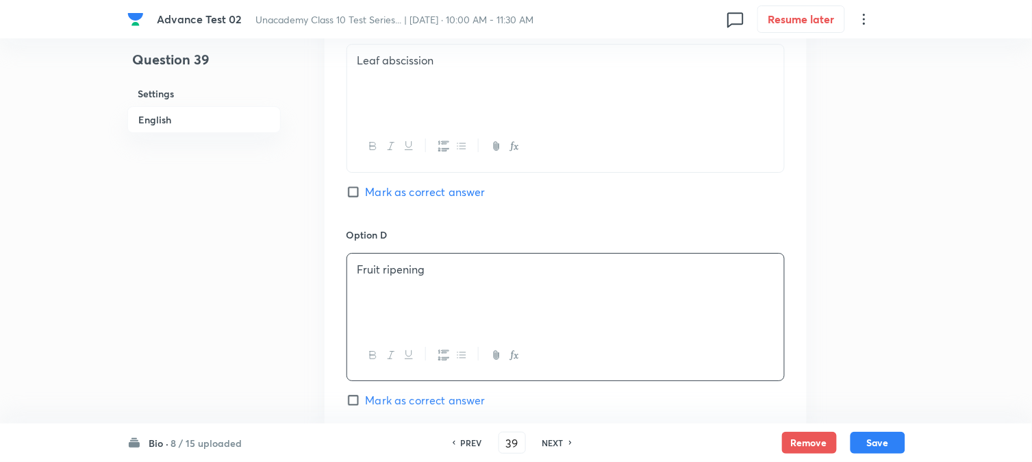
scroll to position [989, 0]
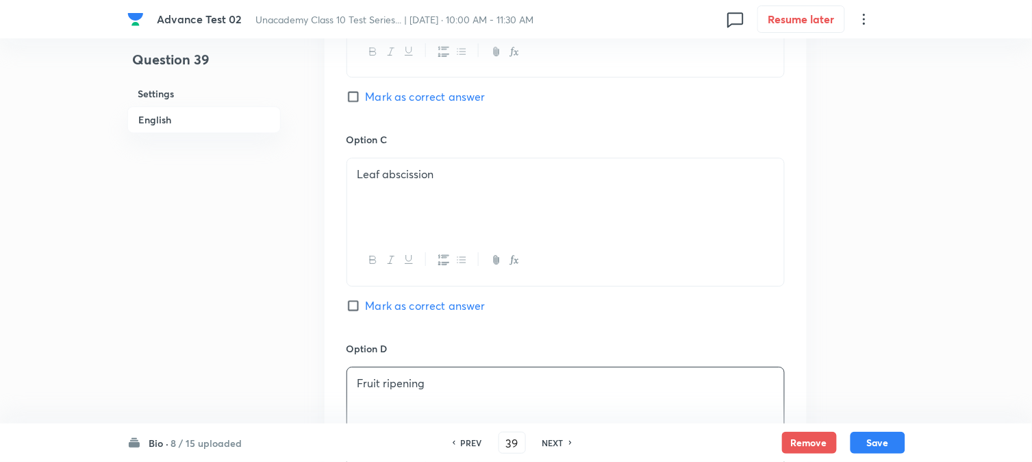
click at [354, 99] on input "Mark as correct answer" at bounding box center [356, 97] width 19 height 14
checkbox input "true"
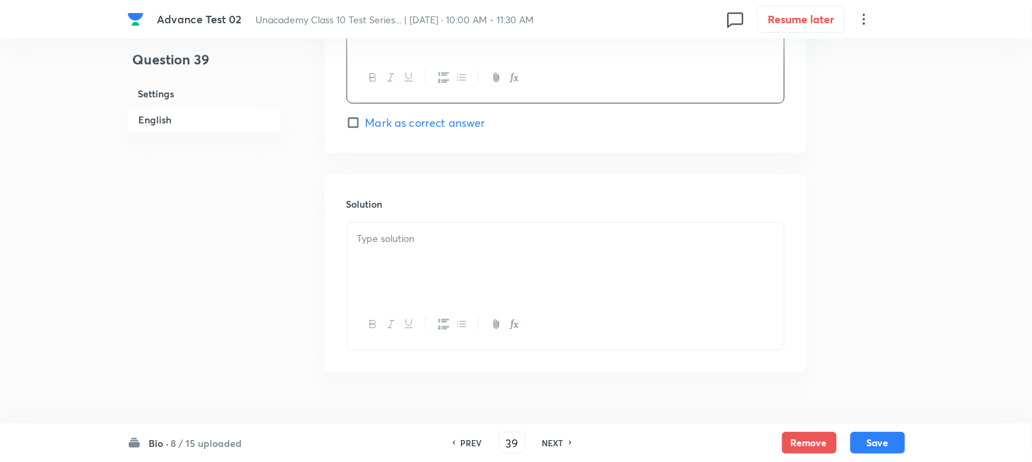
scroll to position [1414, 0]
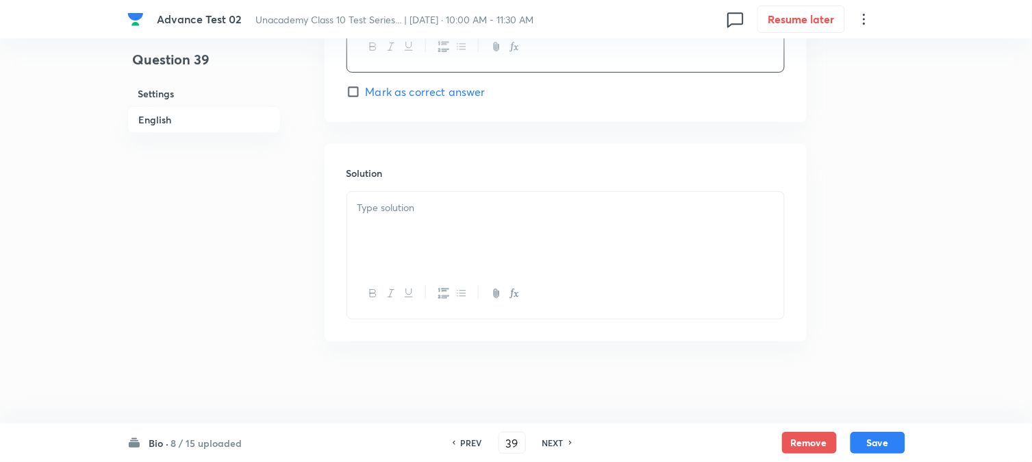
click at [430, 237] on div at bounding box center [565, 230] width 437 height 77
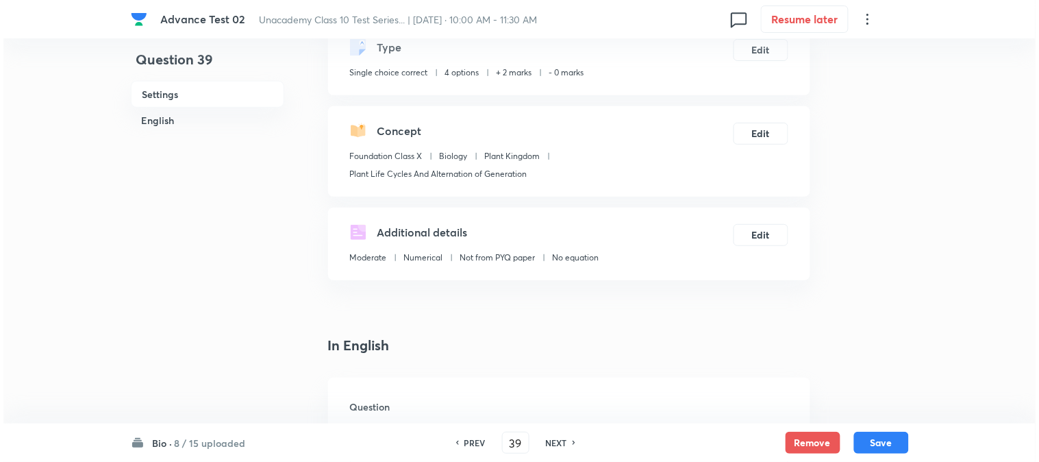
scroll to position [0, 0]
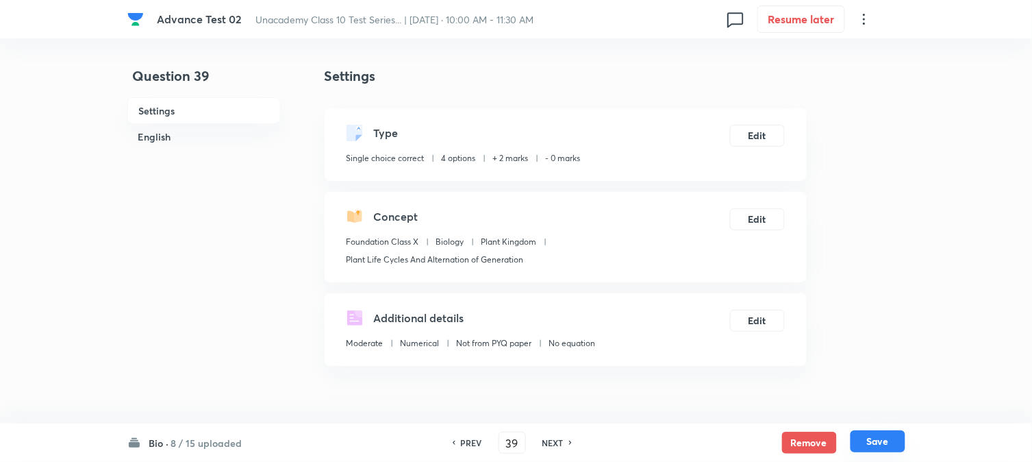
click at [875, 444] on button "Save" at bounding box center [878, 441] width 55 height 22
type input "40"
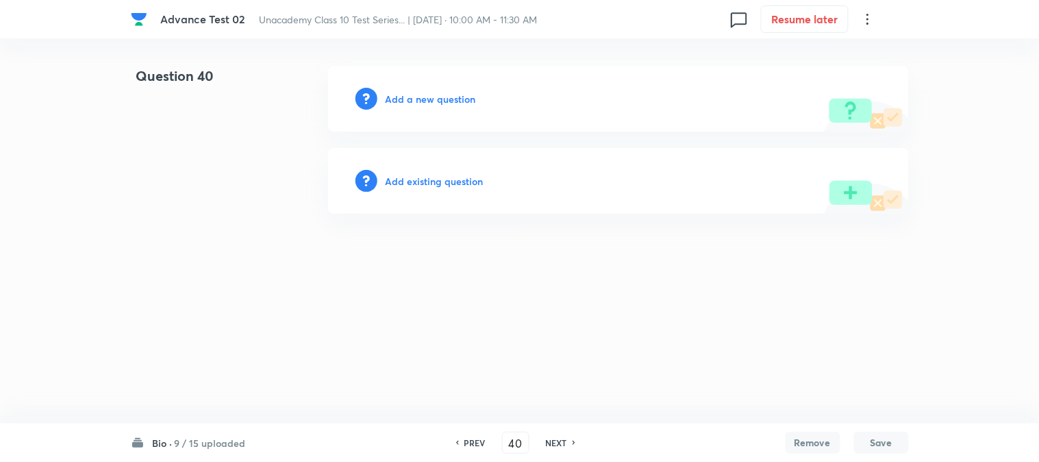
click at [413, 101] on h6 "Add a new question" at bounding box center [431, 99] width 90 height 14
click at [413, 101] on h6 "Choose a question type" at bounding box center [439, 99] width 106 height 14
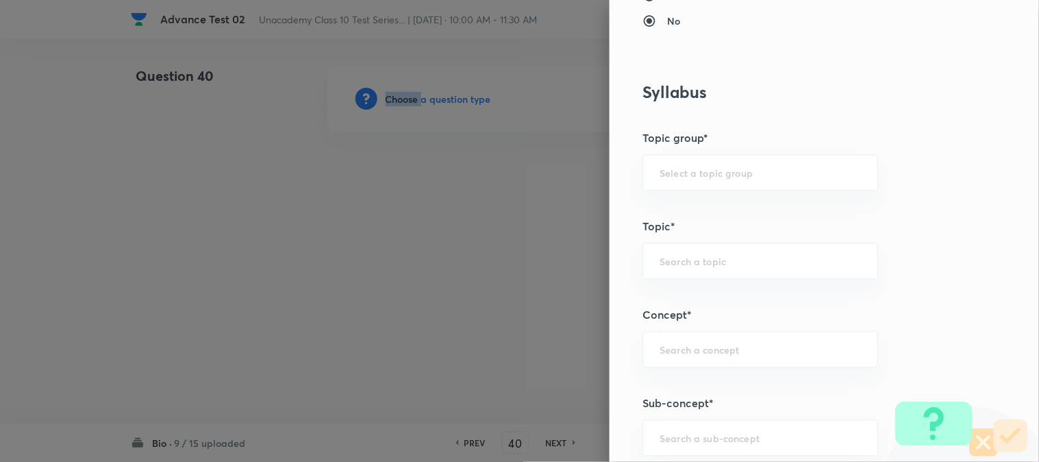
scroll to position [608, 0]
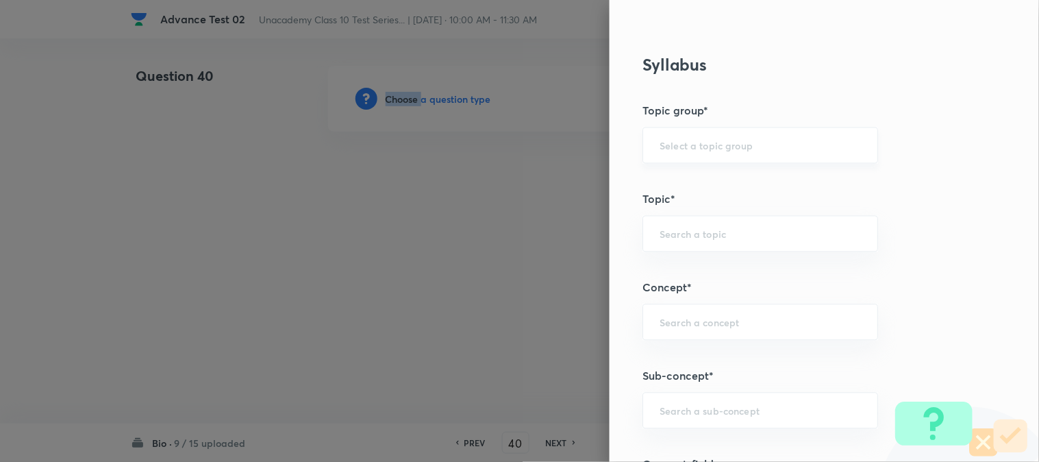
click at [681, 128] on div "​" at bounding box center [761, 145] width 236 height 36
click at [684, 149] on input "text" at bounding box center [760, 145] width 201 height 13
click at [686, 186] on li "Foundation Class X" at bounding box center [749, 184] width 234 height 25
type input "Foundation Class X"
click at [687, 247] on div "​" at bounding box center [761, 234] width 236 height 36
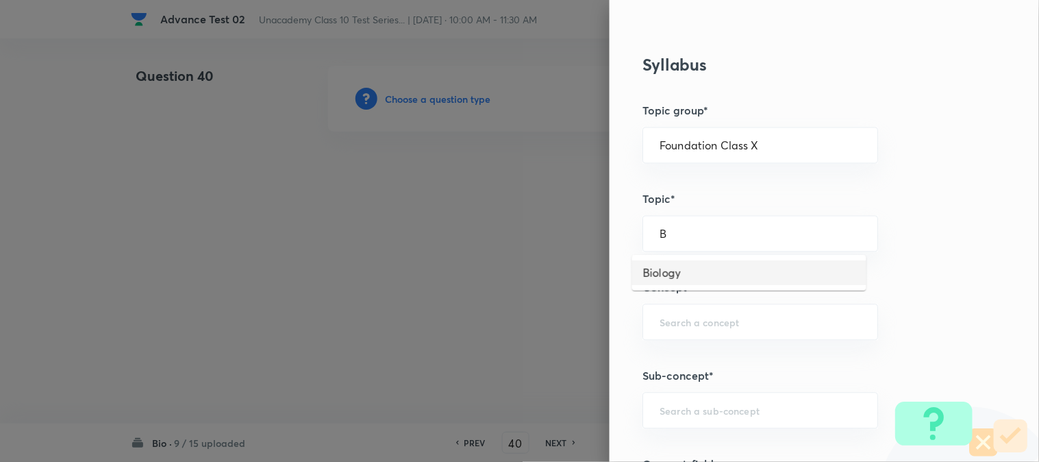
click at [683, 268] on li "Biology" at bounding box center [749, 272] width 234 height 25
type input "Biology"
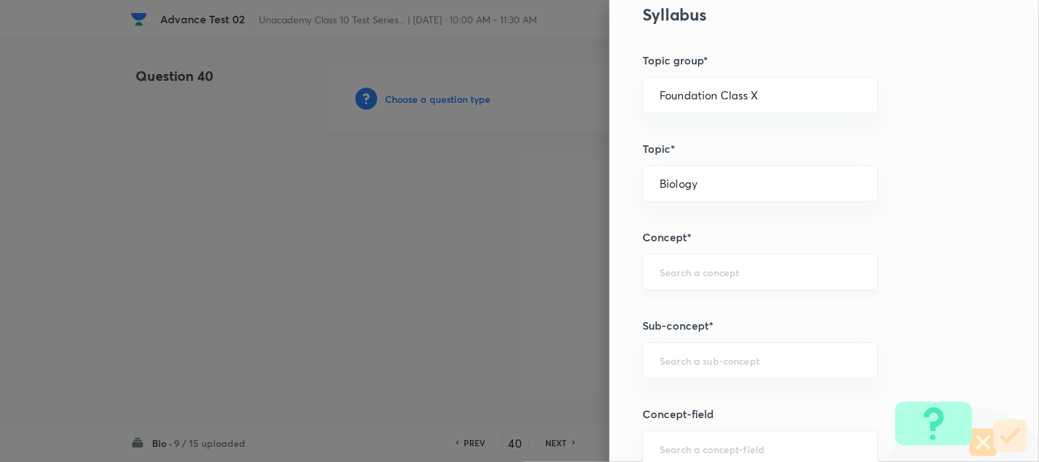
scroll to position [685, 0]
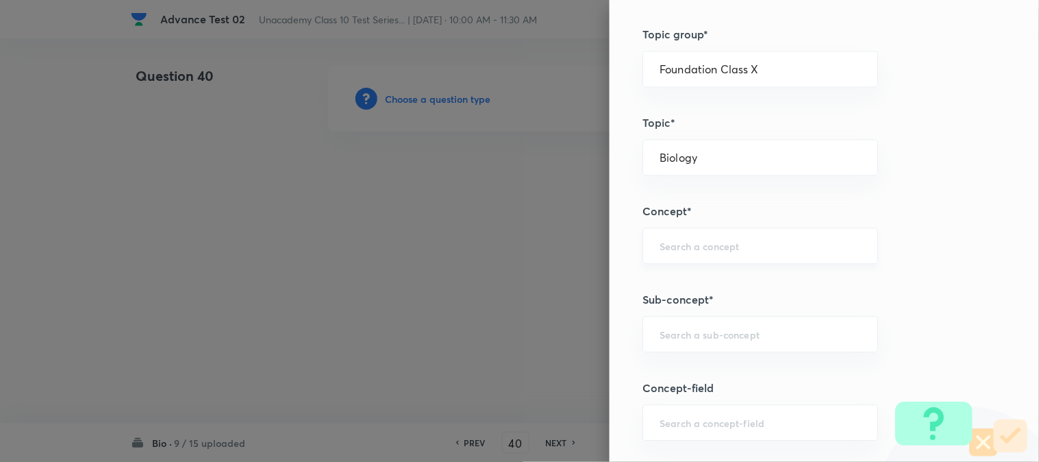
click at [683, 245] on input "text" at bounding box center [760, 245] width 201 height 13
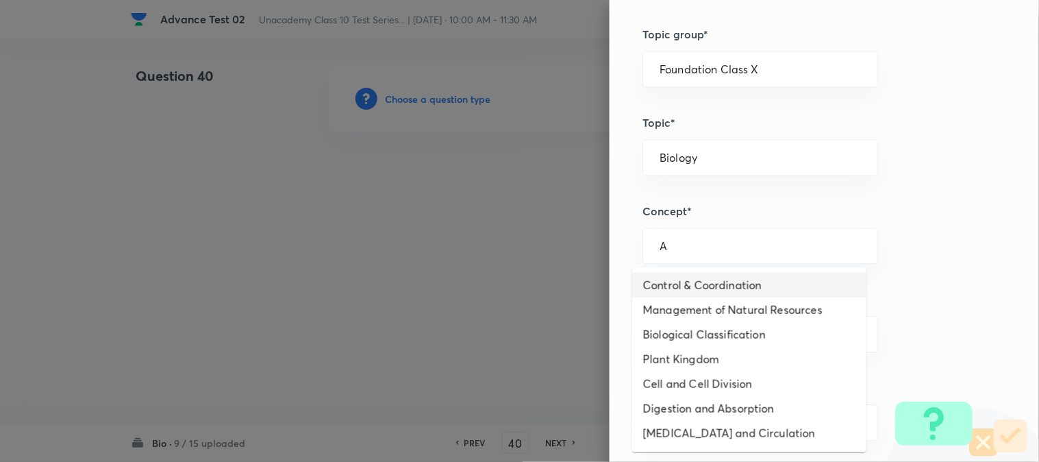
click at [687, 288] on li "Control & Coordination" at bounding box center [749, 285] width 234 height 25
type input "Control & Coordination"
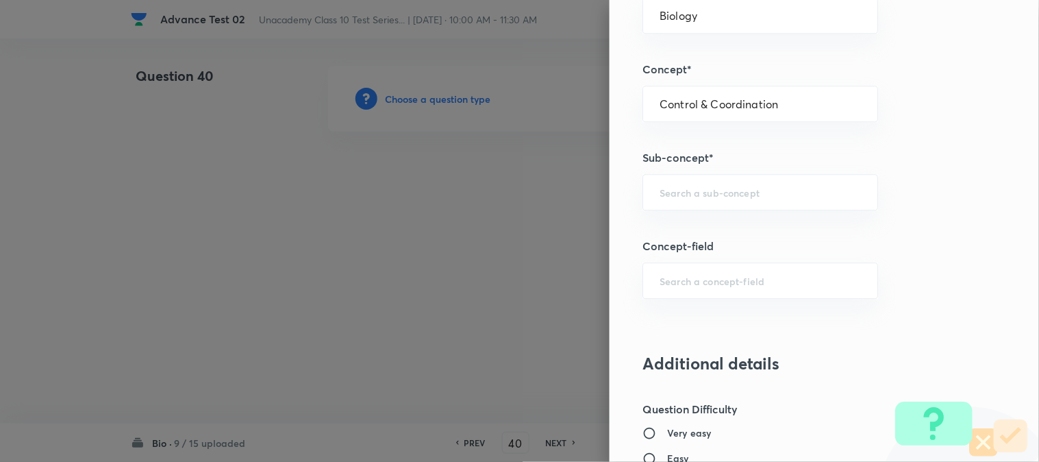
scroll to position [837, 0]
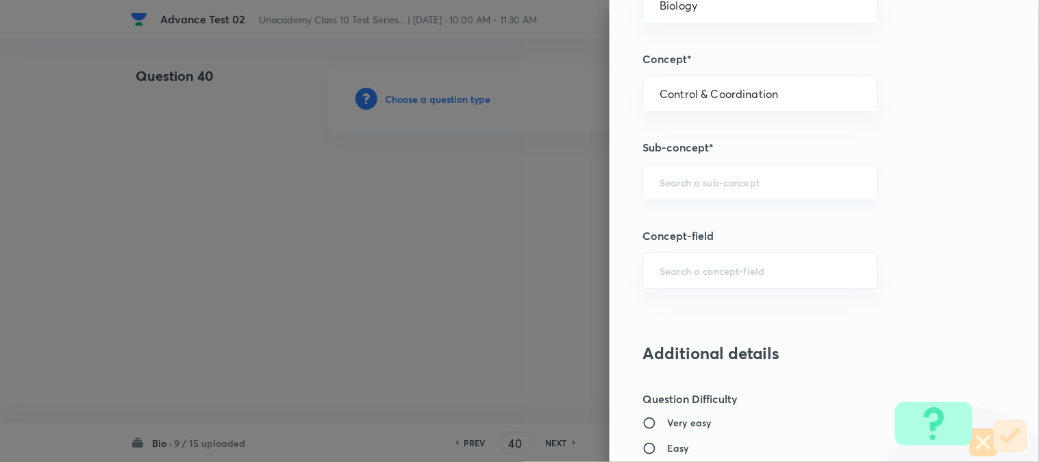
click at [688, 190] on div "​" at bounding box center [761, 182] width 236 height 36
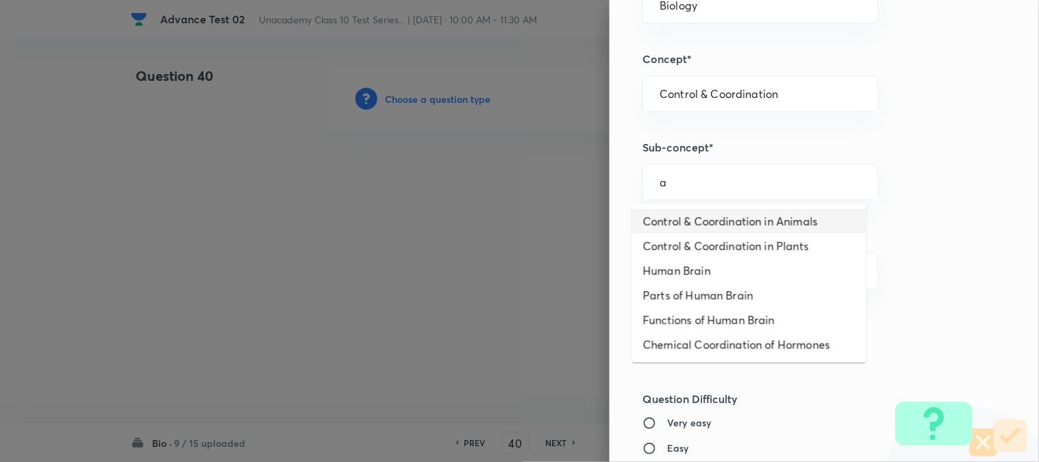
click at [683, 234] on li "Control & Coordination in Plants" at bounding box center [749, 246] width 234 height 25
type input "Control & Coordination in Plants"
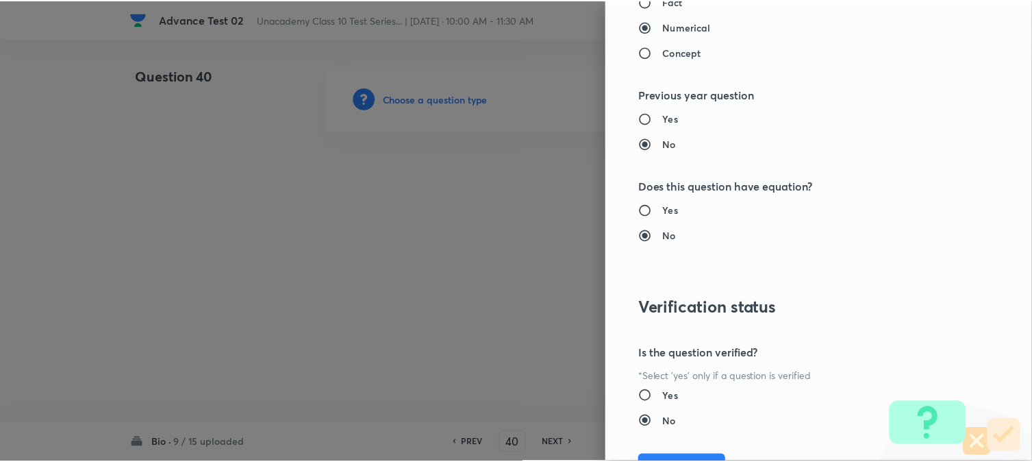
scroll to position [1498, 0]
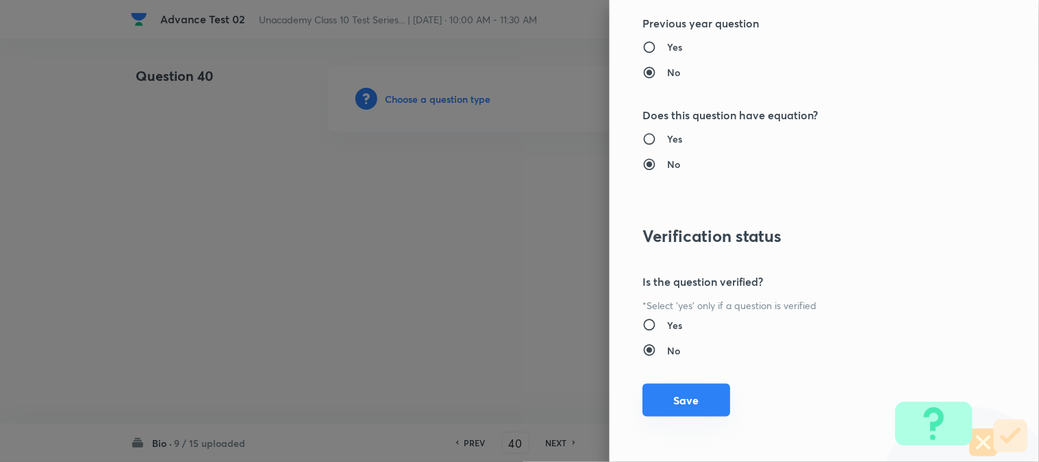
click at [665, 395] on button "Save" at bounding box center [687, 400] width 88 height 33
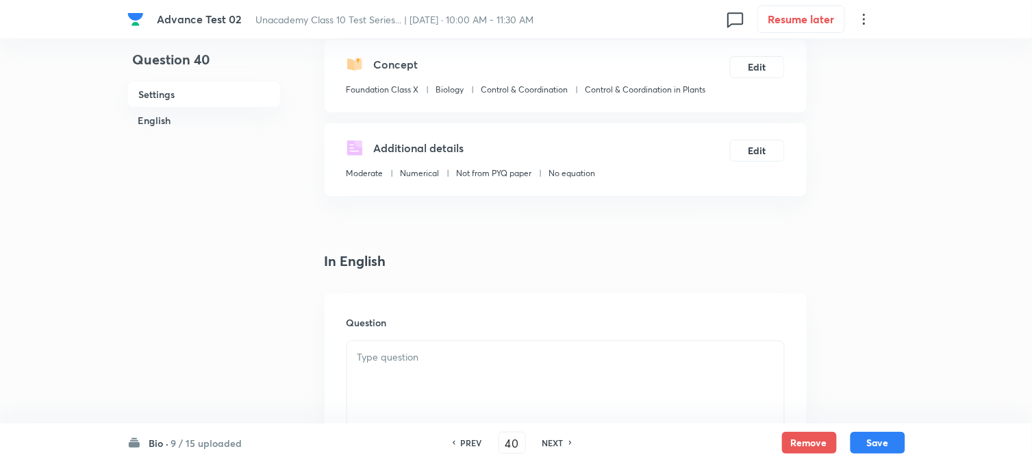
scroll to position [380, 0]
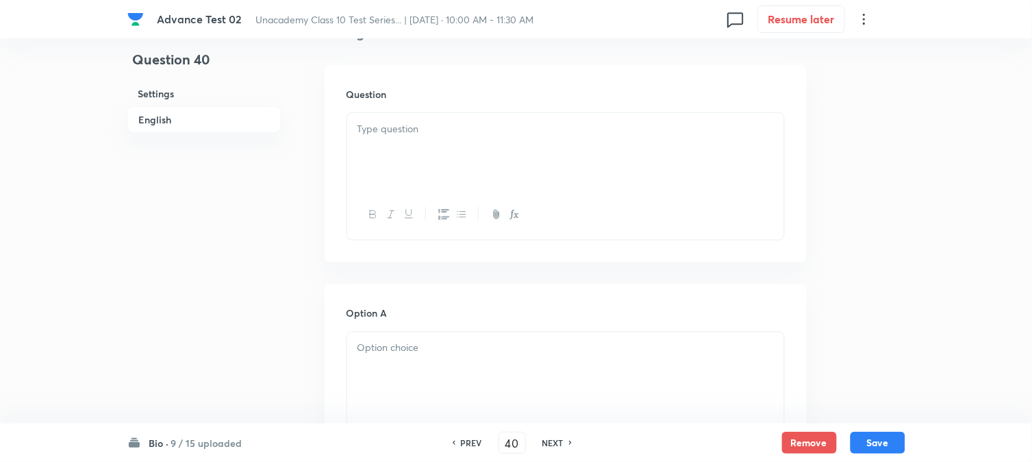
click at [433, 152] on div at bounding box center [565, 151] width 437 height 77
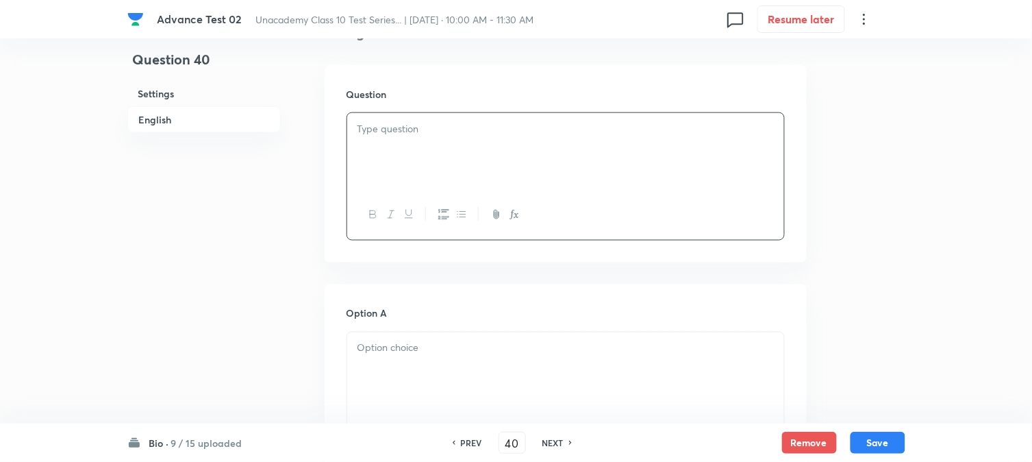
click at [382, 131] on p at bounding box center [566, 129] width 417 height 16
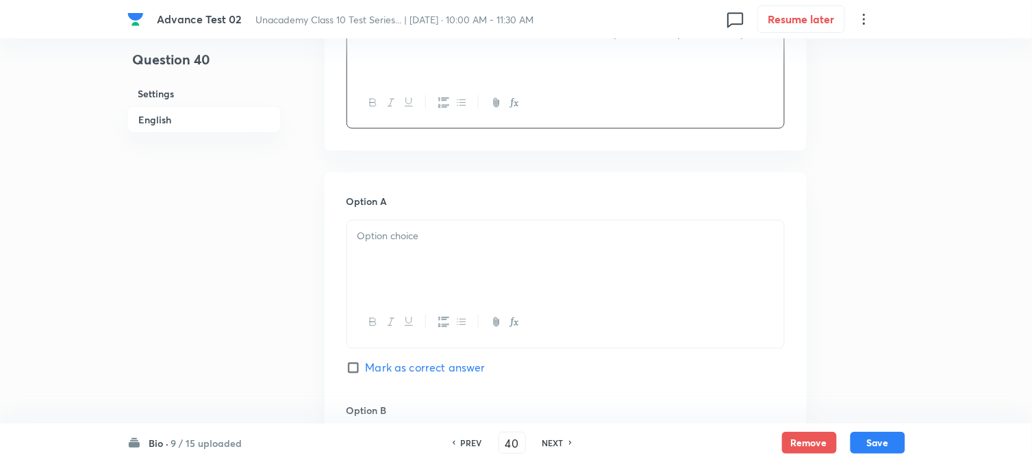
scroll to position [532, 0]
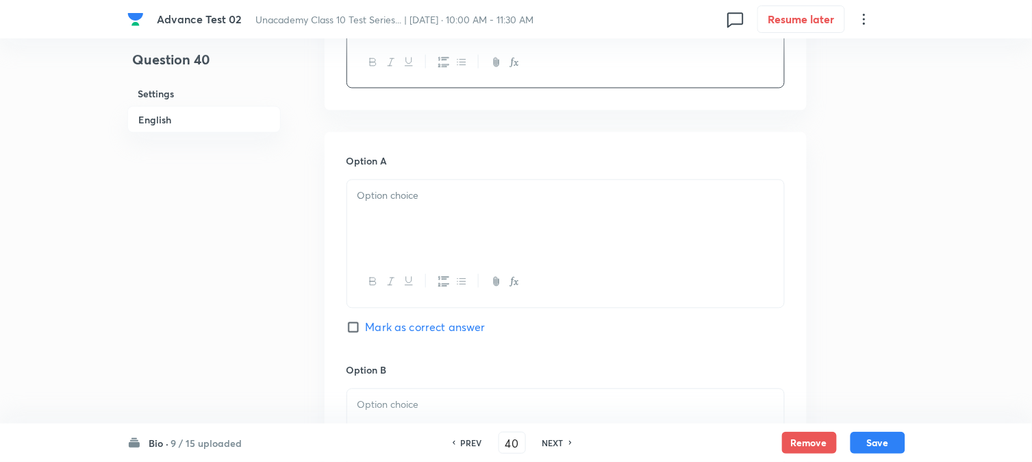
click at [443, 221] on div at bounding box center [565, 218] width 437 height 77
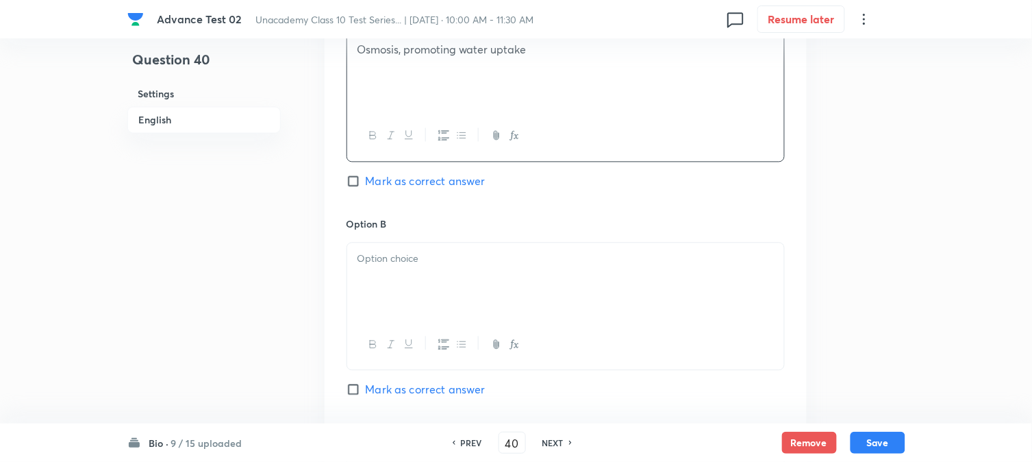
scroll to position [685, 0]
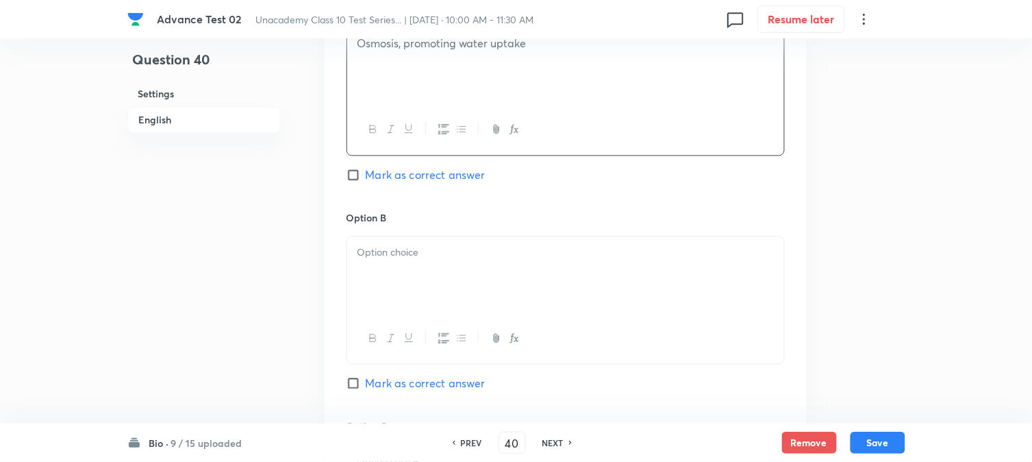
click at [423, 251] on p at bounding box center [566, 253] width 417 height 16
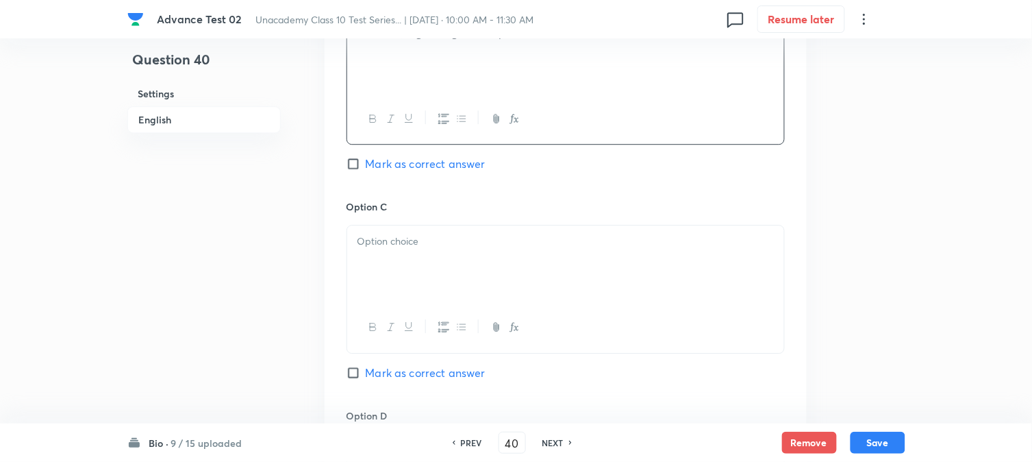
scroll to position [913, 0]
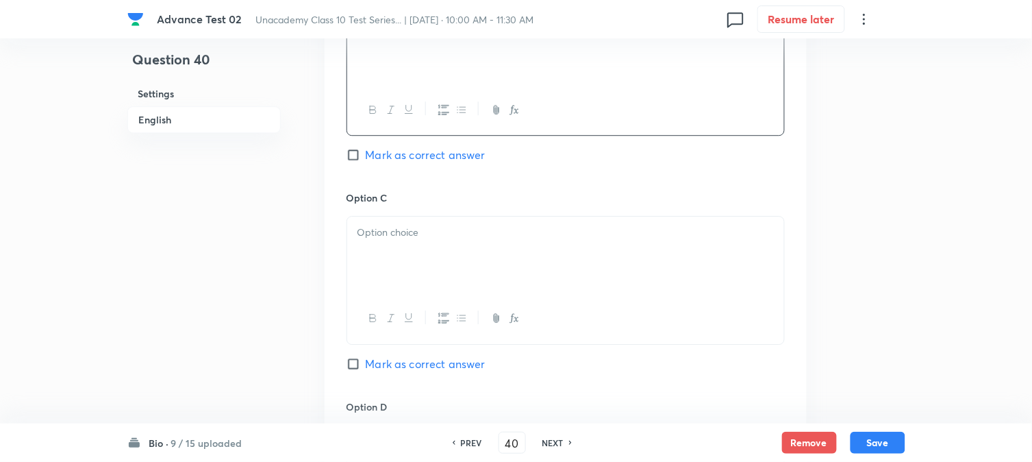
click at [422, 214] on div "Option C Mark as correct answer" at bounding box center [566, 294] width 438 height 208
click at [413, 255] on div at bounding box center [565, 254] width 437 height 77
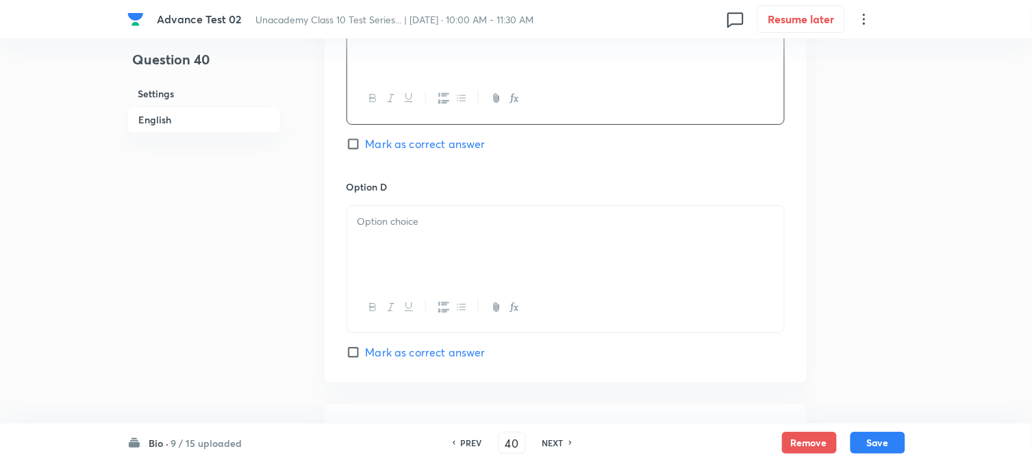
scroll to position [1141, 0]
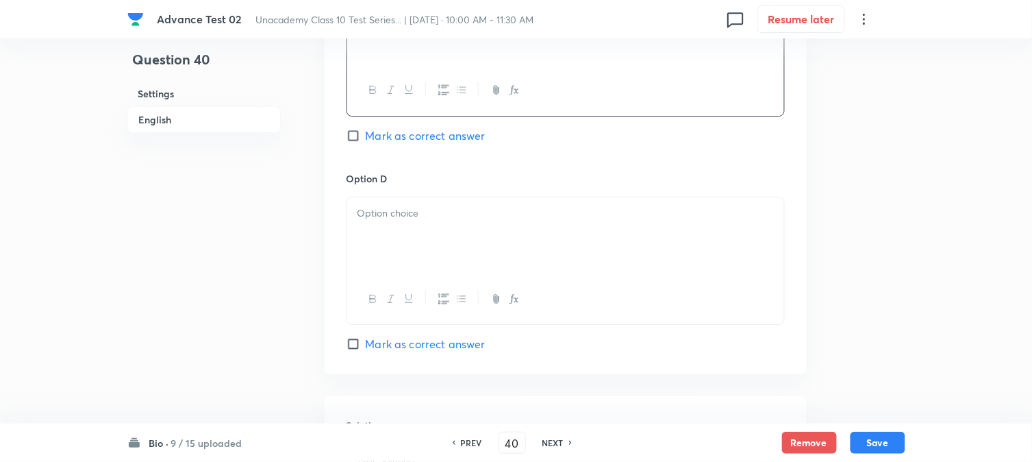
drag, startPoint x: 414, startPoint y: 230, endPoint x: 385, endPoint y: 261, distance: 42.7
click at [414, 230] on div at bounding box center [565, 235] width 437 height 77
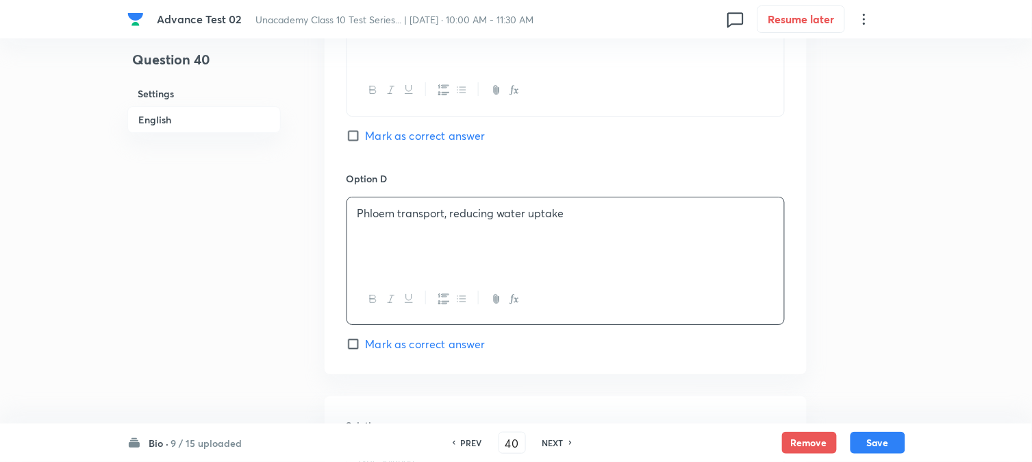
click at [372, 138] on span "Mark as correct answer" at bounding box center [426, 135] width 120 height 16
click at [366, 138] on input "Mark as correct answer" at bounding box center [356, 136] width 19 height 14
checkbox input "true"
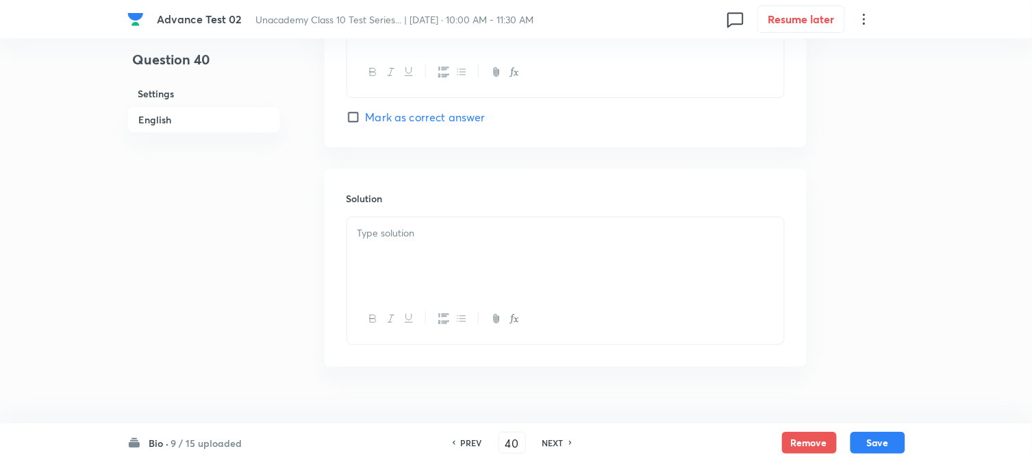
scroll to position [1370, 0]
click at [435, 270] on div at bounding box center [565, 253] width 437 height 77
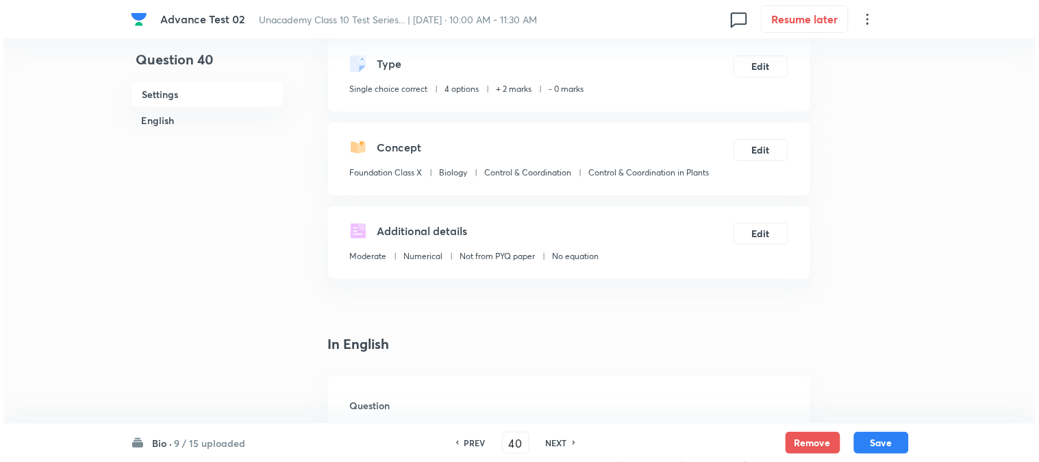
scroll to position [0, 0]
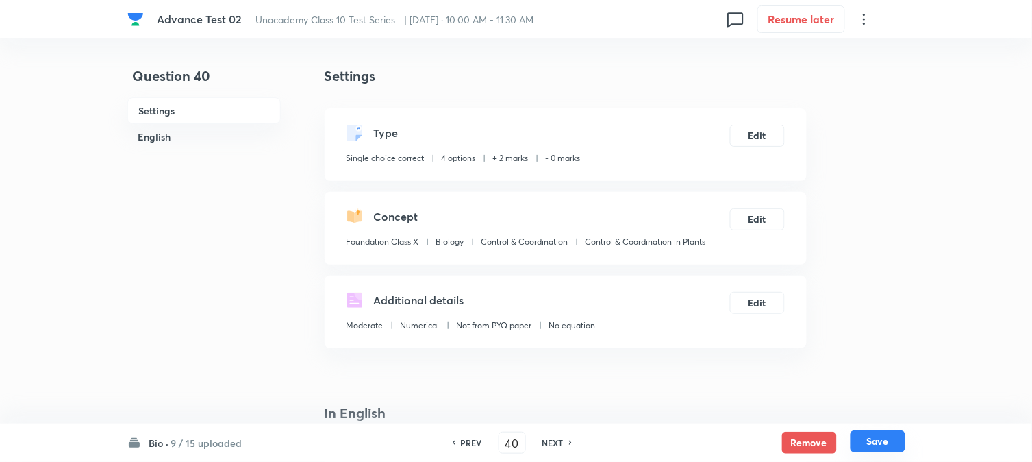
click at [885, 443] on button "Save" at bounding box center [878, 441] width 55 height 22
type input "41"
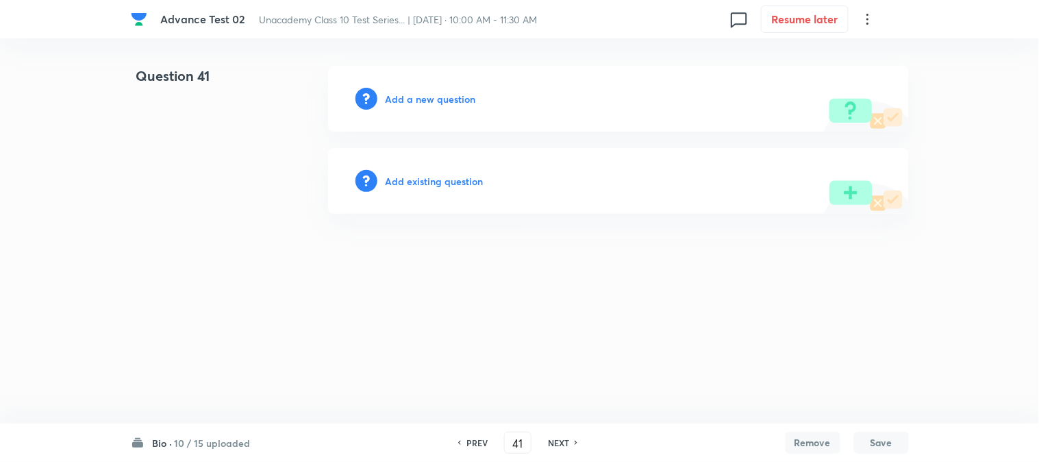
click at [391, 99] on h6 "Add a new question" at bounding box center [431, 99] width 90 height 14
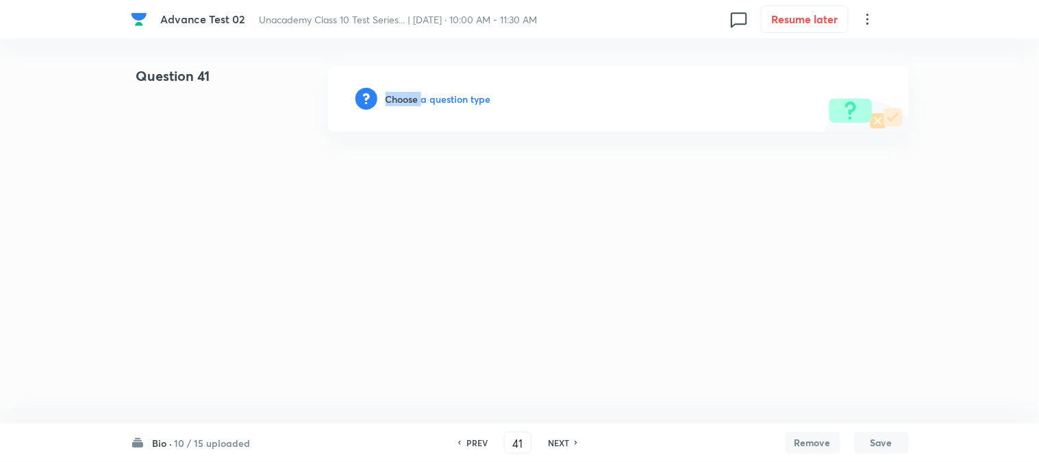
click at [391, 99] on h6 "Choose a question type" at bounding box center [439, 99] width 106 height 14
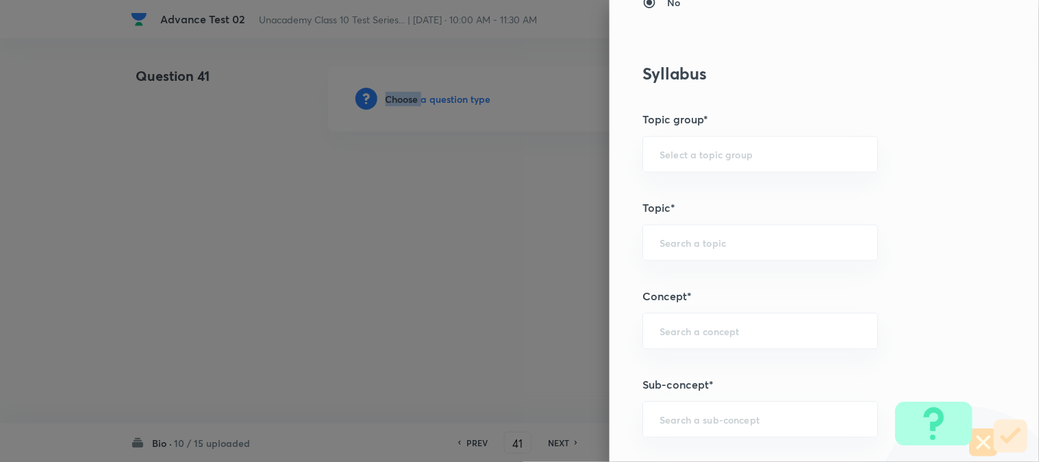
scroll to position [532, 0]
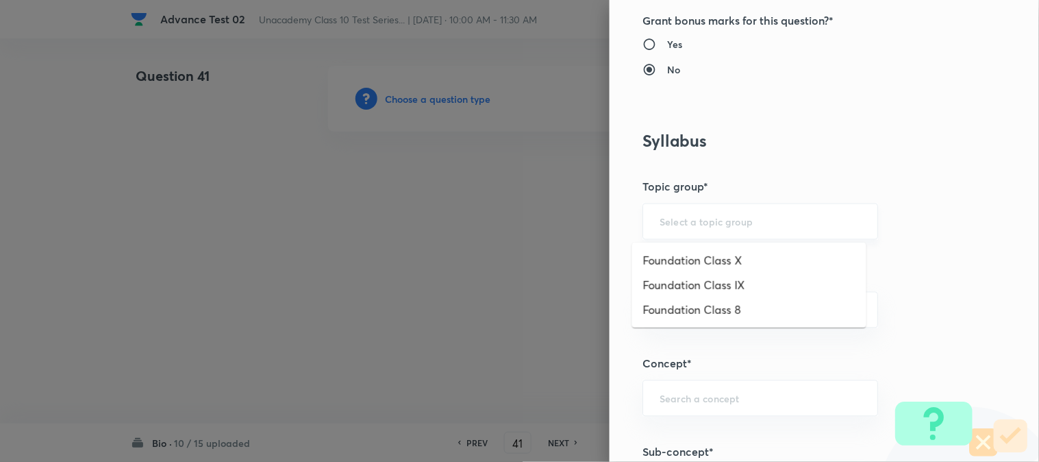
click at [676, 220] on input "text" at bounding box center [760, 221] width 201 height 13
click at [680, 256] on li "Foundation Class X" at bounding box center [749, 260] width 234 height 25
type input "Foundation Class X"
click at [693, 309] on input "text" at bounding box center [760, 309] width 201 height 13
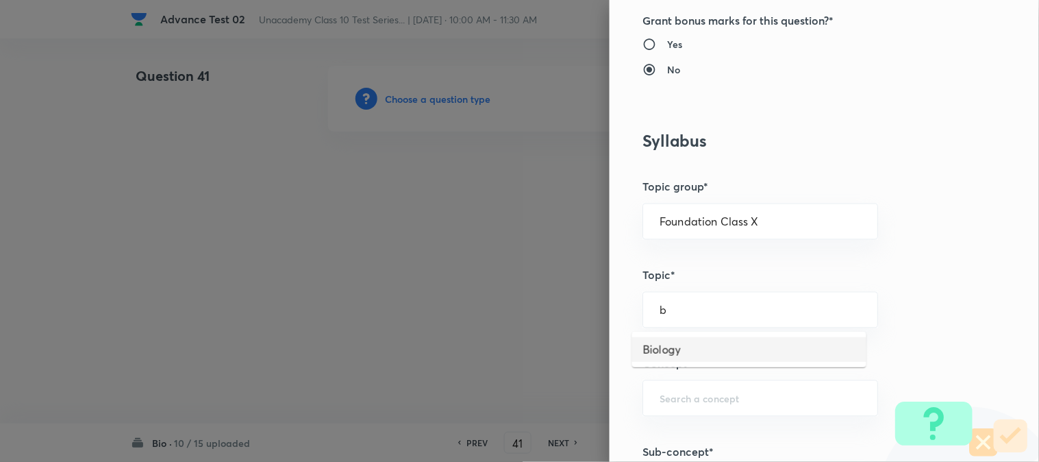
click at [673, 354] on li "Biology" at bounding box center [749, 349] width 234 height 25
type input "Biology"
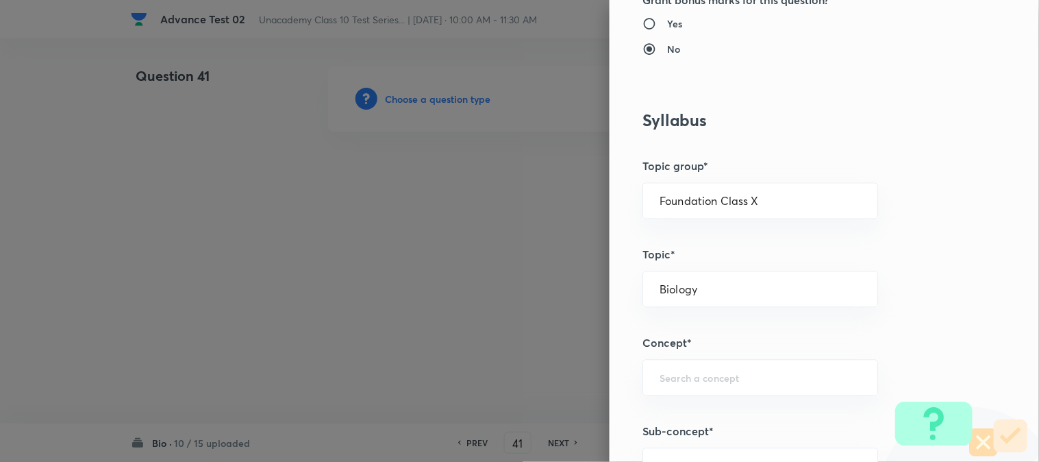
scroll to position [608, 0]
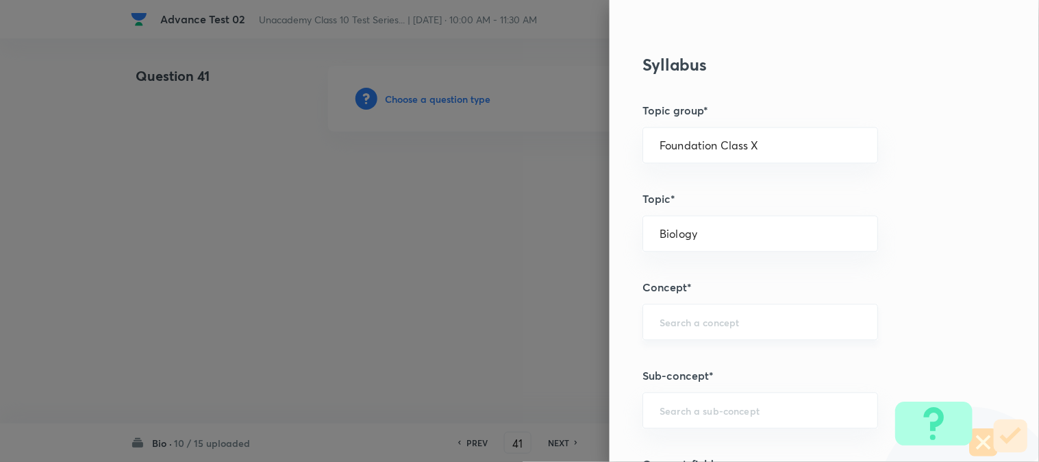
click at [686, 332] on div "​" at bounding box center [761, 322] width 236 height 36
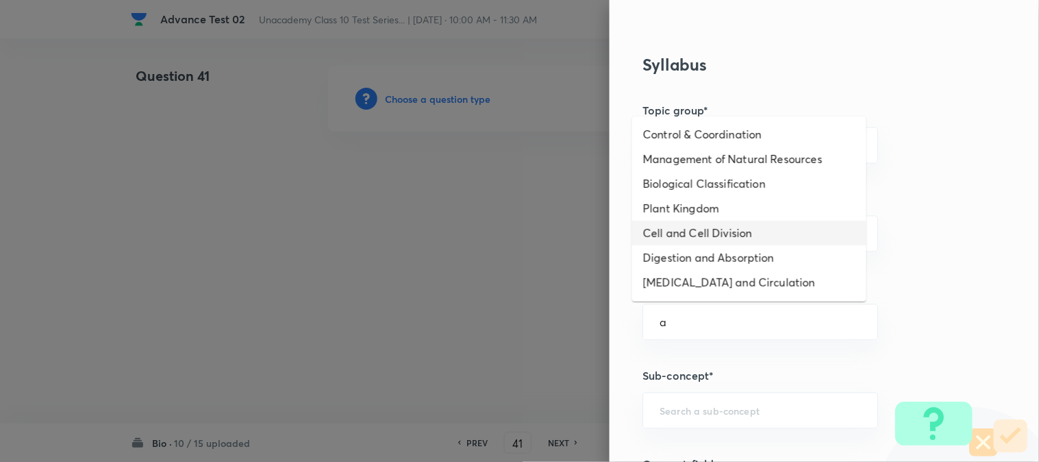
click at [682, 236] on li "Cell and Cell Division" at bounding box center [749, 233] width 234 height 25
type input "Cell and Cell Division"
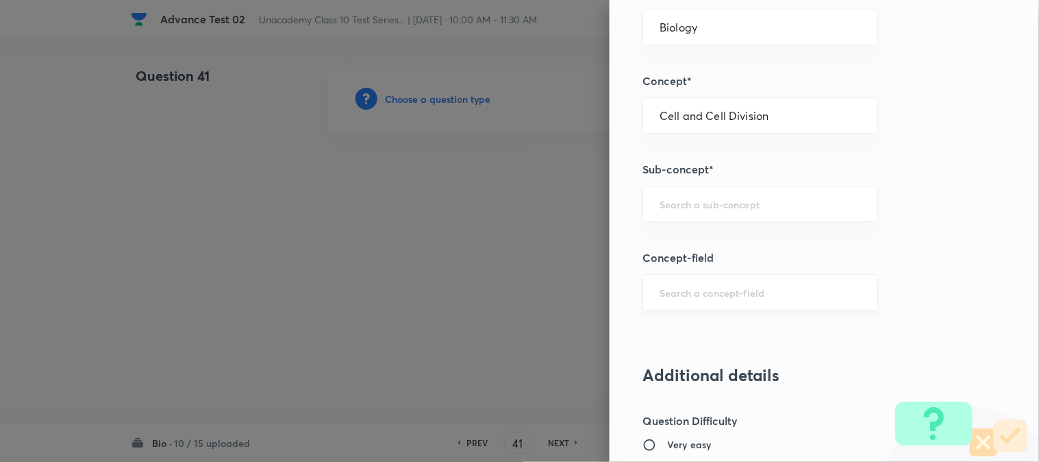
scroll to position [837, 0]
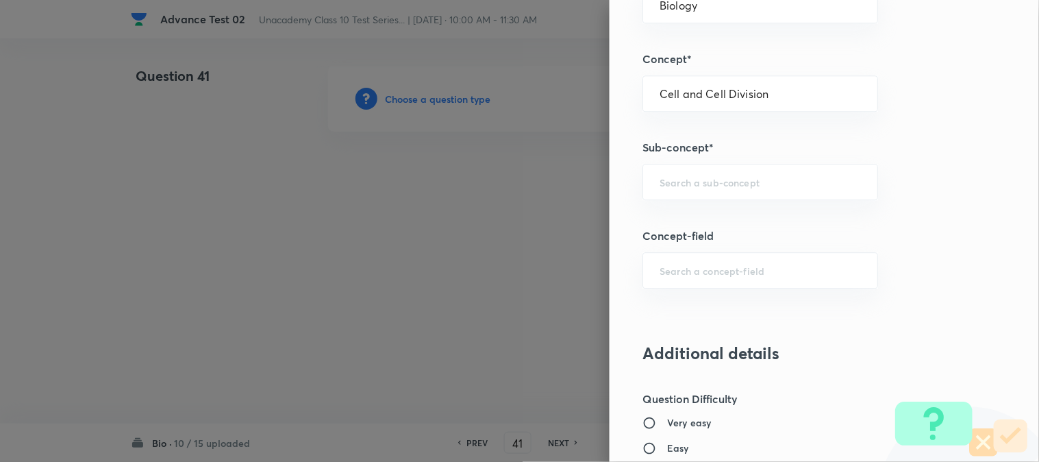
click at [681, 201] on div "Question settings Question type* Single choice correct Number of options* 2 3 4…" at bounding box center [825, 231] width 430 height 462
click at [686, 186] on input "text" at bounding box center [760, 181] width 201 height 13
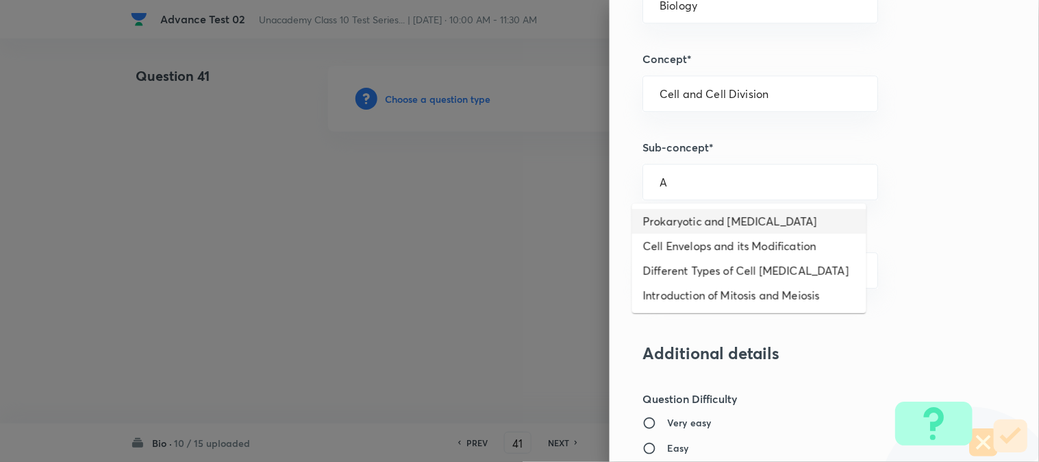
click at [676, 229] on li "Prokaryotic and Eukaryotic Cell" at bounding box center [749, 221] width 234 height 25
type input "Prokaryotic and Eukaryotic Cell"
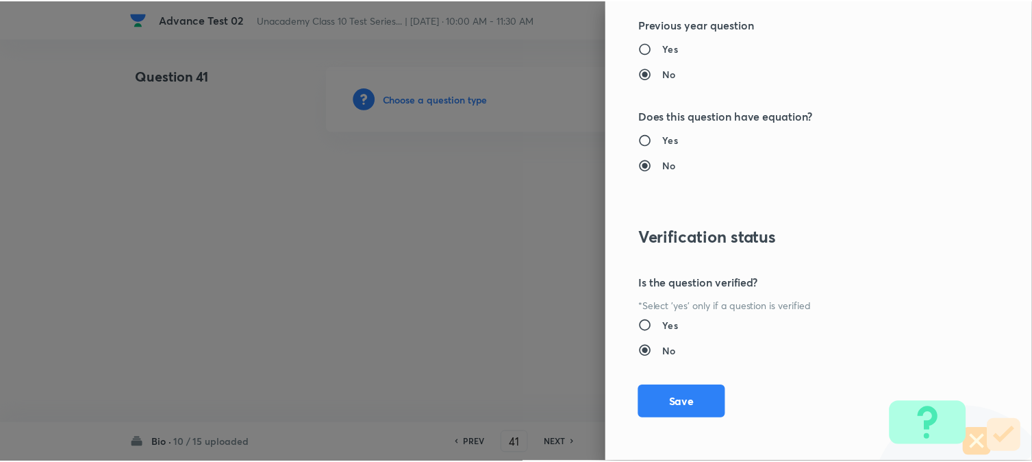
scroll to position [1498, 0]
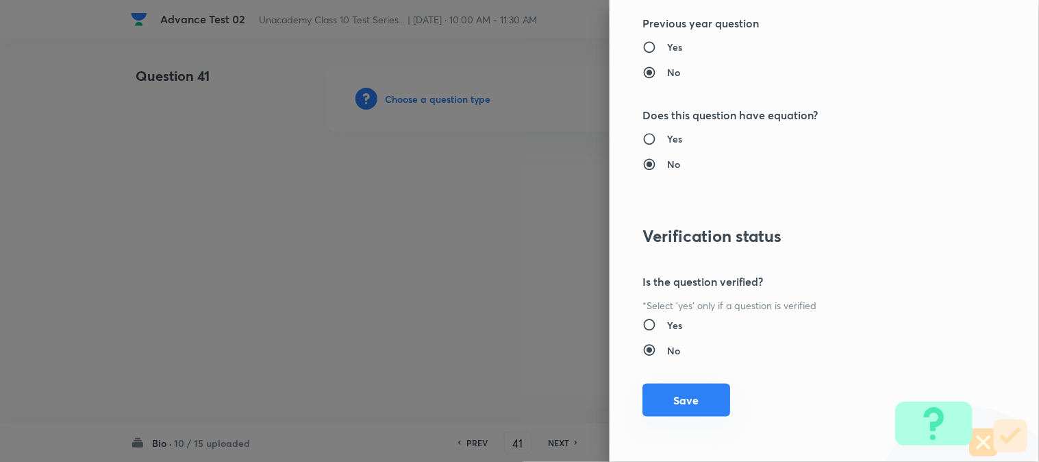
click at [678, 403] on button "Save" at bounding box center [687, 400] width 88 height 33
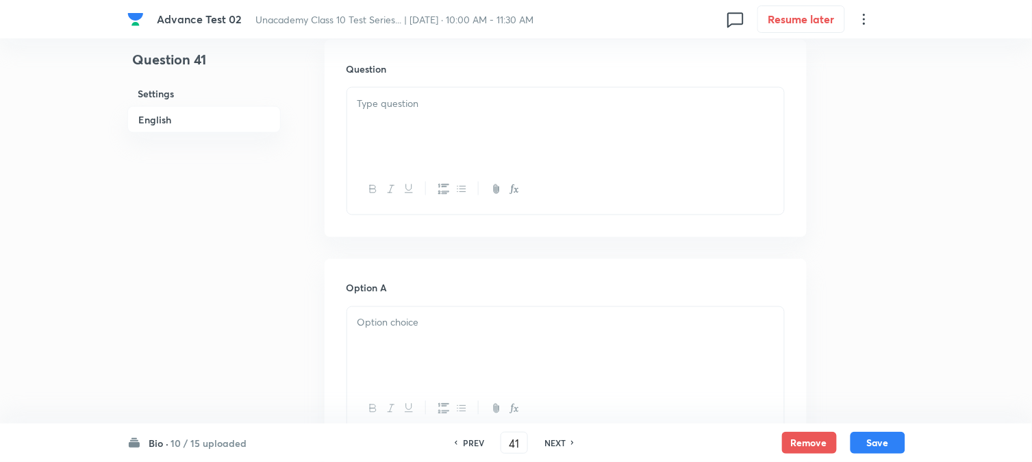
scroll to position [380, 0]
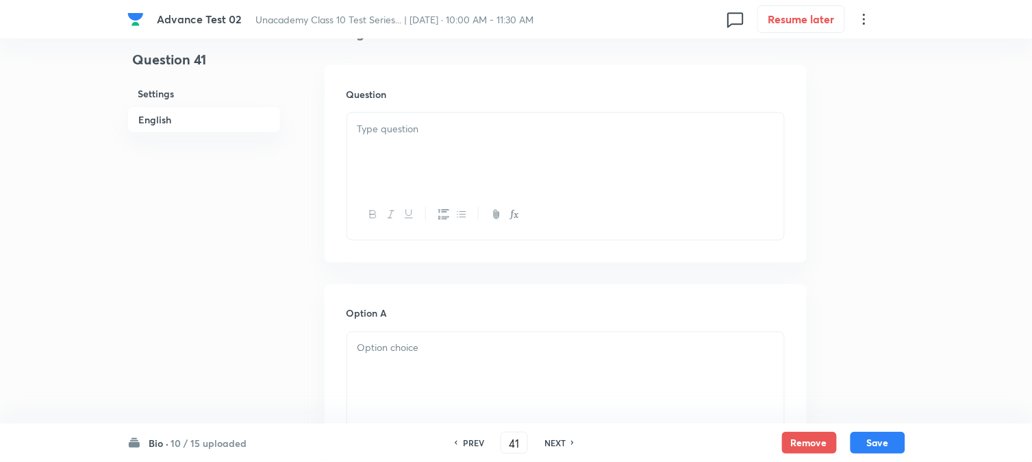
click at [439, 147] on div at bounding box center [565, 151] width 437 height 77
click at [462, 147] on div at bounding box center [565, 142] width 437 height 77
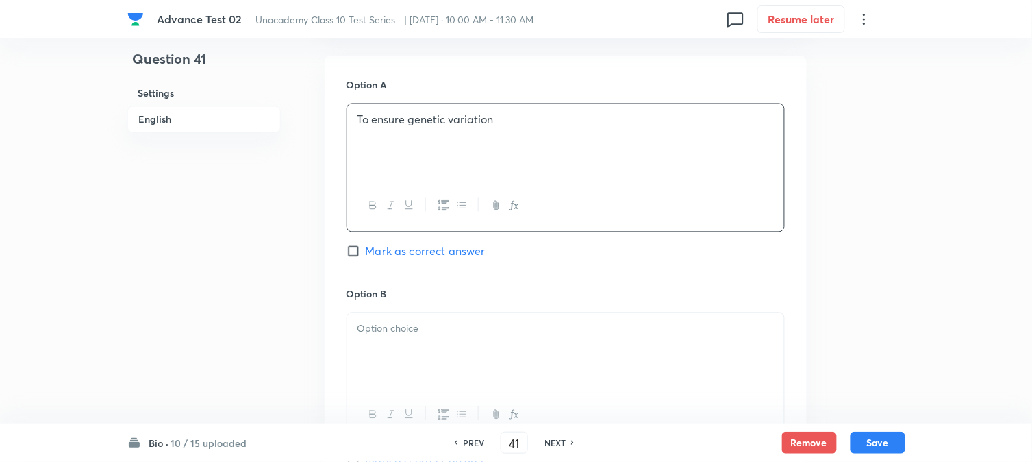
scroll to position [685, 0]
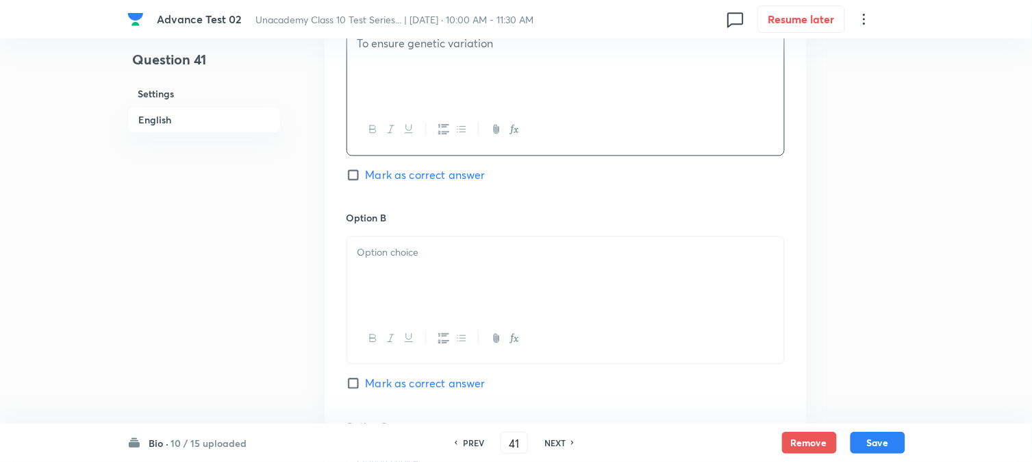
click at [421, 259] on p at bounding box center [566, 253] width 417 height 16
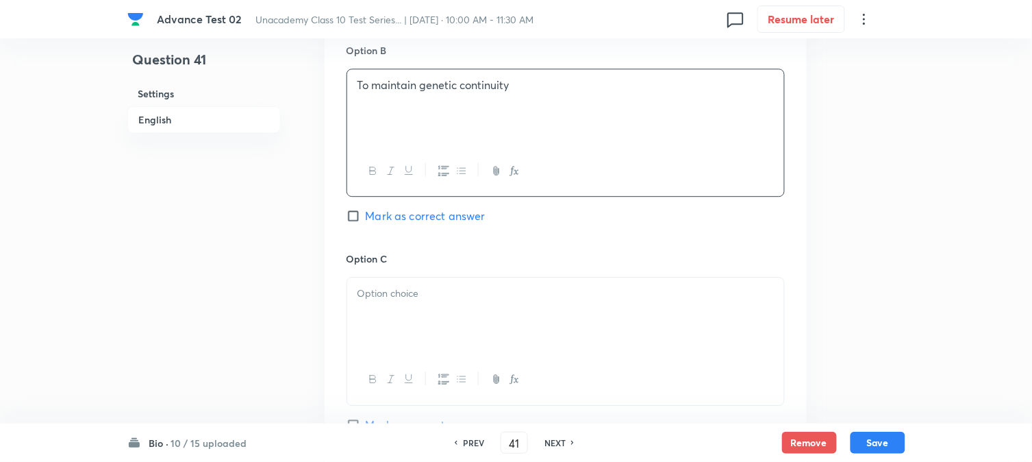
scroll to position [913, 0]
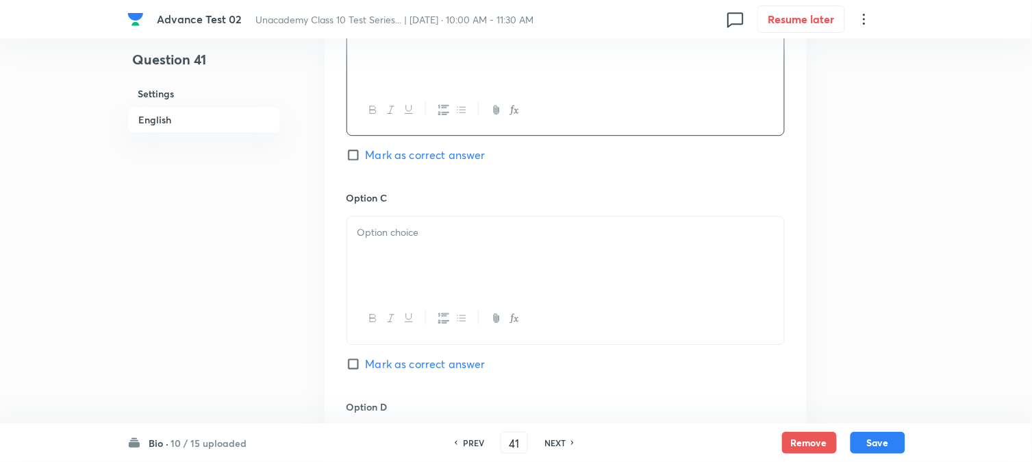
click at [411, 251] on div at bounding box center [565, 254] width 437 height 77
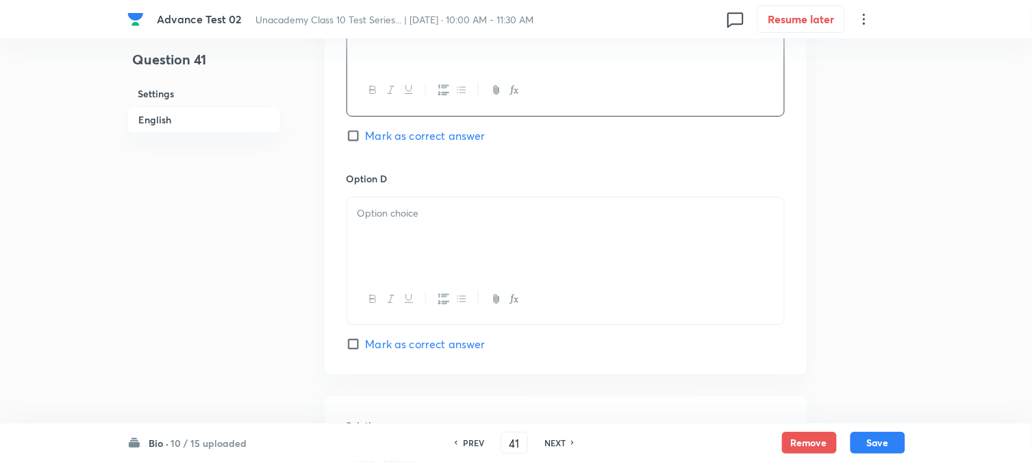
click at [423, 231] on div at bounding box center [565, 235] width 437 height 77
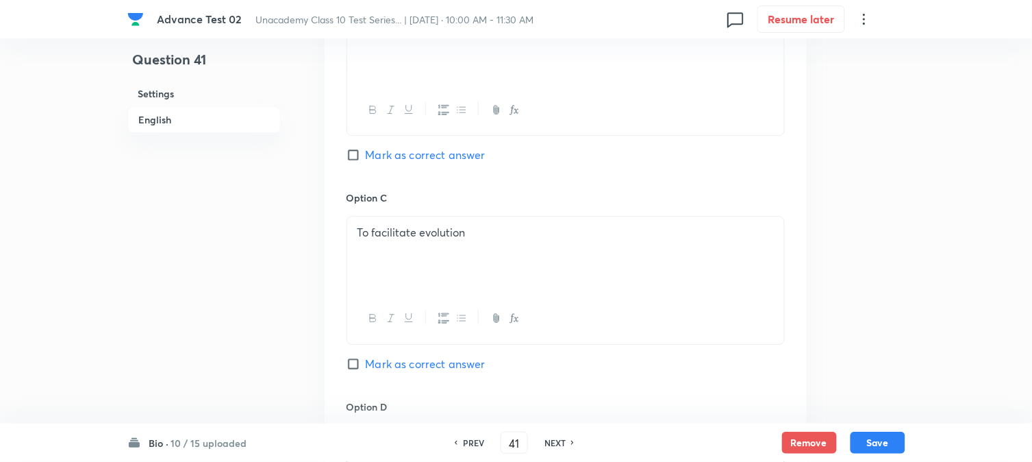
drag, startPoint x: 364, startPoint y: 162, endPoint x: 370, endPoint y: 173, distance: 13.2
click at [363, 162] on input "Mark as correct answer" at bounding box center [356, 155] width 19 height 14
checkbox input "true"
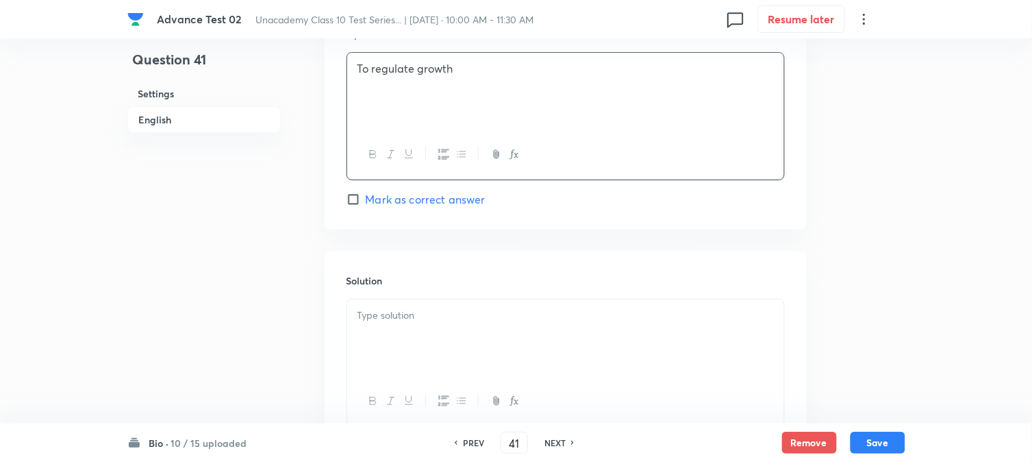
scroll to position [1370, 0]
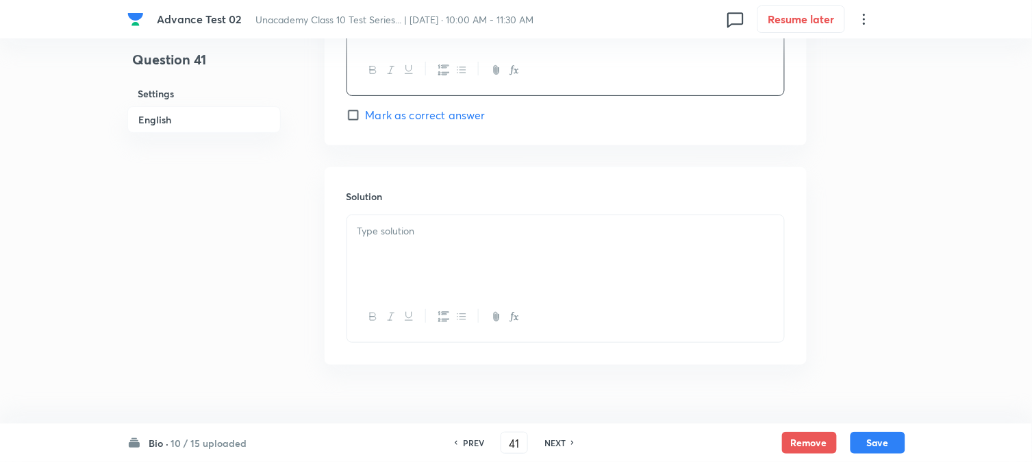
click at [452, 254] on div at bounding box center [565, 253] width 437 height 77
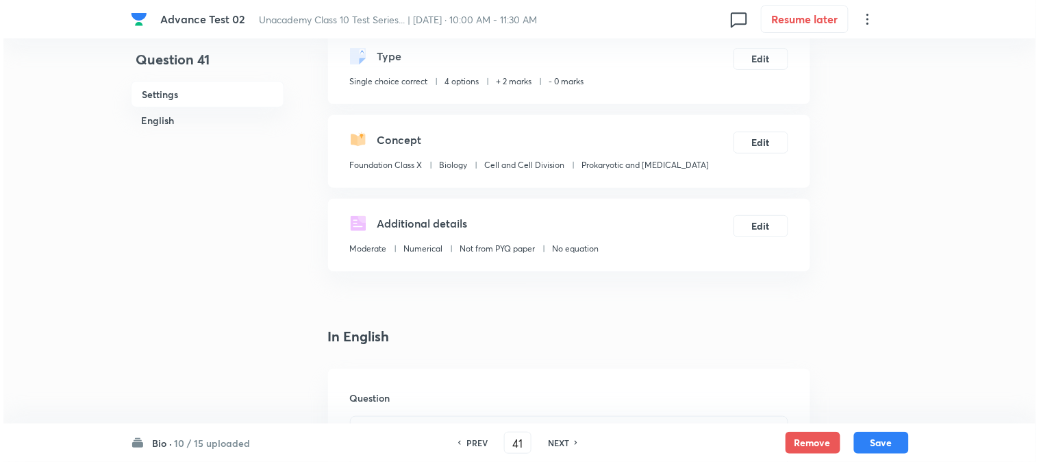
scroll to position [0, 0]
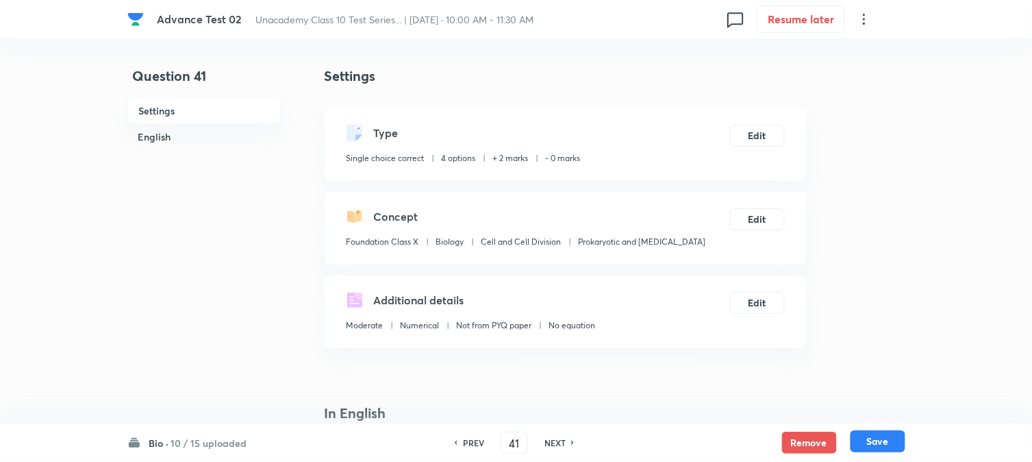
click at [871, 452] on button "Save" at bounding box center [878, 441] width 55 height 22
type input "42"
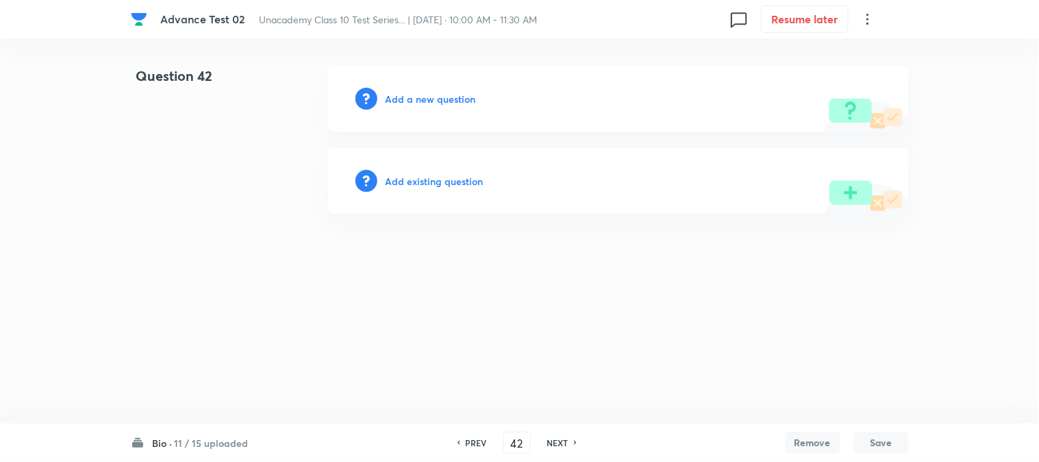
click at [392, 101] on h6 "Add a new question" at bounding box center [431, 99] width 90 height 14
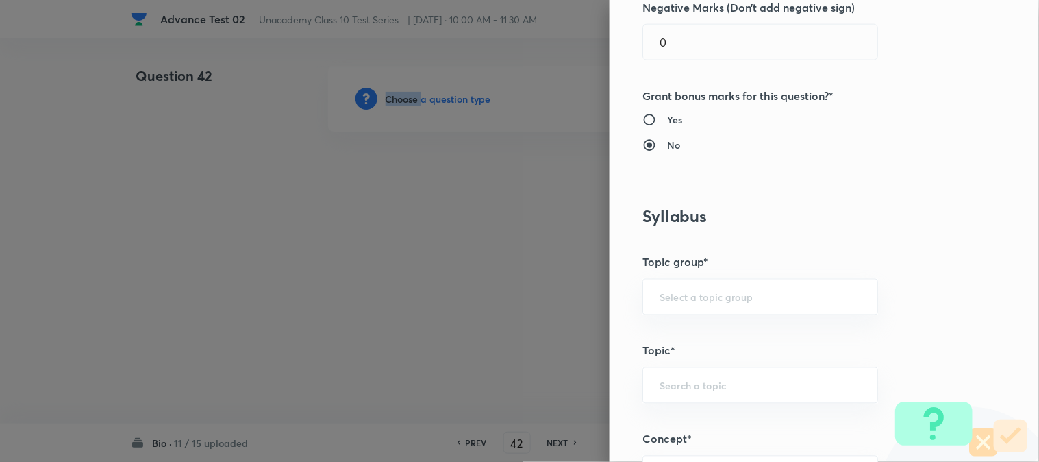
scroll to position [608, 0]
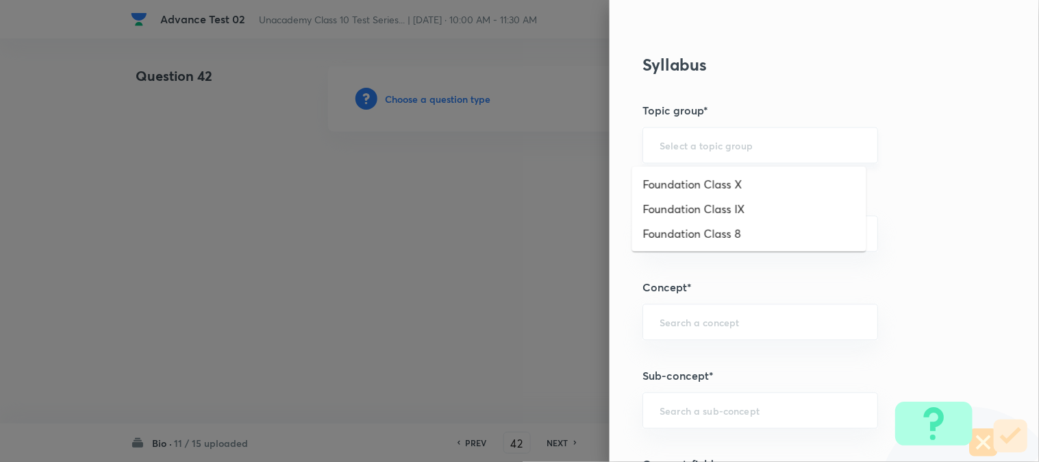
click at [672, 140] on input "text" at bounding box center [760, 145] width 201 height 13
click at [682, 176] on li "Foundation Class X" at bounding box center [749, 184] width 234 height 25
type input "Foundation Class X"
click at [676, 229] on input "text" at bounding box center [760, 233] width 201 height 13
type input "A"
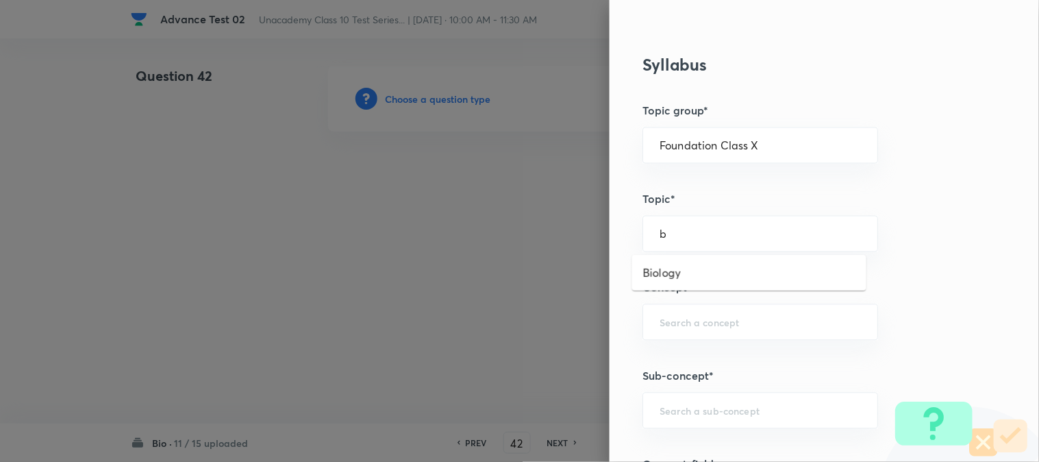
click at [684, 269] on li "Biology" at bounding box center [749, 272] width 234 height 25
type input "Biology"
click at [679, 319] on input "text" at bounding box center [760, 322] width 201 height 13
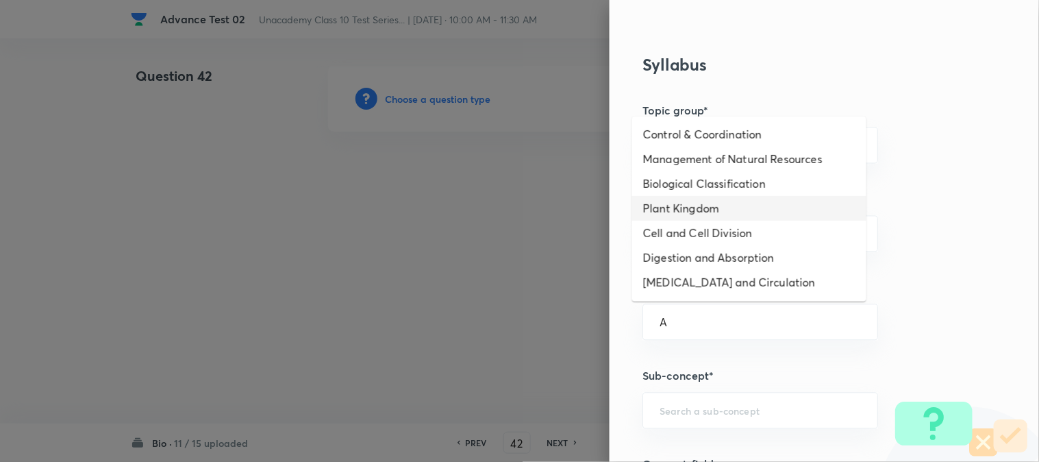
click at [686, 215] on li "Plant Kingdom" at bounding box center [749, 208] width 234 height 25
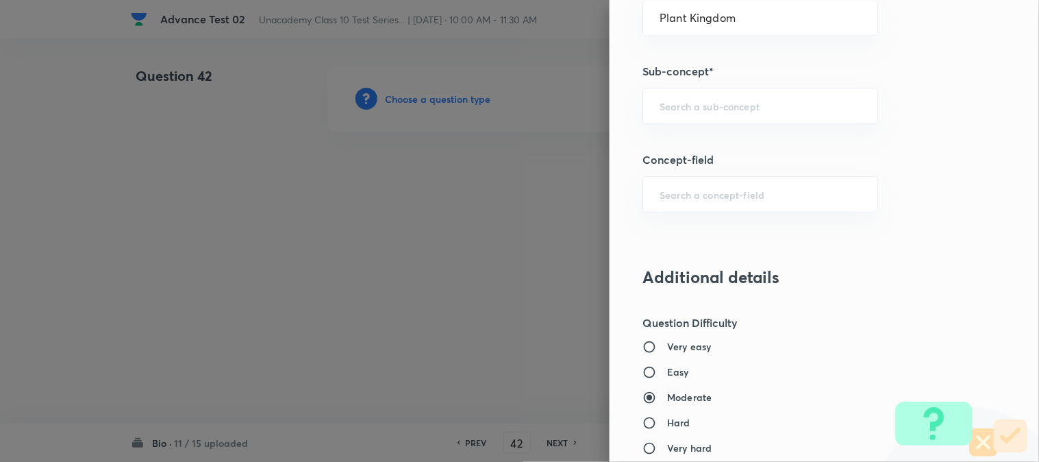
scroll to position [837, 0]
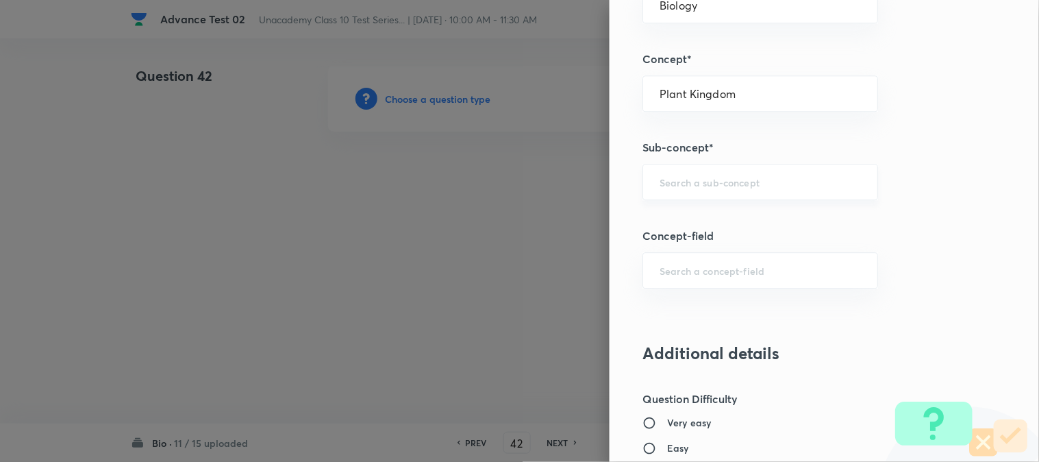
click at [699, 195] on div "​" at bounding box center [761, 182] width 236 height 36
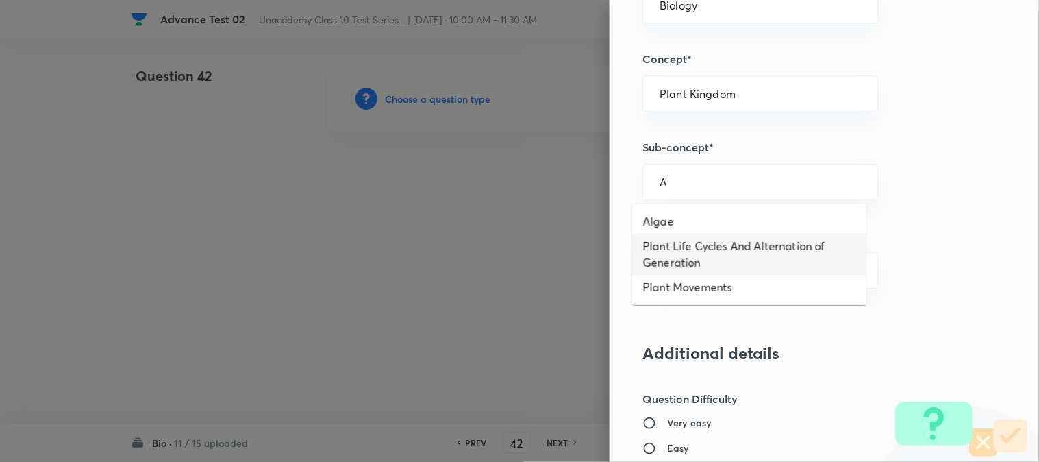
click at [689, 240] on li "Plant Life Cycles And Alternation of Generation" at bounding box center [749, 254] width 234 height 41
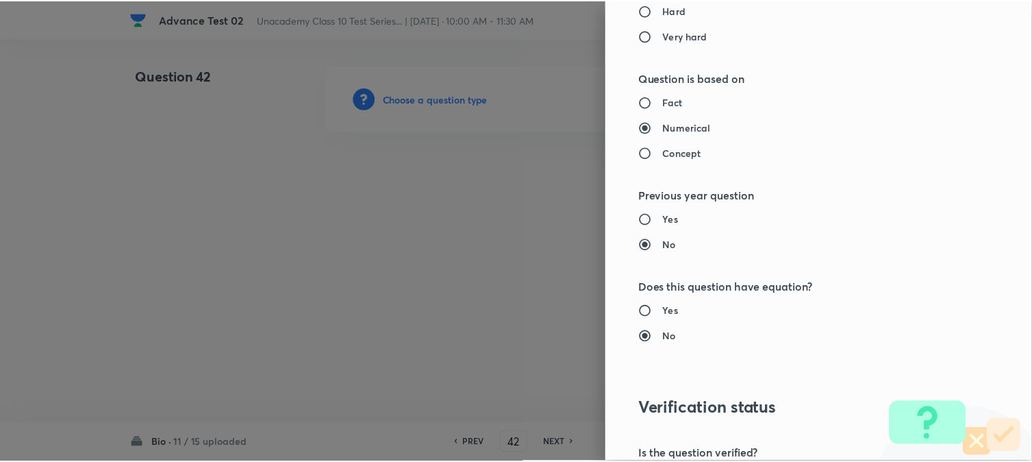
scroll to position [1498, 0]
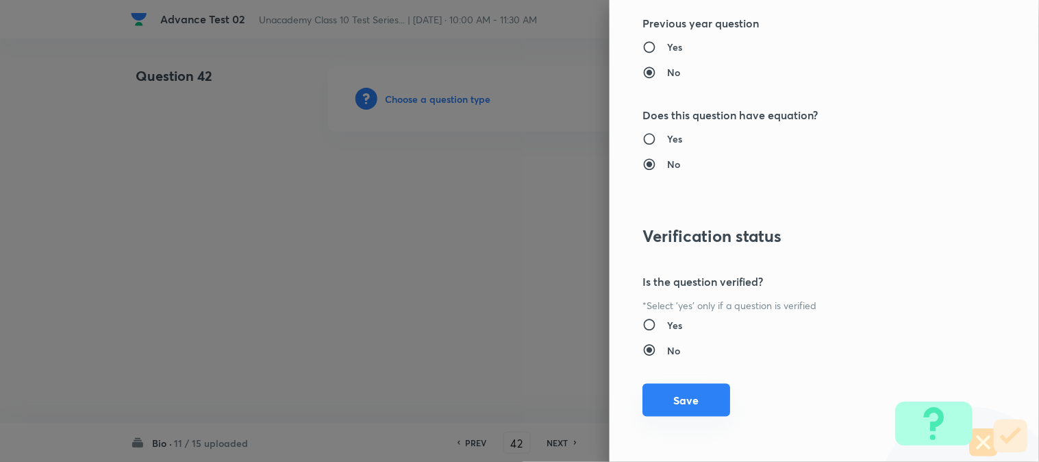
click at [666, 394] on button "Save" at bounding box center [687, 400] width 88 height 33
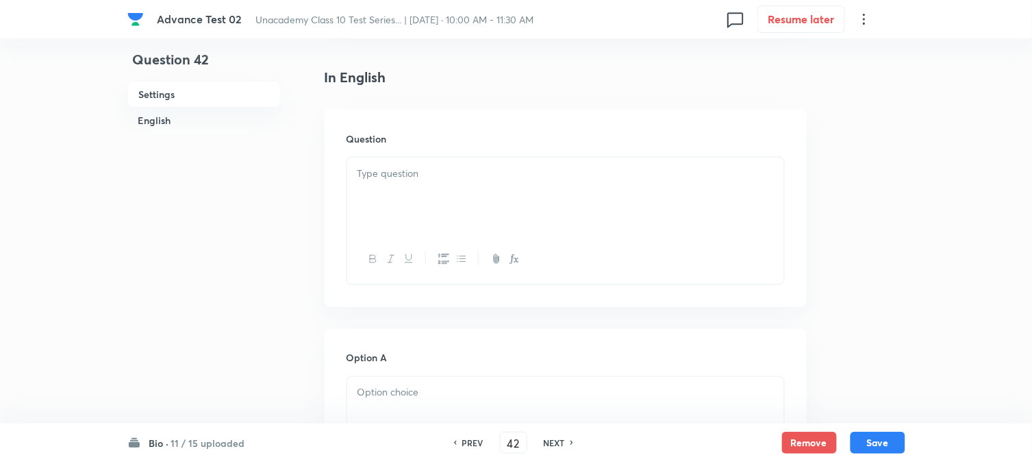
scroll to position [380, 0]
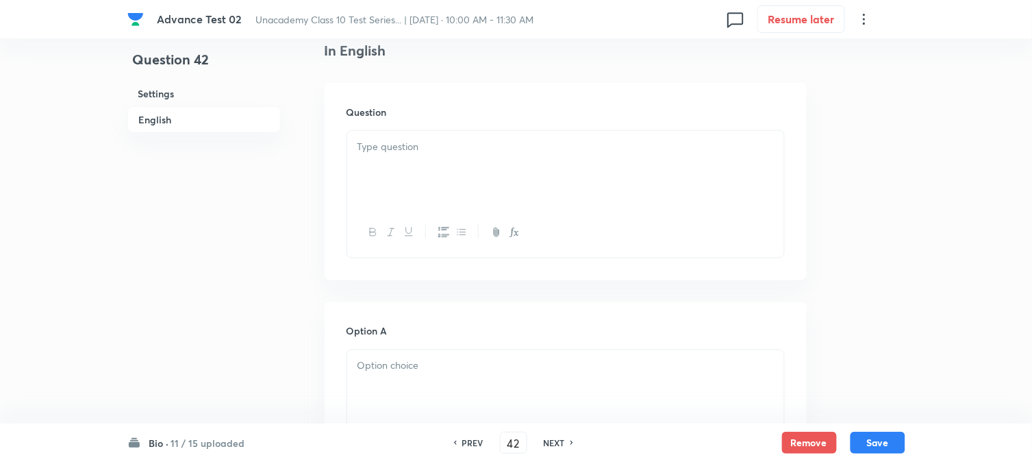
click at [443, 180] on div at bounding box center [565, 169] width 437 height 77
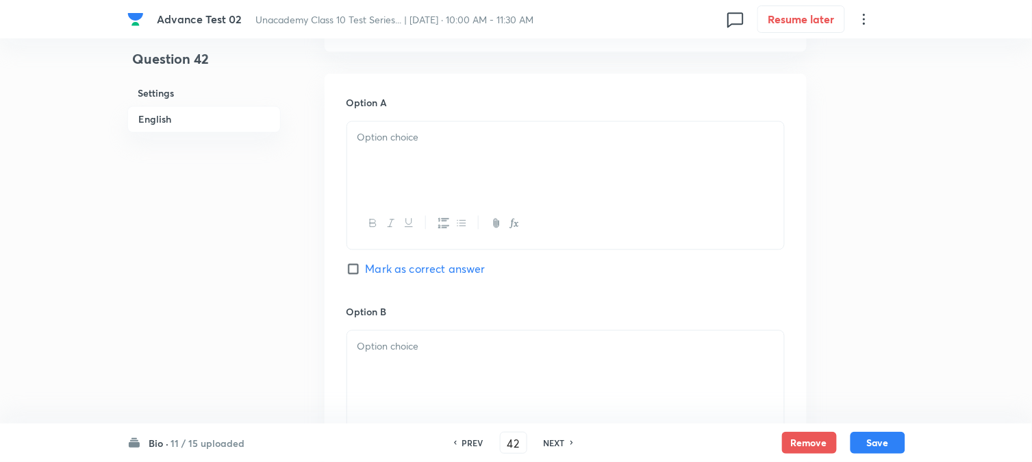
click at [434, 224] on button "button" at bounding box center [443, 223] width 18 height 17
click at [441, 174] on div at bounding box center [565, 160] width 437 height 77
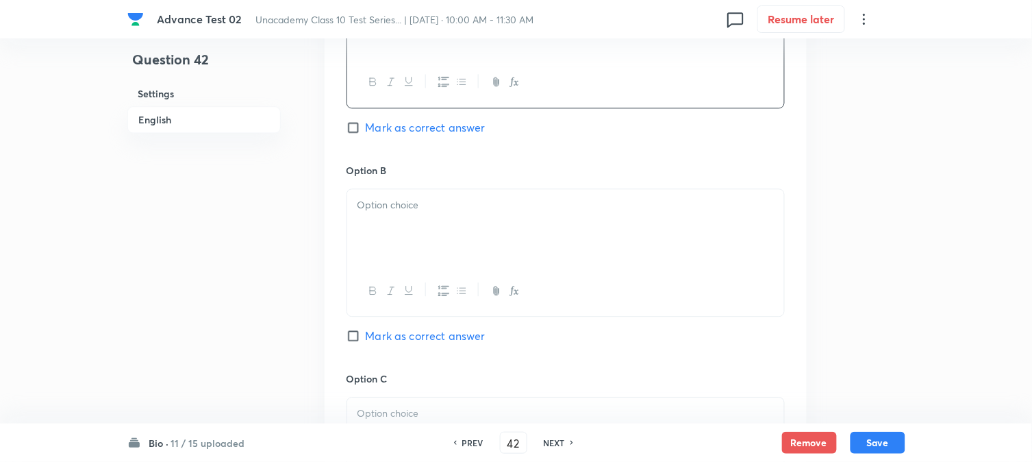
scroll to position [761, 0]
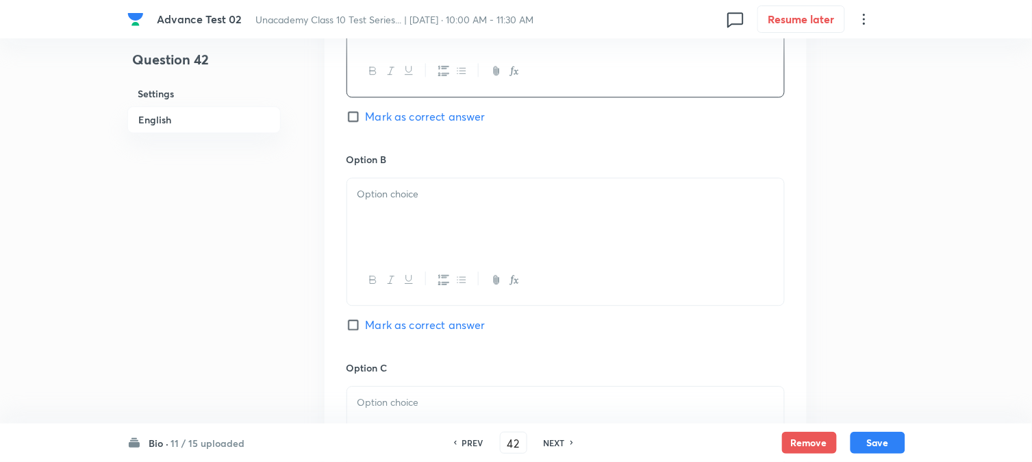
click at [430, 230] on div at bounding box center [565, 216] width 437 height 77
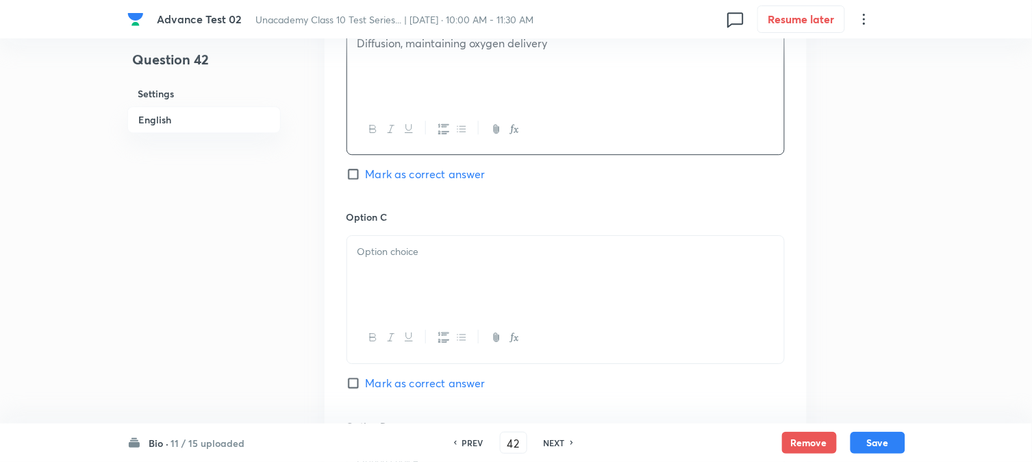
scroll to position [913, 0]
click at [416, 271] on div at bounding box center [565, 272] width 437 height 77
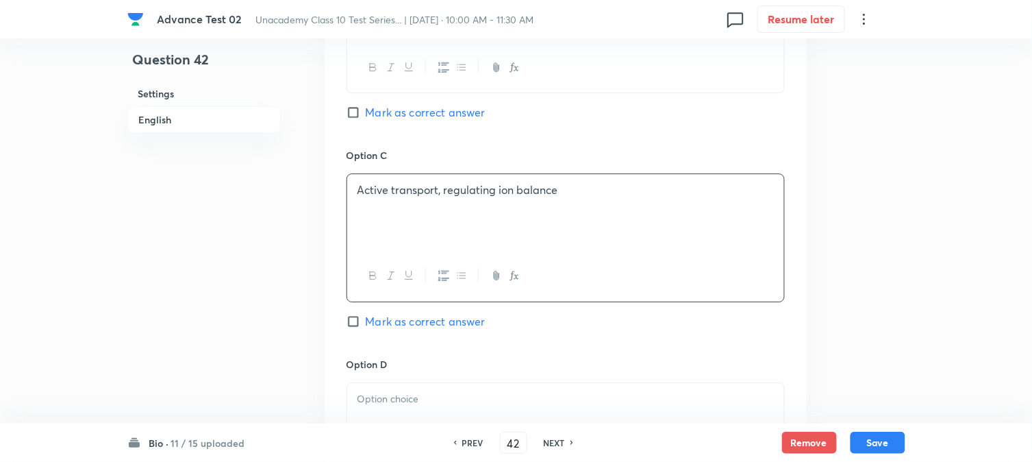
scroll to position [1141, 0]
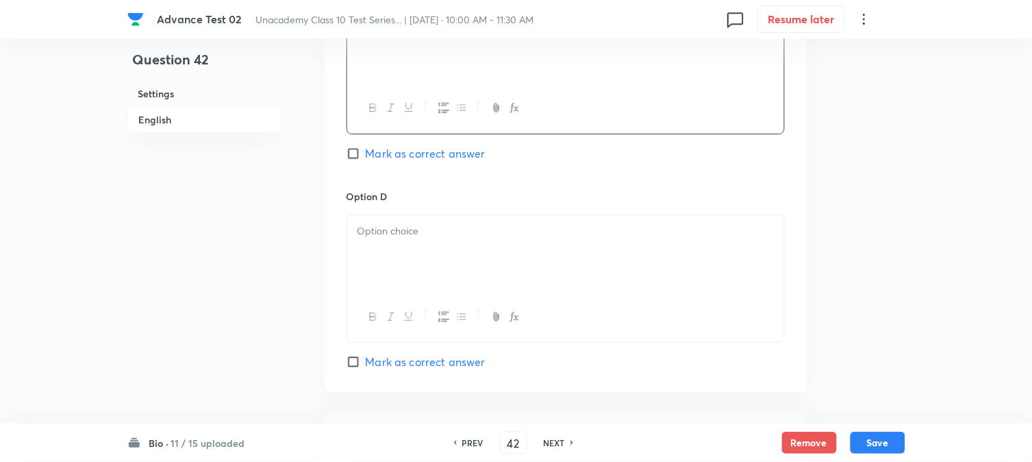
click at [441, 249] on div at bounding box center [565, 253] width 437 height 77
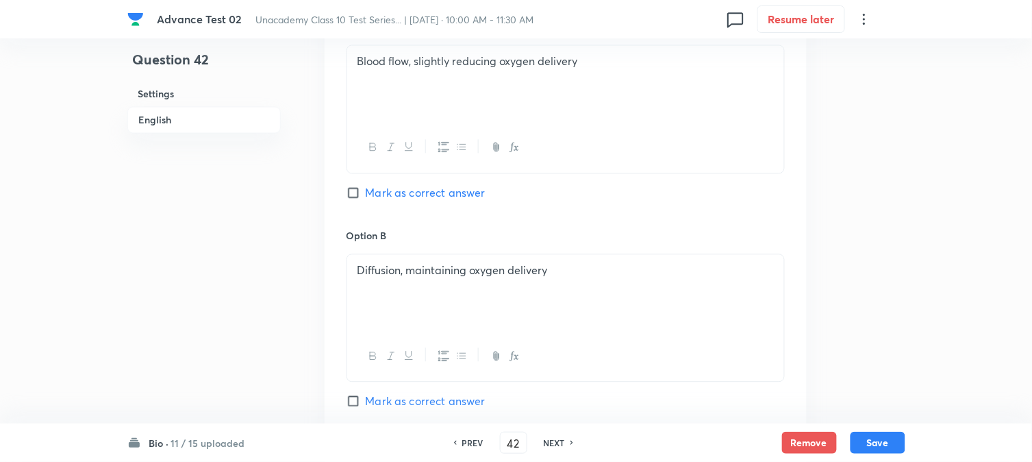
scroll to position [608, 0]
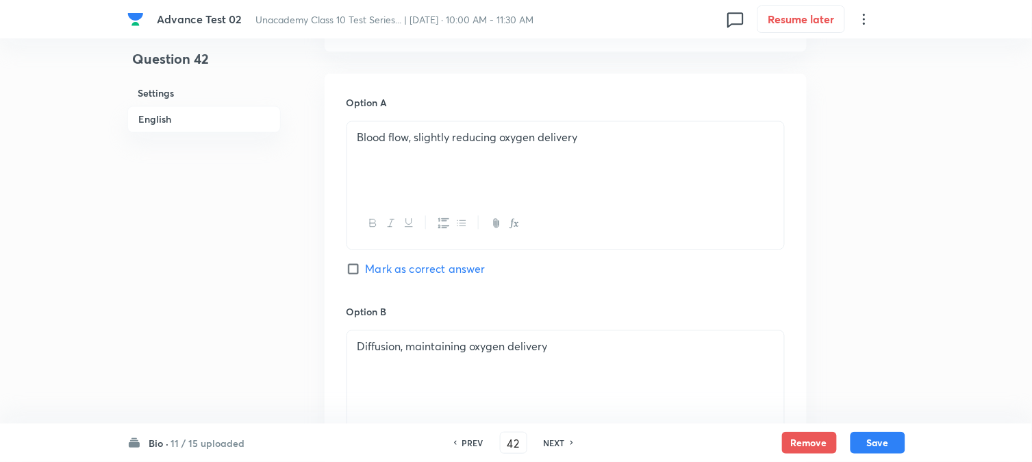
click at [399, 266] on span "Mark as correct answer" at bounding box center [426, 269] width 120 height 16
click at [366, 266] on input "Mark as correct answer" at bounding box center [356, 269] width 19 height 14
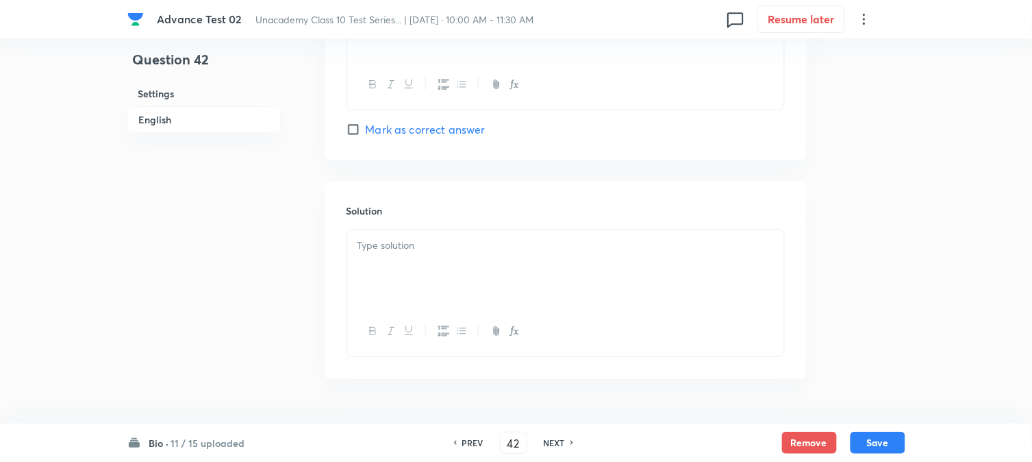
scroll to position [1414, 0]
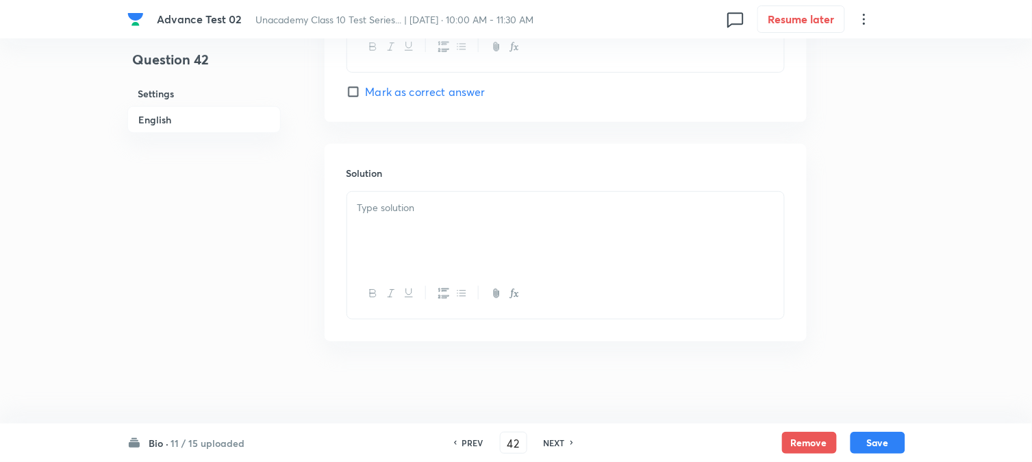
drag, startPoint x: 409, startPoint y: 252, endPoint x: 415, endPoint y: 258, distance: 8.7
click at [409, 251] on div at bounding box center [565, 230] width 437 height 77
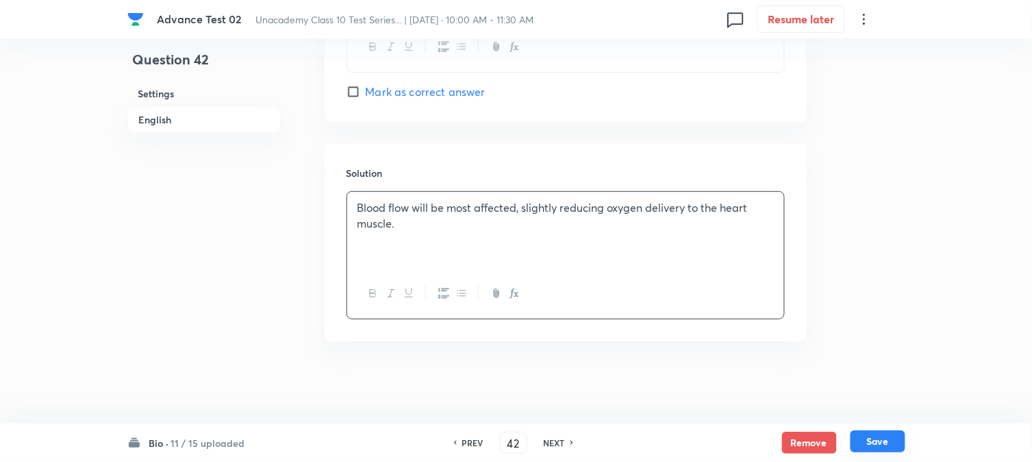
click at [893, 435] on button "Save" at bounding box center [878, 441] width 55 height 22
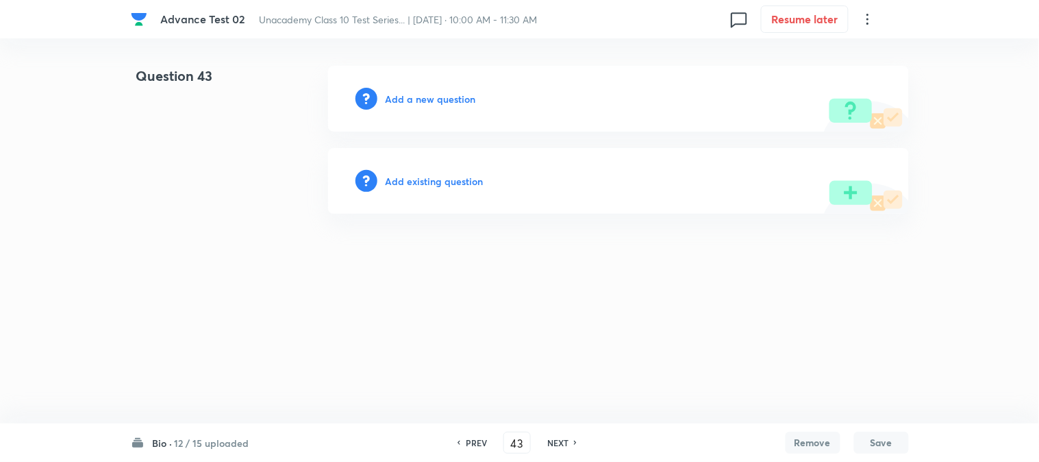
click at [408, 104] on h6 "Add a new question" at bounding box center [431, 99] width 90 height 14
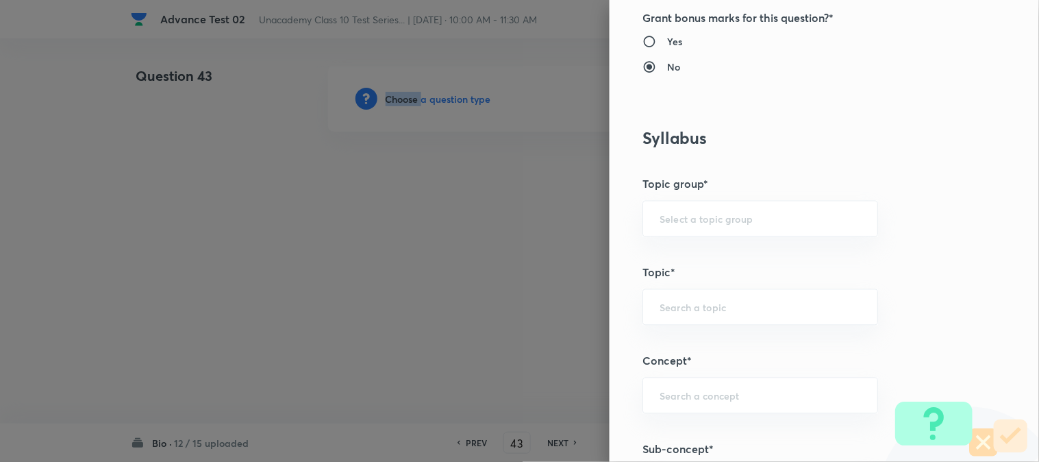
scroll to position [532, 0]
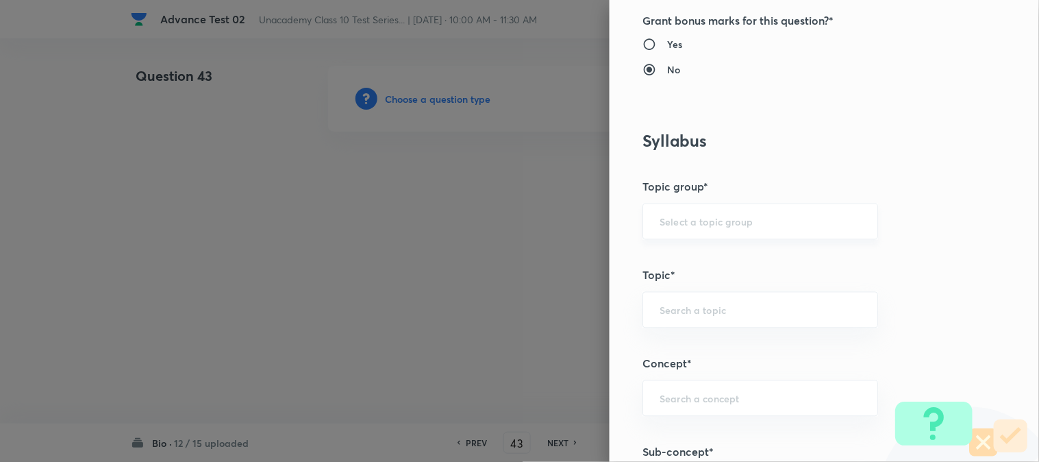
click at [669, 216] on input "text" at bounding box center [760, 221] width 201 height 13
click at [675, 257] on li "Foundation Class X" at bounding box center [749, 260] width 234 height 25
click at [669, 310] on input "text" at bounding box center [760, 309] width 201 height 13
click at [676, 343] on li "Biology" at bounding box center [749, 349] width 234 height 25
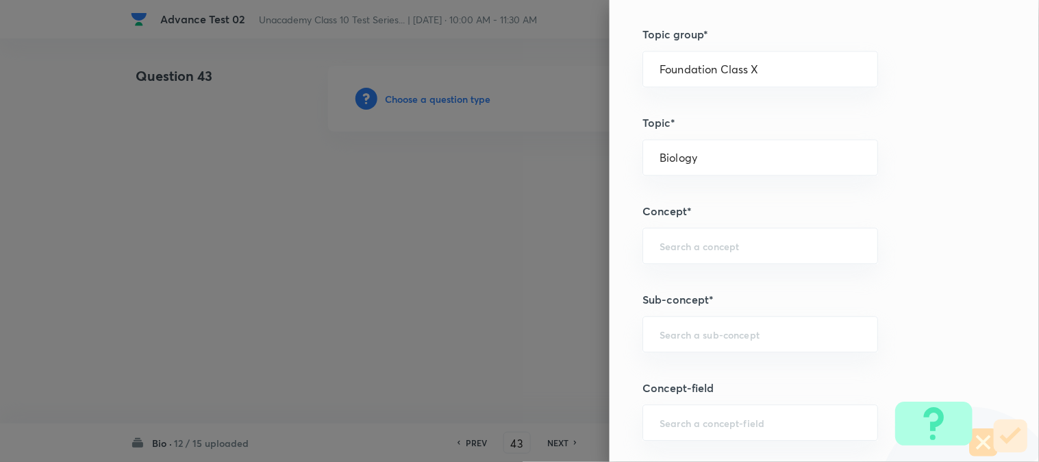
scroll to position [837, 0]
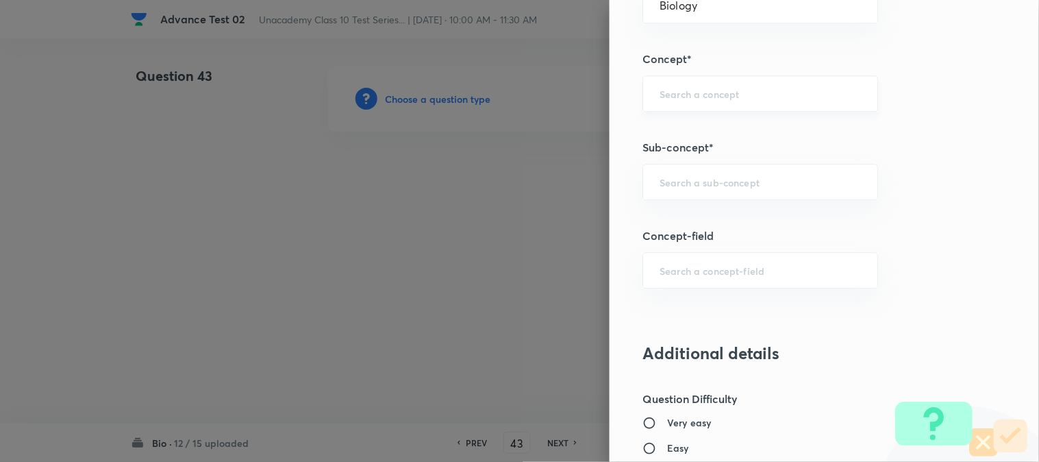
click at [676, 96] on input "text" at bounding box center [760, 93] width 201 height 13
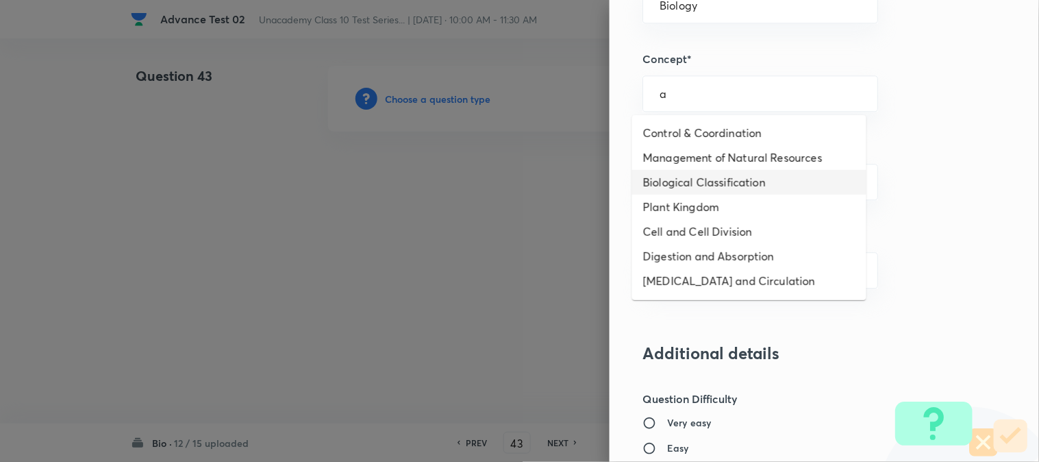
click at [681, 186] on li "Biological Classification" at bounding box center [749, 182] width 234 height 25
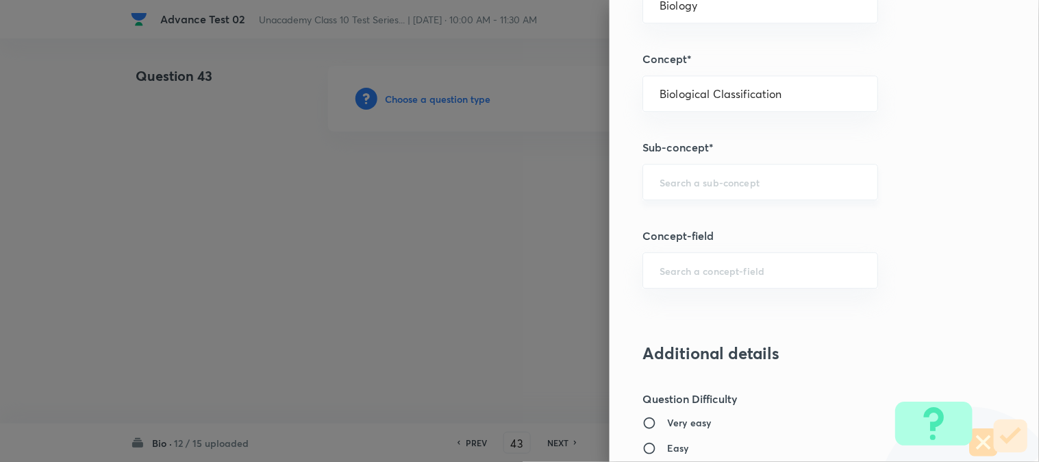
click at [679, 193] on div "​" at bounding box center [761, 182] width 236 height 36
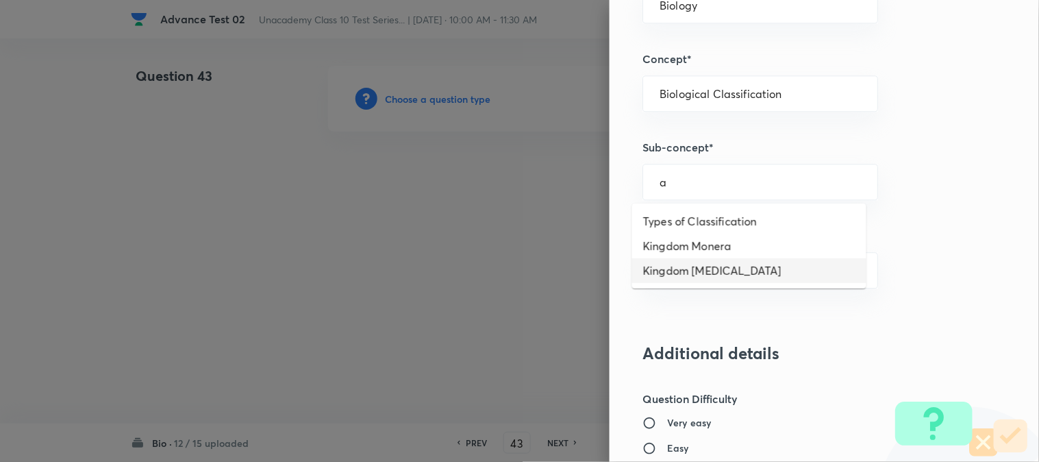
click at [678, 262] on li "Kingdom Protista" at bounding box center [749, 270] width 234 height 25
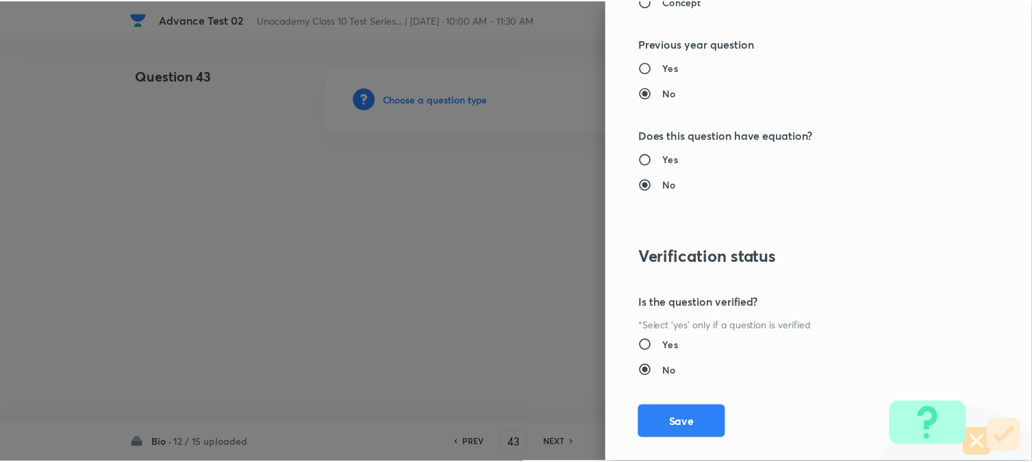
scroll to position [1498, 0]
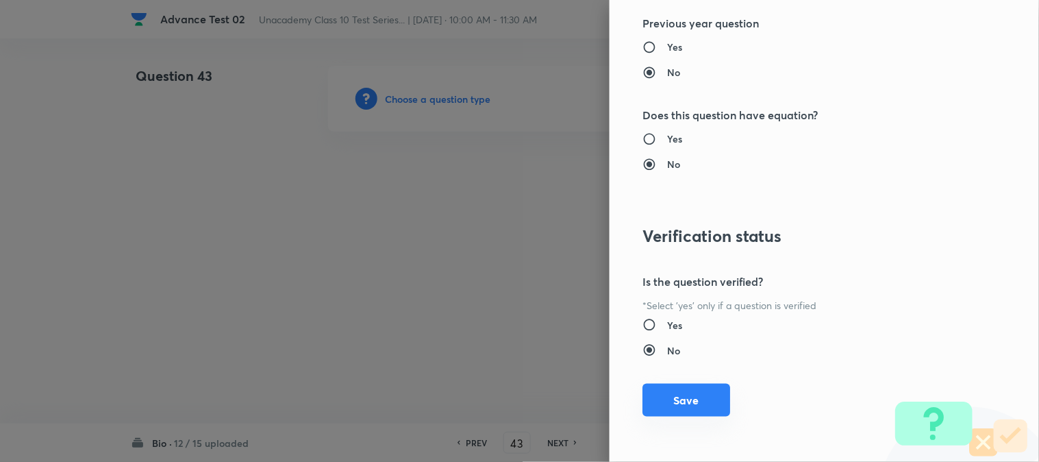
click at [671, 401] on button "Save" at bounding box center [687, 400] width 88 height 33
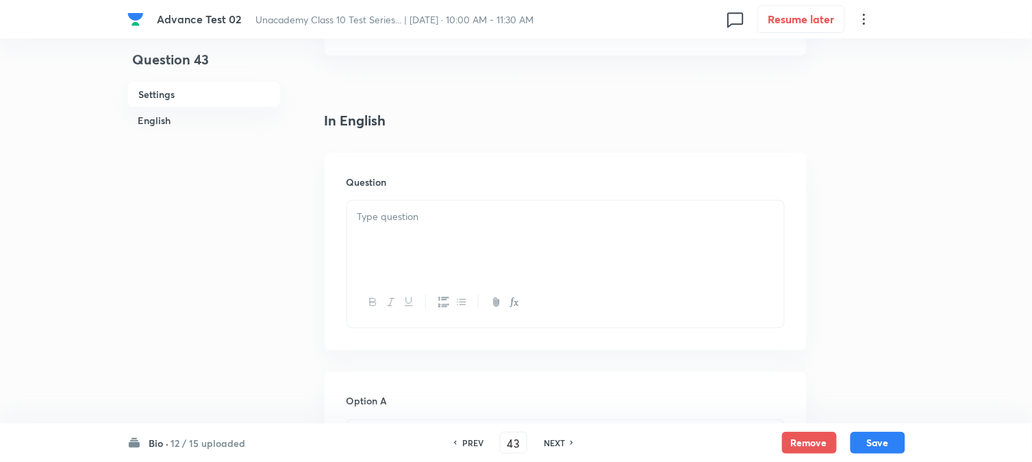
scroll to position [380, 0]
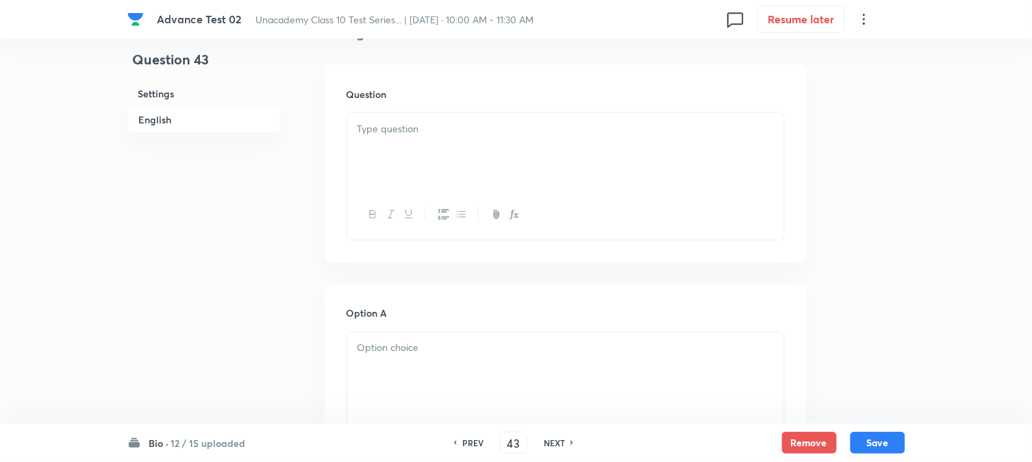
drag, startPoint x: 419, startPoint y: 175, endPoint x: 425, endPoint y: 163, distance: 13.2
click at [419, 175] on div at bounding box center [565, 151] width 437 height 77
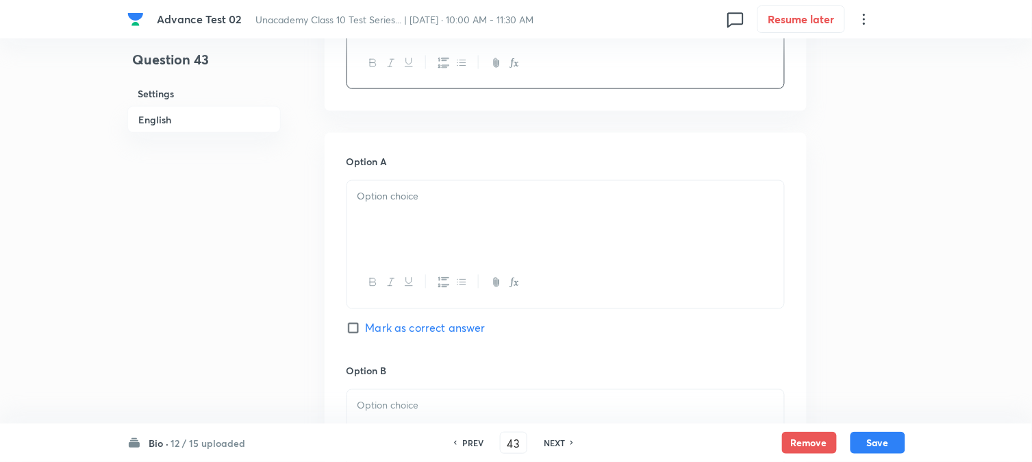
scroll to position [532, 0]
click at [421, 206] on div at bounding box center [565, 218] width 437 height 77
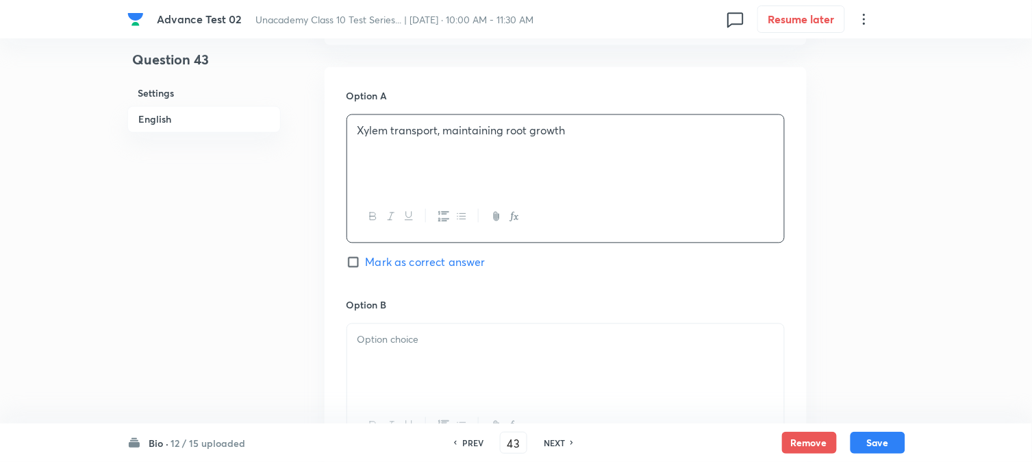
scroll to position [685, 0]
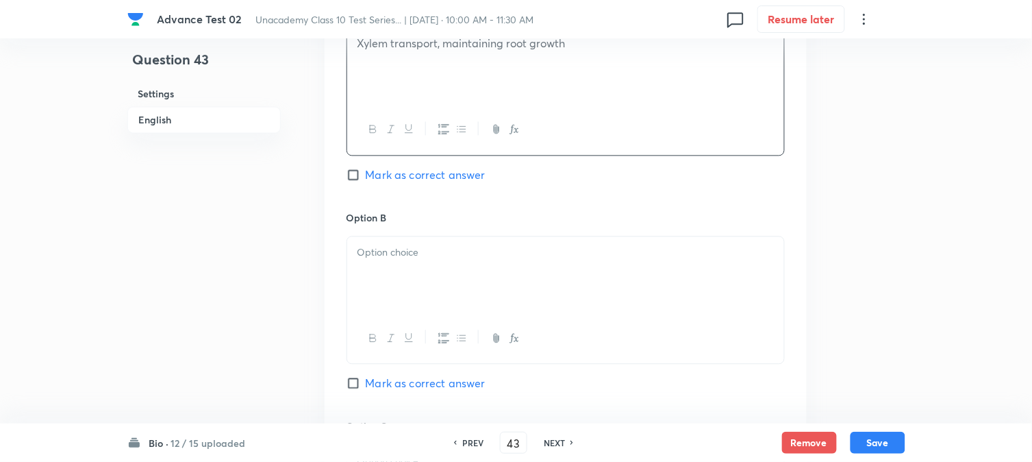
click at [423, 257] on p at bounding box center [566, 253] width 417 height 16
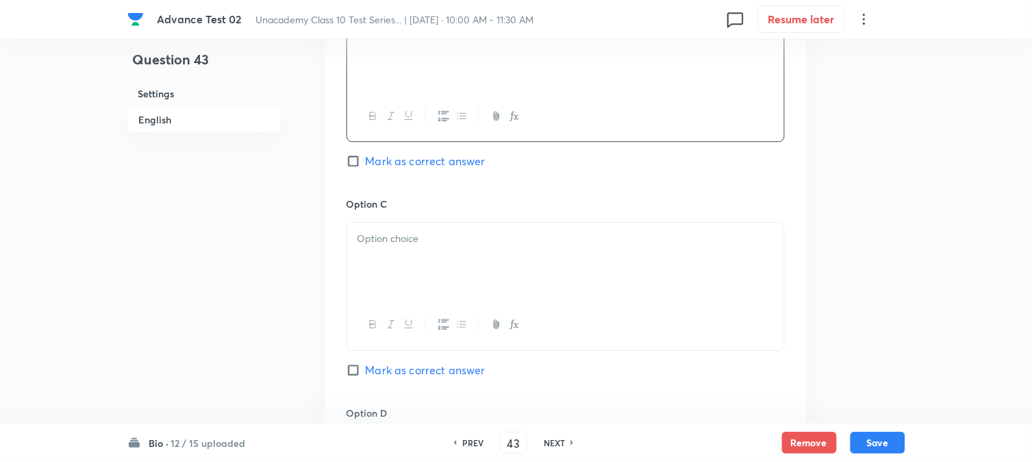
scroll to position [989, 0]
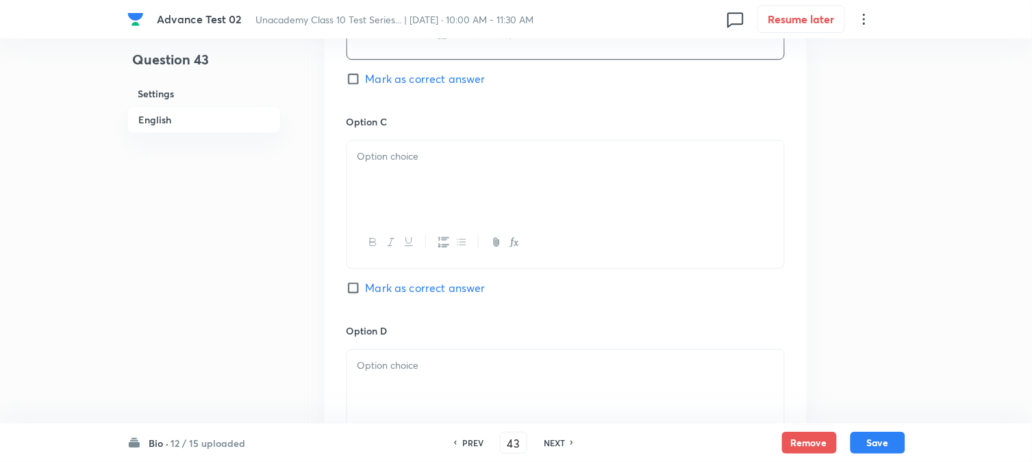
click at [433, 199] on div at bounding box center [565, 178] width 437 height 77
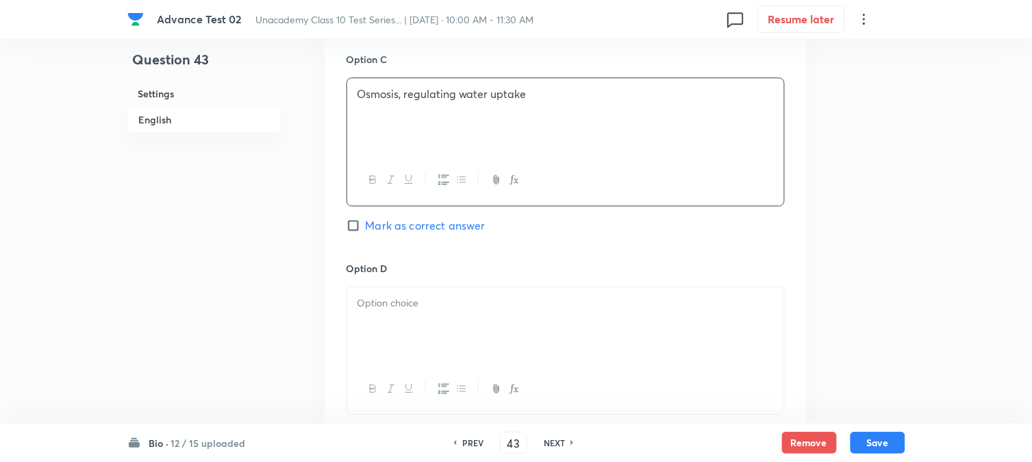
scroll to position [1141, 0]
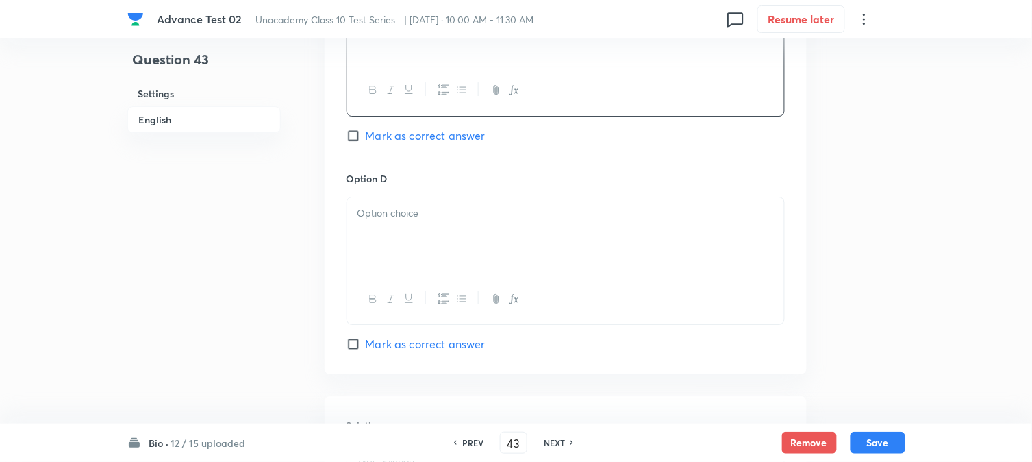
click at [417, 234] on div at bounding box center [565, 235] width 437 height 77
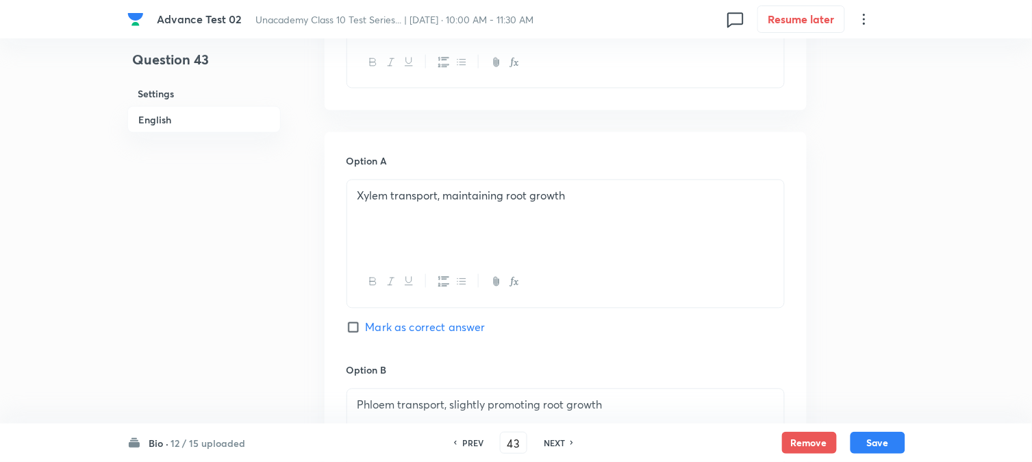
click at [375, 325] on span "Mark as correct answer" at bounding box center [426, 327] width 120 height 16
click at [366, 325] on input "Mark as correct answer" at bounding box center [356, 328] width 19 height 14
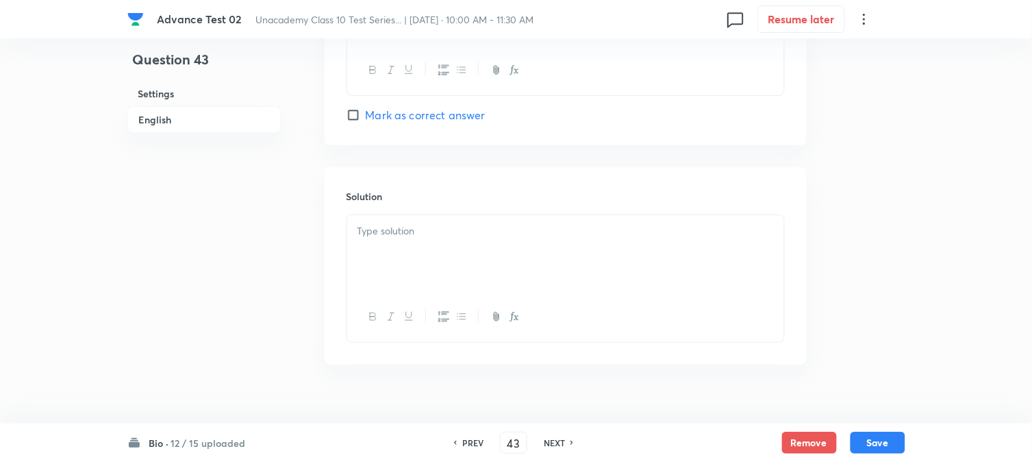
scroll to position [1396, 0]
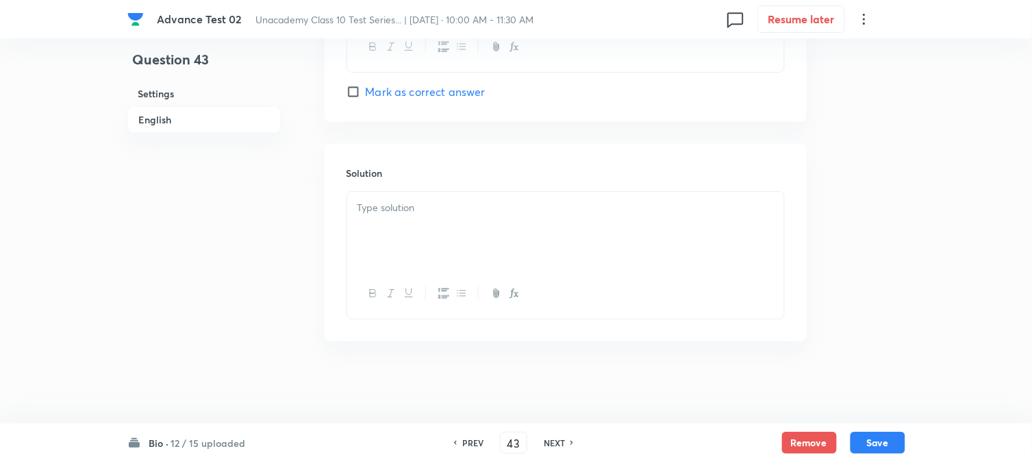
click at [467, 216] on div at bounding box center [565, 230] width 437 height 77
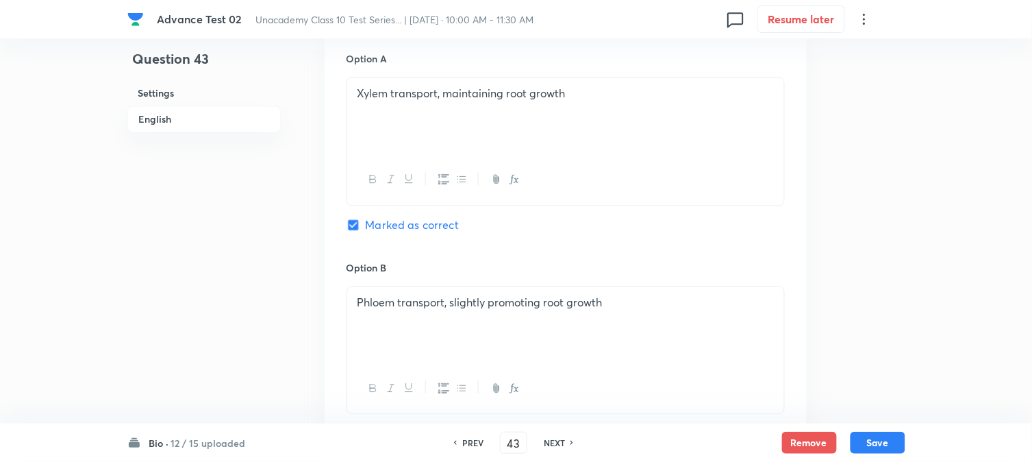
scroll to position [406, 0]
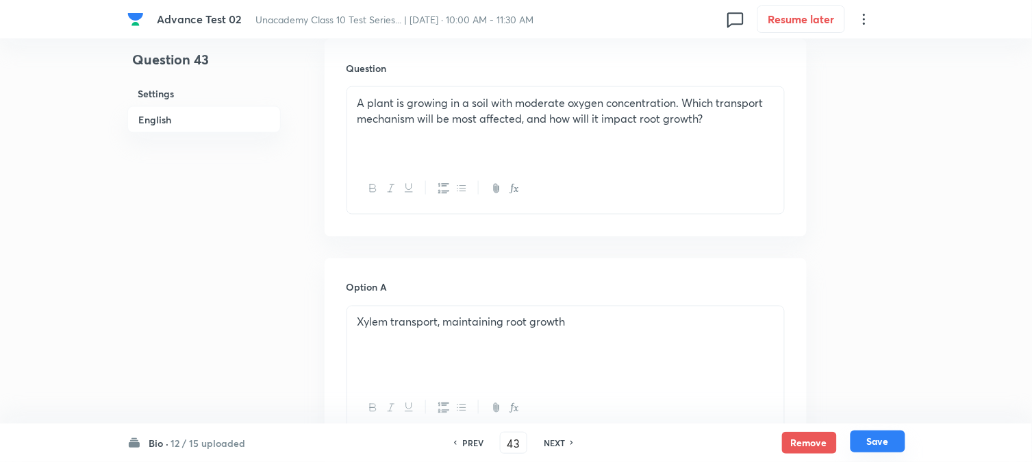
click at [891, 437] on button "Save" at bounding box center [878, 441] width 55 height 22
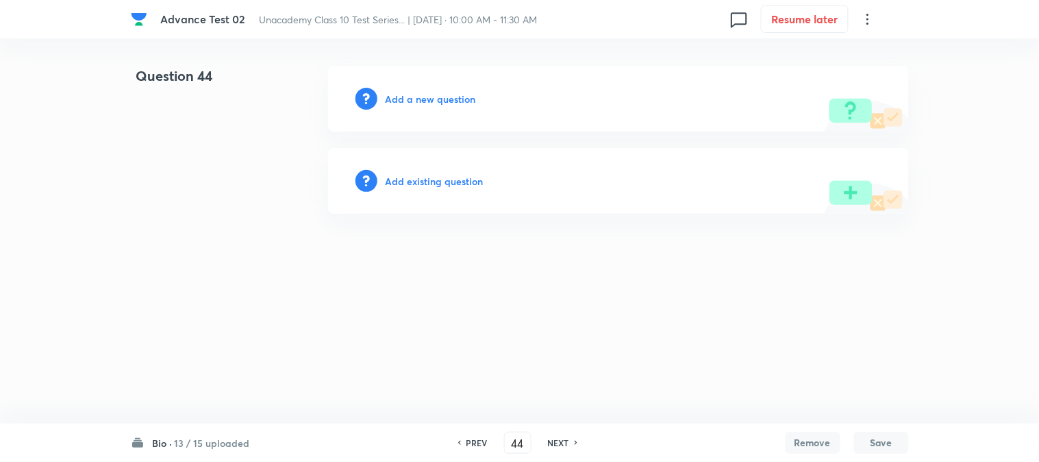
click at [415, 104] on h6 "Add a new question" at bounding box center [431, 99] width 90 height 14
click at [415, 104] on h6 "Choose a question type" at bounding box center [439, 99] width 106 height 14
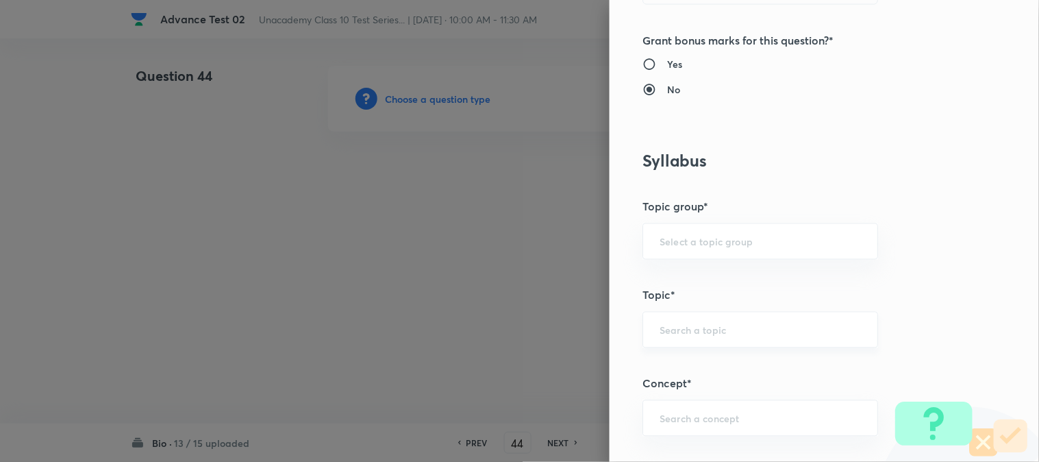
scroll to position [608, 0]
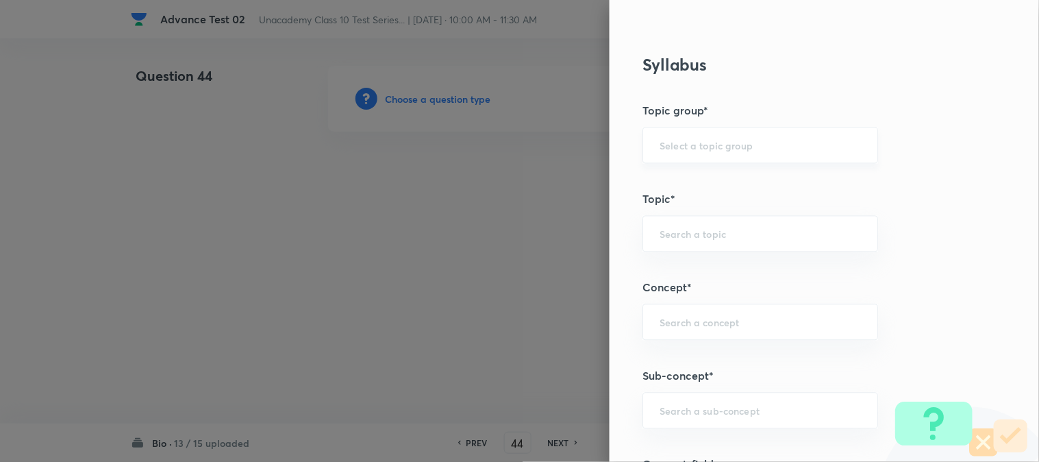
click at [674, 148] on input "text" at bounding box center [760, 145] width 201 height 13
click at [680, 193] on li "Foundation Class X" at bounding box center [749, 184] width 234 height 25
drag, startPoint x: 678, startPoint y: 258, endPoint x: 680, endPoint y: 240, distance: 17.2
click at [679, 258] on div "Question settings Question type* Single choice correct Number of options* 2 3 4…" at bounding box center [825, 231] width 430 height 462
click at [680, 234] on input "text" at bounding box center [760, 233] width 201 height 13
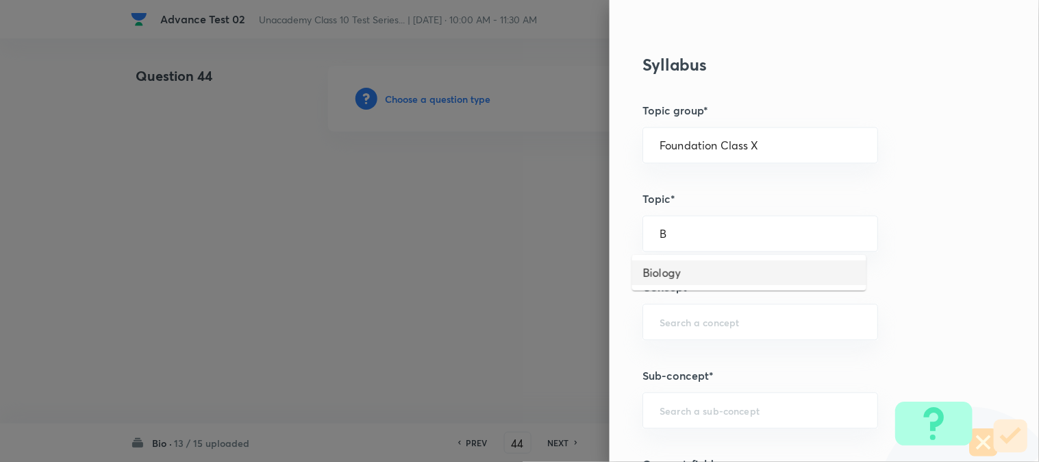
click at [661, 268] on li "Biology" at bounding box center [749, 272] width 234 height 25
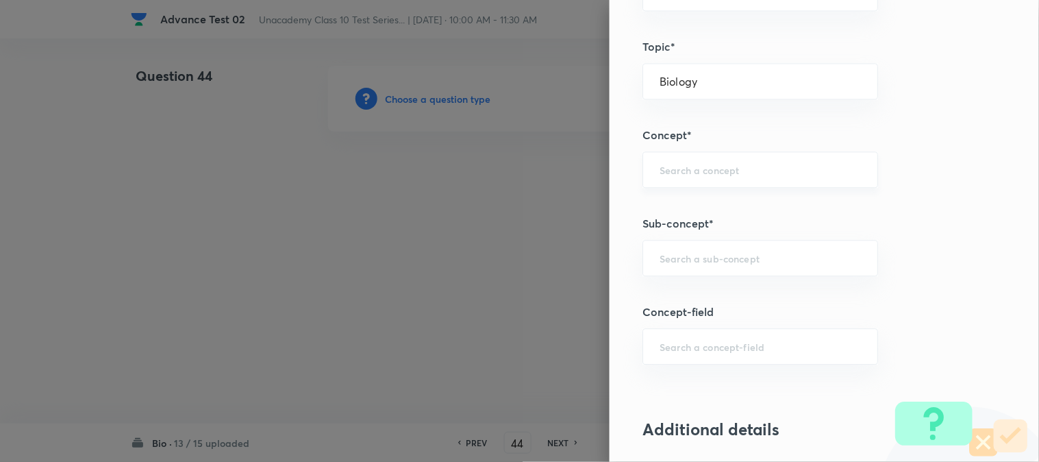
click at [679, 165] on input "text" at bounding box center [760, 169] width 201 height 13
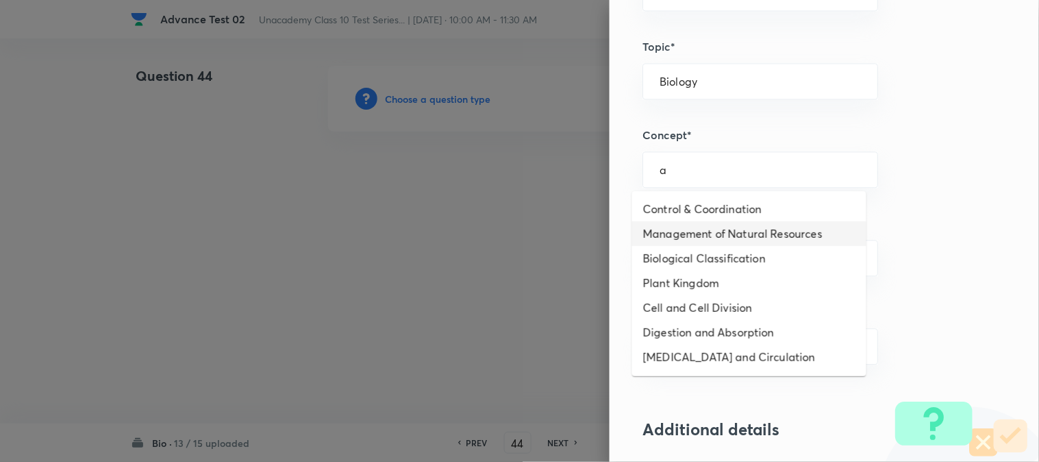
click at [671, 231] on li "Management of Natural Resources" at bounding box center [749, 233] width 234 height 25
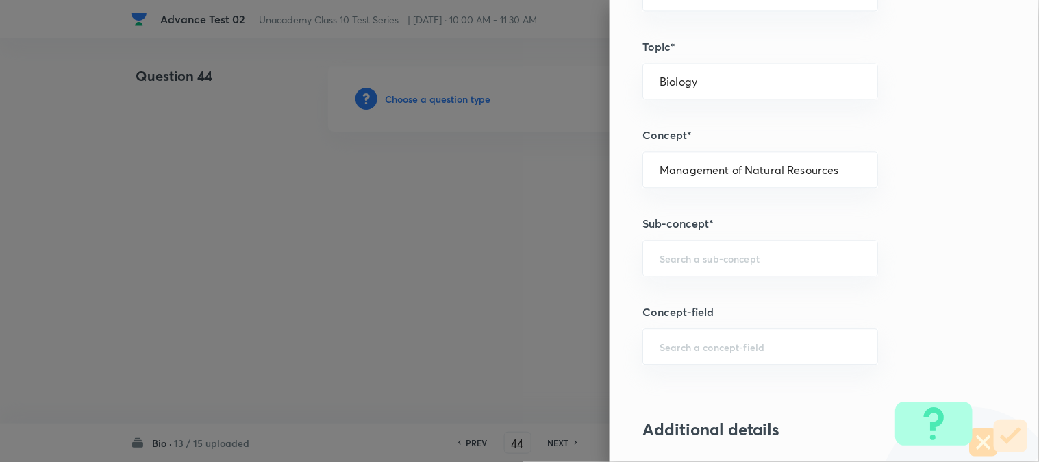
click at [671, 232] on h5 "Sub-concept*" at bounding box center [802, 223] width 318 height 16
click at [673, 254] on input "text" at bounding box center [760, 257] width 201 height 13
click at [673, 324] on li "Plans" at bounding box center [749, 322] width 234 height 25
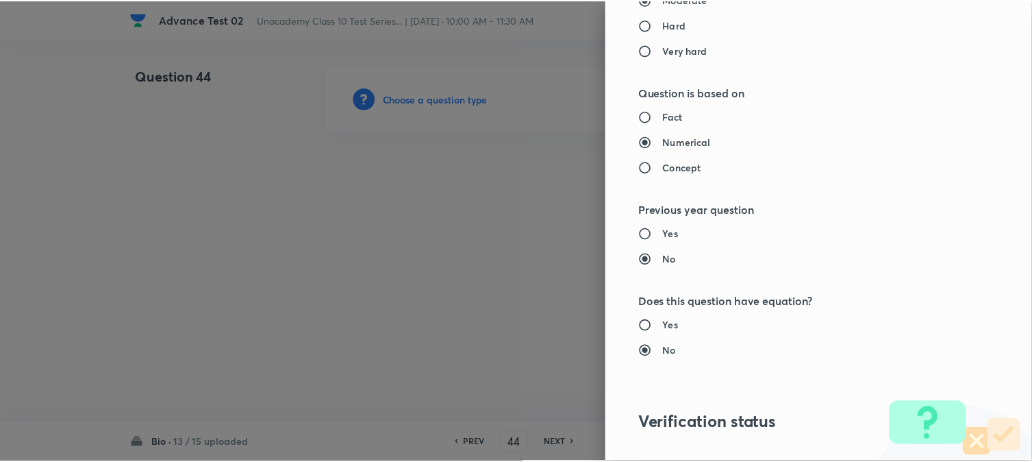
scroll to position [1446, 0]
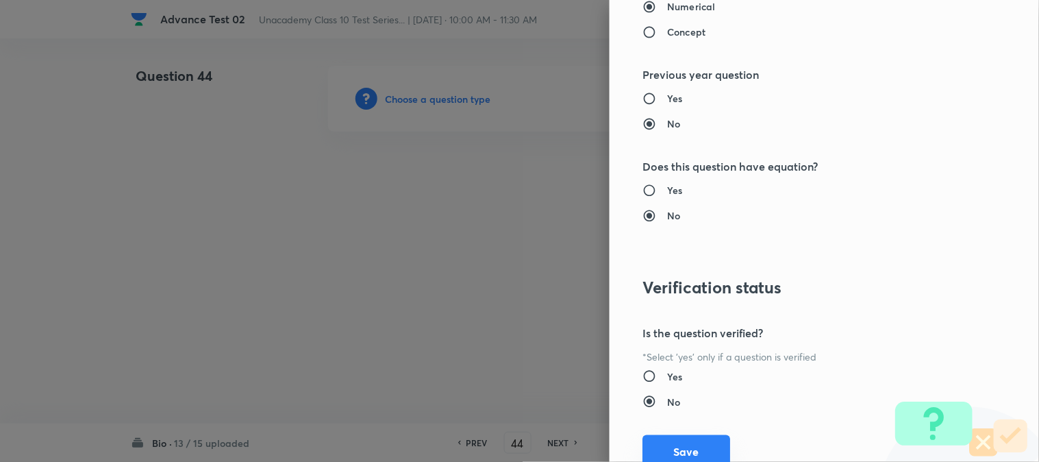
click at [667, 454] on button "Save" at bounding box center [687, 451] width 88 height 33
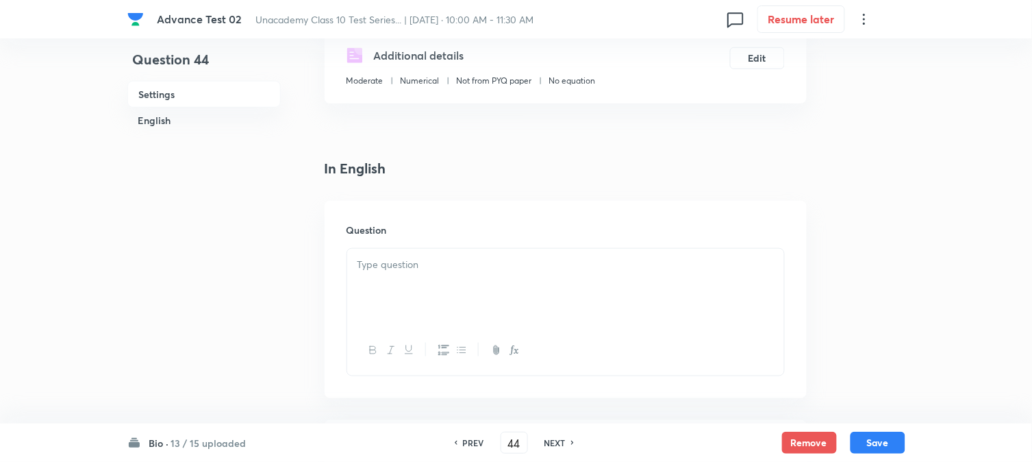
scroll to position [304, 0]
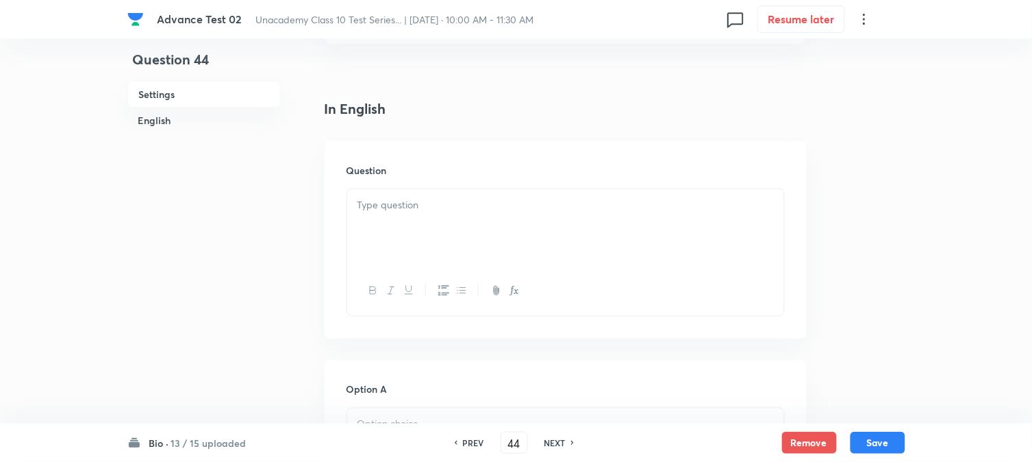
click at [444, 224] on div at bounding box center [565, 227] width 437 height 77
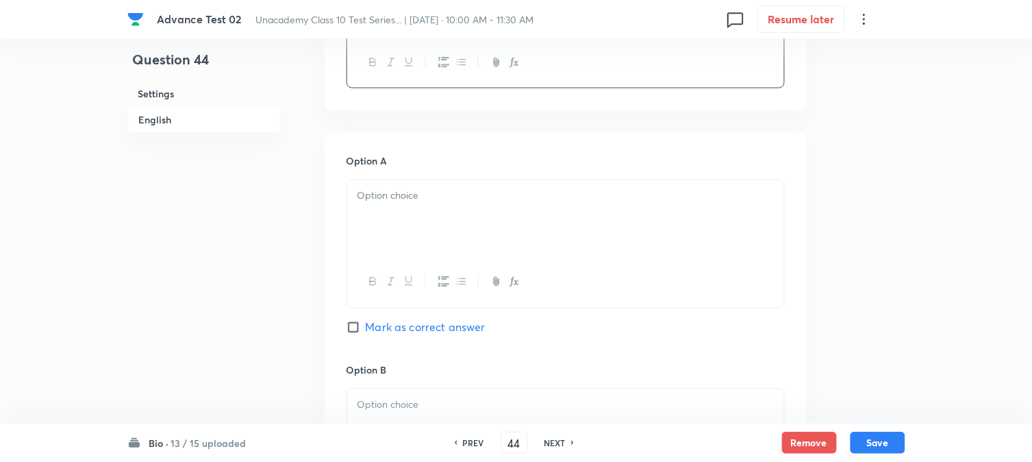
click at [434, 218] on div at bounding box center [565, 218] width 437 height 77
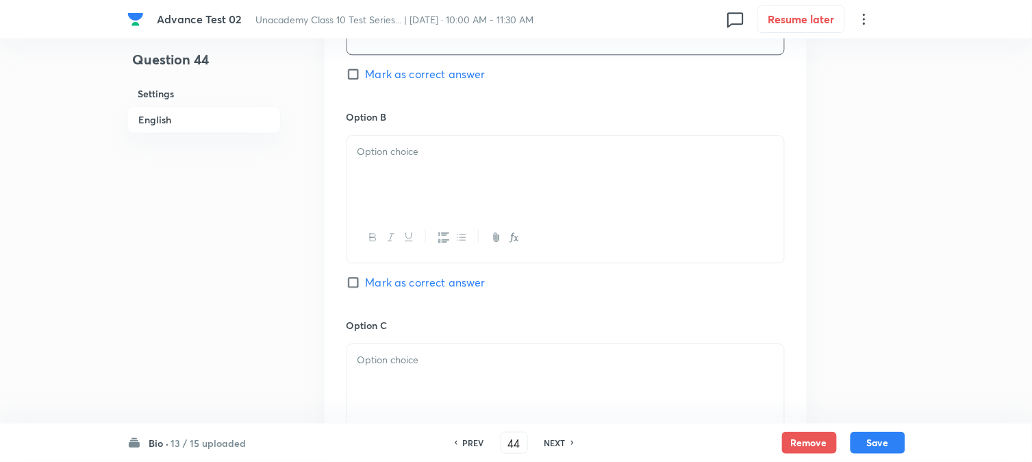
scroll to position [837, 0]
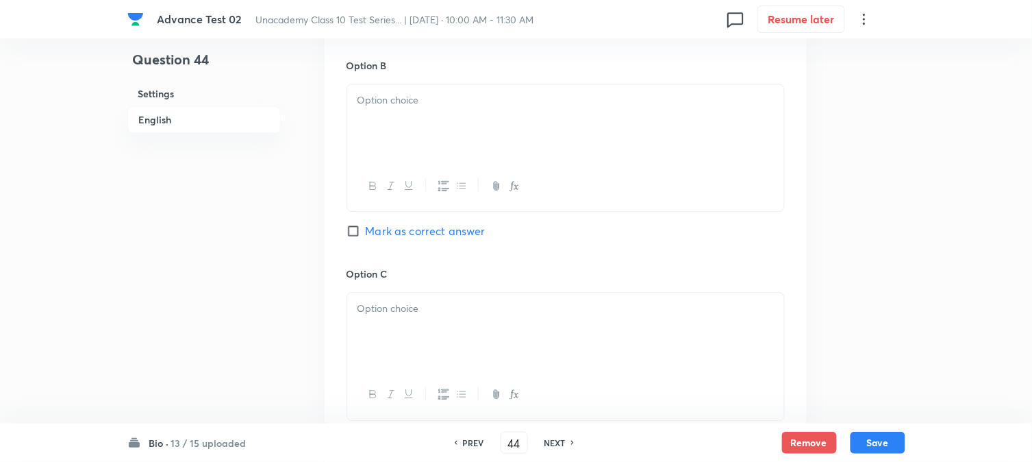
click at [414, 138] on div at bounding box center [565, 122] width 437 height 77
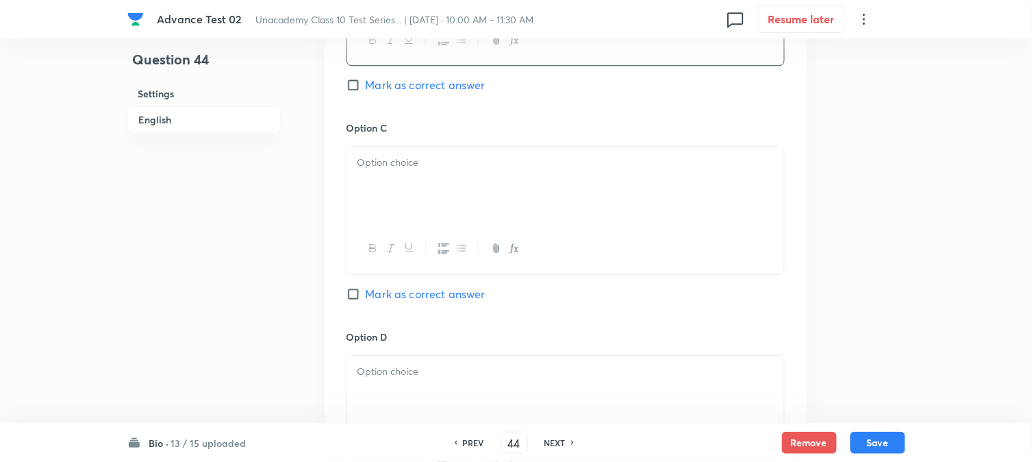
scroll to position [989, 0]
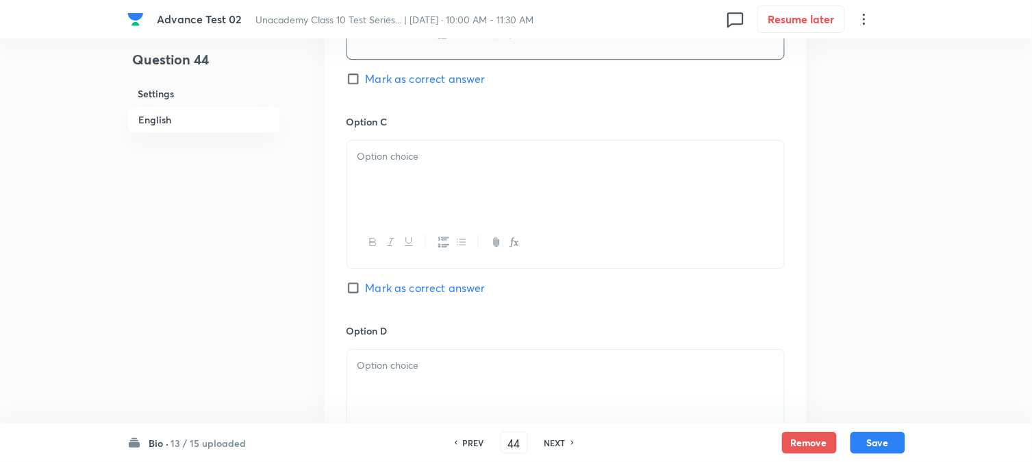
click at [427, 199] on div at bounding box center [565, 178] width 437 height 77
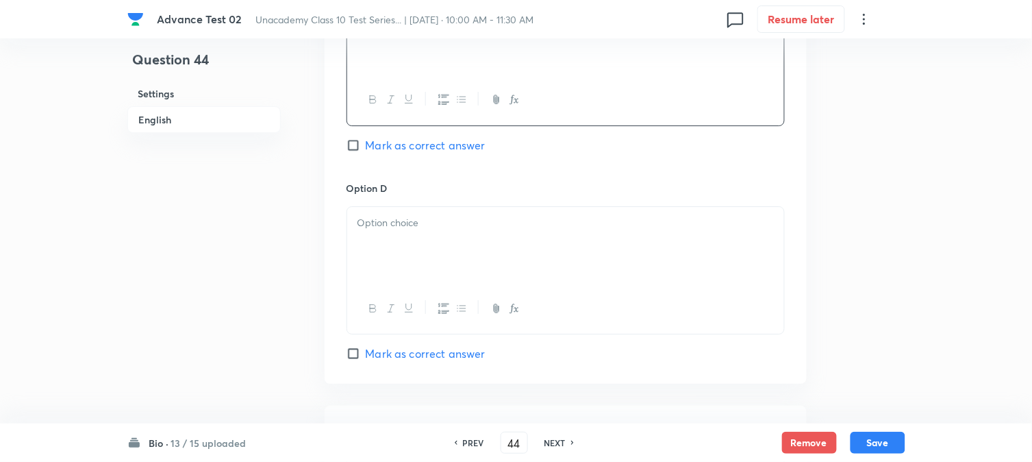
scroll to position [1141, 0]
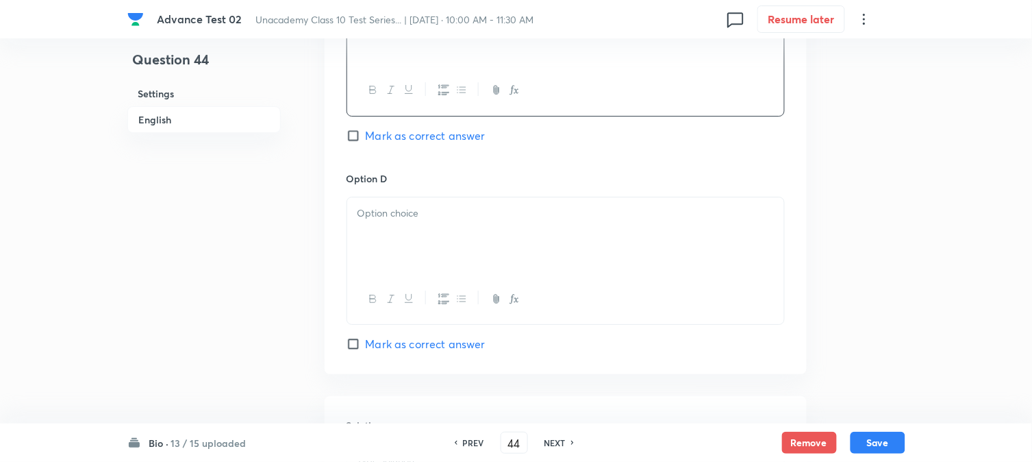
click at [451, 232] on div at bounding box center [565, 235] width 437 height 77
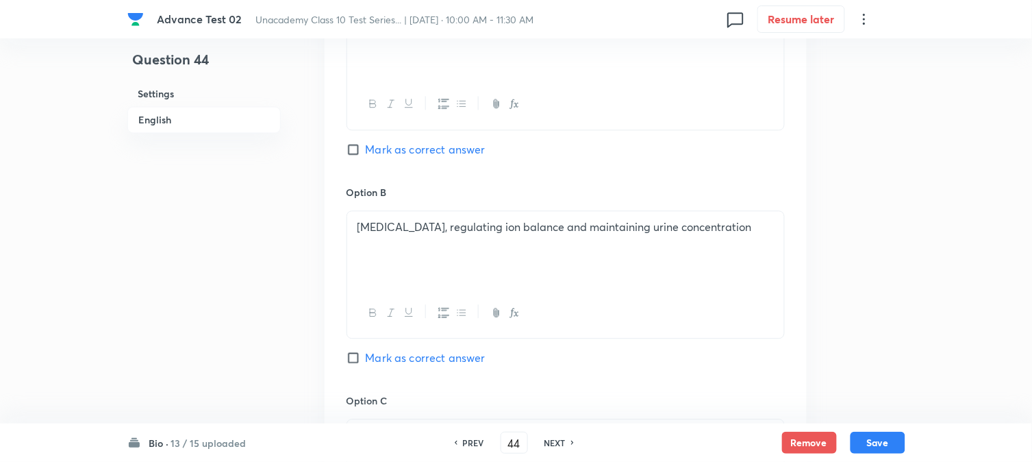
scroll to position [685, 0]
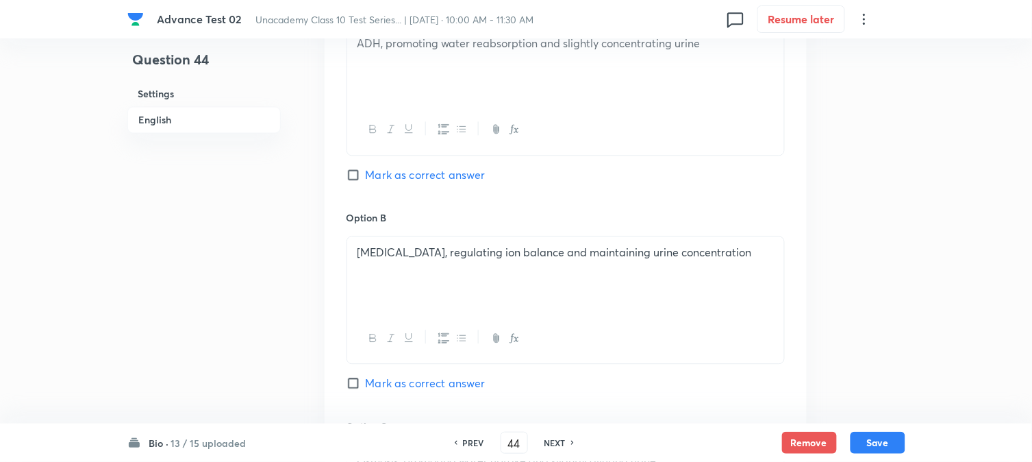
click at [351, 175] on input "Mark as correct answer" at bounding box center [356, 175] width 19 height 14
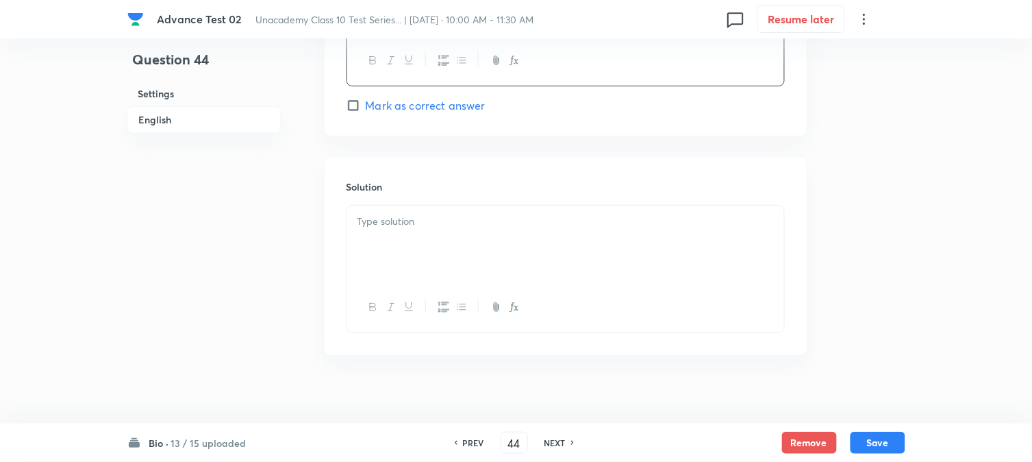
scroll to position [1396, 0]
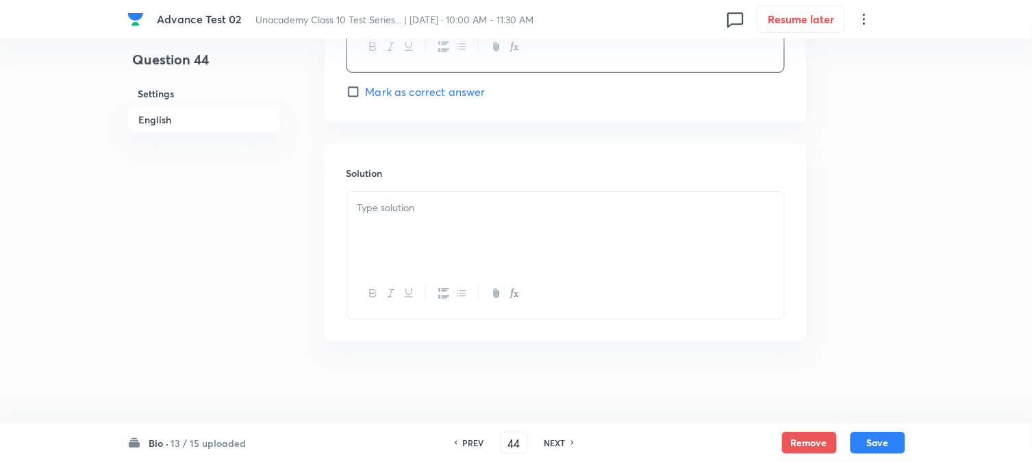
click at [401, 238] on div at bounding box center [565, 230] width 437 height 77
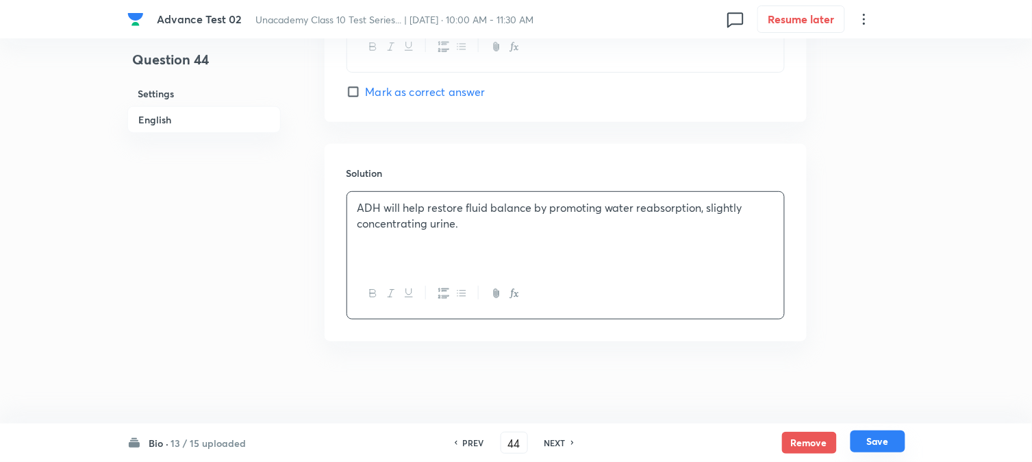
click at [887, 434] on button "Save" at bounding box center [878, 441] width 55 height 22
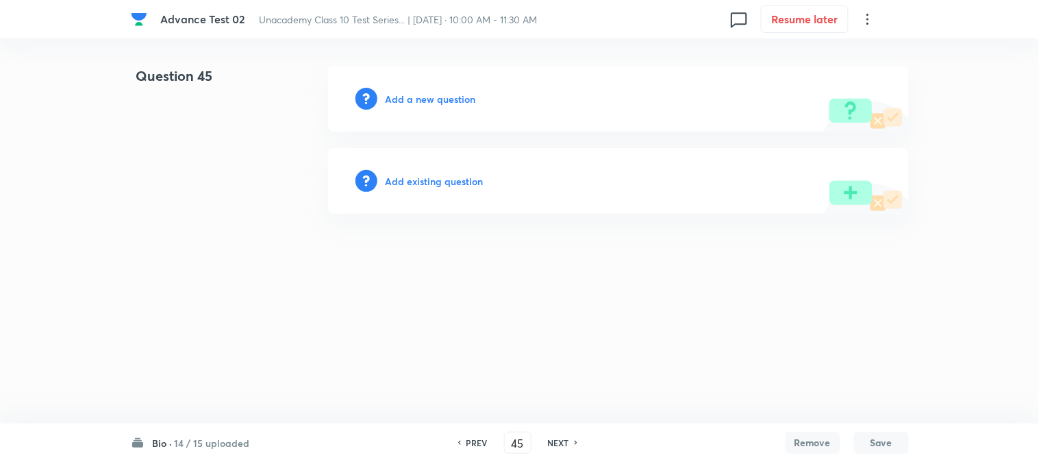
click at [418, 103] on h6 "Add a new question" at bounding box center [431, 99] width 90 height 14
click at [418, 103] on h6 "Choose a question type" at bounding box center [439, 99] width 106 height 14
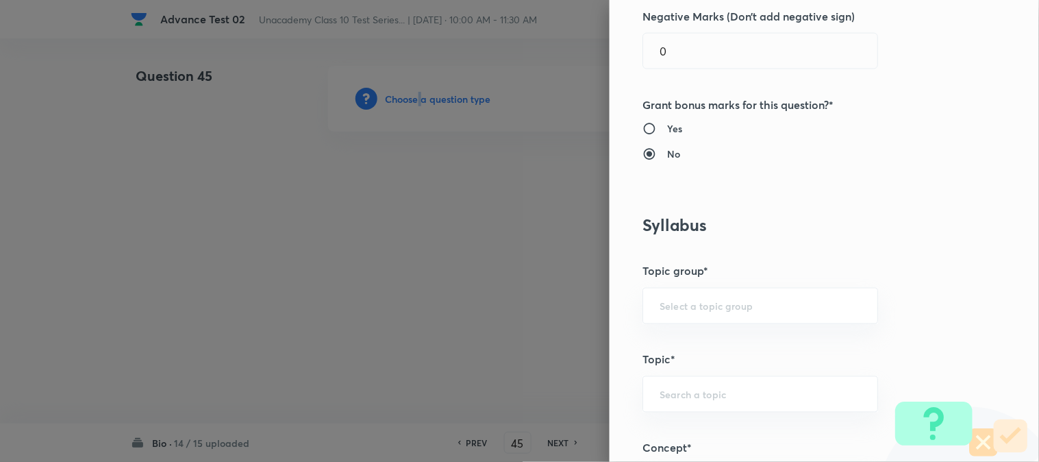
scroll to position [532, 0]
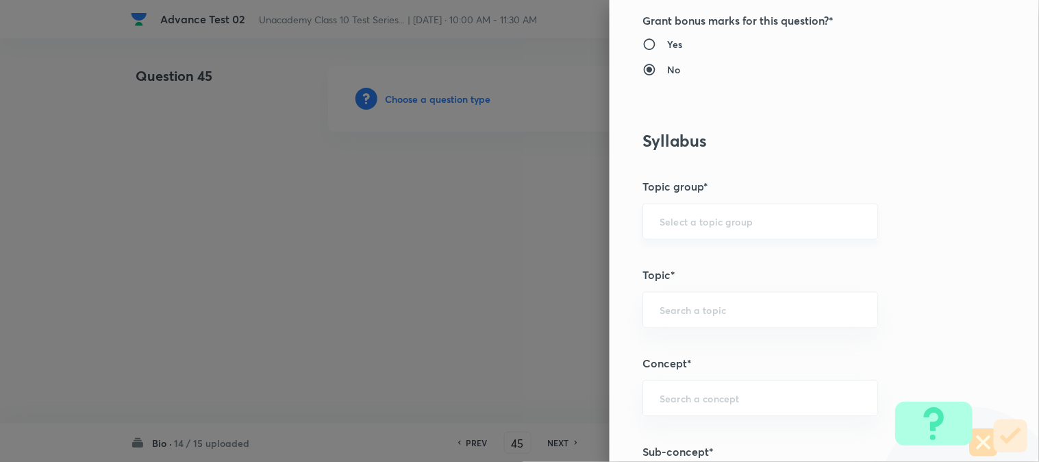
click at [680, 220] on input "text" at bounding box center [760, 221] width 201 height 13
click at [689, 249] on ul "Foundation Class X Foundation Class IX Foundation Class 8" at bounding box center [749, 285] width 234 height 85
click at [691, 251] on li "Foundation Class X" at bounding box center [749, 260] width 234 height 25
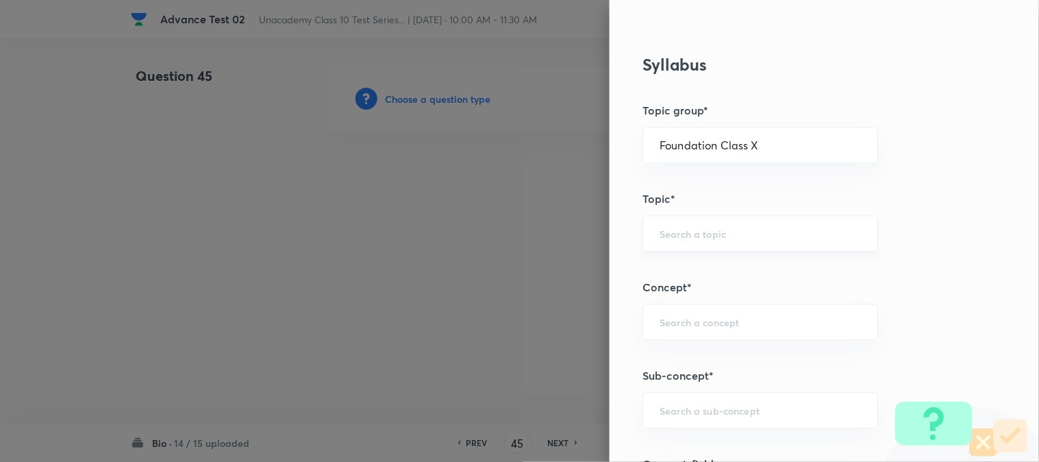
click at [662, 223] on div "​" at bounding box center [761, 234] width 236 height 36
click at [662, 271] on li "Biology" at bounding box center [749, 272] width 234 height 25
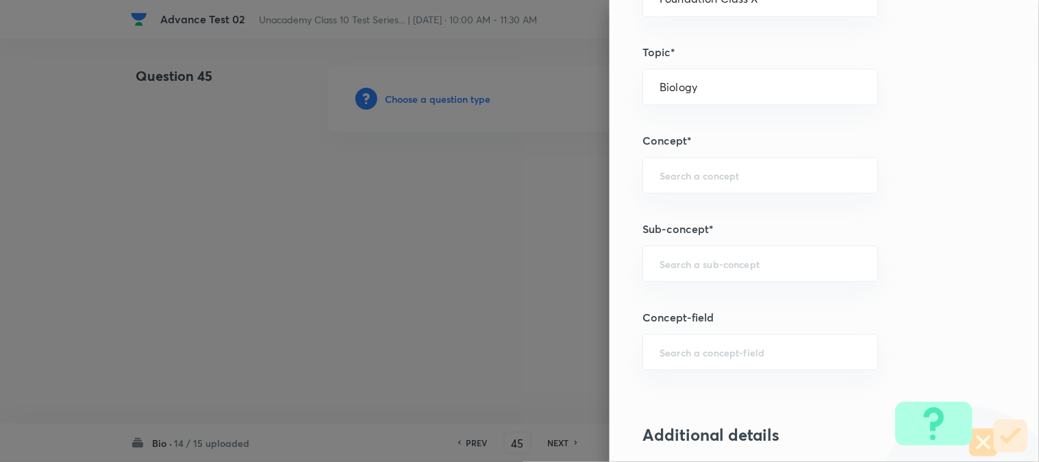
scroll to position [761, 0]
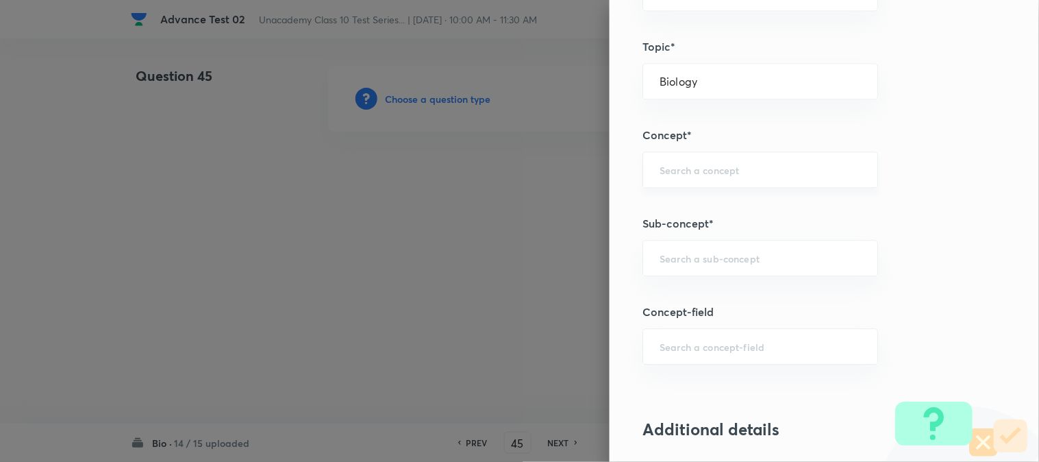
click at [713, 167] on input "text" at bounding box center [760, 169] width 201 height 13
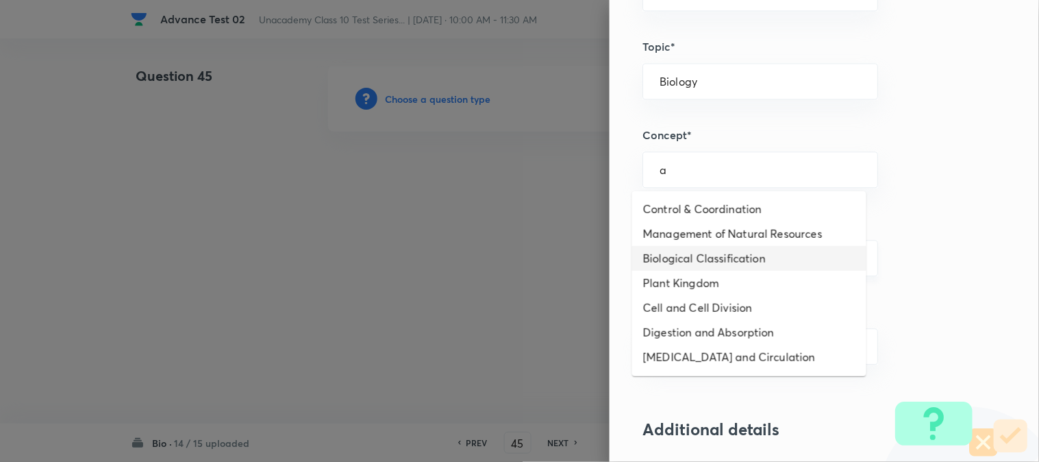
click at [680, 264] on li "Biological Classification" at bounding box center [749, 258] width 234 height 25
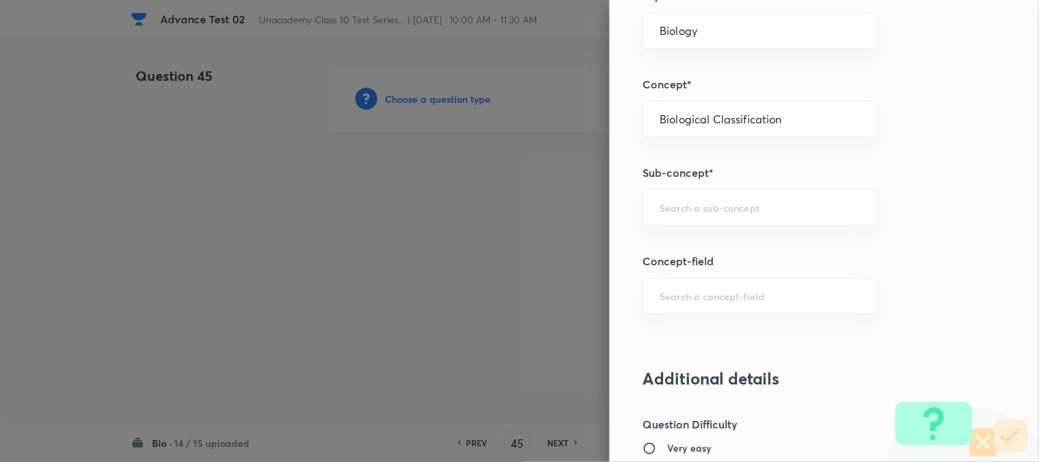
scroll to position [837, 0]
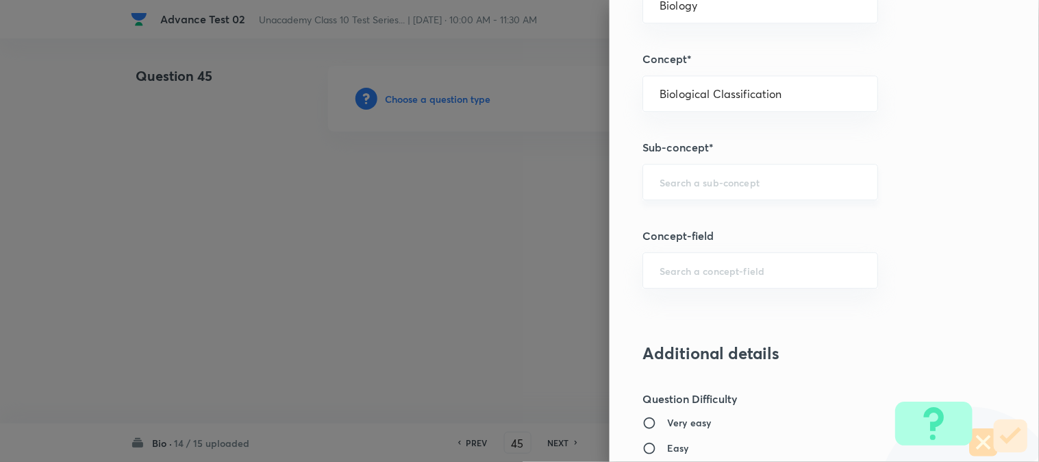
click at [677, 195] on div "​" at bounding box center [761, 182] width 236 height 36
click at [676, 249] on li "Kingdom Monera" at bounding box center [749, 246] width 234 height 25
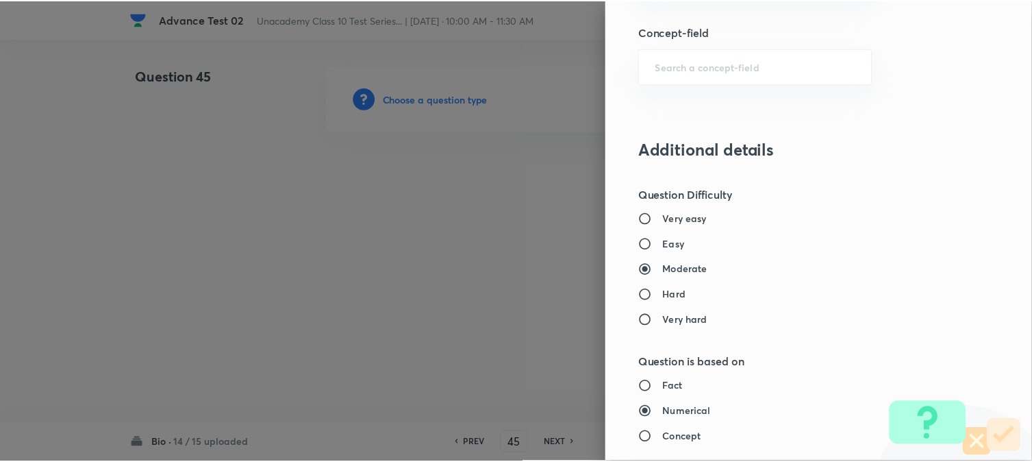
scroll to position [1498, 0]
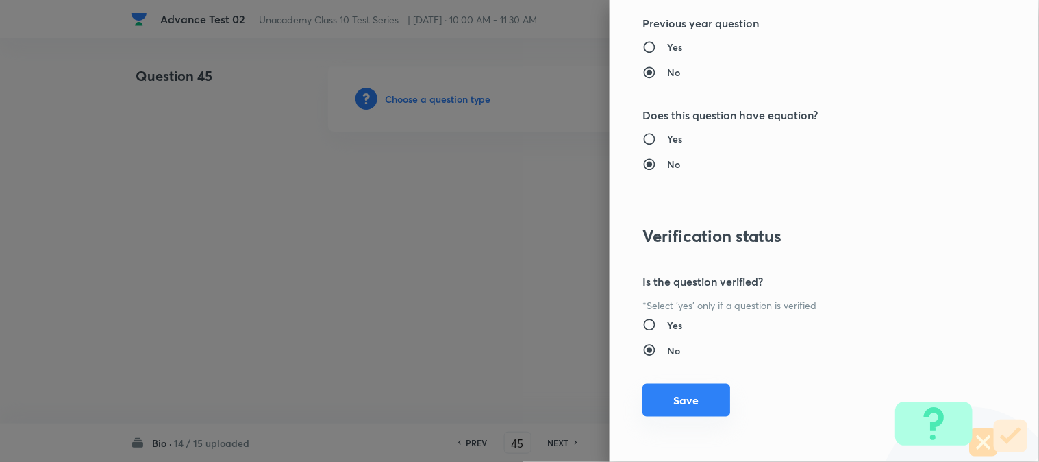
click at [665, 409] on button "Save" at bounding box center [687, 400] width 88 height 33
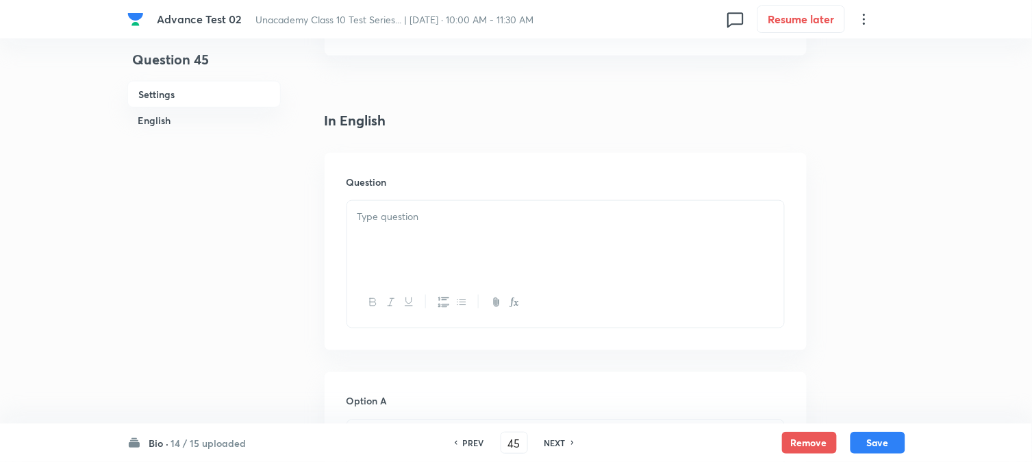
scroll to position [304, 0]
click at [441, 215] on div at bounding box center [565, 227] width 437 height 77
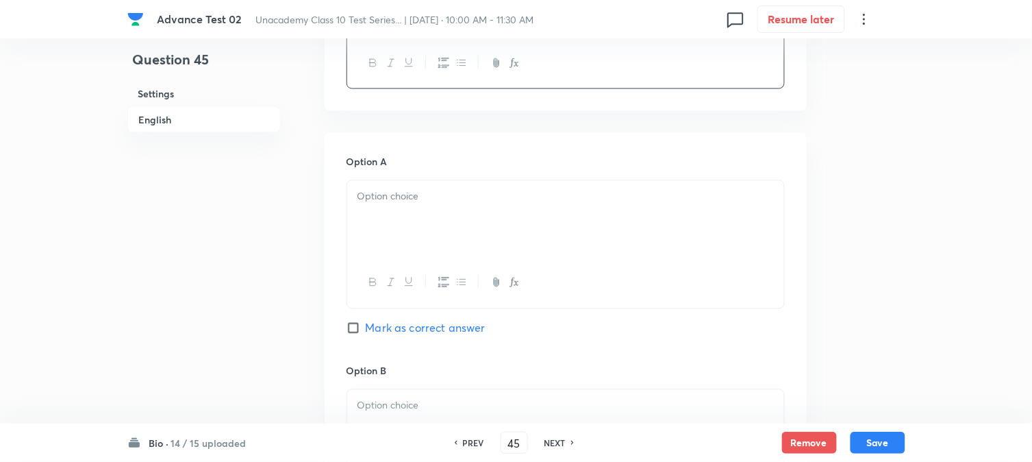
scroll to position [532, 0]
click at [414, 222] on div at bounding box center [565, 218] width 437 height 77
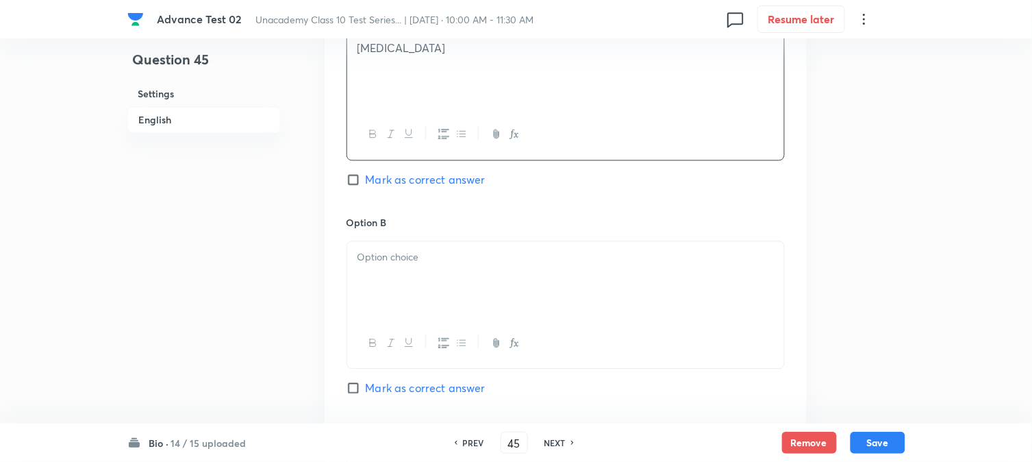
scroll to position [685, 0]
click at [419, 258] on p at bounding box center [566, 253] width 417 height 16
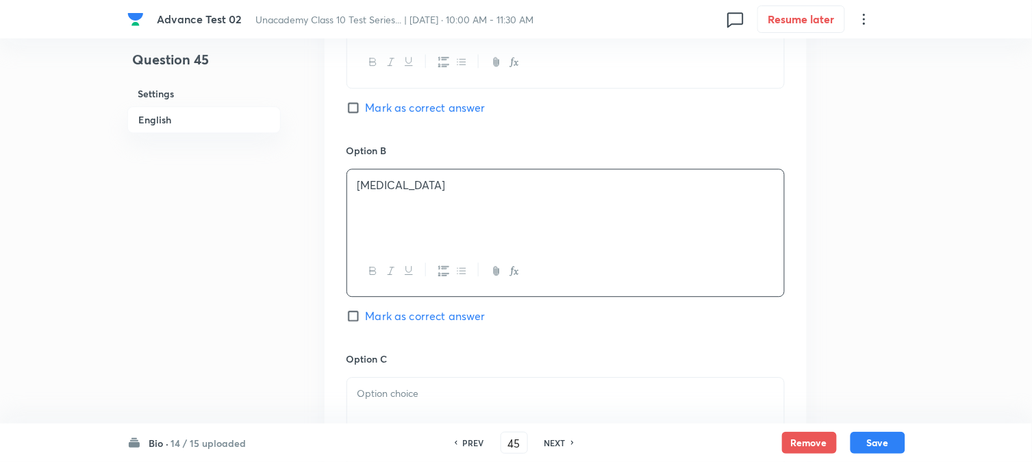
scroll to position [913, 0]
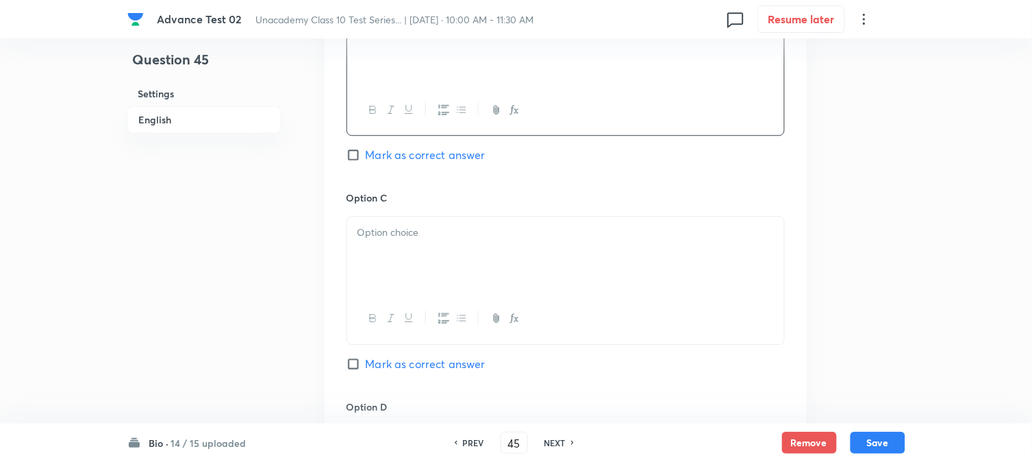
drag, startPoint x: 416, startPoint y: 240, endPoint x: 416, endPoint y: 250, distance: 10.3
click at [418, 240] on p at bounding box center [566, 233] width 417 height 16
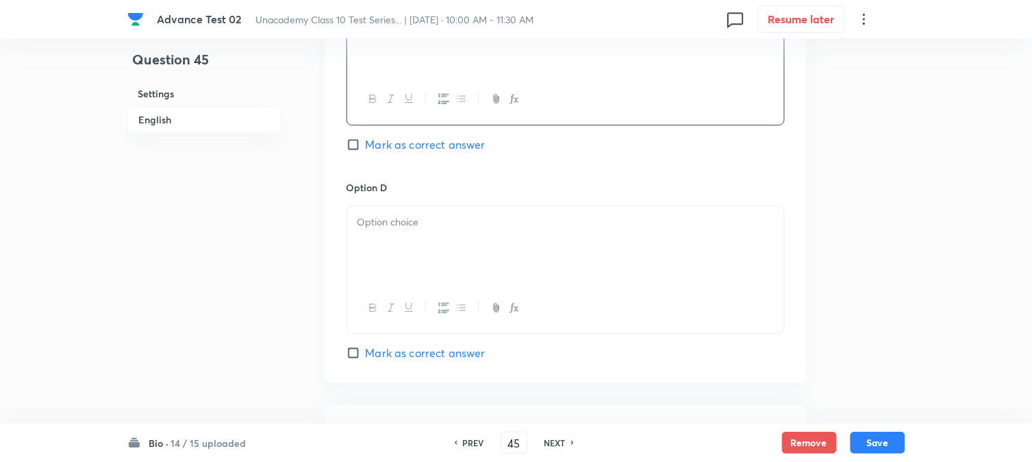
scroll to position [1141, 0]
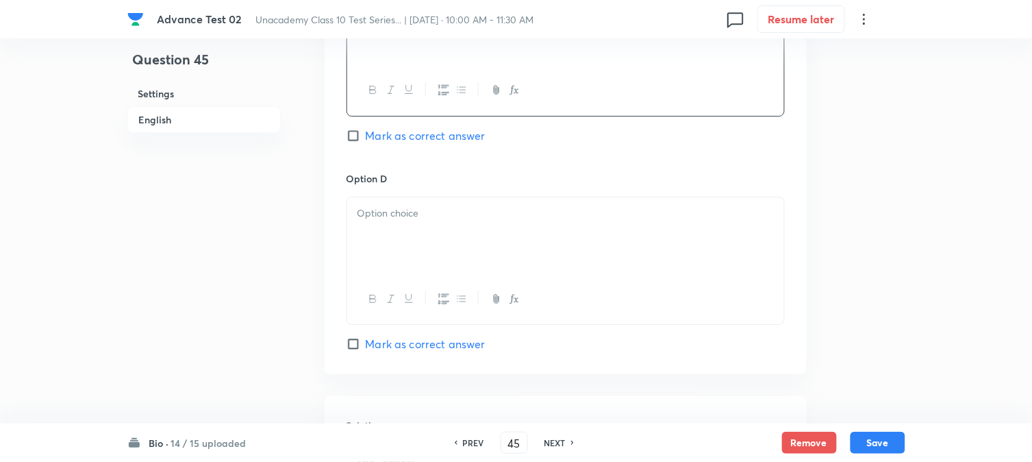
click at [404, 240] on div at bounding box center [565, 235] width 437 height 77
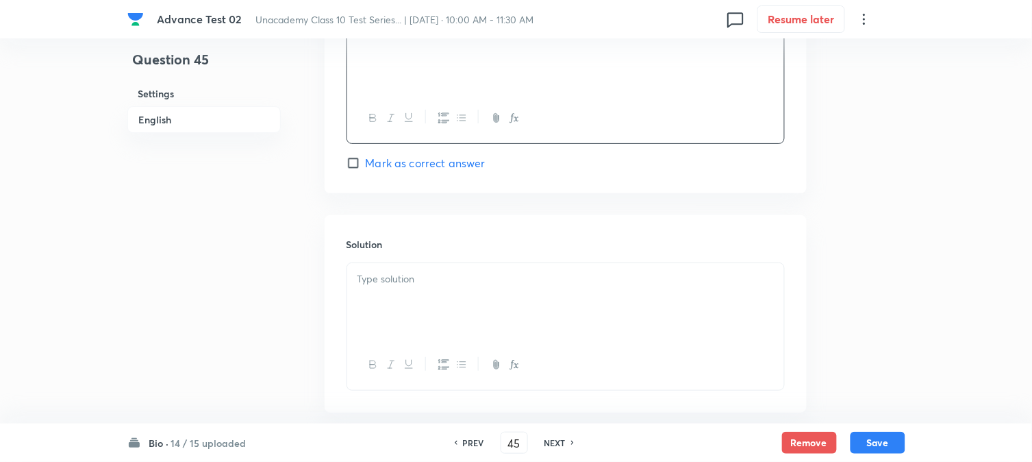
scroll to position [1370, 0]
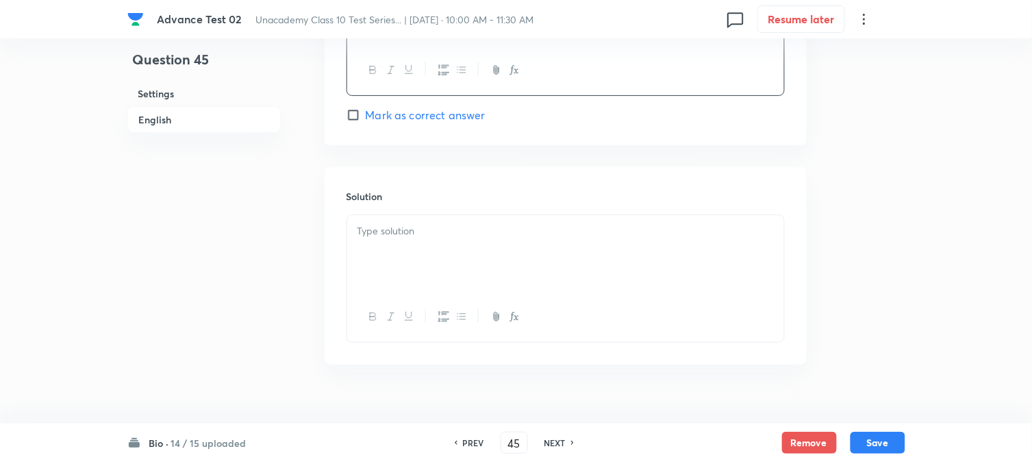
click at [410, 262] on div at bounding box center [565, 253] width 437 height 77
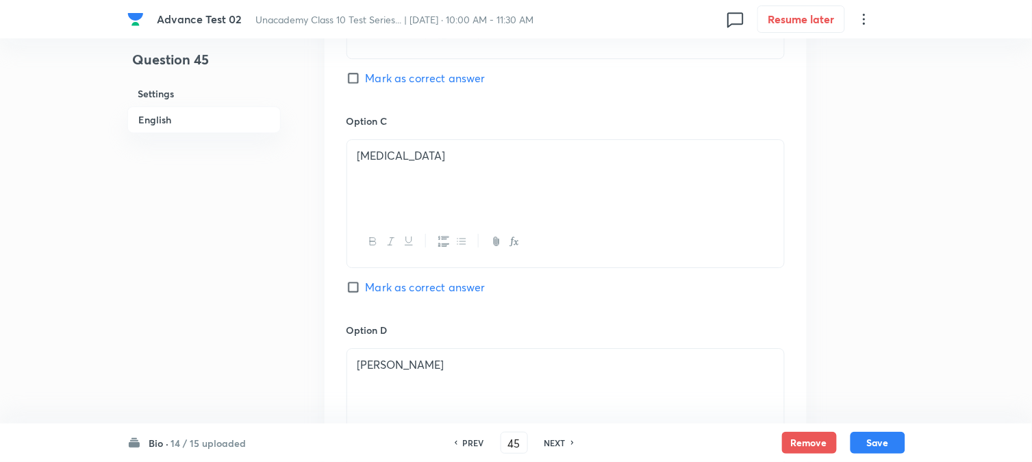
scroll to position [989, 0]
drag, startPoint x: 359, startPoint y: 89, endPoint x: 365, endPoint y: 104, distance: 16.3
click at [359, 86] on div "Option B Cerebellum Mark as correct answer" at bounding box center [566, 10] width 438 height 208
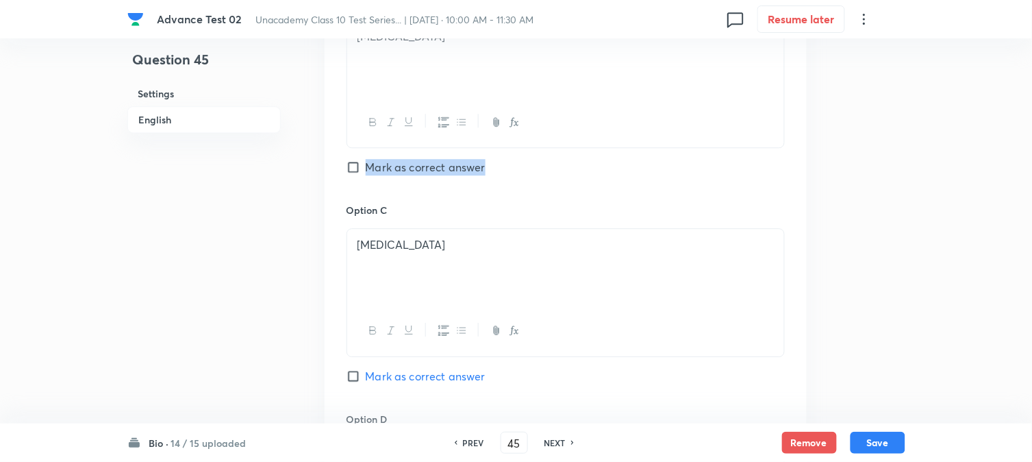
scroll to position [761, 0]
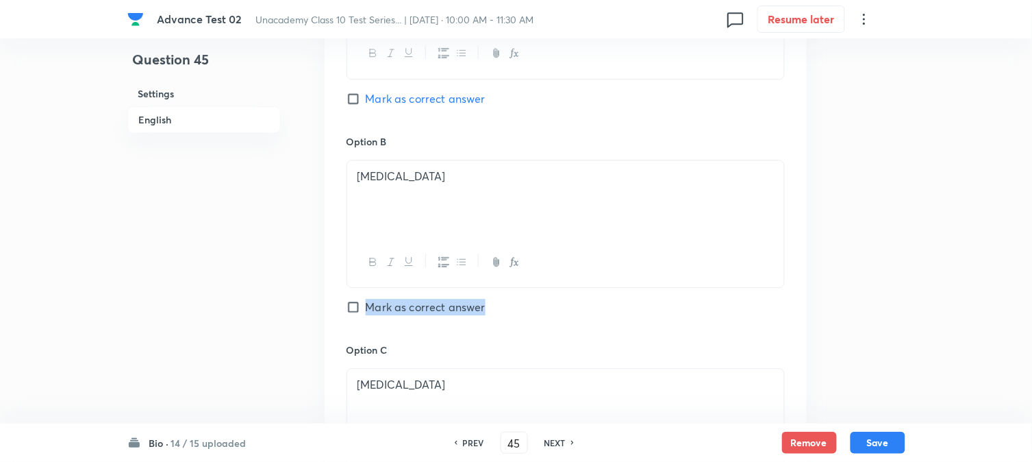
click at [358, 311] on input "Mark as correct answer" at bounding box center [356, 307] width 19 height 14
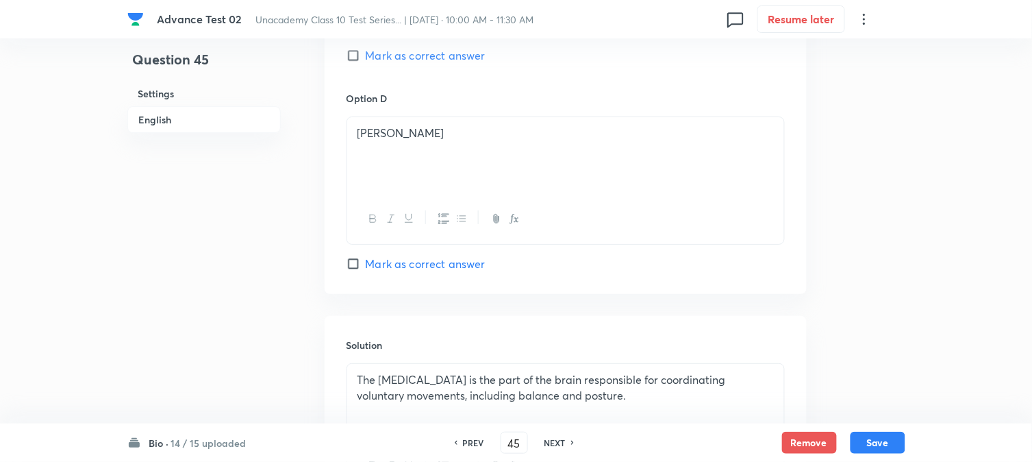
scroll to position [1396, 0]
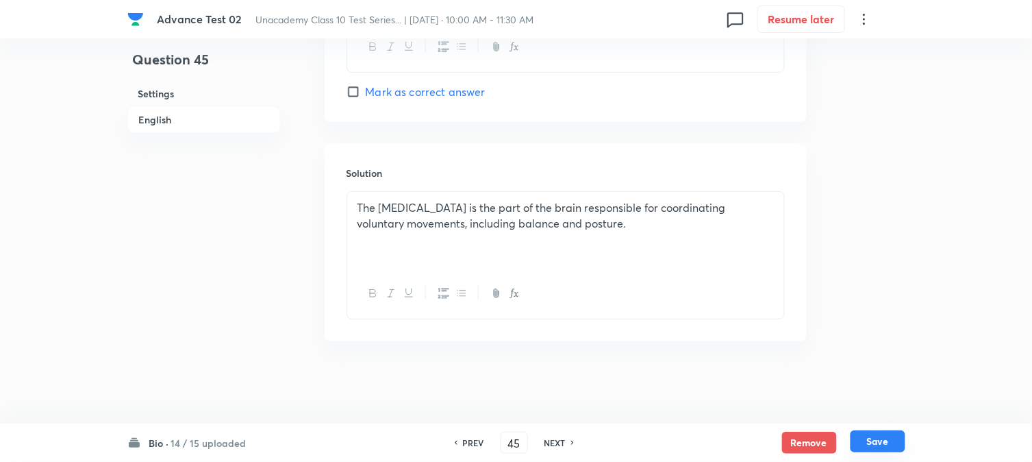
click at [863, 434] on button "Save" at bounding box center [878, 441] width 55 height 22
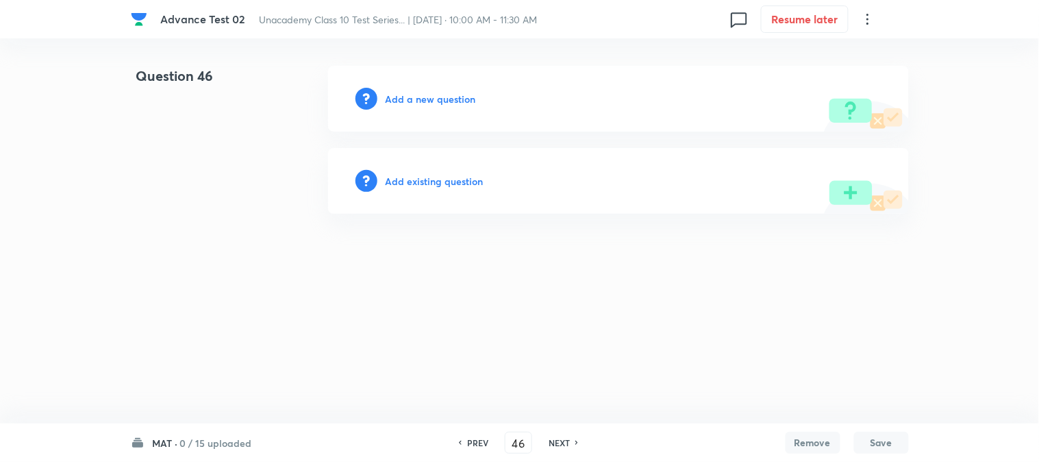
click at [406, 94] on h6 "Add a new question" at bounding box center [431, 99] width 90 height 14
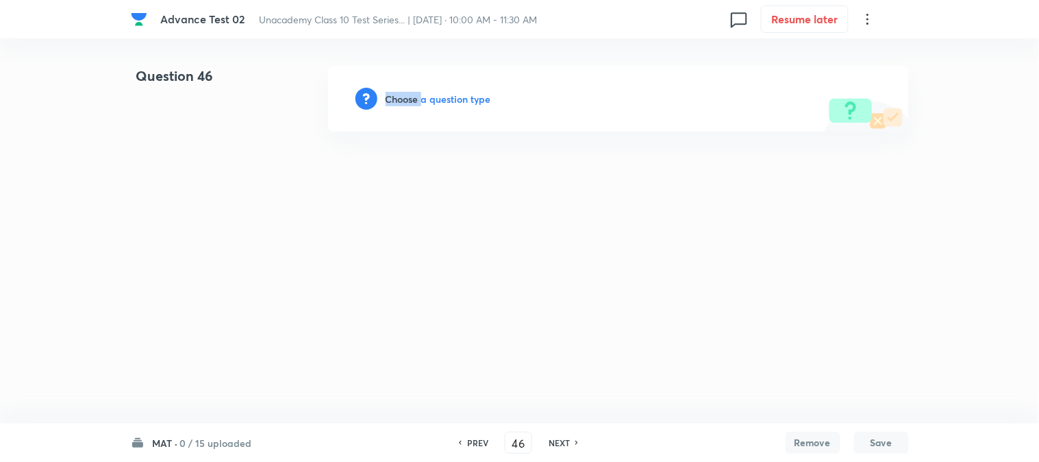
click at [406, 94] on h6 "Choose a question type" at bounding box center [439, 99] width 106 height 14
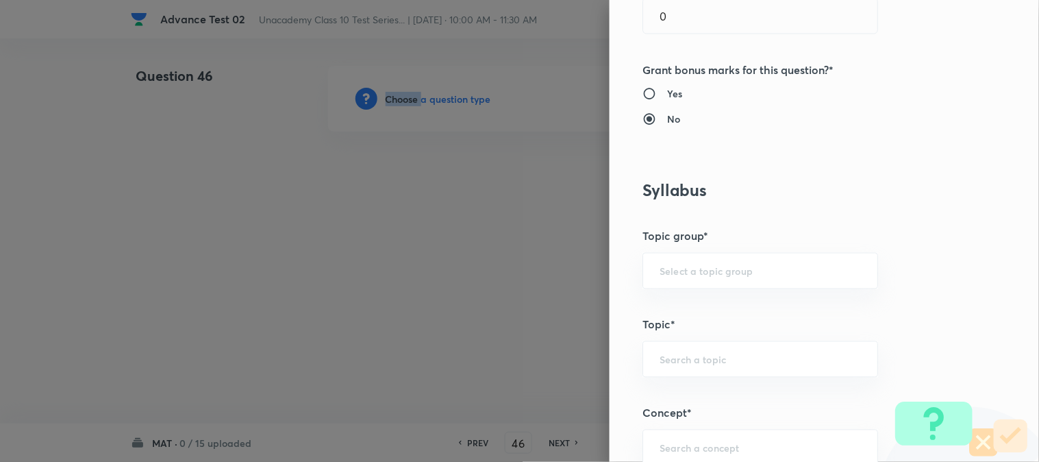
scroll to position [608, 0]
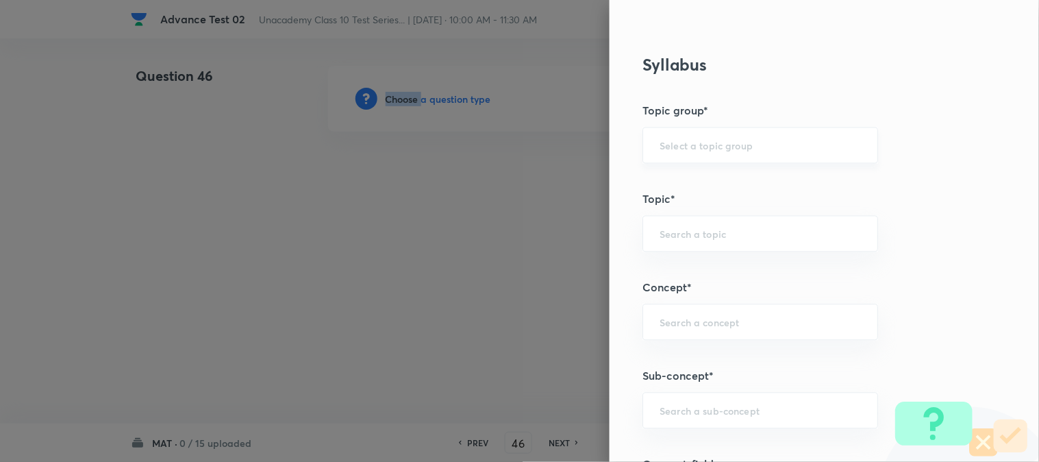
click at [695, 152] on div "​" at bounding box center [761, 145] width 236 height 36
click at [699, 147] on input "text" at bounding box center [760, 145] width 201 height 13
click at [695, 184] on li "Foundation Class X" at bounding box center [749, 184] width 234 height 25
click at [672, 245] on div "​" at bounding box center [761, 234] width 236 height 36
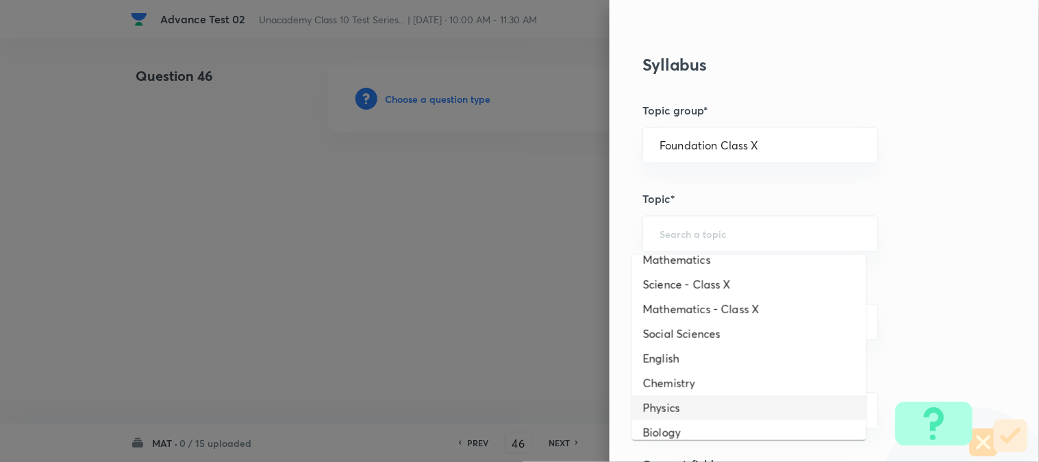
scroll to position [0, 0]
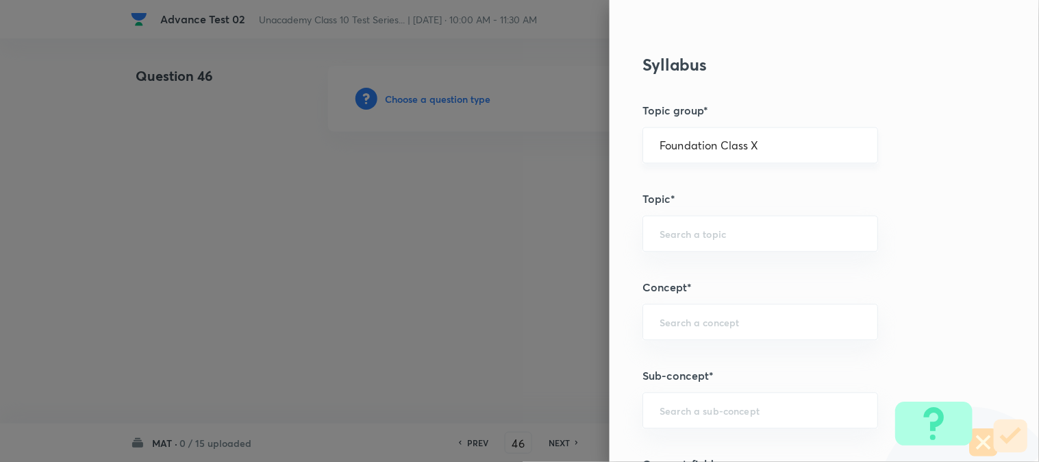
click at [756, 145] on input "Foundation Class X" at bounding box center [760, 145] width 201 height 13
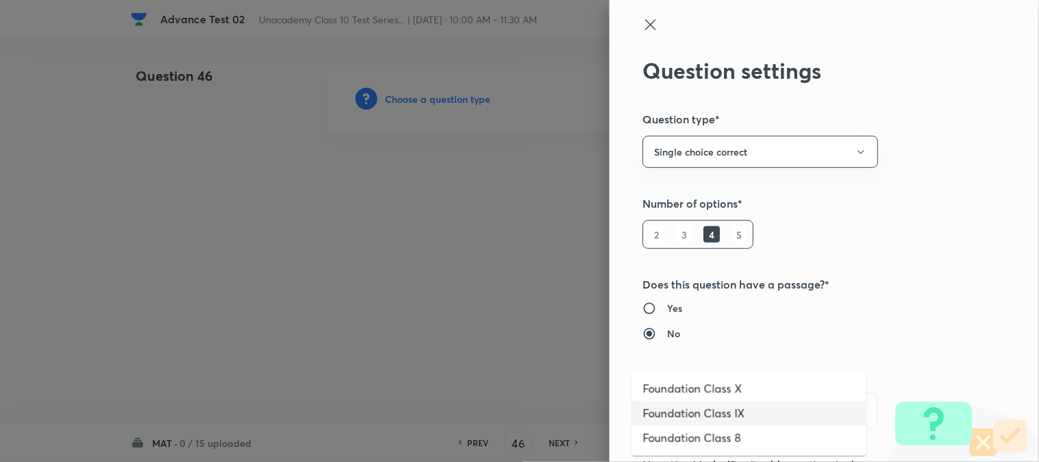
drag, startPoint x: 642, startPoint y: 23, endPoint x: 634, endPoint y: 36, distance: 15.4
click at [643, 23] on icon at bounding box center [651, 24] width 16 height 16
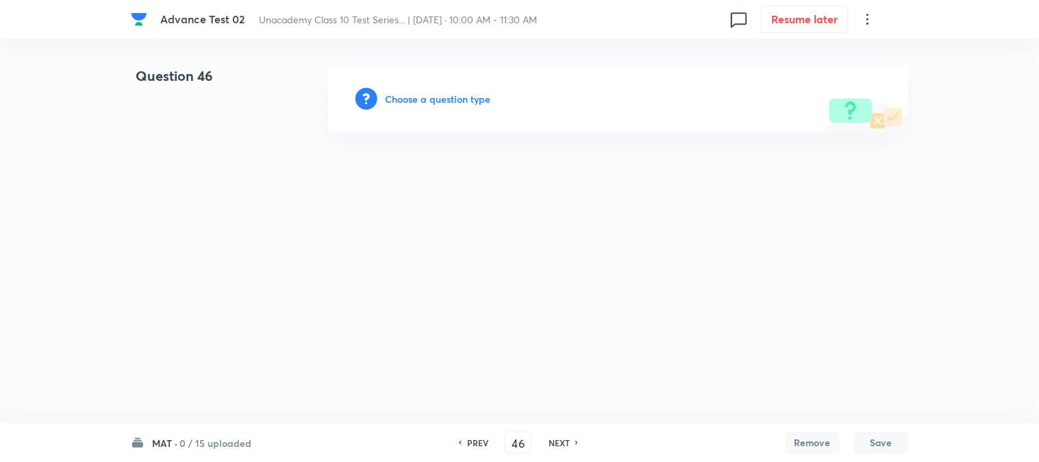
click at [453, 96] on h6 "Choose a question type" at bounding box center [439, 99] width 106 height 14
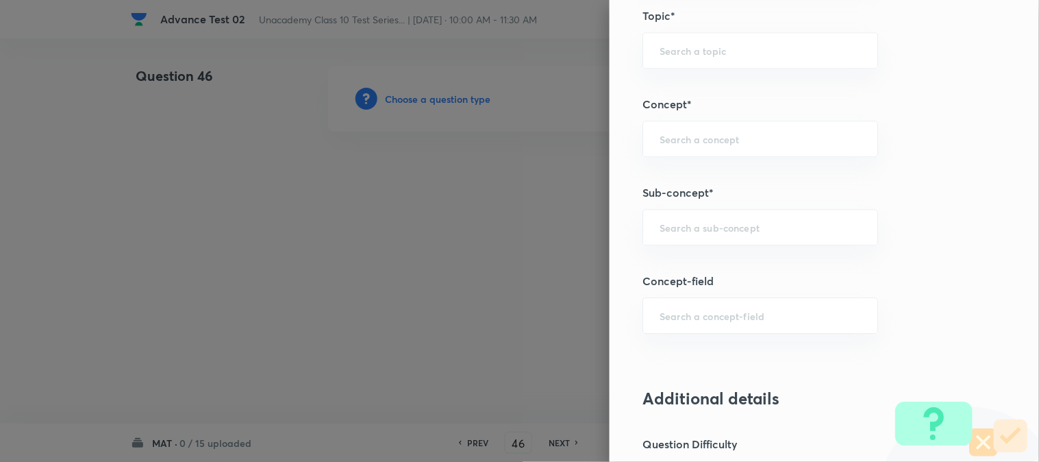
scroll to position [837, 0]
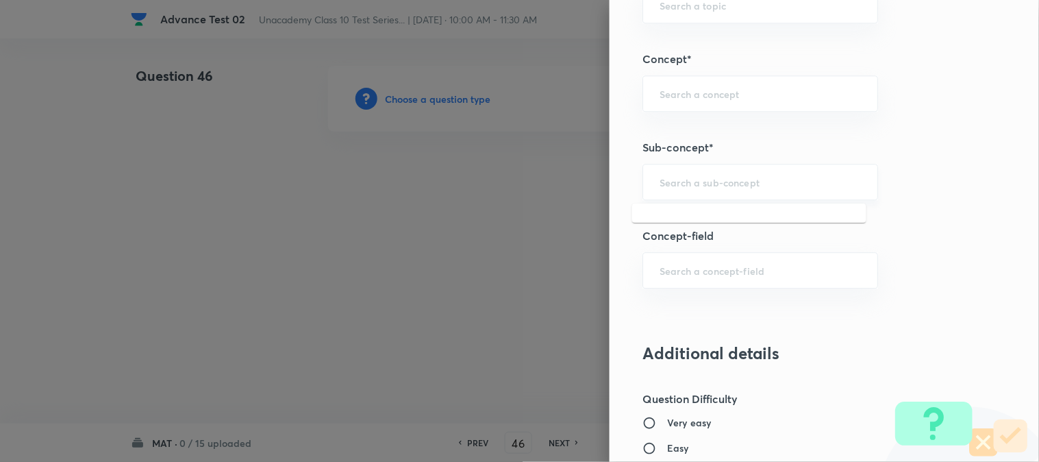
click at [714, 179] on input "text" at bounding box center [760, 181] width 201 height 13
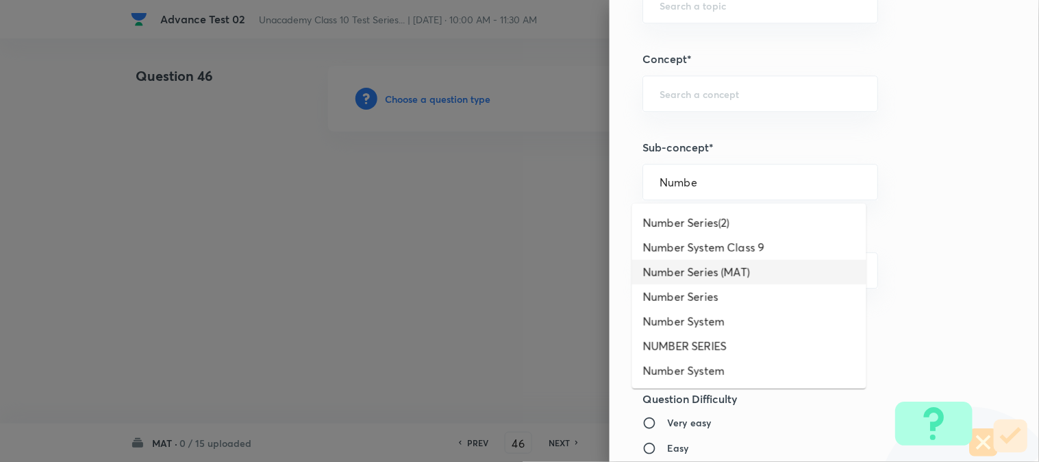
scroll to position [23, 0]
click at [718, 221] on li "Number Series(2)" at bounding box center [749, 222] width 234 height 25
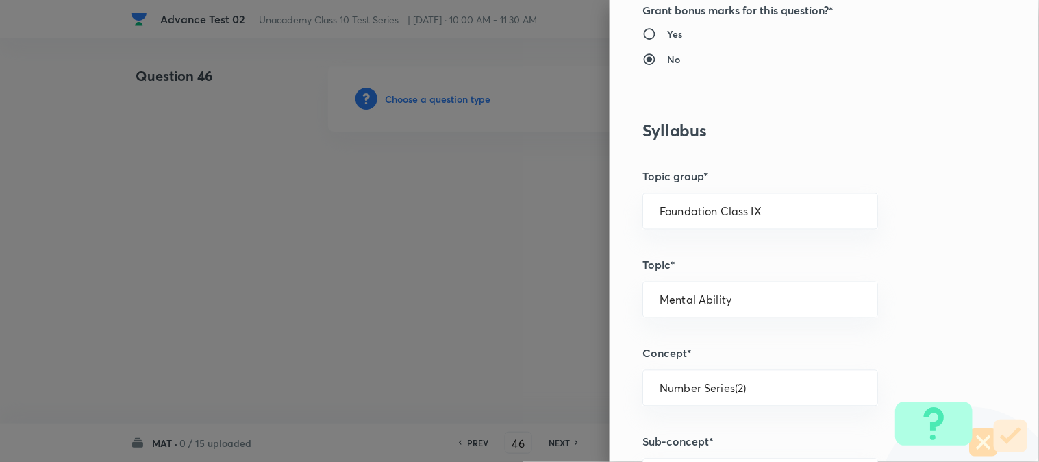
scroll to position [532, 0]
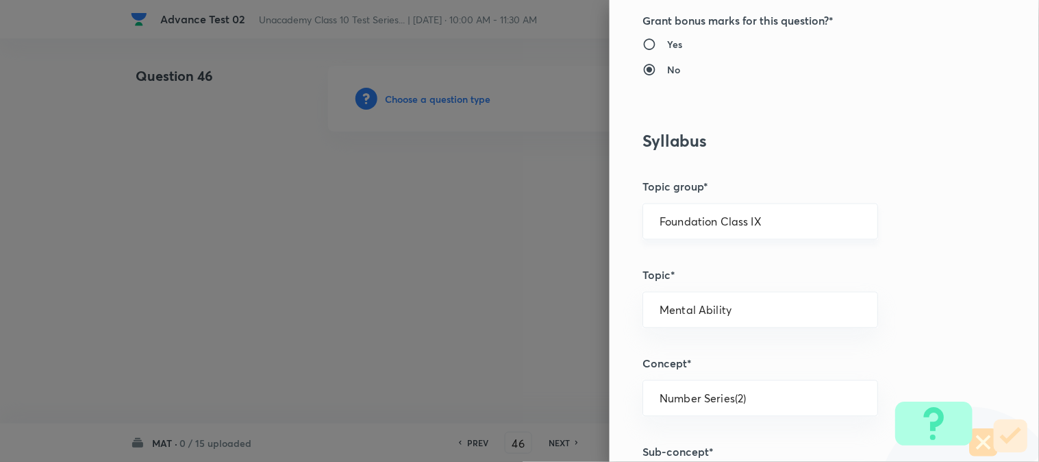
click at [762, 215] on input "Foundation Class IX" at bounding box center [760, 221] width 201 height 13
click at [754, 259] on li "Foundation Class X" at bounding box center [749, 260] width 234 height 25
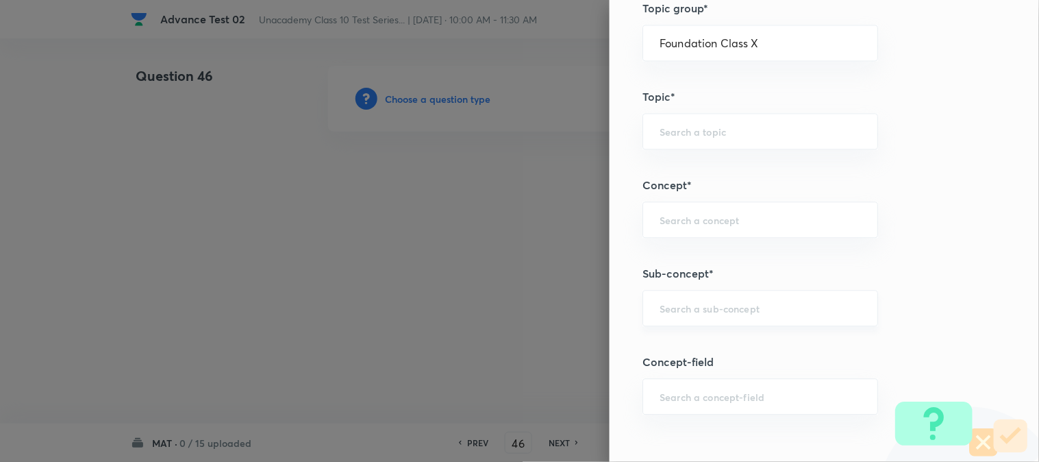
scroll to position [685, 0]
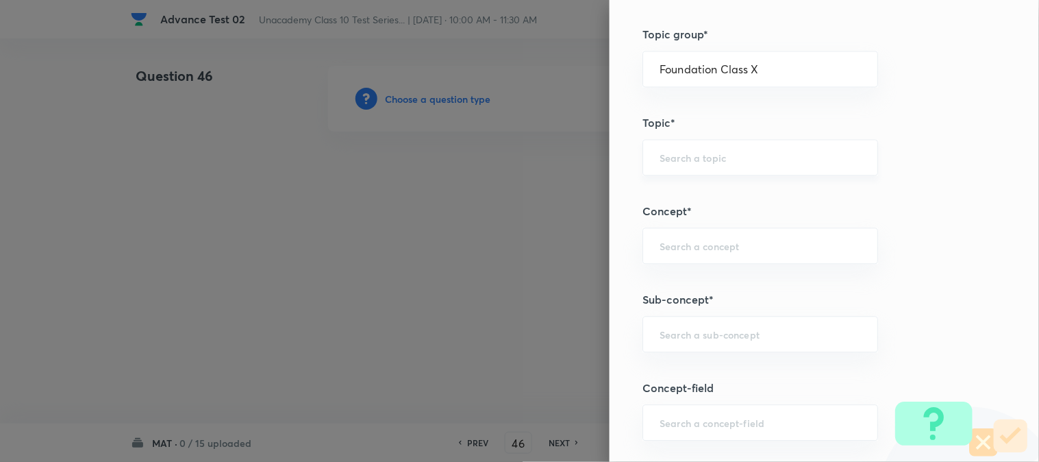
click at [736, 160] on input "text" at bounding box center [760, 157] width 201 height 13
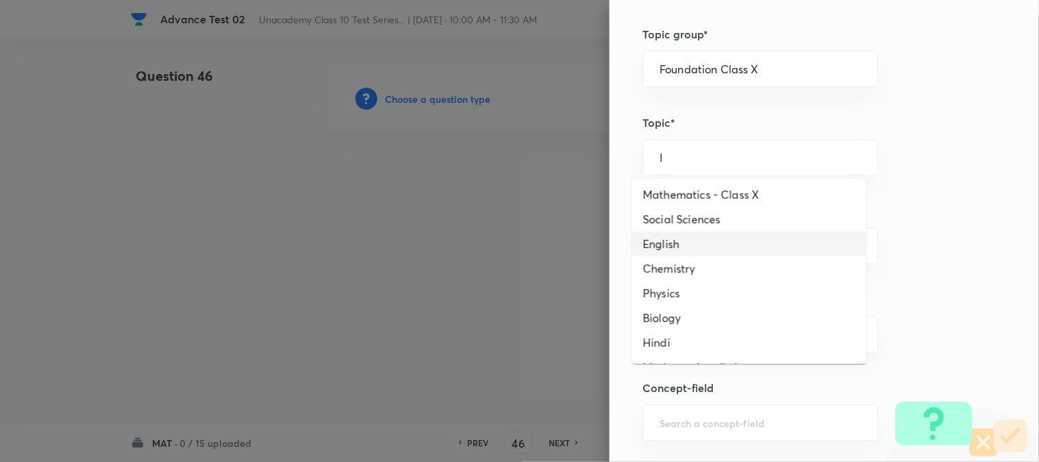
scroll to position [121, 0]
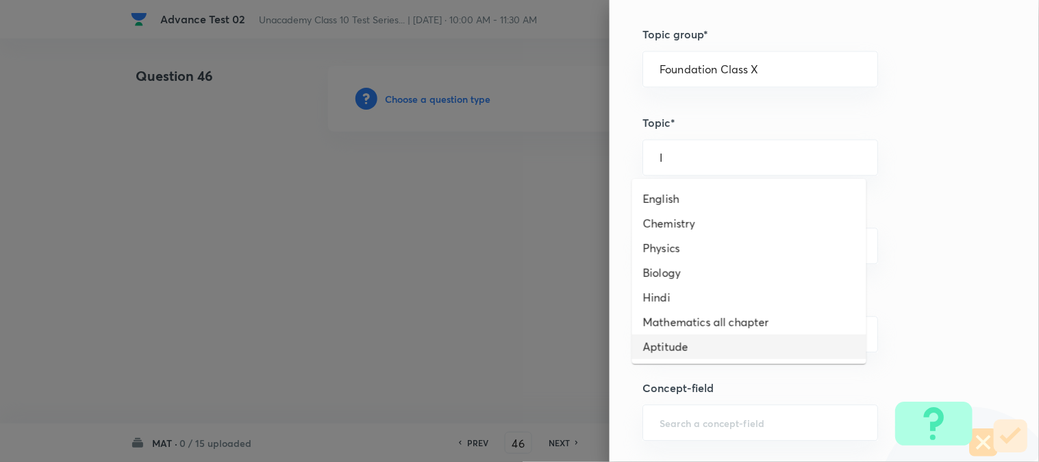
click at [677, 350] on li "Aptitude" at bounding box center [749, 346] width 234 height 25
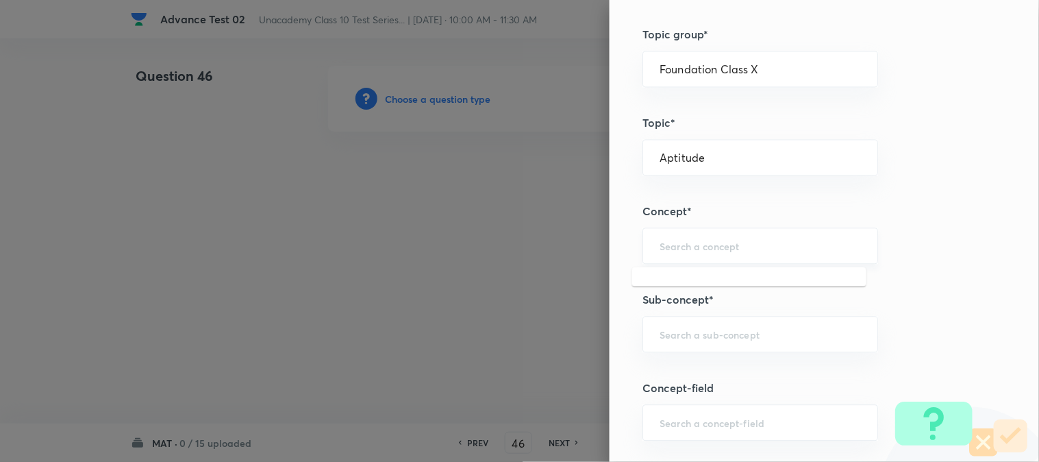
click at [757, 245] on input "text" at bounding box center [760, 245] width 201 height 13
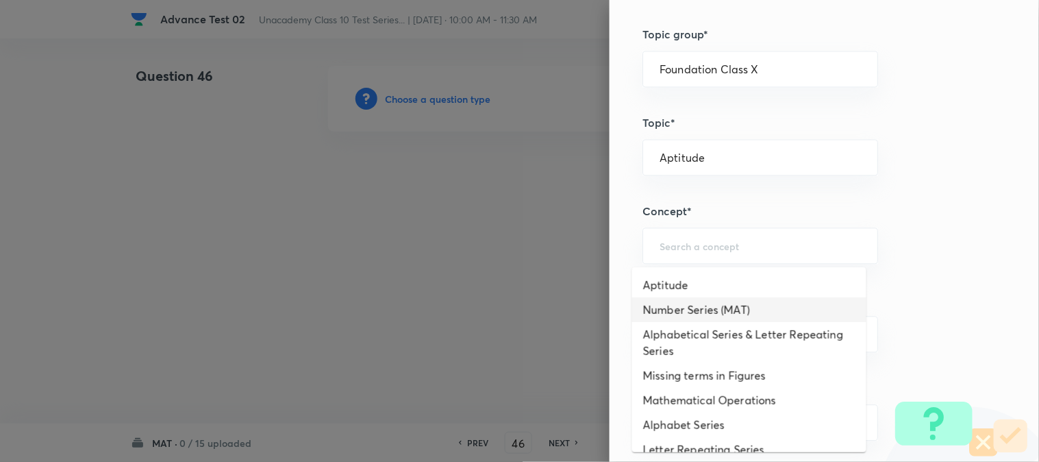
click at [743, 311] on li "Number Series (MAT)" at bounding box center [749, 309] width 234 height 25
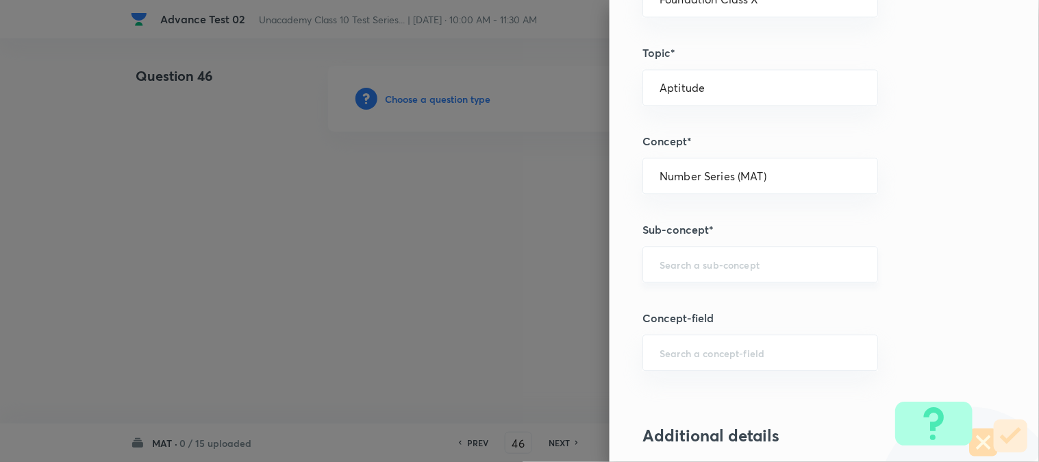
scroll to position [761, 0]
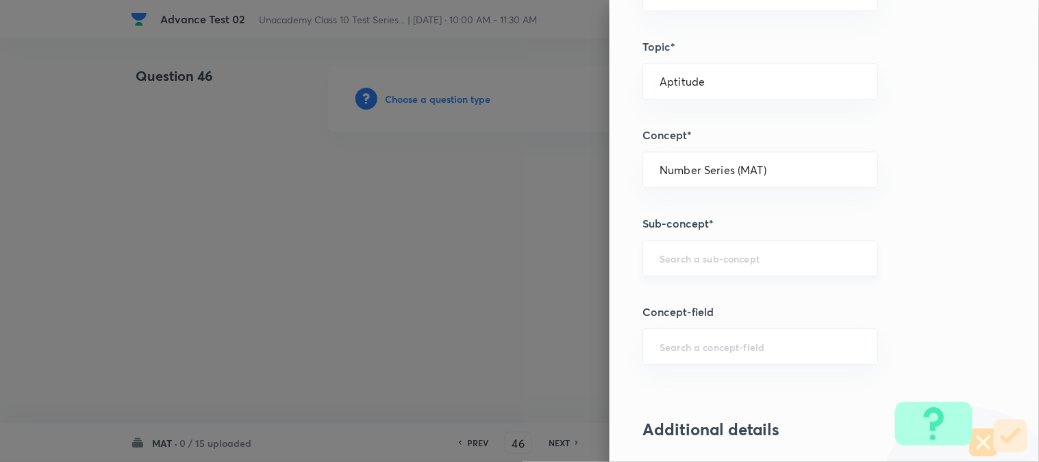
click at [769, 253] on input "text" at bounding box center [760, 257] width 201 height 13
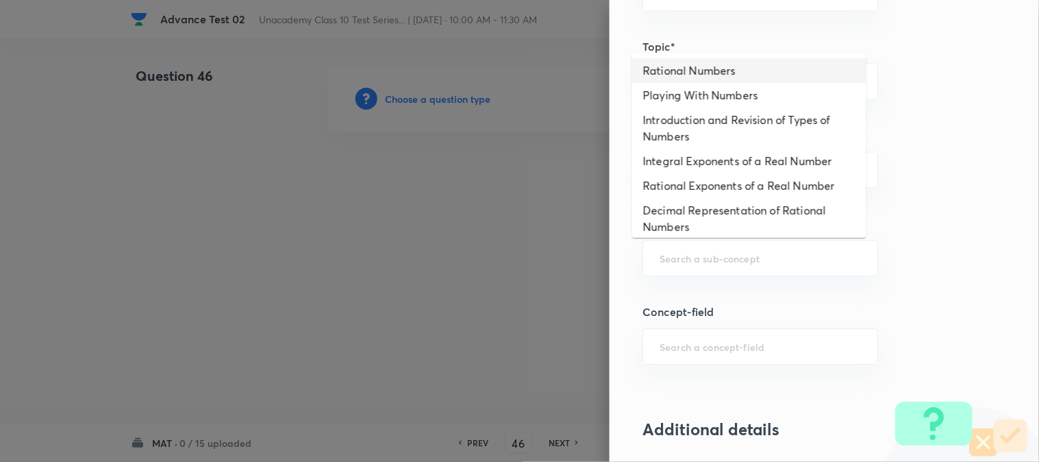
click at [728, 73] on li "Rational Numbers" at bounding box center [749, 70] width 234 height 25
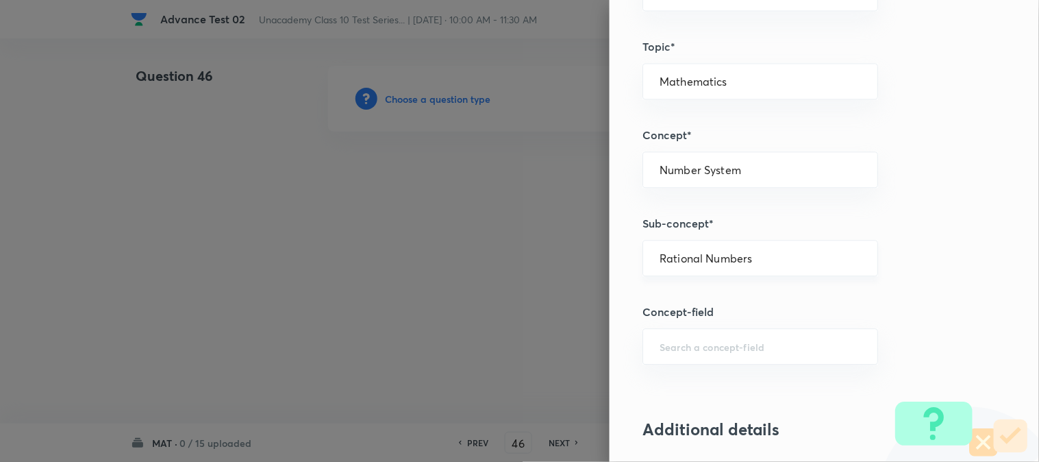
click at [769, 252] on input "Rational Numbers" at bounding box center [760, 257] width 201 height 13
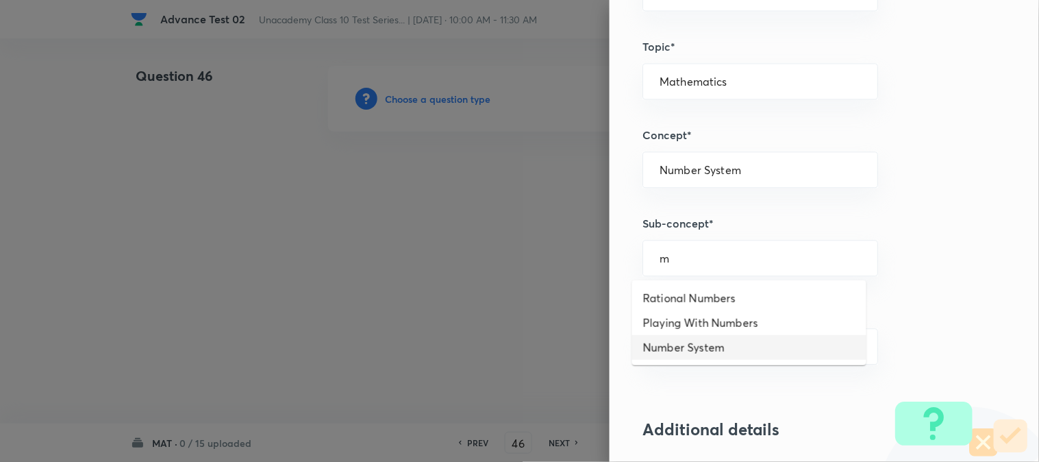
click at [745, 346] on li "Number System" at bounding box center [749, 347] width 234 height 25
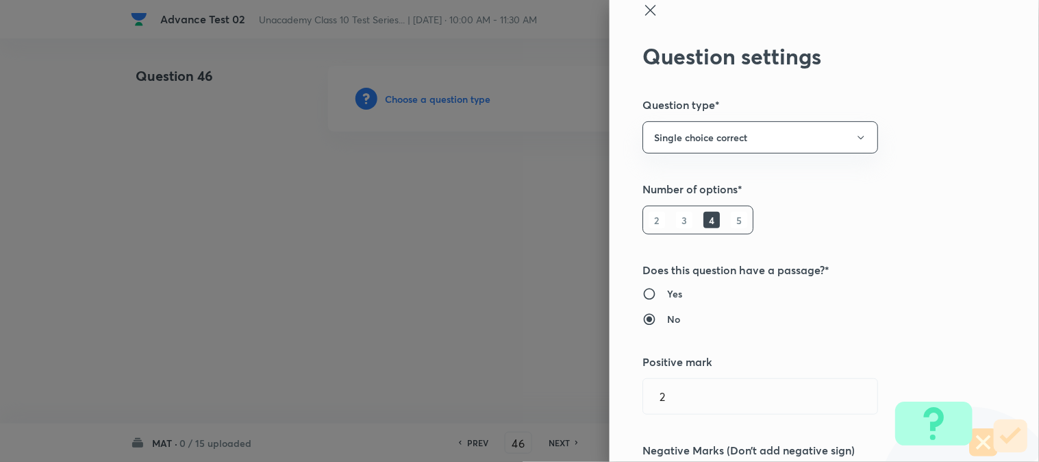
scroll to position [0, 0]
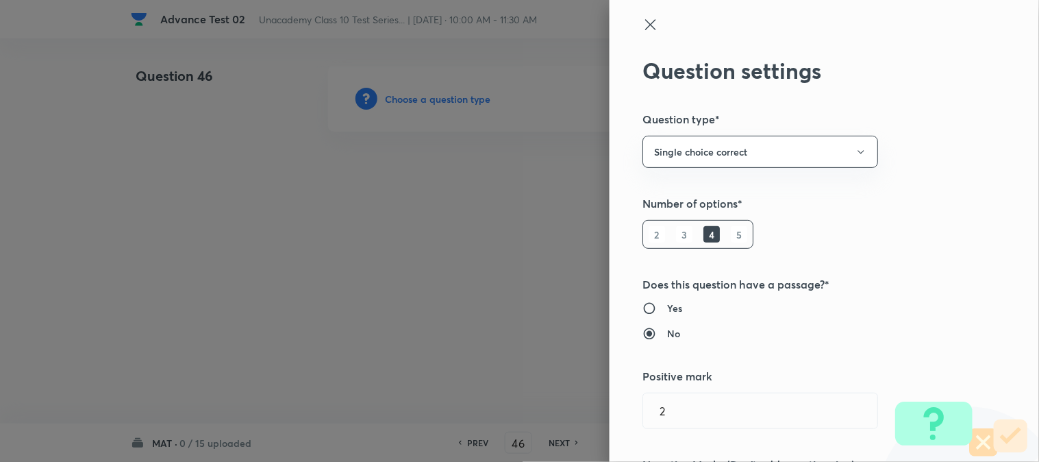
click at [643, 25] on icon at bounding box center [651, 24] width 16 height 16
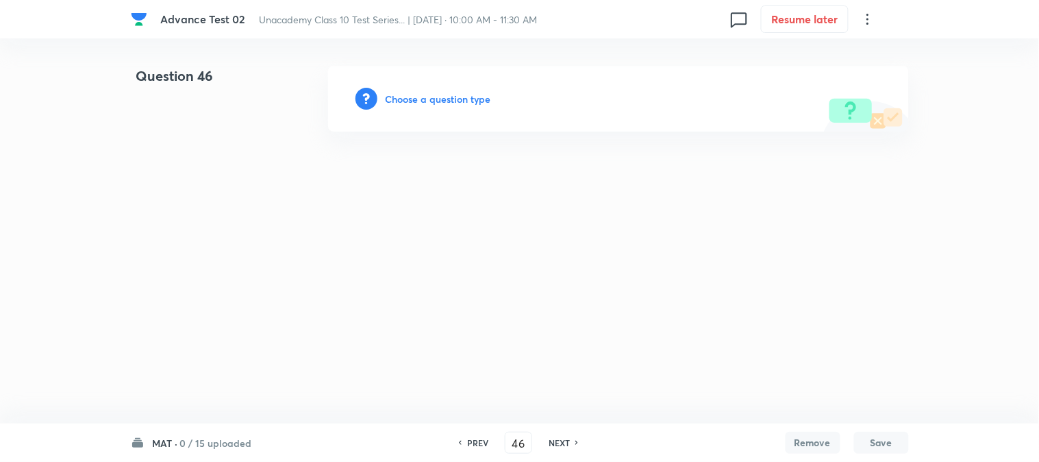
click at [415, 100] on h6 "Choose a question type" at bounding box center [439, 99] width 106 height 14
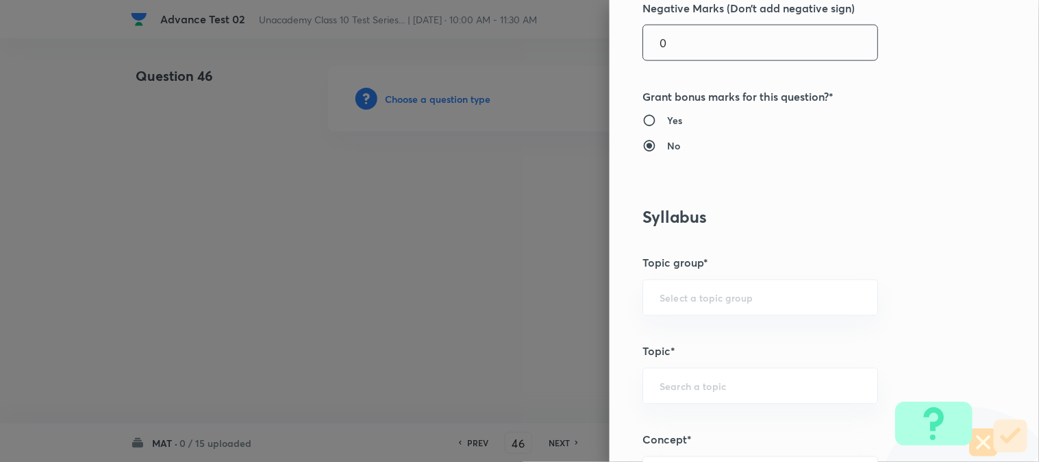
scroll to position [608, 0]
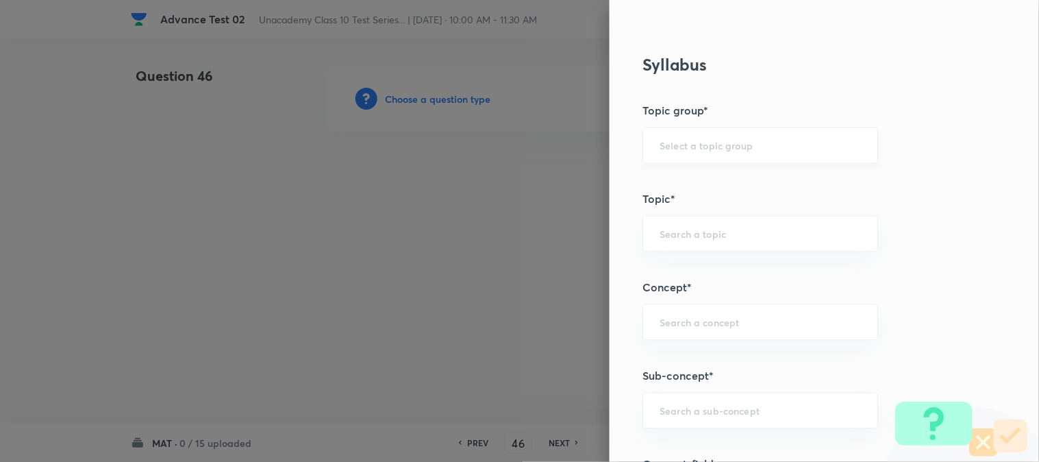
click at [758, 145] on input "text" at bounding box center [760, 145] width 201 height 13
click at [758, 186] on li "Foundation Class X" at bounding box center [749, 184] width 234 height 25
click at [751, 234] on input "text" at bounding box center [760, 233] width 201 height 13
click at [911, 262] on div "Question settings Question type* Single choice correct Number of options* 2 3 4…" at bounding box center [825, 231] width 430 height 462
click at [742, 238] on input "text" at bounding box center [760, 233] width 201 height 13
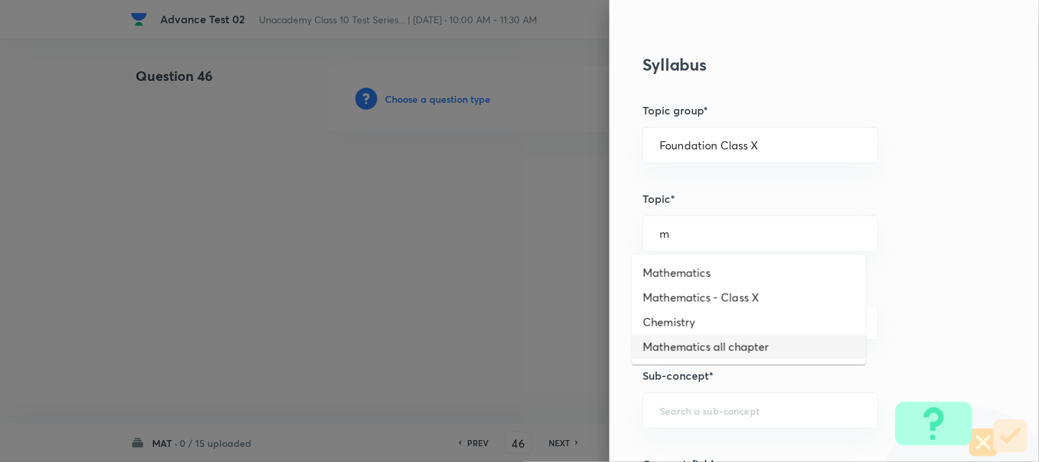
click at [752, 345] on li "Mathematics all chapter" at bounding box center [749, 346] width 234 height 25
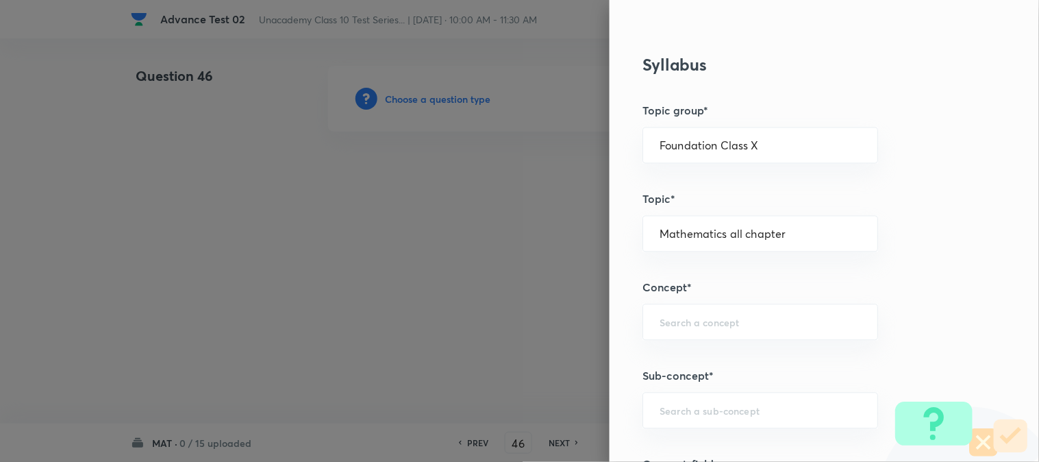
scroll to position [685, 0]
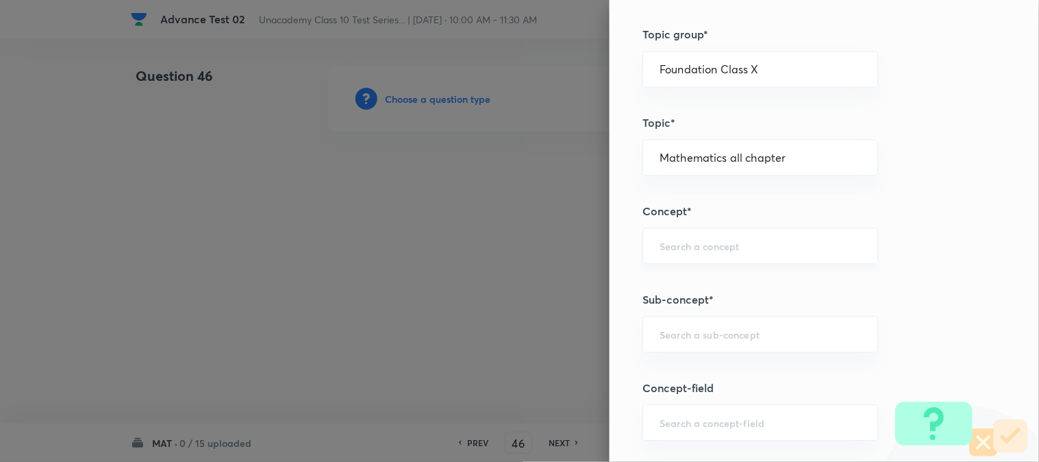
click at [780, 249] on input "text" at bounding box center [760, 245] width 201 height 13
click at [776, 288] on li "Mathematics all chapter" at bounding box center [749, 285] width 234 height 25
click at [765, 65] on input "Foundation Class X" at bounding box center [760, 68] width 201 height 13
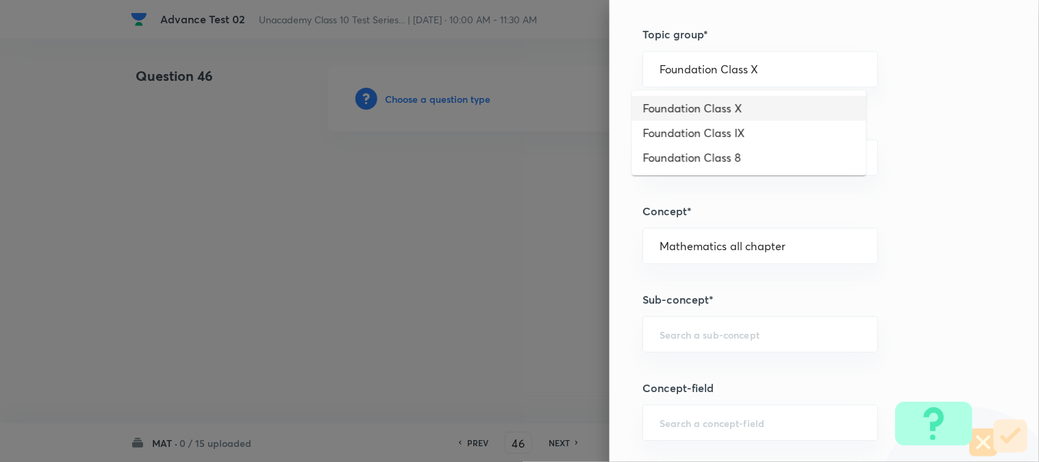
click at [729, 112] on li "Foundation Class X" at bounding box center [749, 108] width 234 height 25
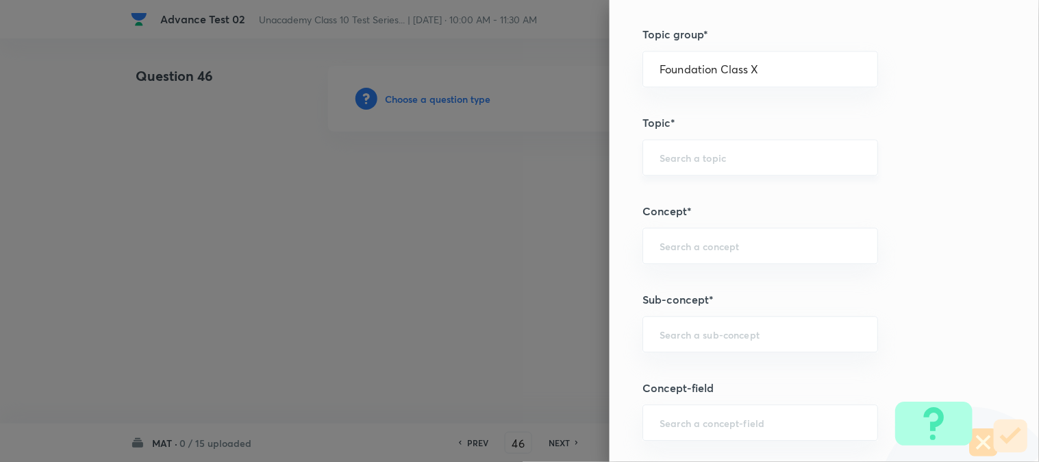
click at [721, 162] on input "text" at bounding box center [760, 157] width 201 height 13
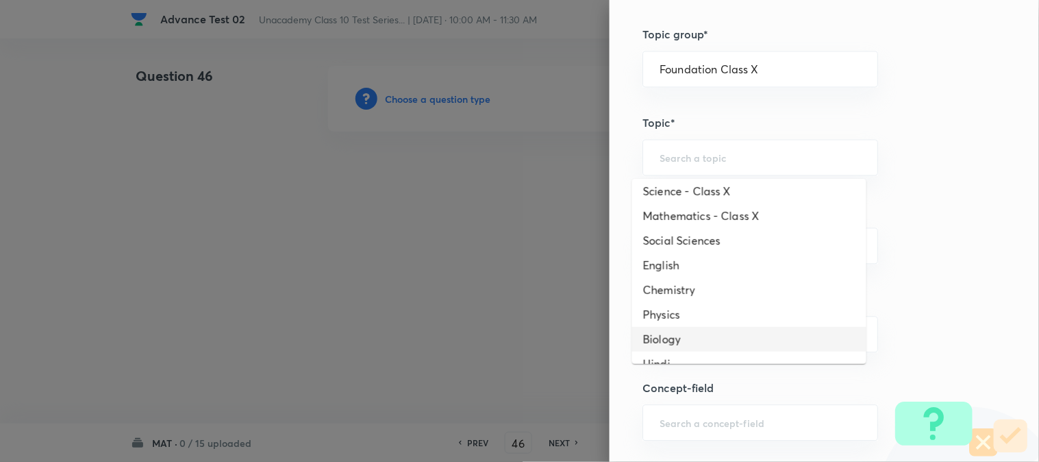
scroll to position [121, 0]
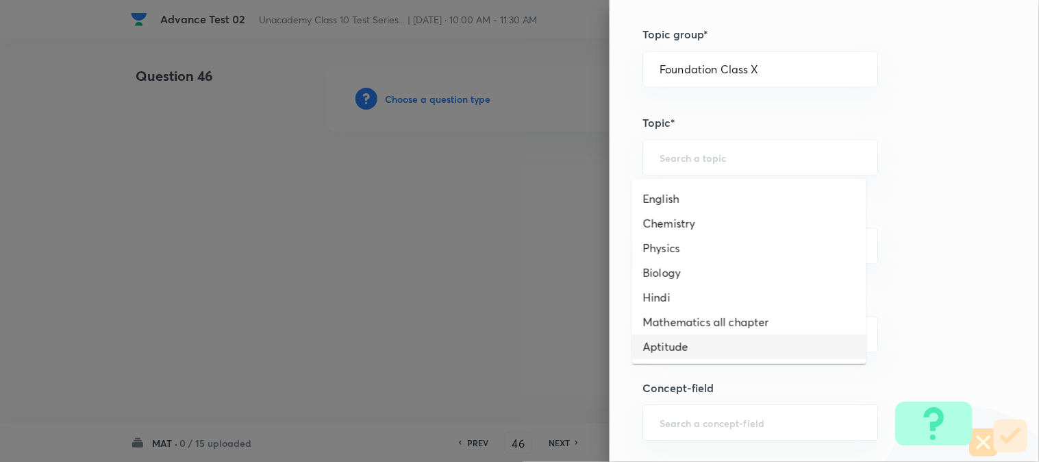
click at [697, 341] on li "Aptitude" at bounding box center [749, 346] width 234 height 25
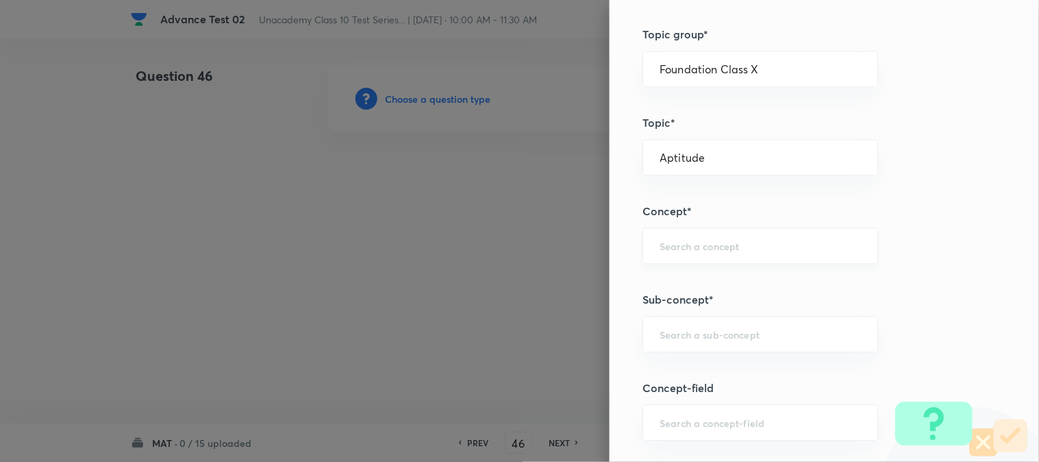
click at [717, 254] on div "​" at bounding box center [761, 245] width 236 height 36
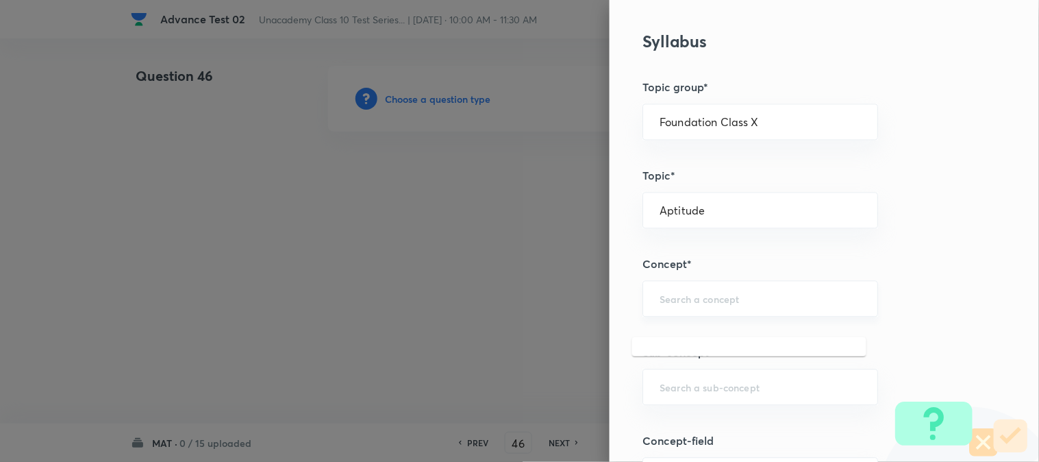
scroll to position [608, 0]
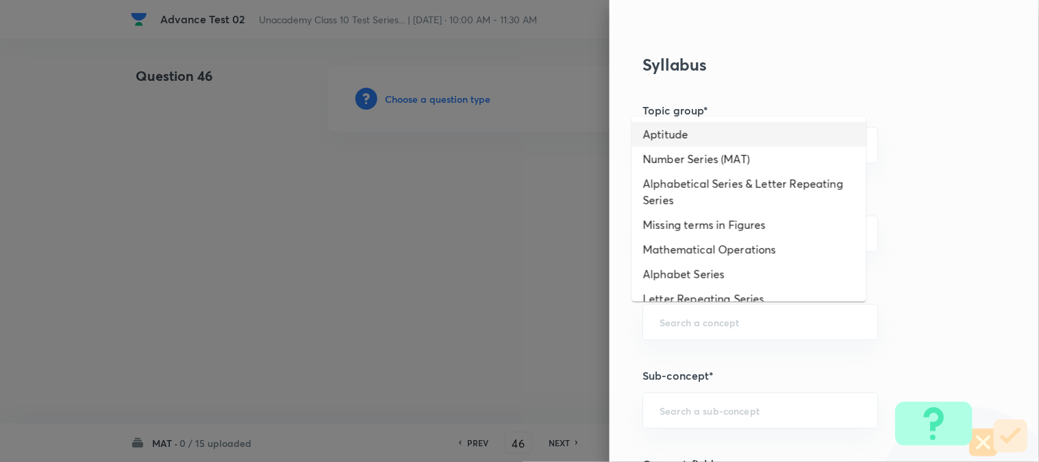
click at [693, 138] on li "Aptitude" at bounding box center [749, 134] width 234 height 25
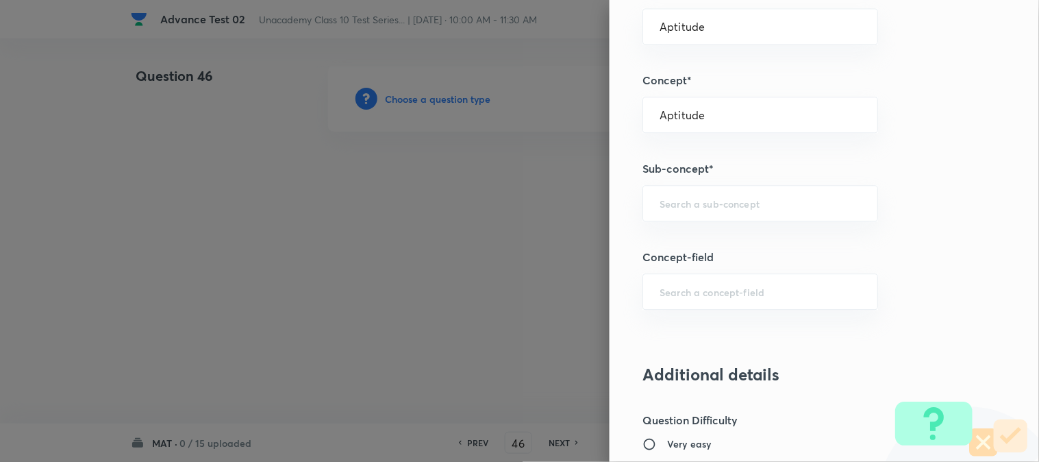
scroll to position [837, 0]
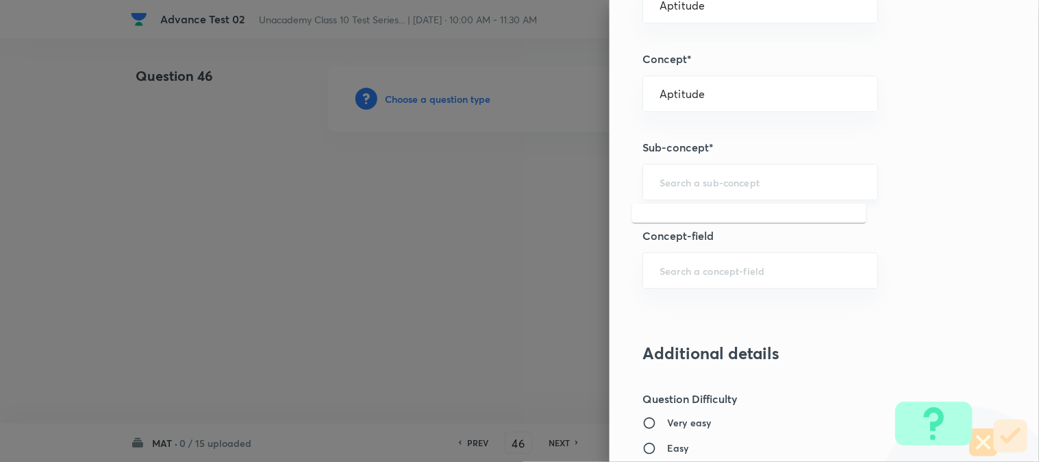
click at [707, 186] on input "text" at bounding box center [760, 181] width 201 height 13
click at [673, 221] on li "Aptitude" at bounding box center [749, 221] width 234 height 25
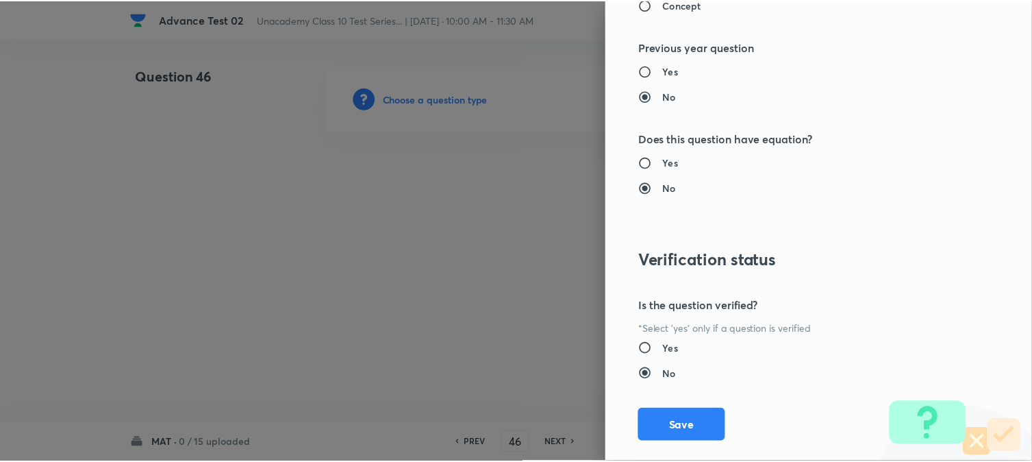
scroll to position [1498, 0]
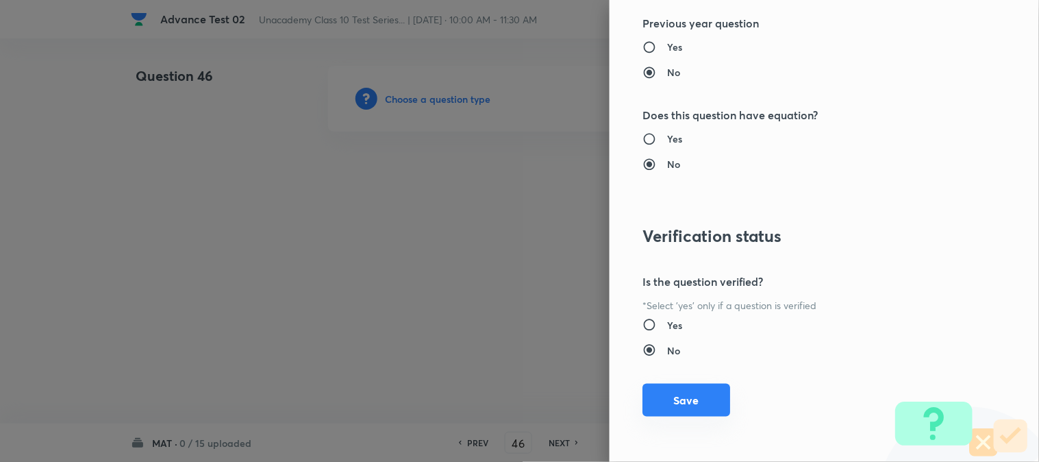
click at [672, 391] on button "Save" at bounding box center [687, 400] width 88 height 33
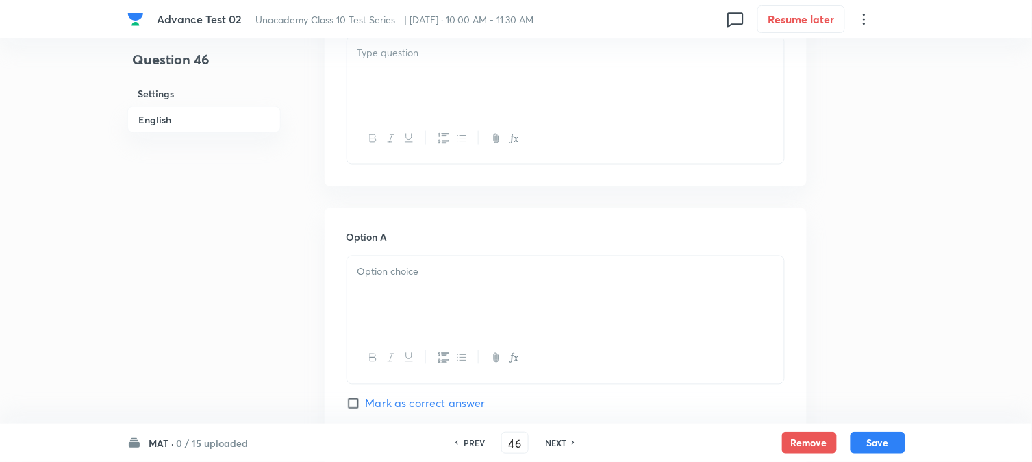
click at [491, 101] on div at bounding box center [565, 75] width 437 height 77
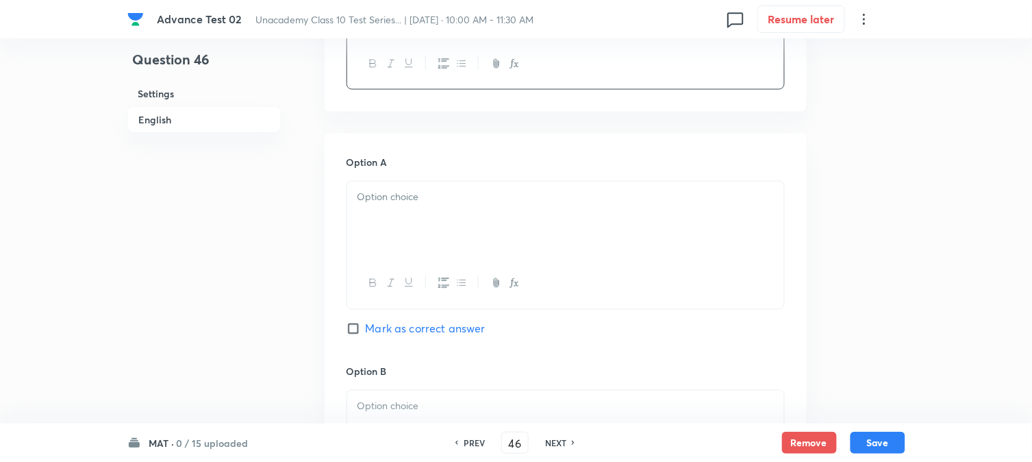
scroll to position [532, 0]
click at [429, 224] on div at bounding box center [565, 218] width 437 height 77
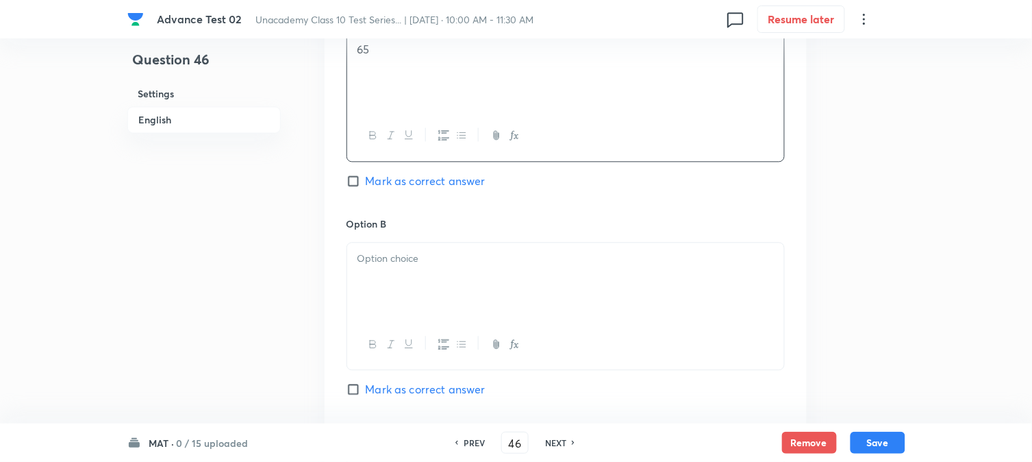
scroll to position [685, 0]
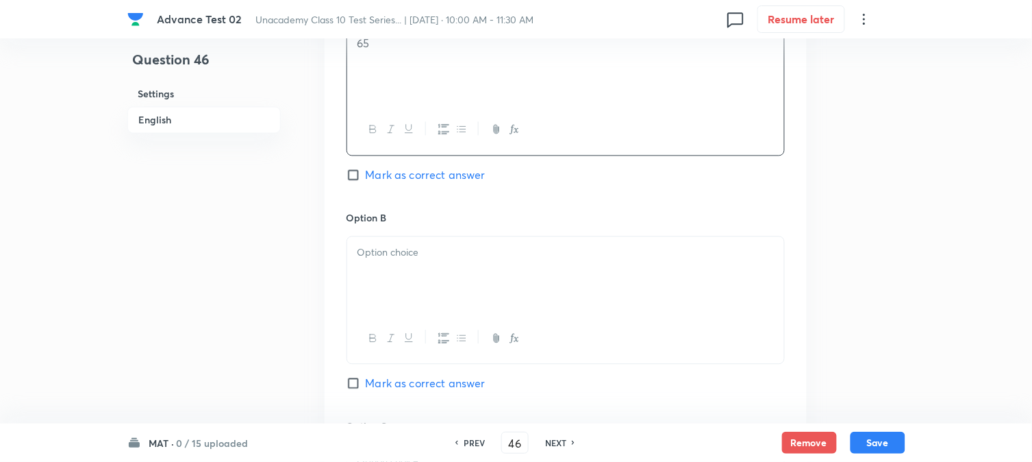
click at [403, 258] on p at bounding box center [566, 253] width 417 height 16
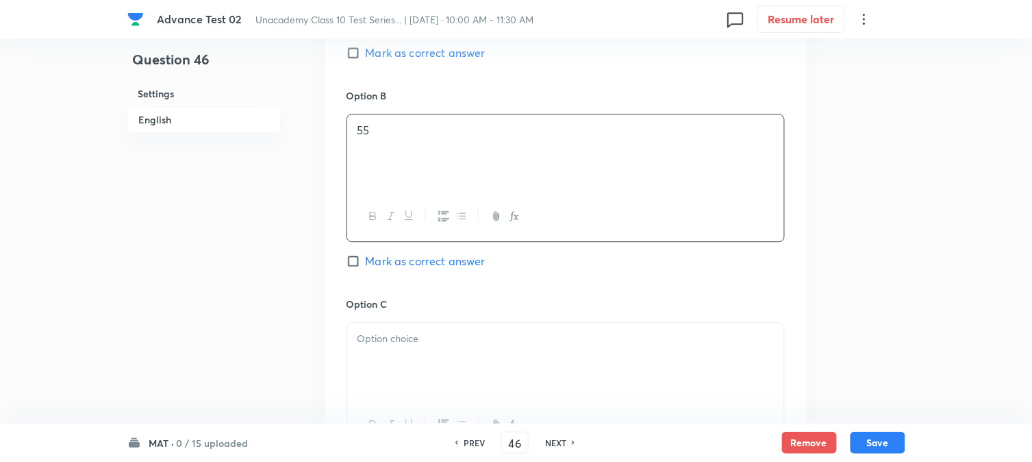
scroll to position [913, 0]
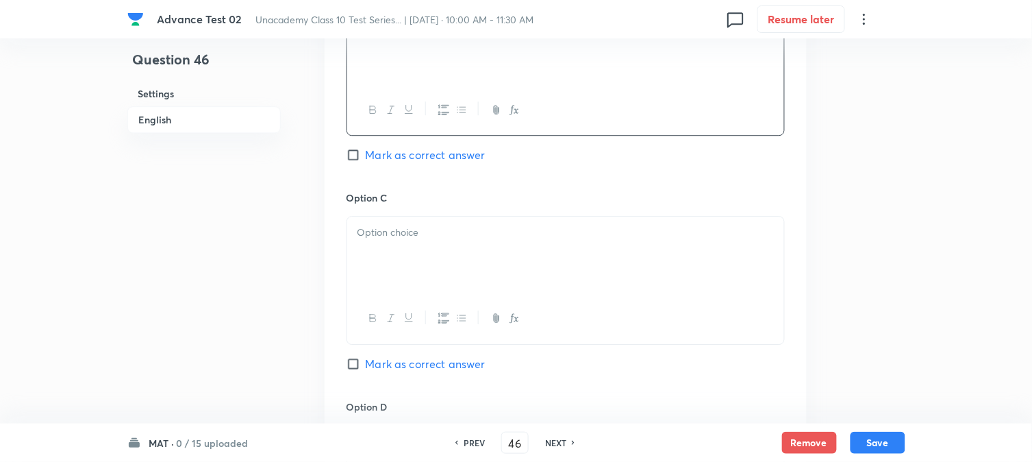
click at [436, 230] on p at bounding box center [566, 233] width 417 height 16
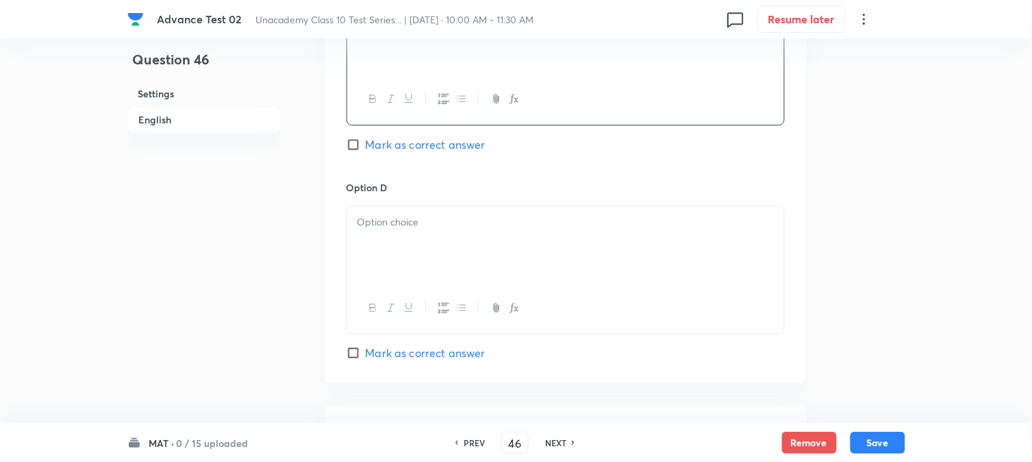
scroll to position [1141, 0]
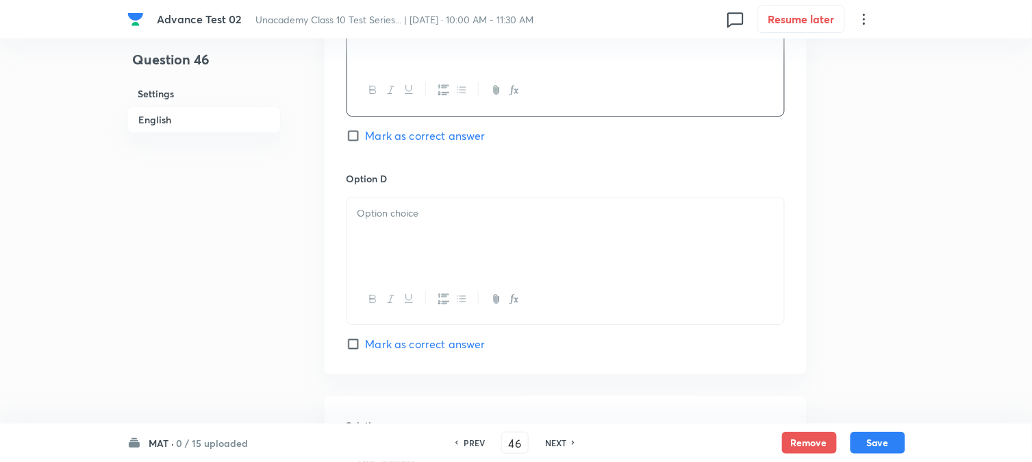
click at [436, 251] on div at bounding box center [565, 235] width 437 height 77
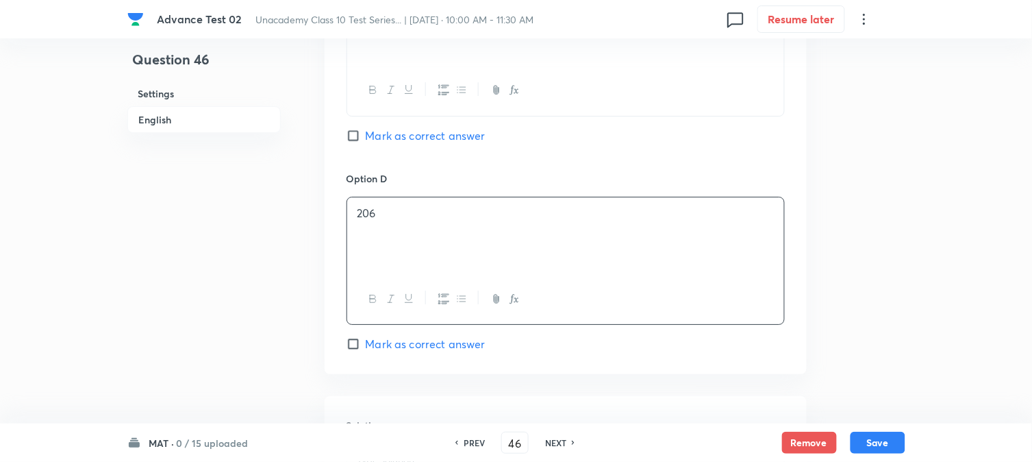
click at [413, 338] on span "Mark as correct answer" at bounding box center [426, 344] width 120 height 16
click at [366, 338] on input "Mark as correct answer" at bounding box center [356, 344] width 19 height 14
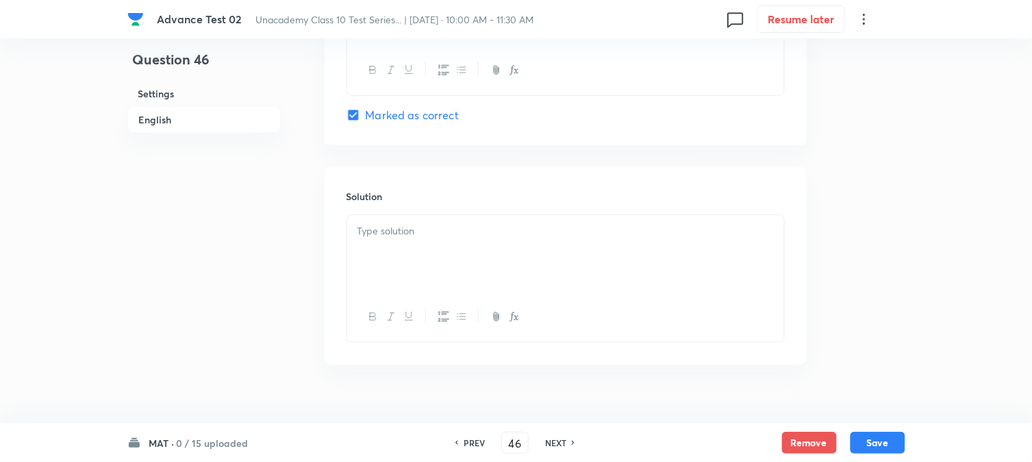
click at [447, 267] on div at bounding box center [565, 253] width 437 height 77
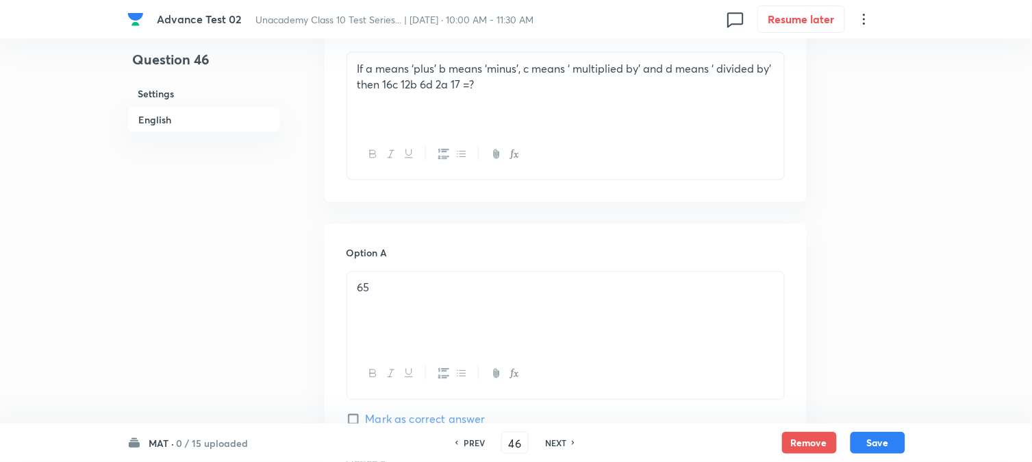
scroll to position [254, 0]
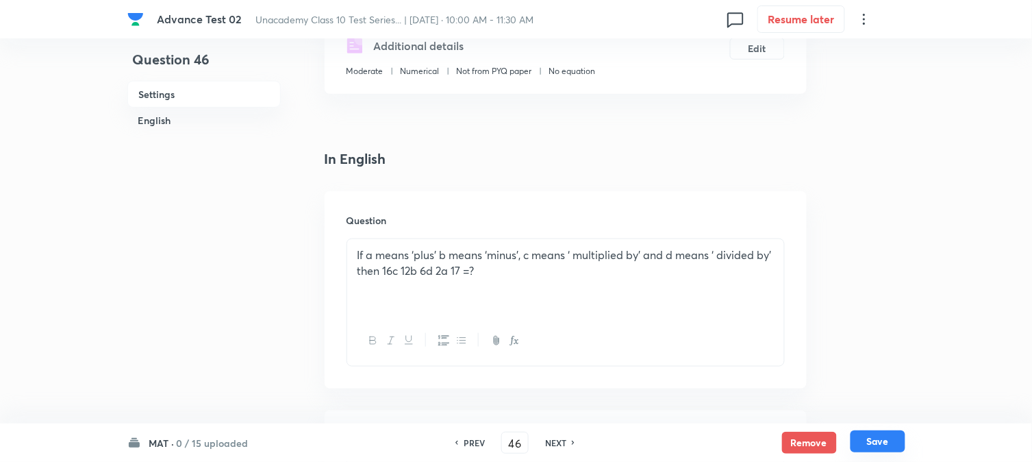
click at [873, 440] on button "Save" at bounding box center [878, 441] width 55 height 22
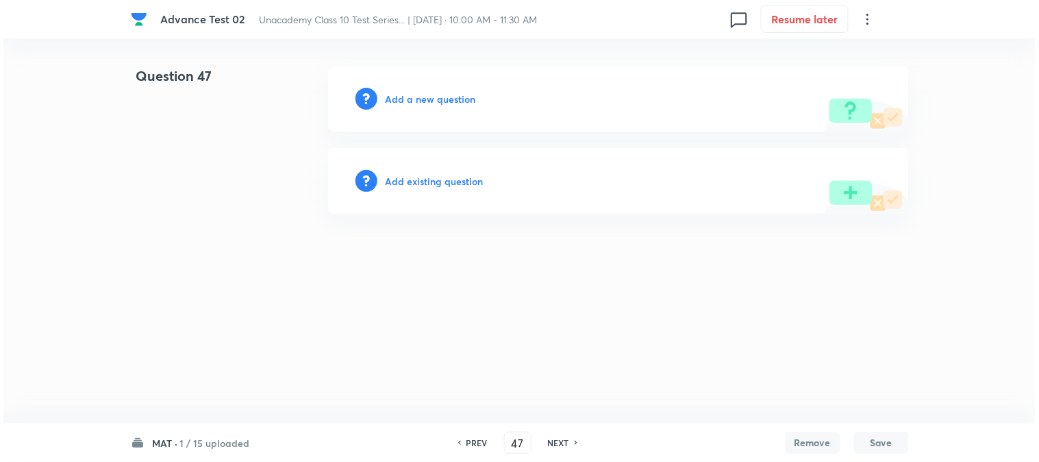
scroll to position [0, 0]
click at [400, 98] on h6 "Add a new question" at bounding box center [431, 99] width 90 height 14
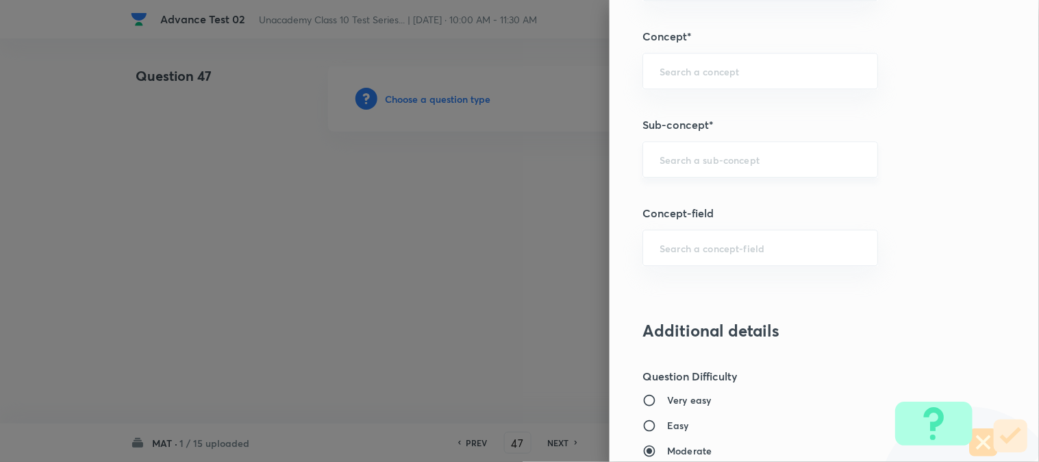
scroll to position [837, 0]
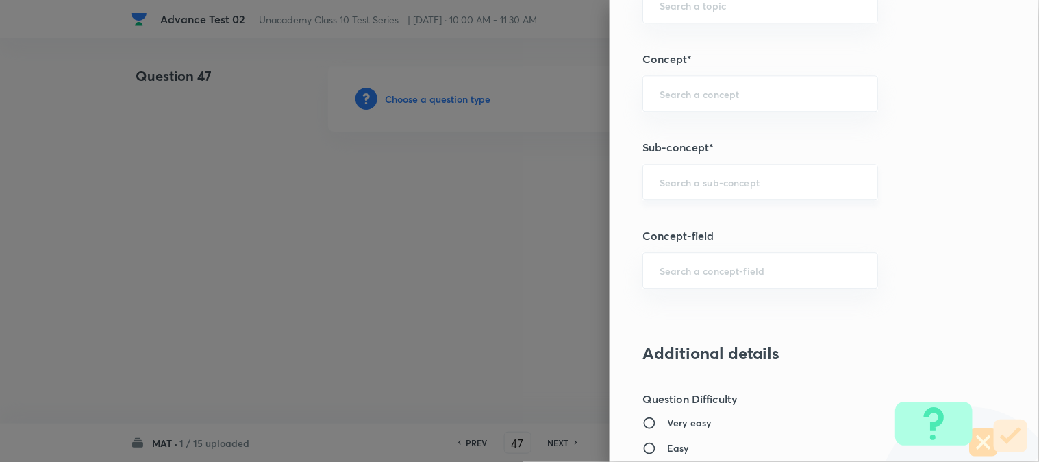
click at [704, 200] on div "​" at bounding box center [761, 182] width 236 height 36
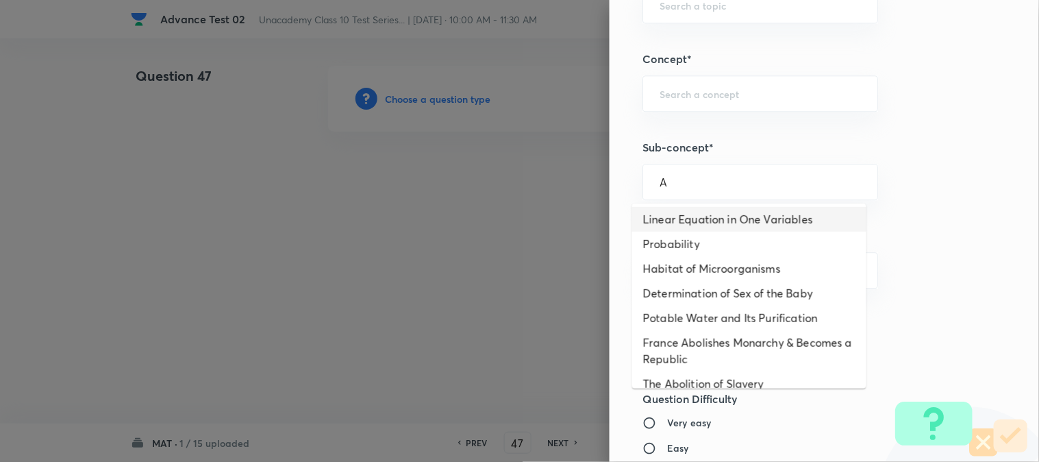
scroll to position [0, 0]
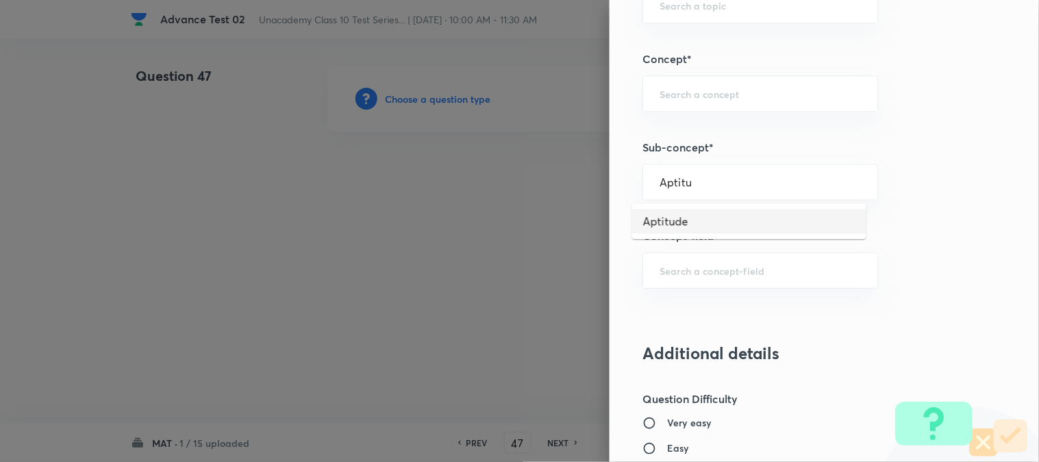
click at [681, 227] on li "Aptitude" at bounding box center [749, 221] width 234 height 25
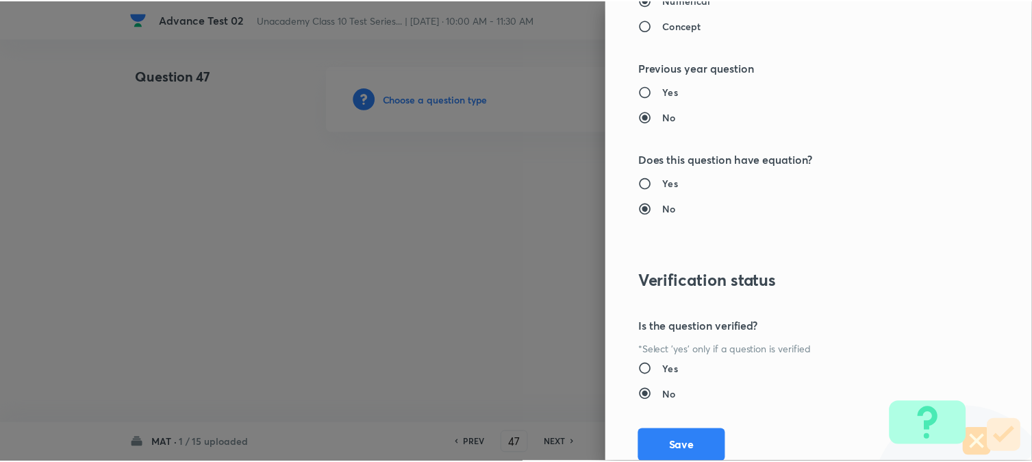
scroll to position [1498, 0]
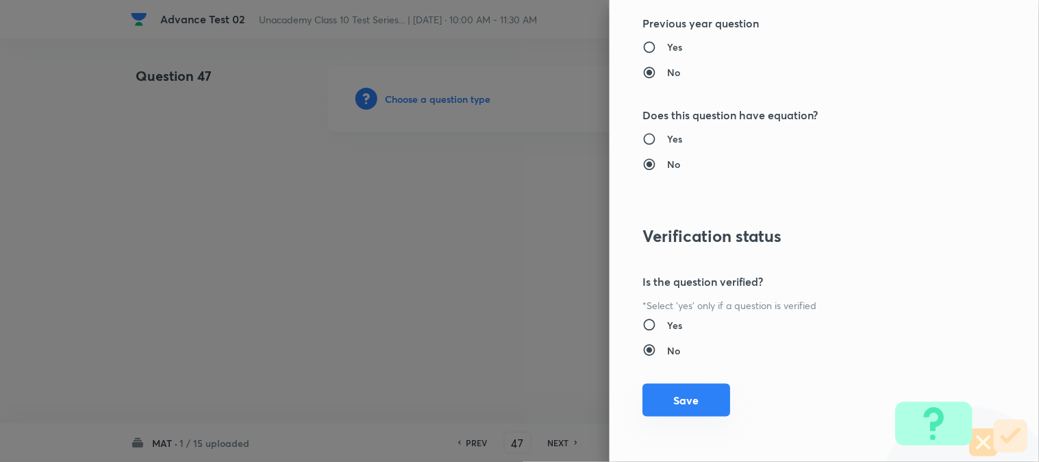
click at [688, 395] on button "Save" at bounding box center [687, 400] width 88 height 33
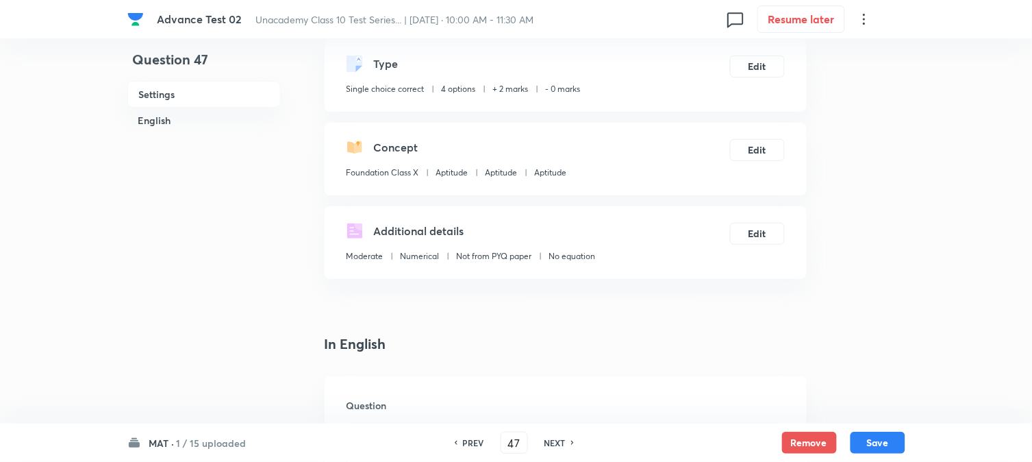
scroll to position [380, 0]
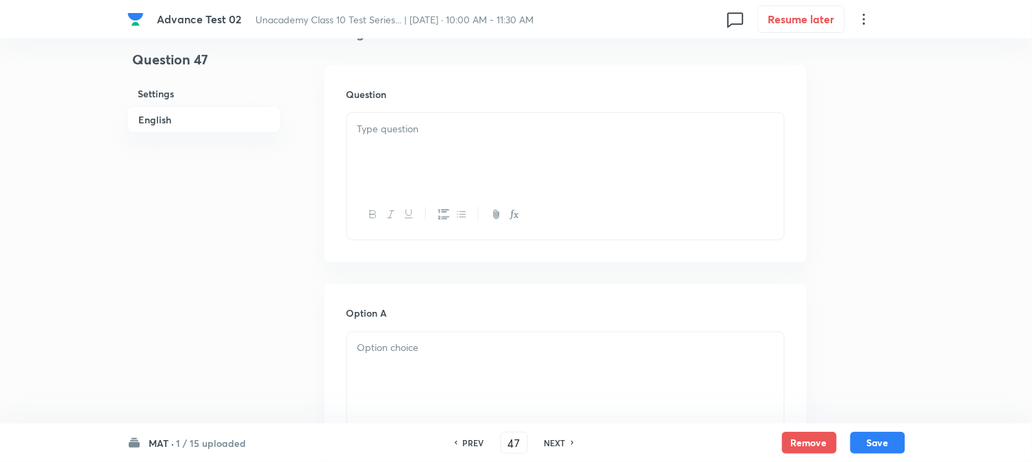
click at [464, 160] on div at bounding box center [565, 151] width 437 height 77
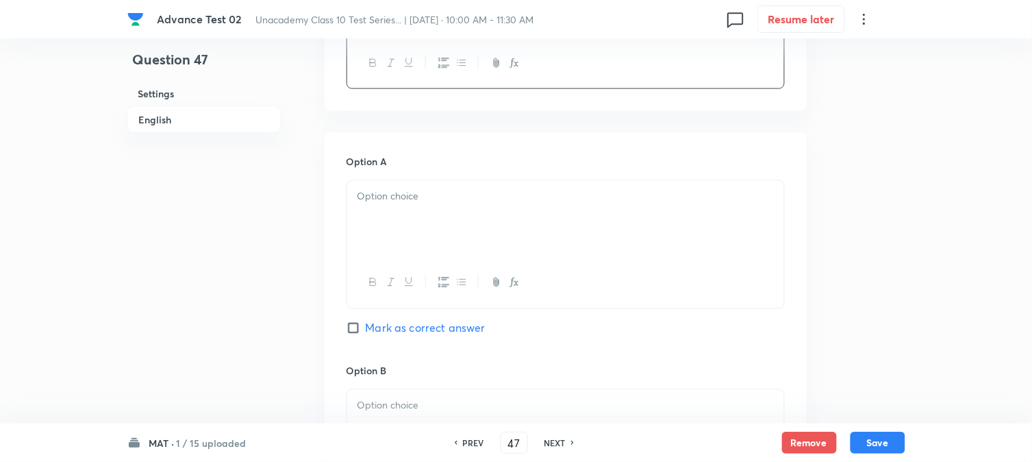
scroll to position [532, 0]
click at [439, 220] on div at bounding box center [565, 218] width 437 height 77
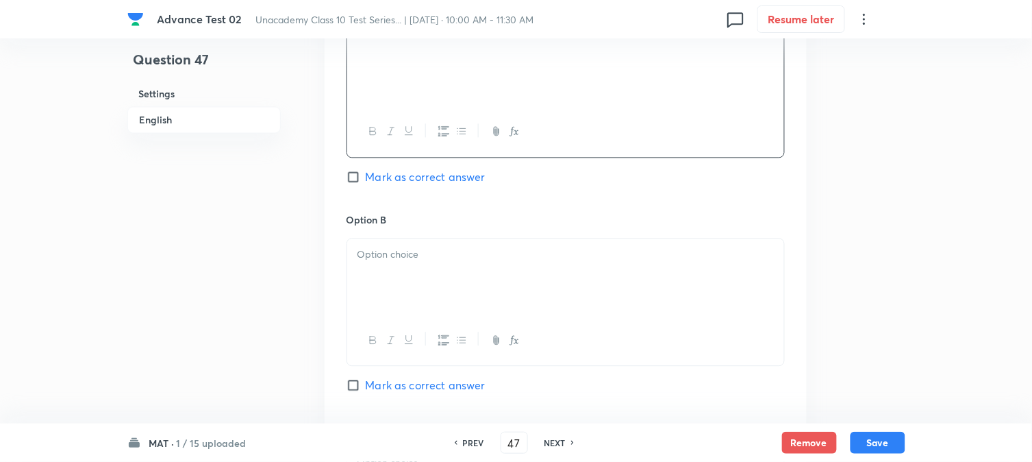
scroll to position [685, 0]
click at [418, 279] on div at bounding box center [565, 274] width 437 height 77
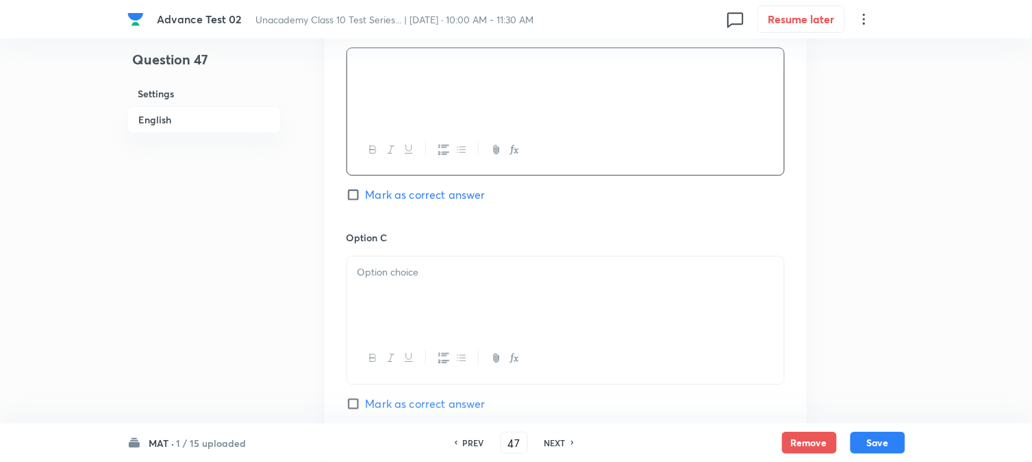
scroll to position [913, 0]
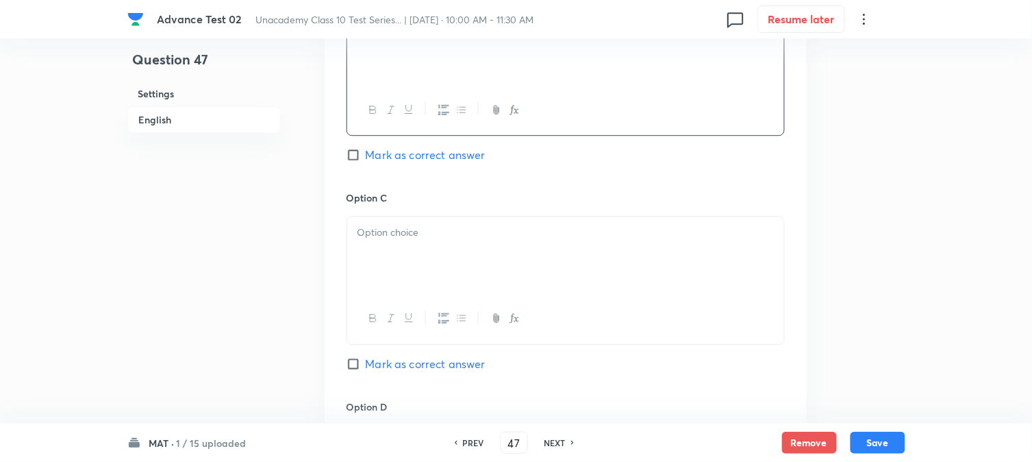
click at [421, 256] on div at bounding box center [565, 254] width 437 height 77
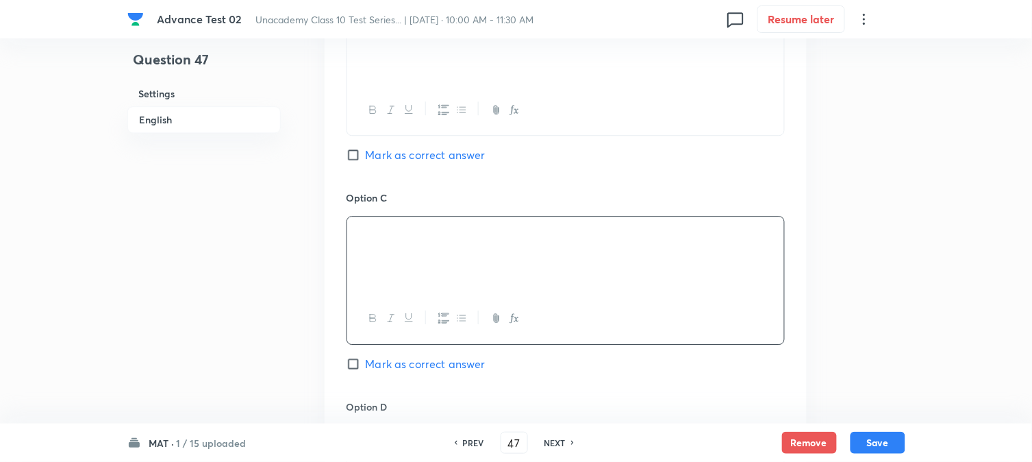
scroll to position [1065, 0]
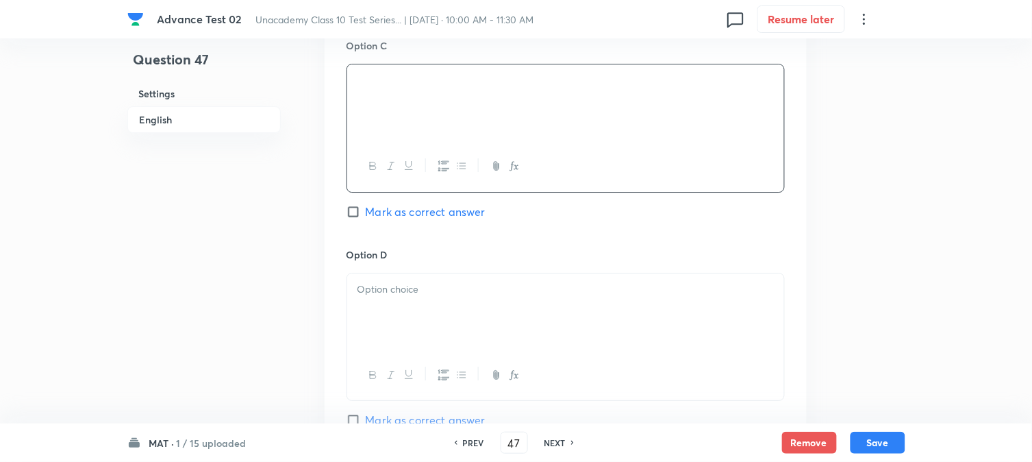
click at [423, 297] on p at bounding box center [566, 290] width 417 height 16
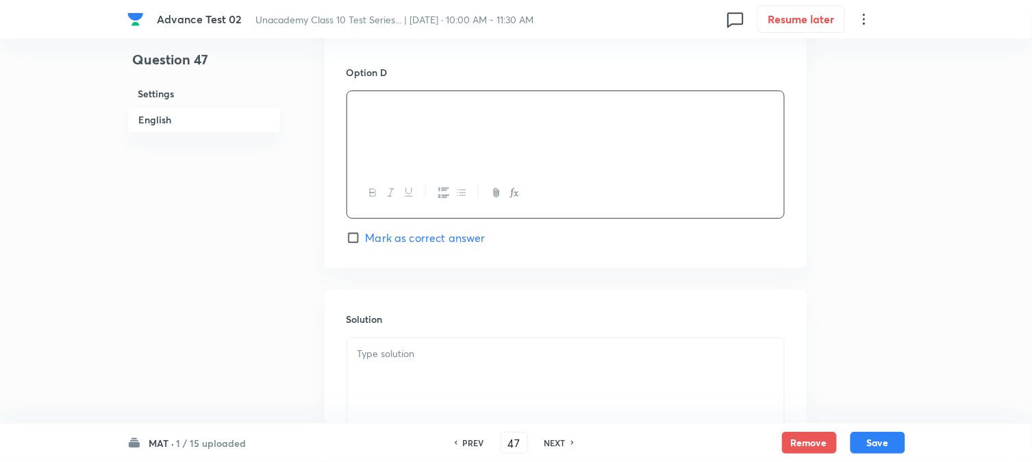
scroll to position [1293, 0]
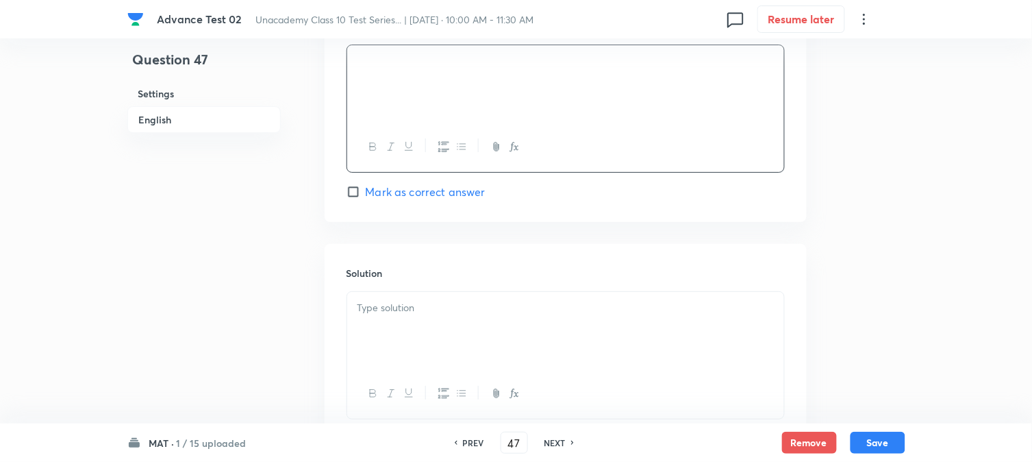
click at [384, 197] on span "Mark as correct answer" at bounding box center [426, 192] width 120 height 16
click at [366, 197] on input "Mark as correct answer" at bounding box center [356, 192] width 19 height 14
click at [401, 320] on div at bounding box center [565, 330] width 437 height 77
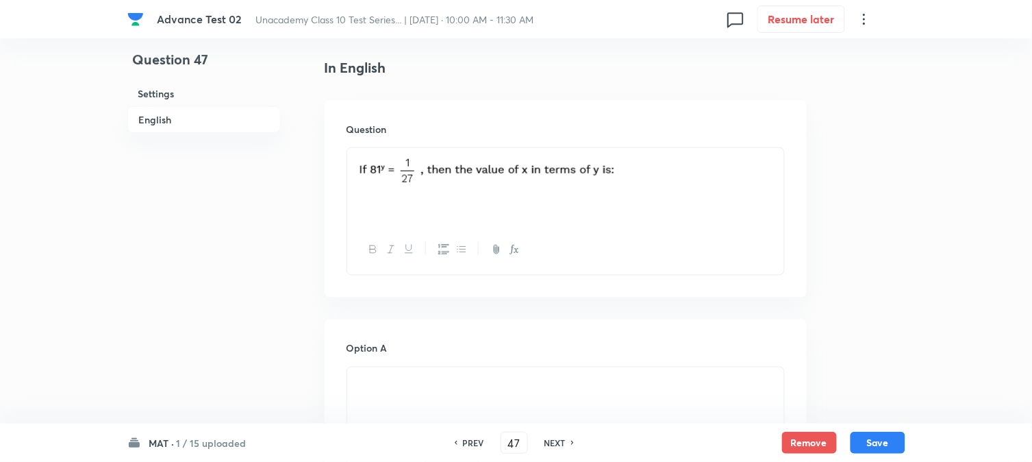
scroll to position [330, 0]
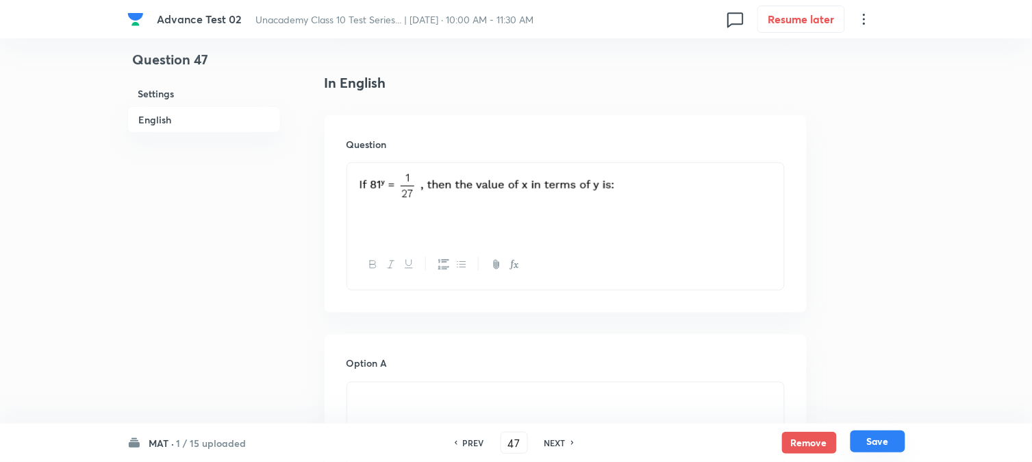
click at [888, 443] on button "Save" at bounding box center [878, 441] width 55 height 22
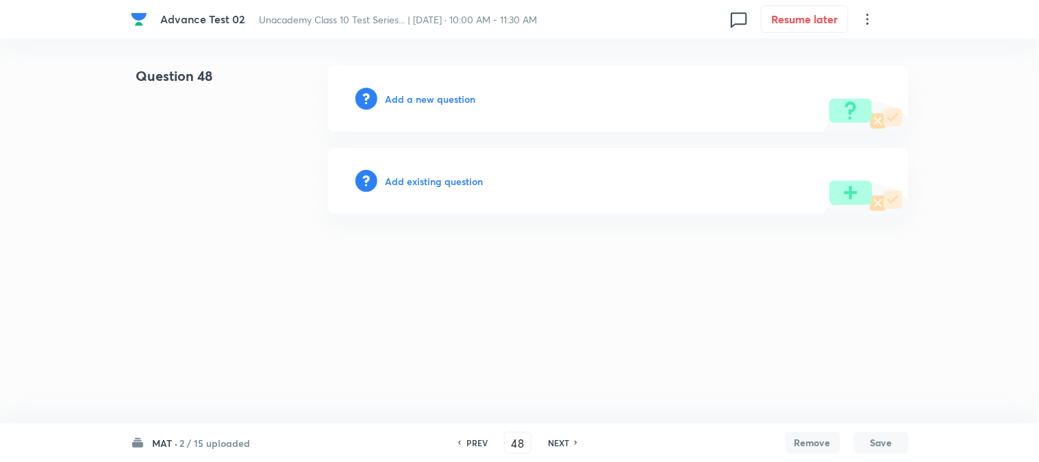
click at [401, 98] on h6 "Add a new question" at bounding box center [431, 99] width 90 height 14
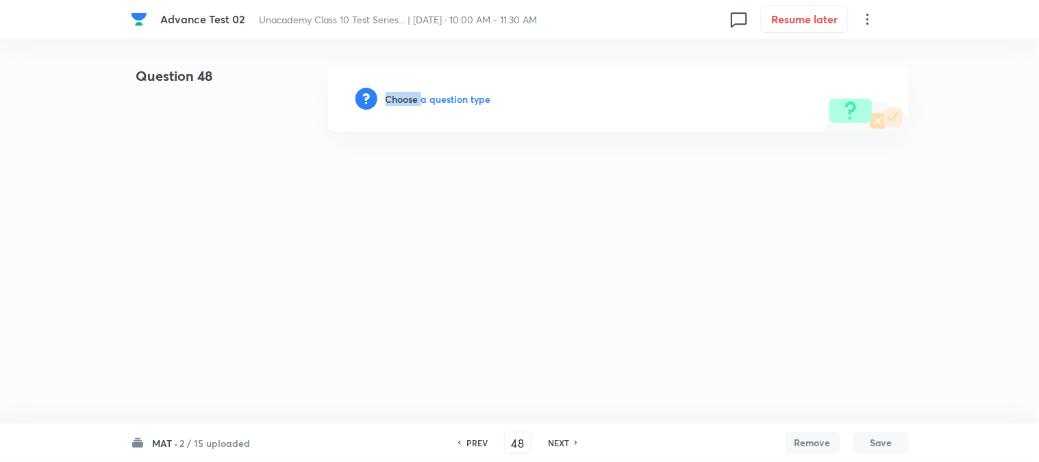
click at [401, 98] on h6 "Choose a question type" at bounding box center [439, 99] width 106 height 14
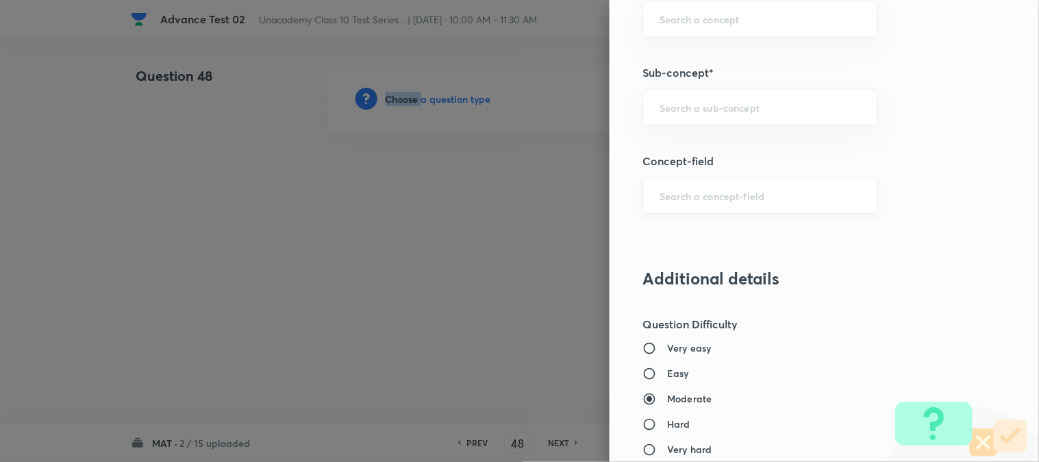
scroll to position [913, 0]
click at [699, 116] on div "​" at bounding box center [761, 106] width 236 height 36
click at [701, 153] on li "Aptitude" at bounding box center [749, 145] width 234 height 25
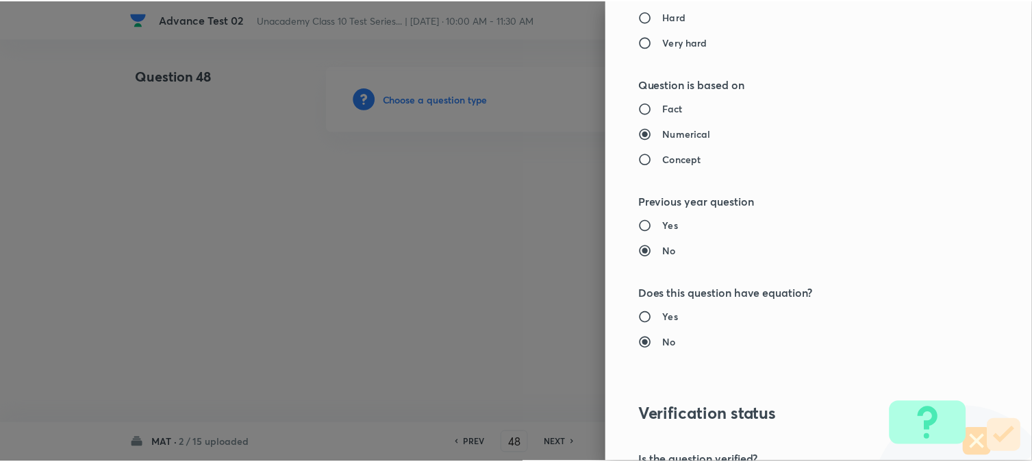
scroll to position [1498, 0]
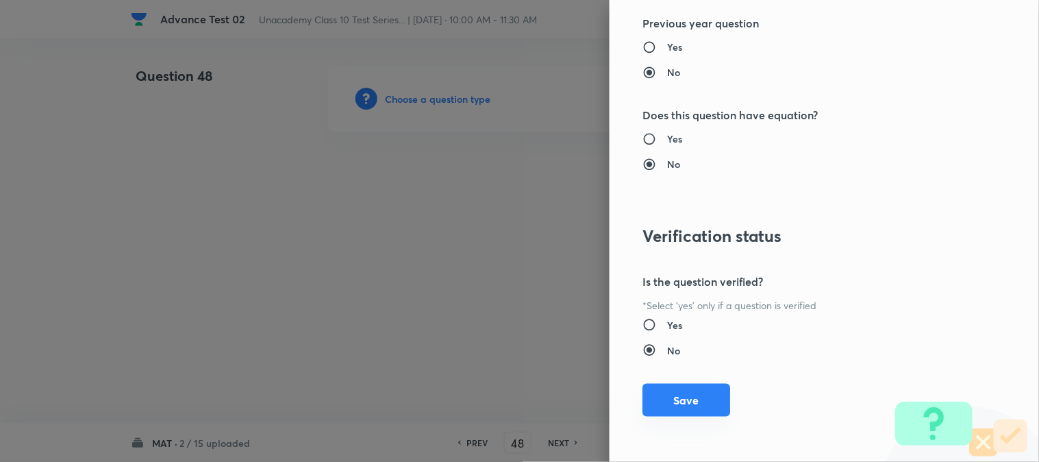
click at [653, 403] on button "Save" at bounding box center [687, 400] width 88 height 33
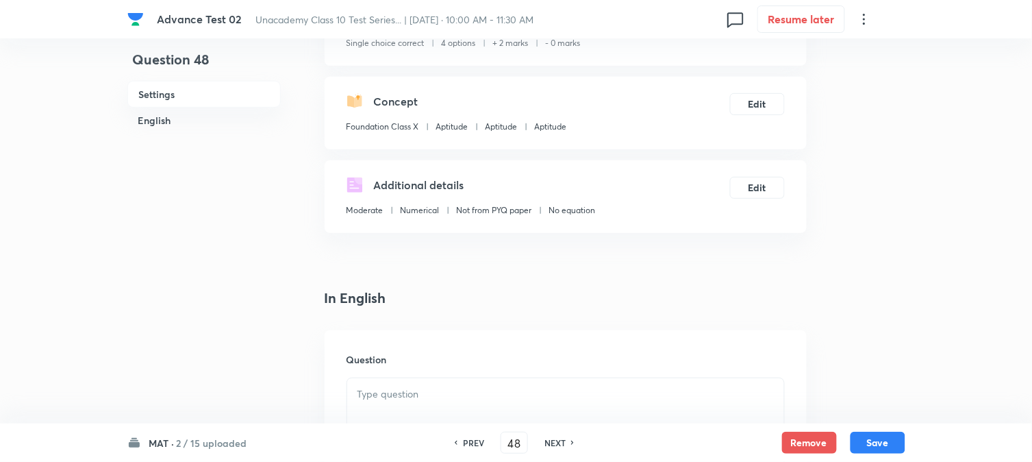
scroll to position [304, 0]
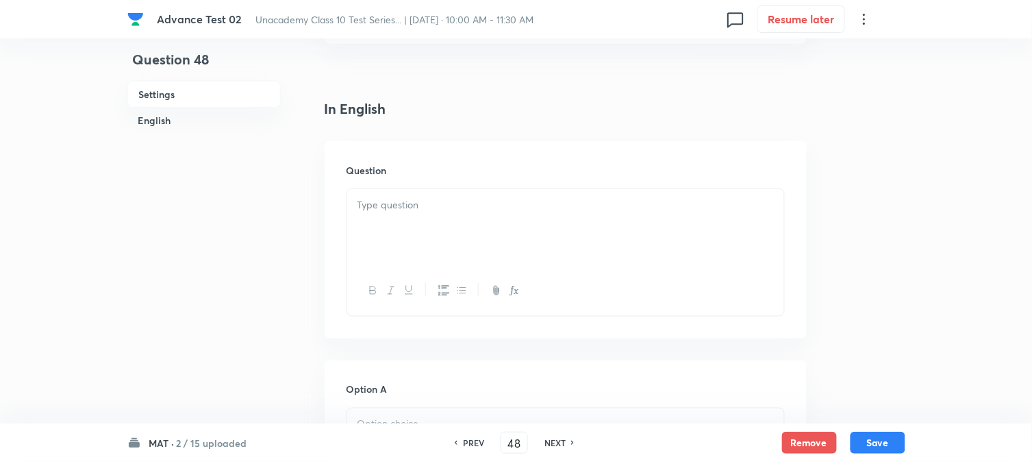
click at [421, 197] on p at bounding box center [566, 205] width 417 height 16
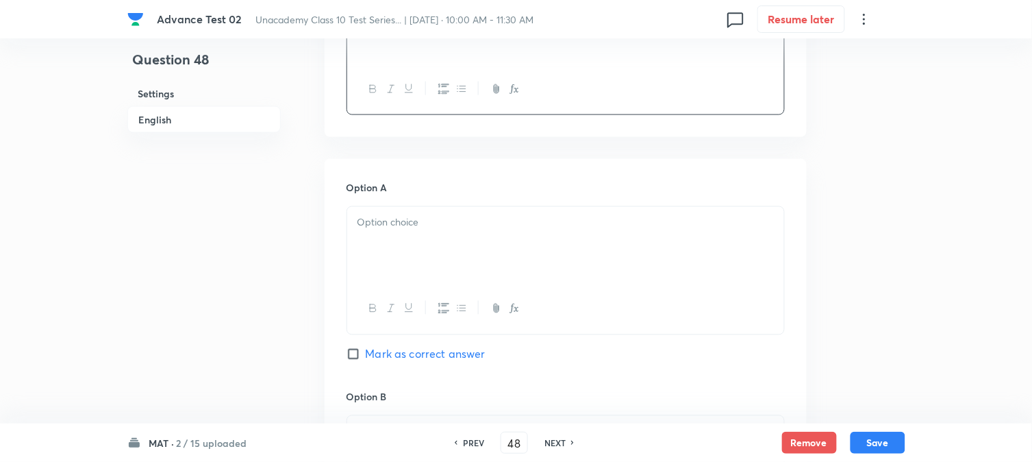
scroll to position [532, 0]
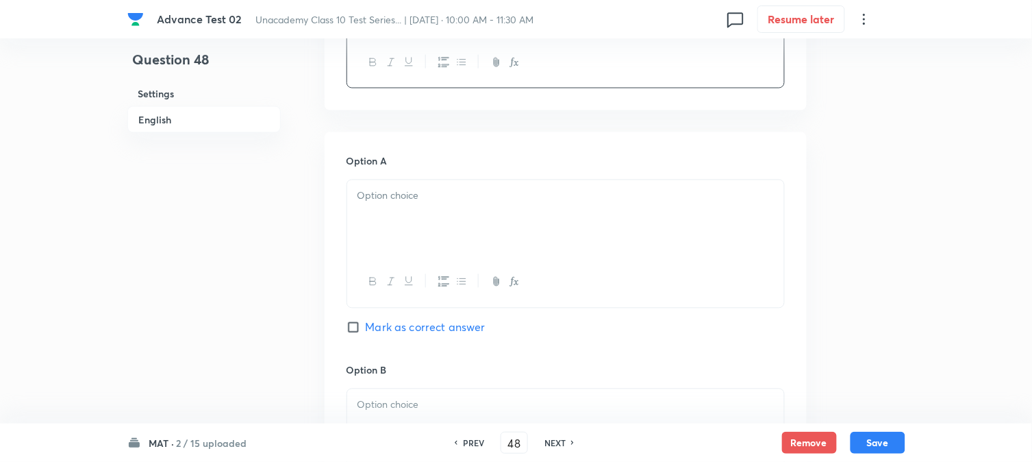
click at [412, 206] on div at bounding box center [565, 218] width 437 height 77
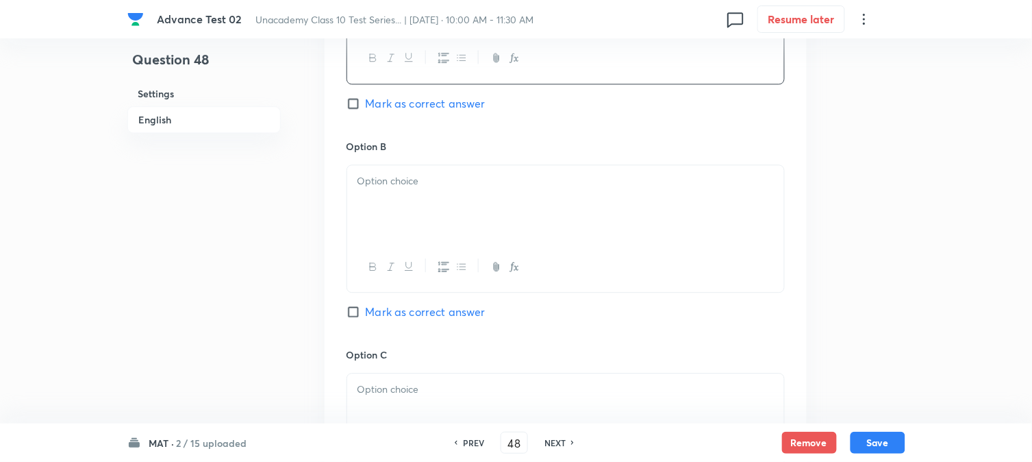
scroll to position [761, 0]
click at [410, 210] on div at bounding box center [565, 198] width 437 height 77
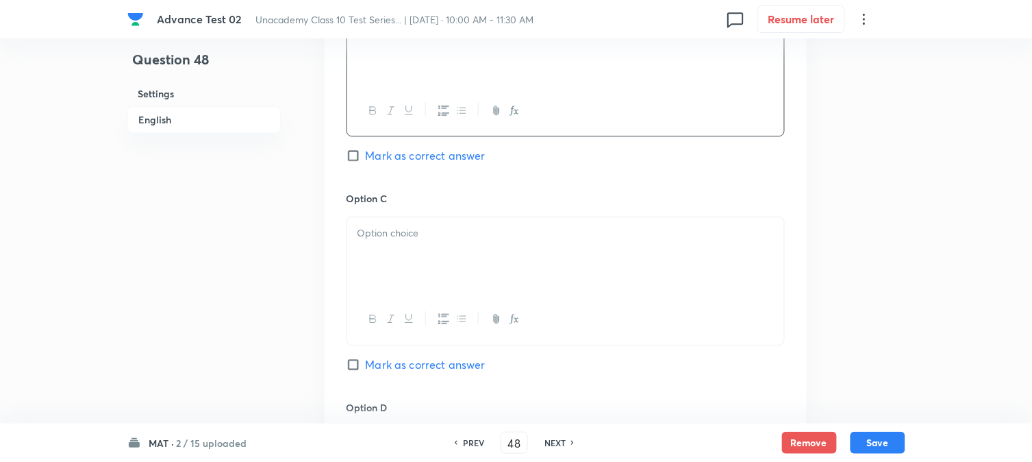
scroll to position [913, 0]
click at [401, 223] on div at bounding box center [565, 254] width 437 height 77
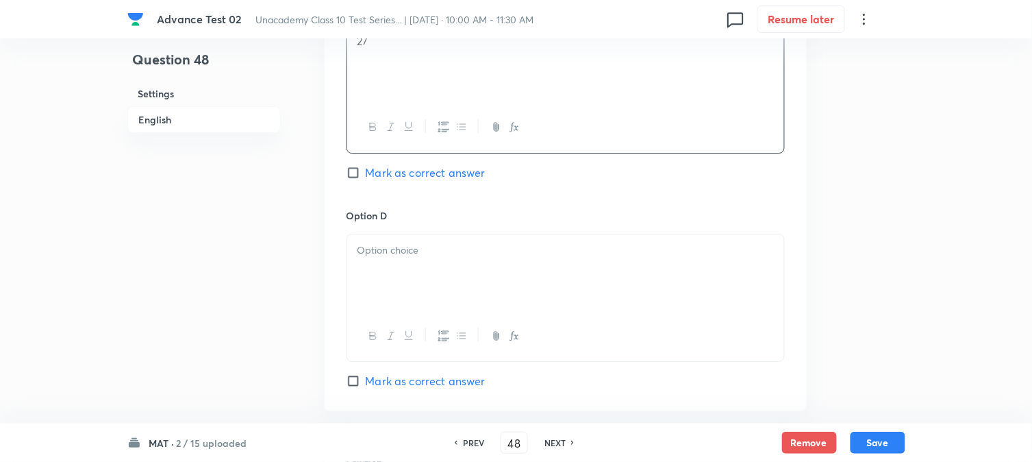
scroll to position [1141, 0]
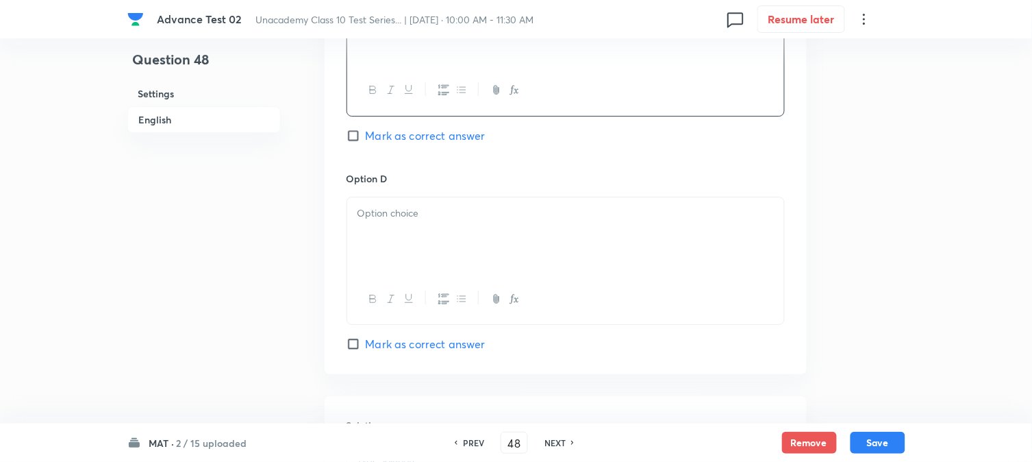
click at [443, 230] on div at bounding box center [565, 235] width 437 height 77
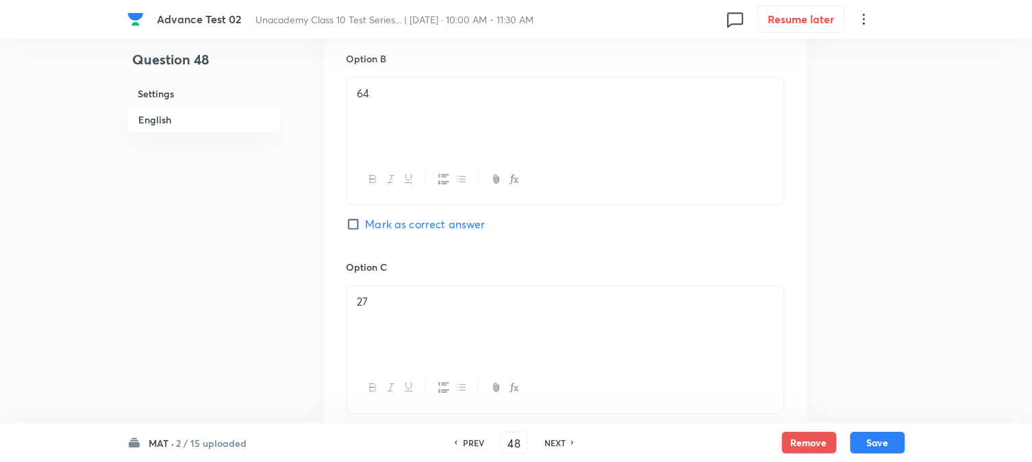
scroll to position [761, 0]
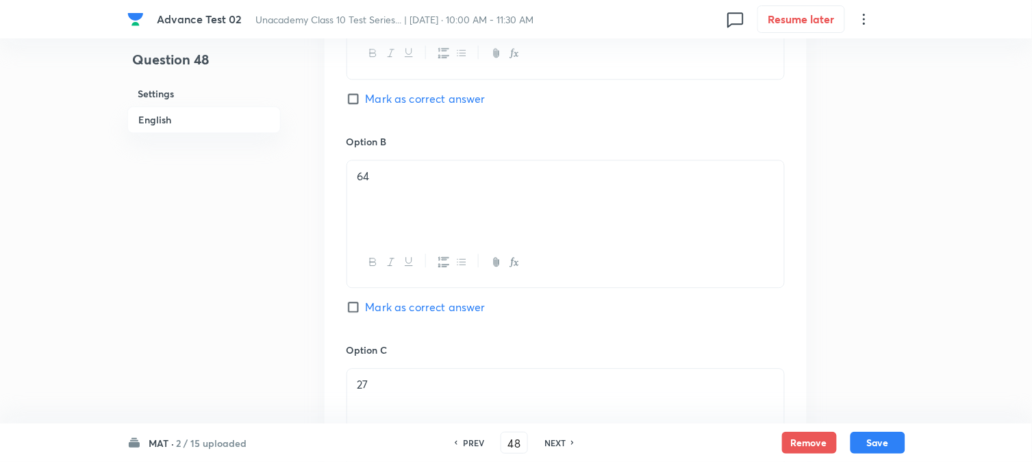
click at [388, 315] on span "Mark as correct answer" at bounding box center [426, 307] width 120 height 16
click at [366, 314] on input "Mark as correct answer" at bounding box center [356, 307] width 19 height 14
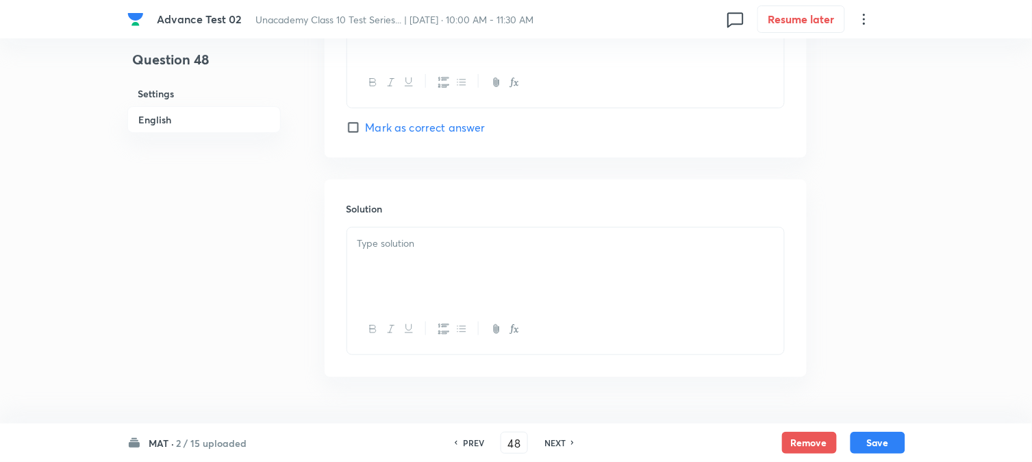
scroll to position [1396, 0]
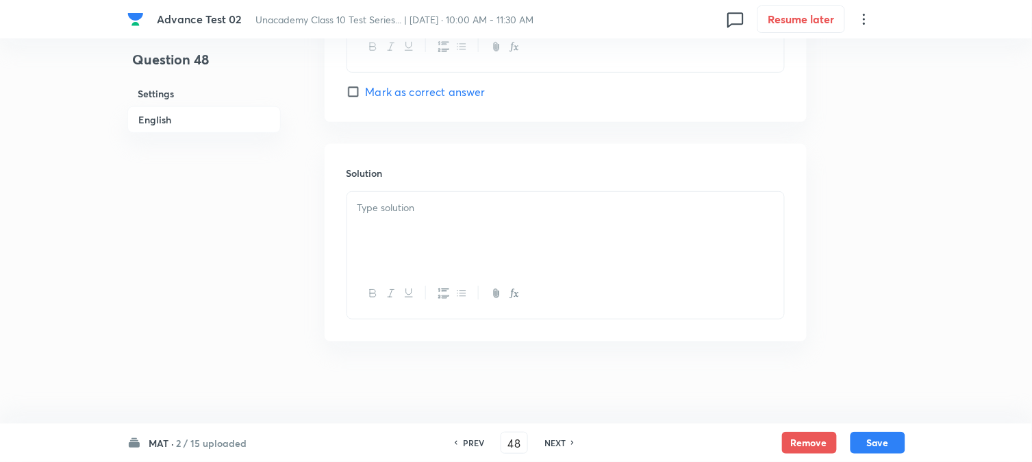
click at [410, 210] on p at bounding box center [566, 208] width 417 height 16
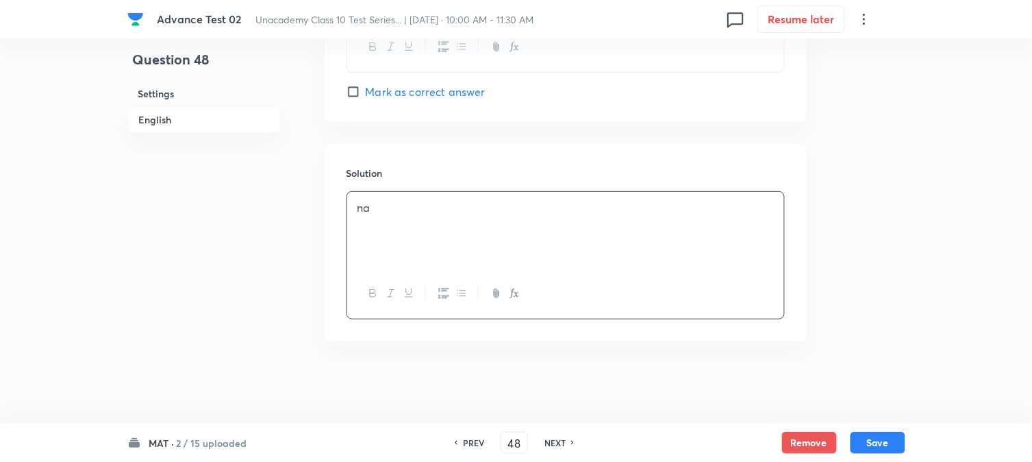
click at [912, 434] on div "MAT · 2 / 15 uploaded PREV 48 ​ NEXT Remove Save" at bounding box center [516, 442] width 1032 height 38
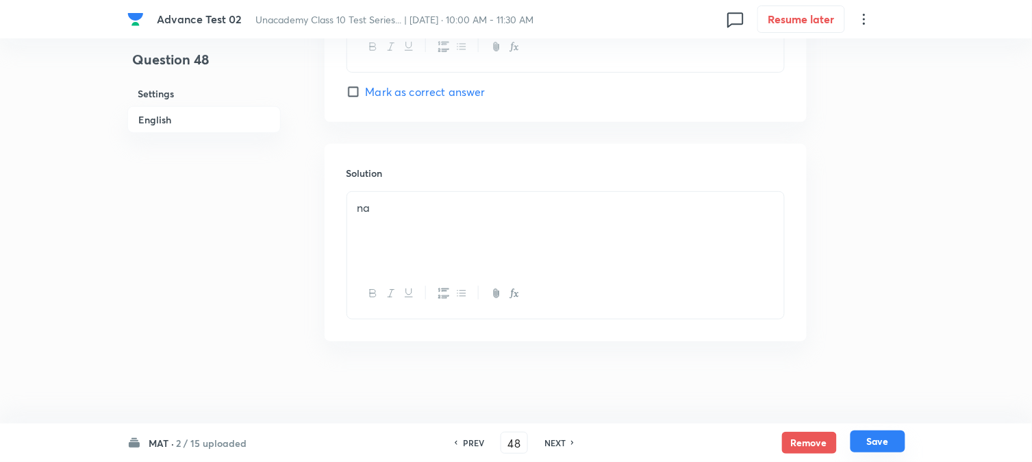
click at [888, 440] on button "Save" at bounding box center [878, 441] width 55 height 22
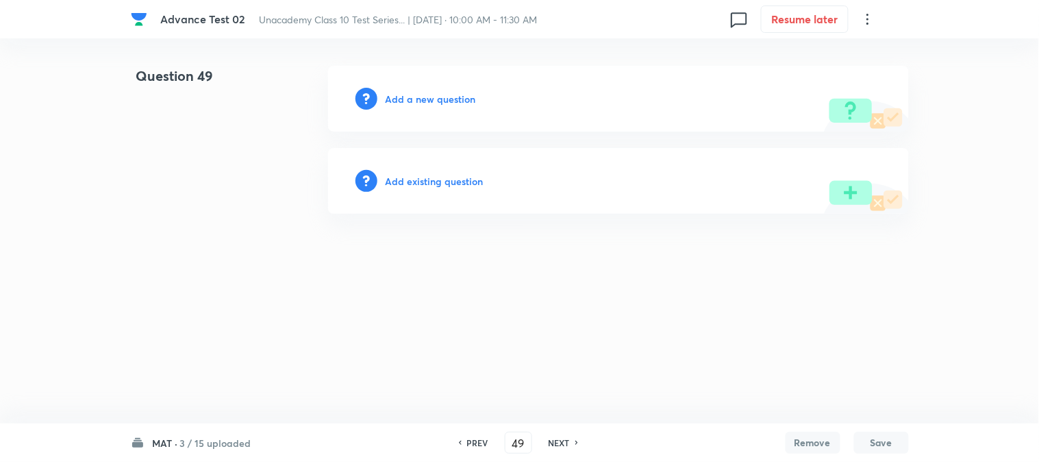
click at [413, 104] on h6 "Add a new question" at bounding box center [431, 99] width 90 height 14
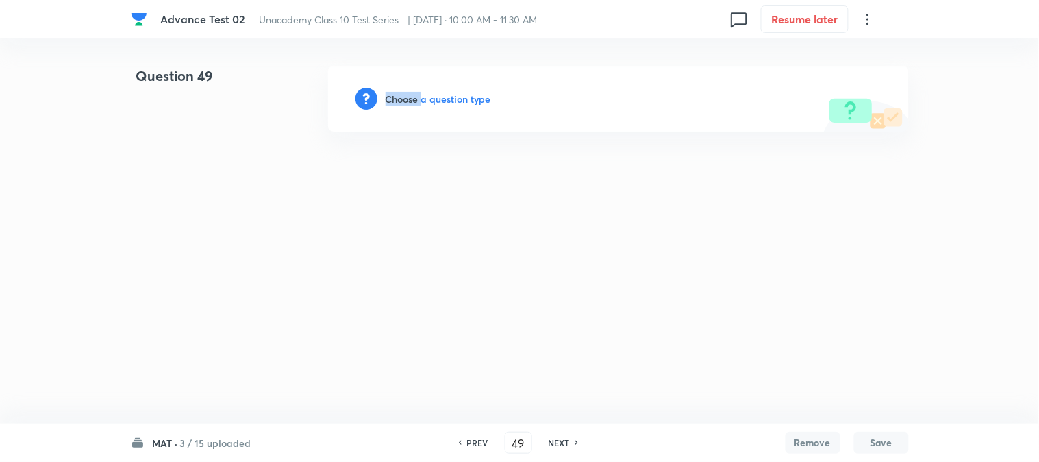
click at [413, 104] on h6 "Choose a question type" at bounding box center [439, 99] width 106 height 14
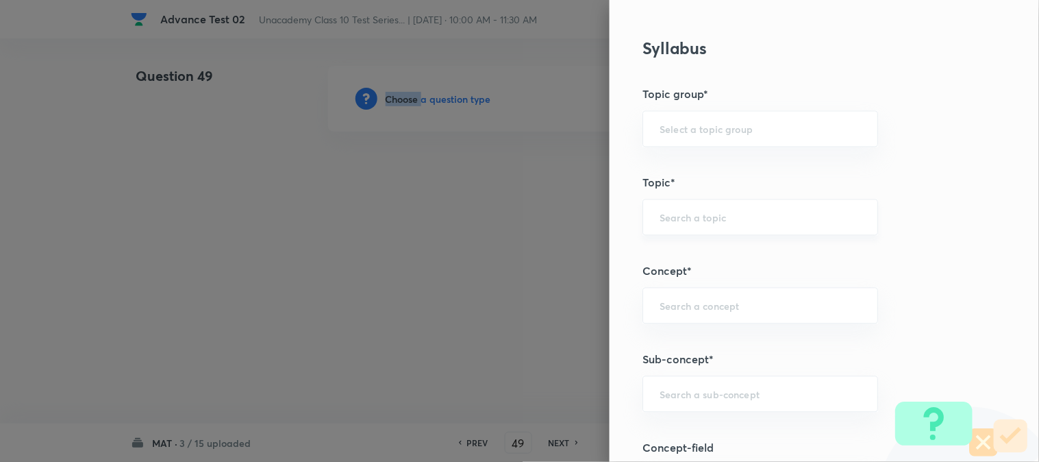
scroll to position [608, 0]
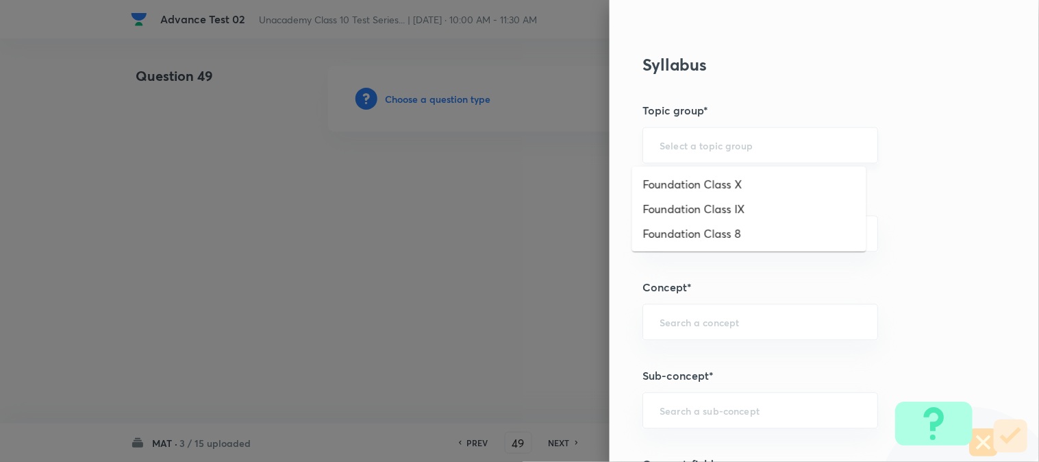
click at [683, 147] on input "text" at bounding box center [760, 145] width 201 height 13
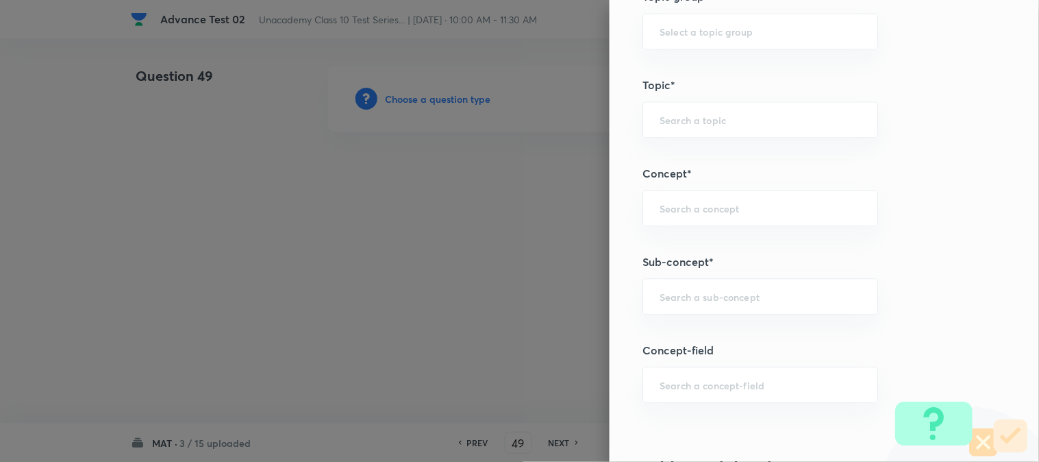
scroll to position [913, 0]
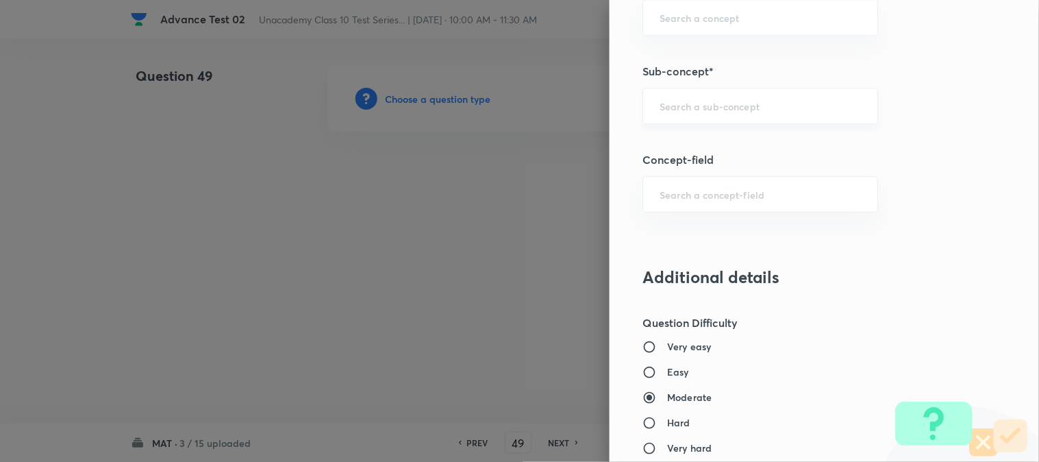
click at [674, 117] on div "​" at bounding box center [761, 106] width 236 height 36
click at [697, 140] on li "Aptitude" at bounding box center [749, 145] width 234 height 25
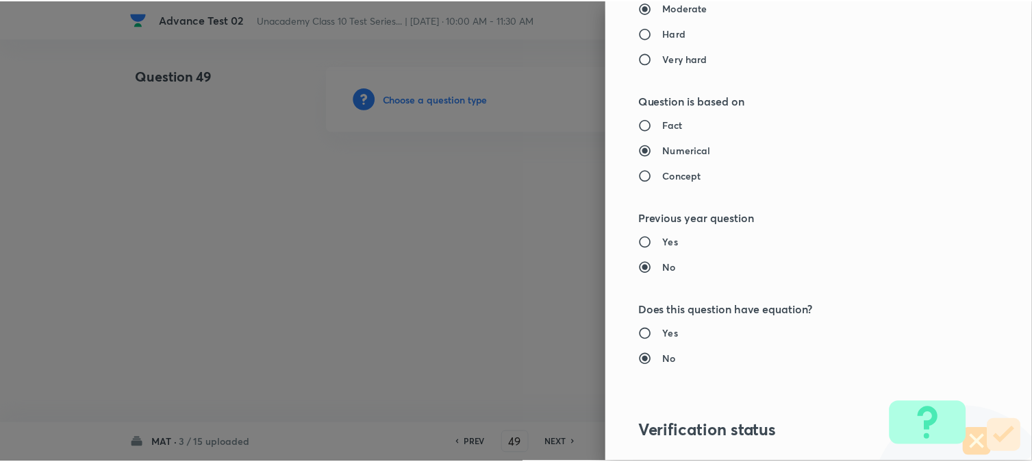
scroll to position [1446, 0]
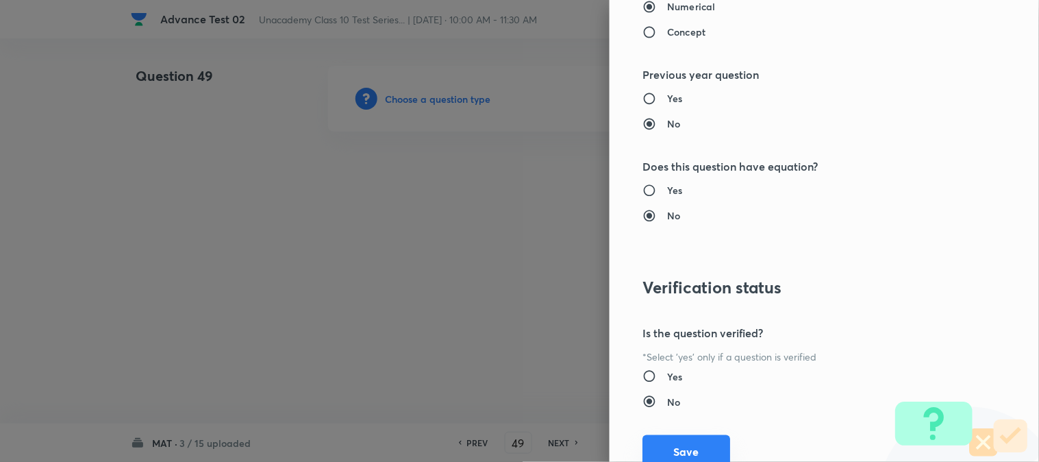
click at [667, 442] on button "Save" at bounding box center [687, 451] width 88 height 33
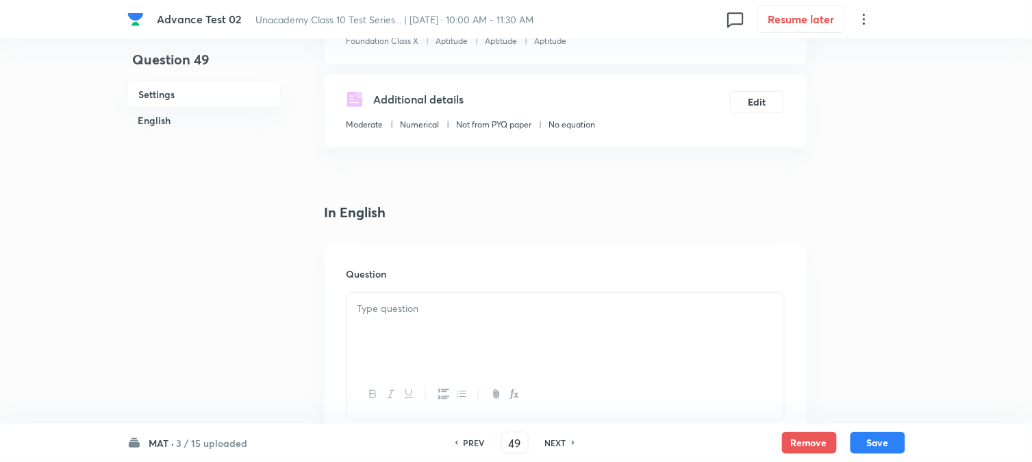
scroll to position [304, 0]
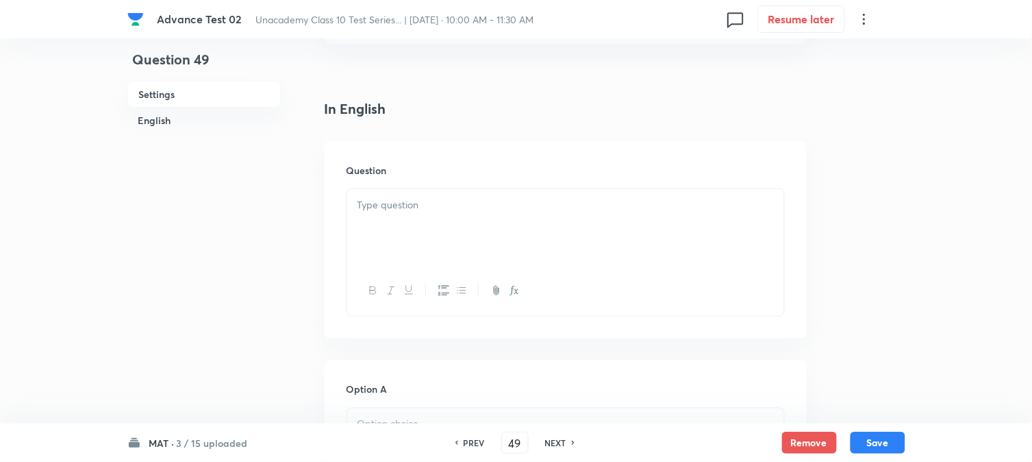
click at [456, 245] on div at bounding box center [565, 227] width 437 height 77
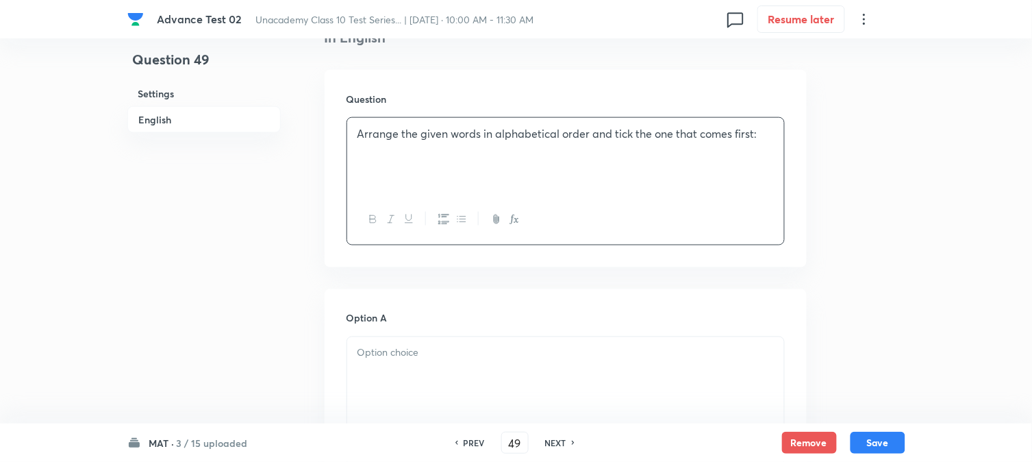
scroll to position [532, 0]
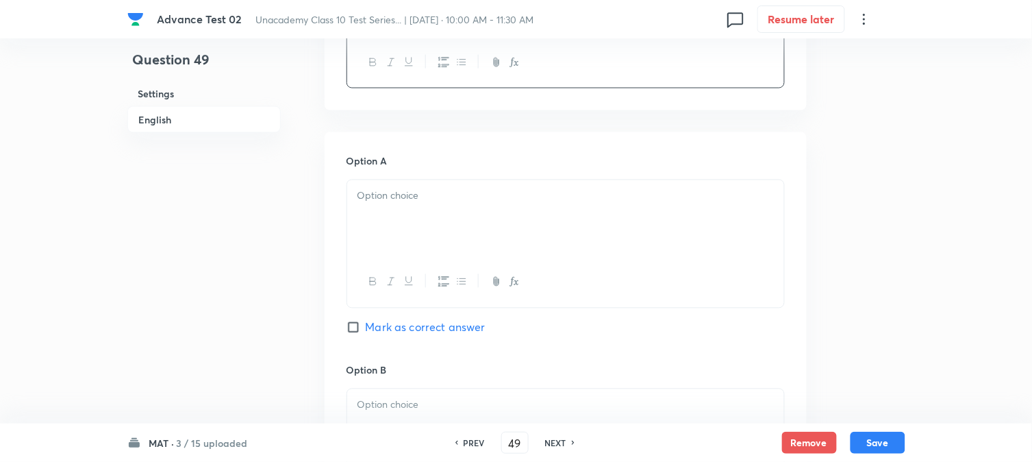
click at [401, 206] on div at bounding box center [565, 218] width 437 height 77
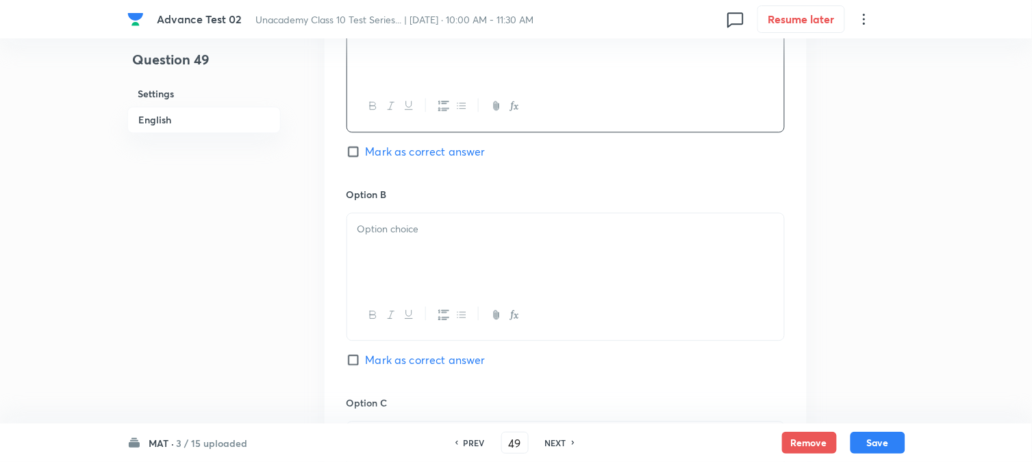
scroll to position [761, 0]
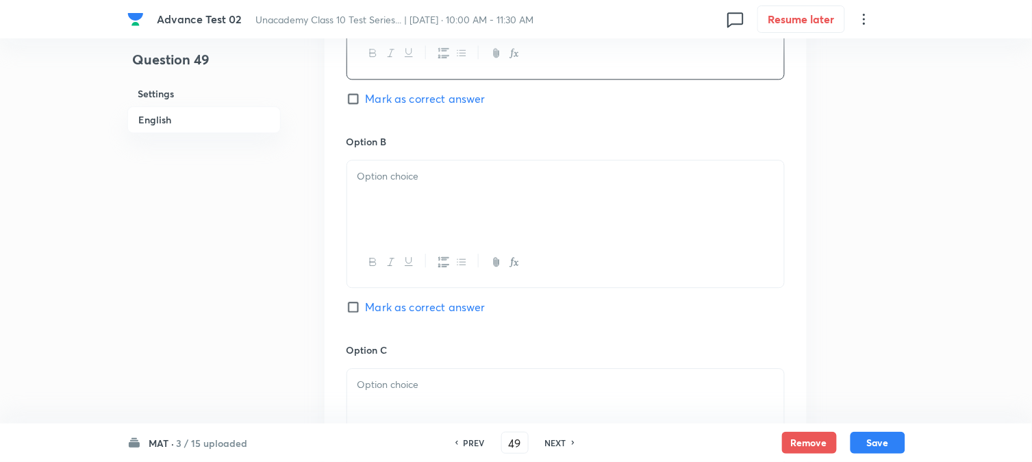
click at [432, 219] on div at bounding box center [565, 198] width 437 height 77
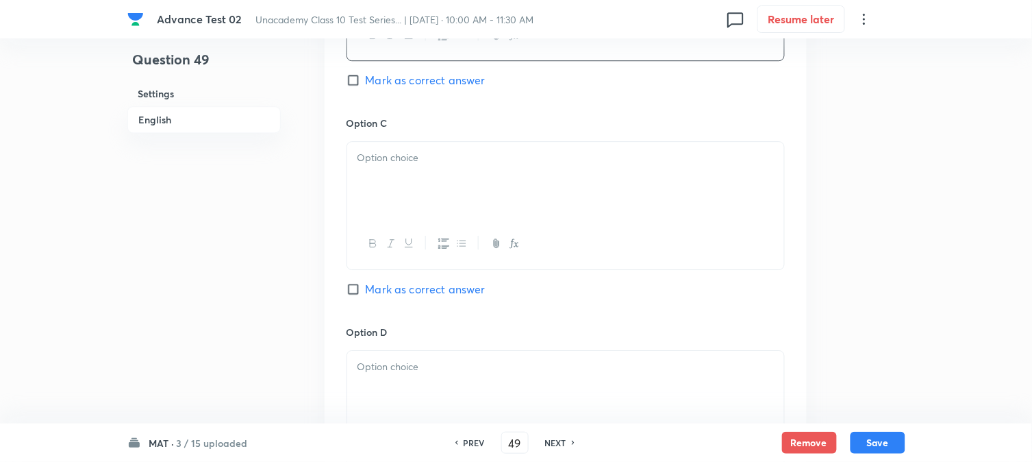
scroll to position [989, 0]
click at [421, 183] on div at bounding box center [565, 178] width 437 height 77
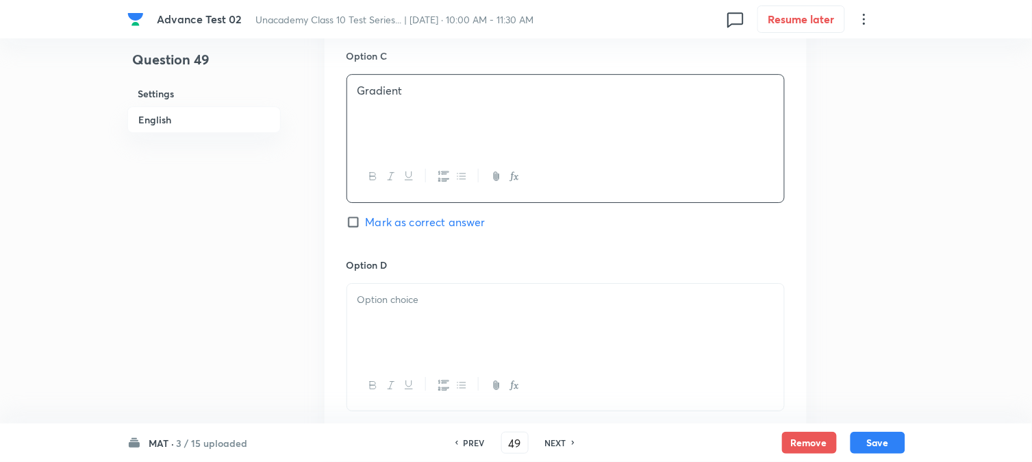
scroll to position [1141, 0]
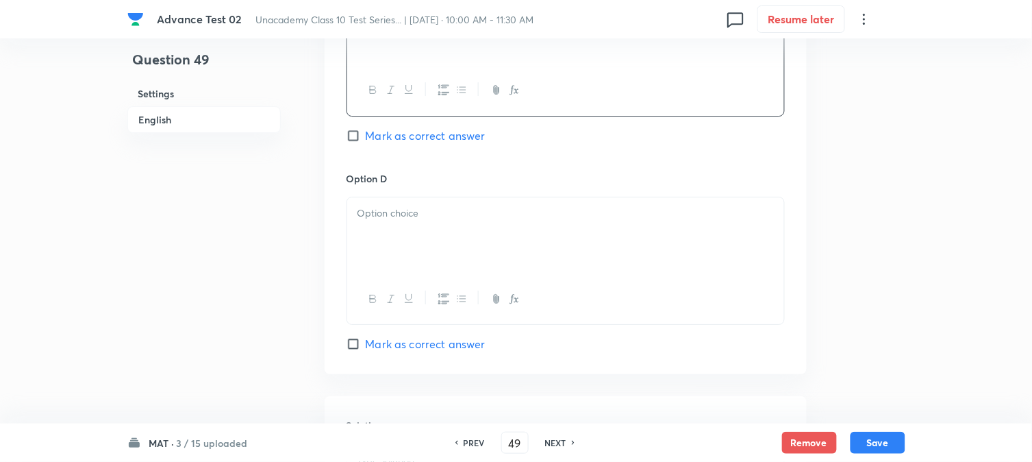
click at [410, 237] on div at bounding box center [565, 235] width 437 height 77
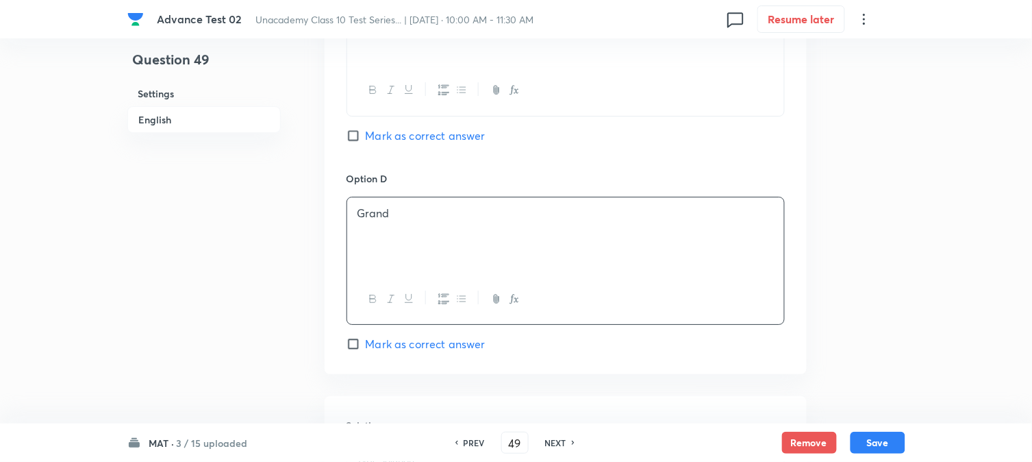
click at [378, 133] on span "Mark as correct answer" at bounding box center [426, 135] width 120 height 16
click at [366, 133] on input "Mark as correct answer" at bounding box center [356, 136] width 19 height 14
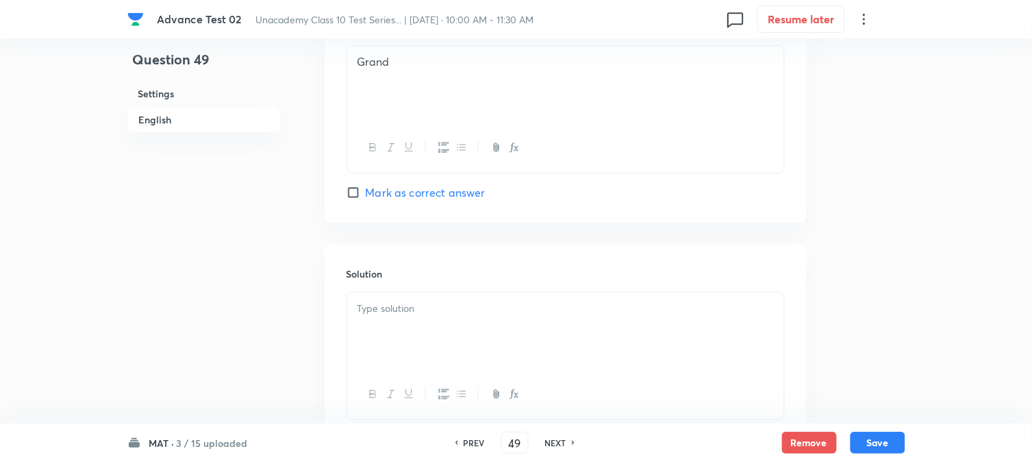
scroll to position [1293, 0]
click at [410, 324] on div at bounding box center [565, 330] width 437 height 77
click at [887, 441] on button "Save" at bounding box center [878, 441] width 55 height 22
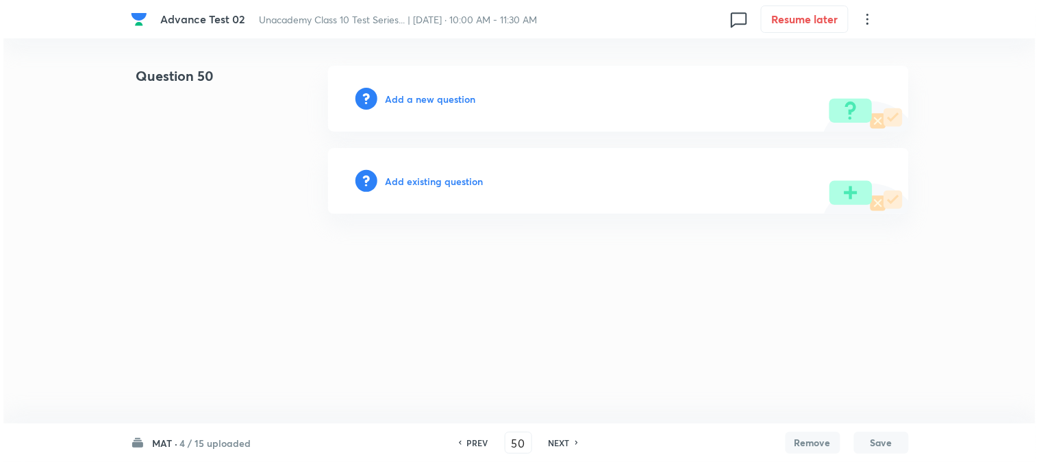
scroll to position [0, 0]
click at [432, 103] on h6 "Add a new question" at bounding box center [431, 99] width 90 height 14
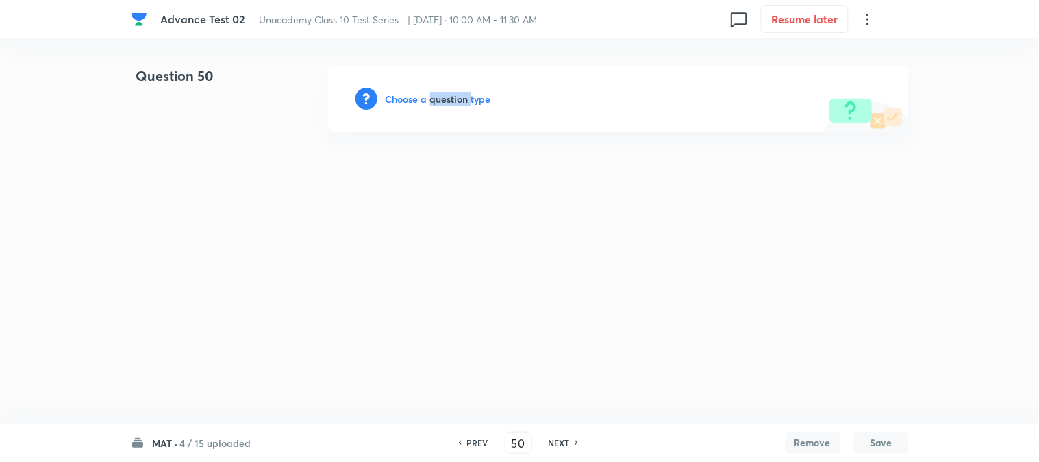
click at [432, 103] on h6 "Choose a question type" at bounding box center [439, 99] width 106 height 14
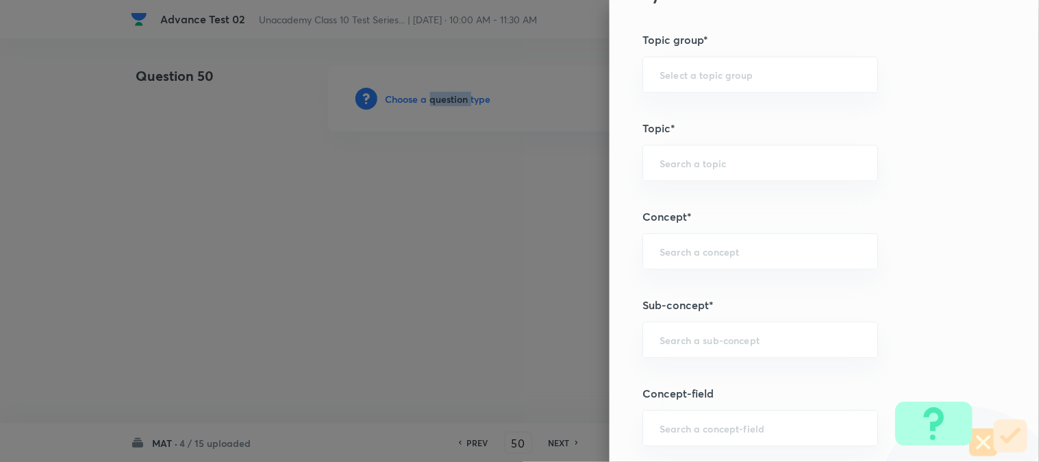
scroll to position [761, 0]
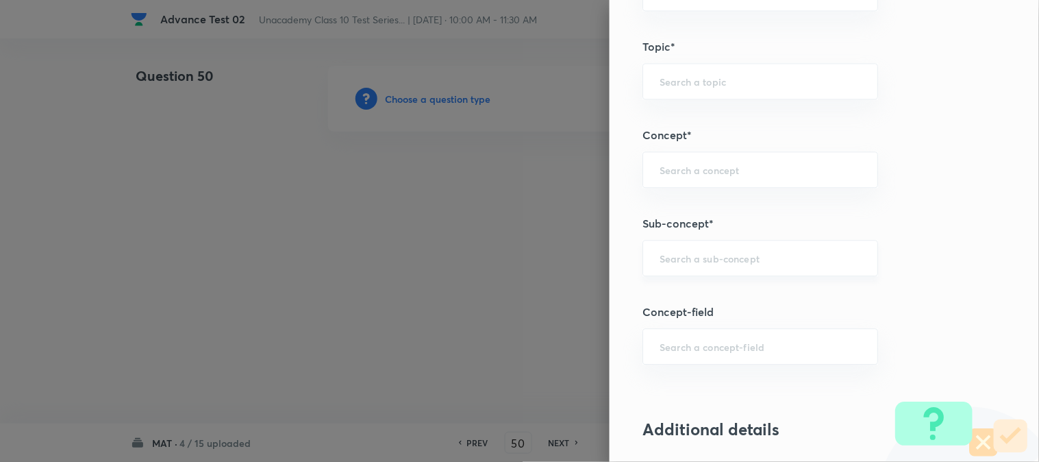
click at [699, 264] on input "text" at bounding box center [760, 257] width 201 height 13
click at [672, 300] on li "Aptitude" at bounding box center [749, 298] width 234 height 25
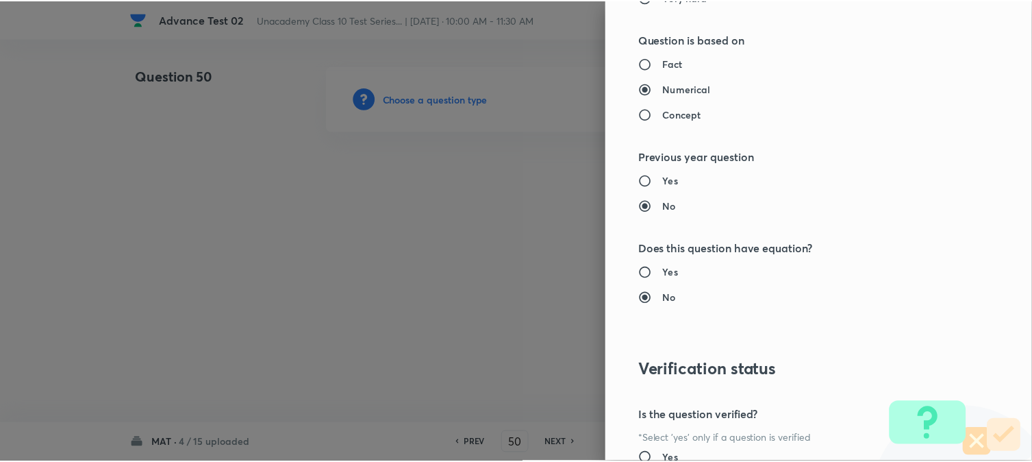
scroll to position [1498, 0]
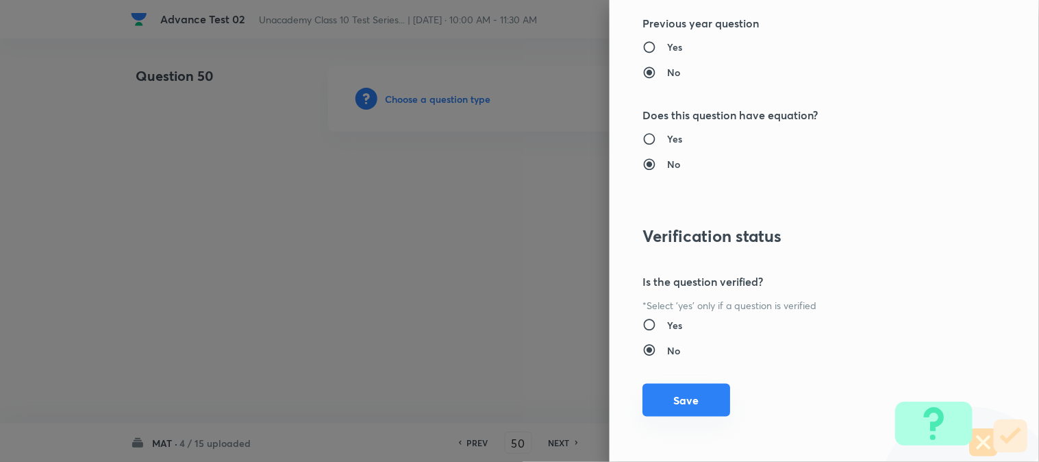
click at [673, 395] on button "Save" at bounding box center [687, 400] width 88 height 33
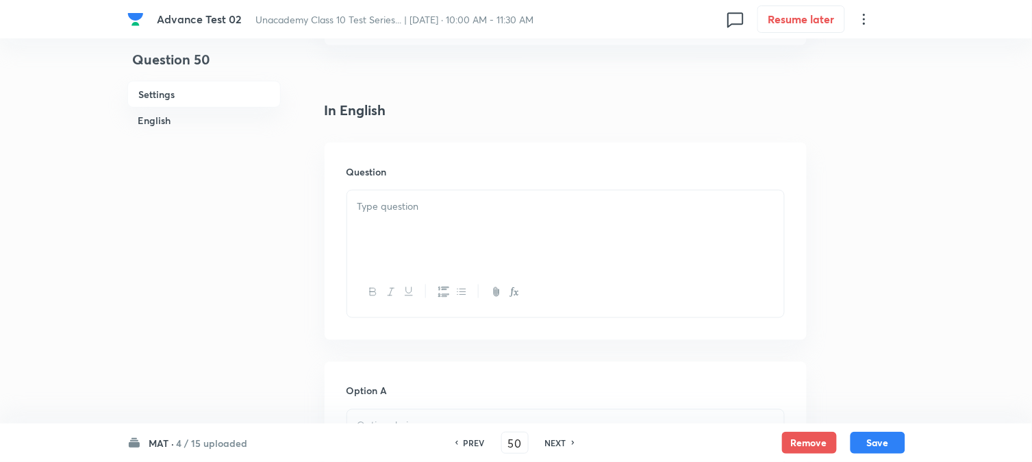
scroll to position [304, 0]
click at [433, 236] on div at bounding box center [565, 227] width 437 height 77
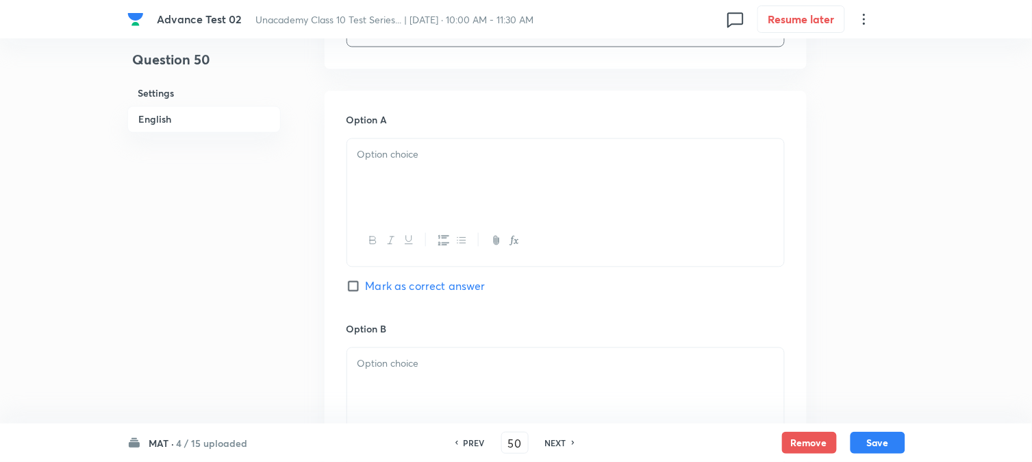
scroll to position [608, 0]
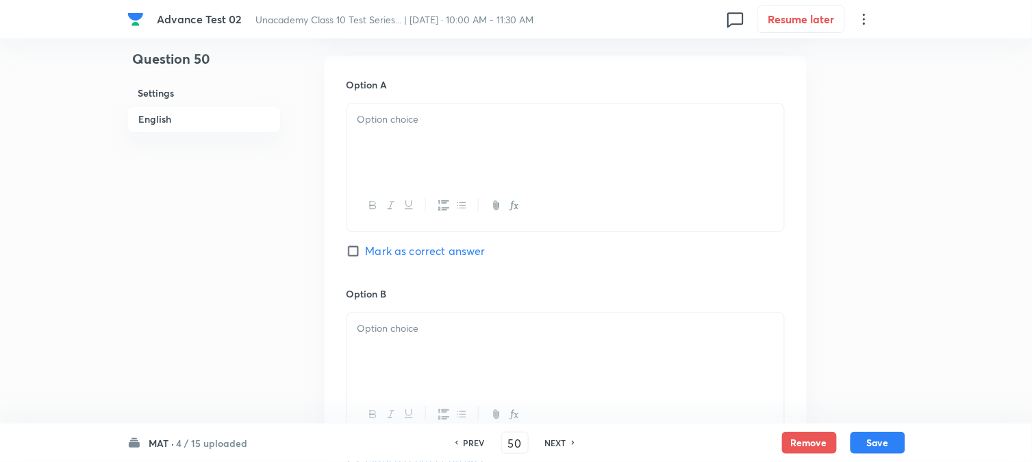
click at [439, 153] on div at bounding box center [565, 142] width 437 height 77
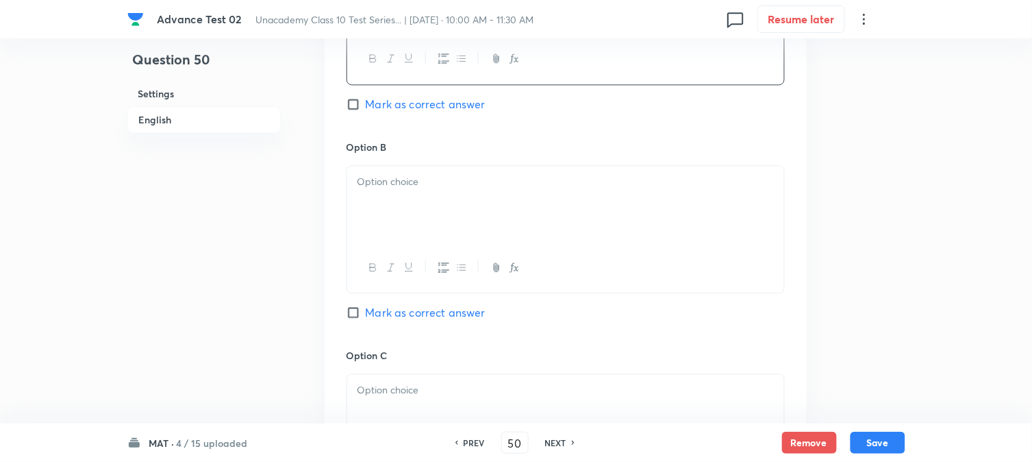
scroll to position [761, 0]
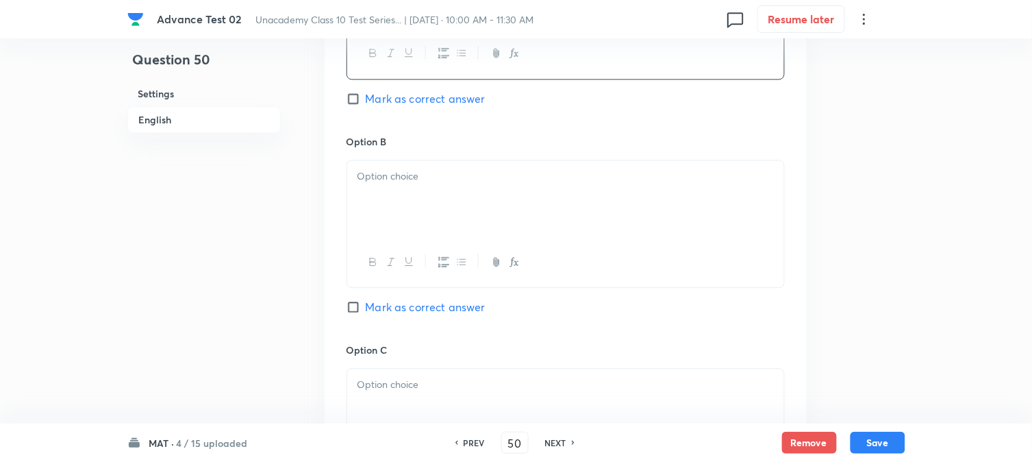
click at [392, 188] on div at bounding box center [565, 198] width 437 height 77
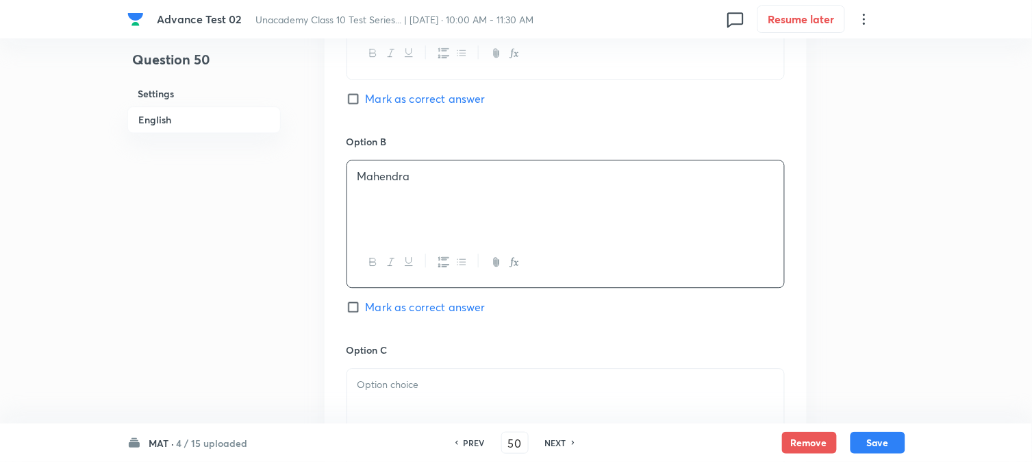
scroll to position [989, 0]
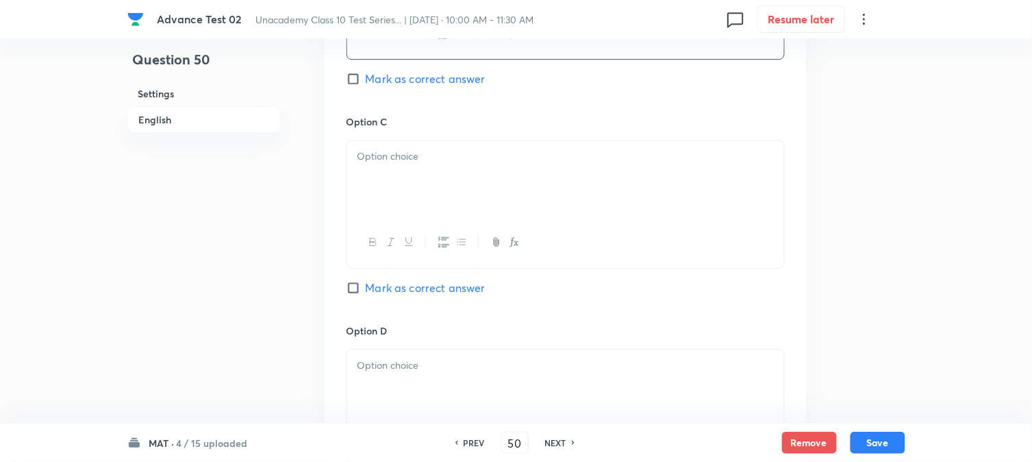
click at [407, 166] on div at bounding box center [565, 178] width 437 height 77
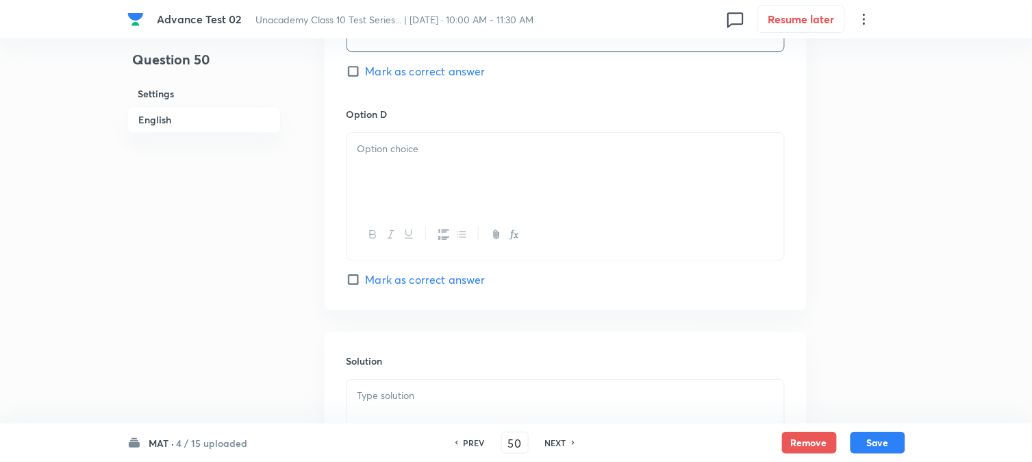
scroll to position [1217, 0]
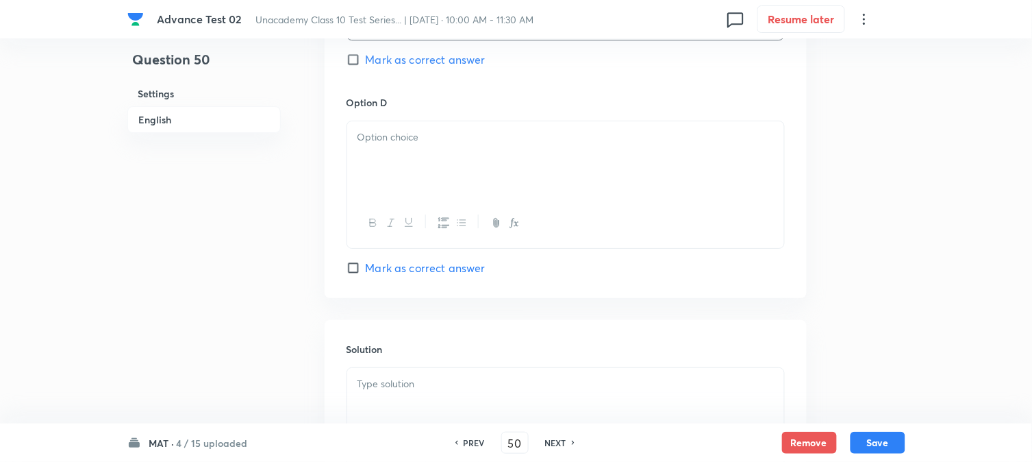
click at [469, 174] on div at bounding box center [565, 159] width 437 height 77
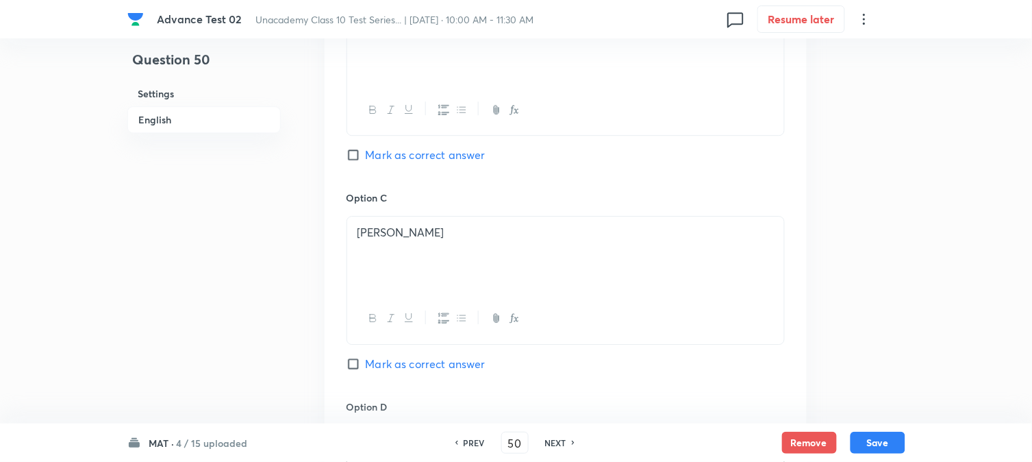
scroll to position [685, 0]
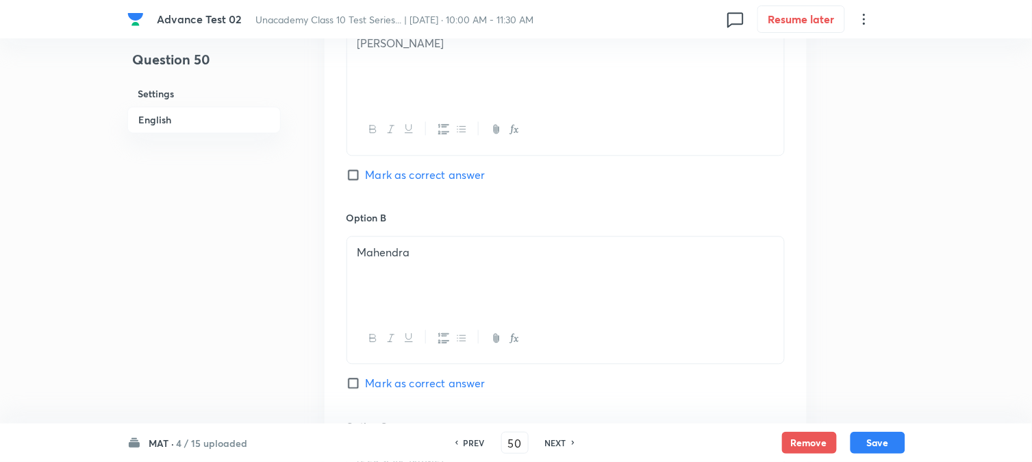
click at [359, 164] on div "Option A Mahender Mark as correct answer" at bounding box center [566, 105] width 438 height 208
click at [363, 179] on input "Mark as correct answer" at bounding box center [356, 175] width 19 height 14
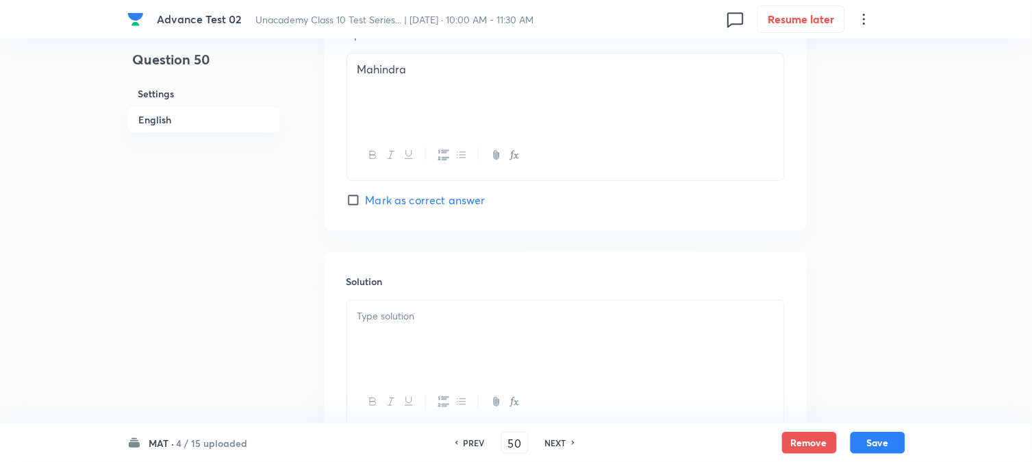
scroll to position [1370, 0]
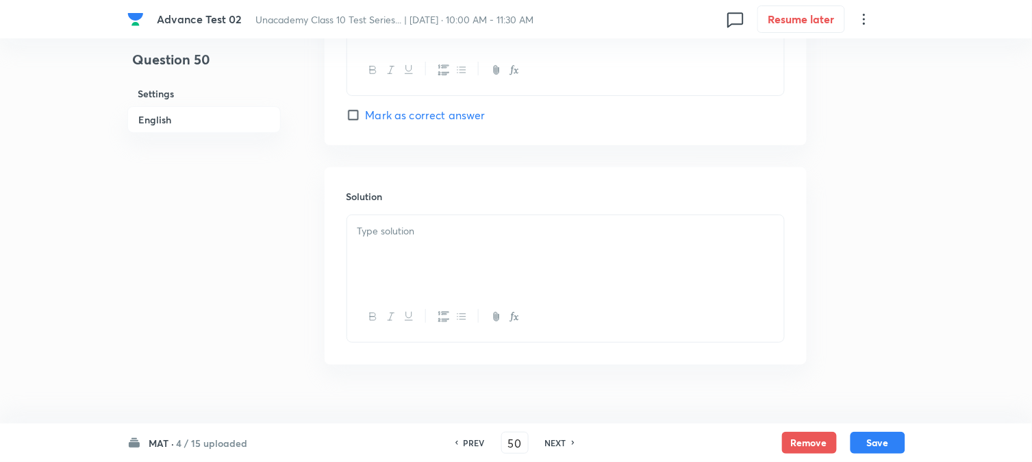
click at [433, 242] on div at bounding box center [565, 253] width 437 height 77
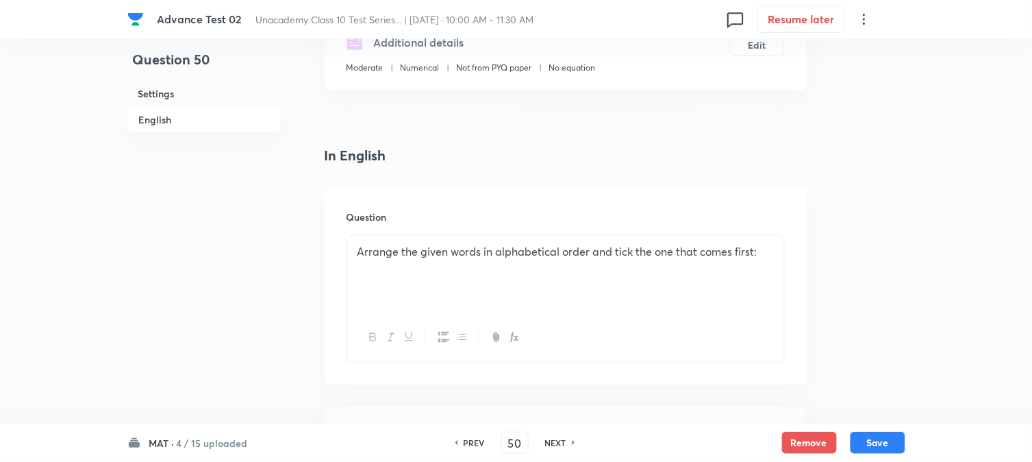
scroll to position [254, 0]
click at [871, 432] on button "Save" at bounding box center [878, 441] width 55 height 22
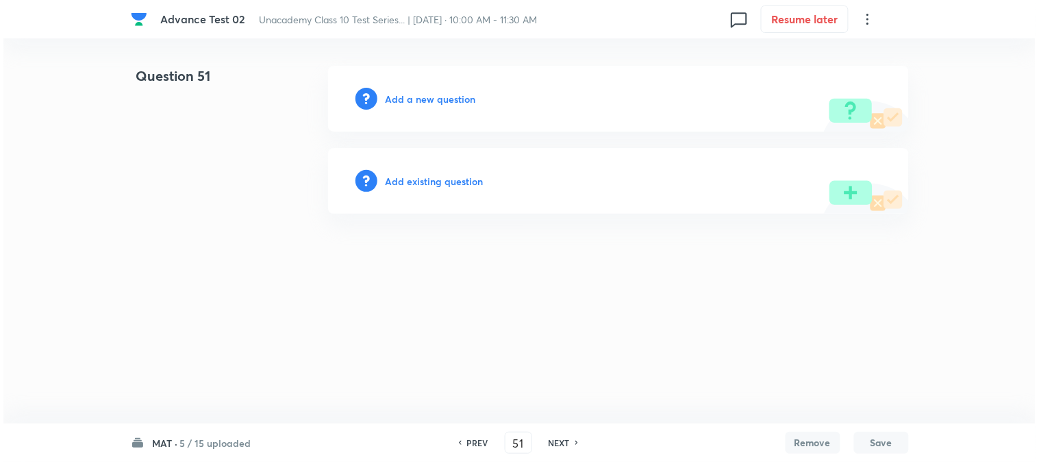
scroll to position [0, 0]
click at [400, 103] on h6 "Add a new question" at bounding box center [431, 99] width 90 height 14
click at [400, 103] on h6 "Choose a question type" at bounding box center [439, 99] width 106 height 14
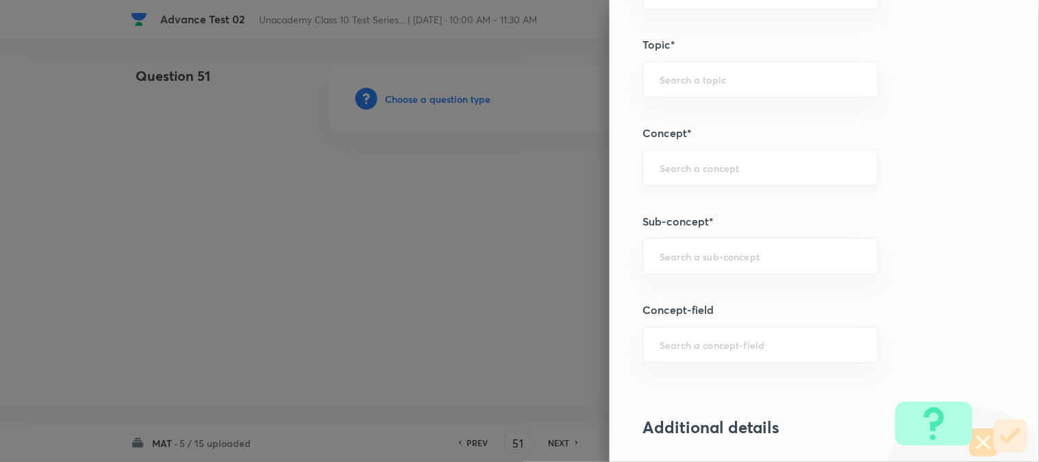
scroll to position [837, 0]
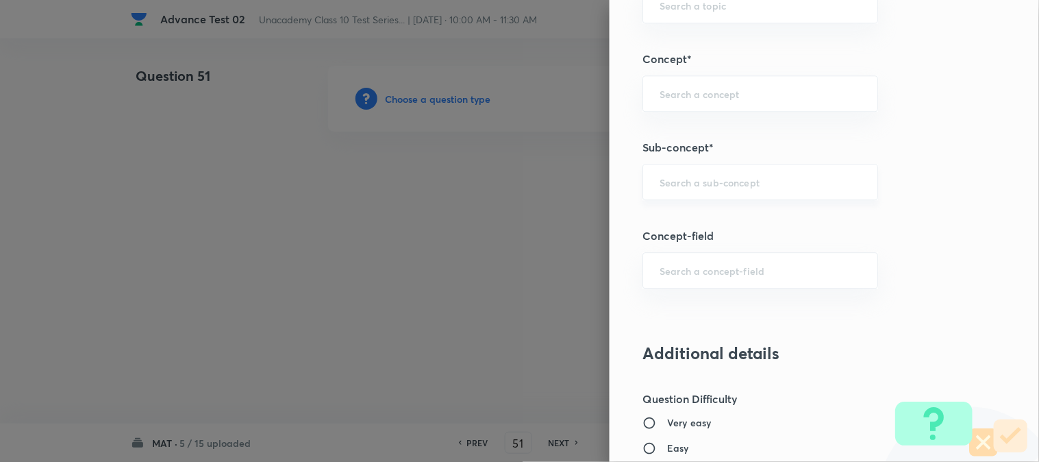
click at [671, 175] on div "​" at bounding box center [761, 182] width 236 height 36
click at [714, 228] on li "Aptitude" at bounding box center [749, 221] width 234 height 25
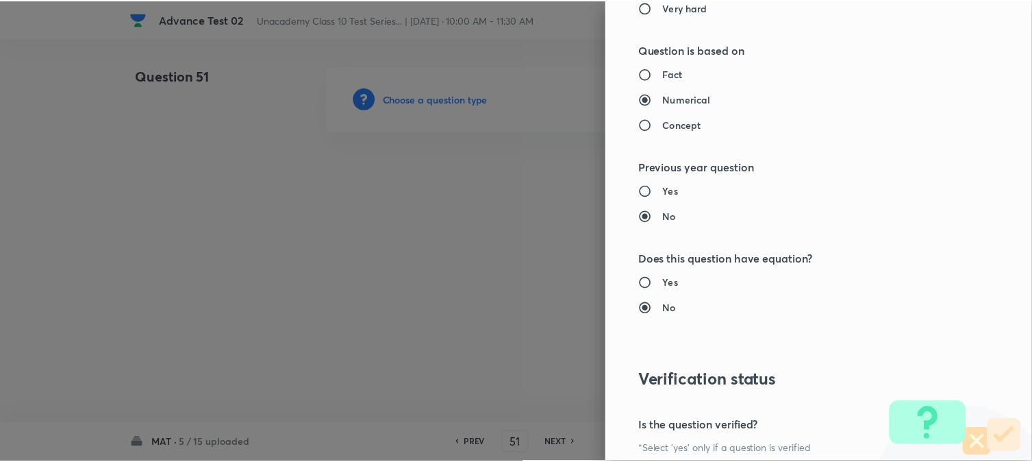
scroll to position [1498, 0]
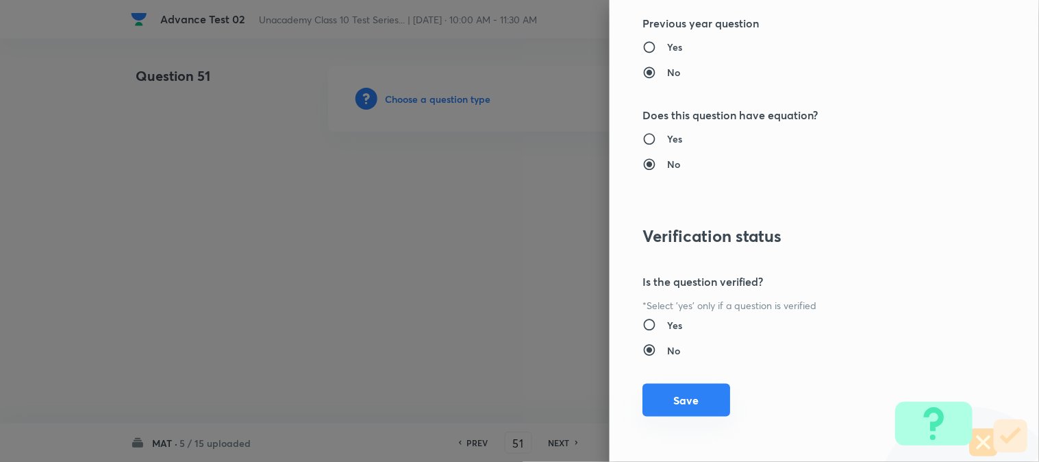
click at [688, 389] on button "Save" at bounding box center [687, 400] width 88 height 33
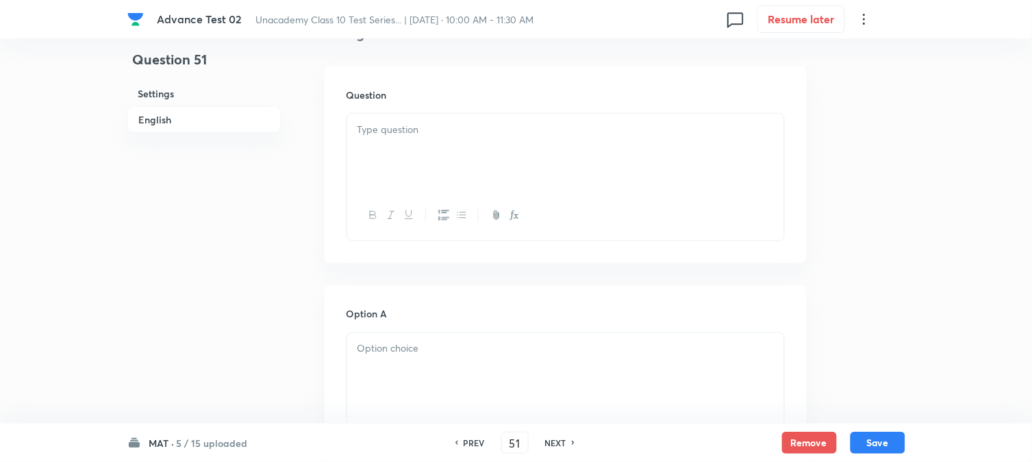
scroll to position [380, 0]
click at [484, 151] on div at bounding box center [565, 151] width 437 height 77
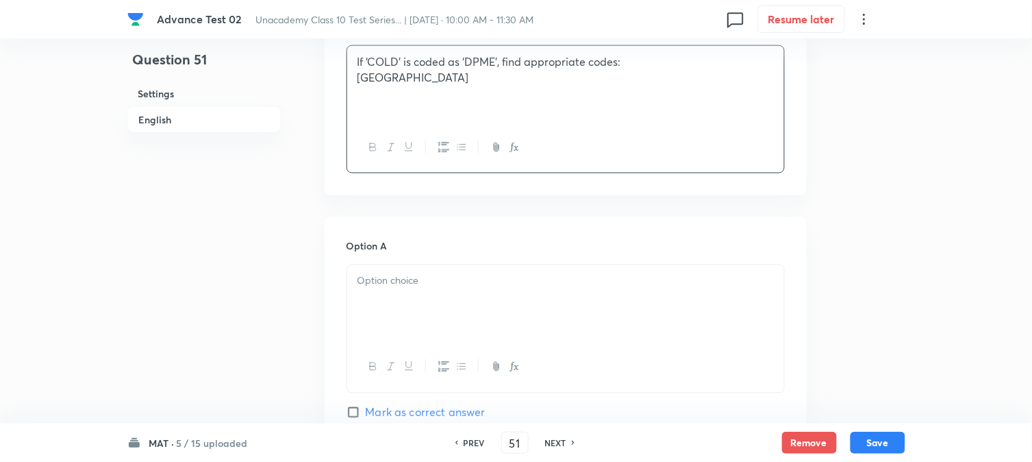
scroll to position [532, 0]
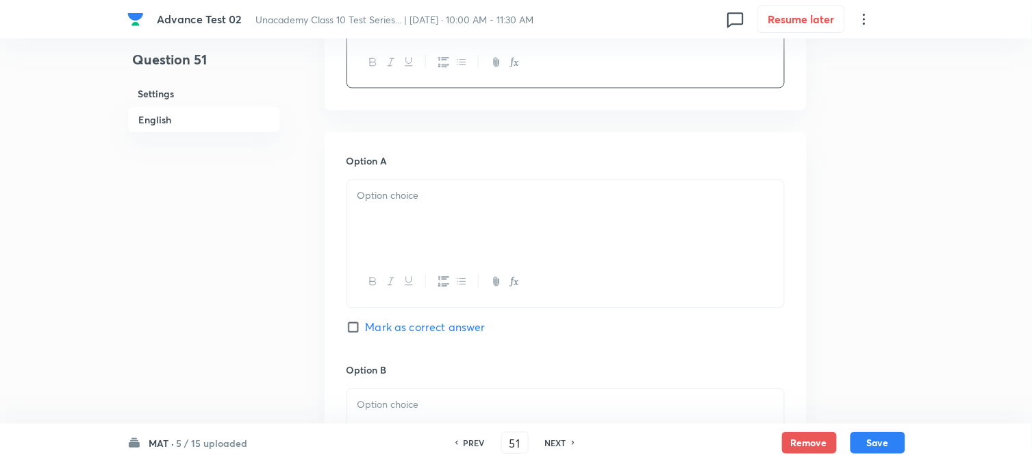
click at [400, 222] on div at bounding box center [565, 218] width 437 height 77
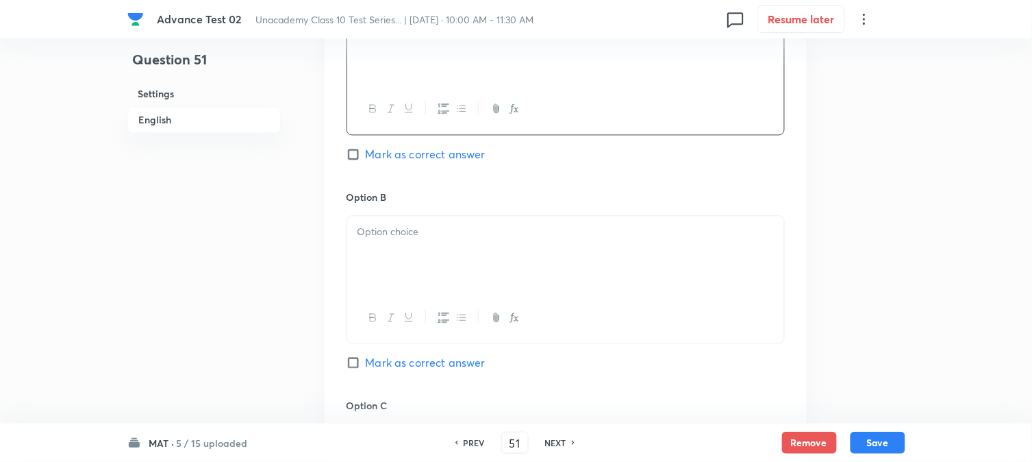
scroll to position [761, 0]
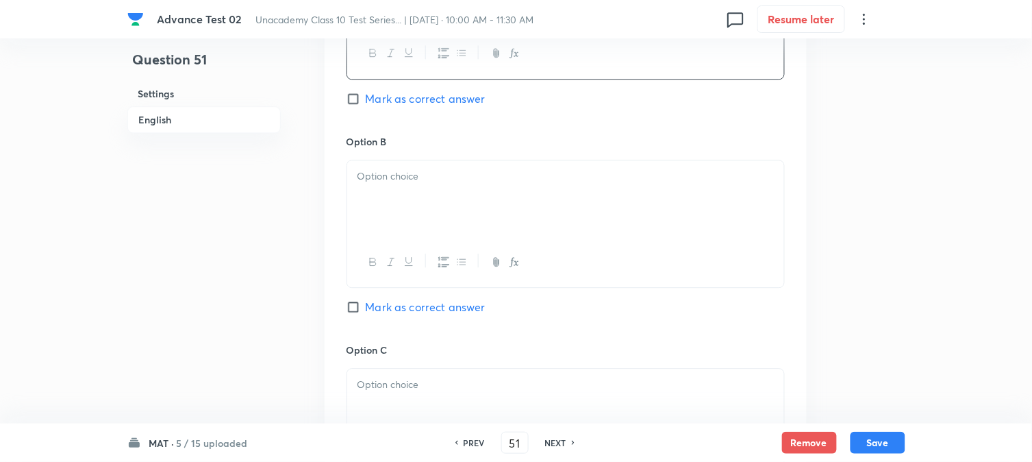
click at [404, 189] on div at bounding box center [565, 198] width 437 height 77
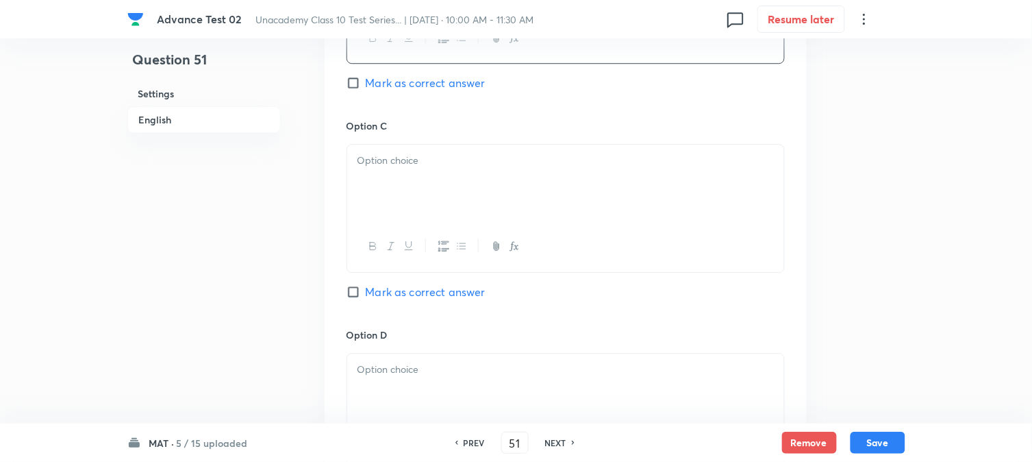
scroll to position [989, 0]
click at [411, 193] on div at bounding box center [565, 178] width 437 height 77
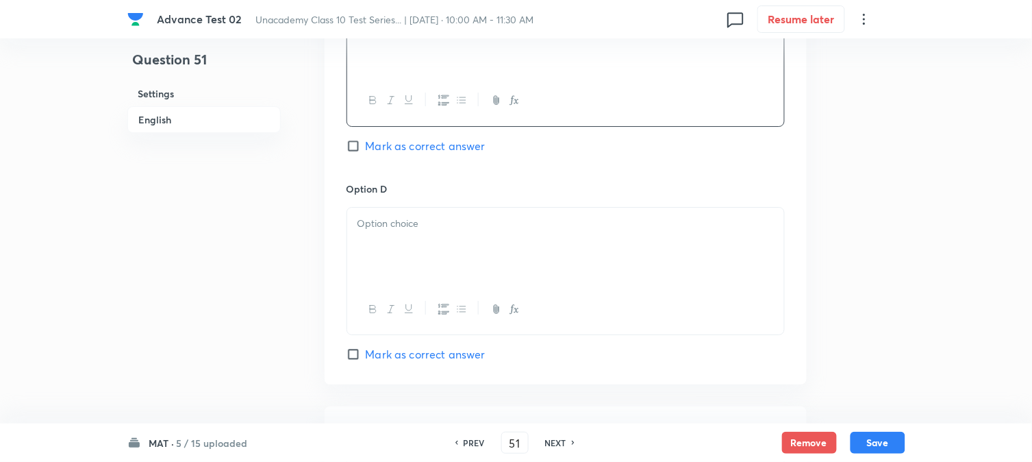
scroll to position [1141, 0]
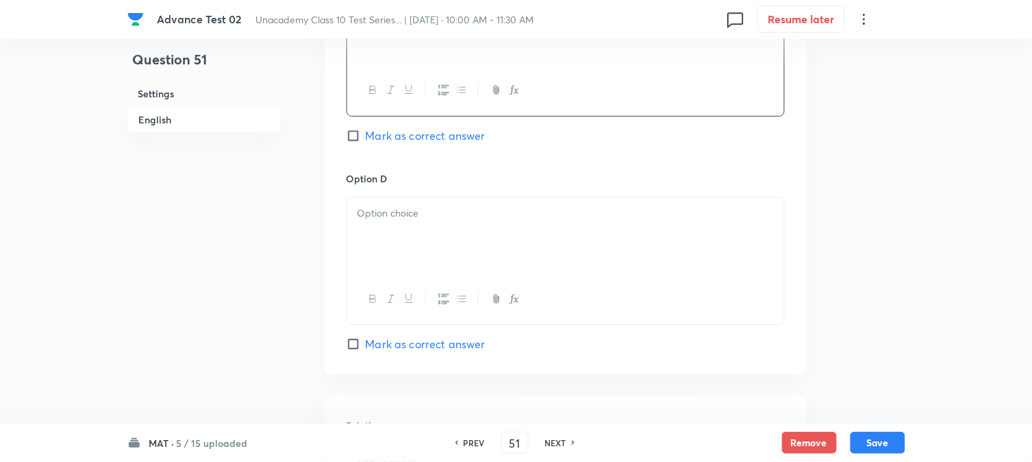
click at [412, 243] on div at bounding box center [565, 235] width 437 height 77
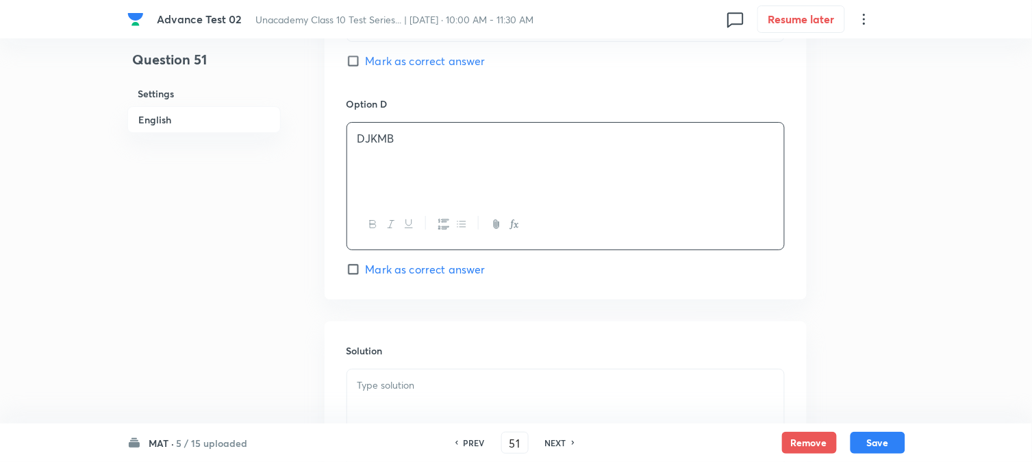
scroll to position [1370, 0]
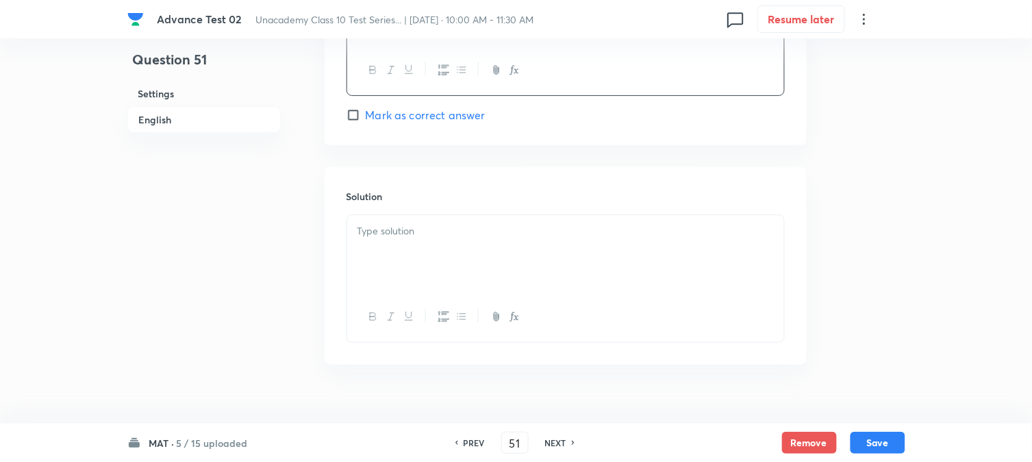
click at [408, 253] on div at bounding box center [565, 253] width 437 height 77
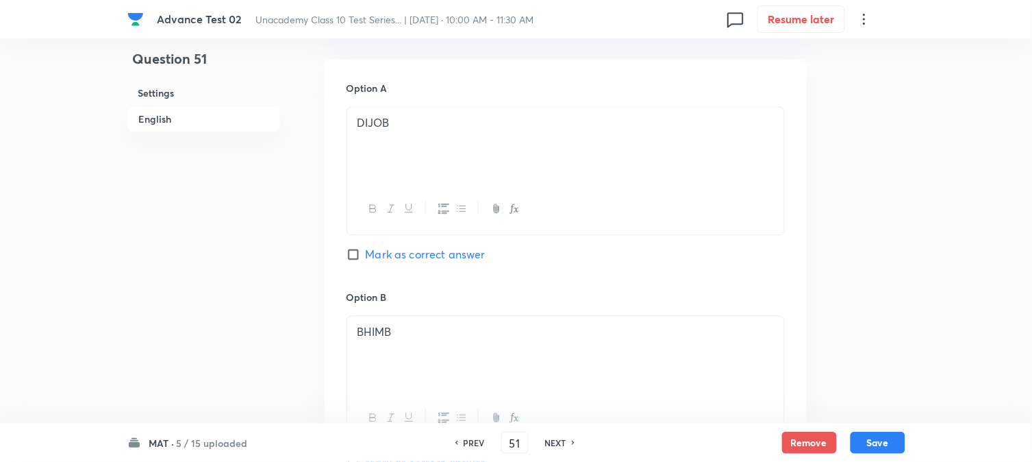
scroll to position [608, 0]
click at [379, 249] on span "Mark as correct answer" at bounding box center [426, 251] width 120 height 16
click at [366, 249] on input "Mark as correct answer" at bounding box center [356, 252] width 19 height 14
click at [884, 443] on button "Save" at bounding box center [878, 441] width 55 height 22
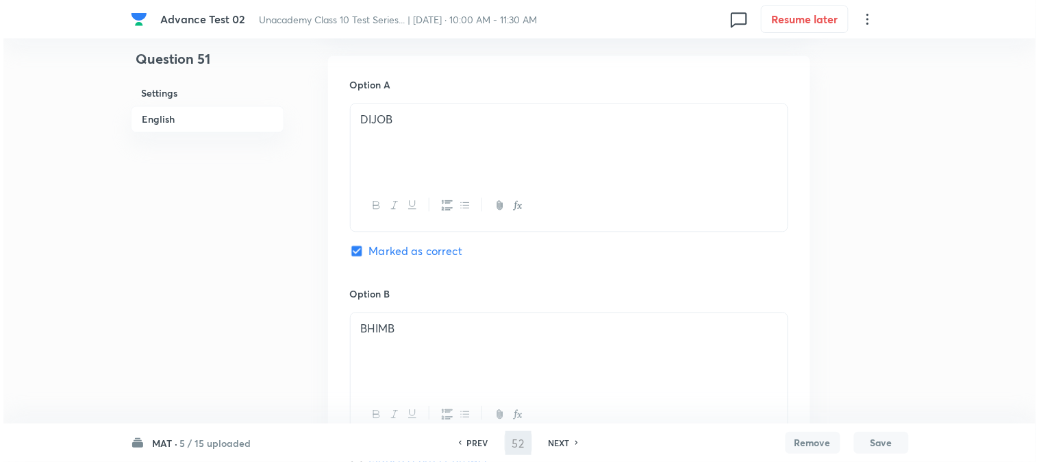
scroll to position [0, 0]
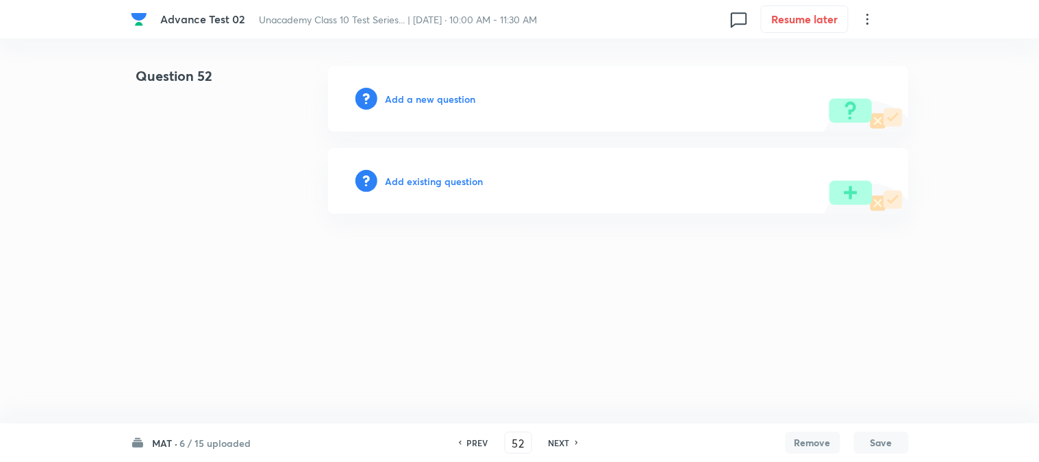
click at [421, 96] on h6 "Add a new question" at bounding box center [431, 99] width 90 height 14
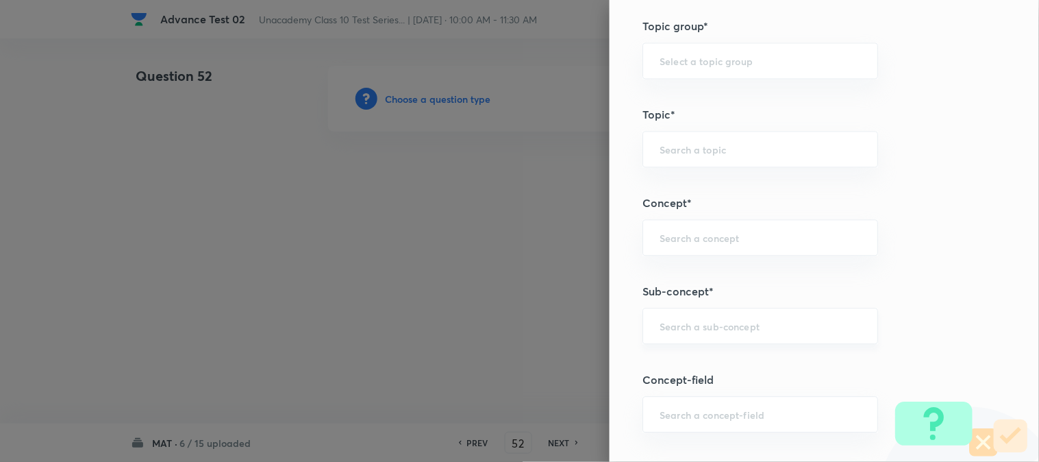
scroll to position [761, 0]
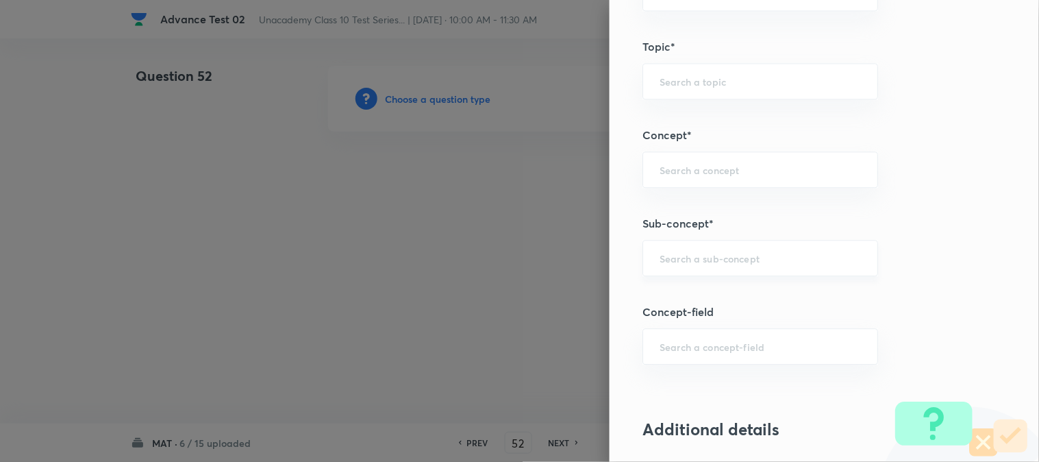
click at [695, 250] on div "​" at bounding box center [761, 258] width 236 height 36
click at [682, 300] on li "Aptitude" at bounding box center [749, 298] width 234 height 25
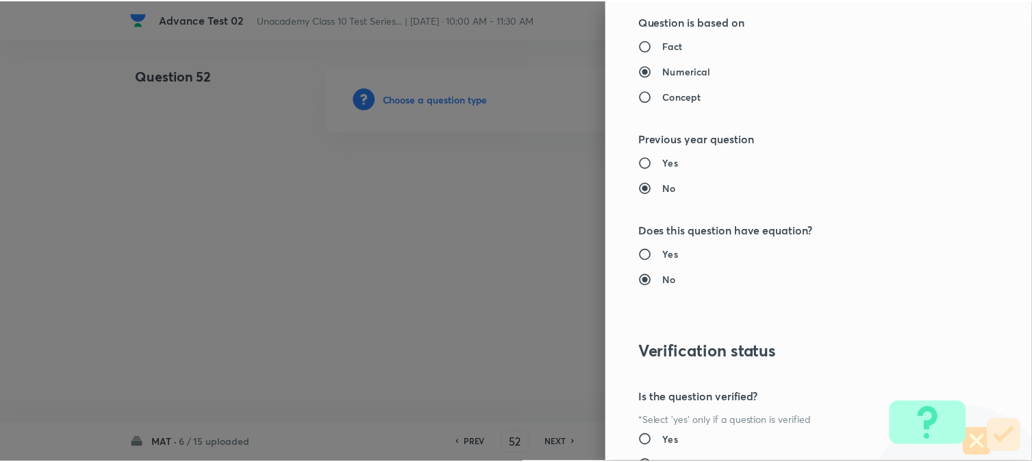
scroll to position [1498, 0]
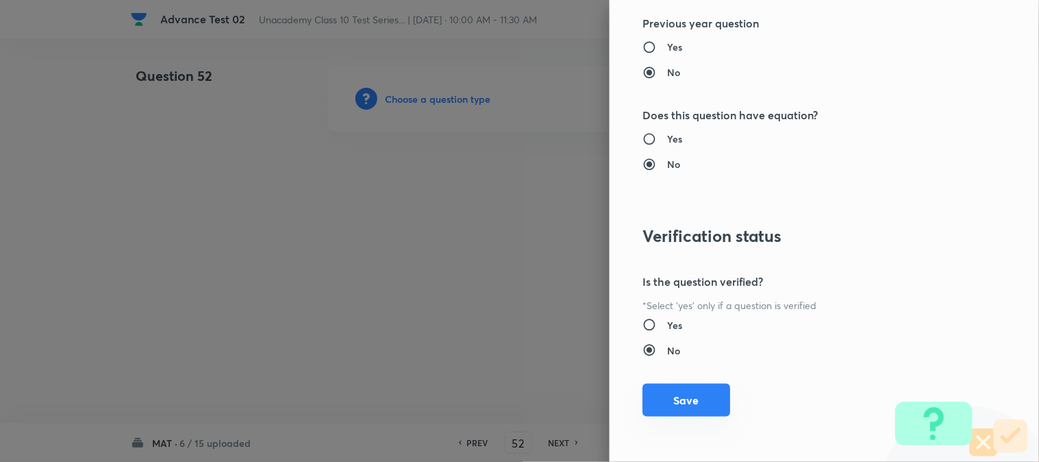
click at [682, 391] on button "Save" at bounding box center [687, 400] width 88 height 33
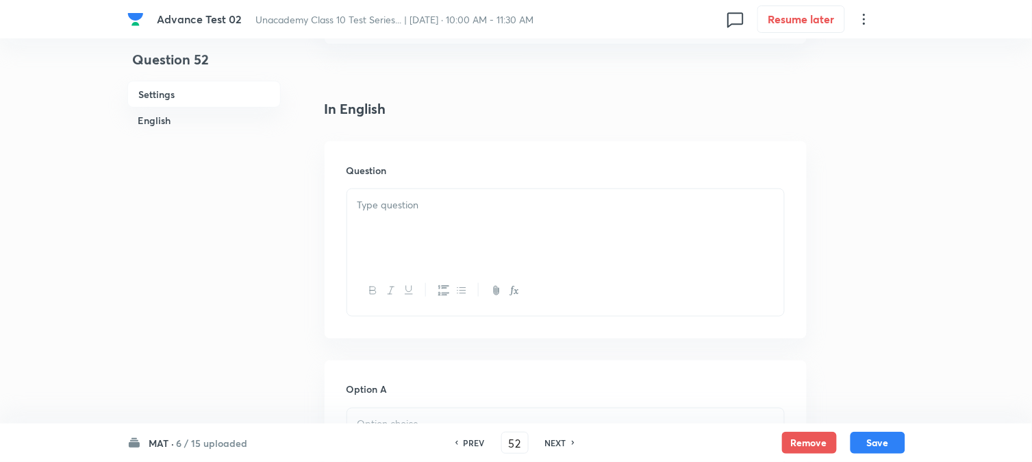
click at [435, 225] on div at bounding box center [565, 227] width 437 height 77
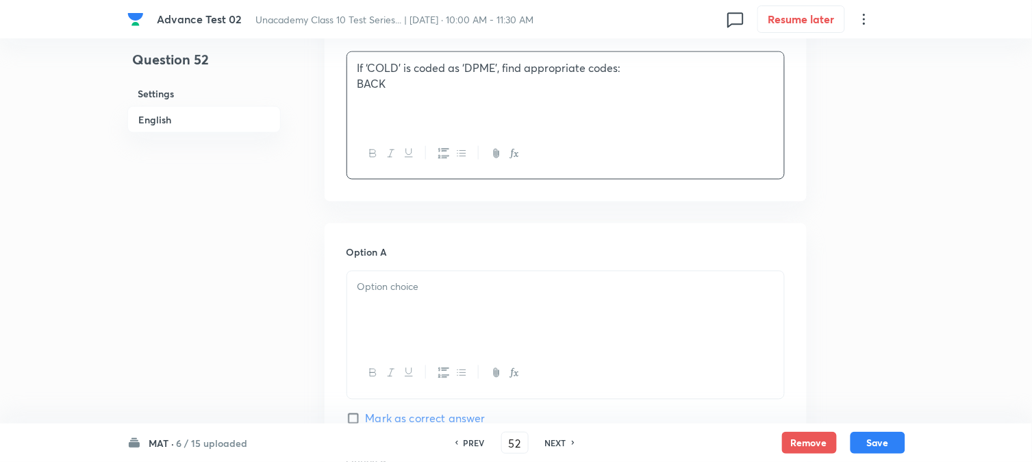
scroll to position [532, 0]
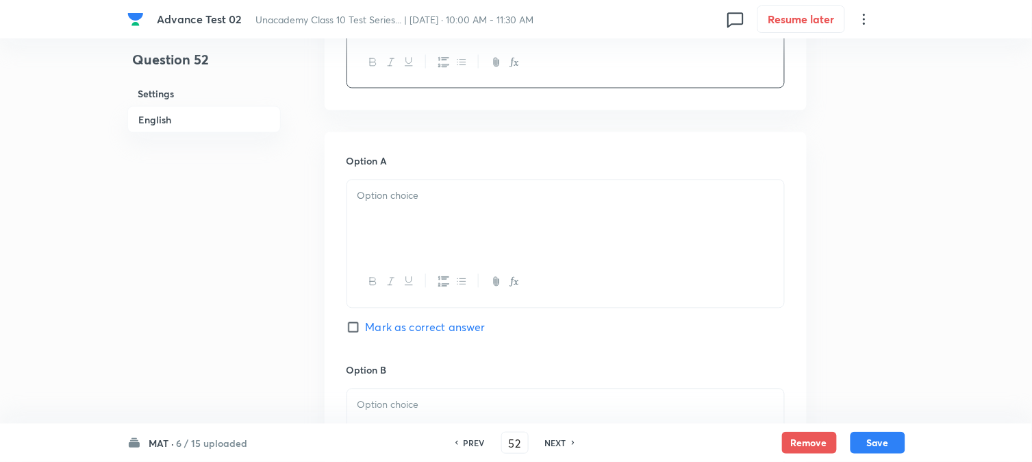
click at [406, 237] on div at bounding box center [565, 218] width 437 height 77
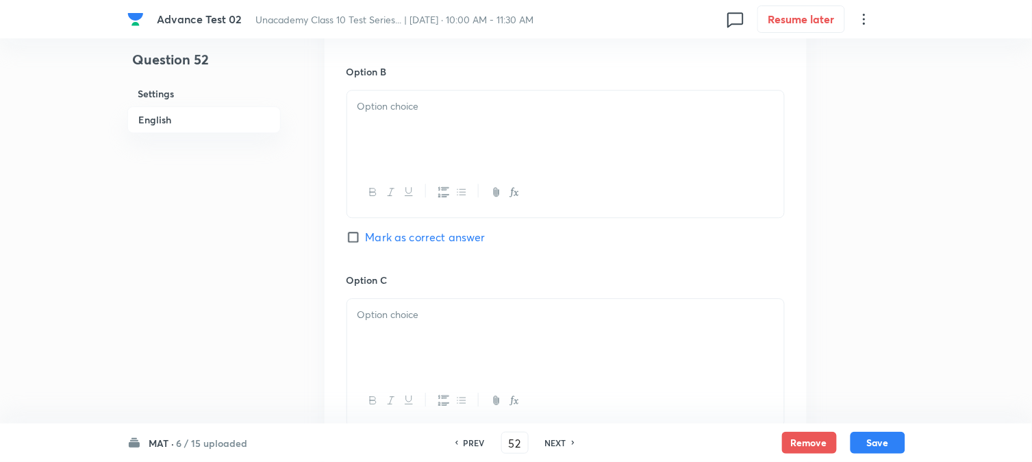
scroll to position [837, 0]
click at [421, 125] on div at bounding box center [565, 122] width 437 height 77
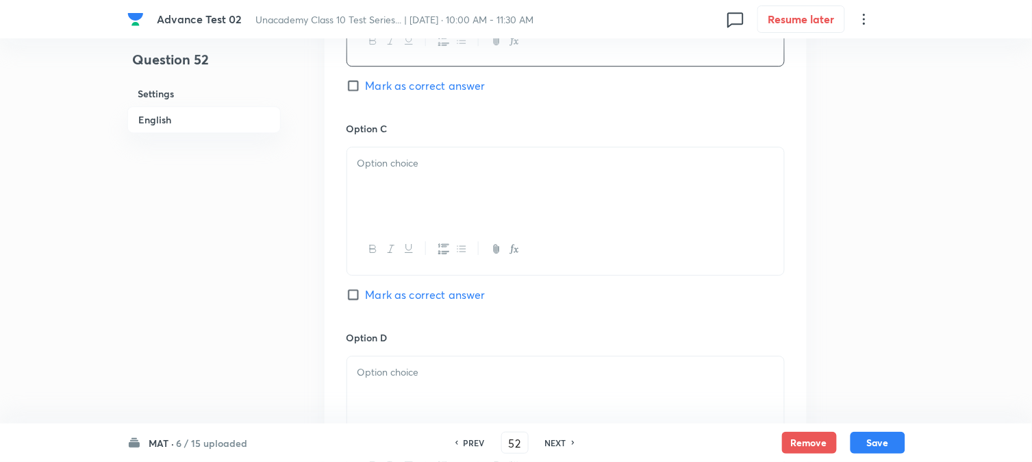
scroll to position [989, 0]
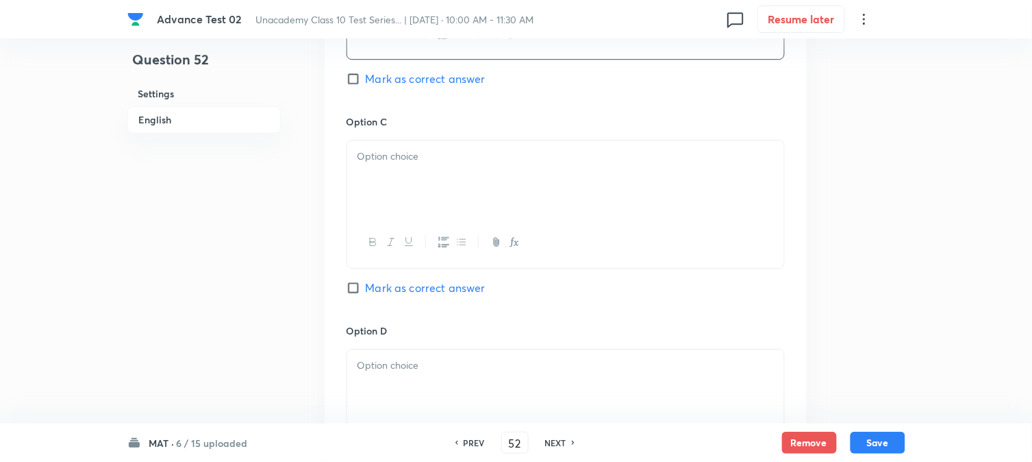
drag, startPoint x: 401, startPoint y: 227, endPoint x: 408, endPoint y: 193, distance: 34.1
click at [402, 221] on div at bounding box center [565, 242] width 437 height 50
click at [409, 193] on div at bounding box center [565, 178] width 437 height 77
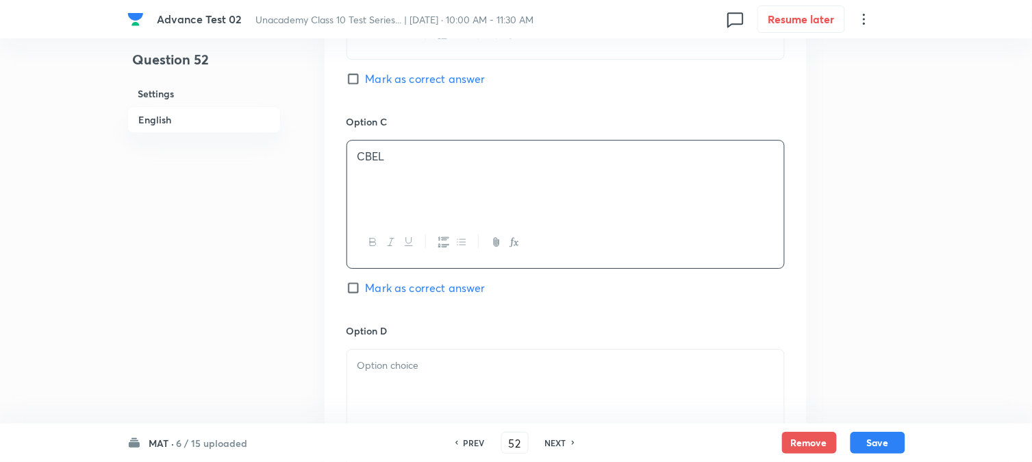
scroll to position [1141, 0]
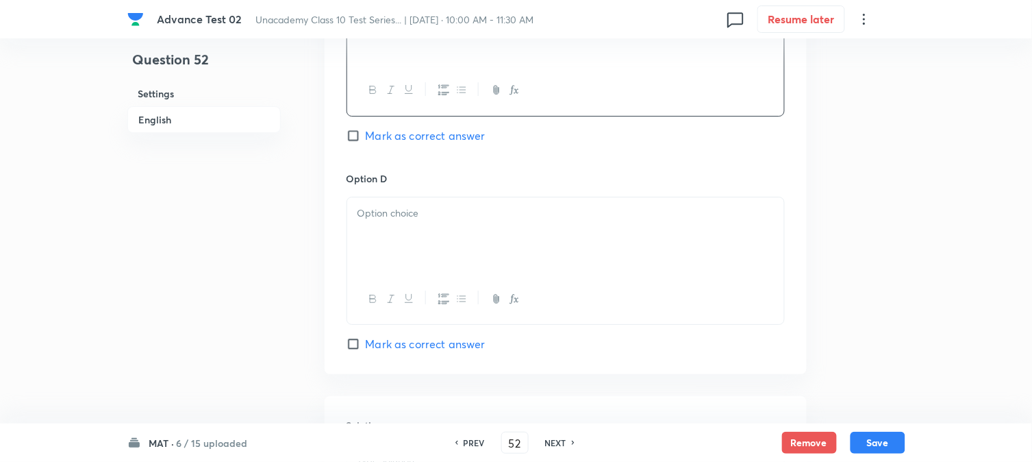
click at [408, 217] on p at bounding box center [566, 214] width 417 height 16
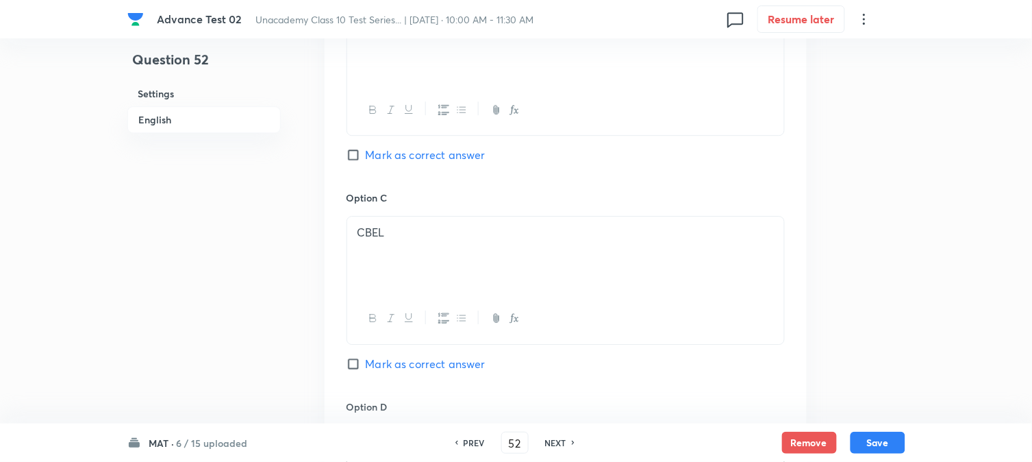
click at [354, 156] on input "Mark as correct answer" at bounding box center [356, 155] width 19 height 14
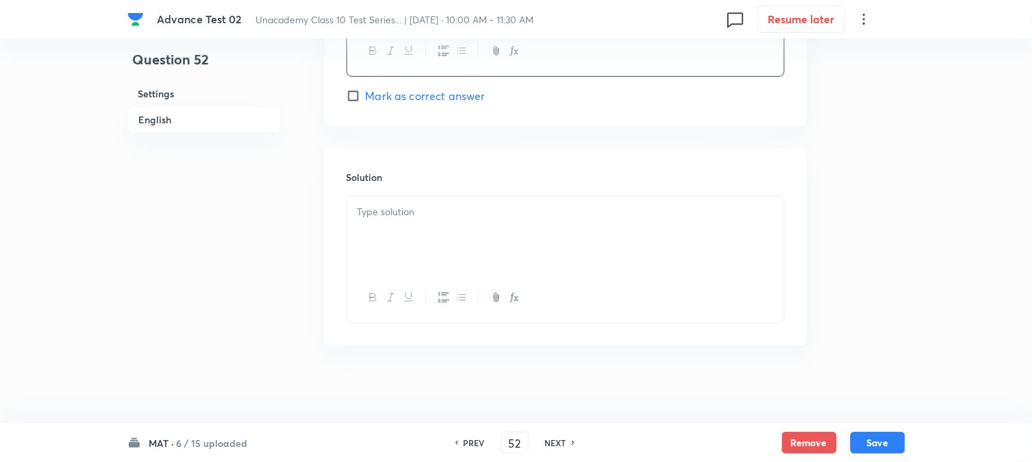
scroll to position [1396, 0]
click at [396, 216] on div at bounding box center [565, 230] width 437 height 77
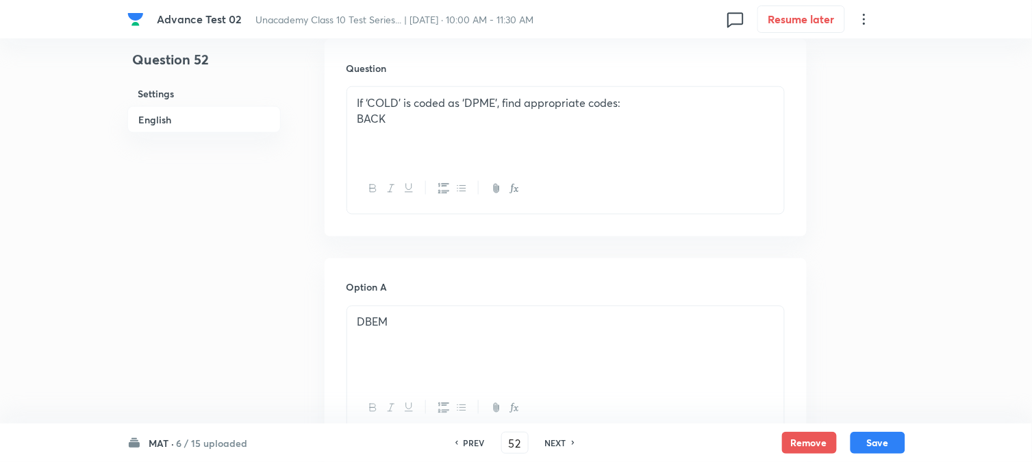
scroll to position [330, 0]
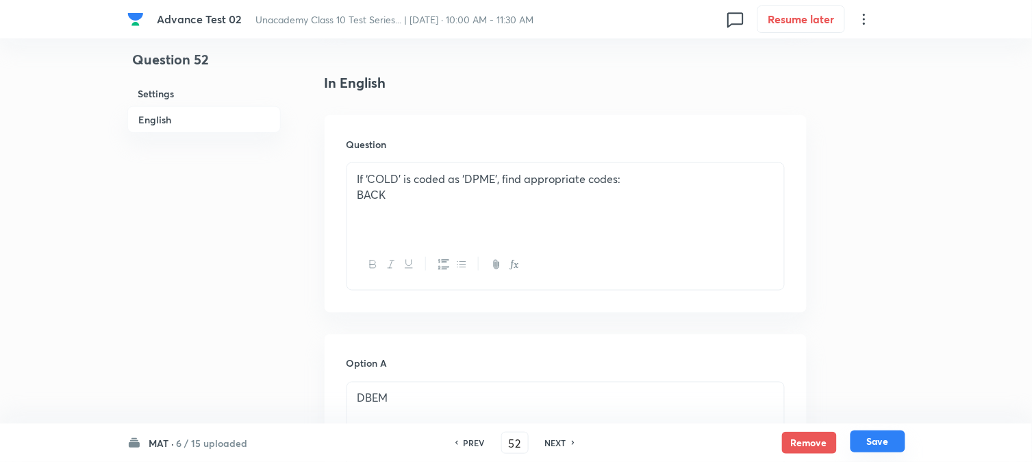
click at [895, 437] on button "Save" at bounding box center [878, 441] width 55 height 22
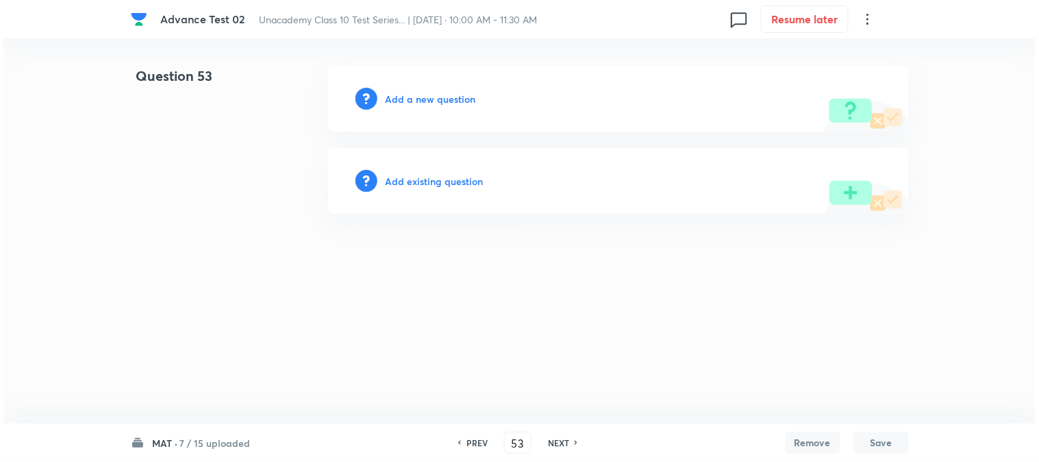
scroll to position [0, 0]
click at [416, 103] on h6 "Add a new question" at bounding box center [431, 99] width 90 height 14
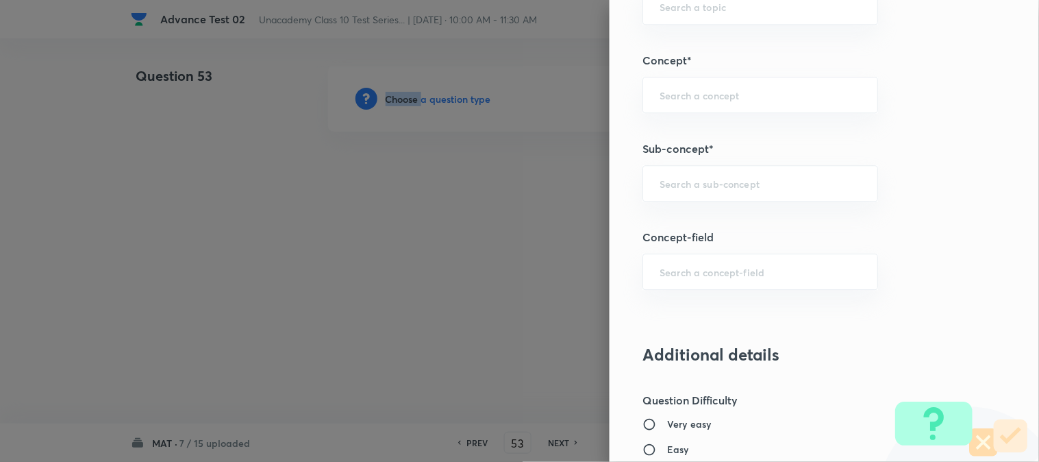
scroll to position [837, 0]
click at [684, 182] on input "text" at bounding box center [760, 181] width 201 height 13
click at [687, 219] on li "Aptitude" at bounding box center [749, 221] width 234 height 25
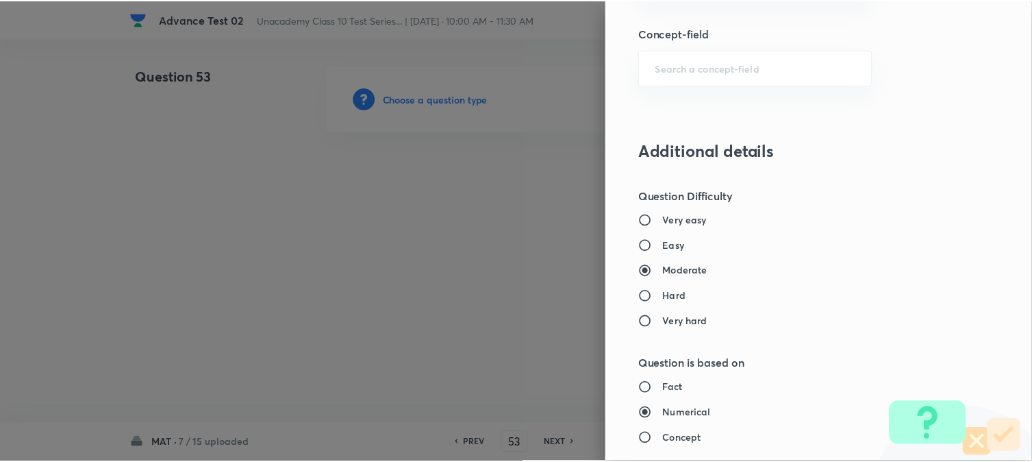
scroll to position [1498, 0]
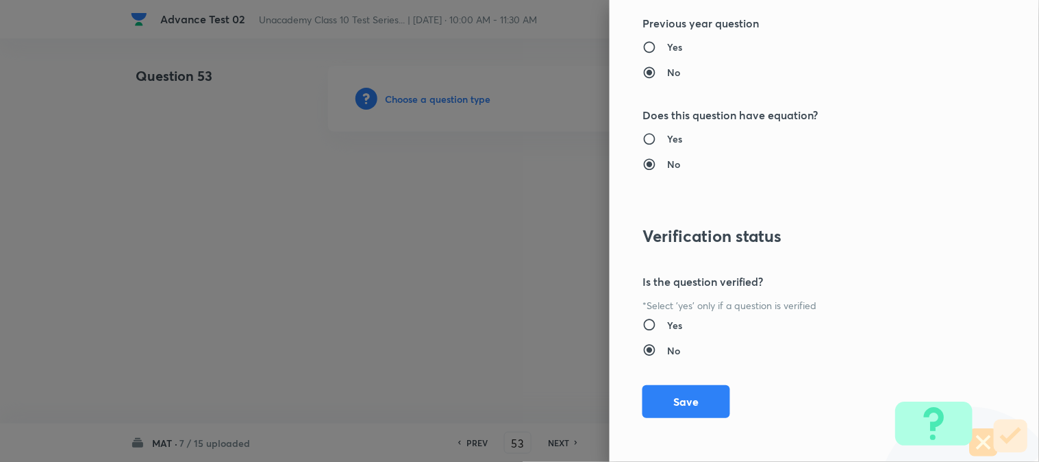
drag, startPoint x: 695, startPoint y: 401, endPoint x: 685, endPoint y: 391, distance: 13.6
click at [695, 401] on button "Save" at bounding box center [687, 401] width 88 height 33
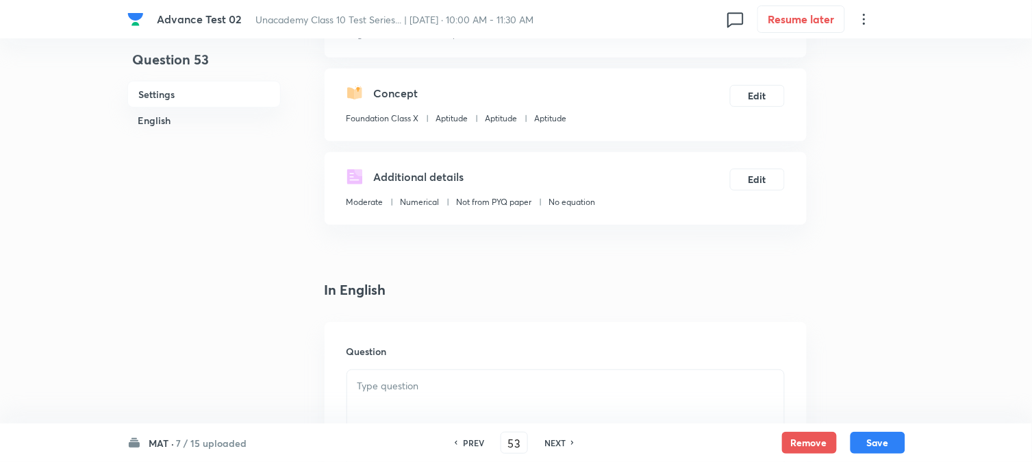
scroll to position [304, 0]
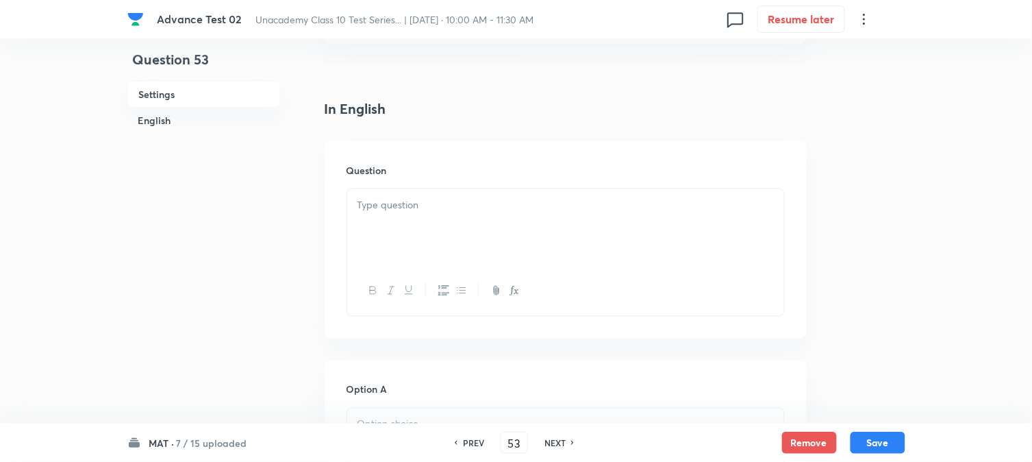
click at [437, 242] on div at bounding box center [565, 227] width 437 height 77
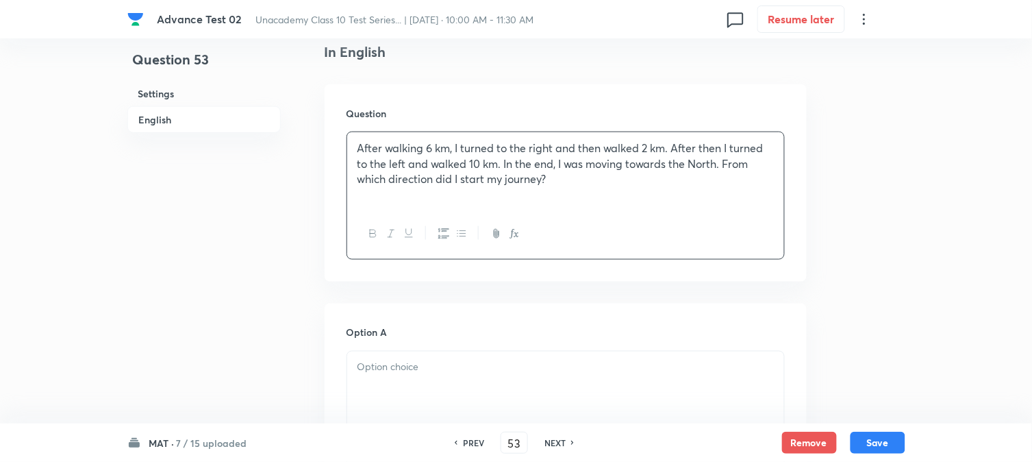
scroll to position [456, 0]
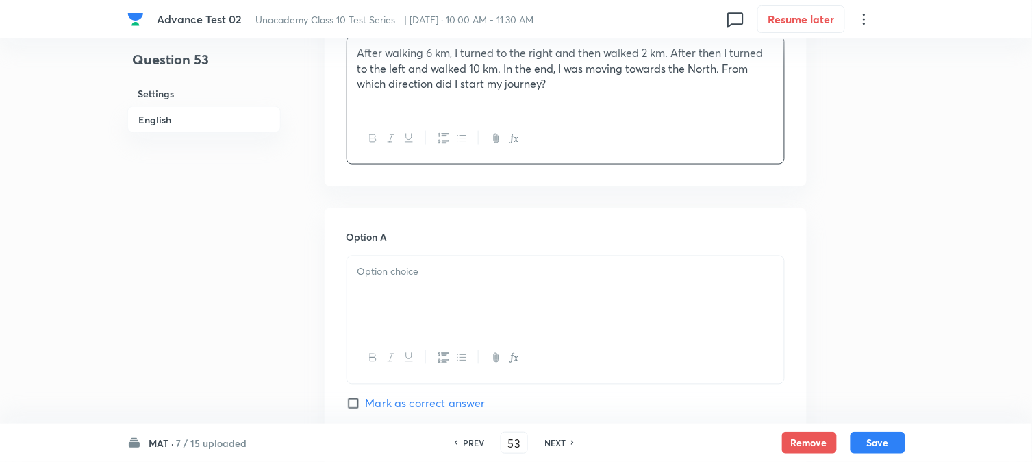
click at [437, 271] on p at bounding box center [566, 272] width 417 height 16
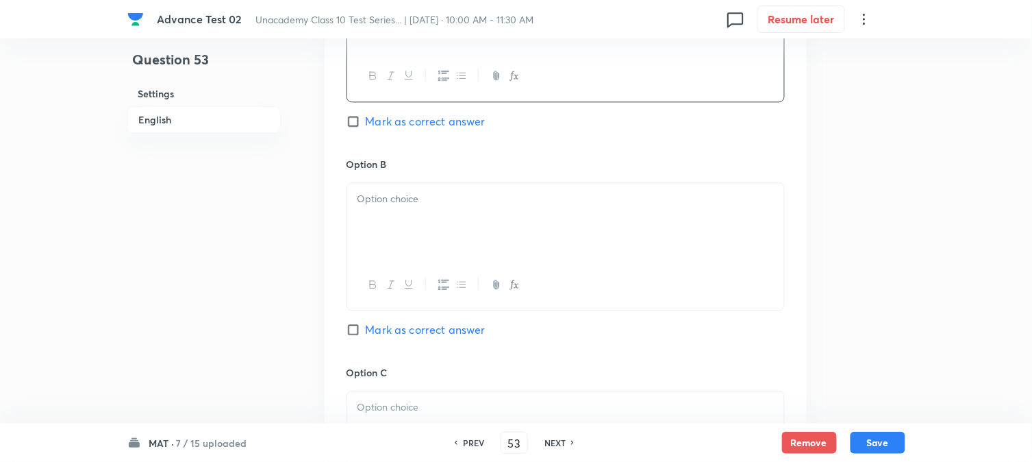
scroll to position [761, 0]
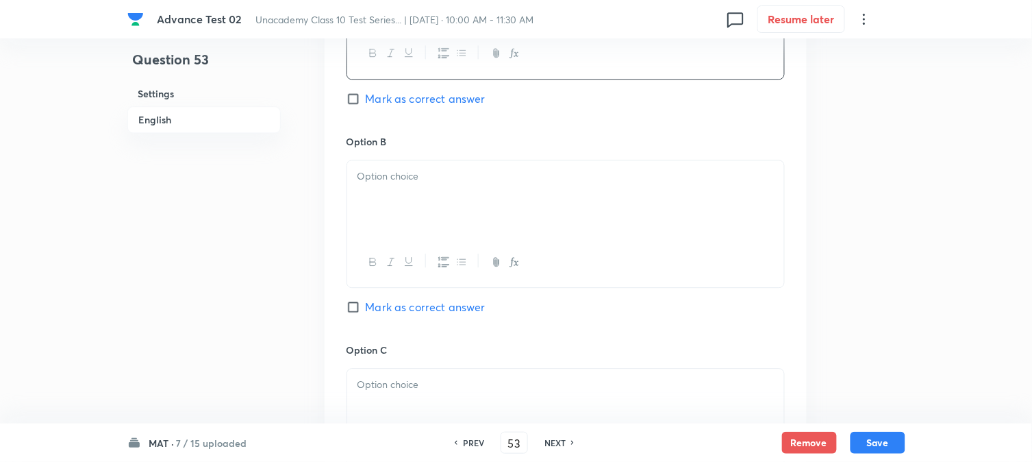
click at [412, 221] on div at bounding box center [565, 198] width 437 height 77
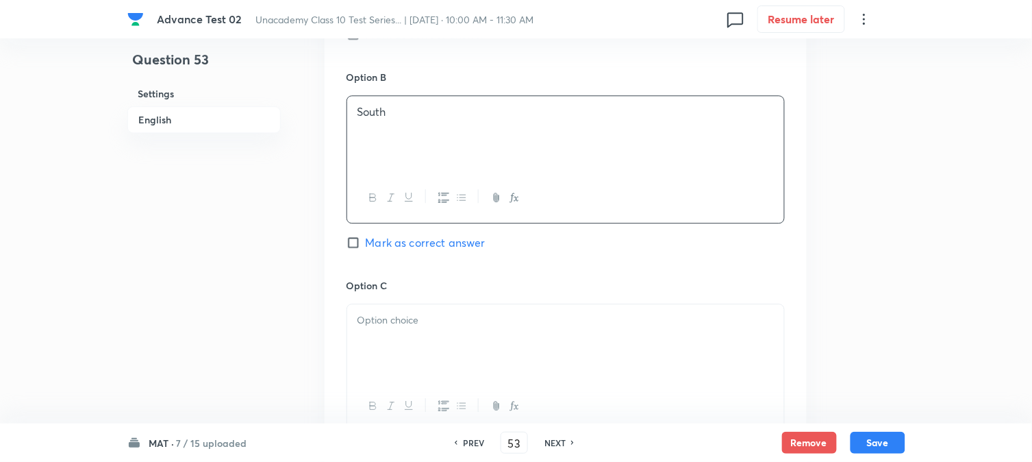
scroll to position [913, 0]
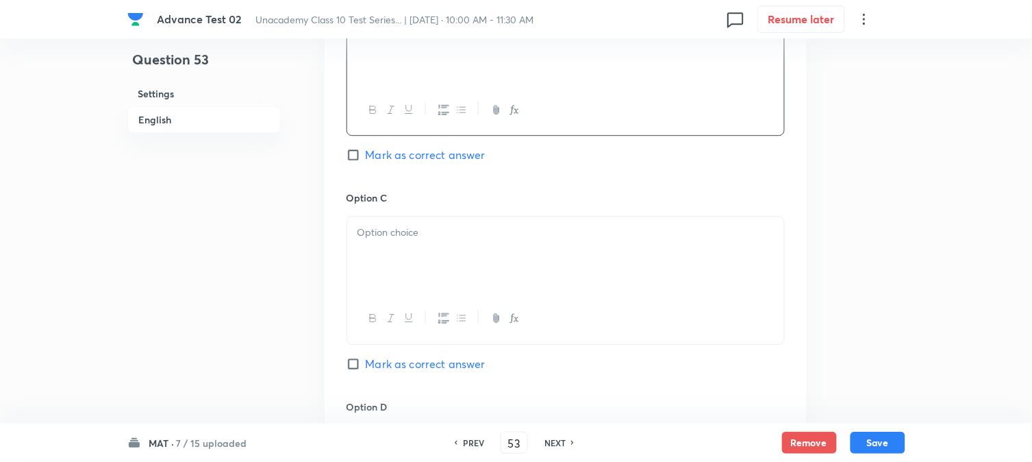
click at [399, 257] on div at bounding box center [565, 254] width 437 height 77
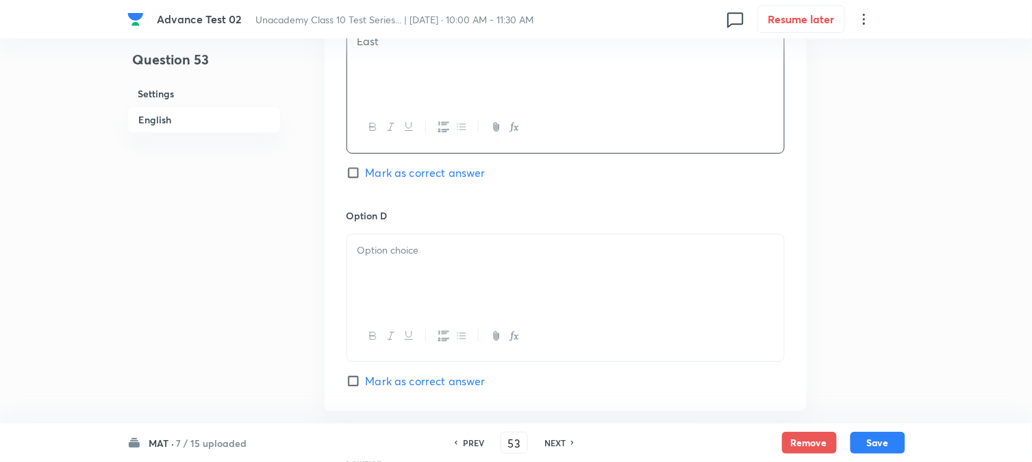
scroll to position [1141, 0]
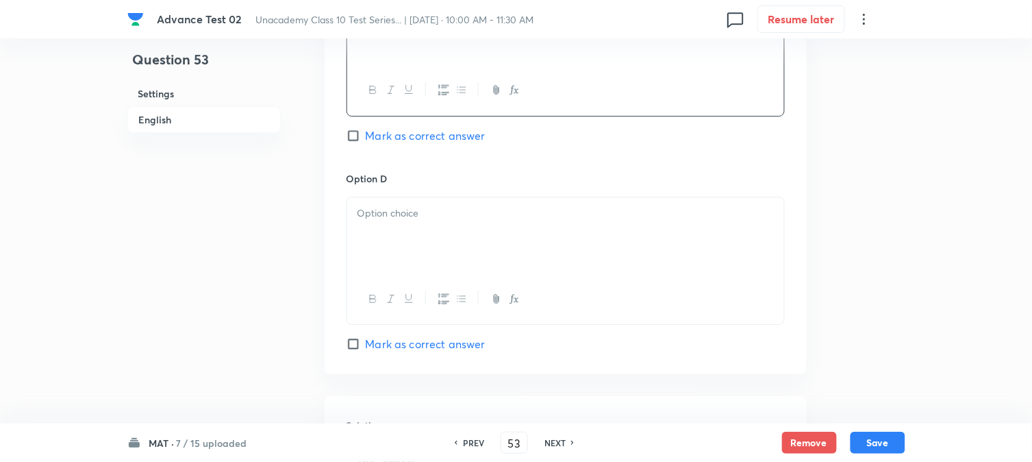
click at [419, 213] on p at bounding box center [566, 214] width 417 height 16
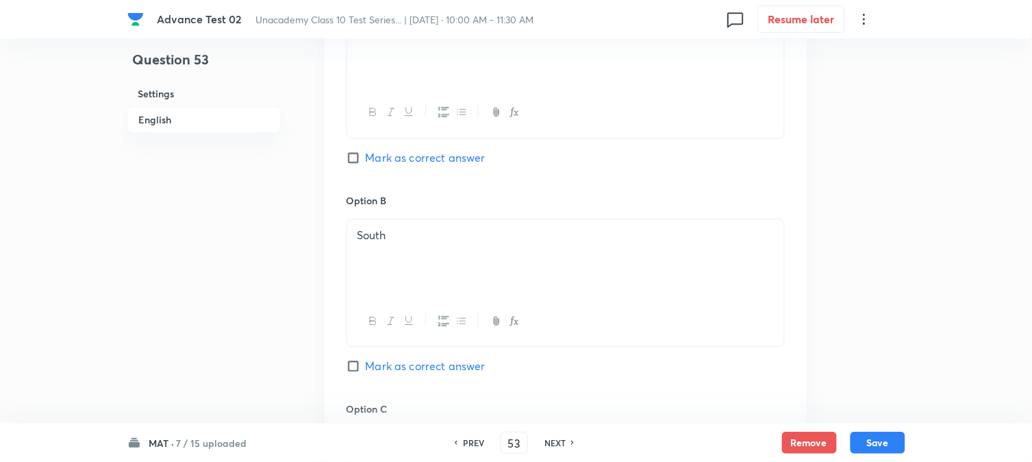
scroll to position [685, 0]
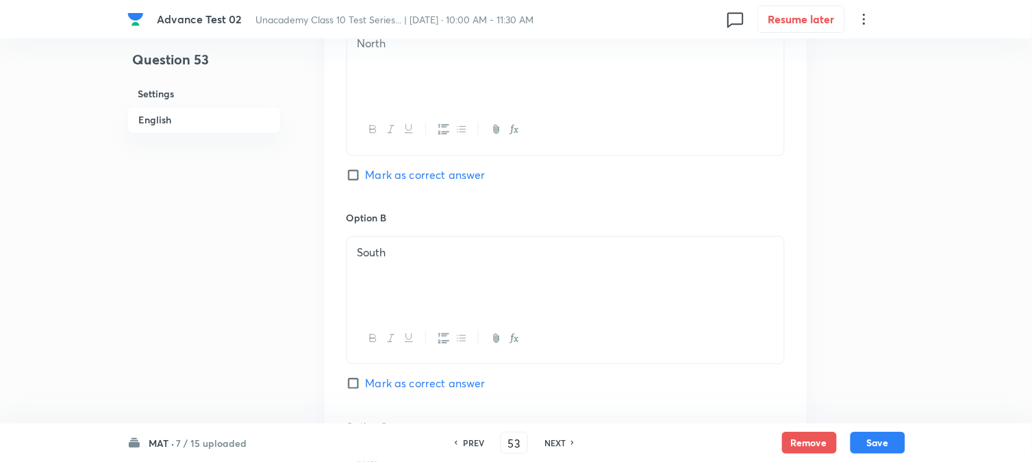
click at [361, 177] on input "Mark as correct answer" at bounding box center [356, 175] width 19 height 14
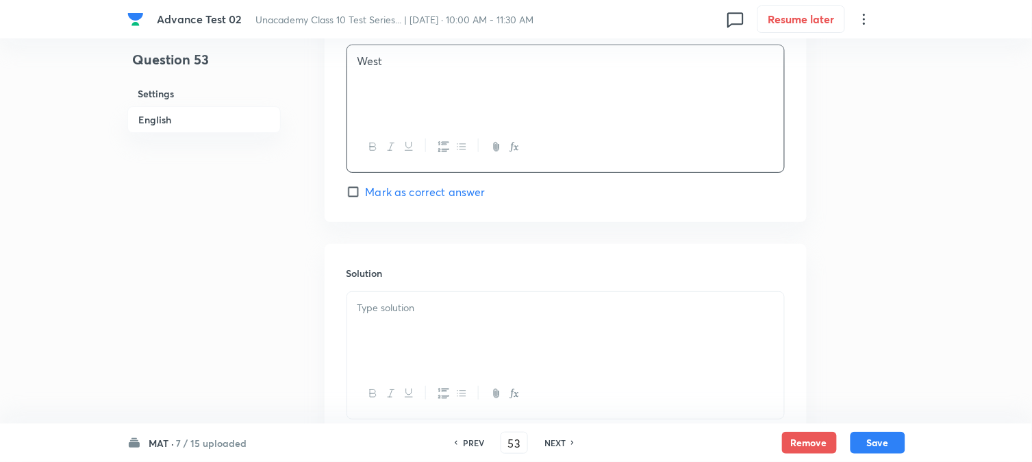
scroll to position [1396, 0]
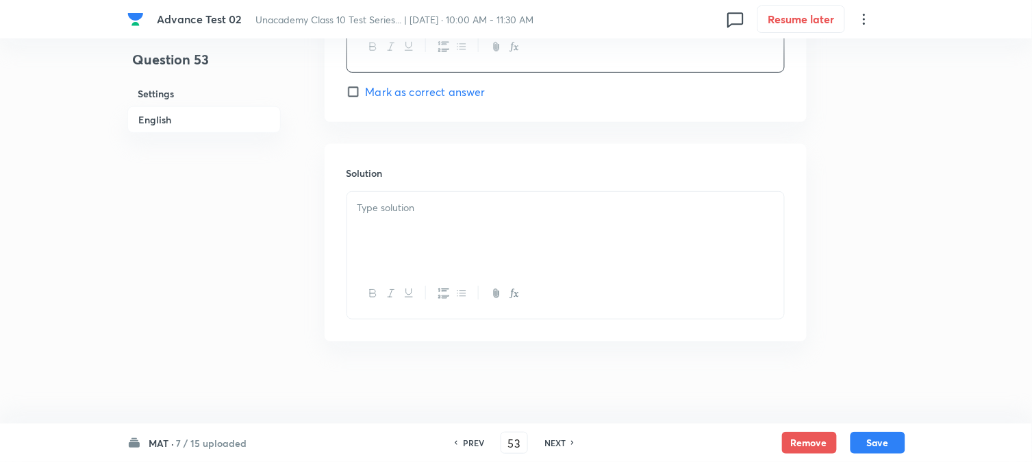
click at [401, 219] on div at bounding box center [565, 230] width 437 height 77
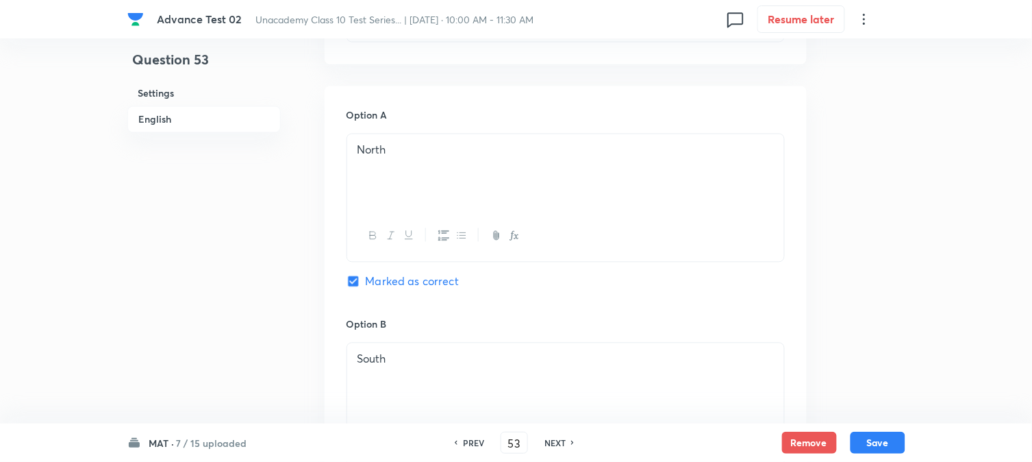
scroll to position [482, 0]
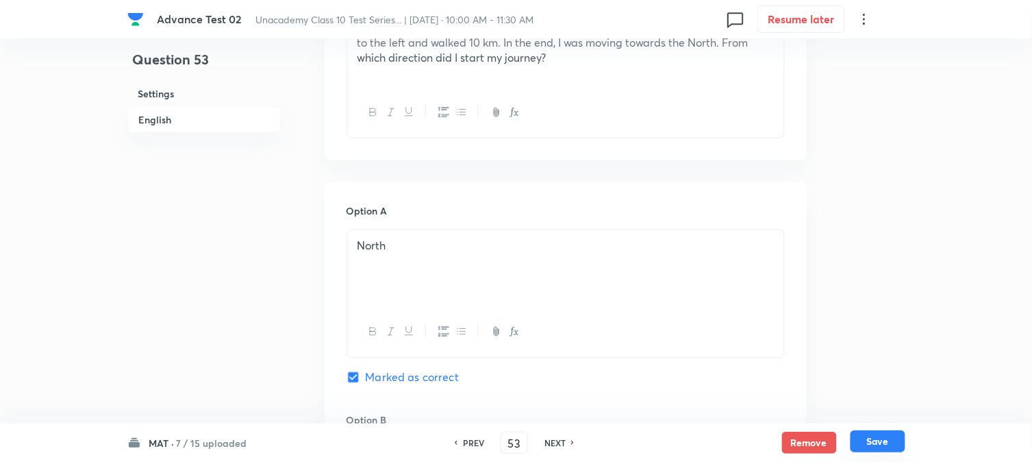
click at [892, 444] on button "Save" at bounding box center [878, 441] width 55 height 22
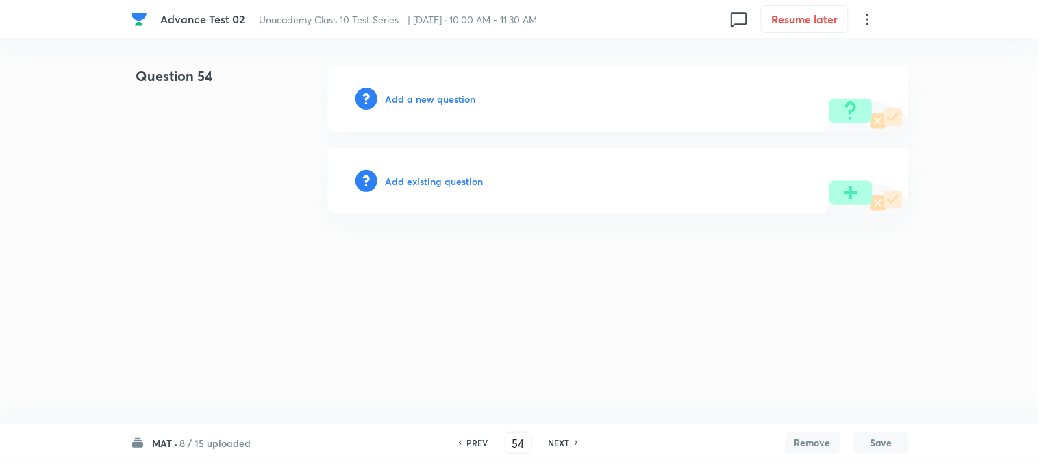
click at [406, 99] on h6 "Add a new question" at bounding box center [431, 99] width 90 height 14
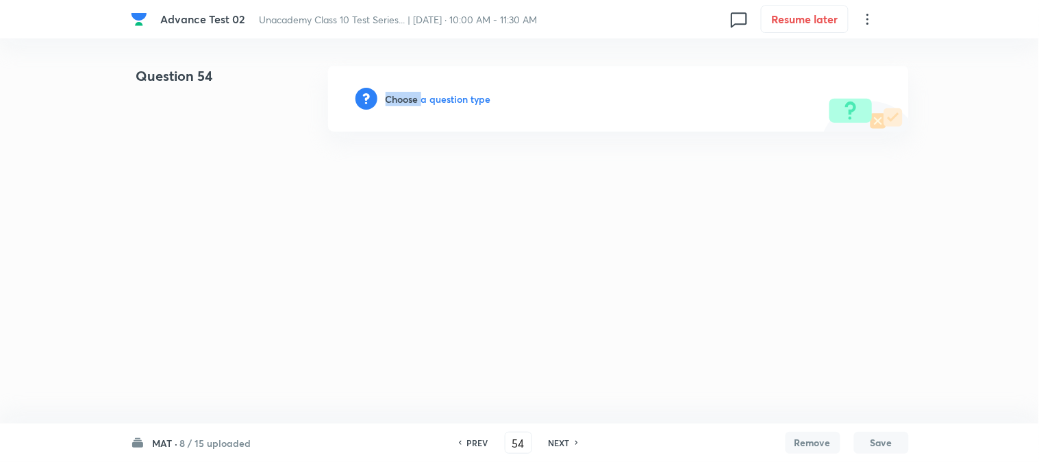
click at [406, 99] on h6 "Choose a question type" at bounding box center [439, 99] width 106 height 14
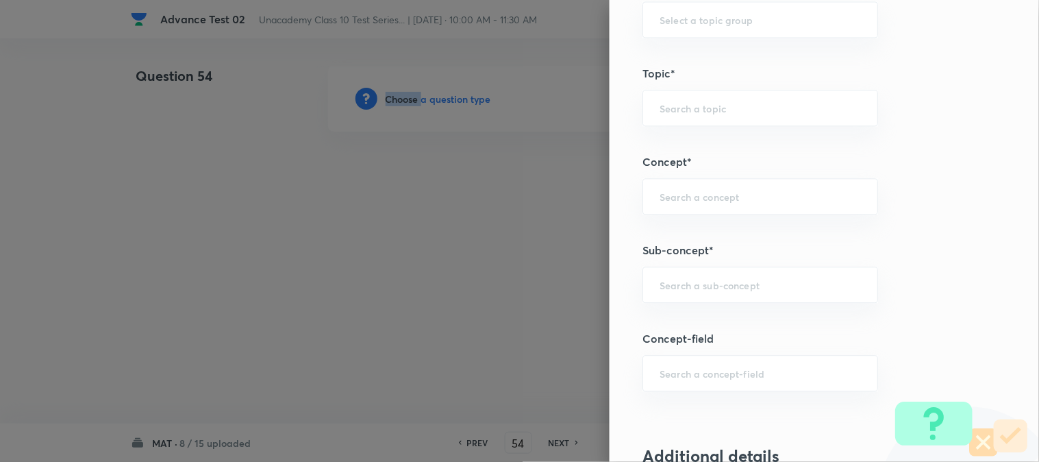
scroll to position [761, 0]
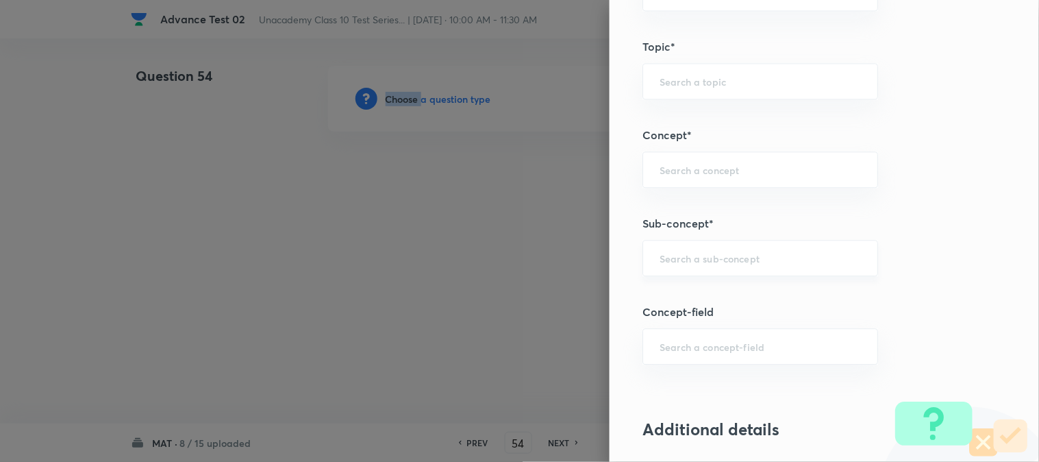
click at [683, 271] on div "​" at bounding box center [761, 258] width 236 height 36
click at [676, 303] on li "Aptitude" at bounding box center [749, 298] width 234 height 25
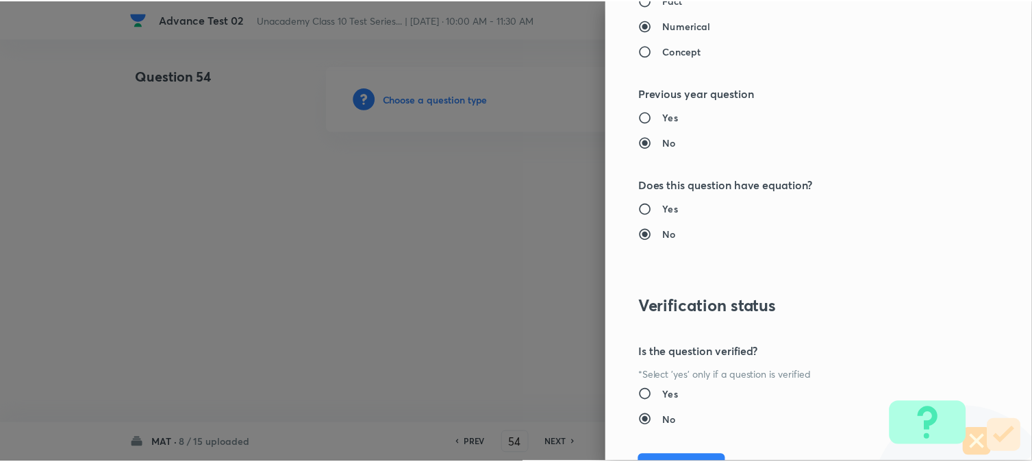
scroll to position [1498, 0]
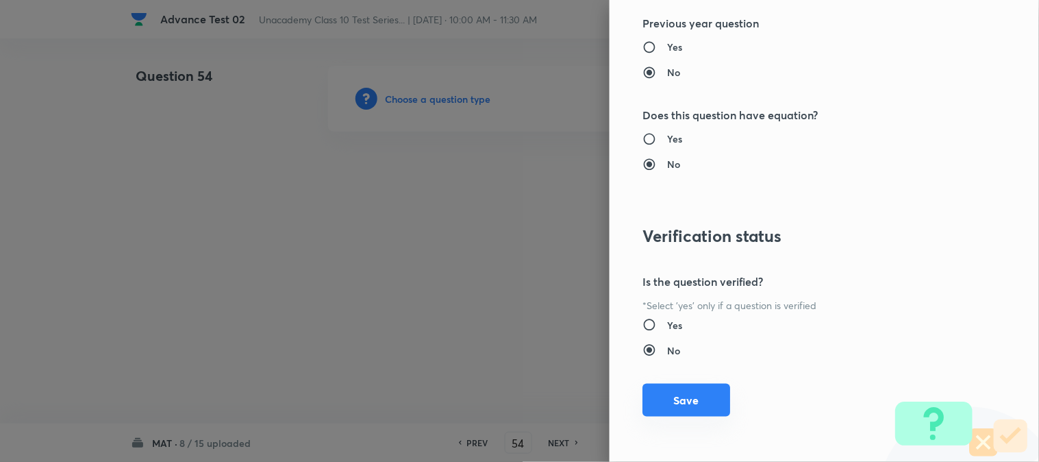
click at [679, 401] on button "Save" at bounding box center [687, 400] width 88 height 33
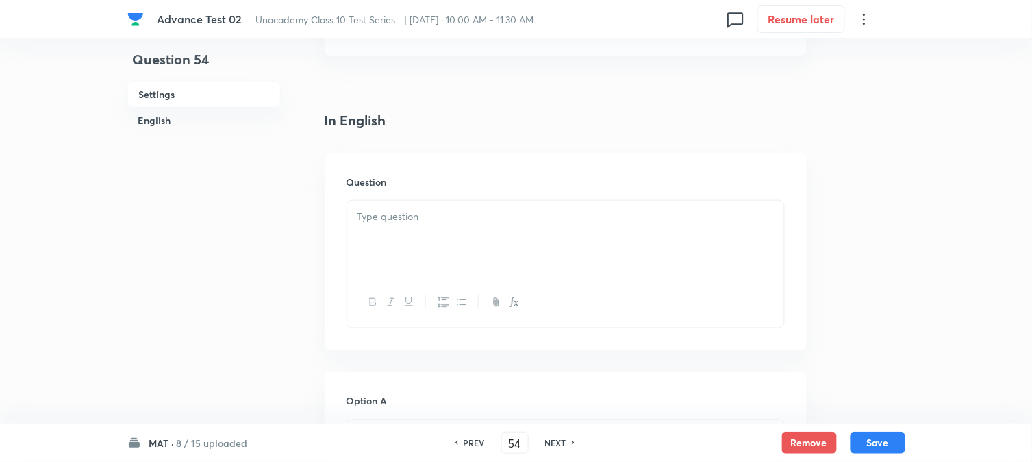
scroll to position [304, 0]
click at [461, 232] on div at bounding box center [565, 227] width 437 height 77
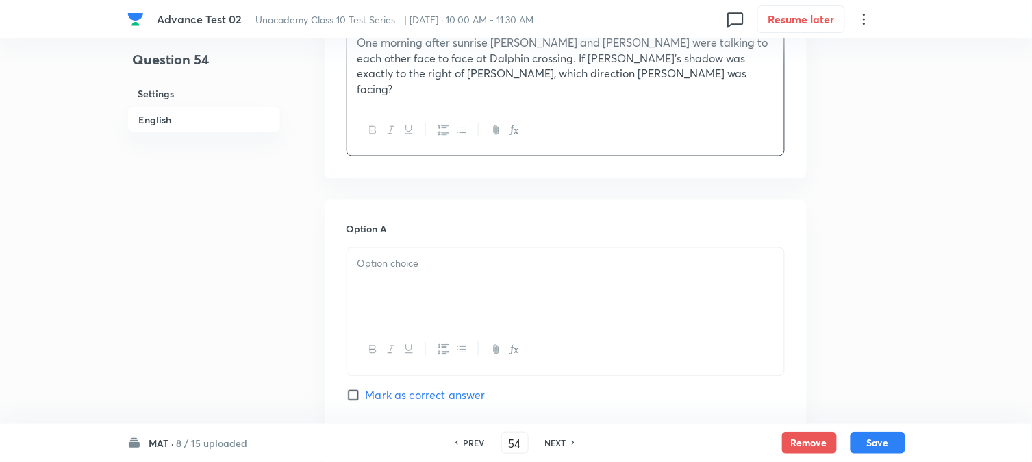
scroll to position [532, 0]
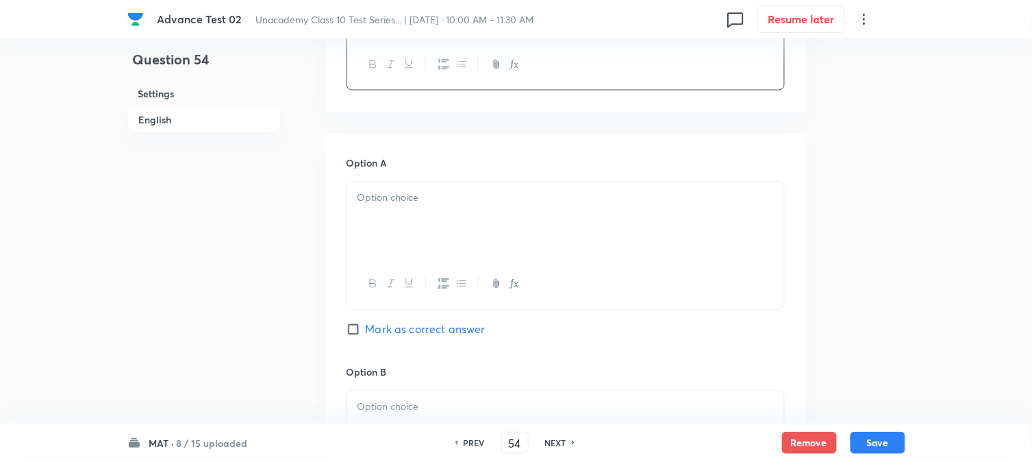
click at [406, 227] on div at bounding box center [565, 220] width 437 height 77
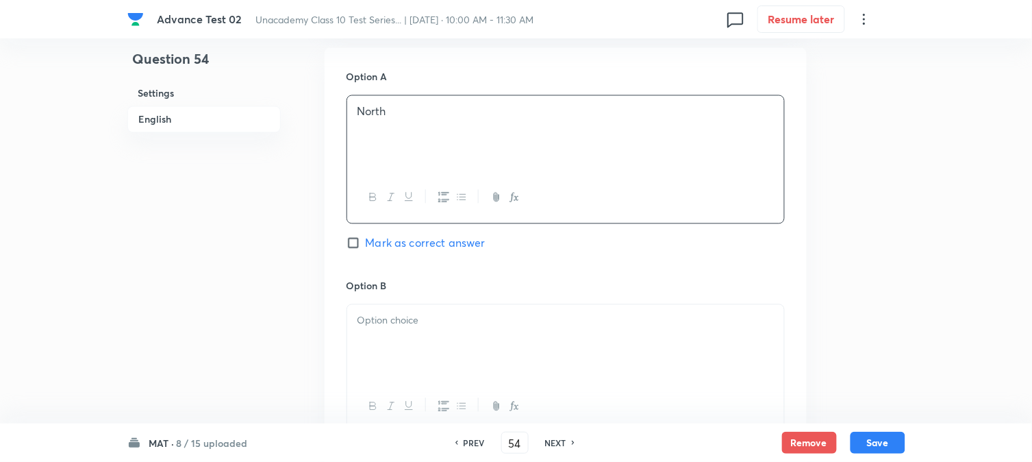
scroll to position [761, 0]
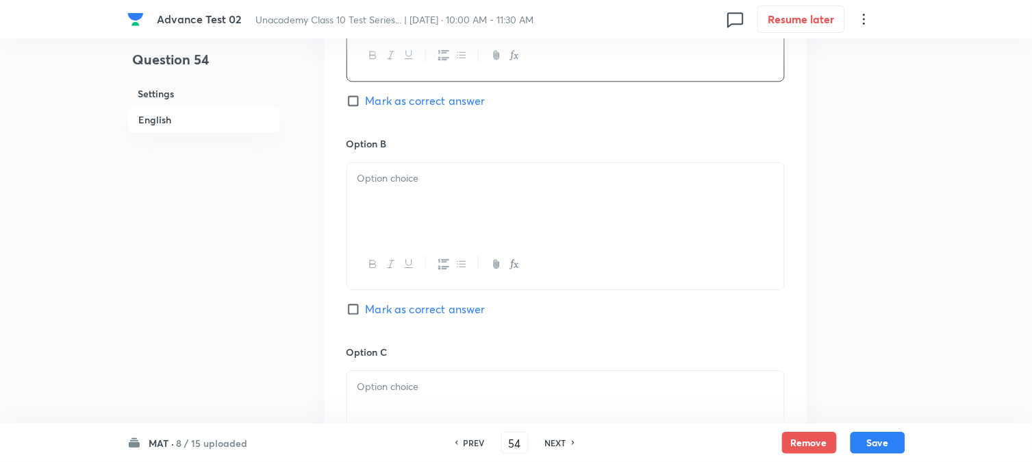
click at [406, 221] on div at bounding box center [565, 200] width 437 height 77
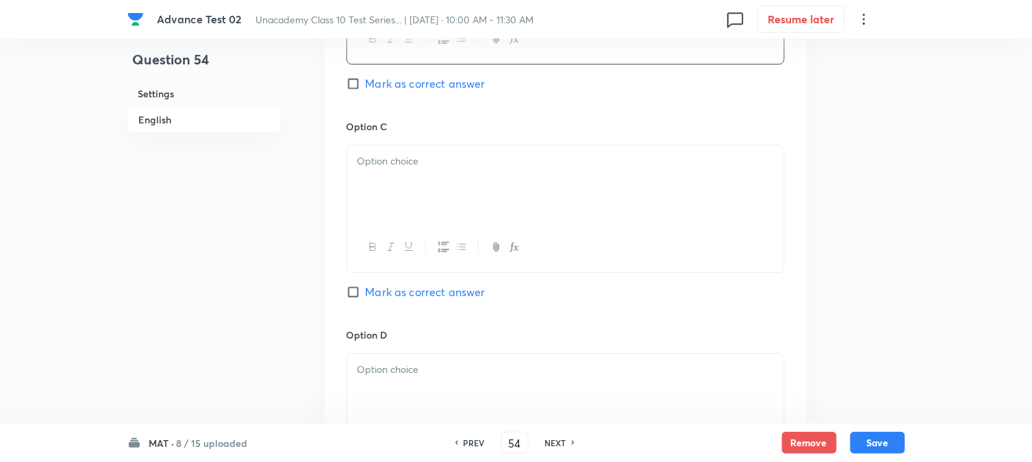
scroll to position [989, 0]
click at [423, 211] on div at bounding box center [565, 180] width 437 height 77
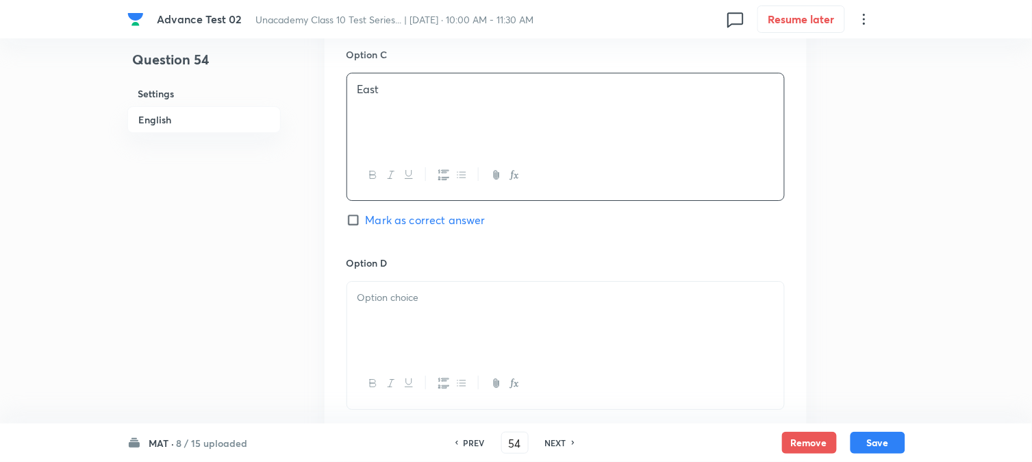
scroll to position [1217, 0]
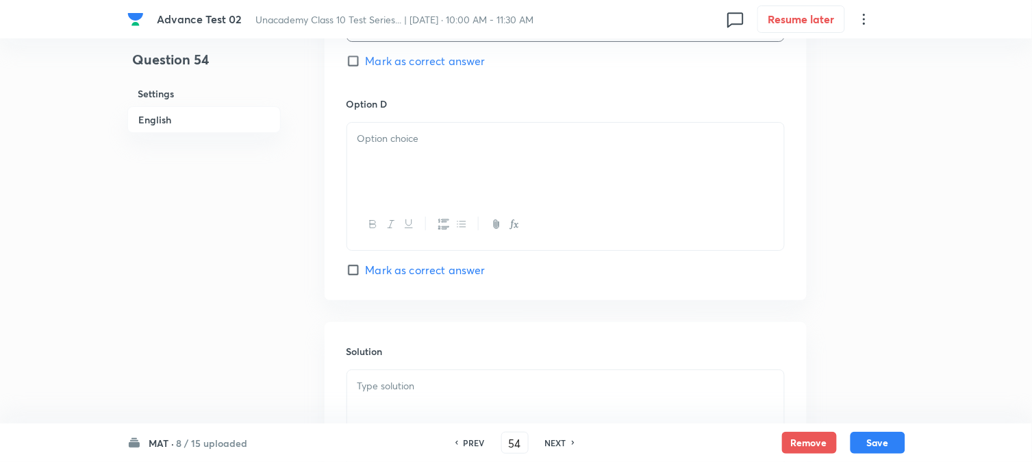
click at [442, 162] on div at bounding box center [565, 161] width 437 height 77
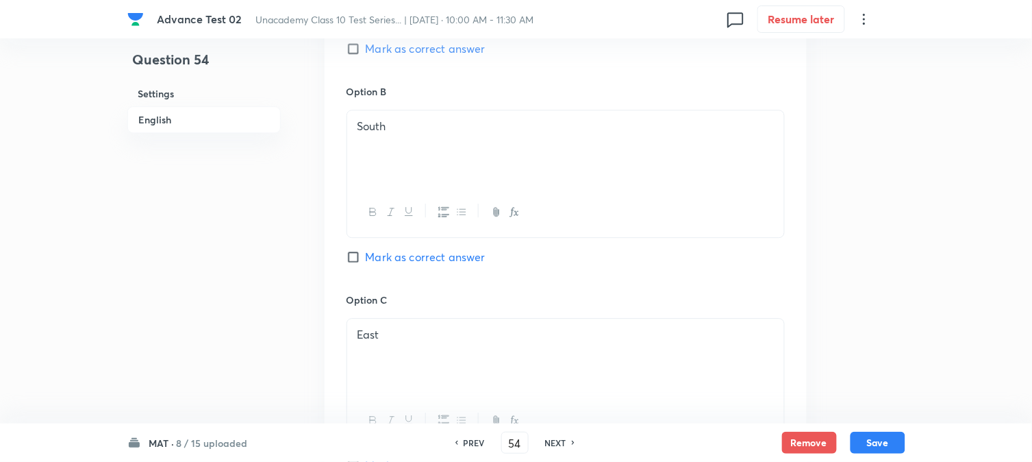
scroll to position [685, 0]
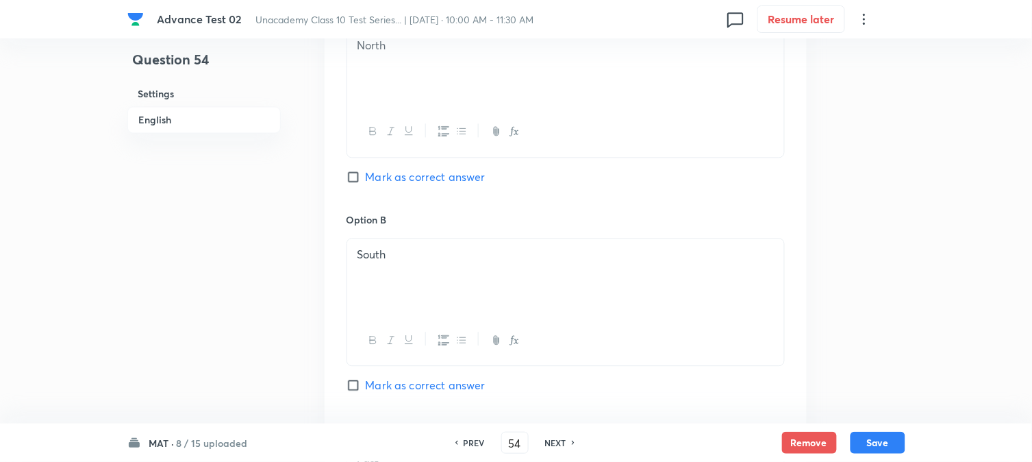
click at [377, 180] on span "Mark as correct answer" at bounding box center [426, 177] width 120 height 16
click at [366, 180] on input "Mark as correct answer" at bounding box center [356, 177] width 19 height 14
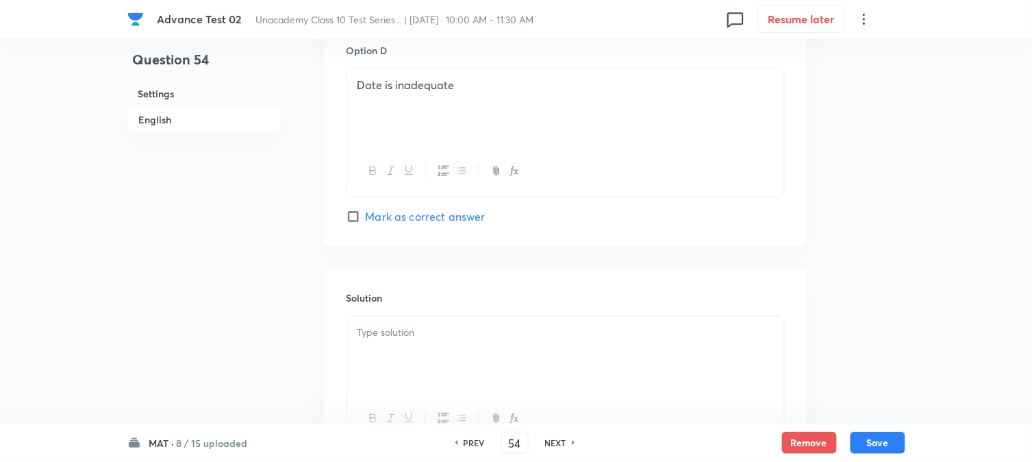
scroll to position [1396, 0]
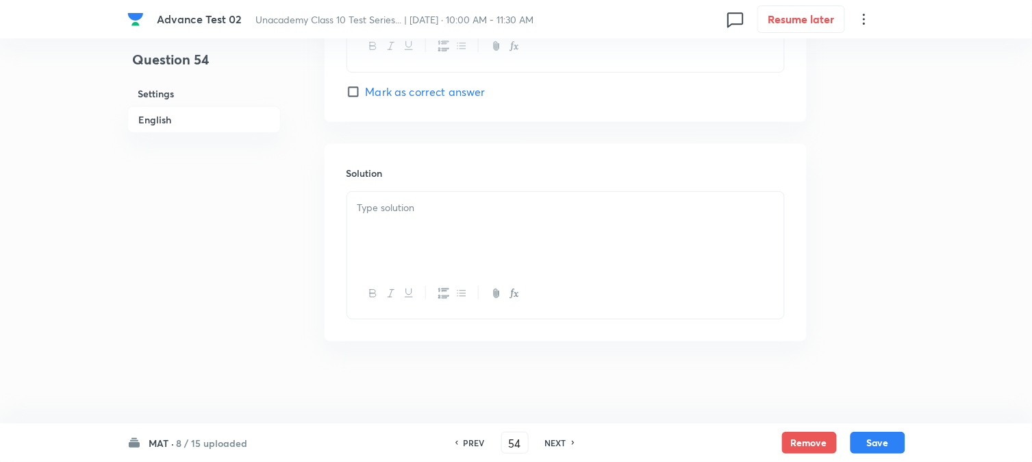
drag, startPoint x: 421, startPoint y: 227, endPoint x: 415, endPoint y: 237, distance: 11.6
click at [421, 227] on div at bounding box center [565, 230] width 437 height 77
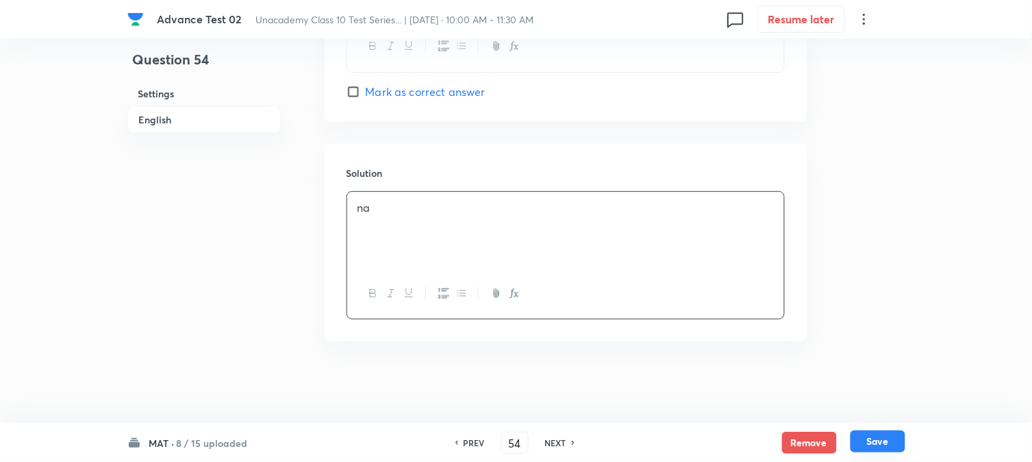
click at [893, 441] on button "Save" at bounding box center [878, 441] width 55 height 22
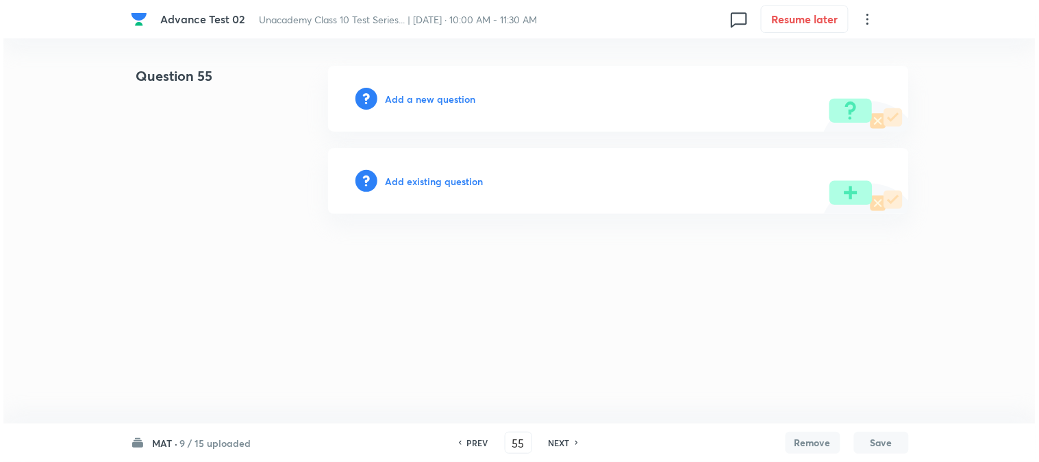
scroll to position [0, 0]
click at [416, 99] on h6 "Add a new question" at bounding box center [431, 99] width 90 height 14
click at [416, 99] on h6 "Choose a question type" at bounding box center [439, 99] width 106 height 14
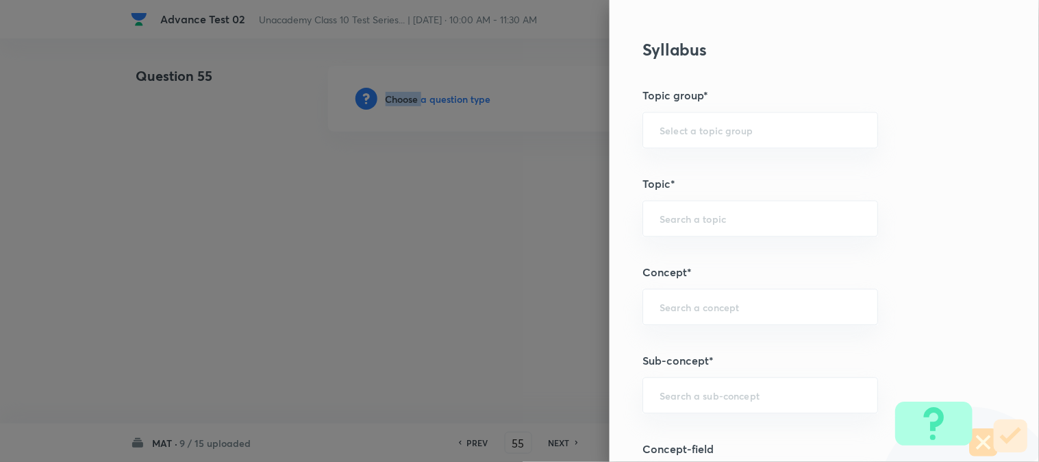
scroll to position [761, 0]
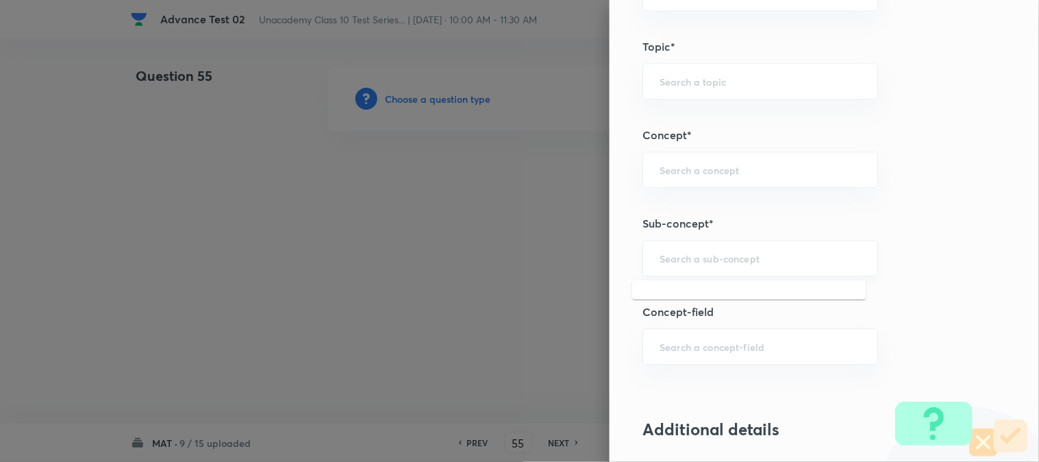
click at [700, 262] on input "text" at bounding box center [760, 257] width 201 height 13
click at [695, 292] on li "Aptitude" at bounding box center [749, 298] width 234 height 25
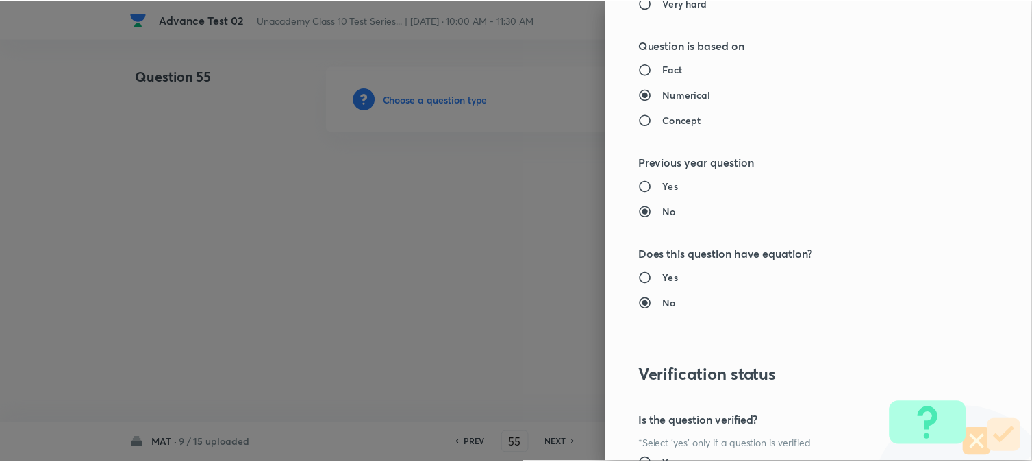
scroll to position [1498, 0]
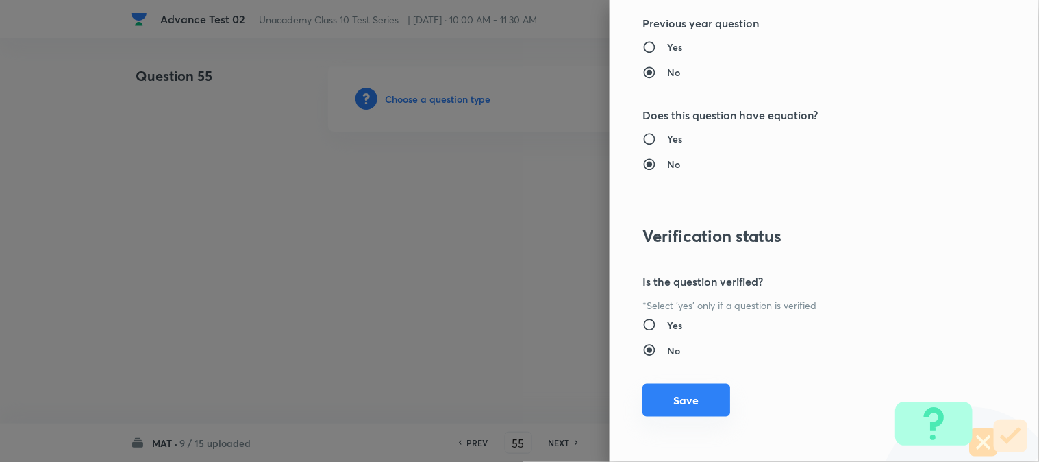
click at [681, 412] on button "Save" at bounding box center [687, 400] width 88 height 33
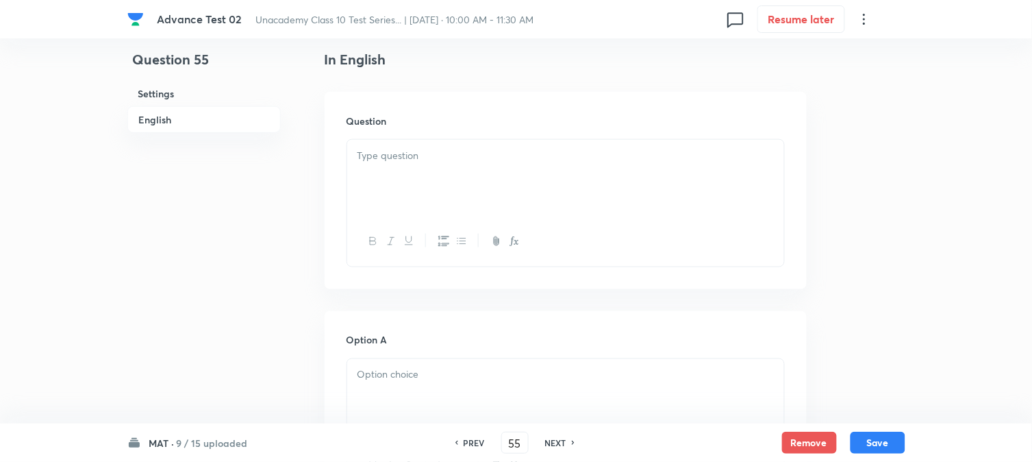
scroll to position [380, 0]
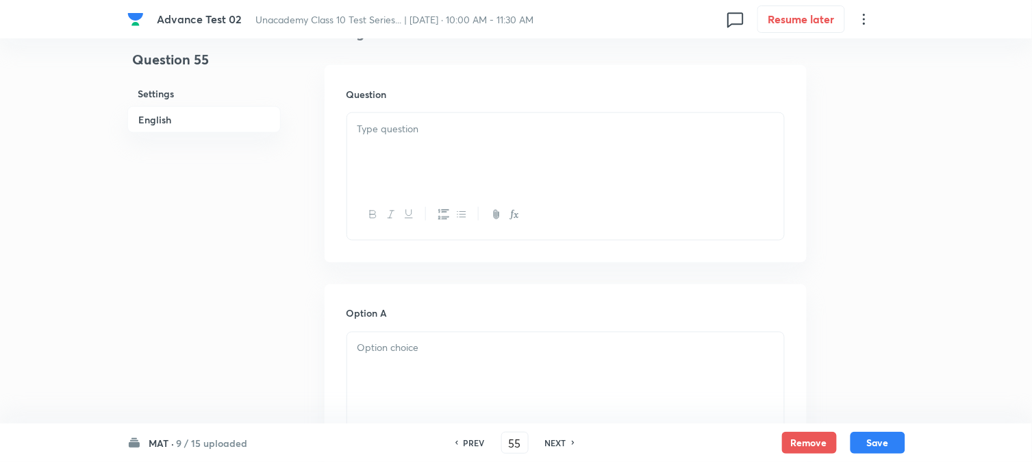
click at [491, 155] on div at bounding box center [565, 151] width 437 height 77
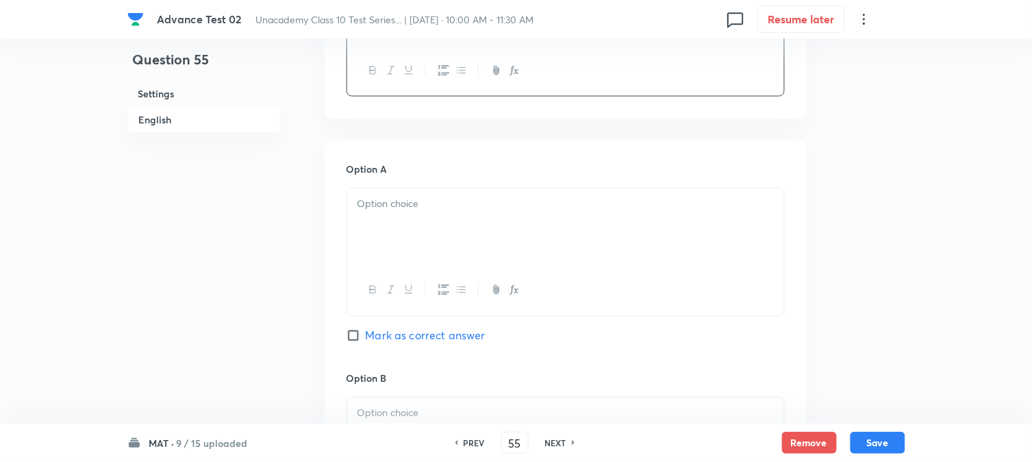
scroll to position [532, 0]
click at [406, 214] on div at bounding box center [565, 220] width 437 height 77
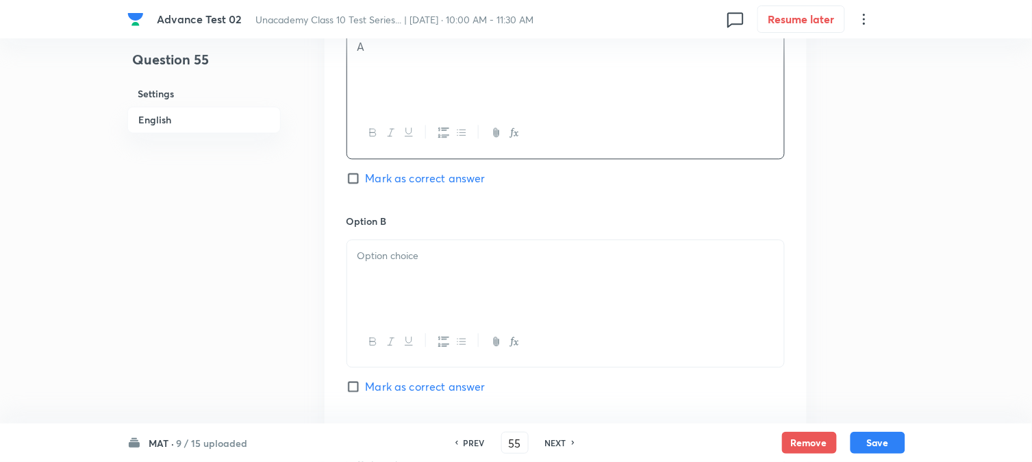
scroll to position [685, 0]
click at [394, 249] on p at bounding box center [566, 255] width 417 height 16
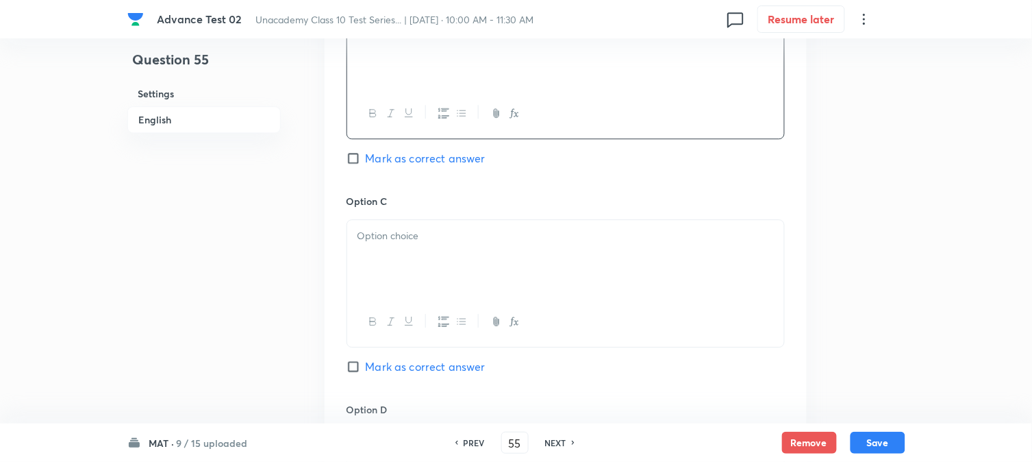
scroll to position [913, 0]
click at [404, 230] on p at bounding box center [566, 235] width 417 height 16
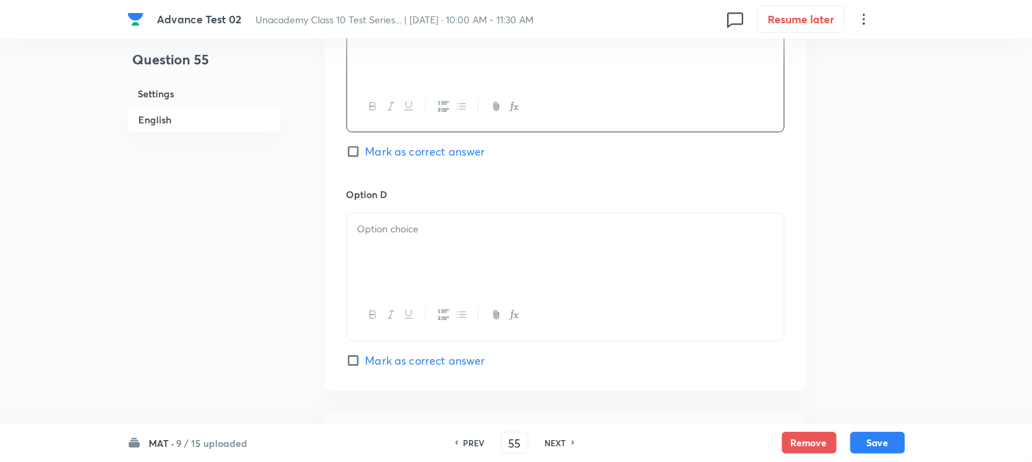
scroll to position [1141, 0]
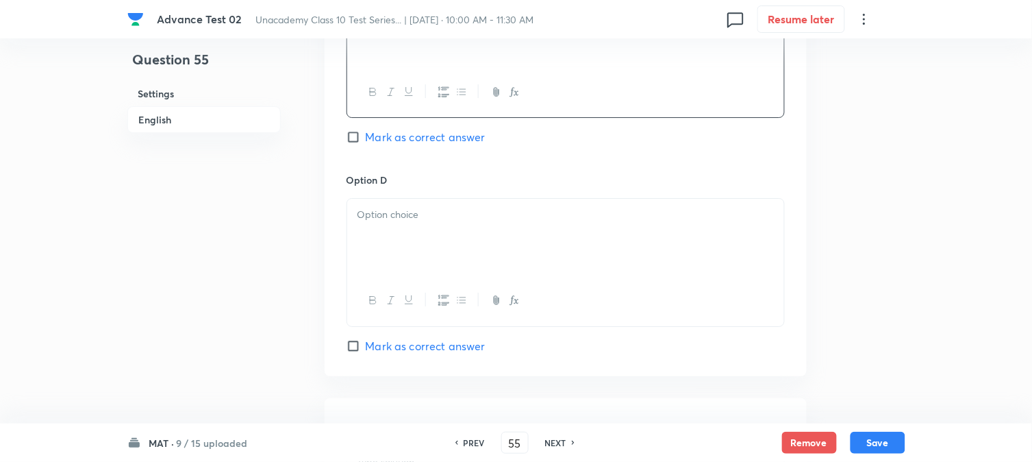
click at [404, 230] on div at bounding box center [565, 237] width 437 height 77
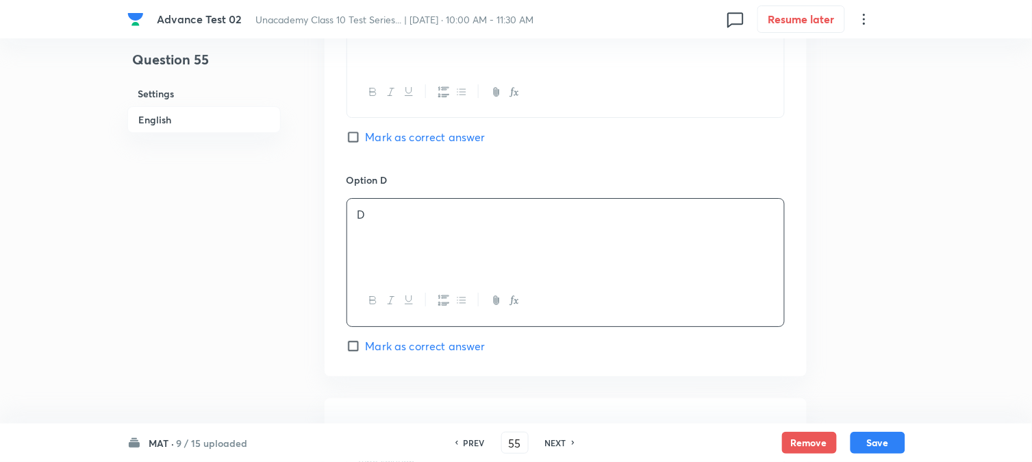
click at [372, 345] on span "Mark as correct answer" at bounding box center [426, 346] width 120 height 16
click at [366, 345] on input "Mark as correct answer" at bounding box center [356, 346] width 19 height 14
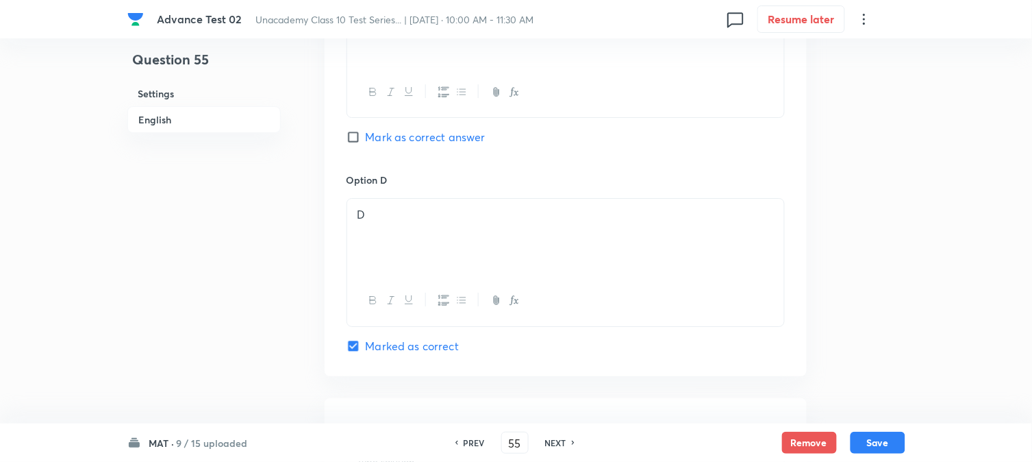
scroll to position [1370, 0]
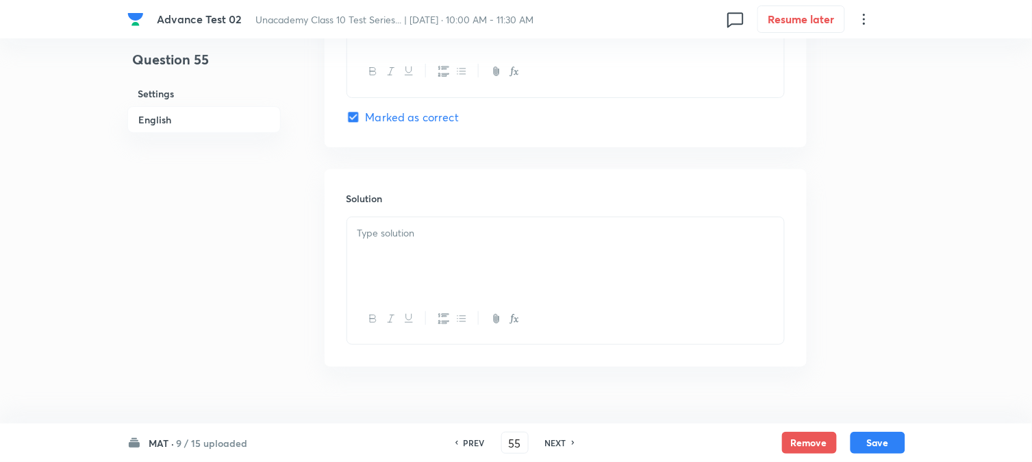
click at [412, 266] on div at bounding box center [565, 255] width 437 height 77
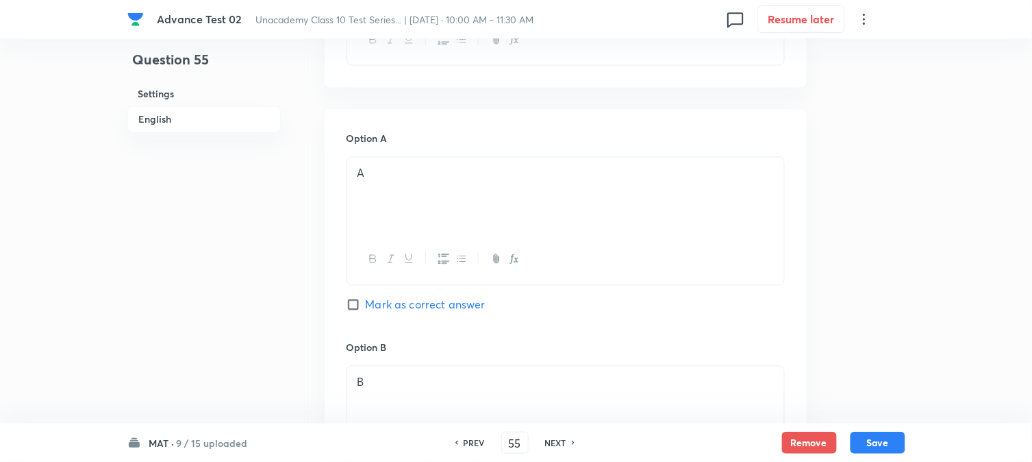
scroll to position [332, 0]
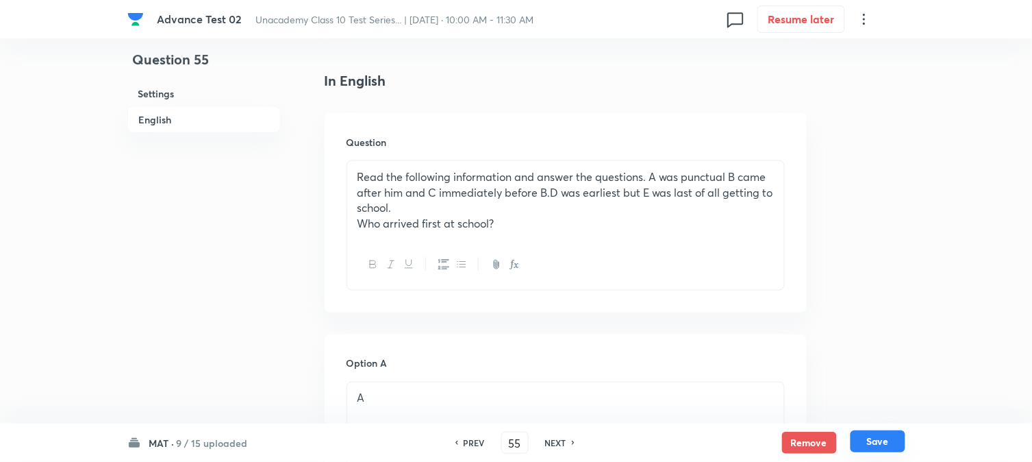
click at [882, 434] on button "Save" at bounding box center [878, 441] width 55 height 22
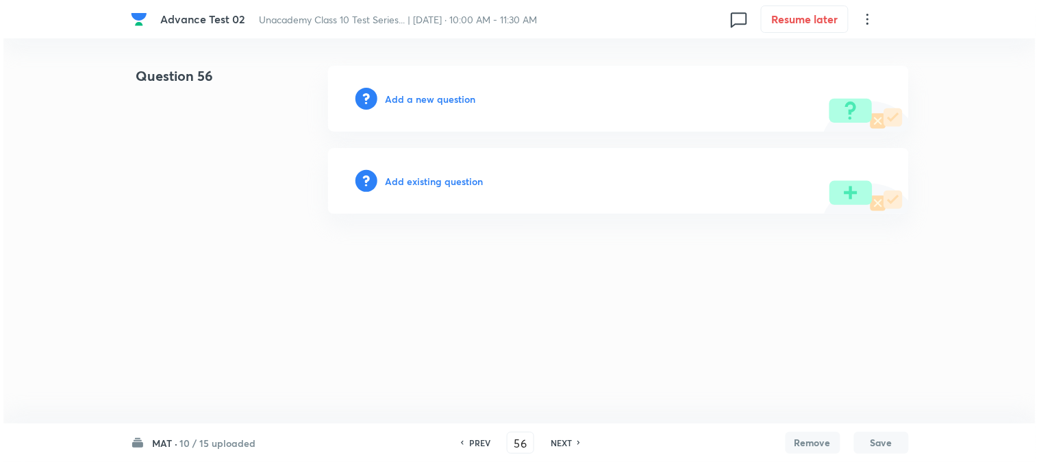
scroll to position [0, 0]
click at [414, 101] on h6 "Add a new question" at bounding box center [431, 99] width 90 height 14
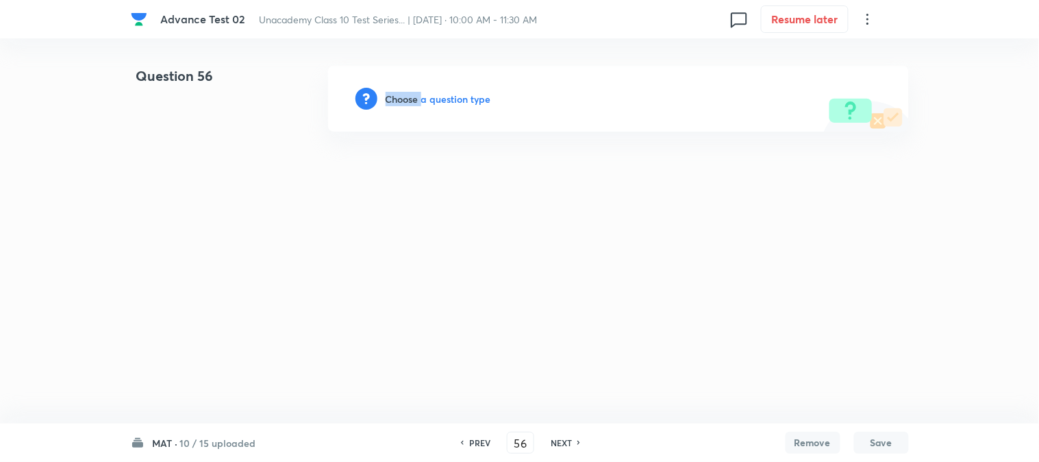
click at [414, 101] on h6 "Choose a question type" at bounding box center [439, 99] width 106 height 14
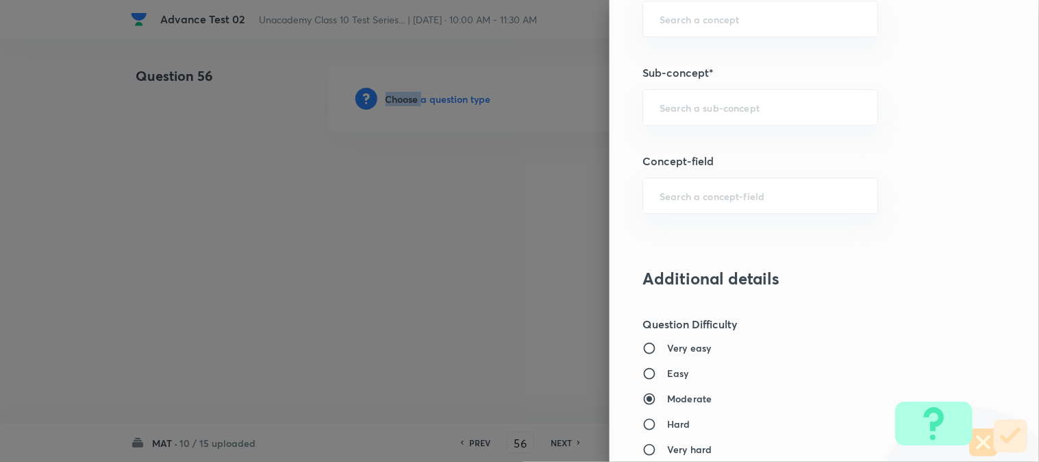
scroll to position [913, 0]
click at [679, 115] on div "​" at bounding box center [761, 106] width 236 height 36
click at [699, 146] on li "Aptitude" at bounding box center [749, 145] width 234 height 25
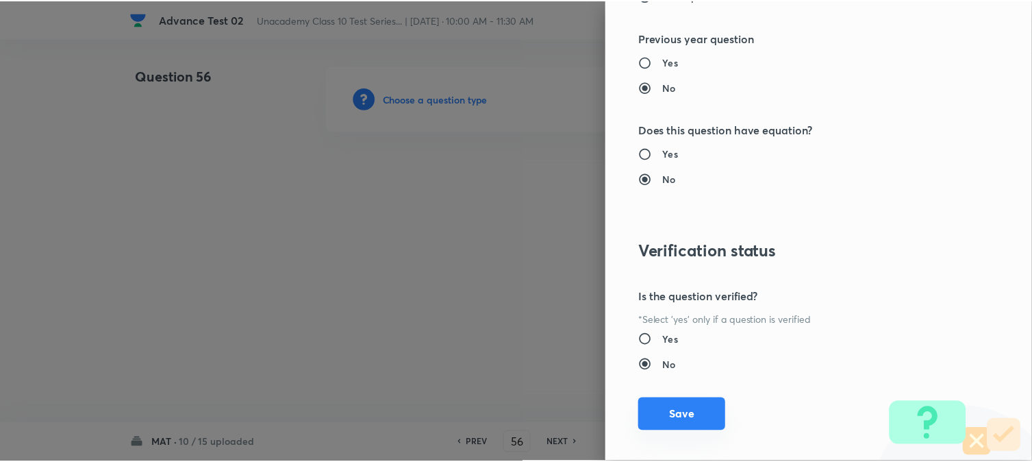
scroll to position [1498, 0]
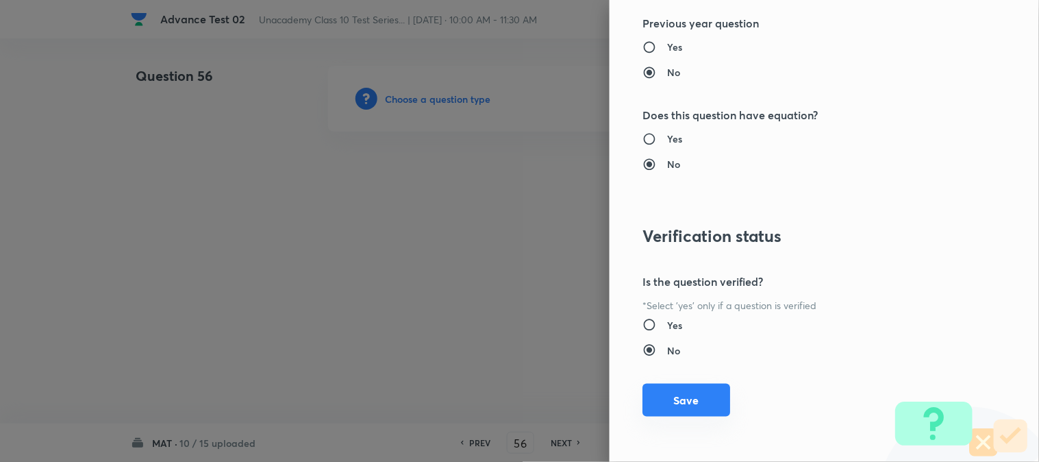
click at [673, 395] on button "Save" at bounding box center [687, 400] width 88 height 33
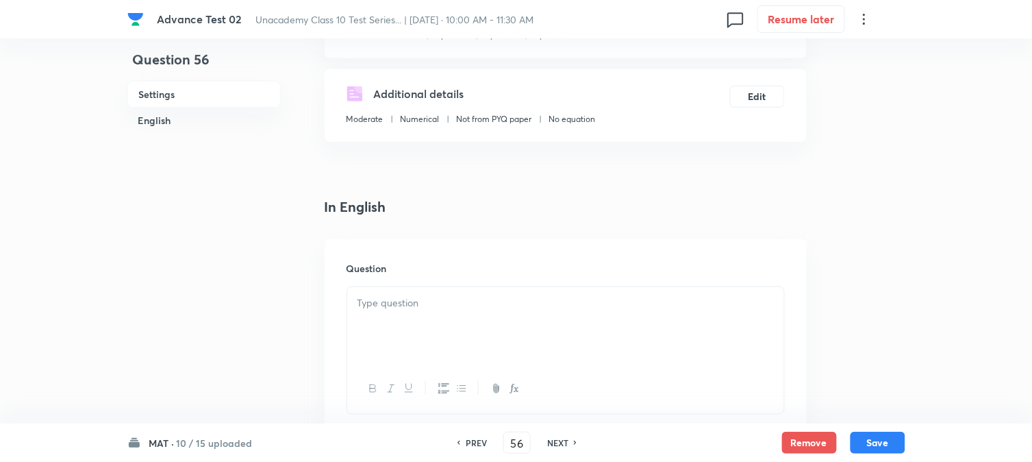
scroll to position [304, 0]
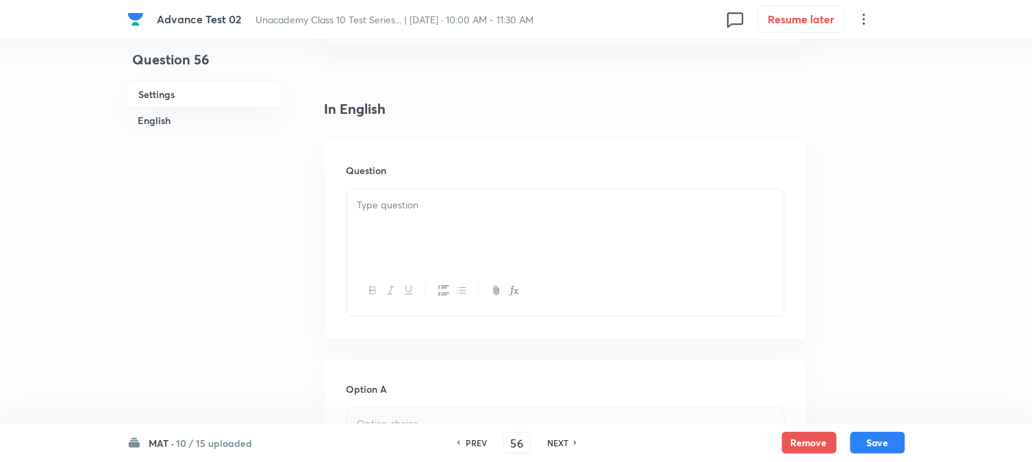
click at [419, 214] on div at bounding box center [565, 227] width 437 height 77
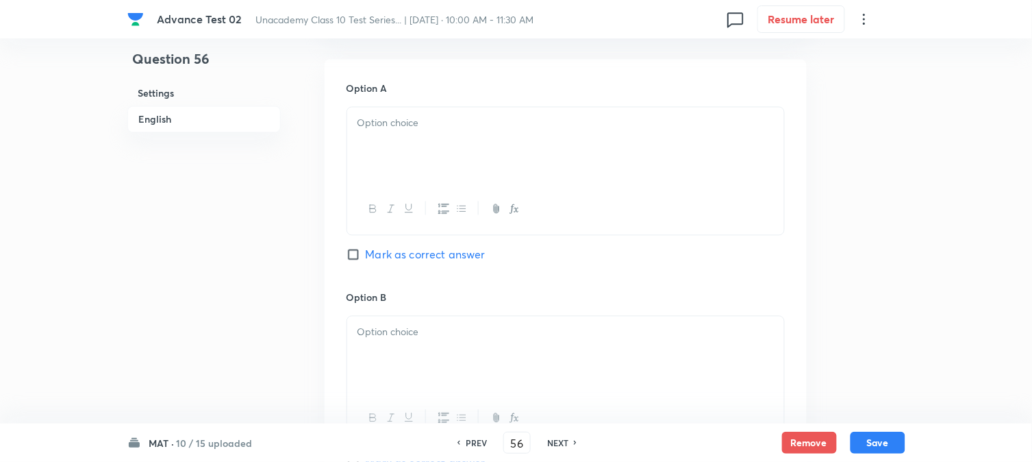
scroll to position [608, 0]
click at [444, 164] on div at bounding box center [565, 144] width 437 height 77
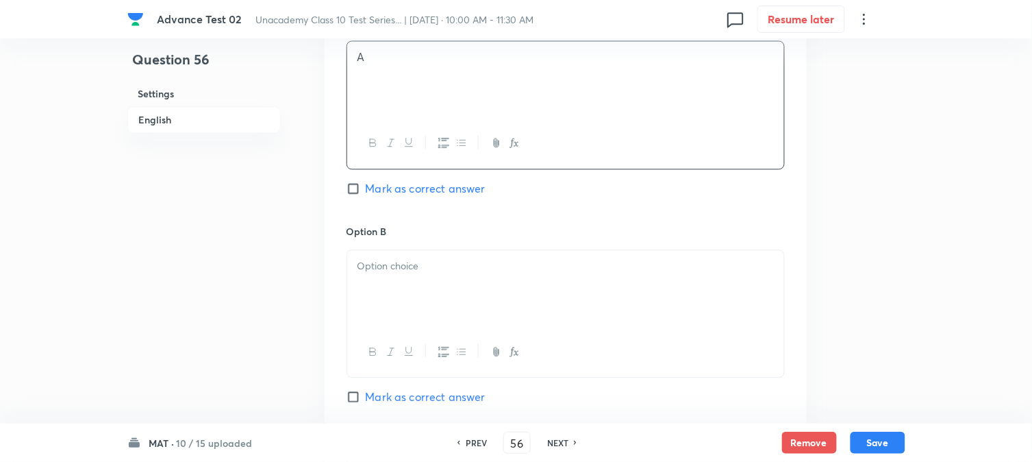
scroll to position [761, 0]
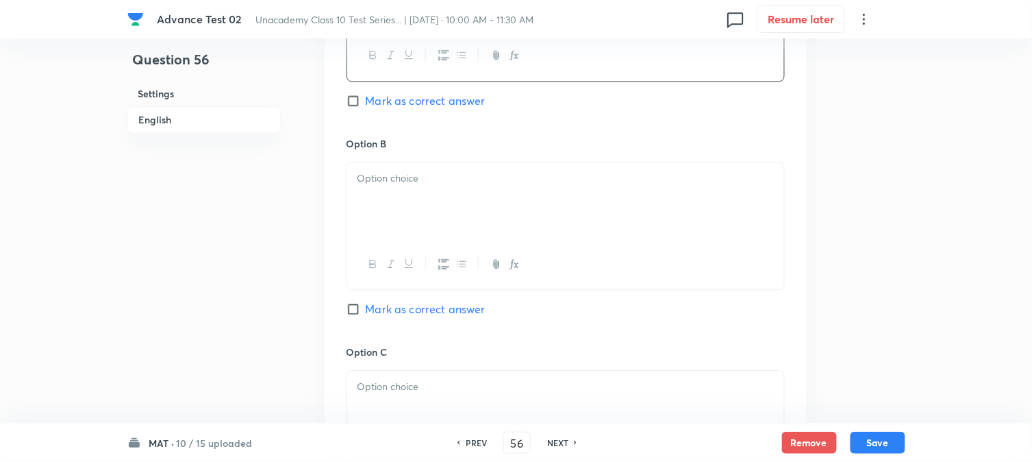
click at [436, 188] on div at bounding box center [565, 200] width 437 height 77
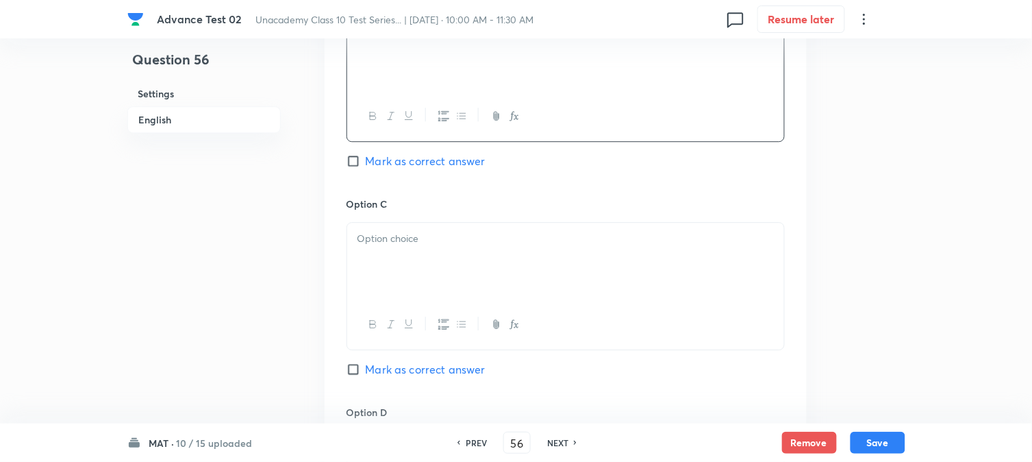
scroll to position [913, 0]
click at [416, 261] on div at bounding box center [565, 257] width 437 height 77
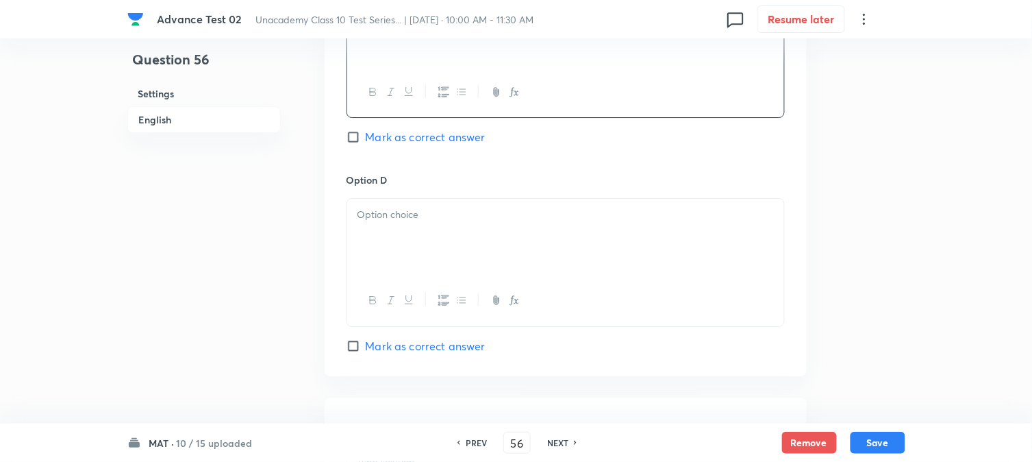
click at [436, 261] on div at bounding box center [565, 237] width 437 height 77
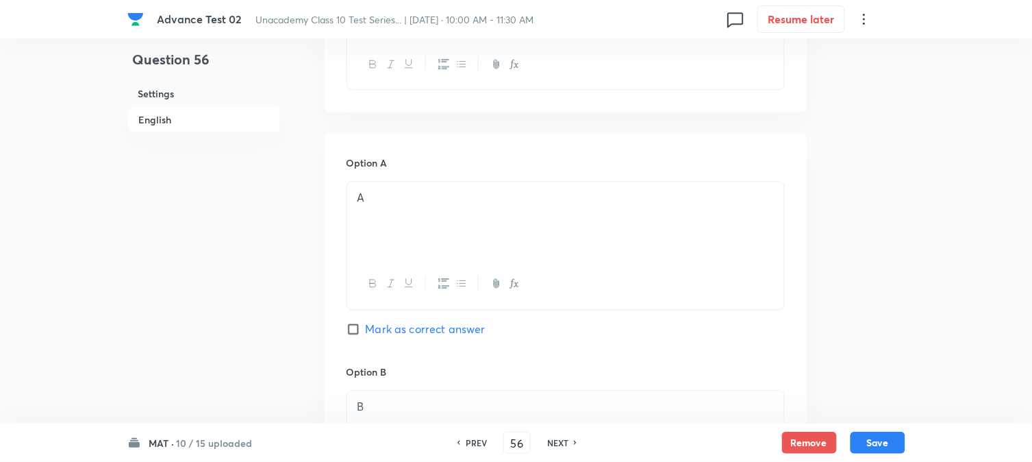
click at [386, 330] on span "Mark as correct answer" at bounding box center [426, 329] width 120 height 16
click at [366, 330] on input "Mark as correct answer" at bounding box center [356, 330] width 19 height 14
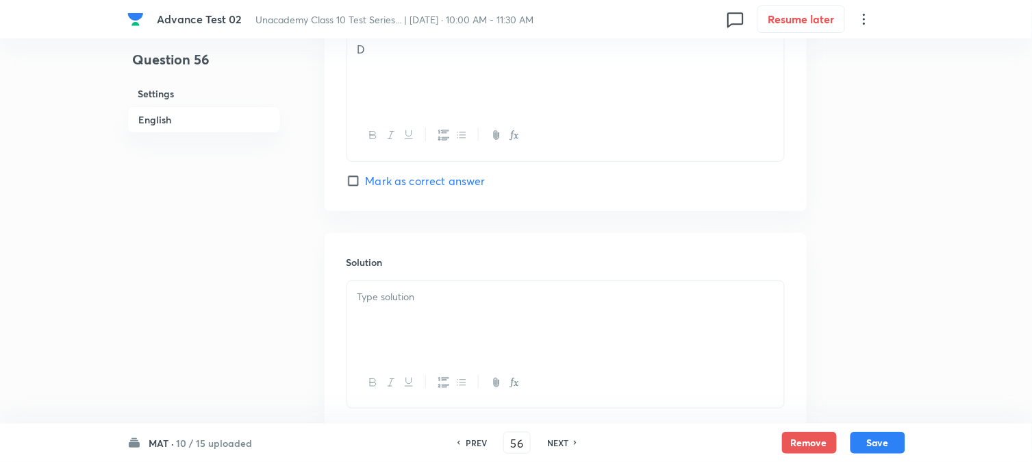
scroll to position [1398, 0]
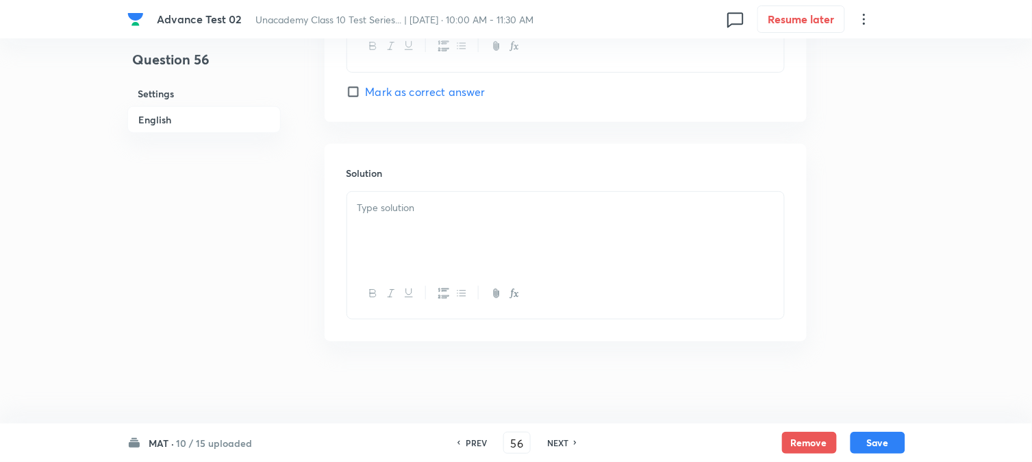
click at [460, 249] on div at bounding box center [565, 230] width 437 height 77
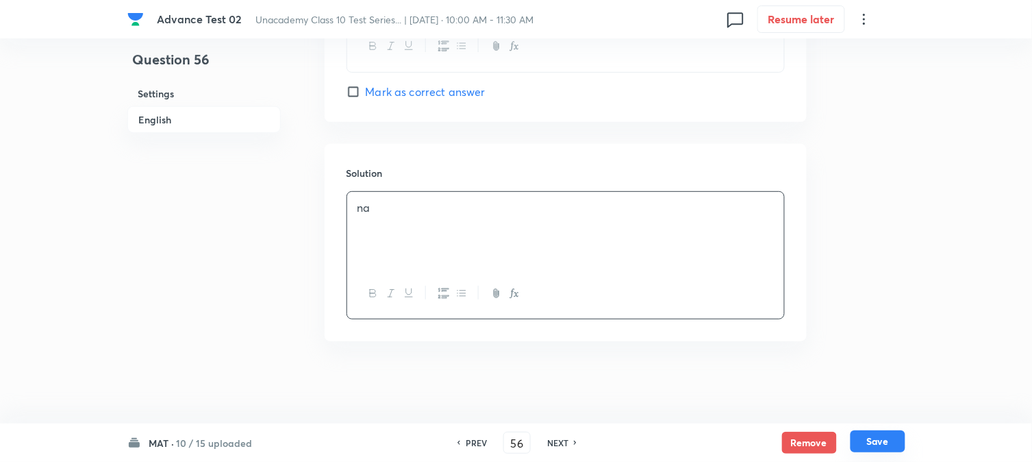
click at [900, 440] on button "Save" at bounding box center [878, 441] width 55 height 22
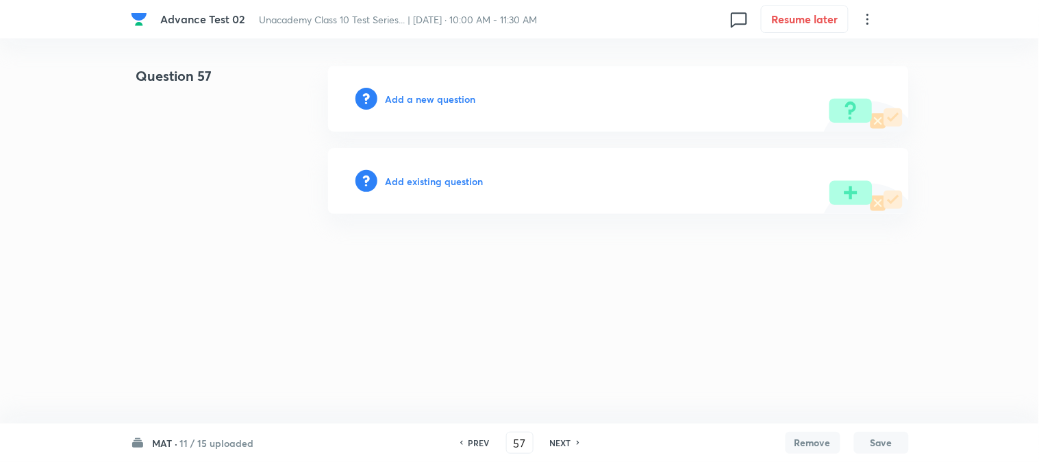
click at [432, 106] on h6 "Add a new question" at bounding box center [431, 99] width 90 height 14
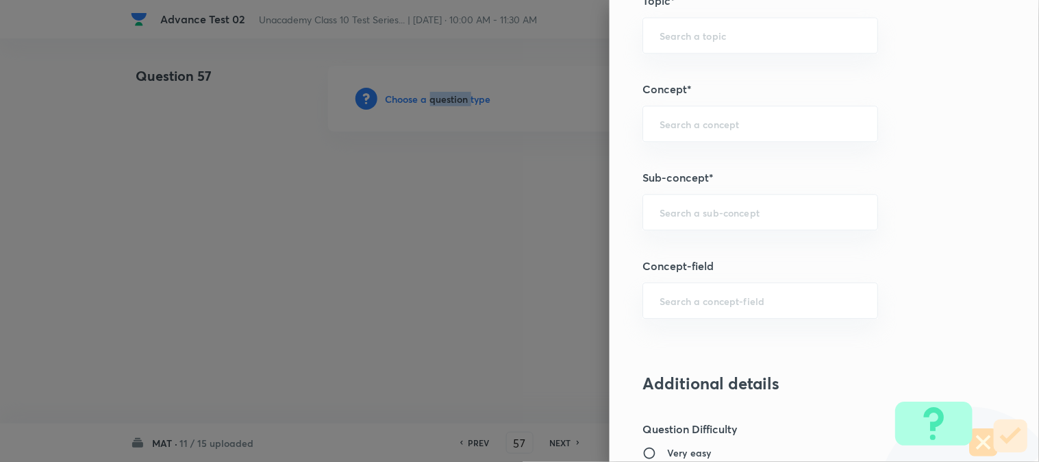
scroll to position [837, 0]
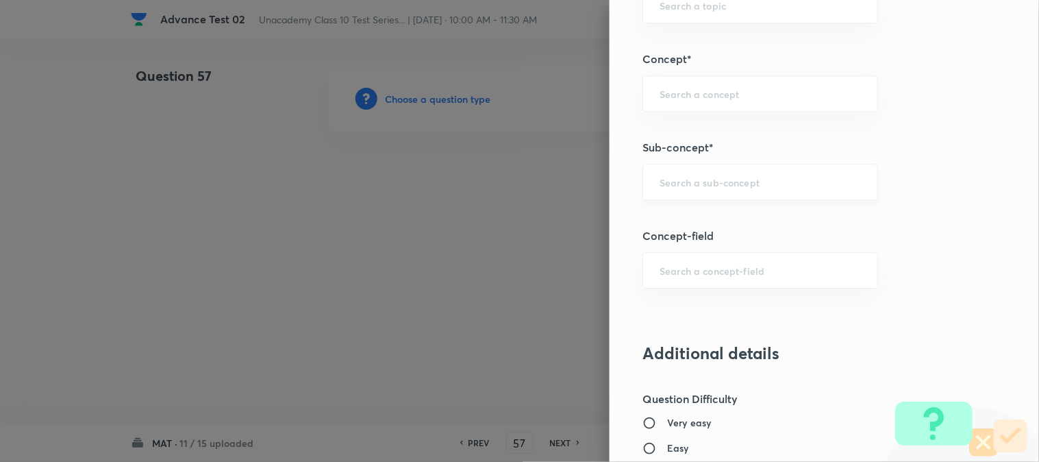
click at [681, 183] on input "text" at bounding box center [760, 181] width 201 height 13
click at [658, 228] on li "Aptitude" at bounding box center [749, 221] width 234 height 25
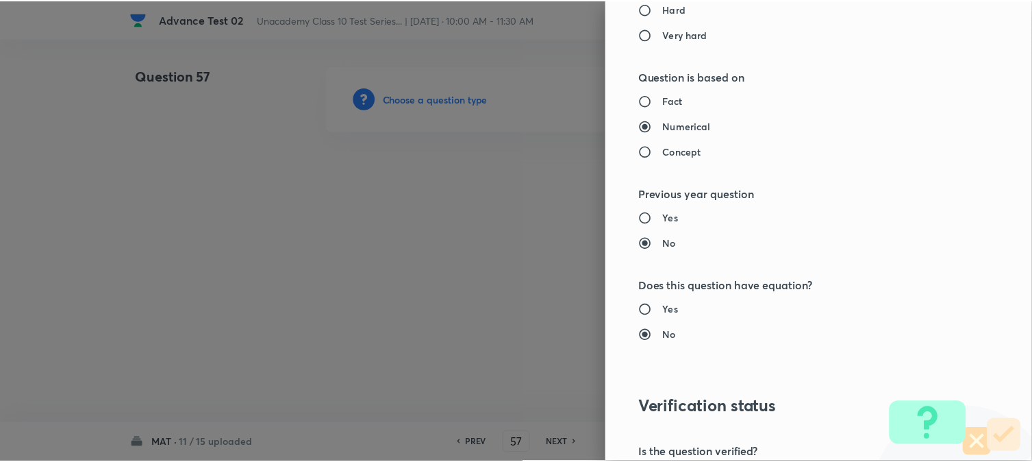
scroll to position [1498, 0]
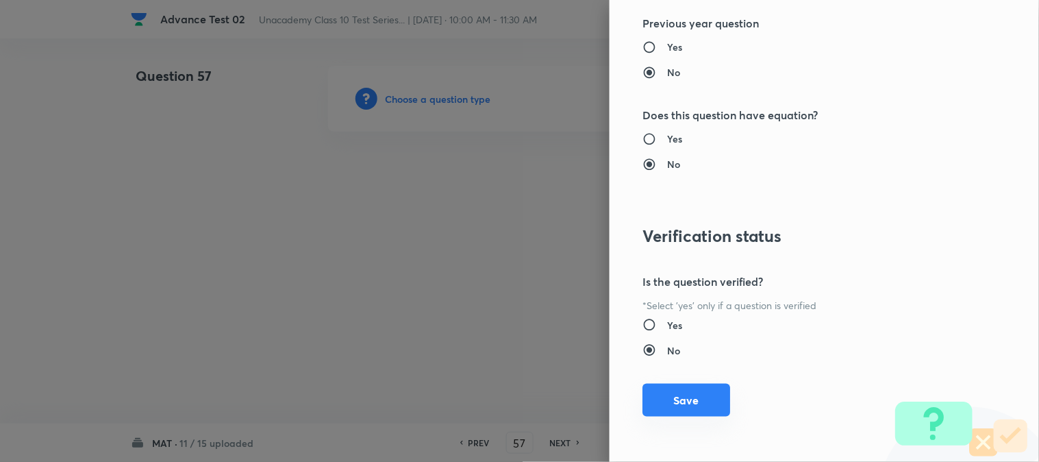
click at [675, 396] on button "Save" at bounding box center [687, 400] width 88 height 33
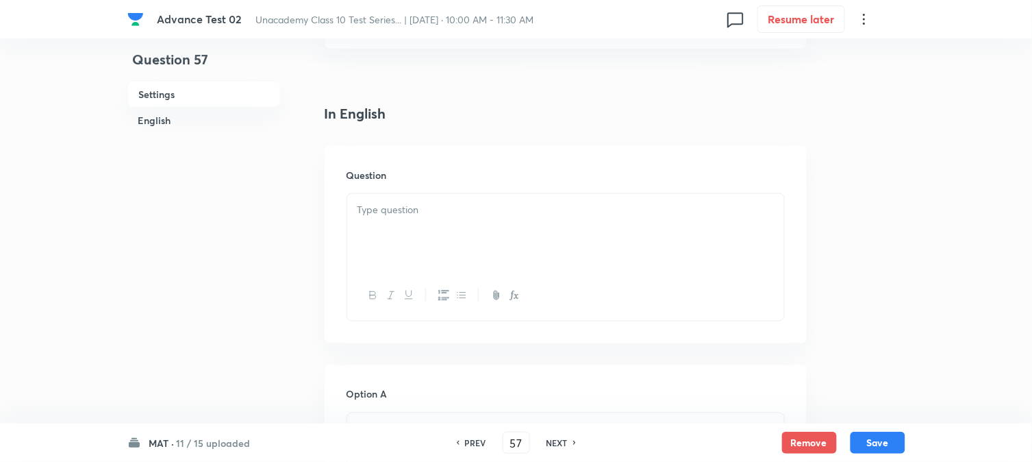
scroll to position [304, 0]
click at [461, 207] on p at bounding box center [566, 205] width 417 height 16
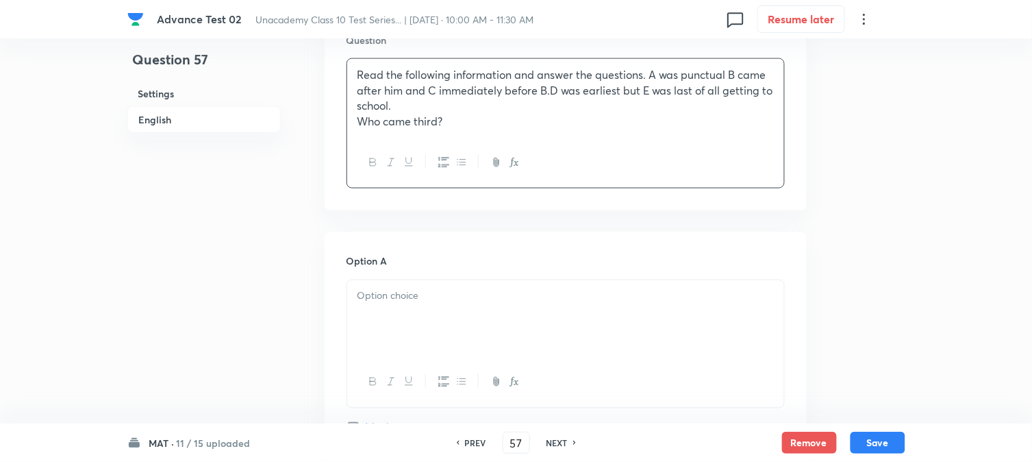
scroll to position [456, 0]
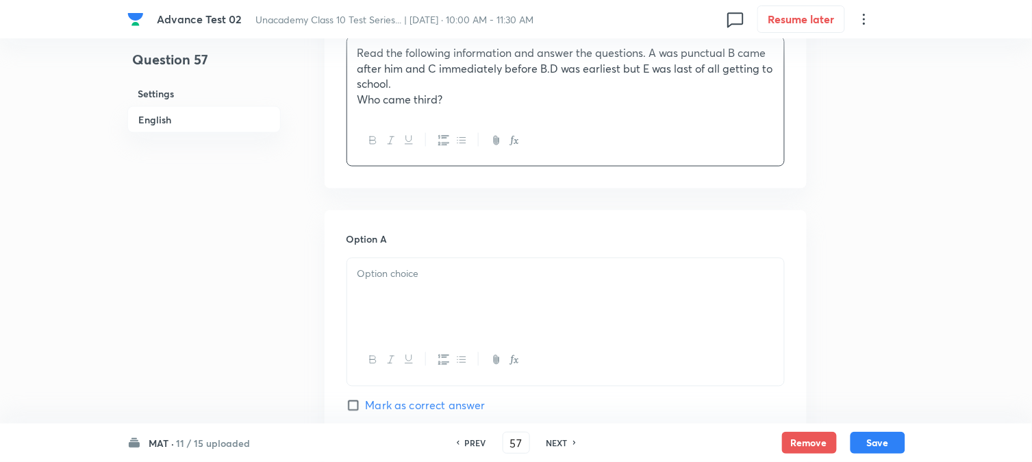
click at [423, 288] on div at bounding box center [565, 296] width 437 height 77
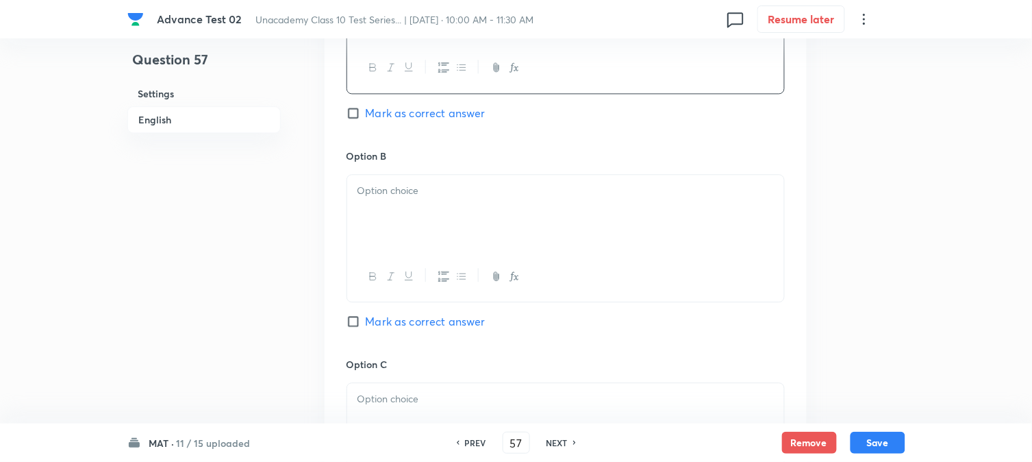
scroll to position [761, 0]
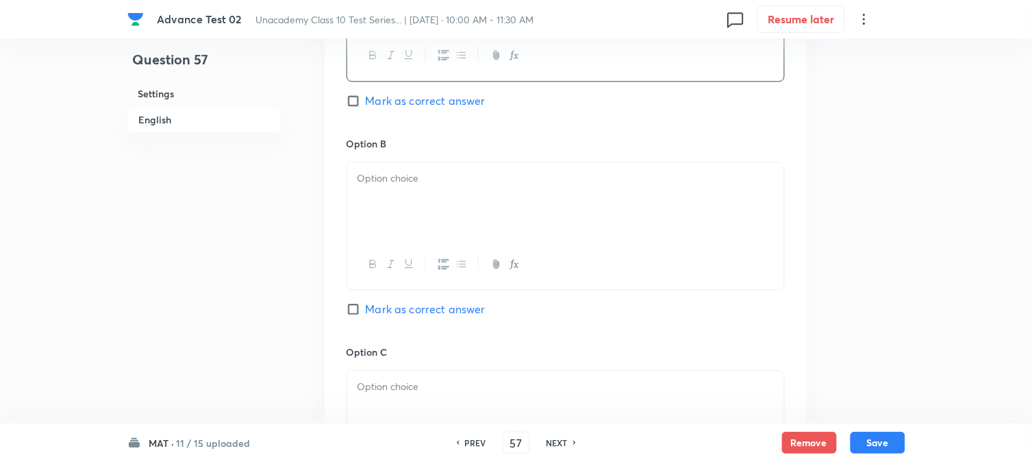
click at [409, 193] on div at bounding box center [565, 200] width 437 height 77
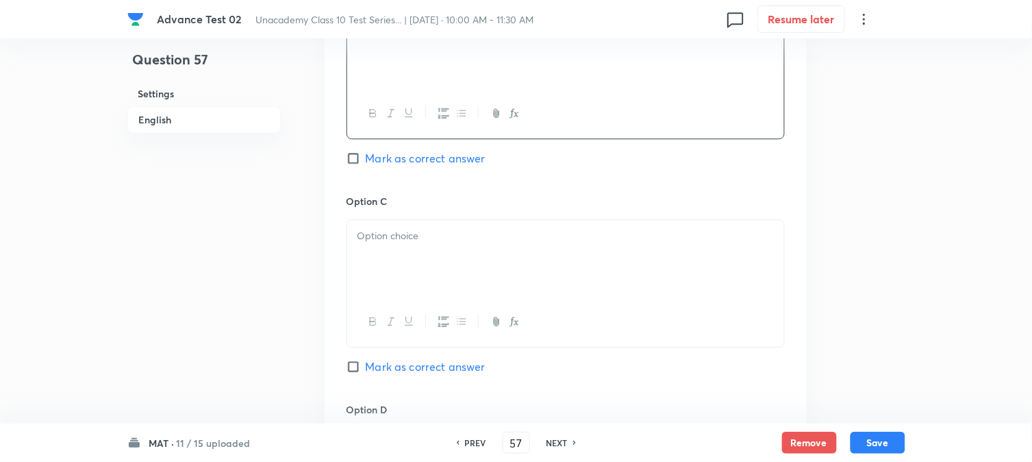
scroll to position [913, 0]
click at [412, 257] on div at bounding box center [565, 257] width 437 height 77
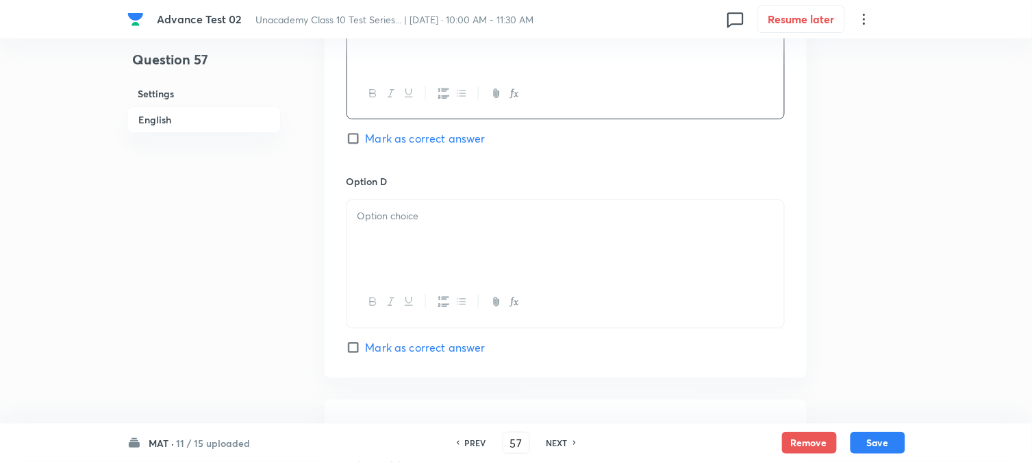
scroll to position [1141, 0]
click at [442, 245] on div at bounding box center [565, 237] width 437 height 77
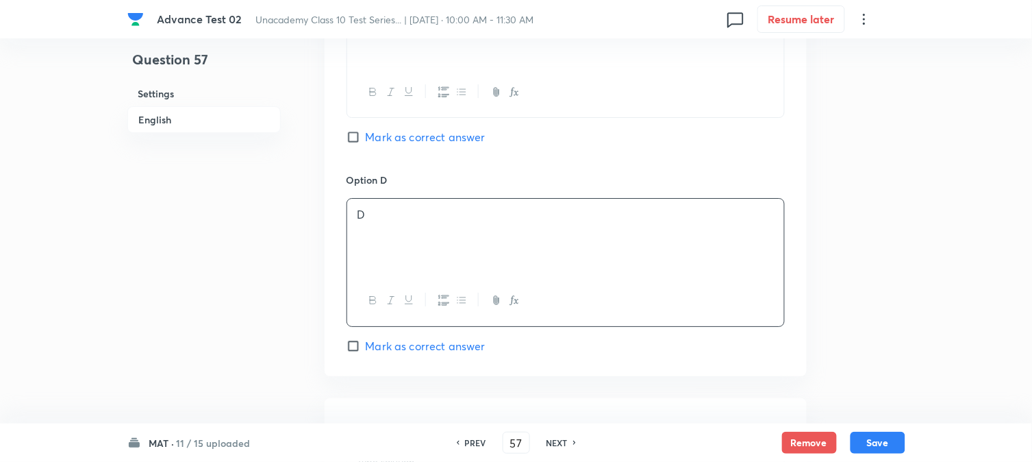
click at [386, 136] on span "Mark as correct answer" at bounding box center [426, 137] width 120 height 16
click at [366, 136] on input "Mark as correct answer" at bounding box center [356, 137] width 19 height 14
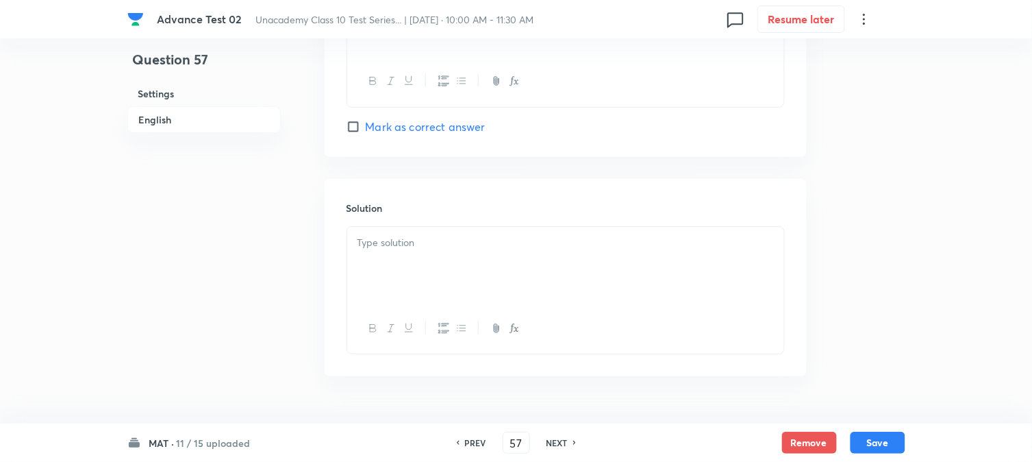
scroll to position [1398, 0]
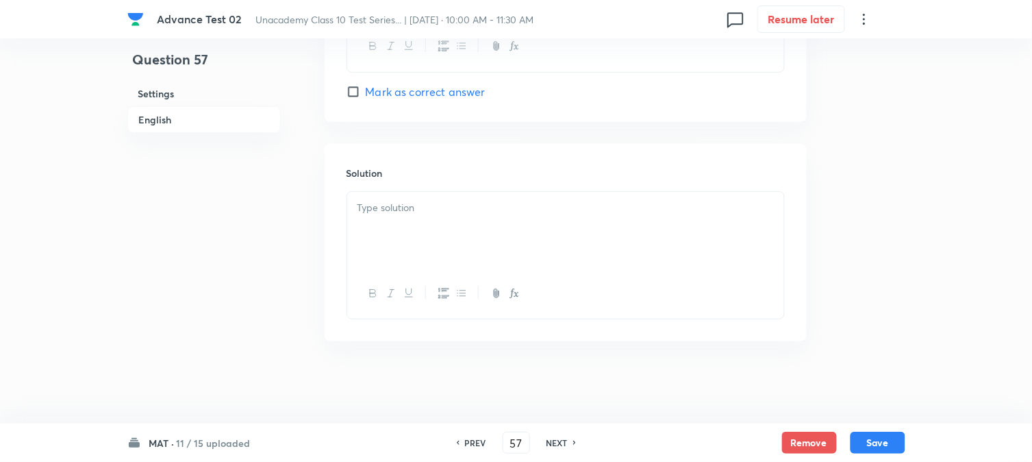
click at [434, 233] on div at bounding box center [565, 230] width 437 height 77
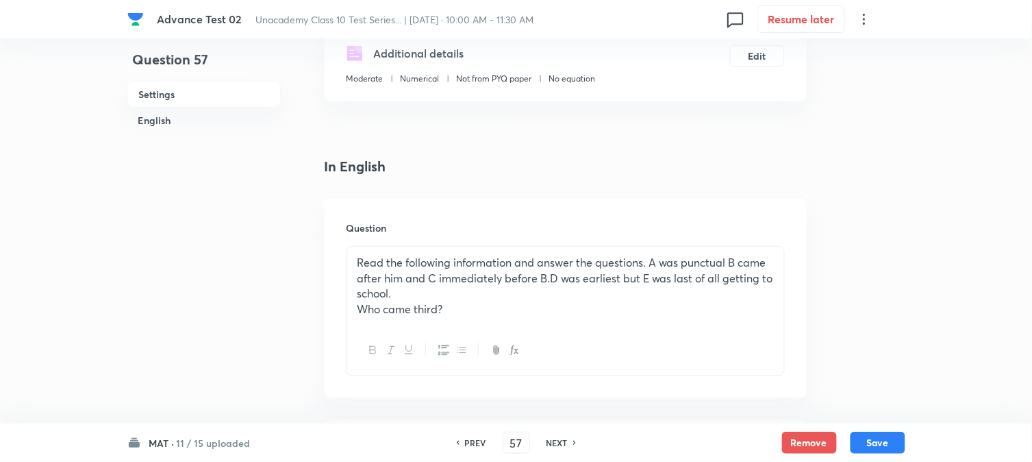
scroll to position [28, 0]
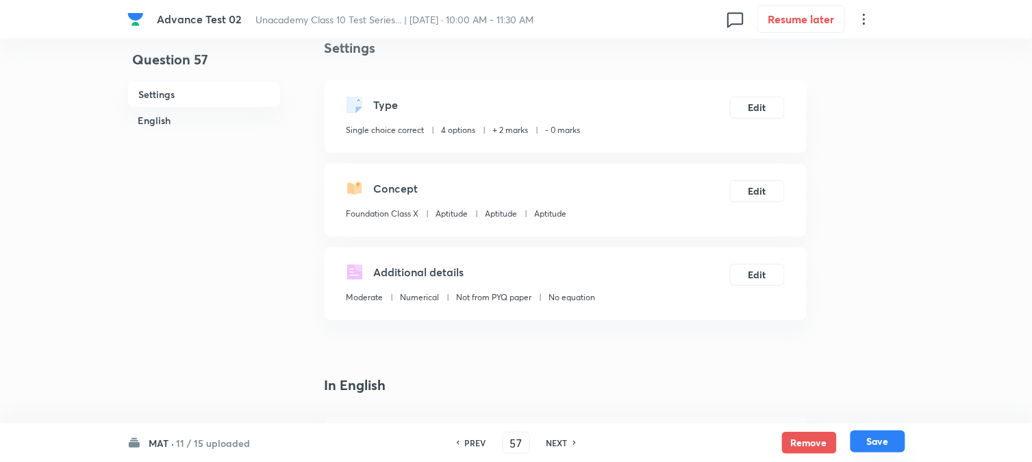
click at [882, 441] on button "Save" at bounding box center [878, 441] width 55 height 22
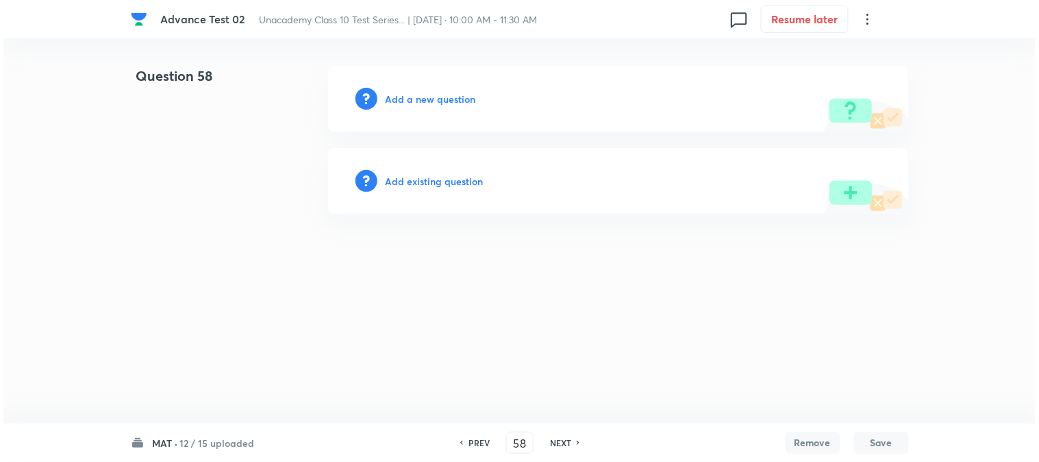
scroll to position [0, 0]
click at [408, 97] on h6 "Add a new question" at bounding box center [431, 99] width 90 height 14
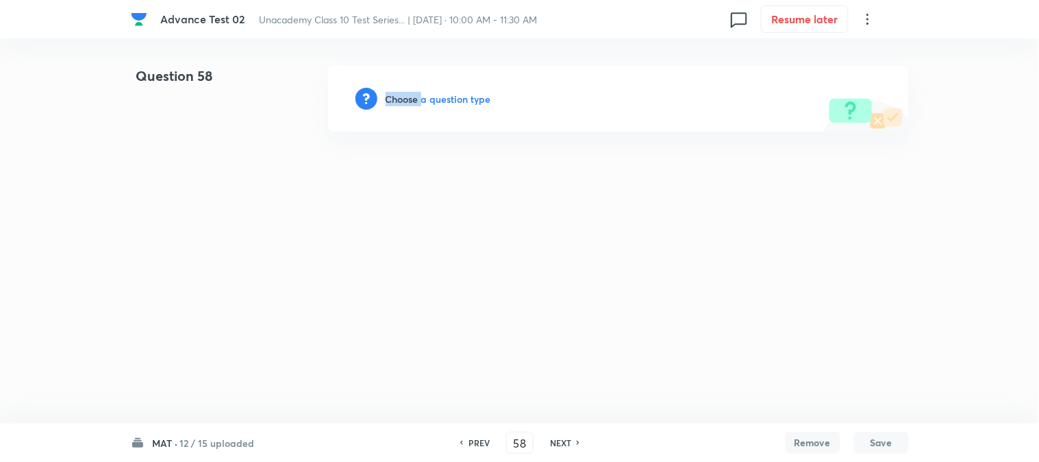
click at [408, 97] on h6 "Choose a question type" at bounding box center [439, 99] width 106 height 14
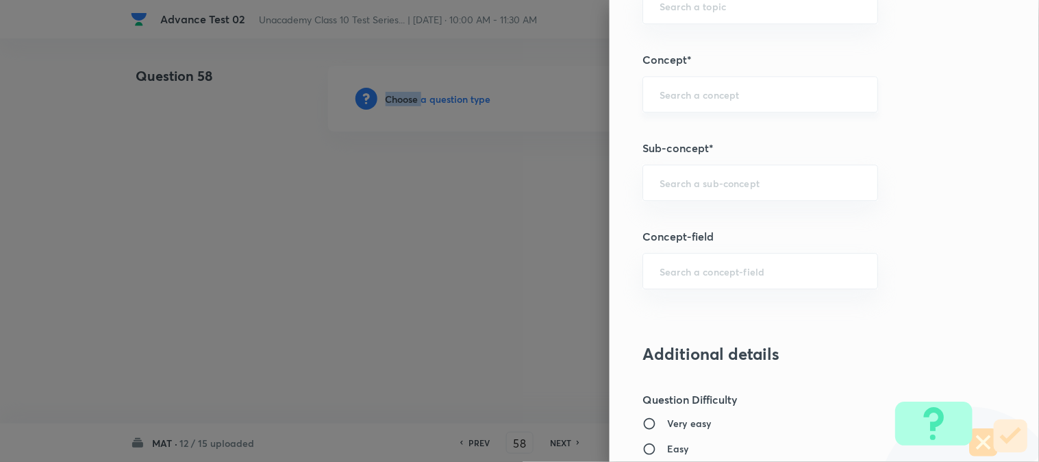
scroll to position [837, 0]
click at [684, 186] on input "text" at bounding box center [760, 181] width 201 height 13
click at [682, 227] on li "Aptitude" at bounding box center [749, 221] width 234 height 25
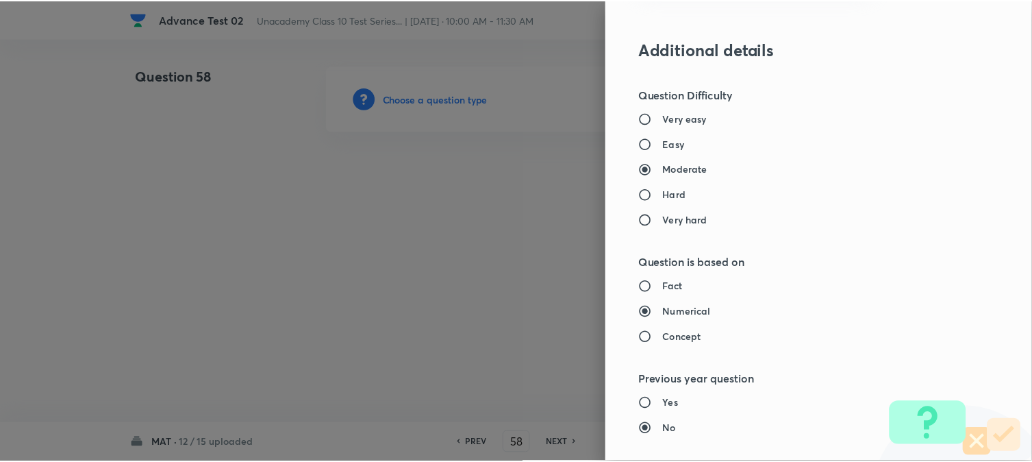
scroll to position [1446, 0]
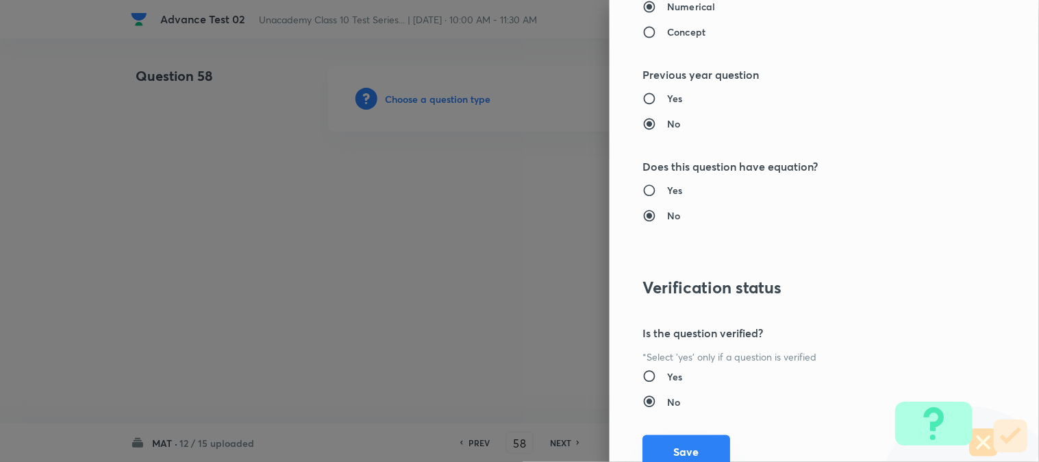
drag, startPoint x: 693, startPoint y: 447, endPoint x: 660, endPoint y: 403, distance: 54.4
click at [693, 446] on button "Save" at bounding box center [687, 451] width 88 height 33
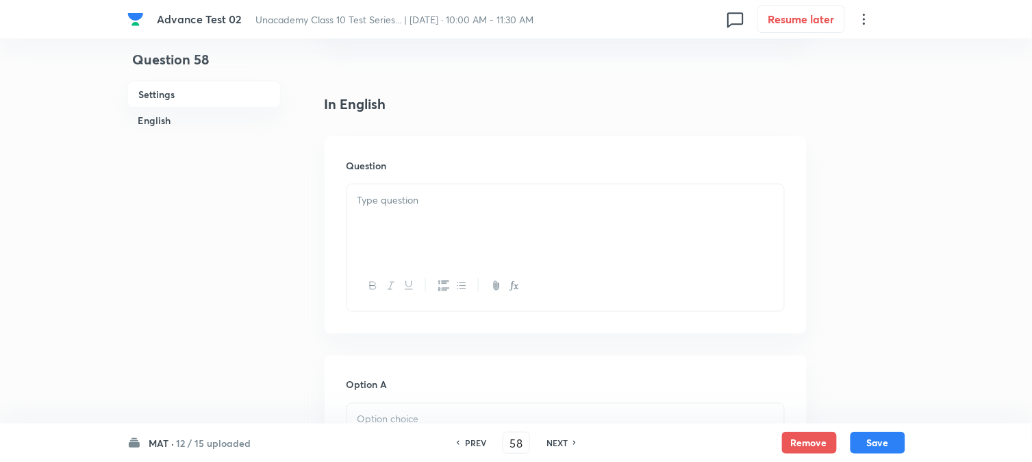
scroll to position [380, 0]
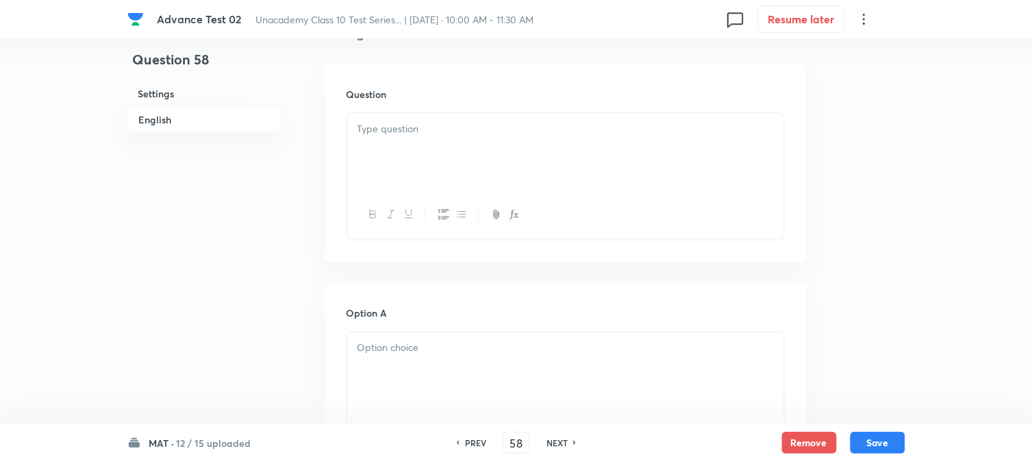
click at [456, 162] on div at bounding box center [565, 151] width 437 height 77
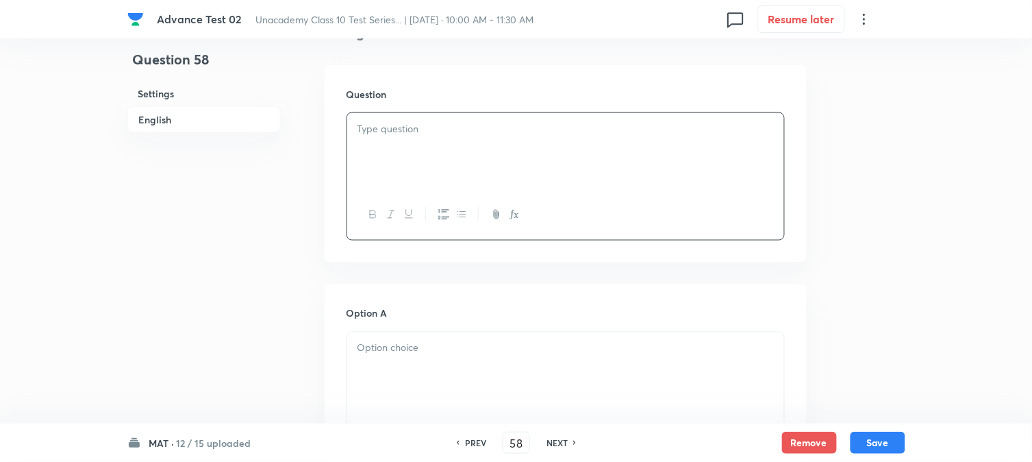
paste div
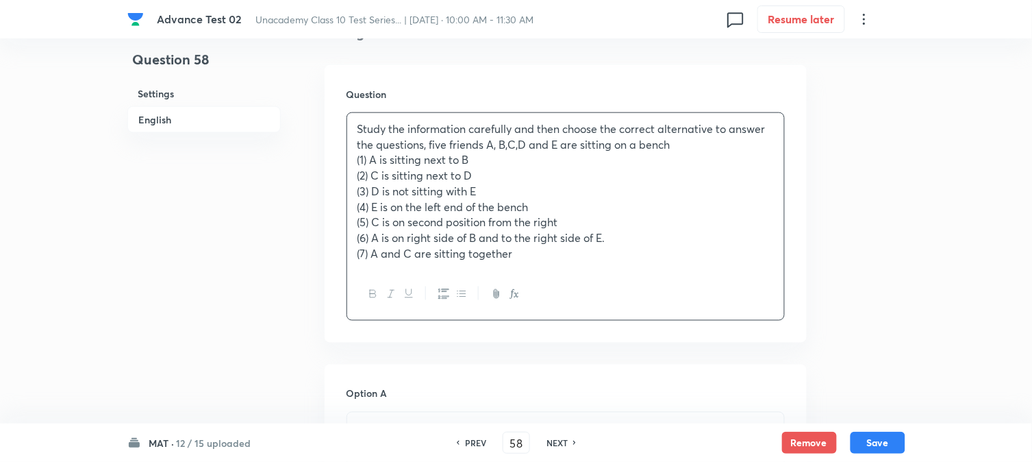
click at [360, 160] on p "(1) A is sitting next to B" at bounding box center [566, 160] width 417 height 16
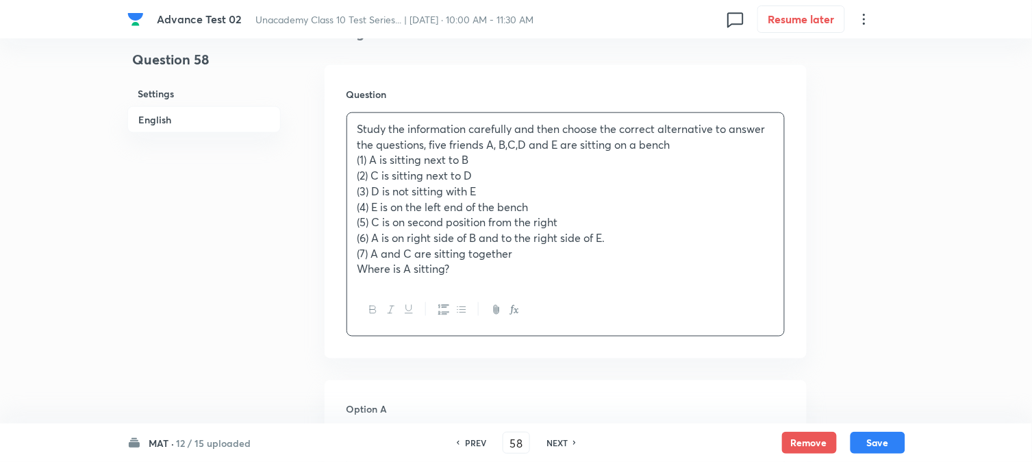
click at [397, 290] on div at bounding box center [565, 310] width 437 height 50
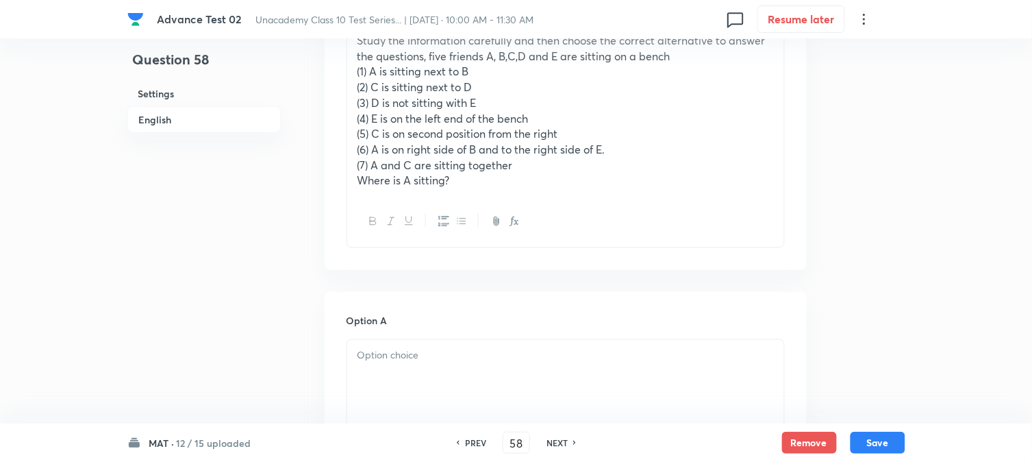
scroll to position [608, 0]
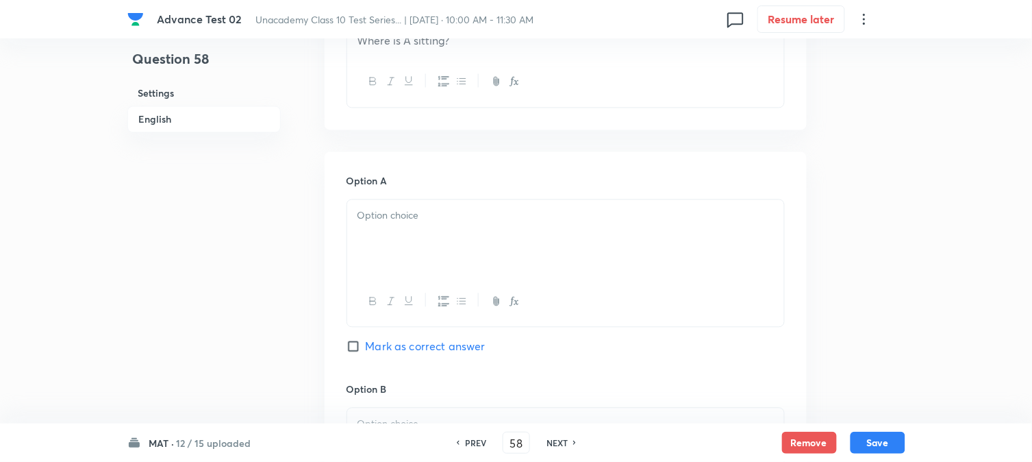
click at [403, 249] on div at bounding box center [565, 238] width 437 height 77
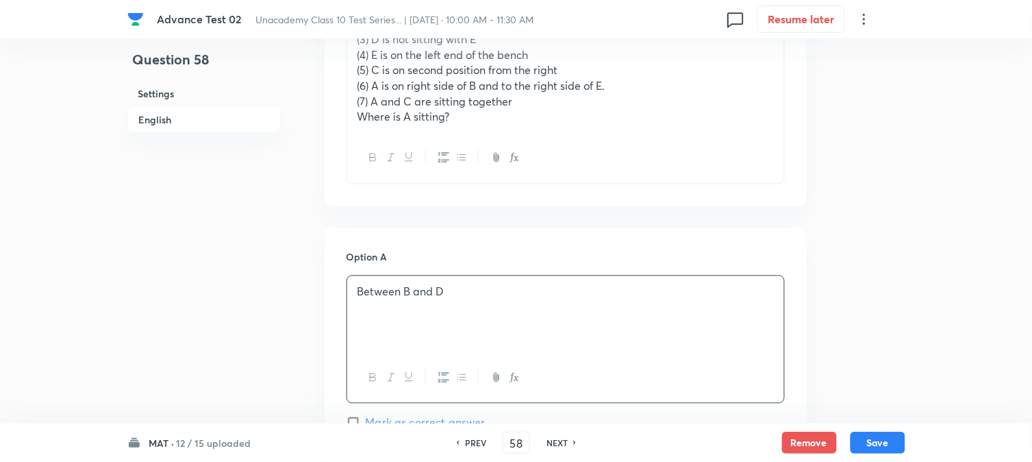
scroll to position [837, 0]
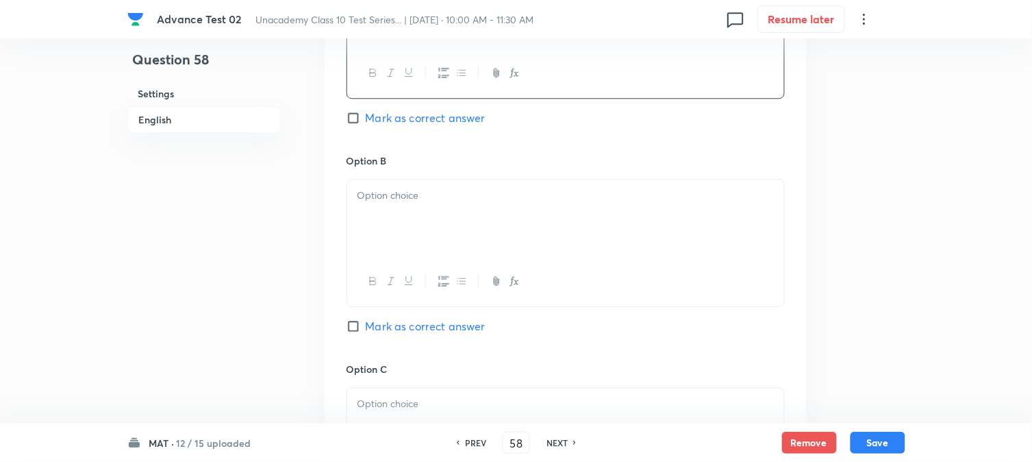
click at [447, 228] on div at bounding box center [565, 217] width 437 height 77
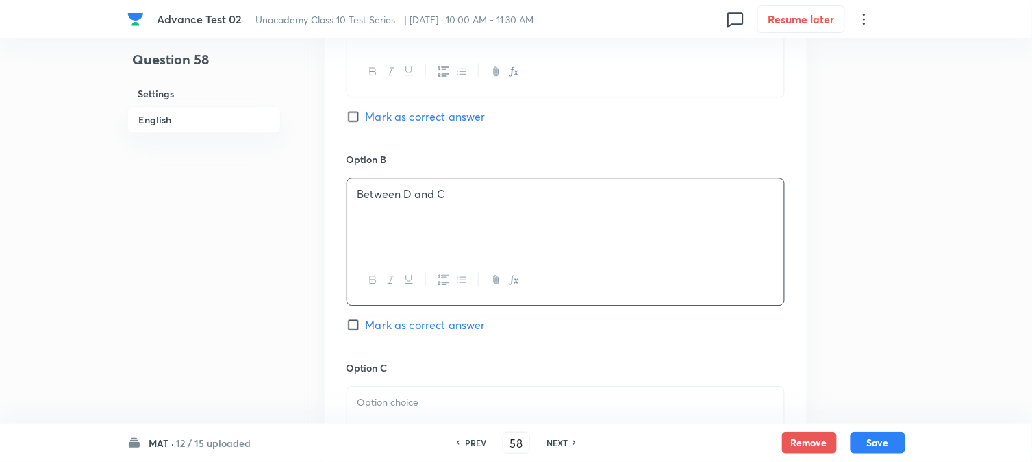
scroll to position [913, 0]
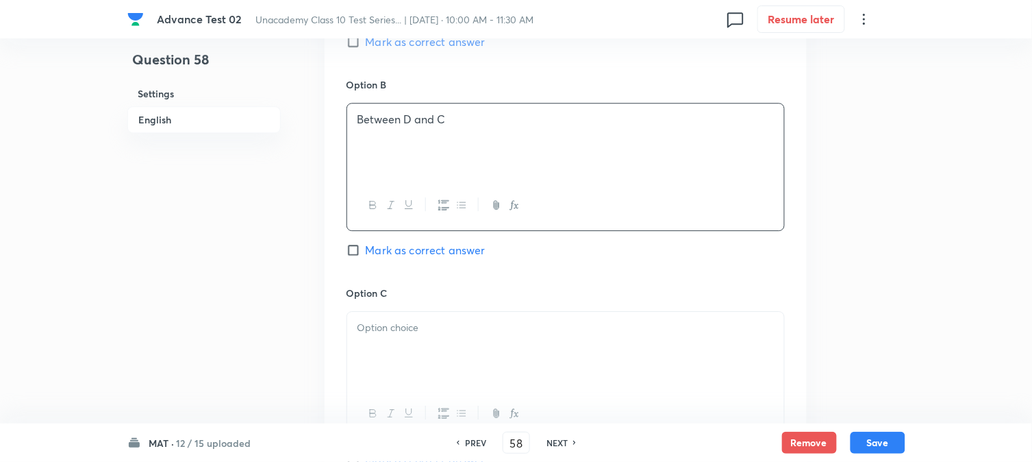
click at [396, 345] on div at bounding box center [565, 350] width 437 height 77
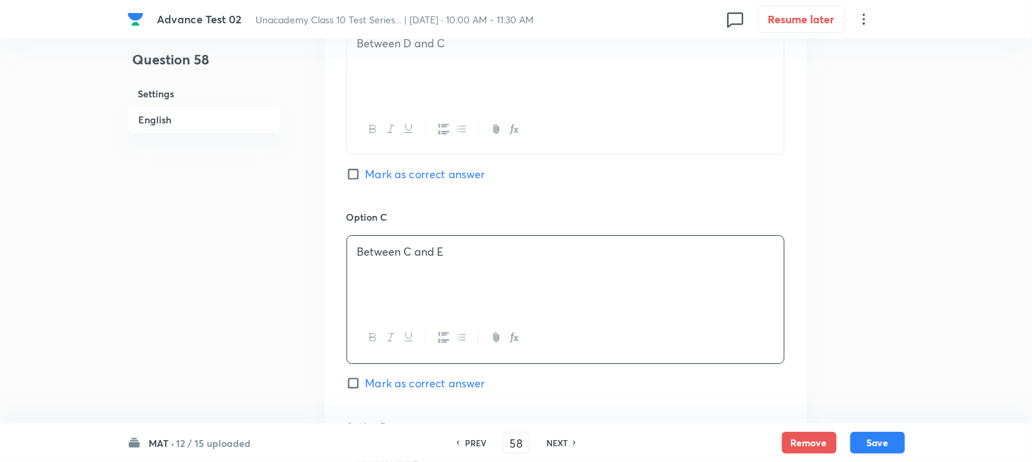
scroll to position [1141, 0]
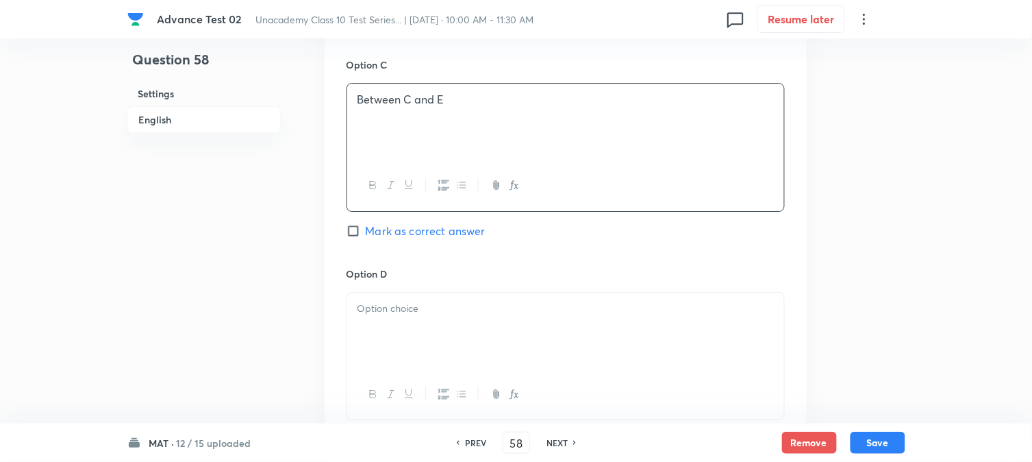
click at [416, 345] on div at bounding box center [565, 331] width 437 height 77
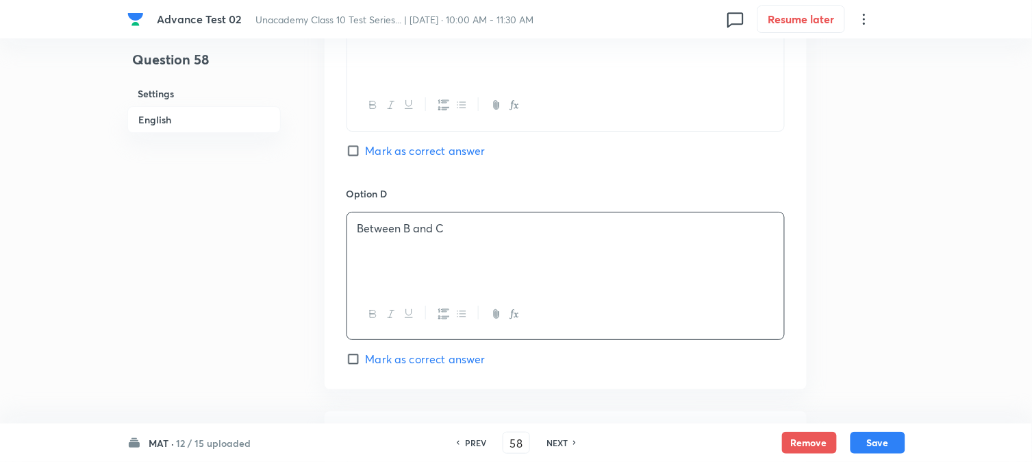
scroll to position [1293, 0]
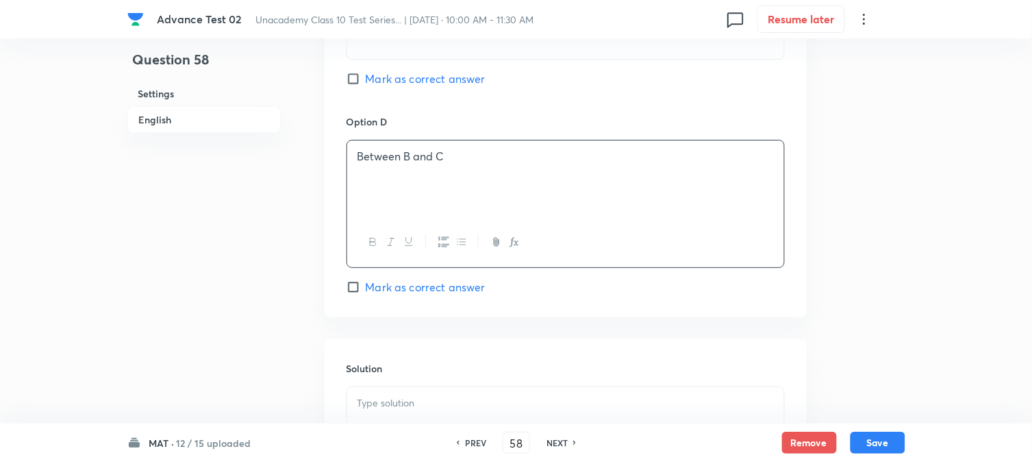
click at [407, 290] on span "Mark as correct answer" at bounding box center [426, 287] width 120 height 16
click at [366, 290] on input "Mark as correct answer" at bounding box center [356, 287] width 19 height 14
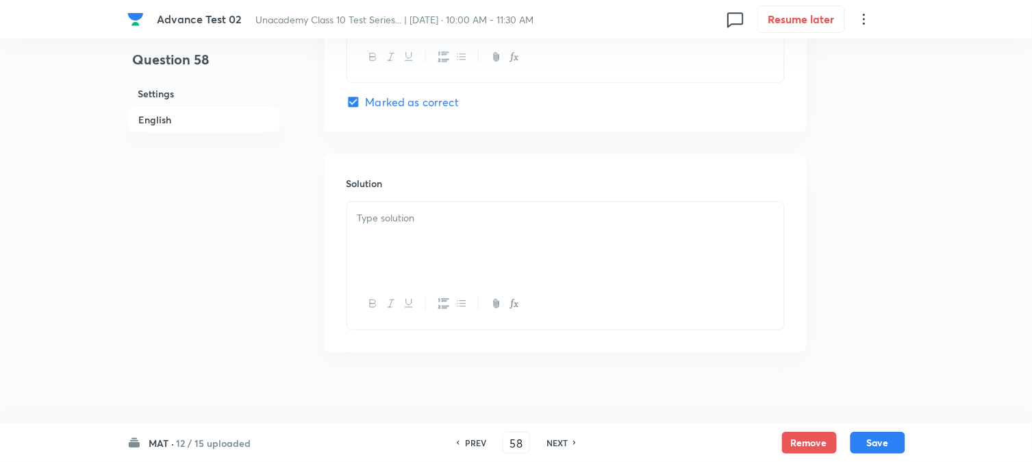
scroll to position [1491, 0]
click at [432, 226] on div at bounding box center [565, 229] width 437 height 77
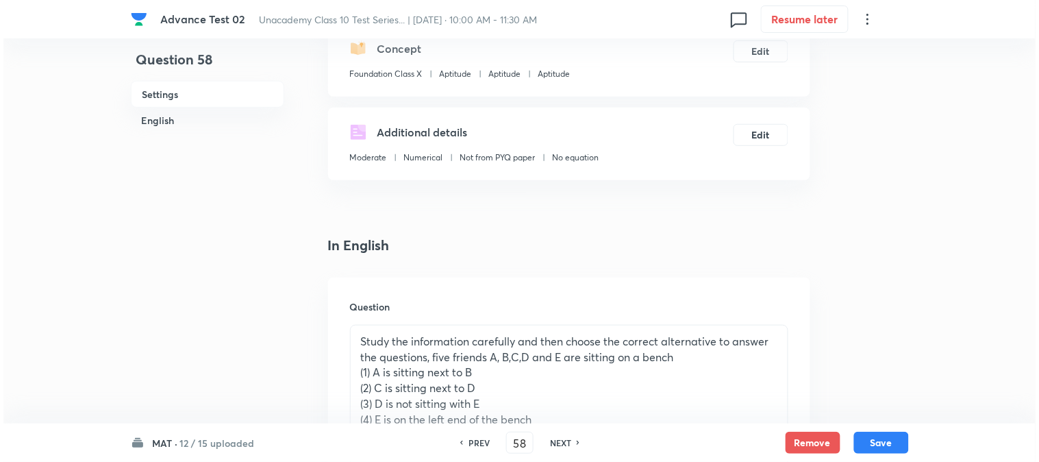
scroll to position [0, 0]
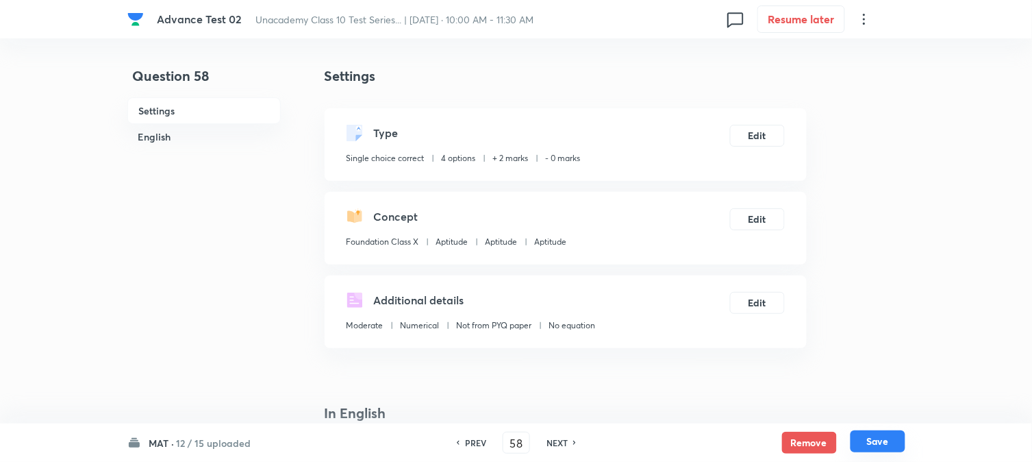
click at [876, 446] on button "Save" at bounding box center [878, 441] width 55 height 22
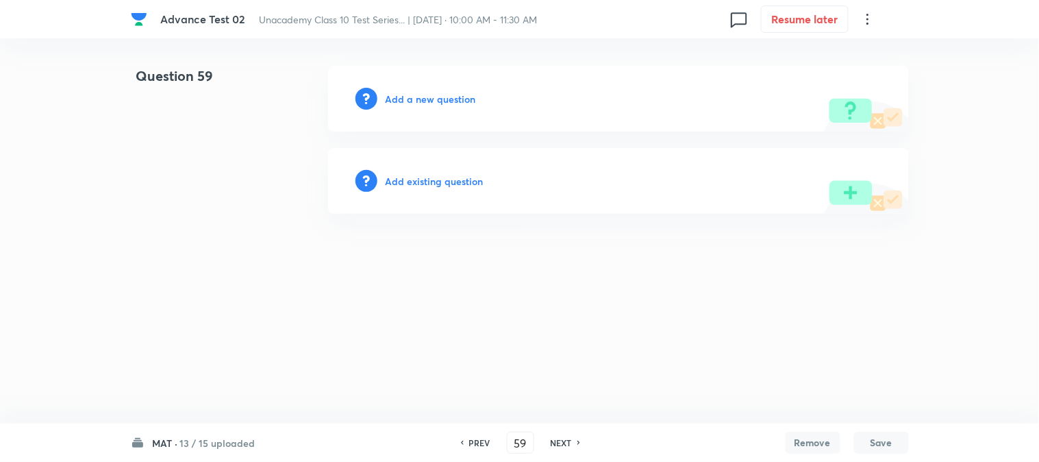
click at [413, 97] on h6 "Add a new question" at bounding box center [431, 99] width 90 height 14
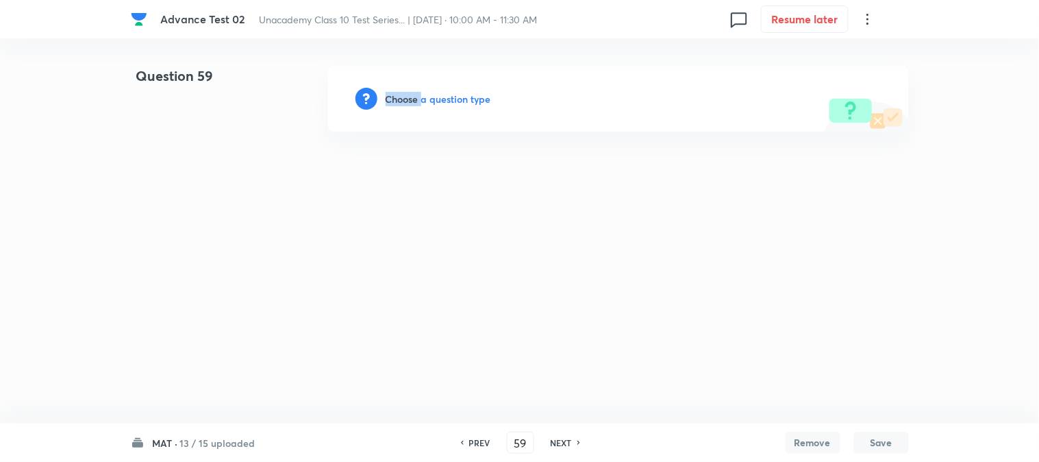
click at [413, 97] on h6 "Choose a question type" at bounding box center [439, 99] width 106 height 14
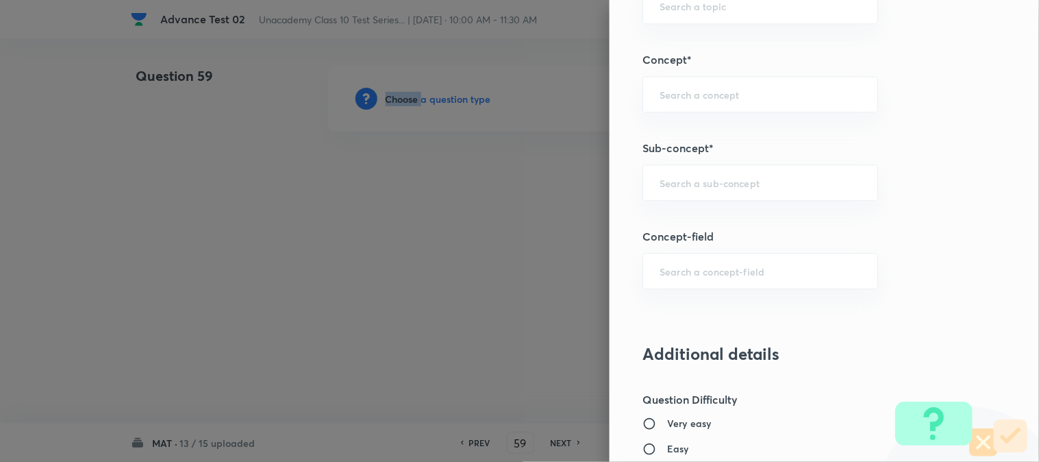
scroll to position [837, 0]
click at [675, 188] on input "text" at bounding box center [760, 181] width 201 height 13
click at [677, 224] on li "Aptitude" at bounding box center [749, 221] width 234 height 25
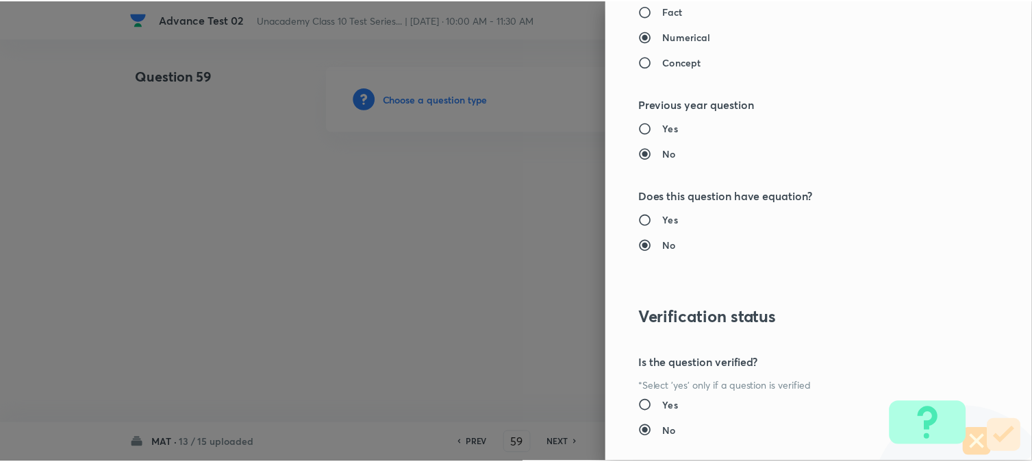
scroll to position [1498, 0]
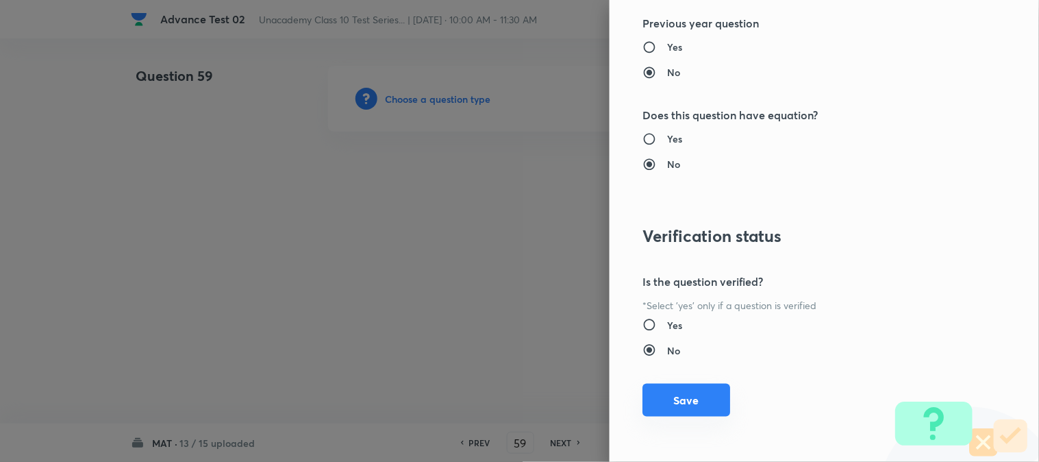
click at [702, 391] on button "Save" at bounding box center [687, 400] width 88 height 33
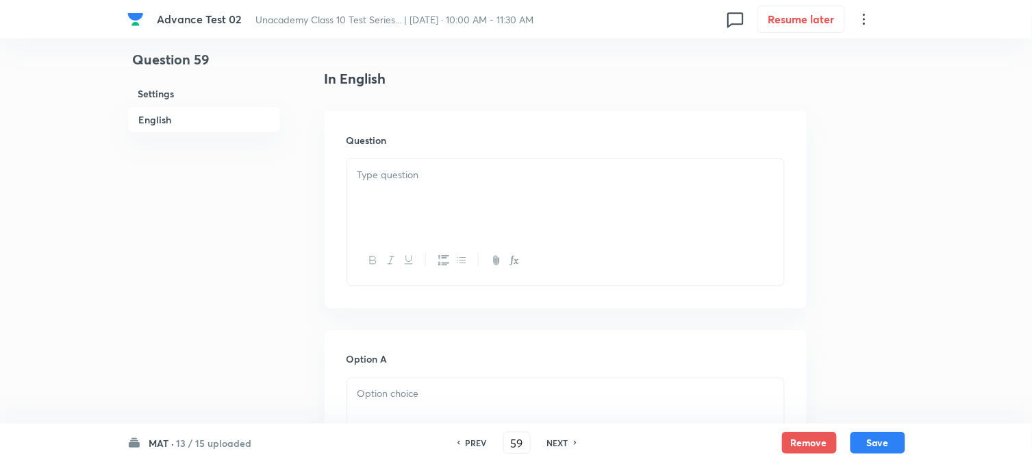
scroll to position [380, 0]
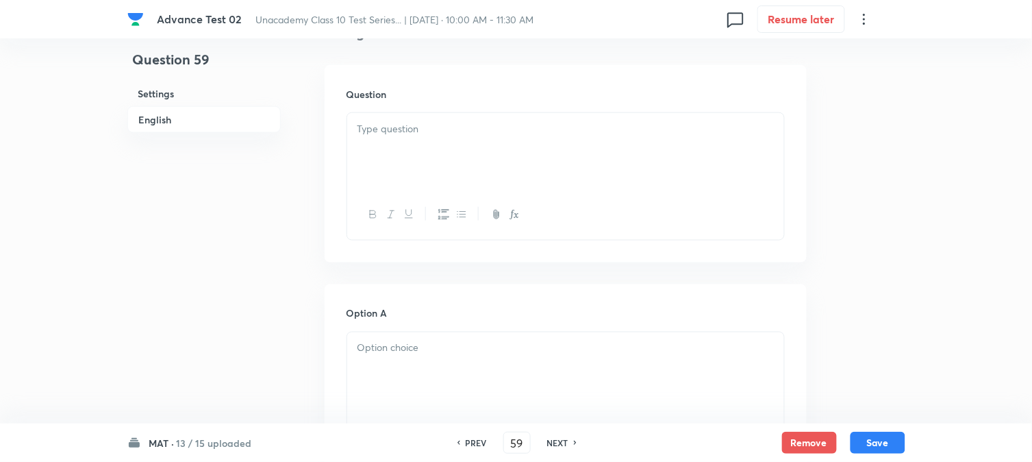
click at [473, 169] on div at bounding box center [565, 151] width 437 height 77
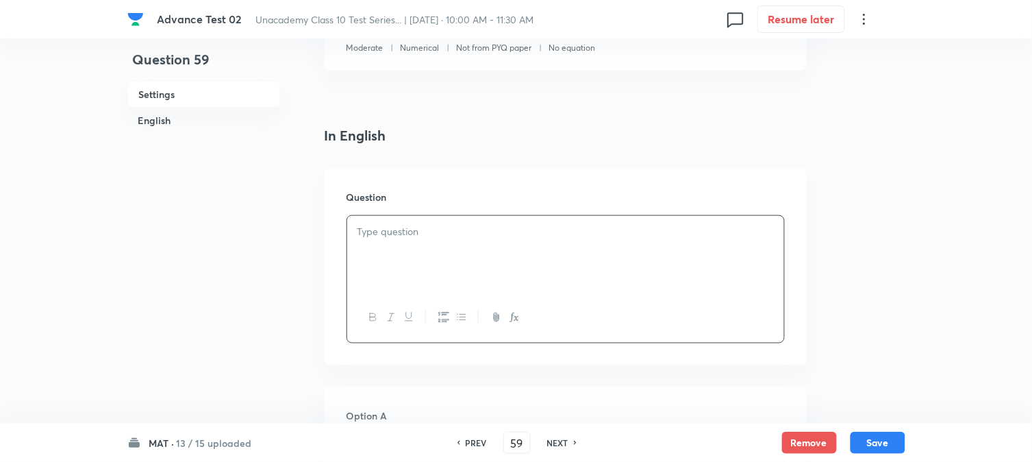
scroll to position [304, 0]
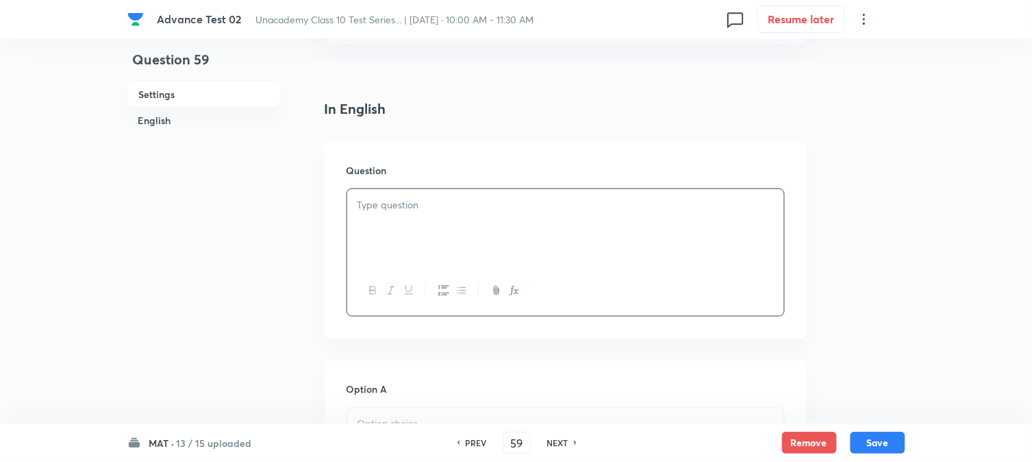
paste div
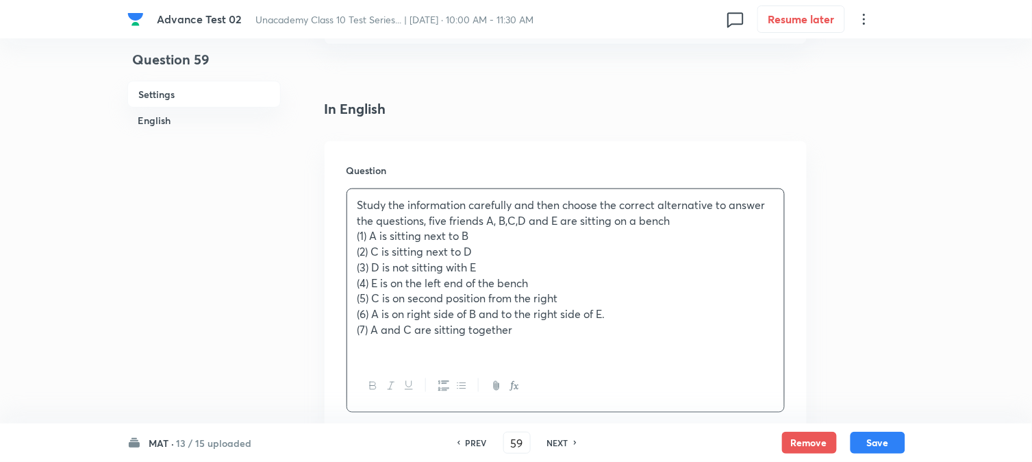
drag, startPoint x: 356, startPoint y: 238, endPoint x: 356, endPoint y: 255, distance: 16.4
click at [356, 247] on div "Study the information carefully and then choose the correct alternative to answ…" at bounding box center [565, 275] width 437 height 172
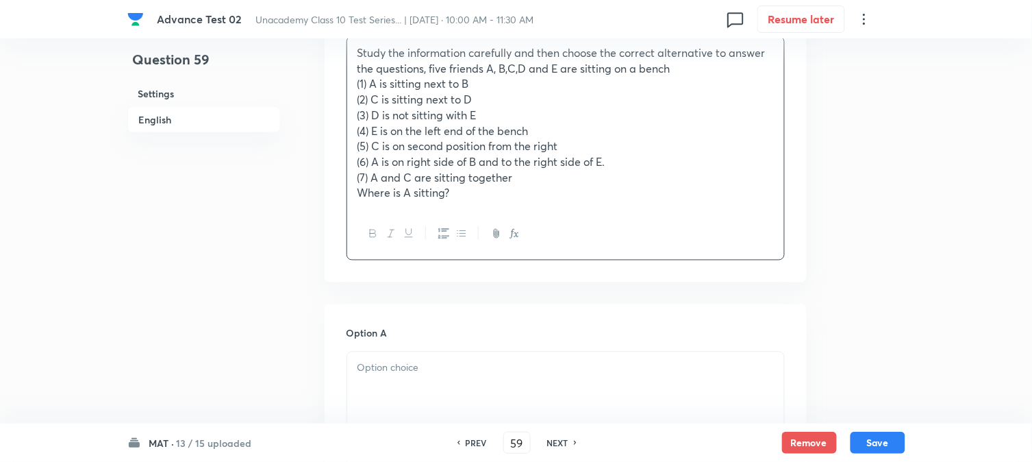
click at [410, 373] on p at bounding box center [566, 368] width 417 height 16
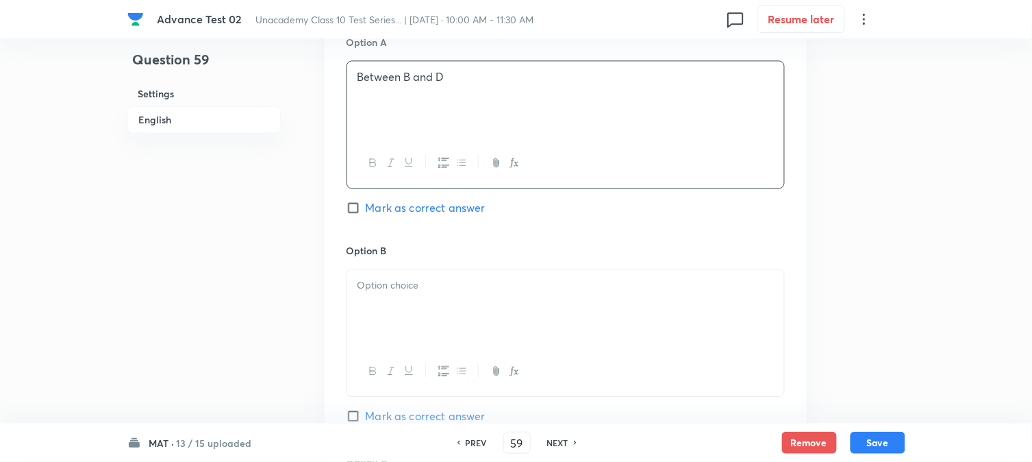
scroll to position [761, 0]
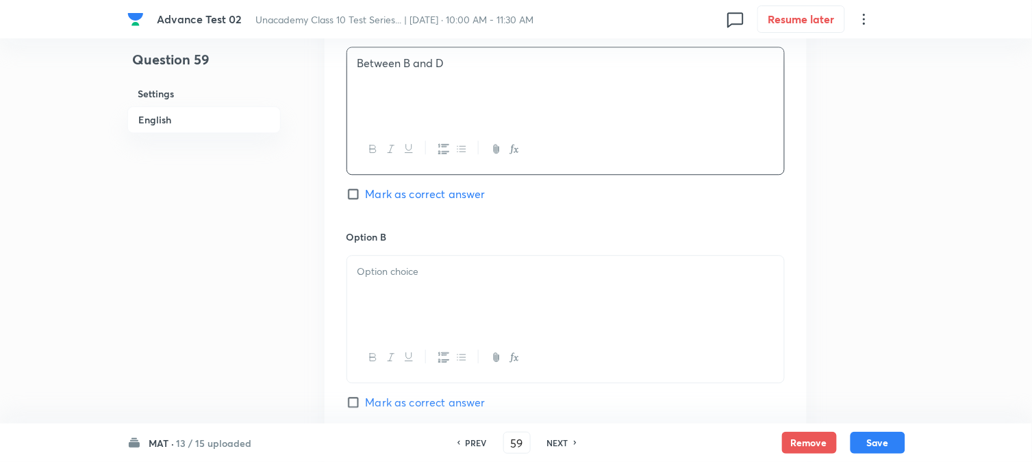
click at [425, 268] on p at bounding box center [566, 272] width 417 height 16
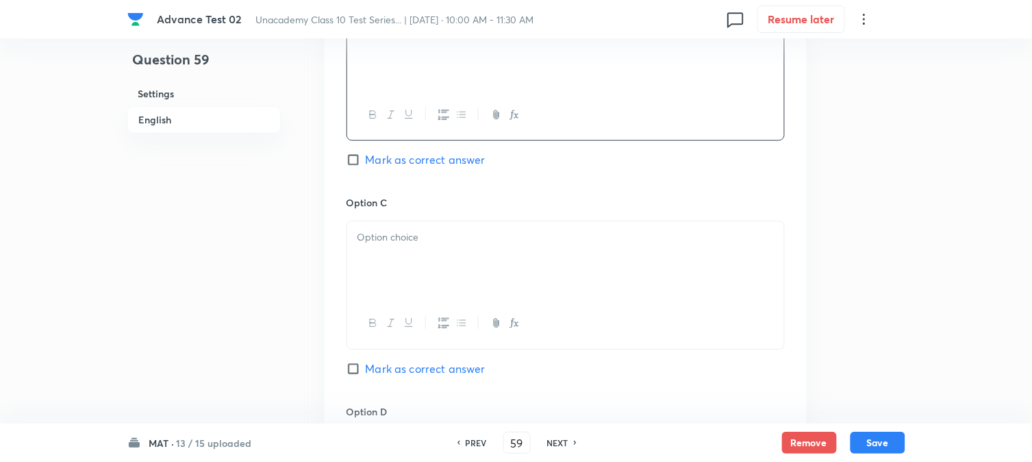
scroll to position [1065, 0]
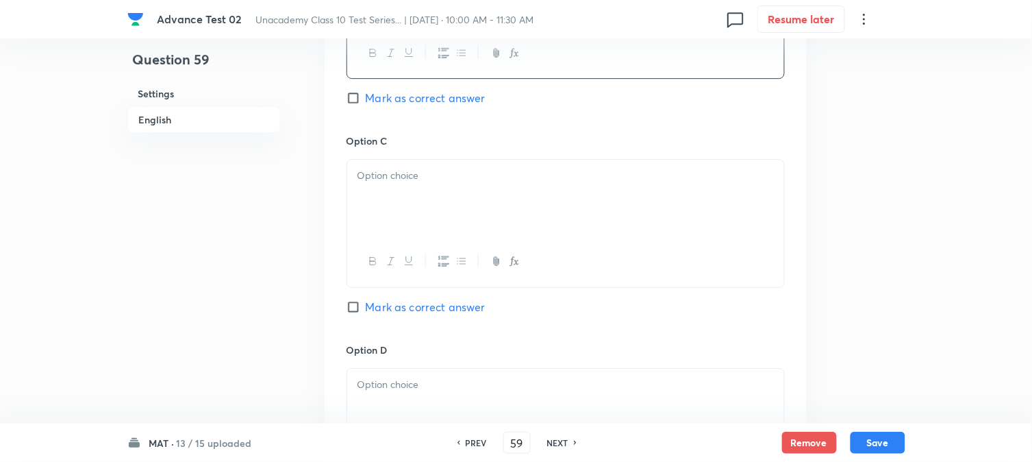
click at [408, 227] on div at bounding box center [565, 198] width 437 height 77
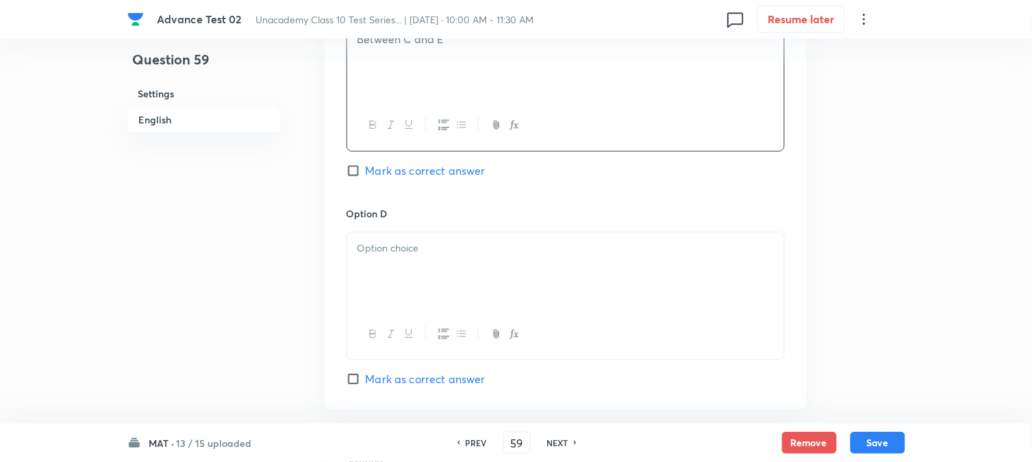
scroll to position [1217, 0]
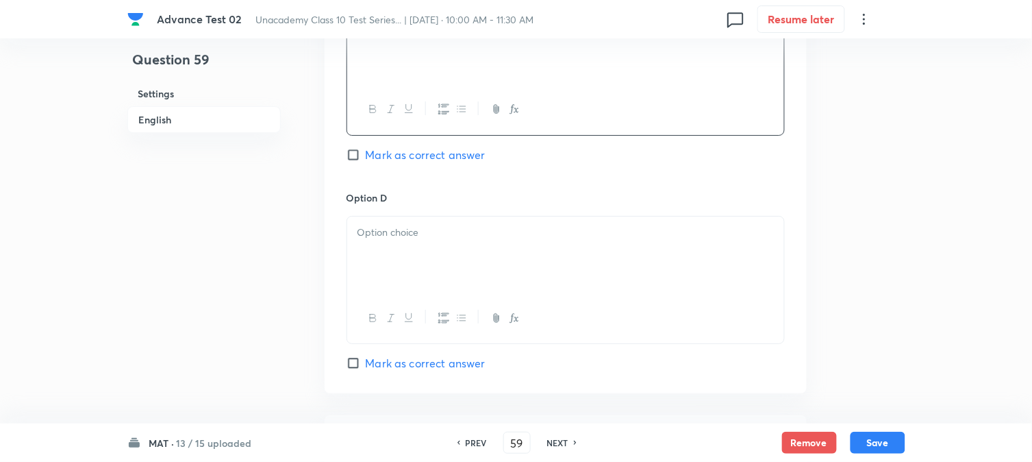
click at [449, 257] on div at bounding box center [565, 254] width 437 height 77
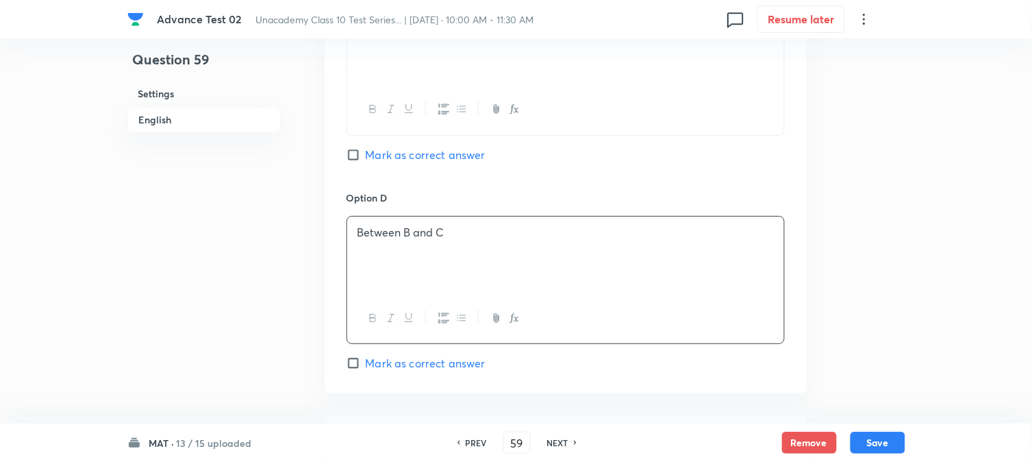
click at [399, 364] on span "Mark as correct answer" at bounding box center [426, 363] width 120 height 16
click at [366, 364] on input "Mark as correct answer" at bounding box center [356, 363] width 19 height 14
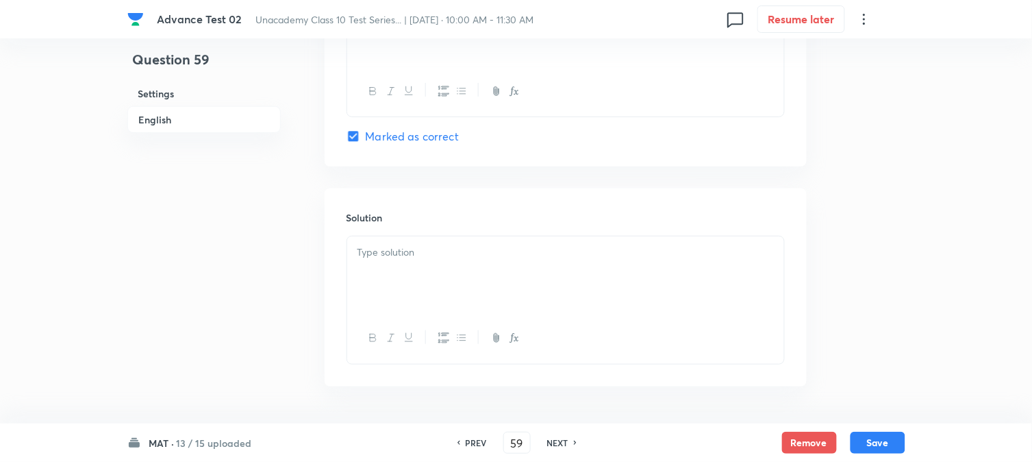
scroll to position [1446, 0]
click at [450, 323] on div at bounding box center [565, 336] width 437 height 50
click at [455, 293] on div at bounding box center [565, 272] width 437 height 77
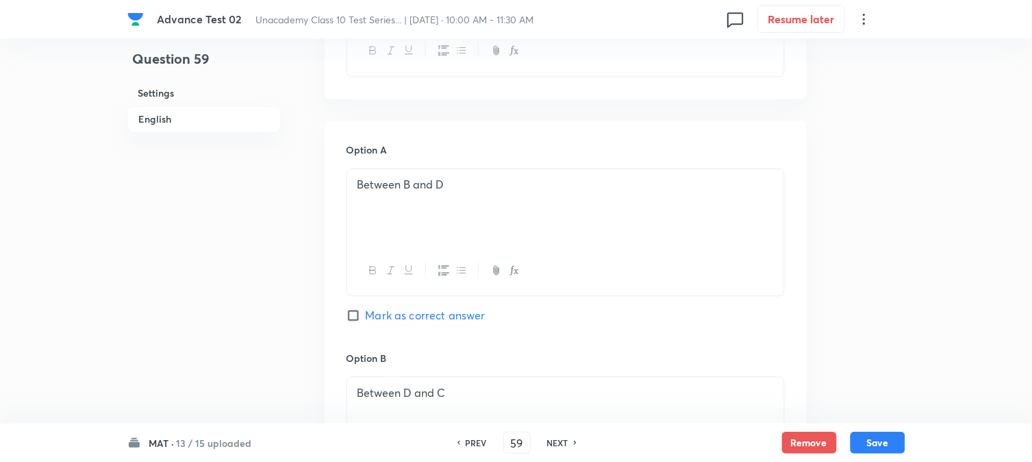
scroll to position [350, 0]
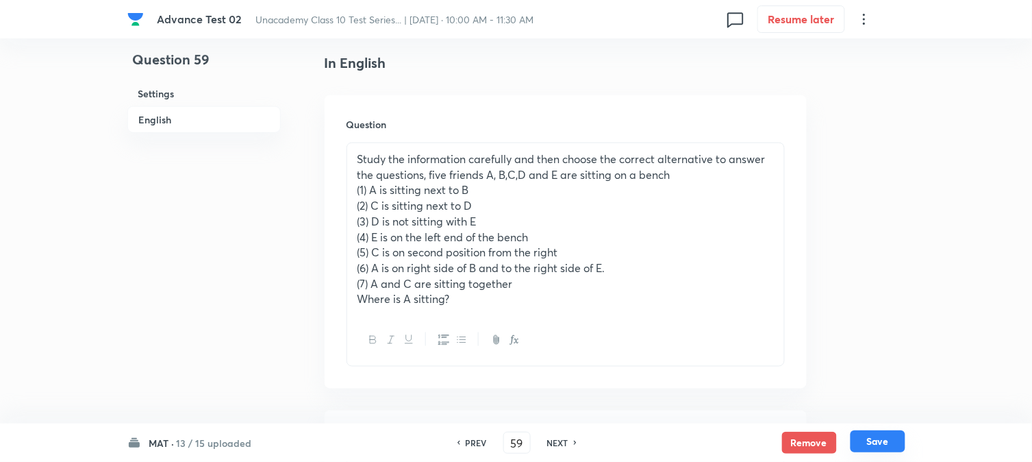
click at [889, 432] on button "Save" at bounding box center [878, 441] width 55 height 22
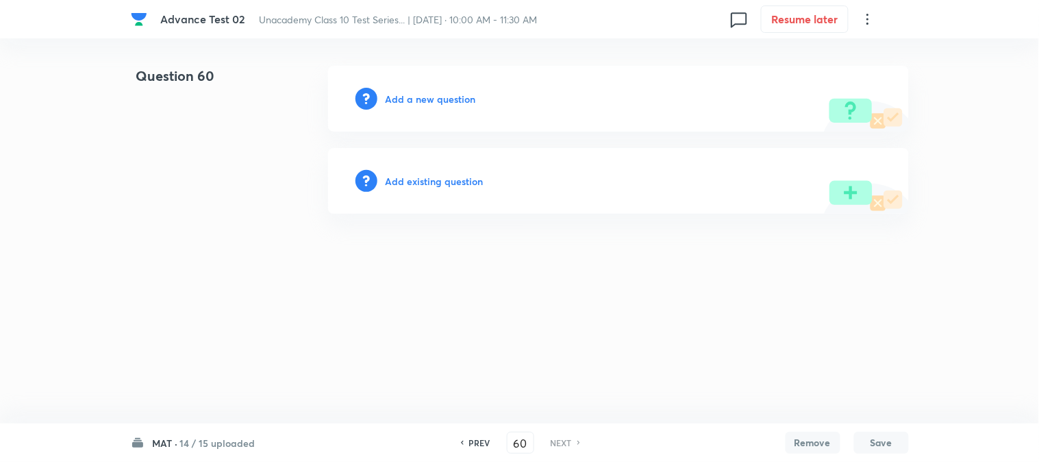
click at [407, 101] on h6 "Add a new question" at bounding box center [431, 99] width 90 height 14
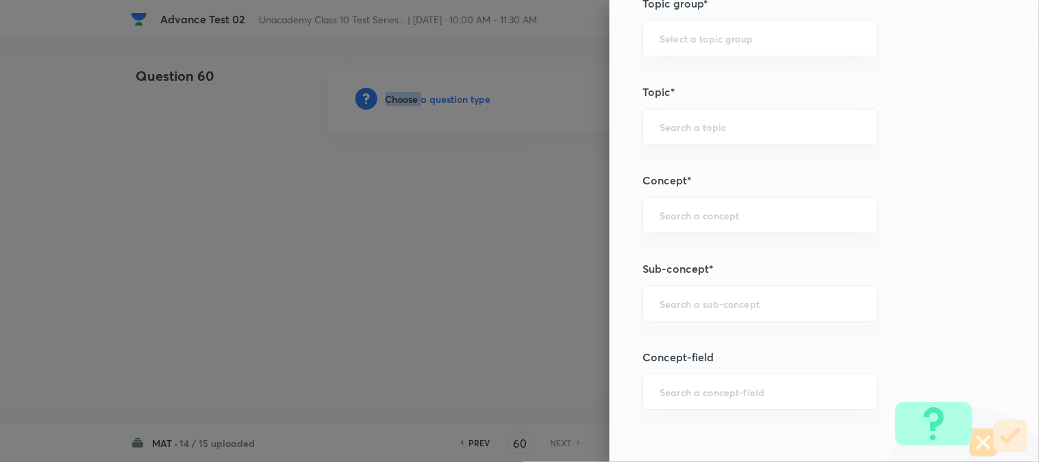
scroll to position [761, 0]
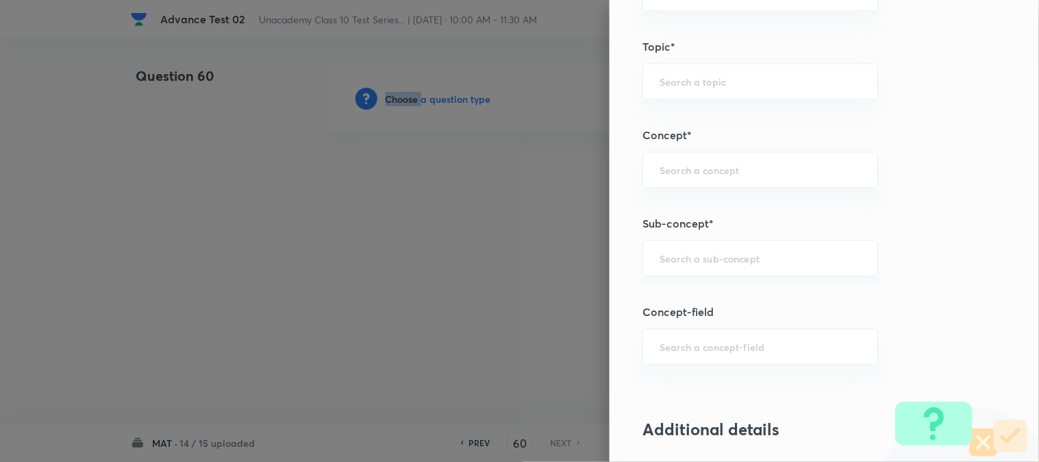
click at [680, 265] on div "​" at bounding box center [761, 258] width 236 height 36
click at [688, 301] on li "Aptitude" at bounding box center [749, 298] width 234 height 25
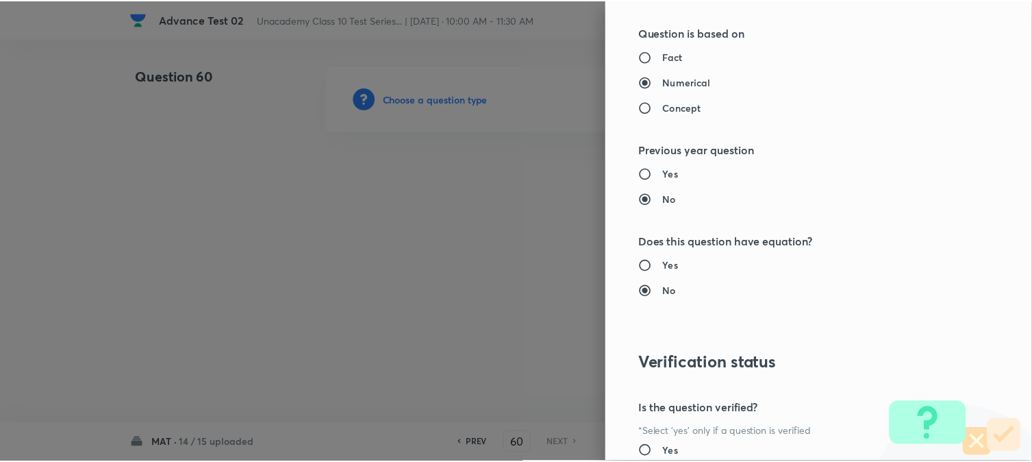
scroll to position [1446, 0]
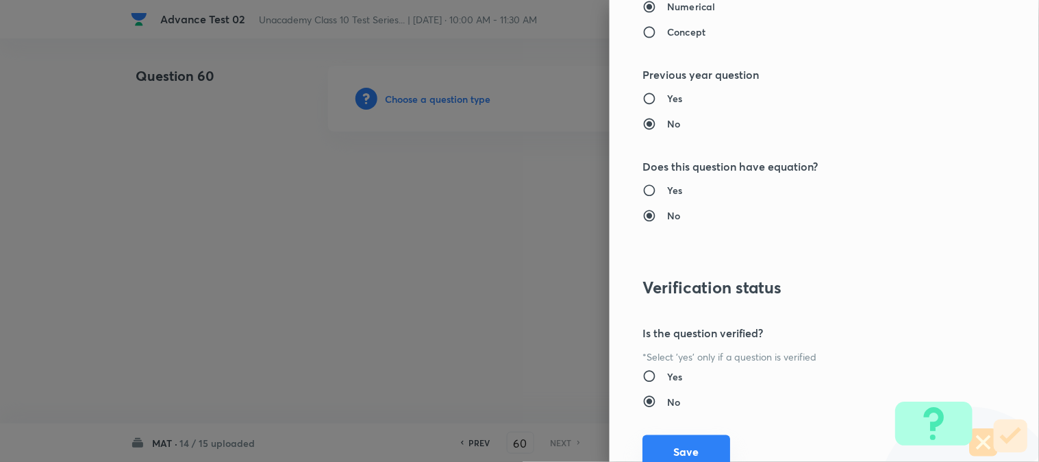
click at [676, 445] on button "Save" at bounding box center [687, 451] width 88 height 33
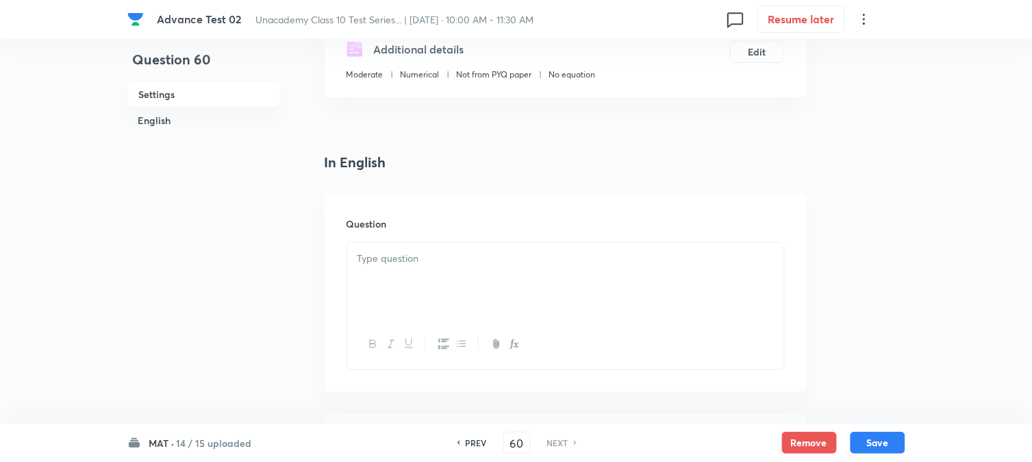
scroll to position [304, 0]
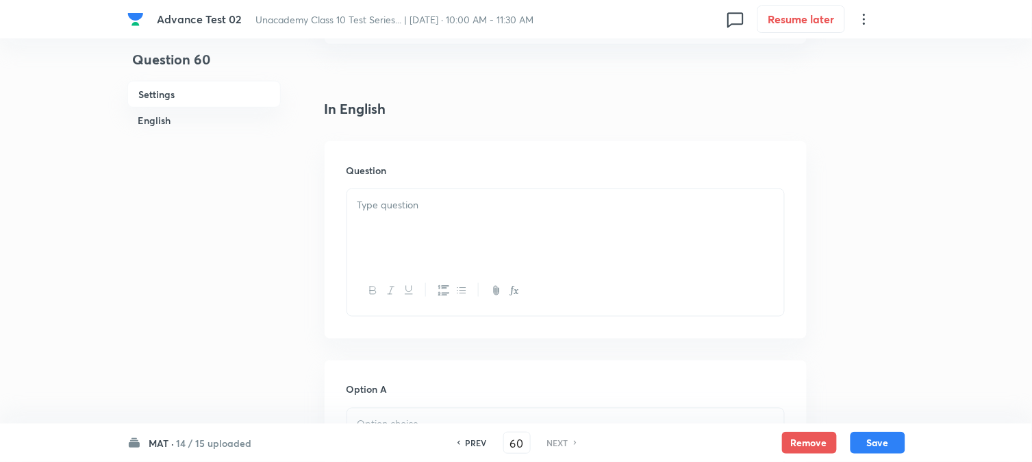
click at [406, 214] on div at bounding box center [565, 227] width 437 height 77
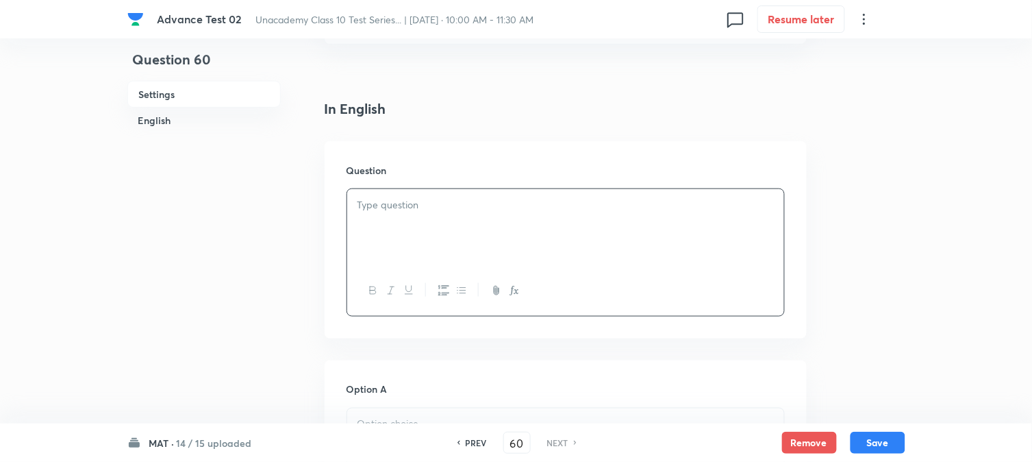
paste div
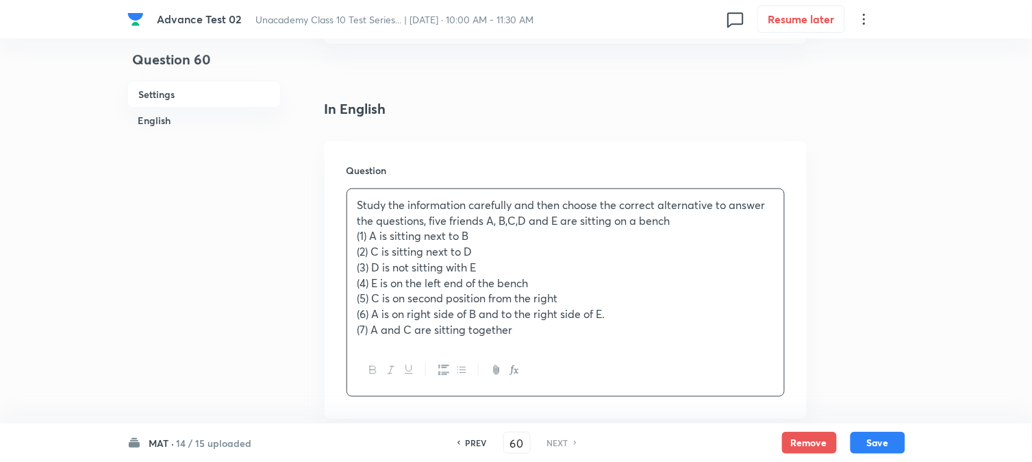
click at [362, 238] on p "(1) A is sitting next to B" at bounding box center [566, 236] width 417 height 16
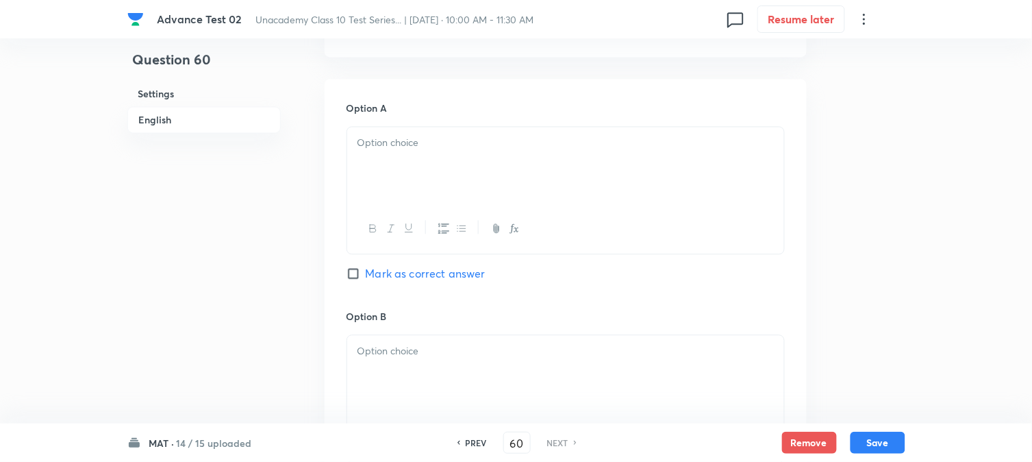
scroll to position [685, 0]
click at [429, 149] on div at bounding box center [565, 161] width 437 height 77
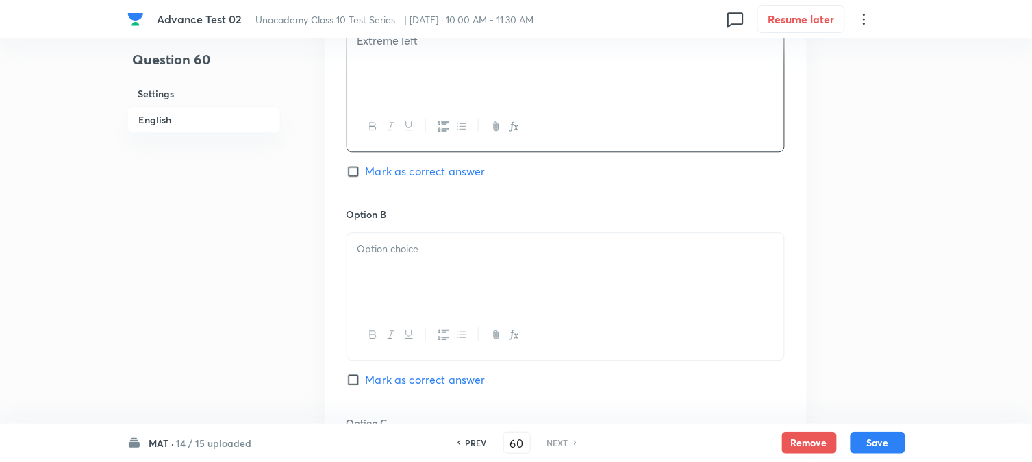
scroll to position [837, 0]
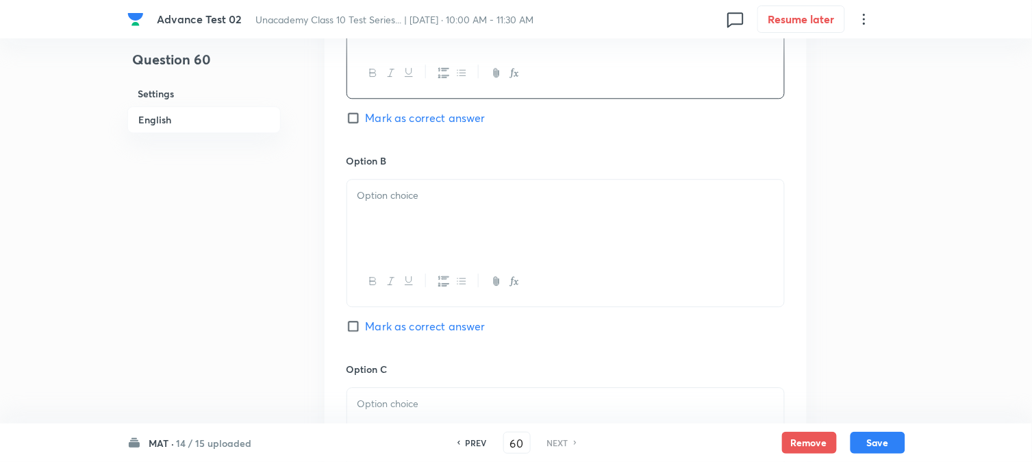
click at [436, 215] on div at bounding box center [565, 217] width 437 height 77
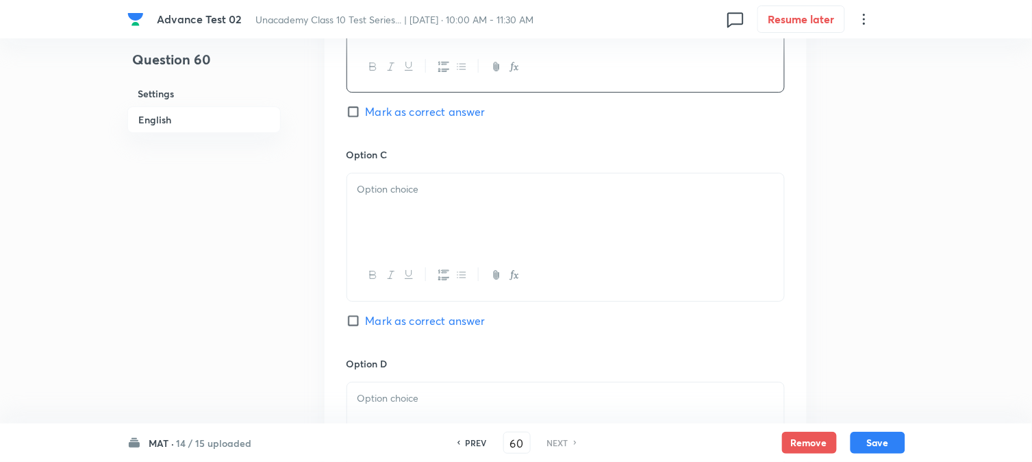
scroll to position [1065, 0]
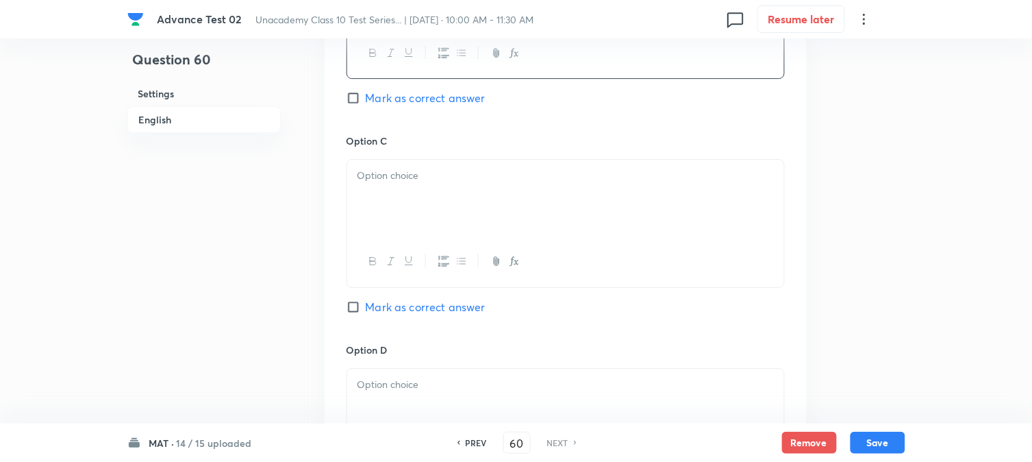
click at [423, 227] on div at bounding box center [565, 198] width 437 height 77
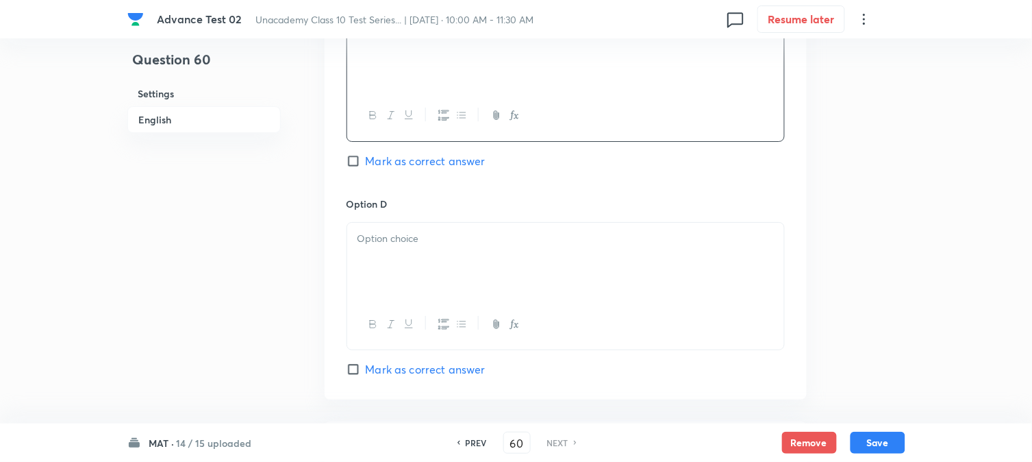
scroll to position [1217, 0]
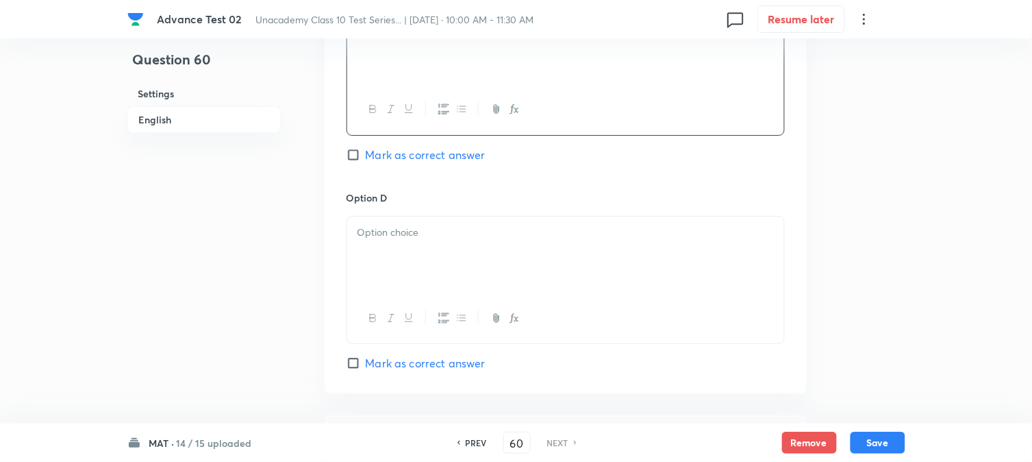
drag, startPoint x: 412, startPoint y: 227, endPoint x: 414, endPoint y: 245, distance: 17.3
click at [412, 227] on p at bounding box center [566, 233] width 417 height 16
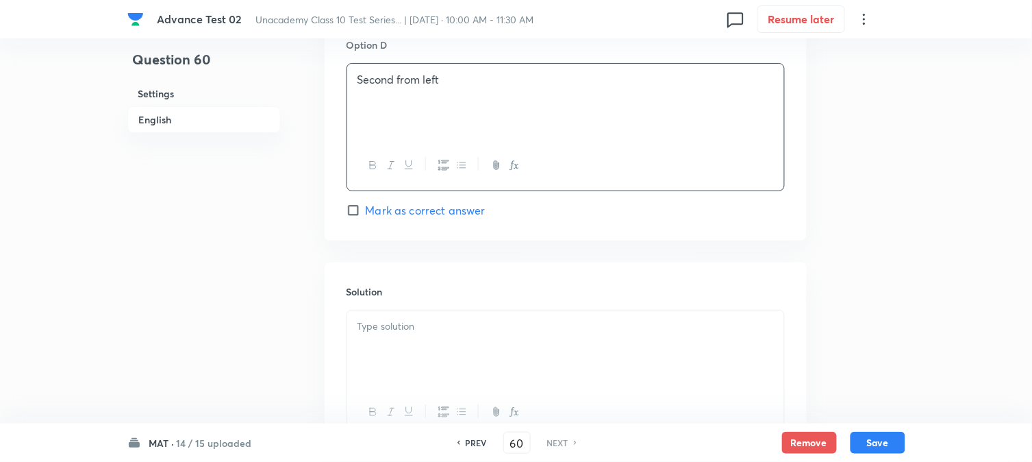
click at [367, 208] on span "Mark as correct answer" at bounding box center [426, 210] width 120 height 16
click at [366, 208] on input "Mark as correct answer" at bounding box center [356, 210] width 19 height 14
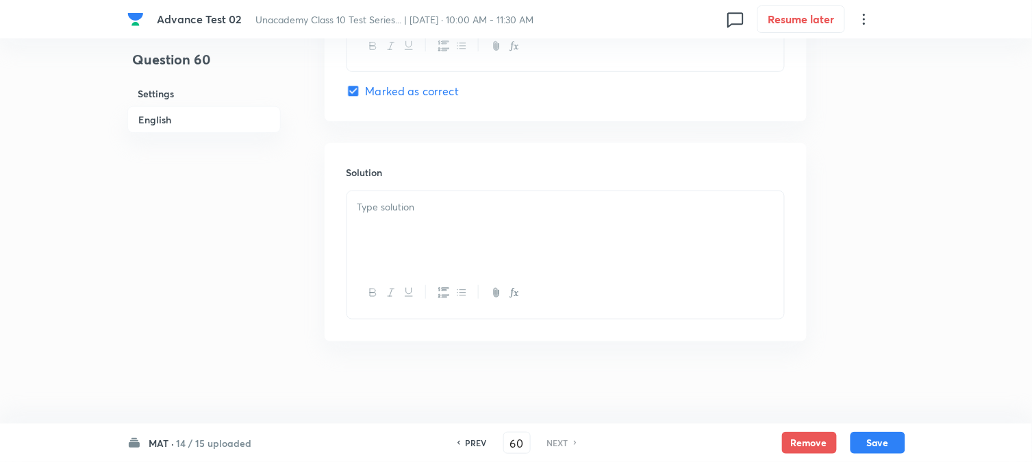
click at [426, 240] on div at bounding box center [565, 229] width 437 height 77
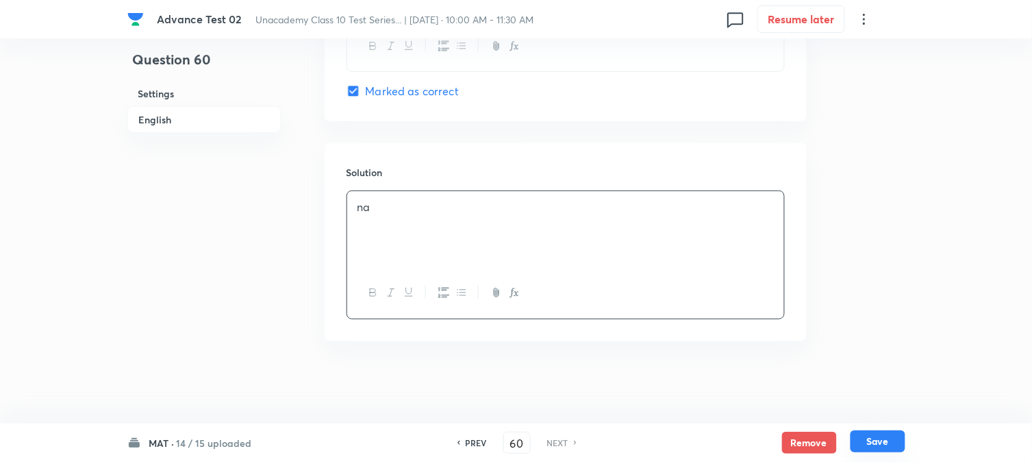
click at [889, 443] on button "Save" at bounding box center [878, 441] width 55 height 22
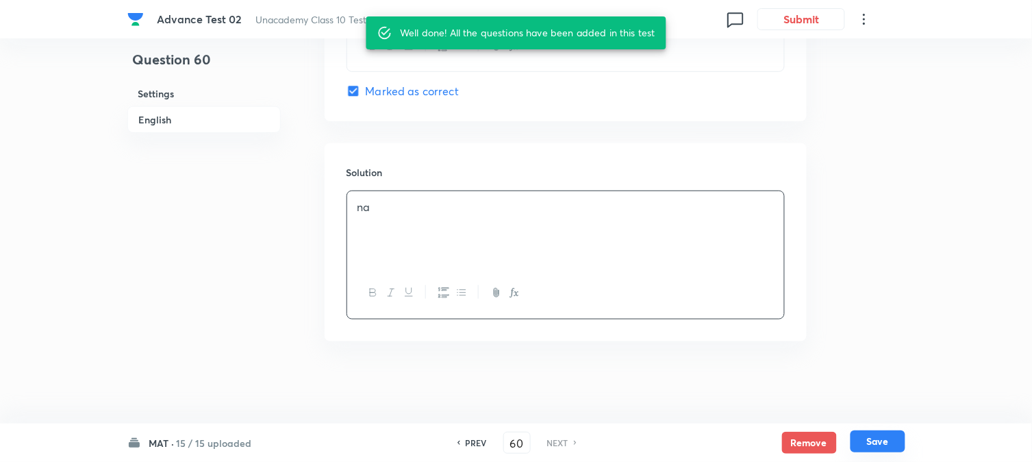
click at [889, 443] on button "Save" at bounding box center [878, 441] width 55 height 22
click at [466, 445] on h6 "PREV" at bounding box center [476, 442] width 21 height 12
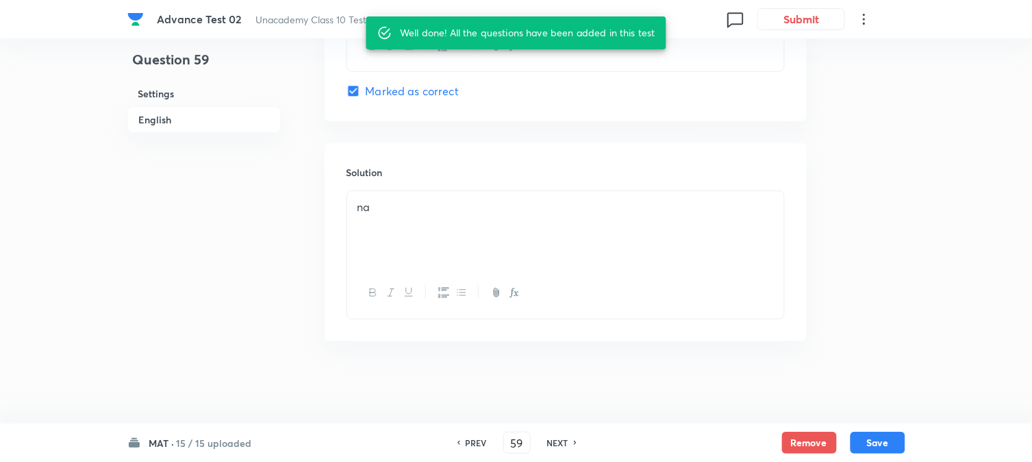
click at [466, 445] on h6 "PREV" at bounding box center [476, 442] width 21 height 12
click at [560, 441] on h6 "NEXT" at bounding box center [557, 442] width 21 height 12
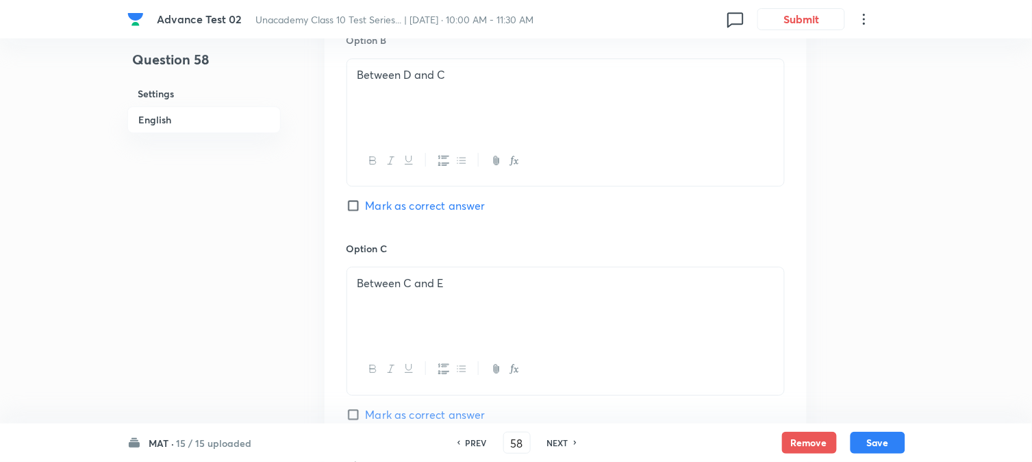
scroll to position [1187, 0]
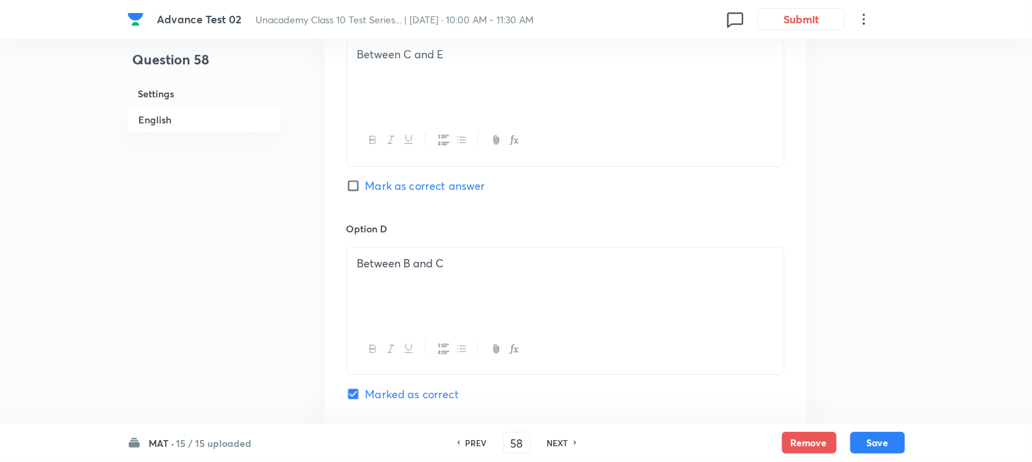
click at [562, 441] on h6 "NEXT" at bounding box center [557, 442] width 21 height 12
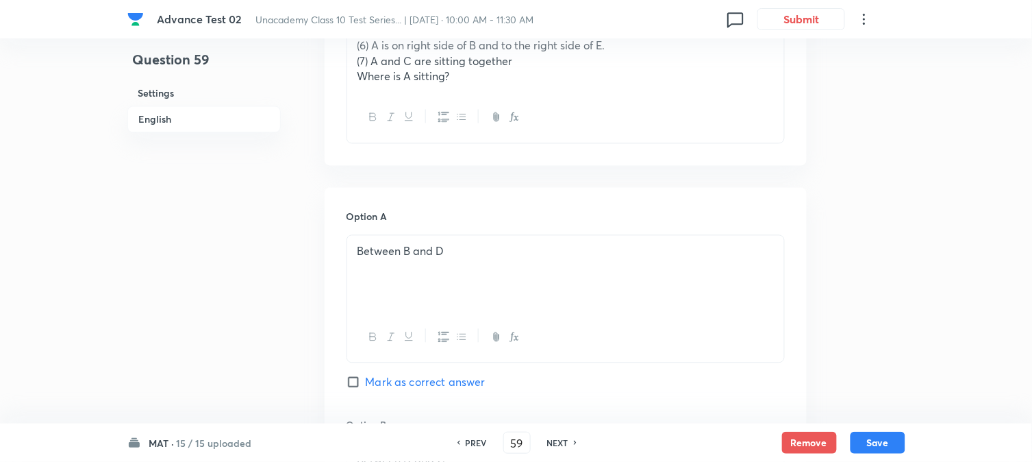
scroll to position [425, 0]
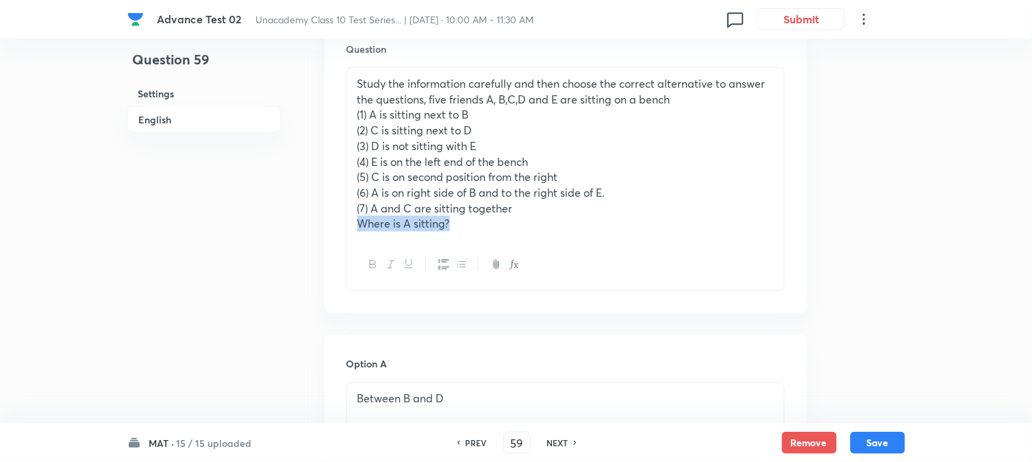
drag, startPoint x: 458, startPoint y: 228, endPoint x: 351, endPoint y: 228, distance: 106.9
click at [351, 228] on div "Study the information carefully and then choose the correct alternative to answ…" at bounding box center [565, 154] width 437 height 172
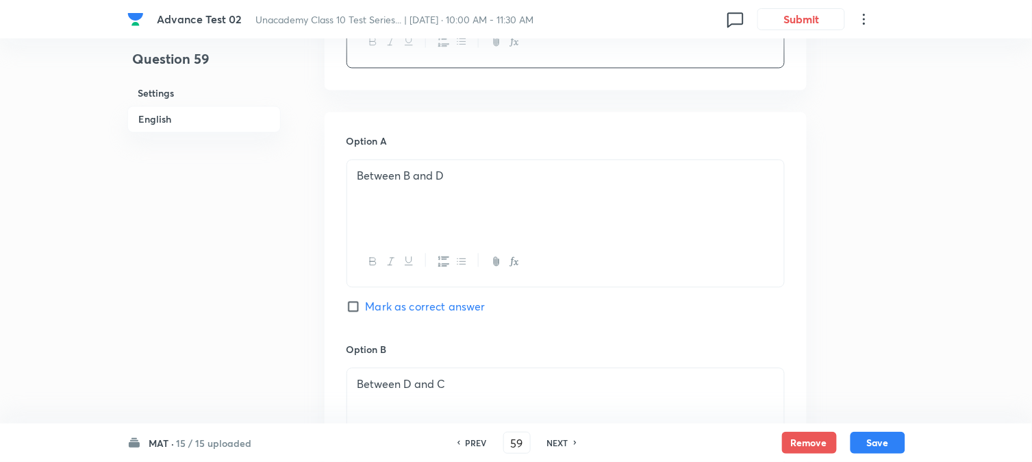
scroll to position [654, 0]
drag, startPoint x: 473, startPoint y: 174, endPoint x: 347, endPoint y: 206, distance: 129.3
click at [349, 170] on div "Between B and D" at bounding box center [565, 193] width 437 height 77
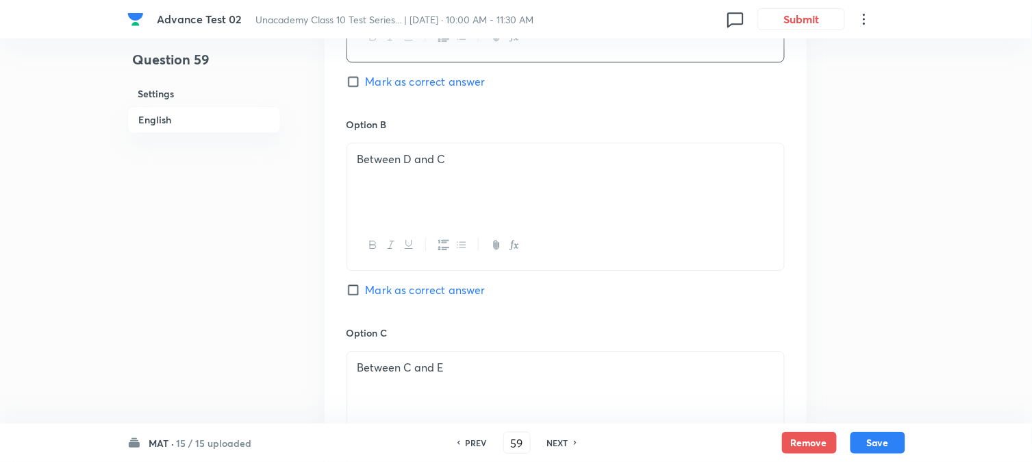
scroll to position [882, 0]
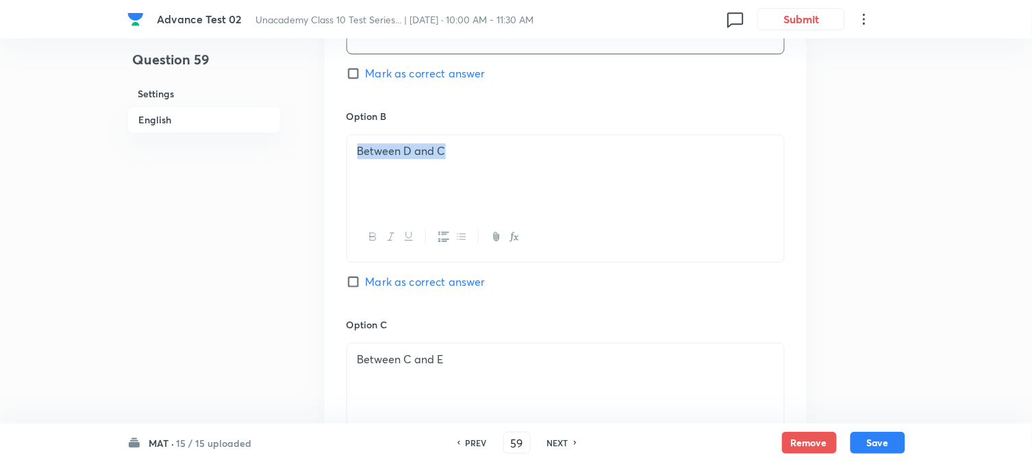
drag, startPoint x: 482, startPoint y: 161, endPoint x: 333, endPoint y: 156, distance: 148.7
click at [333, 156] on div "Option A Mark as correct answer Option B Between D and C Mark as correct answer…" at bounding box center [566, 304] width 482 height 851
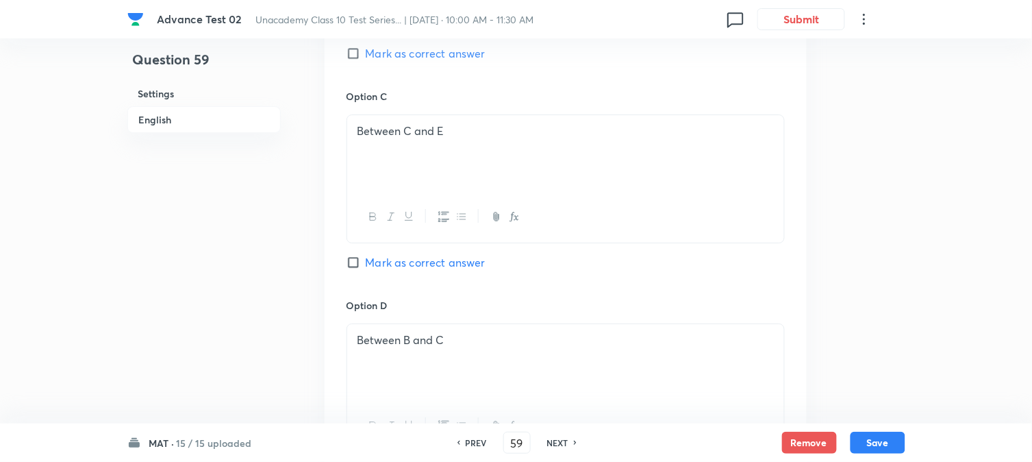
scroll to position [1111, 0]
drag, startPoint x: 486, startPoint y: 129, endPoint x: 347, endPoint y: 139, distance: 140.1
click at [347, 139] on div "Between C and E" at bounding box center [565, 152] width 437 height 77
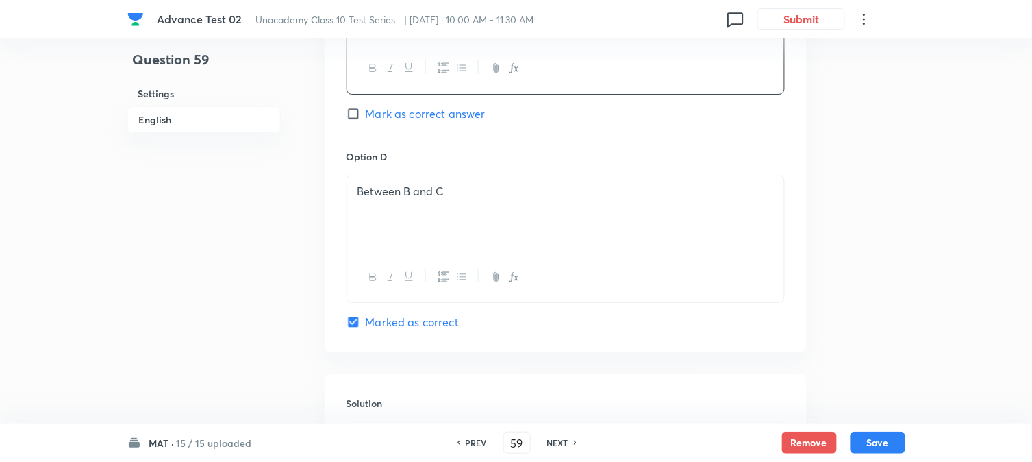
scroll to position [1263, 0]
drag, startPoint x: 470, startPoint y: 195, endPoint x: 347, endPoint y: 190, distance: 123.4
click at [347, 190] on div "Between B and C" at bounding box center [565, 209] width 437 height 77
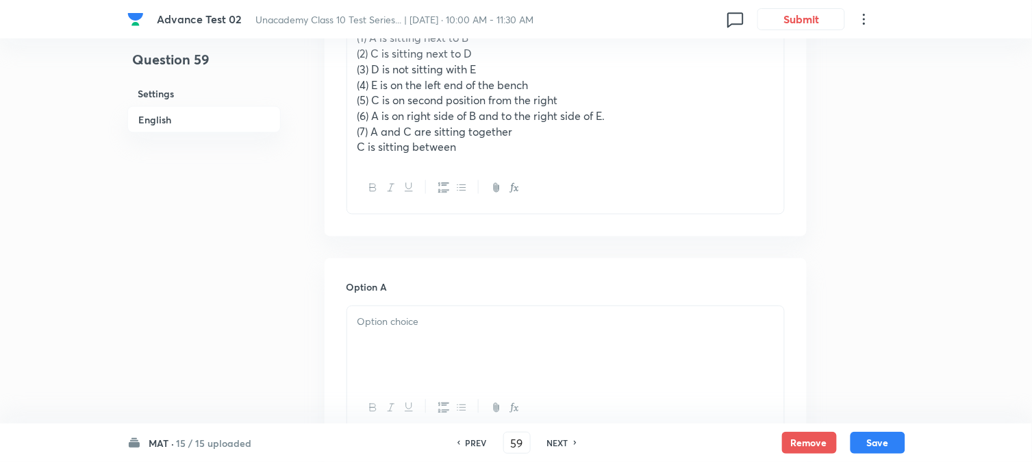
click at [418, 339] on div at bounding box center [565, 344] width 437 height 77
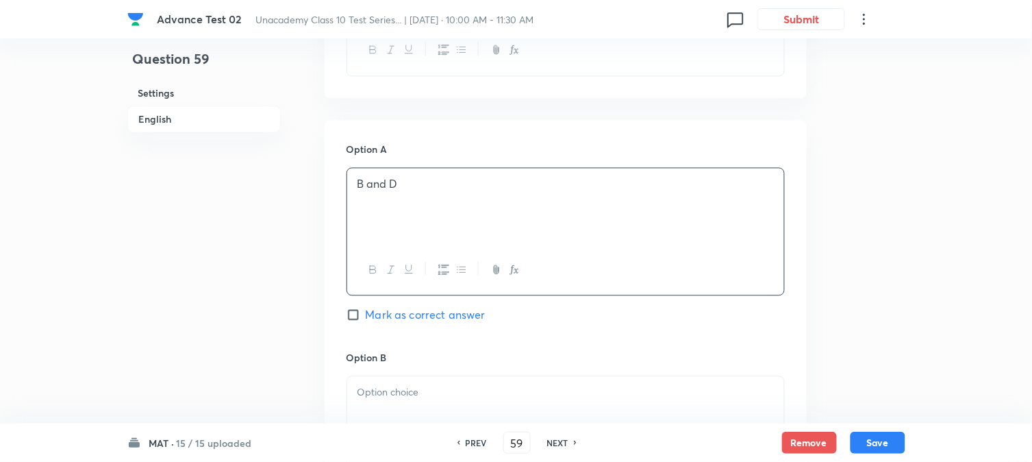
scroll to position [730, 0]
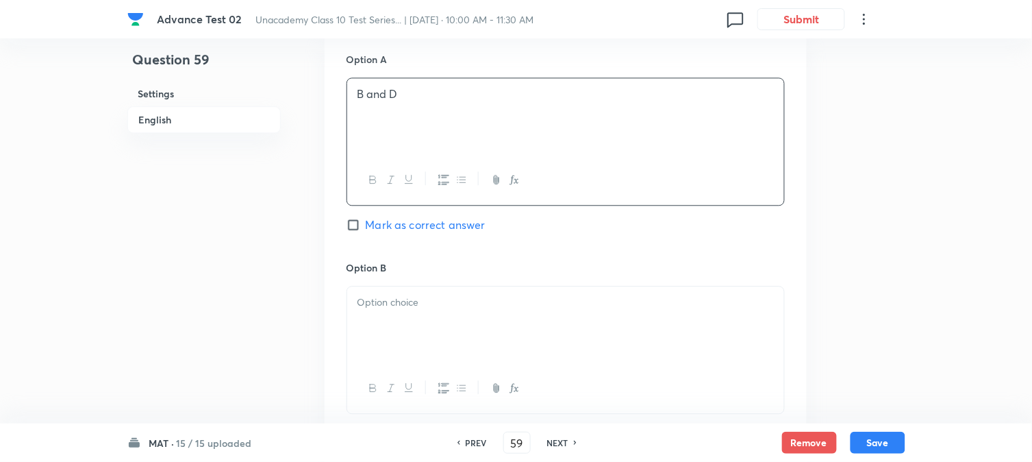
drag, startPoint x: 392, startPoint y: 303, endPoint x: 407, endPoint y: 327, distance: 28.9
click at [393, 303] on p at bounding box center [566, 303] width 417 height 16
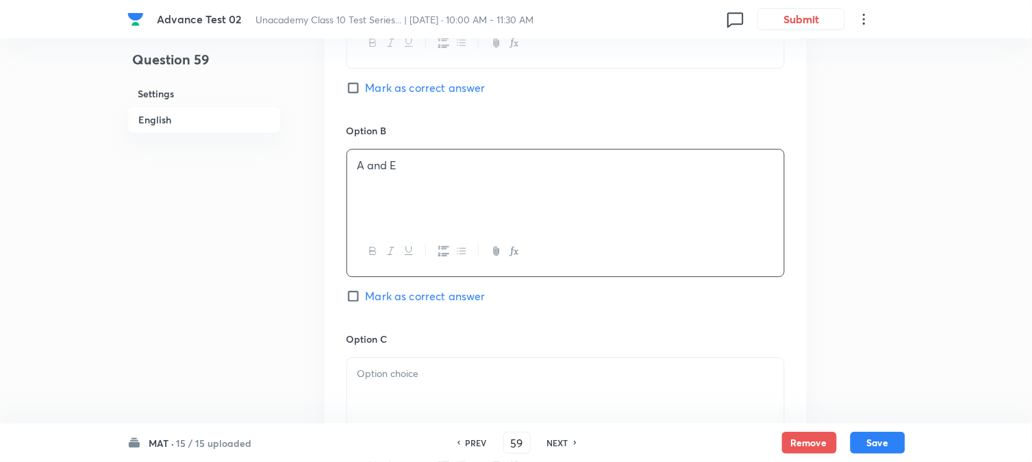
scroll to position [882, 0]
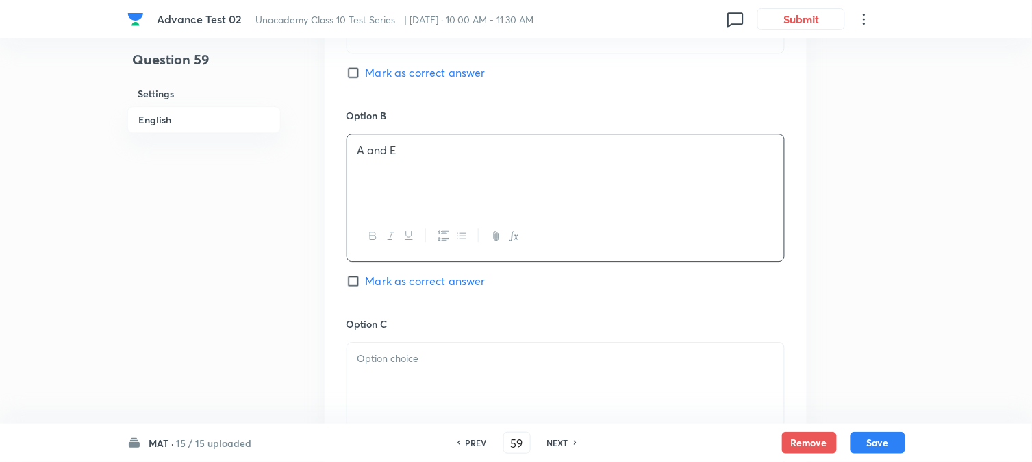
click at [399, 370] on div at bounding box center [565, 381] width 437 height 77
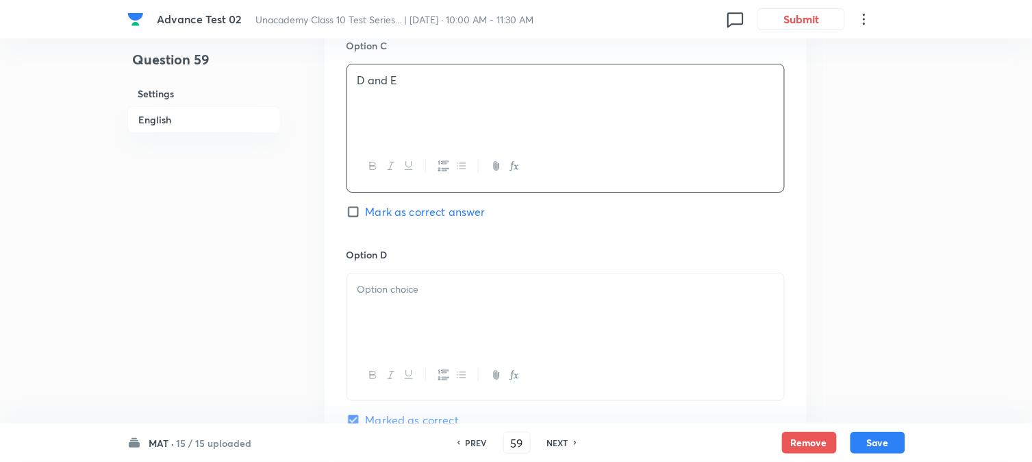
scroll to position [1187, 0]
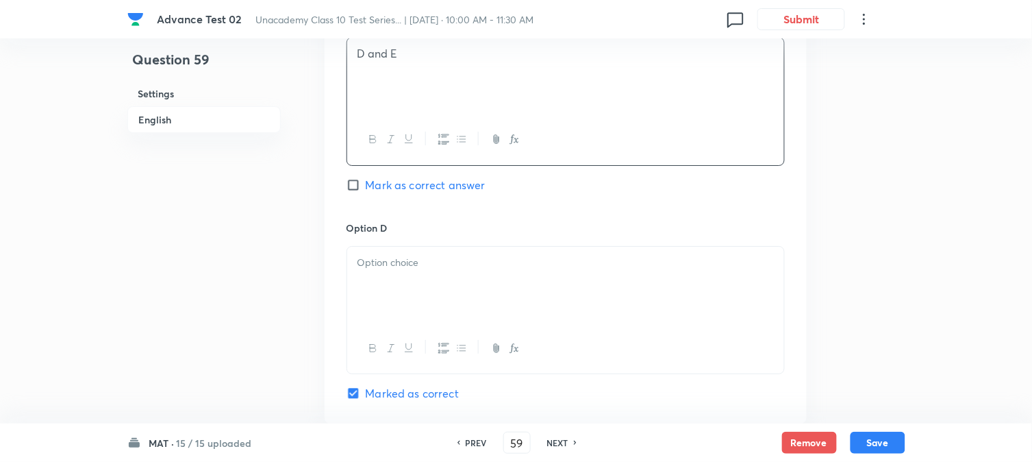
click at [416, 283] on div at bounding box center [565, 285] width 437 height 77
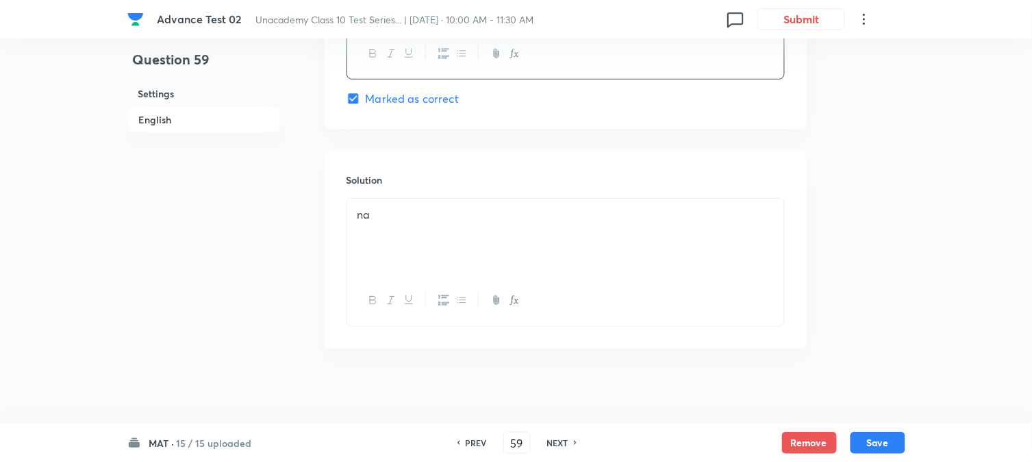
scroll to position [1491, 0]
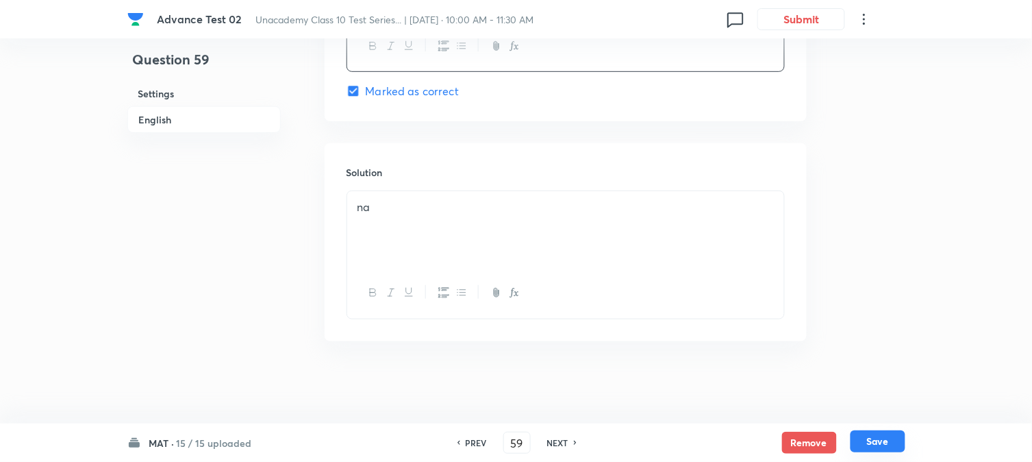
click at [884, 441] on button "Save" at bounding box center [878, 441] width 55 height 22
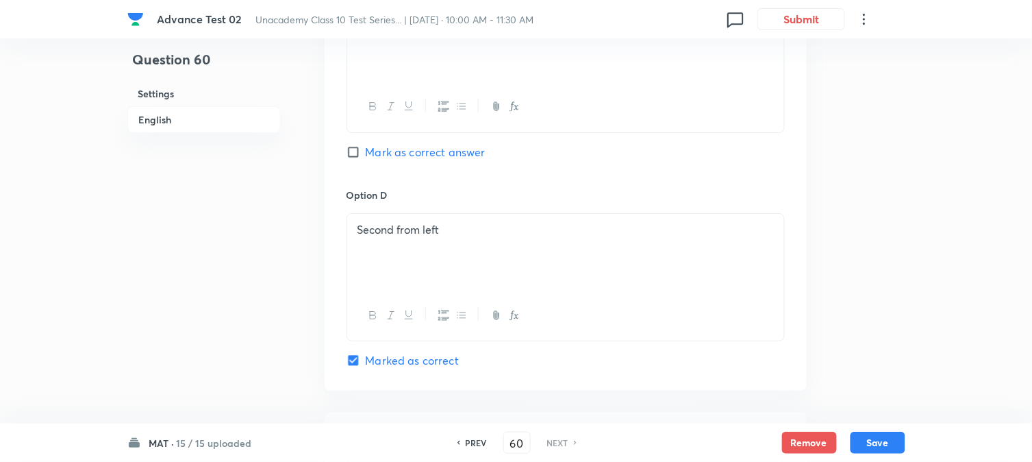
click at [469, 442] on h6 "PREV" at bounding box center [476, 442] width 21 height 12
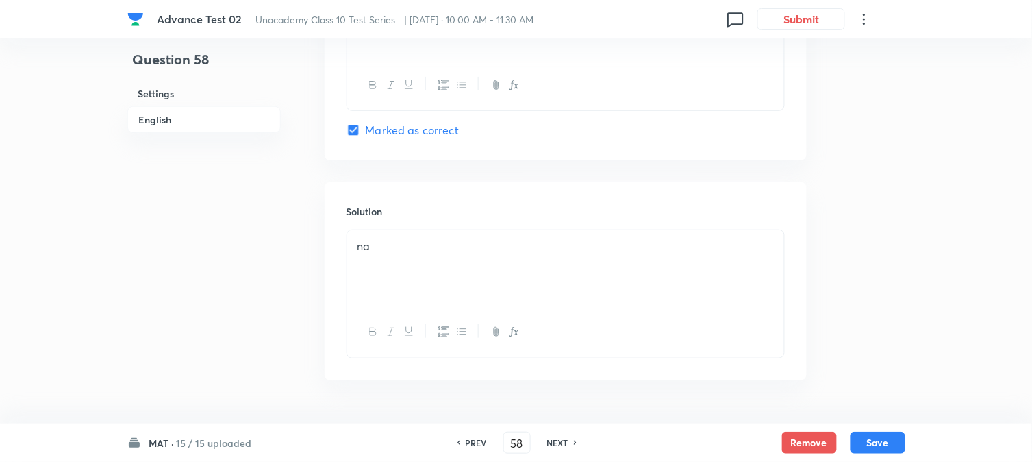
scroll to position [1491, 0]
click at [560, 443] on h6 "NEXT" at bounding box center [557, 442] width 21 height 12
click at [553, 441] on h6 "NEXT" at bounding box center [557, 442] width 21 height 12
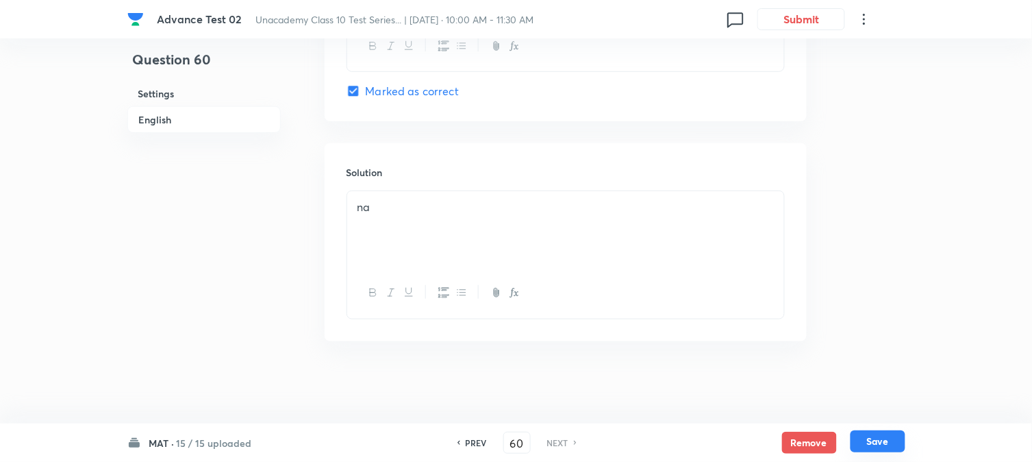
click at [881, 443] on button "Save" at bounding box center [878, 441] width 55 height 22
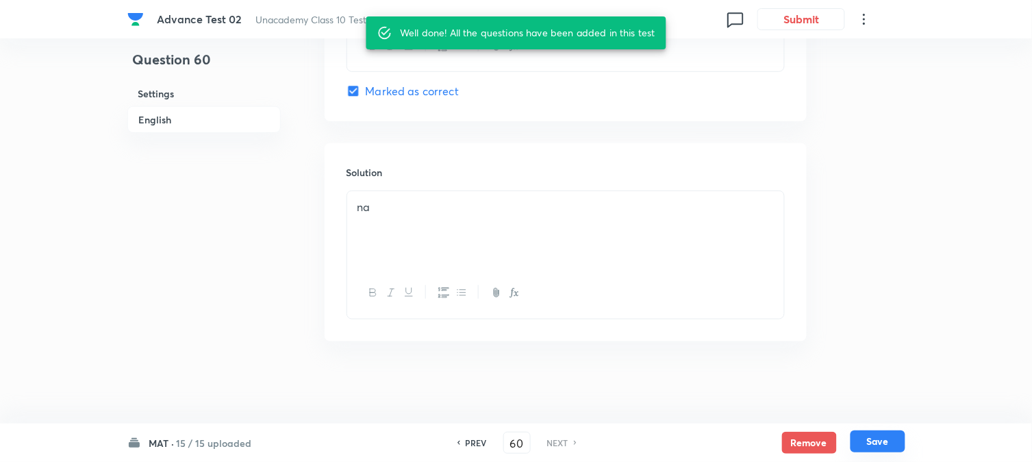
click at [881, 443] on button "Save" at bounding box center [878, 441] width 55 height 22
click at [881, 443] on button "Save" at bounding box center [878, 443] width 55 height 22
click at [881, 443] on button "Save" at bounding box center [878, 441] width 55 height 22
